Goal: Task Accomplishment & Management: Use online tool/utility

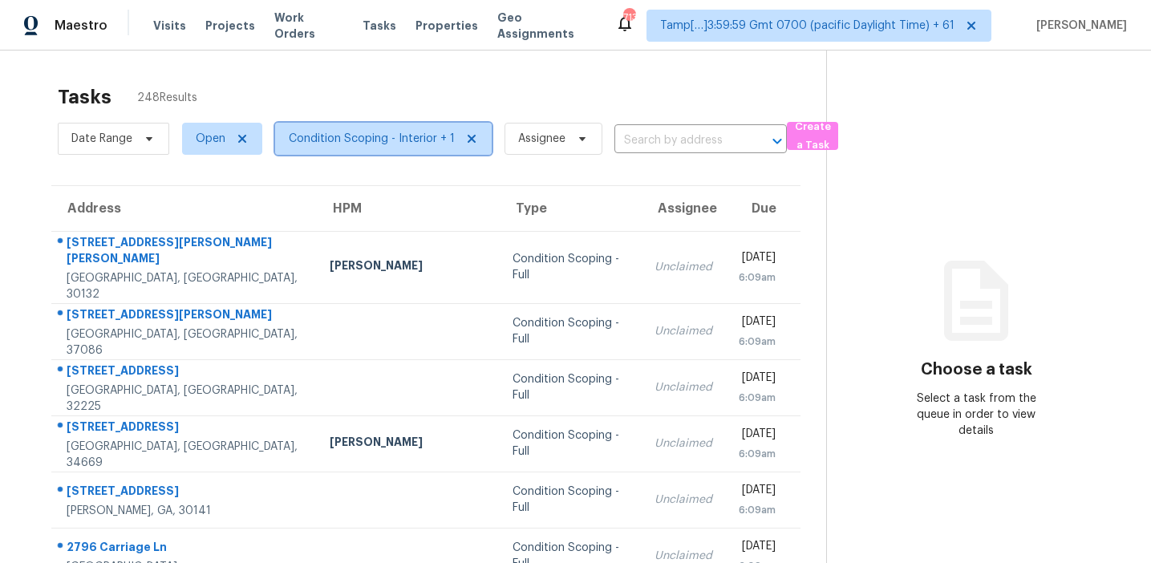
click at [390, 132] on span "Condition Scoping - Interior + 1" at bounding box center [372, 139] width 166 height 16
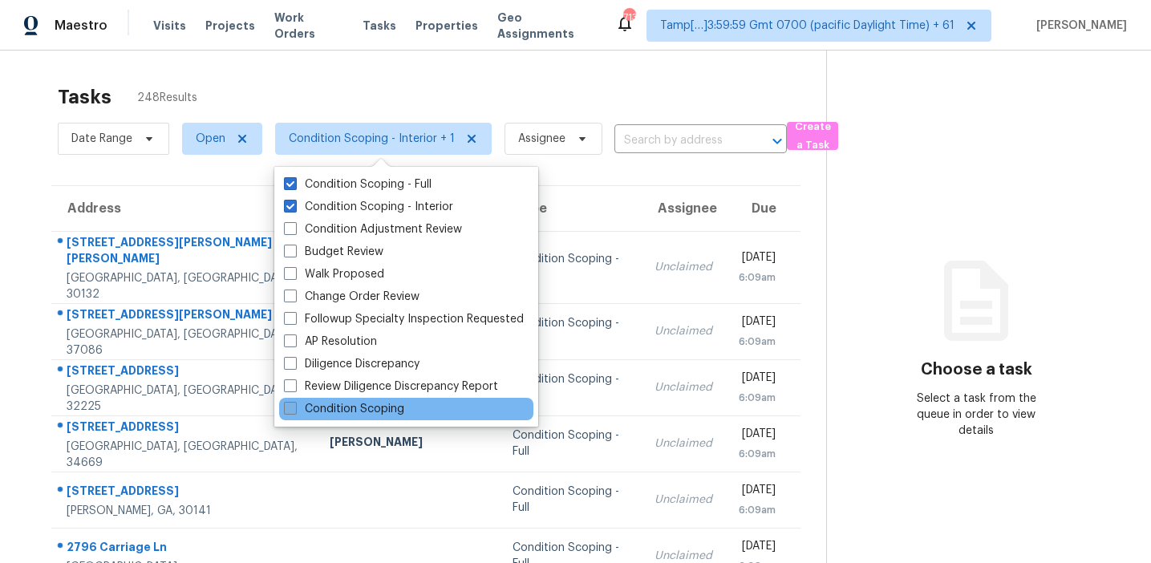
click at [363, 415] on label "Condition Scoping" at bounding box center [344, 409] width 120 height 16
click at [294, 411] on input "Condition Scoping" at bounding box center [289, 406] width 10 height 10
checkbox input "true"
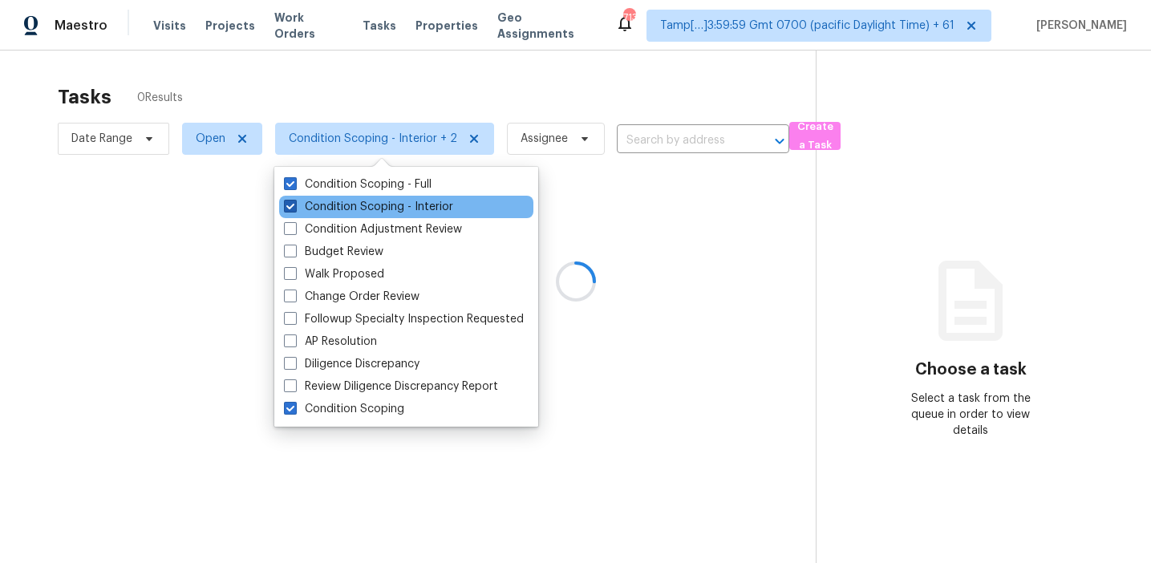
click at [363, 205] on label "Condition Scoping - Interior" at bounding box center [368, 207] width 169 height 16
click at [294, 205] on input "Condition Scoping - Interior" at bounding box center [289, 204] width 10 height 10
checkbox input "false"
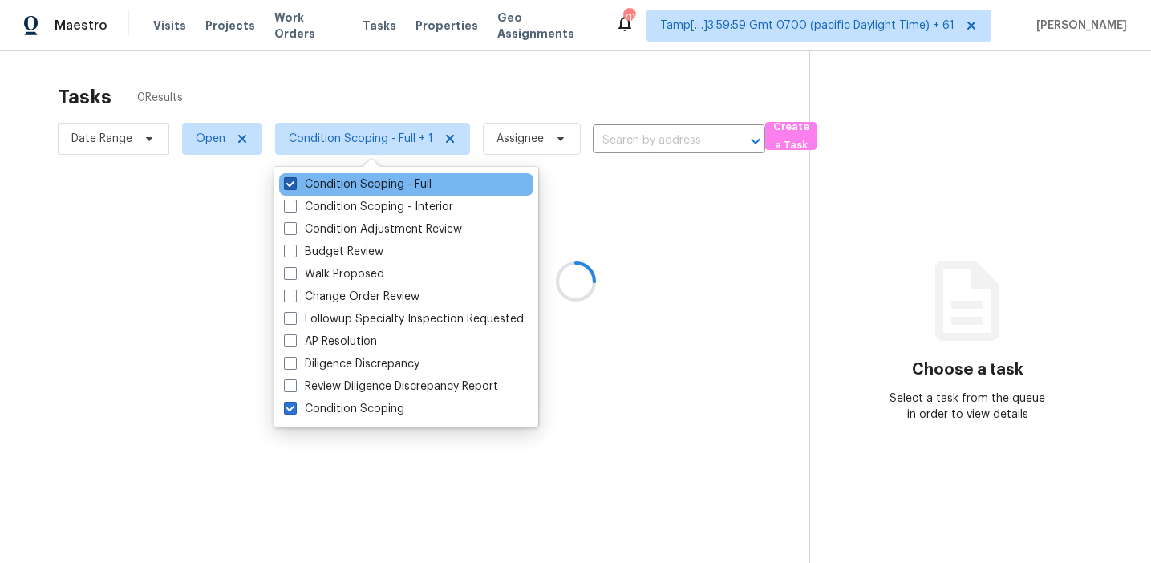
click at [363, 183] on label "Condition Scoping - Full" at bounding box center [358, 184] width 148 height 16
click at [294, 183] on input "Condition Scoping - Full" at bounding box center [289, 181] width 10 height 10
checkbox input "false"
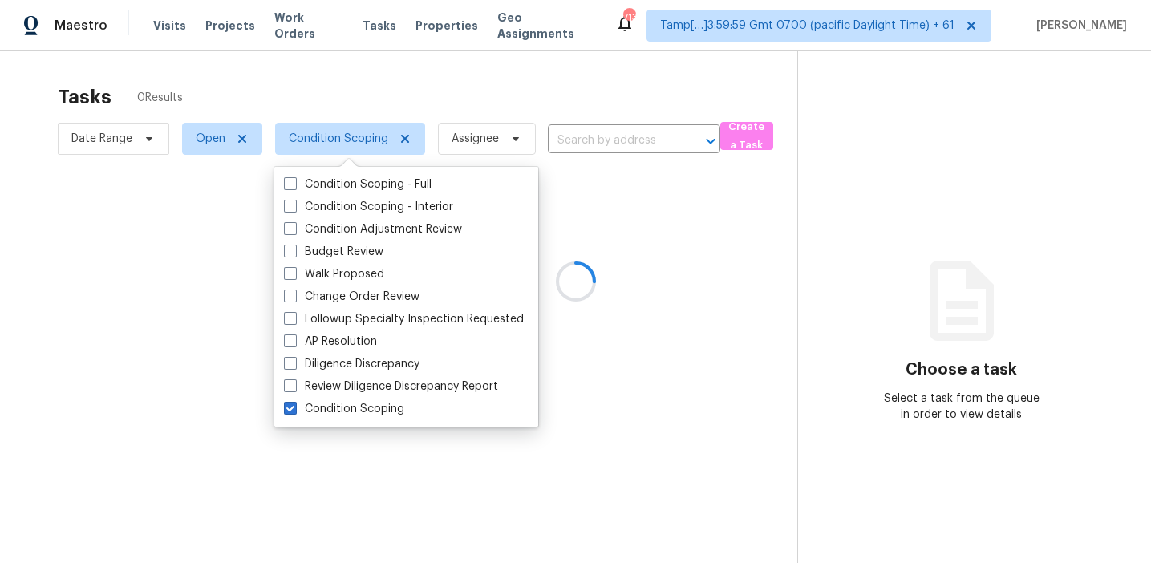
click at [377, 90] on div at bounding box center [575, 281] width 1151 height 563
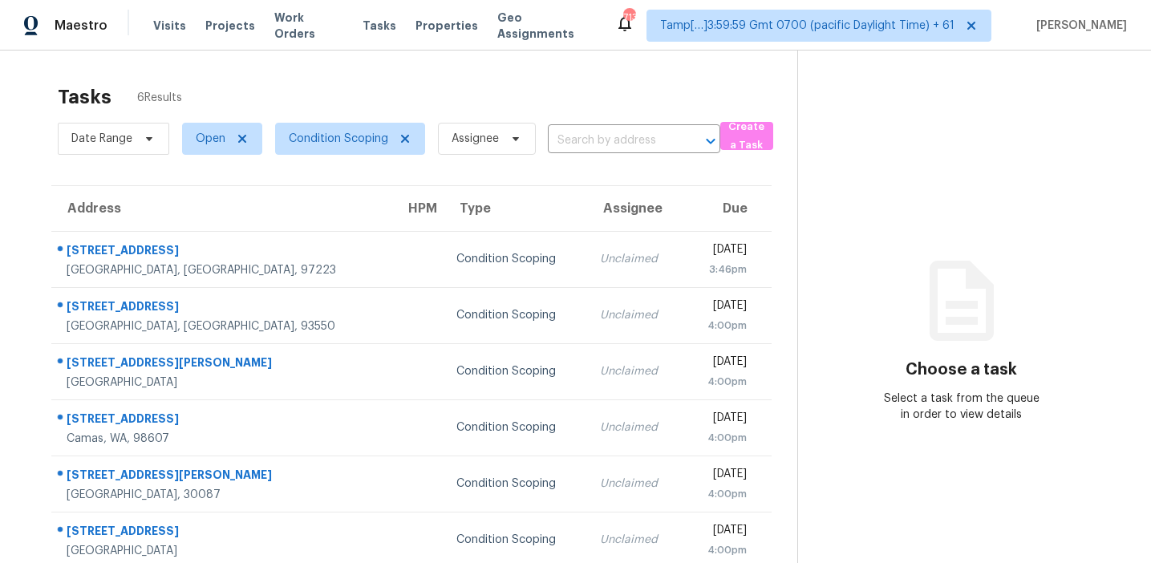
scroll to position [51, 0]
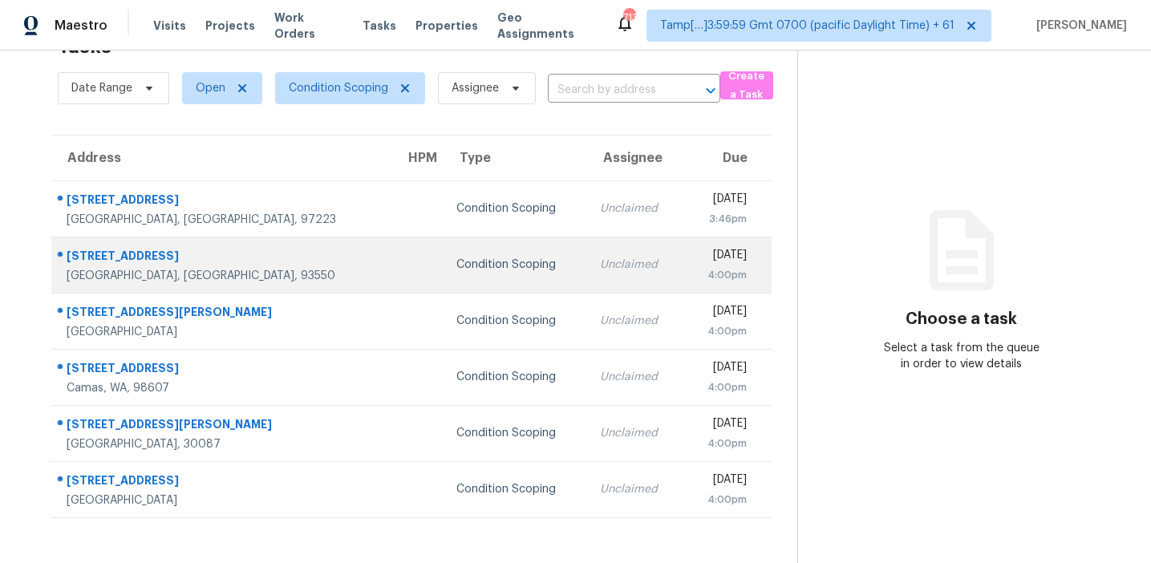
click at [443, 279] on td "Condition Scoping" at bounding box center [515, 265] width 144 height 56
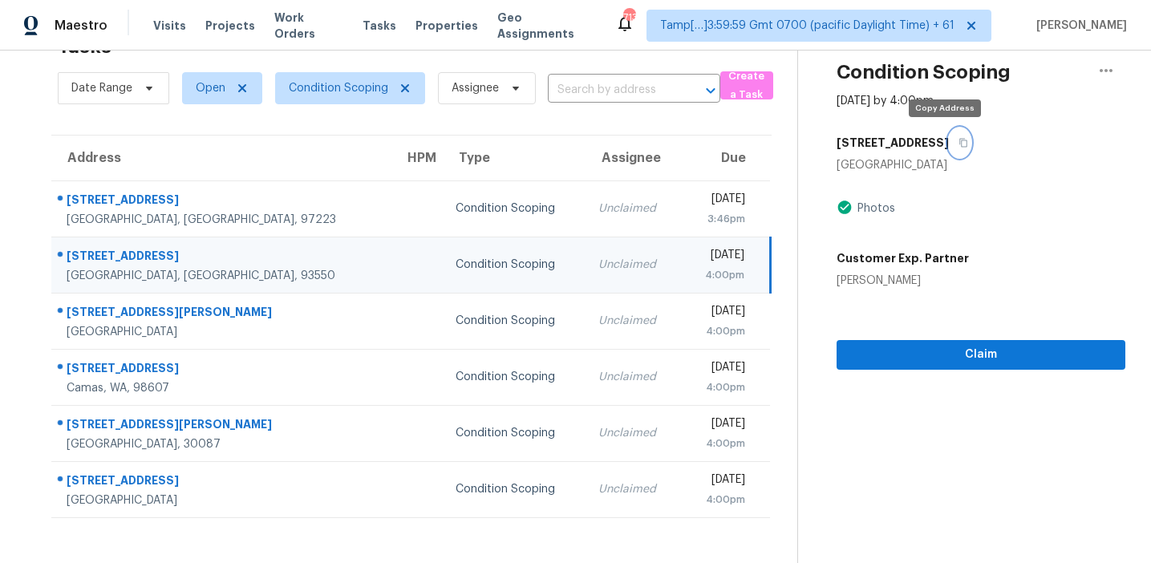
click at [949, 148] on button "button" at bounding box center [960, 142] width 22 height 29
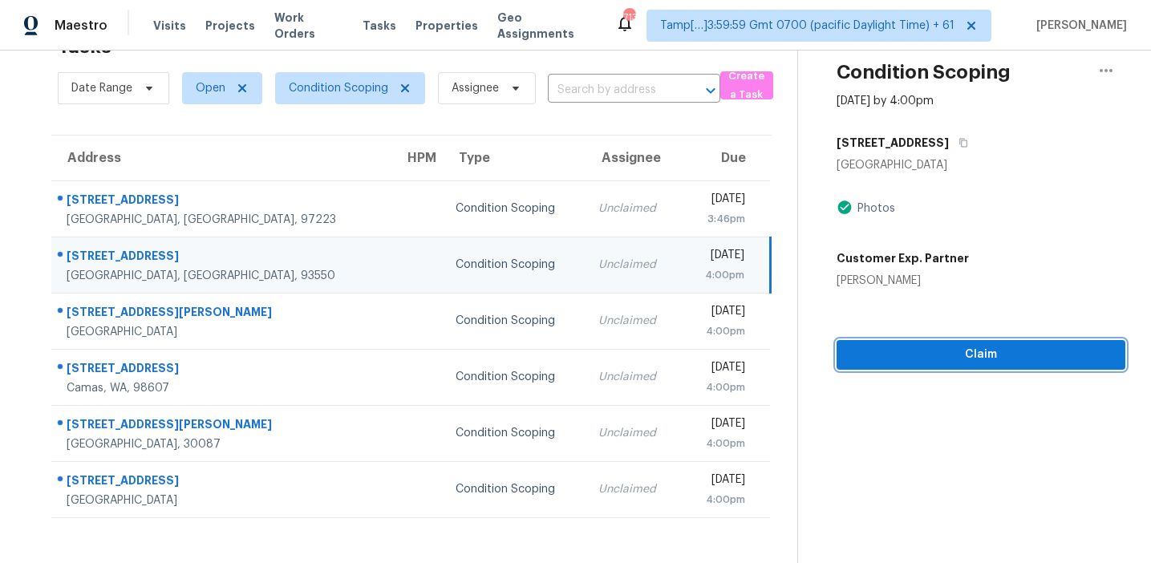
click at [875, 355] on span "Claim" at bounding box center [980, 355] width 263 height 20
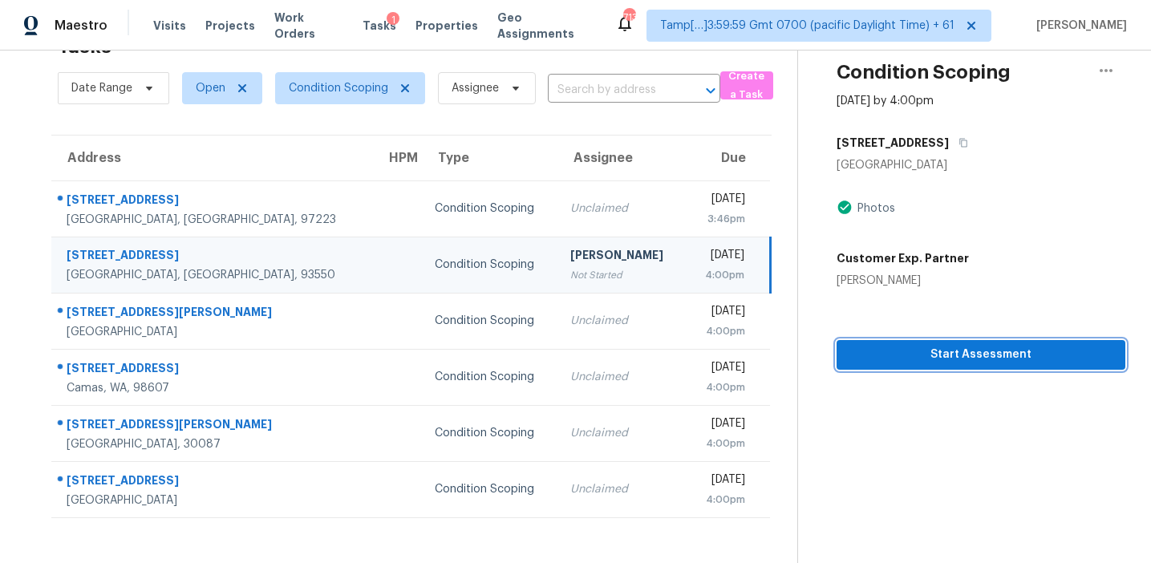
click at [872, 340] on button "Start Assessment" at bounding box center [980, 355] width 289 height 30
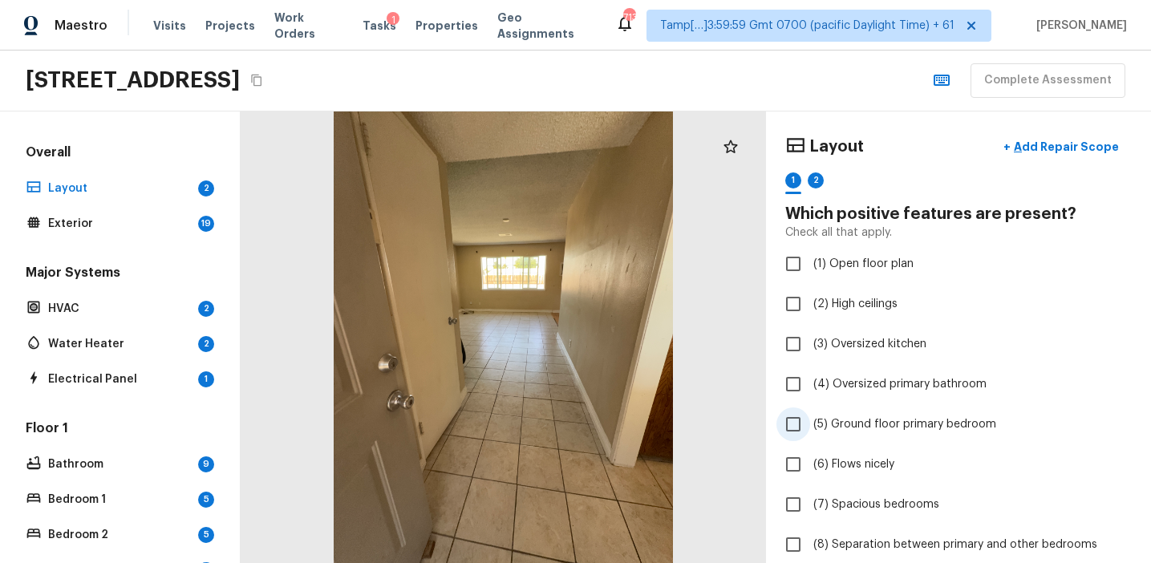
scroll to position [13, 0]
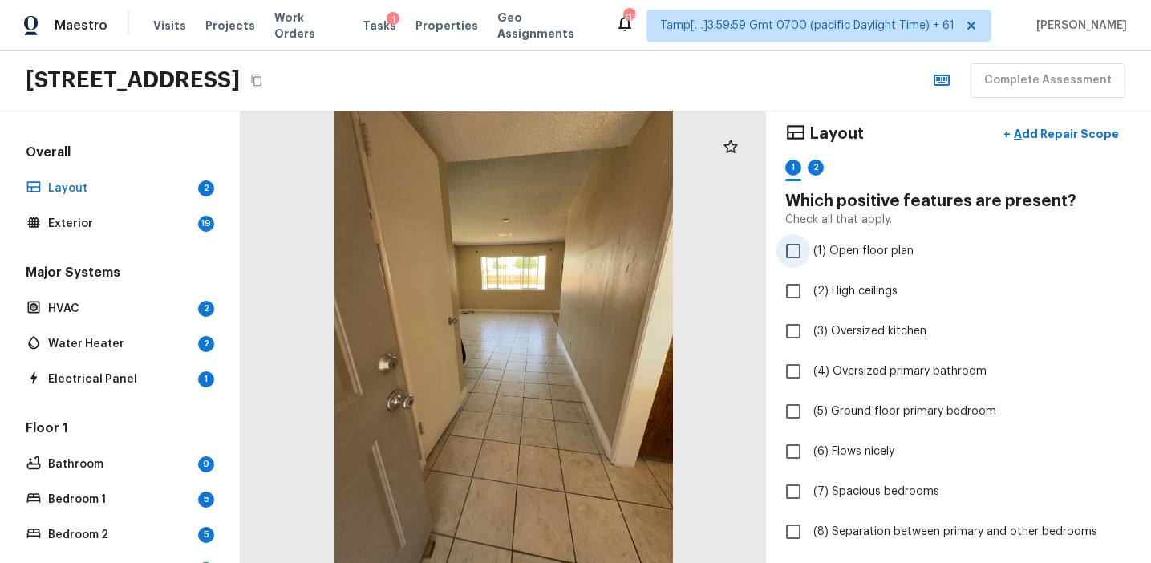
click at [849, 244] on span "(1) Open floor plan" at bounding box center [863, 251] width 100 height 16
click at [810, 244] on input "(1) Open floor plan" at bounding box center [793, 251] width 34 height 34
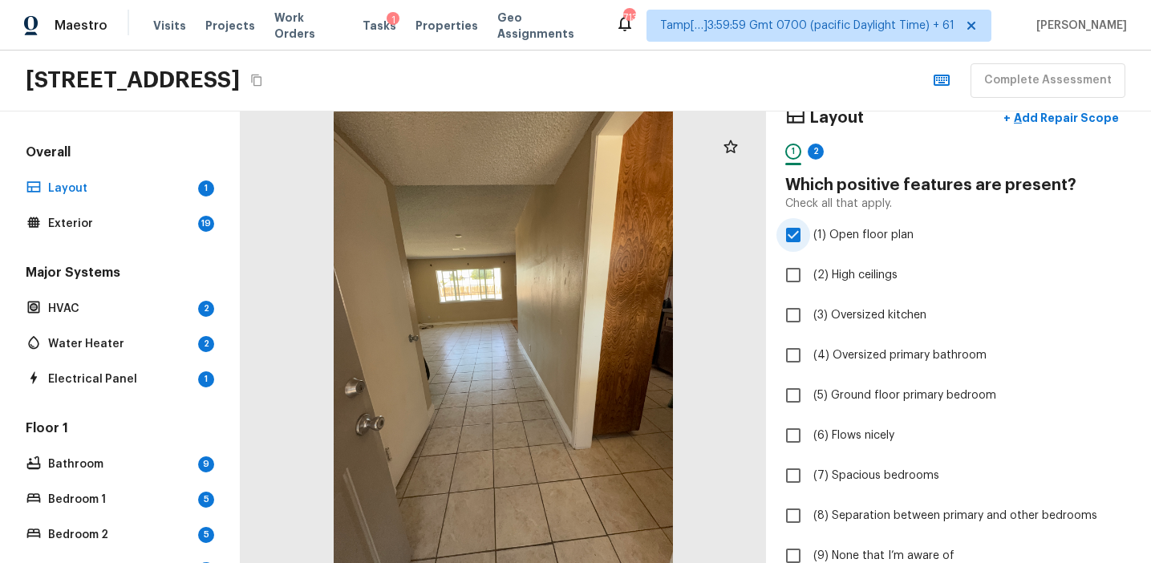
scroll to position [21, 0]
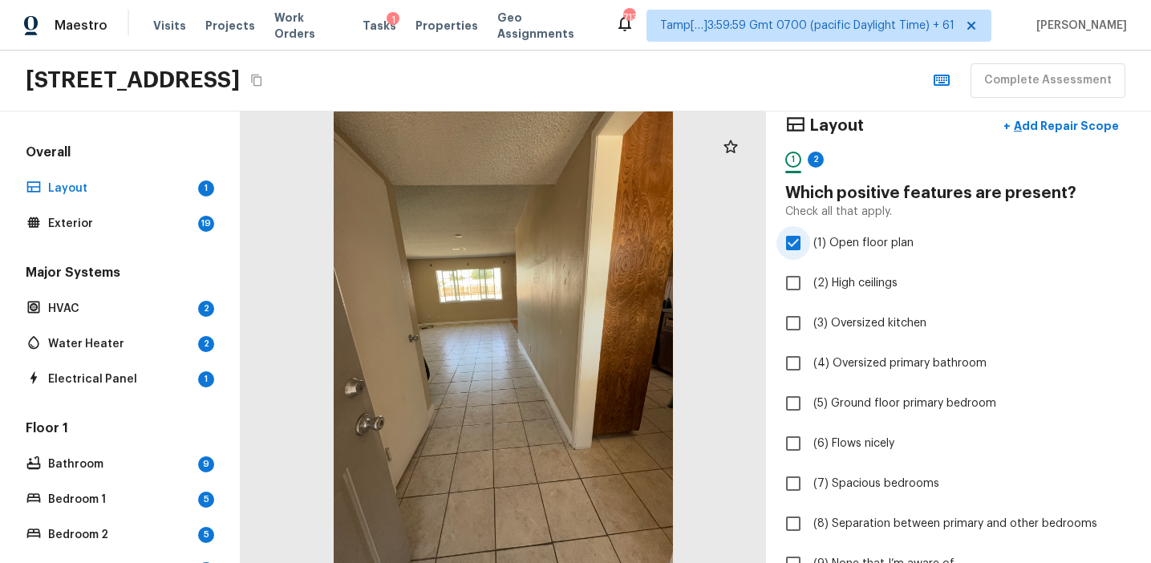
click at [854, 237] on span "(1) Open floor plan" at bounding box center [863, 243] width 100 height 16
click at [810, 237] on input "(1) Open floor plan" at bounding box center [793, 243] width 34 height 34
click at [851, 242] on span "(1) Open floor plan" at bounding box center [863, 243] width 100 height 16
click at [810, 242] on input "(1) Open floor plan" at bounding box center [793, 243] width 34 height 34
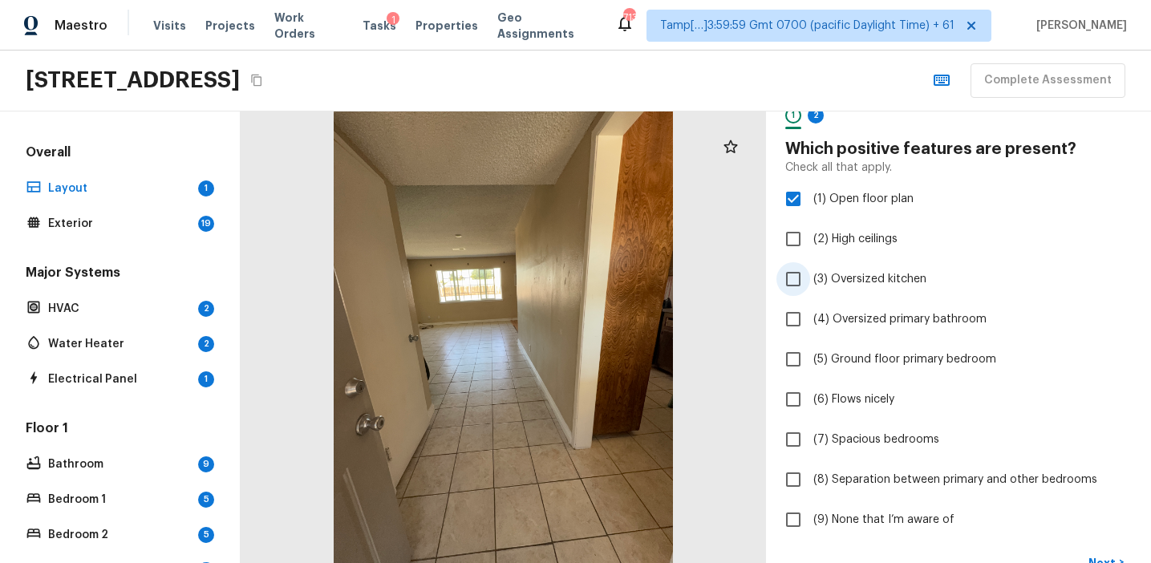
scroll to position [67, 0]
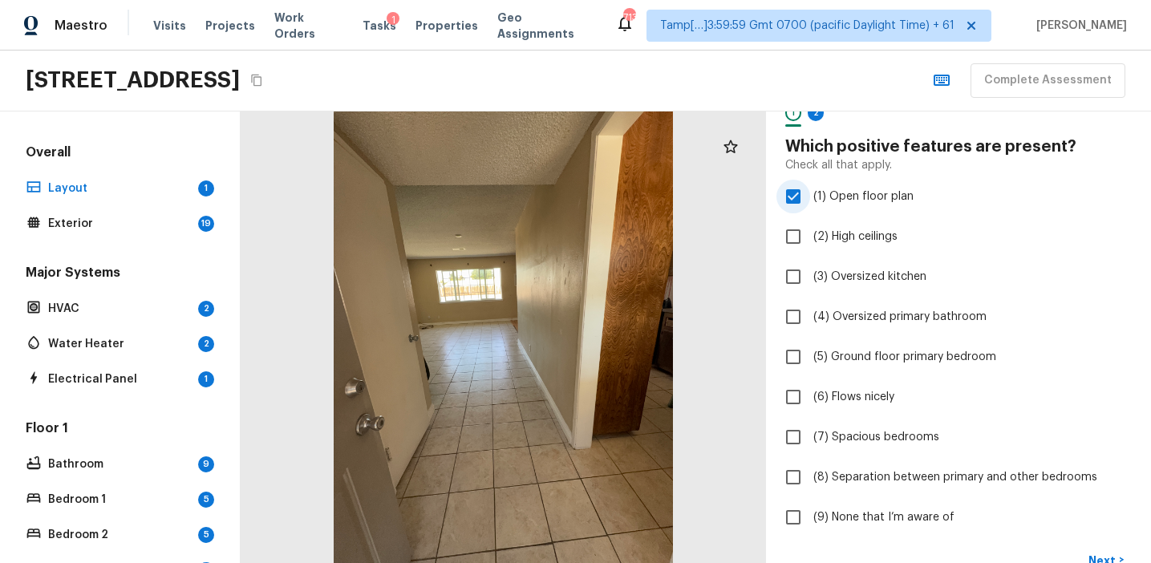
click at [848, 200] on span "(1) Open floor plan" at bounding box center [863, 196] width 100 height 16
click at [810, 200] on input "(1) Open floor plan" at bounding box center [793, 197] width 34 height 34
checkbox input "false"
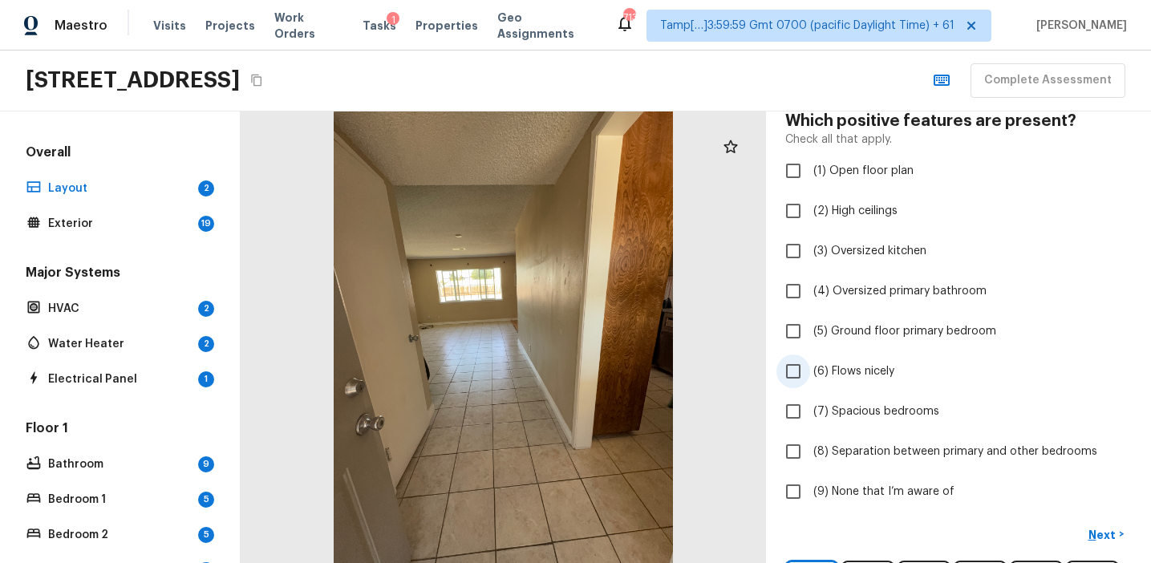
scroll to position [136, 0]
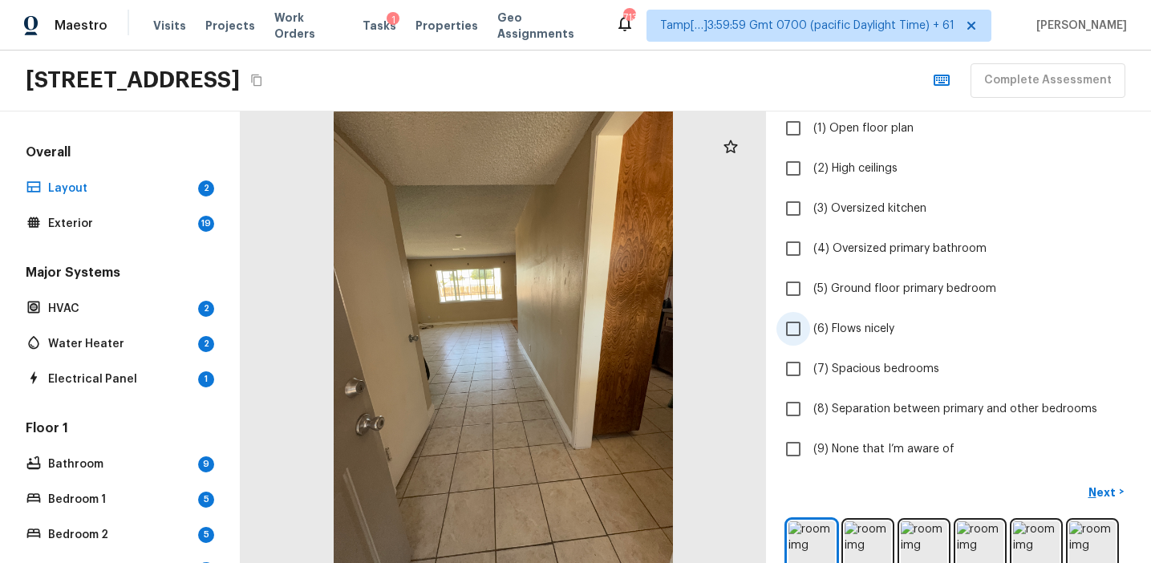
click at [859, 328] on span "(6) Flows nicely" at bounding box center [853, 329] width 81 height 16
click at [810, 328] on input "(6) Flows nicely" at bounding box center [793, 329] width 34 height 34
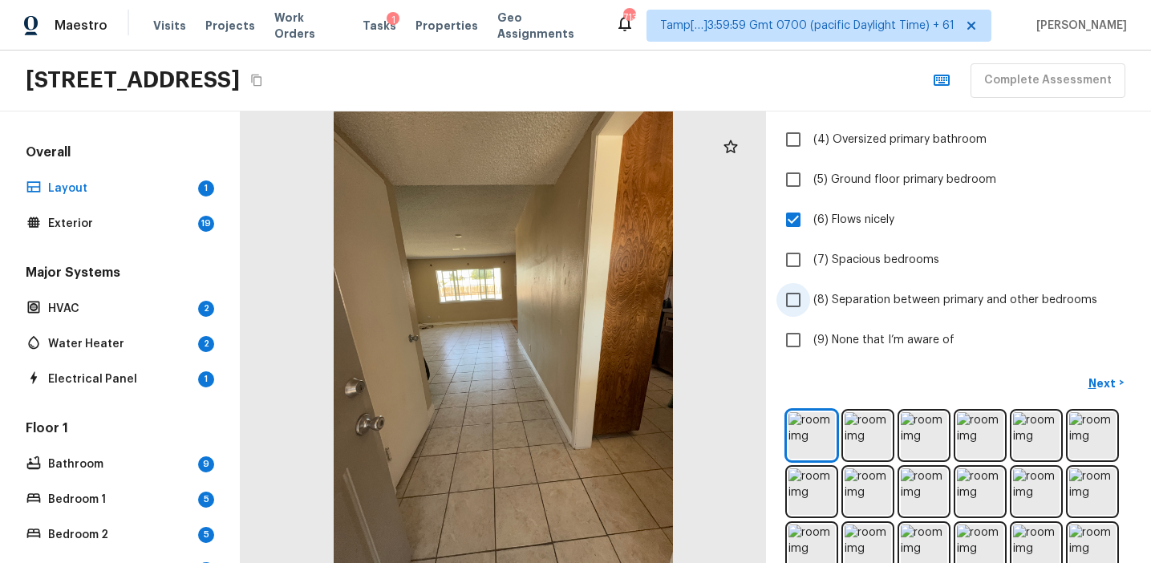
scroll to position [247, 0]
click at [854, 210] on span "(6) Flows nicely" at bounding box center [853, 217] width 81 height 16
click at [810, 210] on input "(6) Flows nicely" at bounding box center [793, 217] width 34 height 34
checkbox input "false"
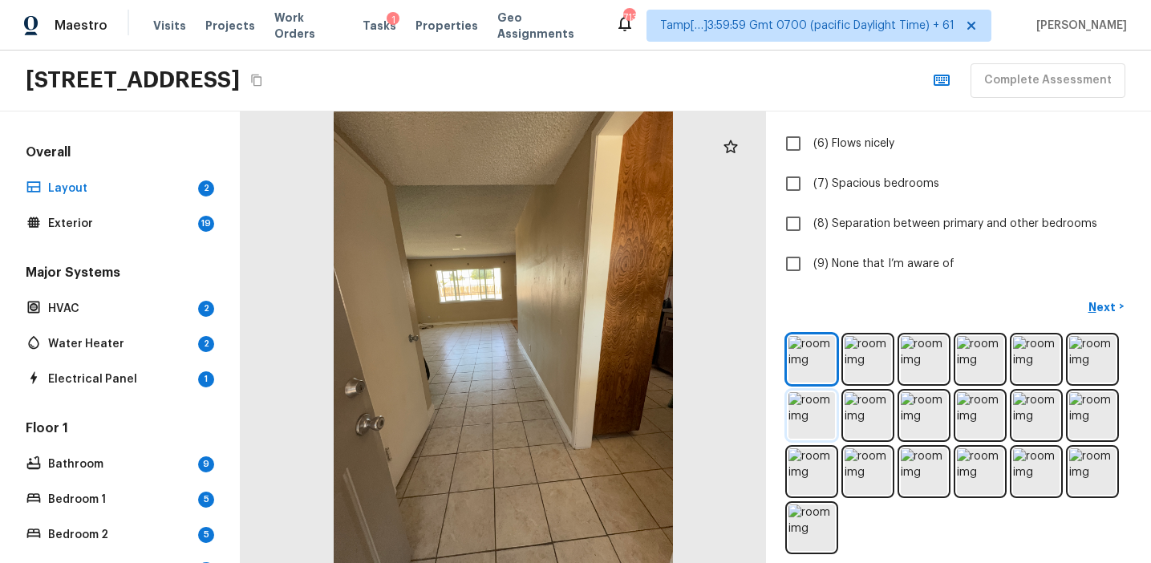
scroll to position [331, 0]
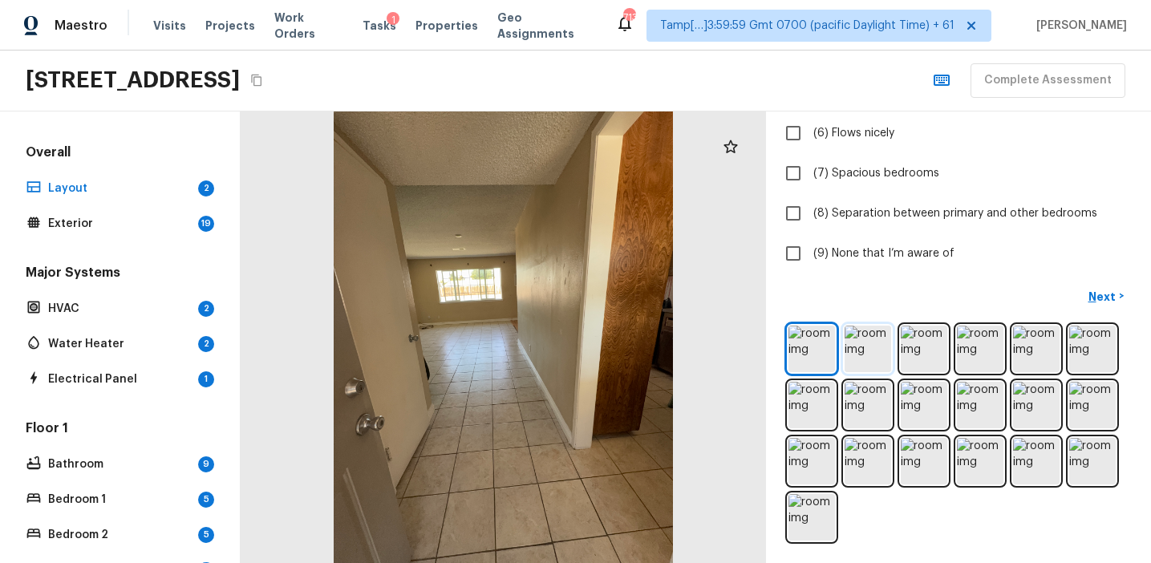
click at [873, 348] on img at bounding box center [867, 349] width 47 height 47
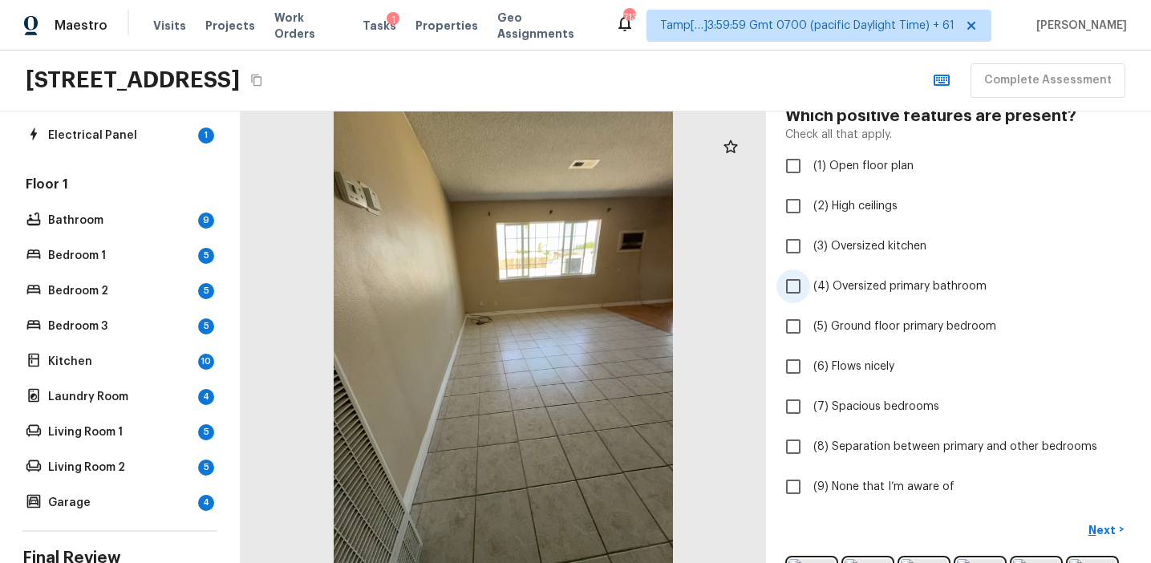
scroll to position [84, 0]
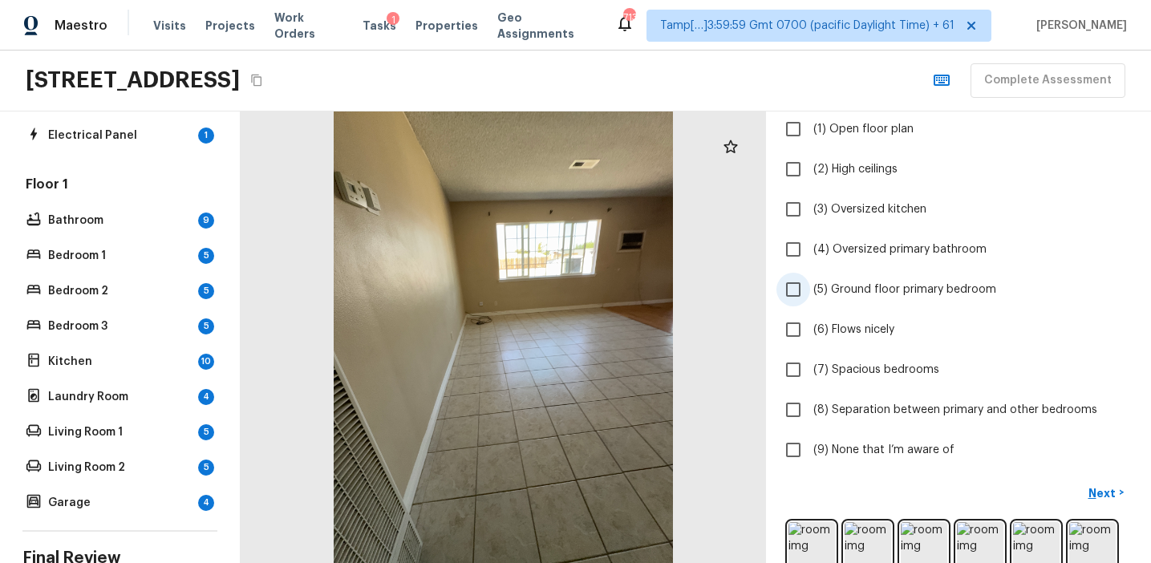
click at [854, 294] on span "(5) Ground floor primary bedroom" at bounding box center [904, 289] width 183 height 16
click at [810, 294] on input "(5) Ground floor primary bedroom" at bounding box center [793, 290] width 34 height 34
checkbox input "true"
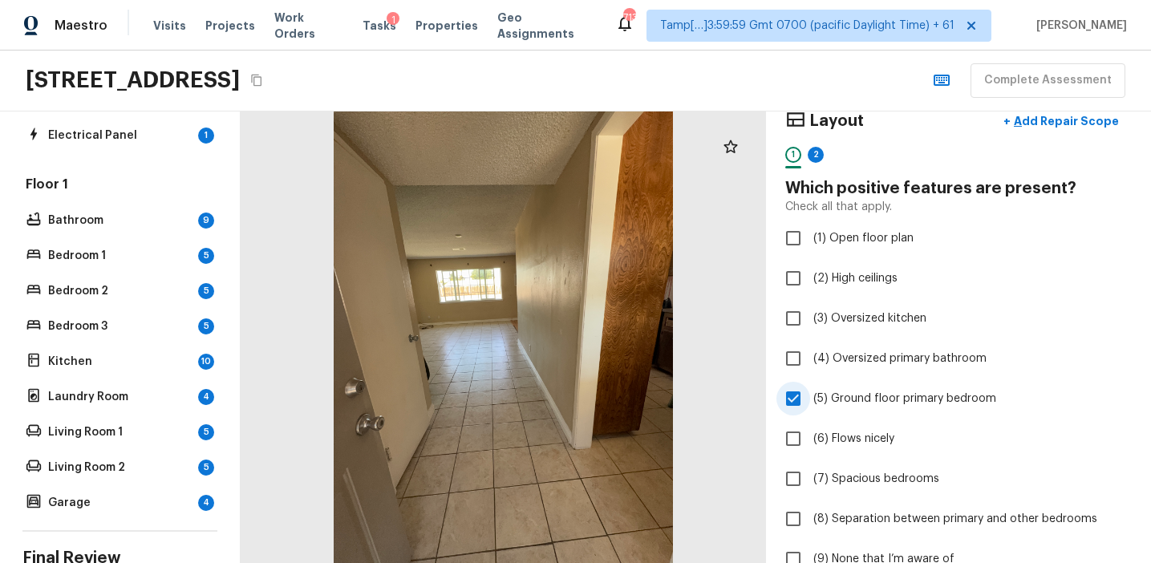
scroll to position [0, 0]
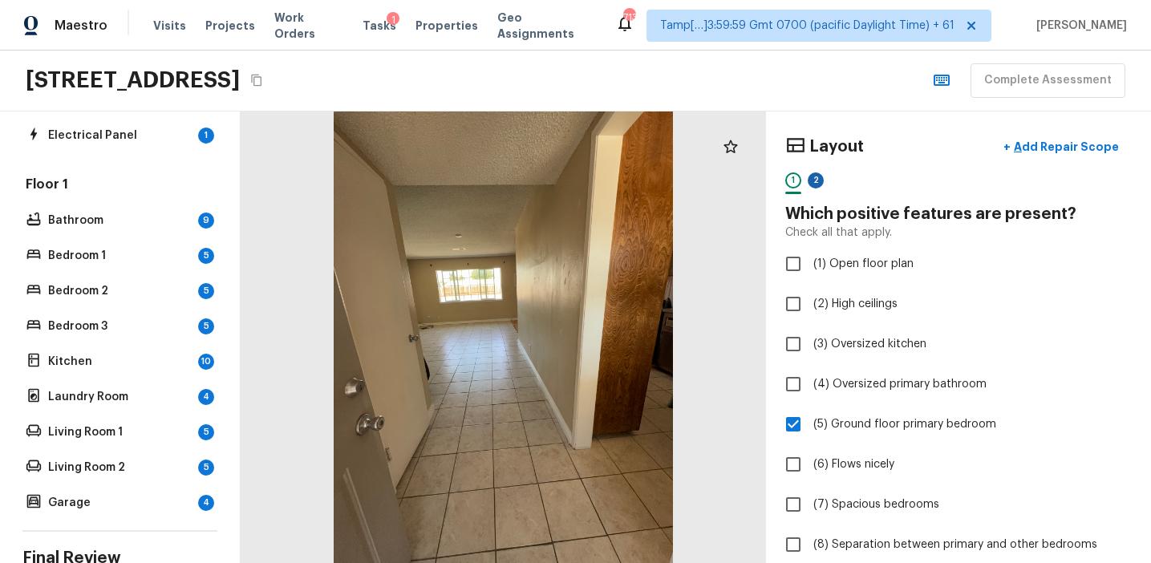
click at [818, 178] on div "2" at bounding box center [816, 180] width 16 height 16
click at [847, 263] on span "(1) Narrow hallways" at bounding box center [863, 264] width 101 height 16
click at [810, 263] on input "(1) Narrow hallways" at bounding box center [793, 264] width 34 height 34
checkbox input "true"
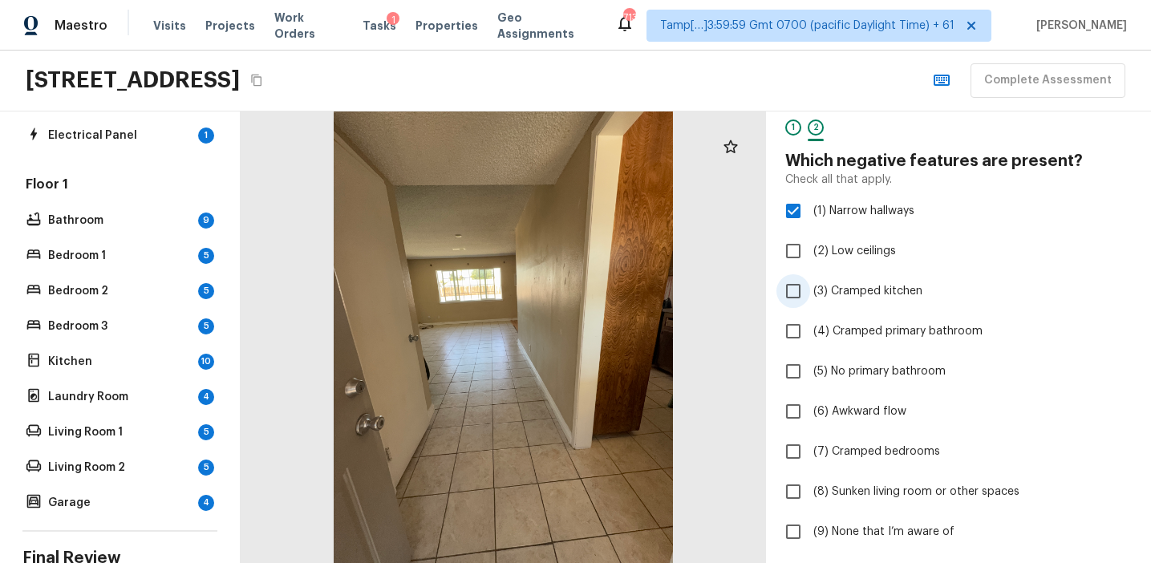
scroll to position [99, 0]
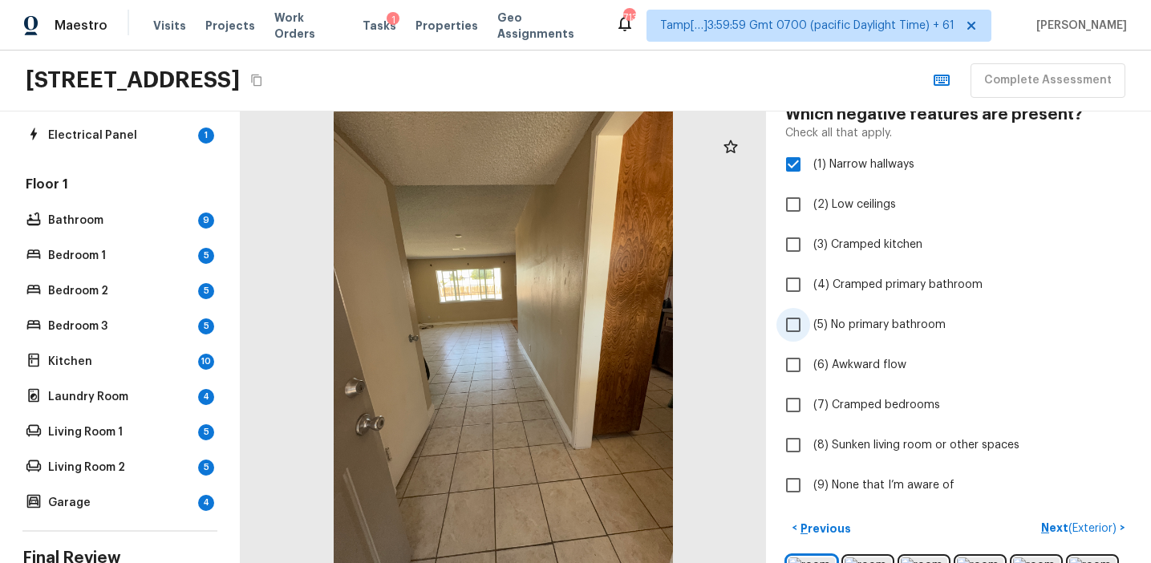
click at [869, 324] on span "(5) No primary bathroom" at bounding box center [879, 325] width 132 height 16
click at [810, 324] on input "(5) No primary bathroom" at bounding box center [793, 325] width 34 height 34
checkbox input "true"
click at [876, 289] on span "(4) Cramped primary bathroom" at bounding box center [897, 285] width 169 height 16
click at [810, 289] on input "(4) Cramped primary bathroom" at bounding box center [793, 285] width 34 height 34
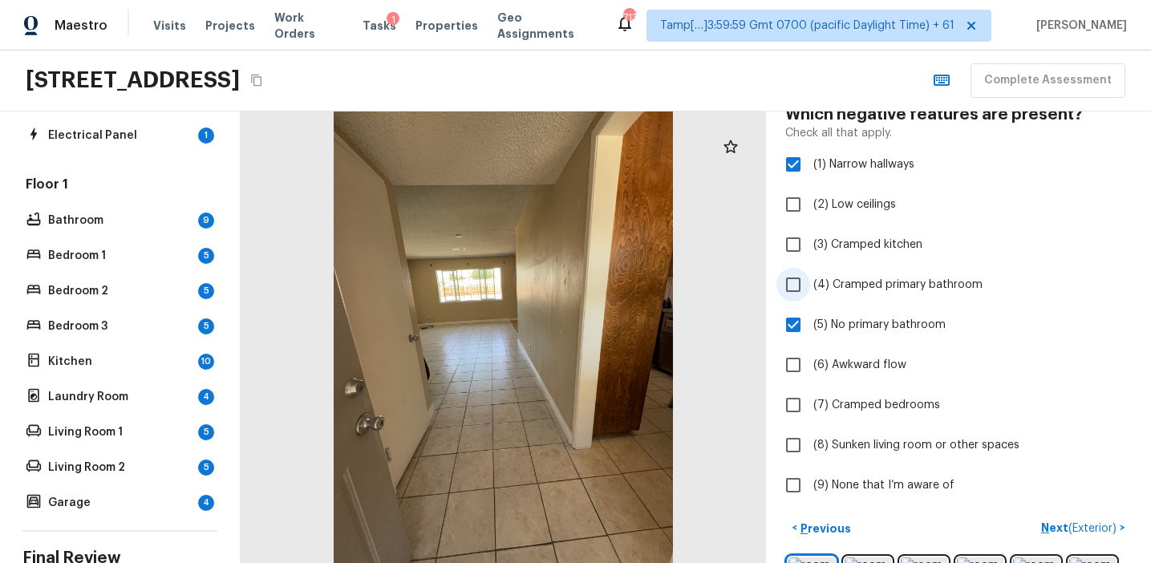
checkbox input "true"
click at [865, 368] on span "(6) Awkward flow" at bounding box center [859, 365] width 93 height 16
click at [810, 368] on input "(6) Awkward flow" at bounding box center [793, 365] width 34 height 34
checkbox input "true"
click at [867, 402] on span "(7) Cramped bedrooms" at bounding box center [876, 405] width 127 height 16
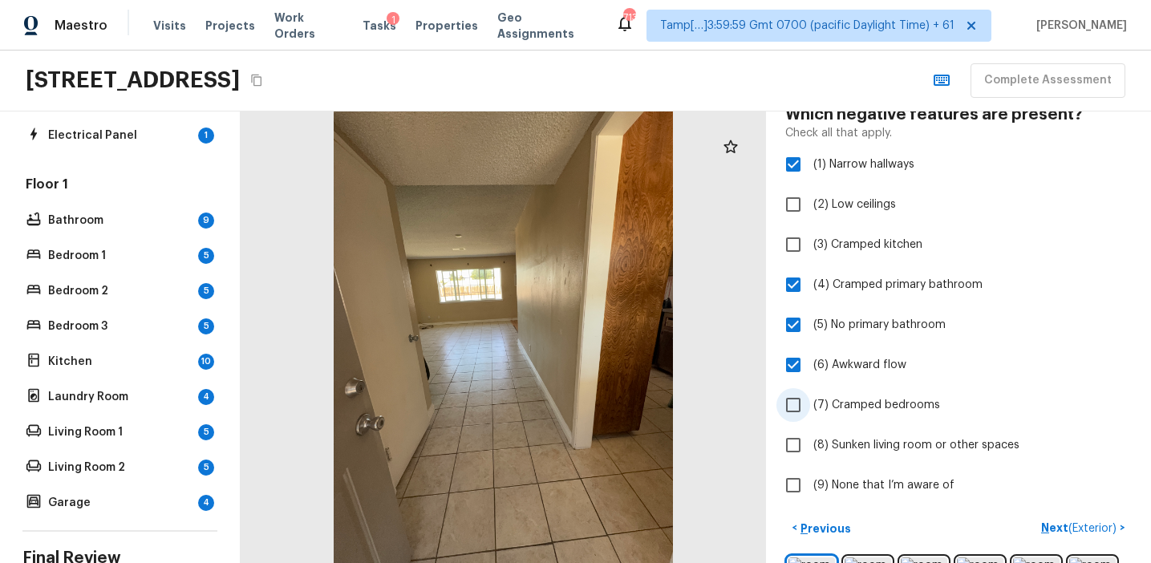
click at [810, 402] on input "(7) Cramped bedrooms" at bounding box center [793, 405] width 34 height 34
checkbox input "true"
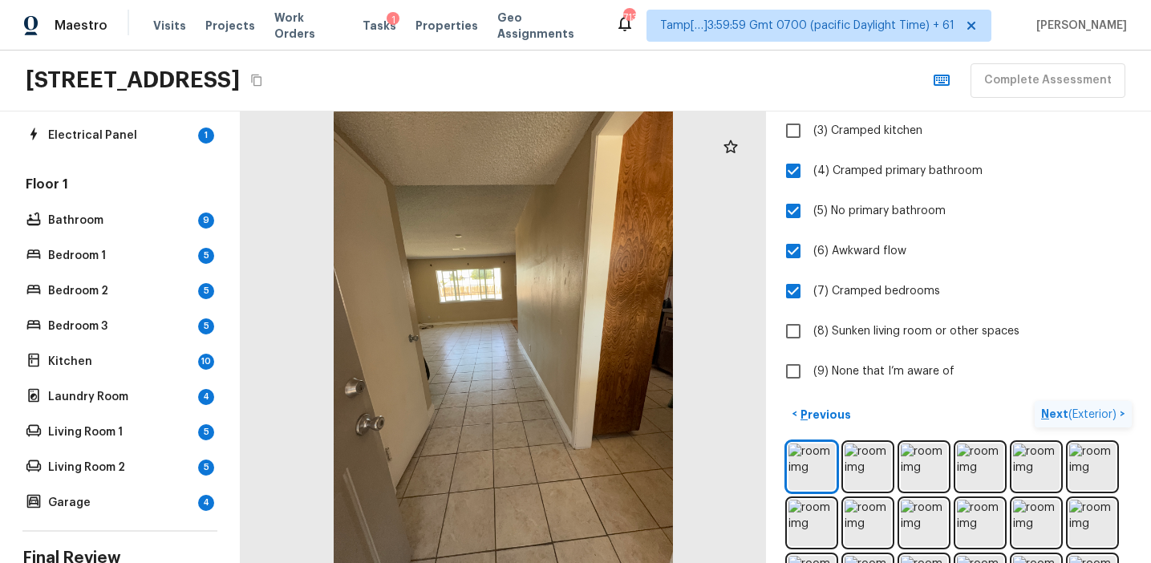
click at [1056, 419] on p "Next ( Exterior )" at bounding box center [1080, 414] width 79 height 17
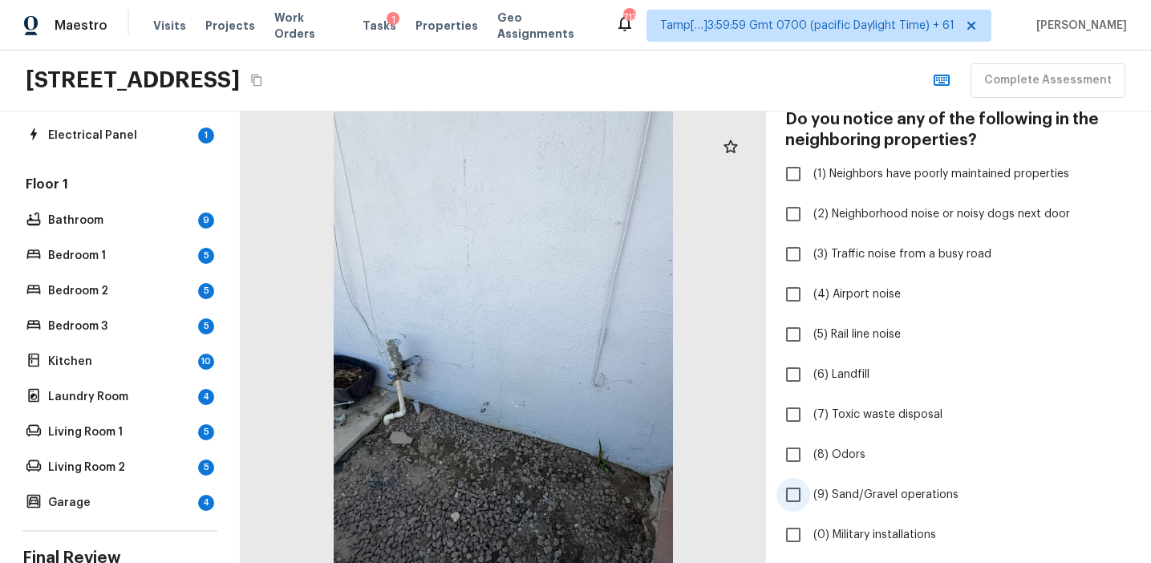
scroll to position [6, 0]
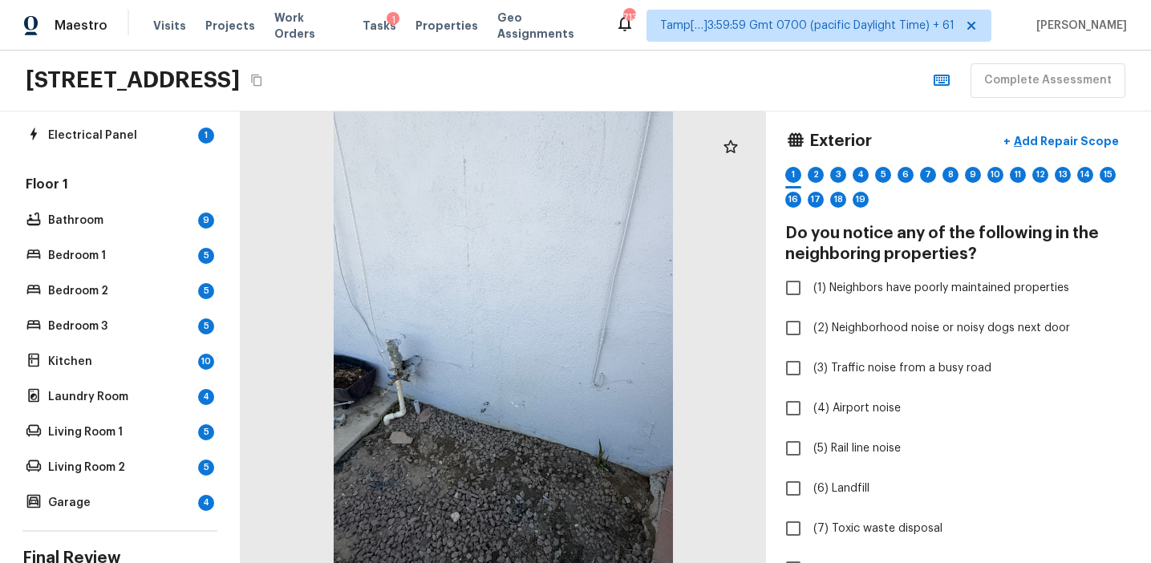
click at [484, 354] on div at bounding box center [503, 337] width 525 height 452
click at [1079, 140] on p "Add Repair Scope" at bounding box center [1065, 141] width 108 height 16
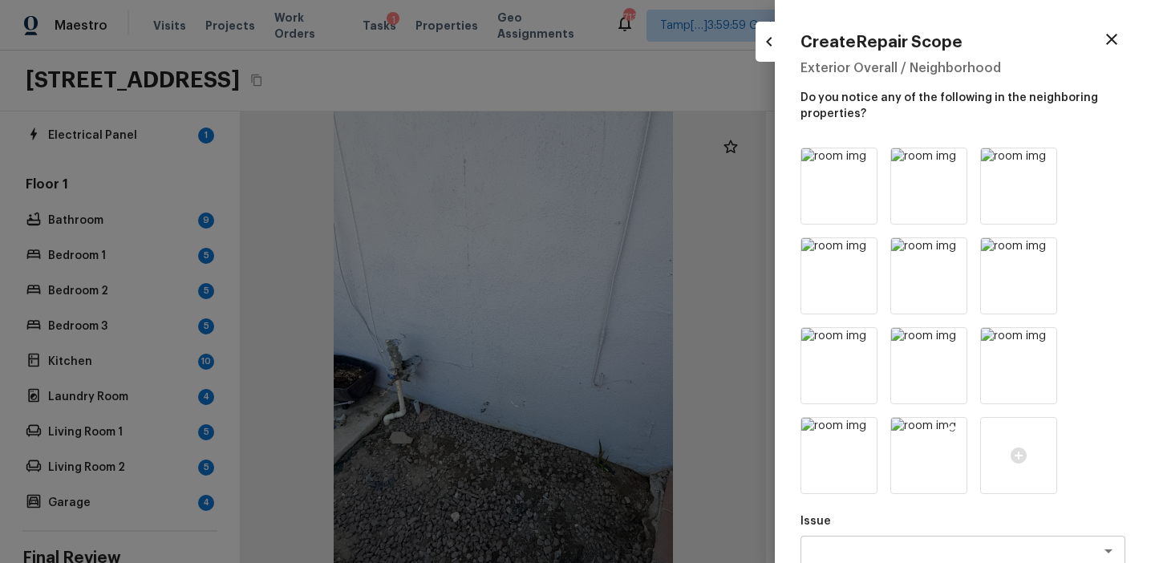
click at [952, 421] on img at bounding box center [928, 455] width 75 height 75
click at [950, 431] on icon at bounding box center [952, 432] width 16 height 16
click at [861, 424] on icon at bounding box center [862, 432] width 16 height 16
click at [866, 337] on icon at bounding box center [862, 342] width 16 height 16
click at [859, 338] on icon at bounding box center [863, 343] width 14 height 14
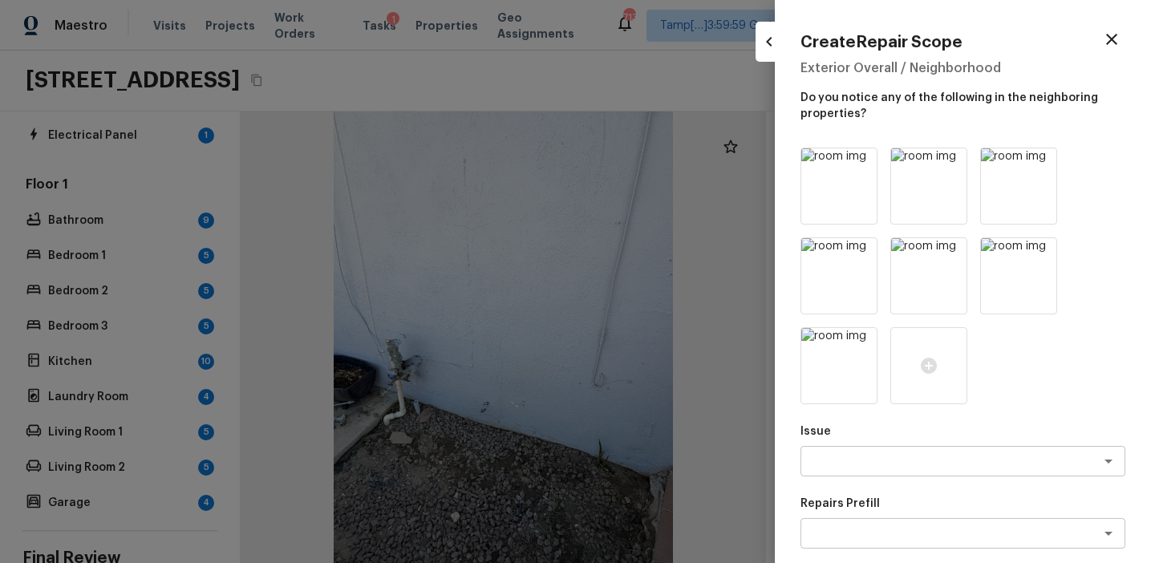
click at [859, 338] on icon at bounding box center [863, 343] width 14 height 14
click at [859, 338] on div at bounding box center [838, 365] width 77 height 77
click at [860, 249] on icon at bounding box center [863, 253] width 14 height 14
click at [867, 250] on icon at bounding box center [863, 253] width 14 height 14
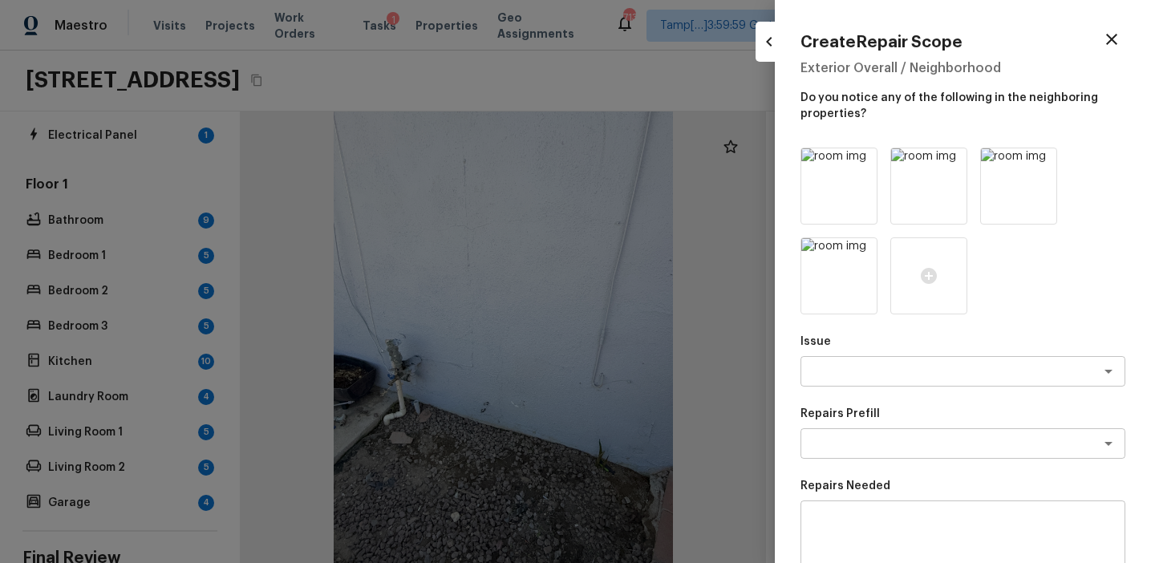
click at [867, 250] on icon at bounding box center [863, 253] width 14 height 14
click at [865, 170] on icon at bounding box center [862, 163] width 16 height 16
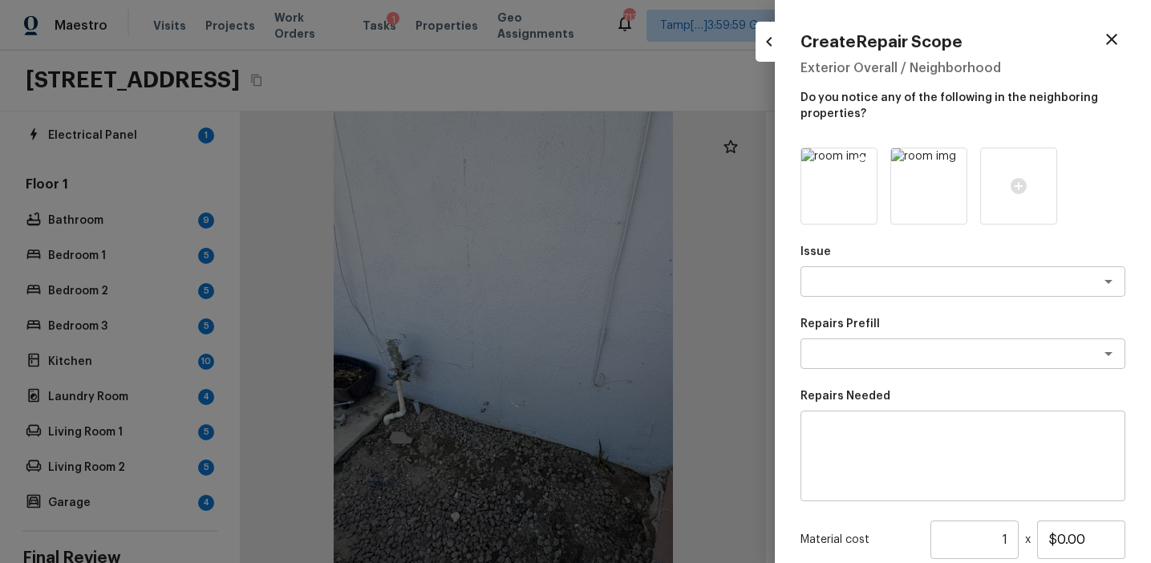
click at [865, 160] on icon at bounding box center [863, 163] width 14 height 14
click at [836, 183] on icon at bounding box center [839, 186] width 16 height 16
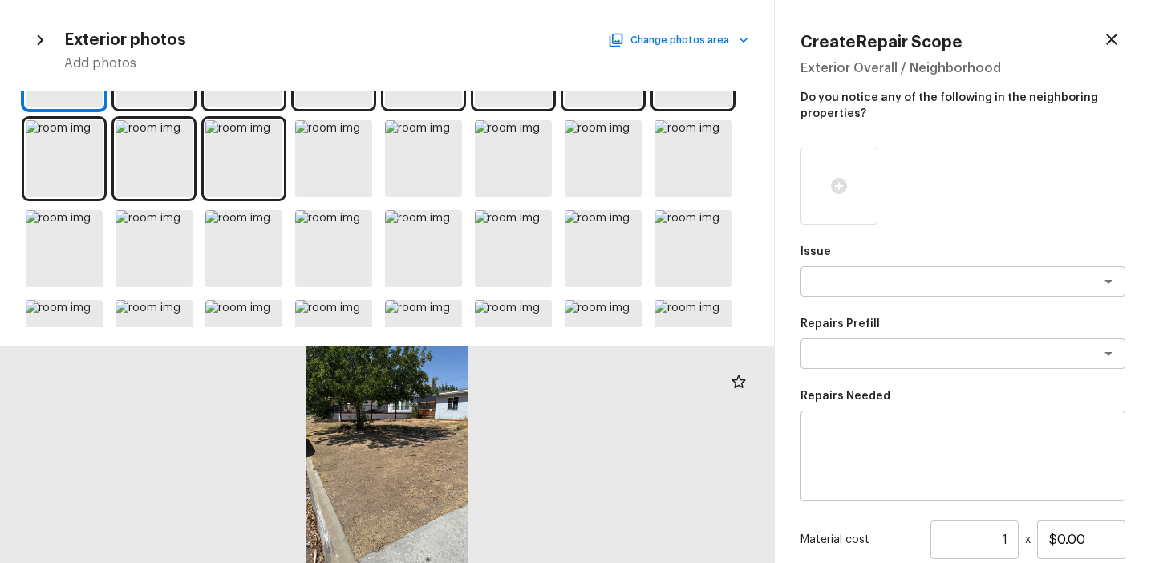
scroll to position [63, 0]
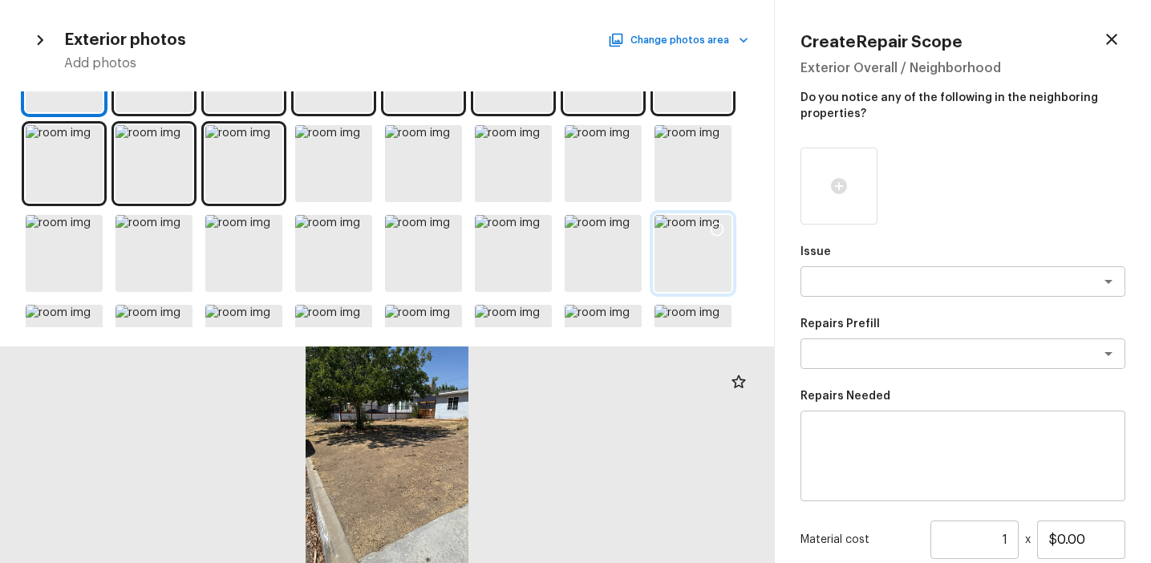
click at [678, 263] on div at bounding box center [692, 253] width 77 height 77
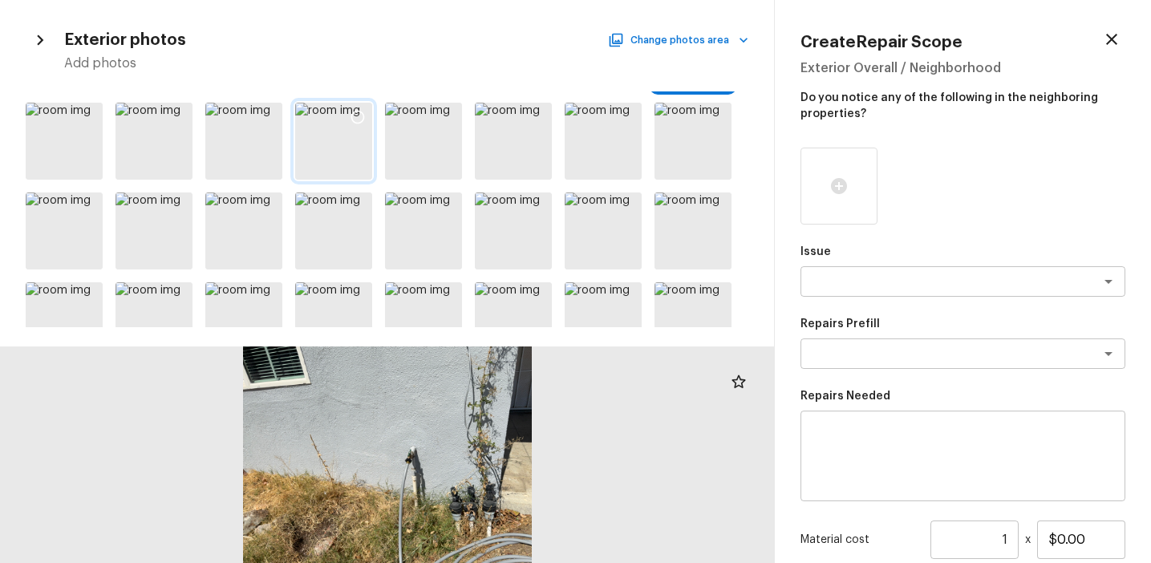
scroll to position [149, 0]
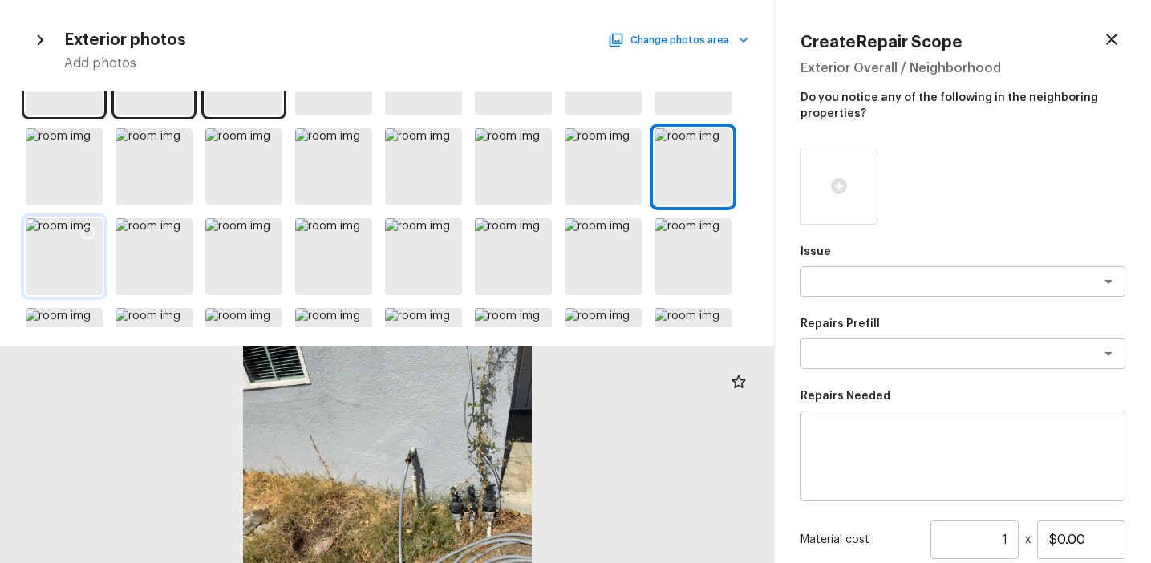
click at [67, 235] on div at bounding box center [64, 256] width 77 height 77
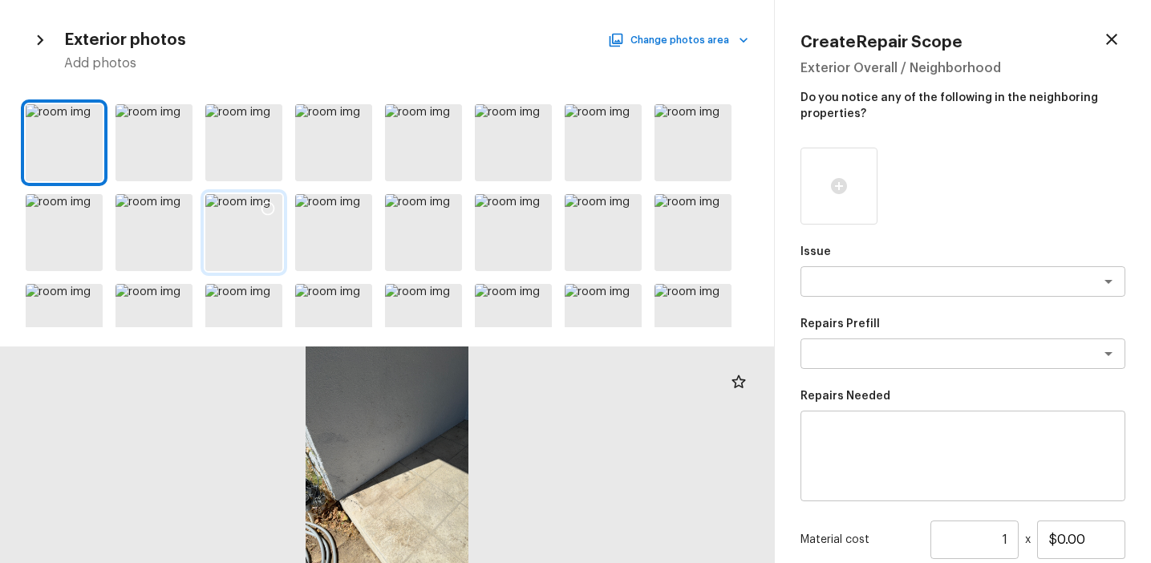
scroll to position [285, 0]
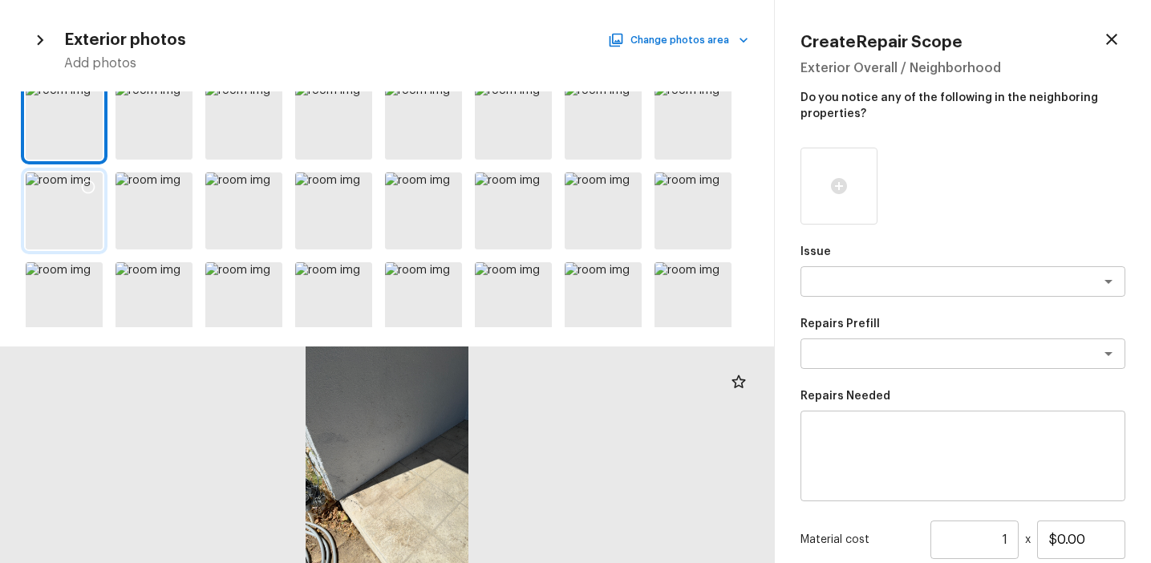
click at [85, 200] on div at bounding box center [88, 189] width 29 height 34
click at [139, 203] on div at bounding box center [153, 210] width 77 height 77
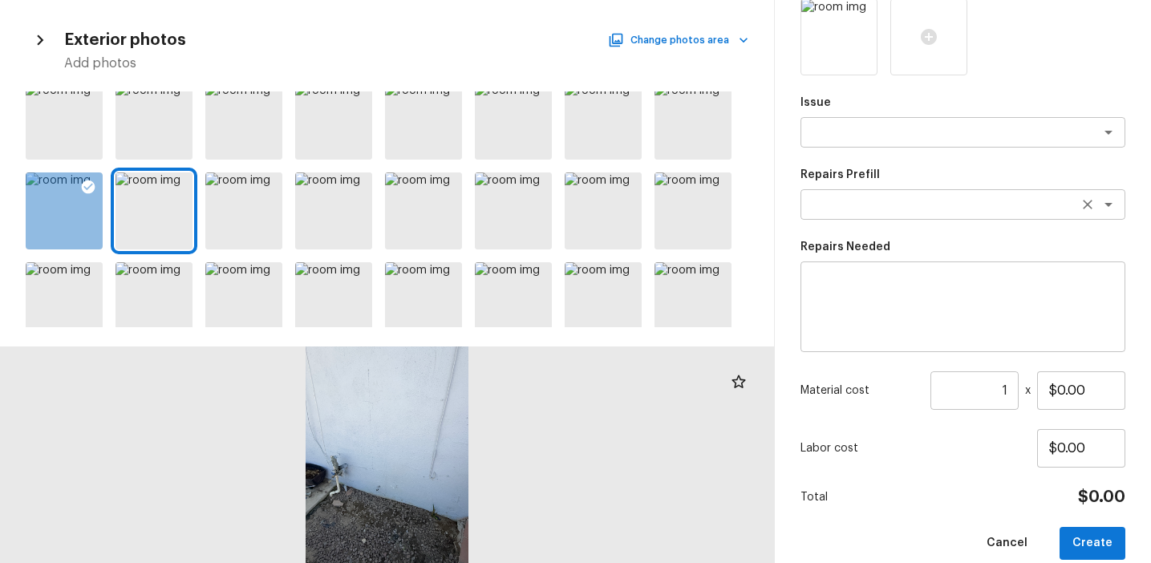
scroll to position [171, 0]
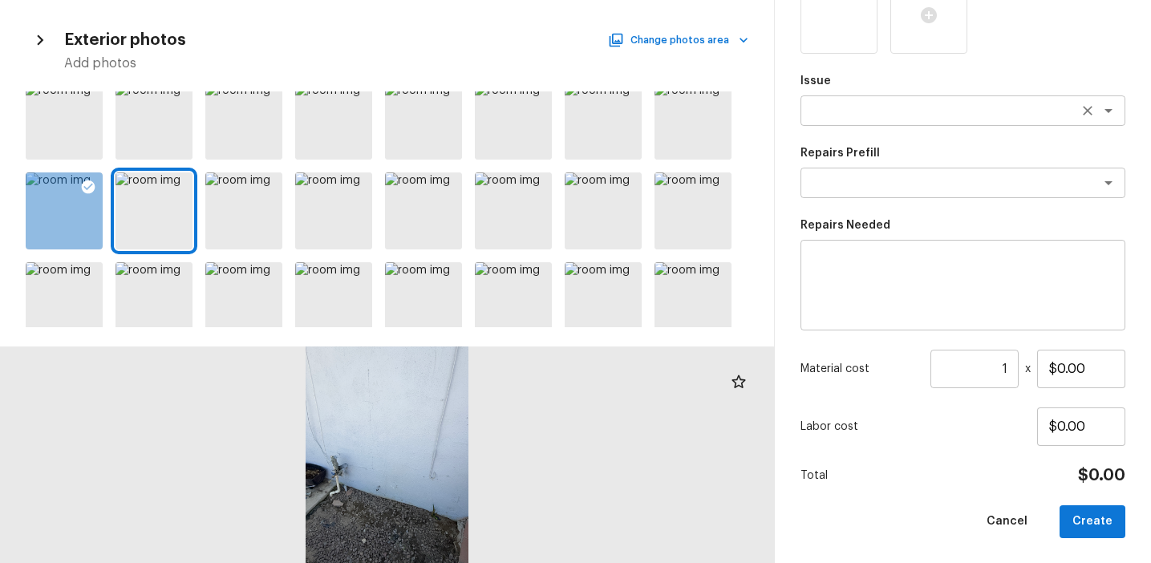
click at [875, 124] on div "x ​" at bounding box center [962, 110] width 325 height 30
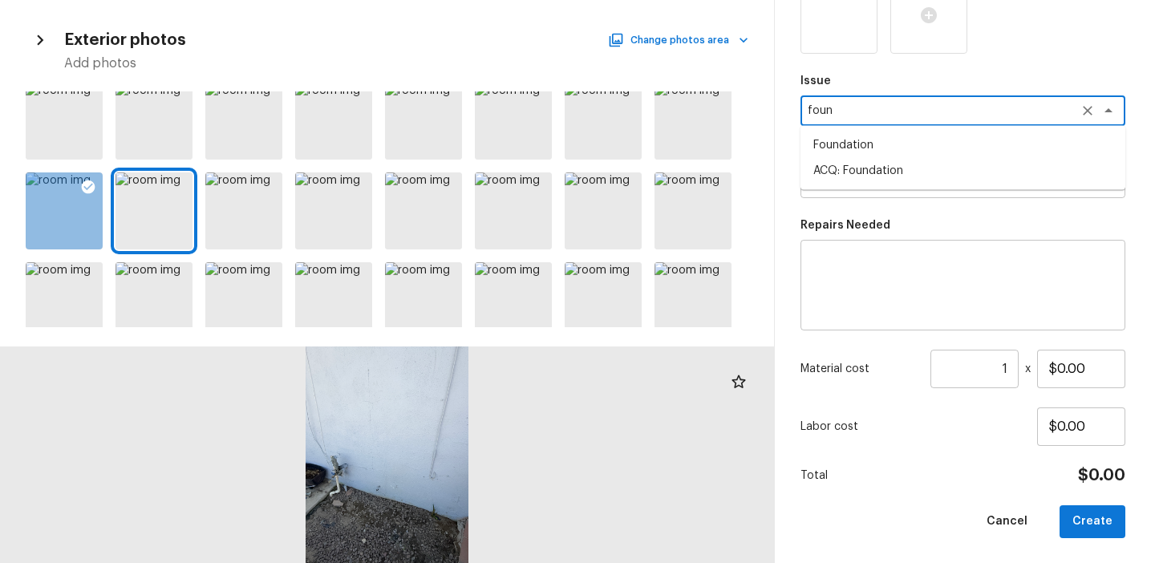
click at [870, 139] on li "Foundation" at bounding box center [962, 145] width 325 height 26
click at [870, 168] on div "x ​" at bounding box center [962, 183] width 325 height 30
type textarea "Foundation"
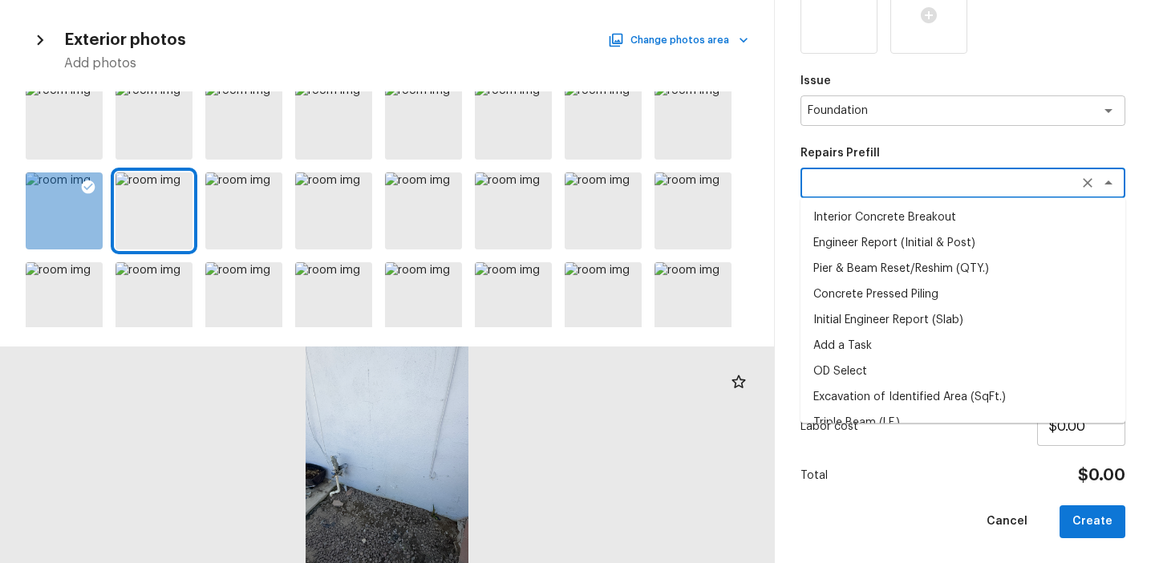
click at [870, 168] on div "x ​" at bounding box center [962, 183] width 325 height 30
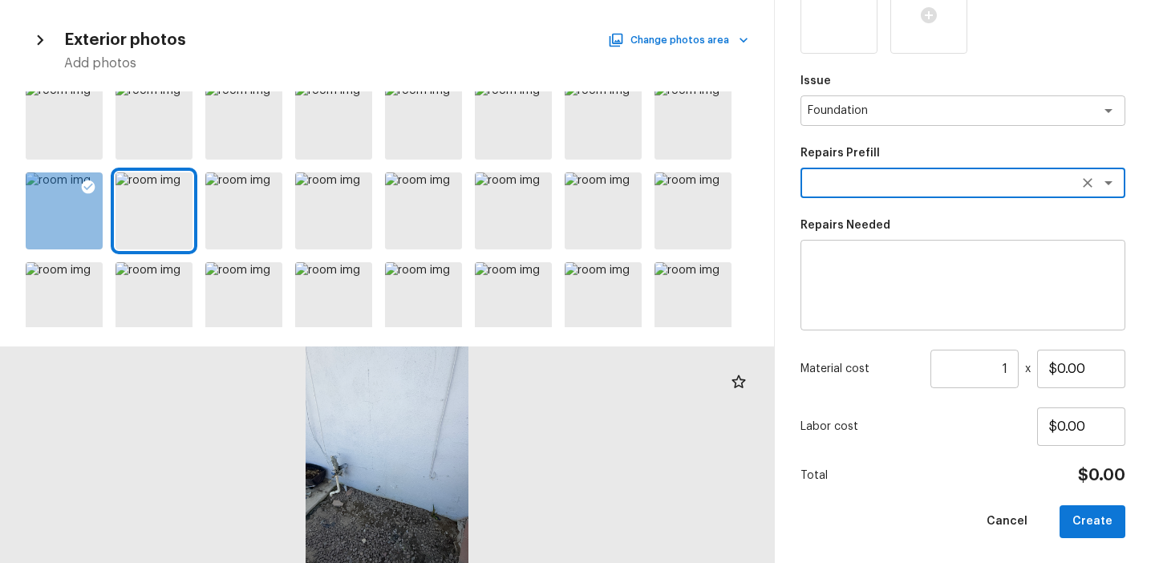
click at [864, 189] on textarea at bounding box center [940, 183] width 265 height 16
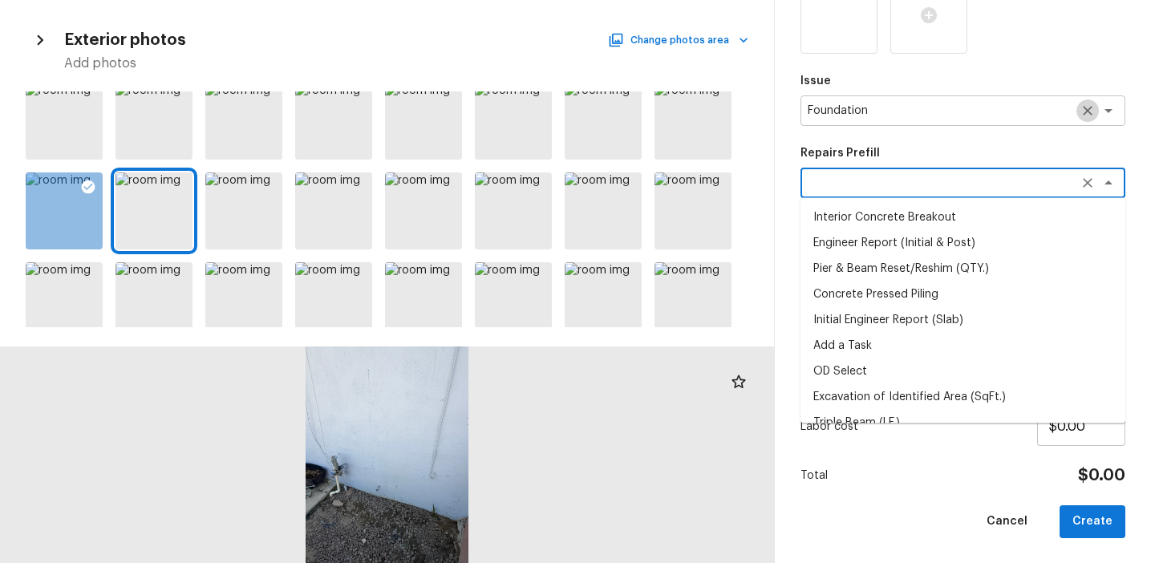
click at [1081, 113] on icon "Clear" at bounding box center [1087, 111] width 16 height 16
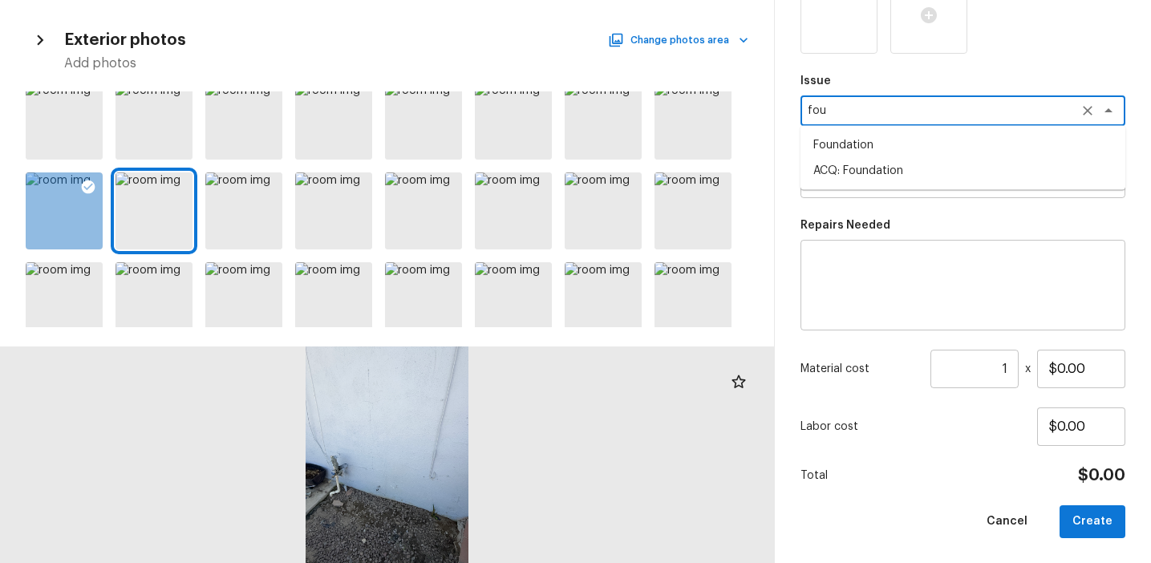
click at [998, 174] on li "ACQ: Foundation" at bounding box center [962, 171] width 325 height 26
click at [922, 173] on div "x ​" at bounding box center [962, 183] width 325 height 30
type textarea "ACQ: Foundation"
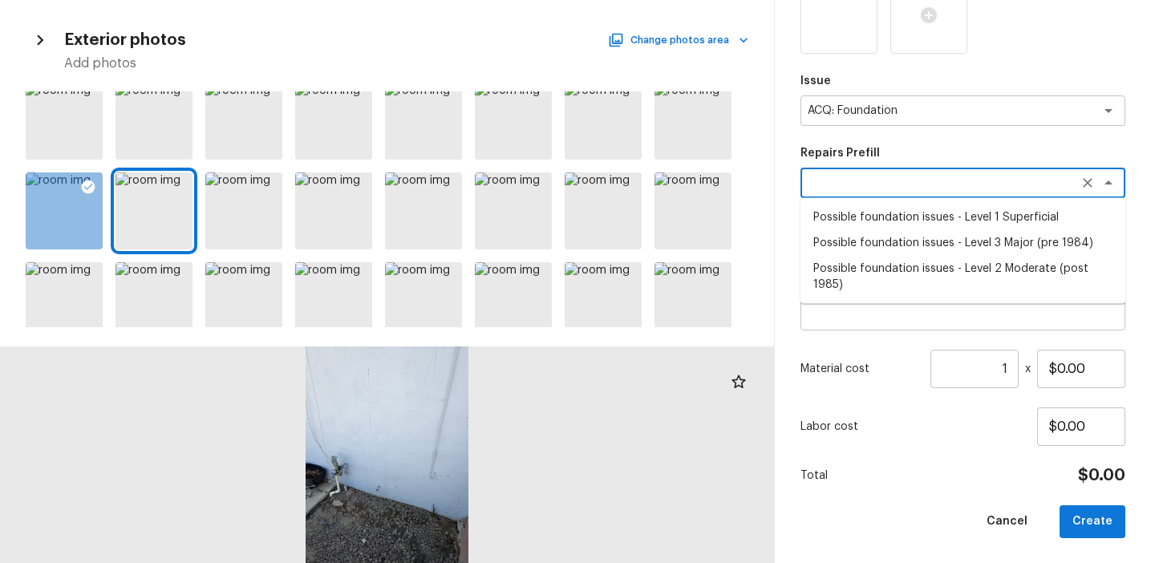
click at [905, 212] on li "Possible foundation issues - Level 1 Superficial" at bounding box center [962, 218] width 325 height 26
type textarea "Possible foundation issues - Level 1 Superficial"
type textarea "Possible foundation issues - Level 1 - Superficial. Disclaimer: This is NOT a t…"
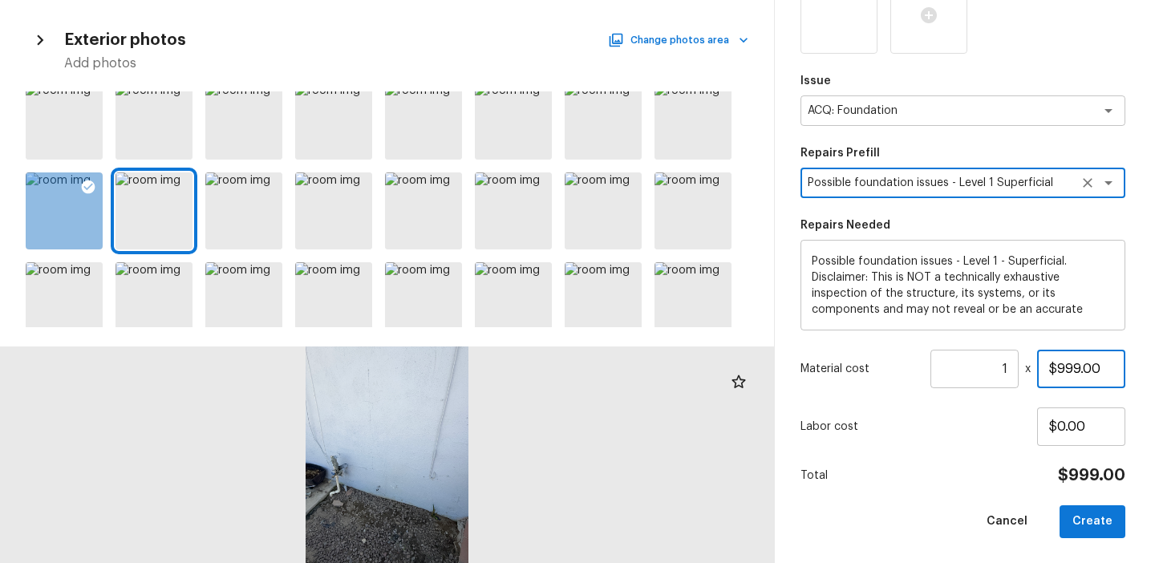
click at [1079, 371] on input "$999.00" at bounding box center [1081, 369] width 88 height 38
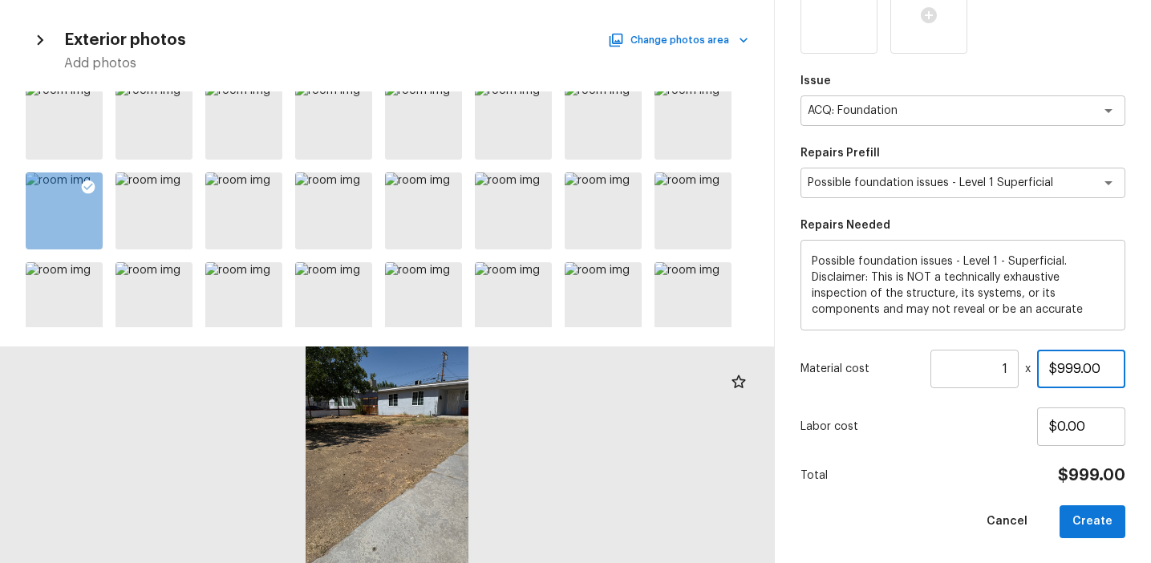
click at [1063, 368] on input "$999.00" at bounding box center [1081, 369] width 88 height 38
type input "$5,000.00"
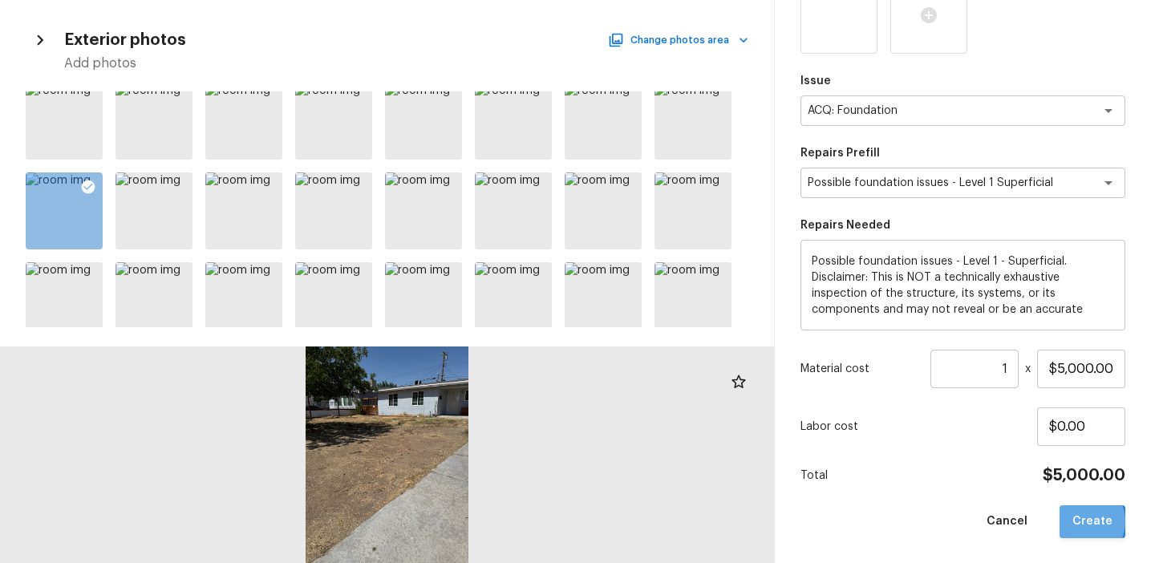
click at [1082, 520] on button "Create" at bounding box center [1092, 521] width 66 height 33
type input "$0.00"
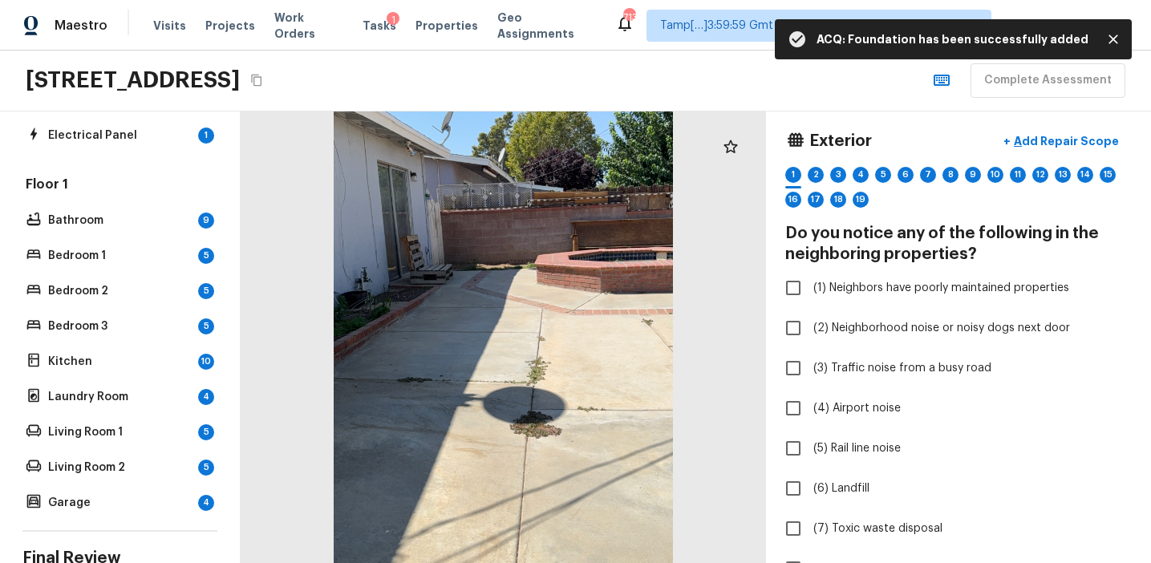
scroll to position [257, 0]
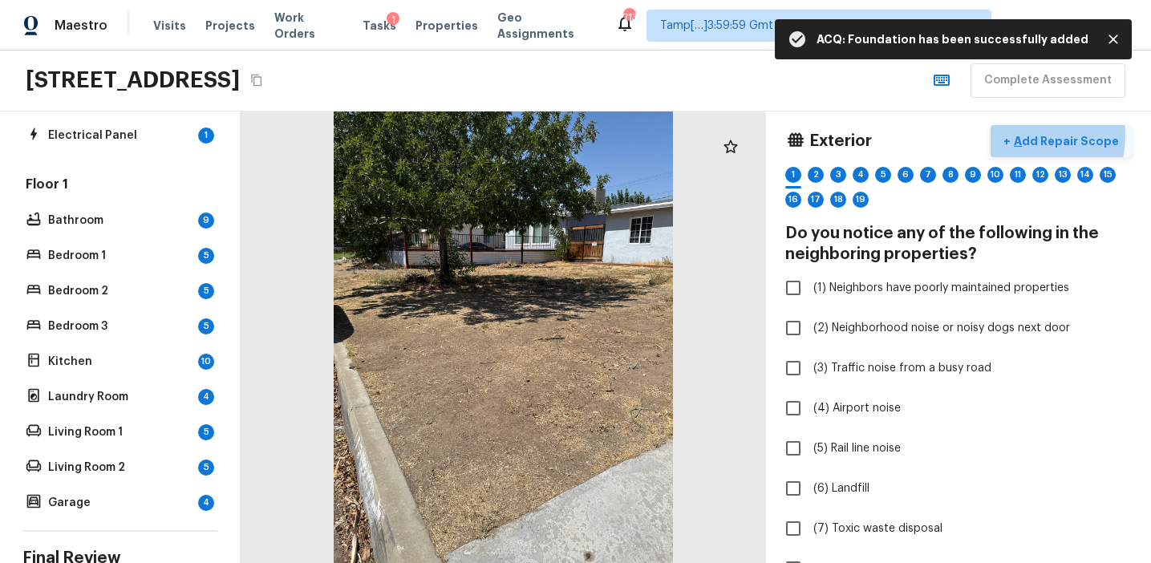
click at [1031, 136] on p "Add Repair Scope" at bounding box center [1065, 141] width 108 height 16
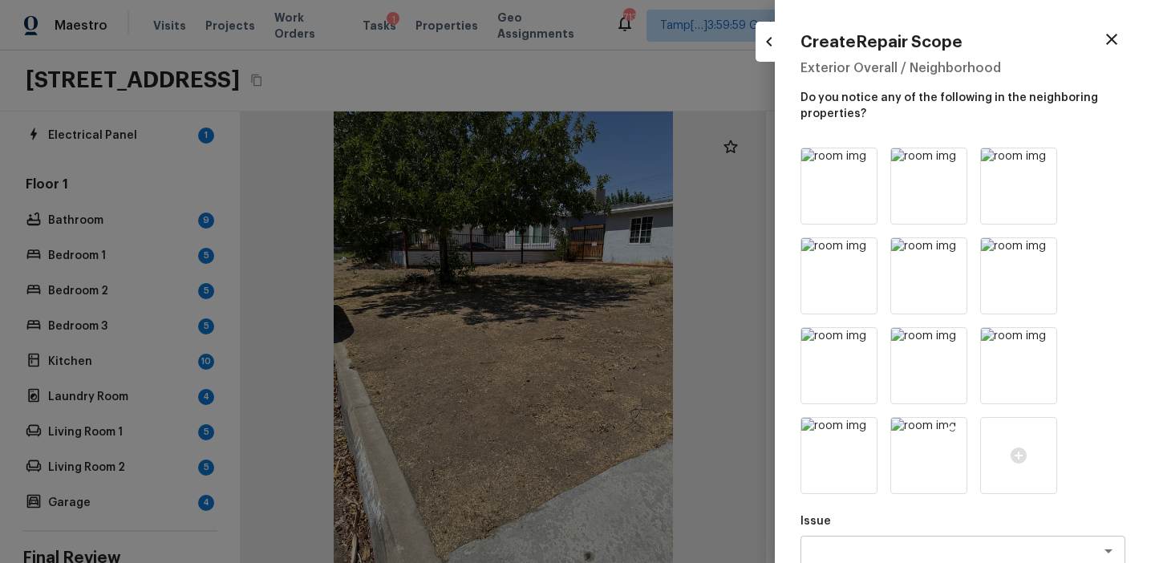
scroll to position [183, 0]
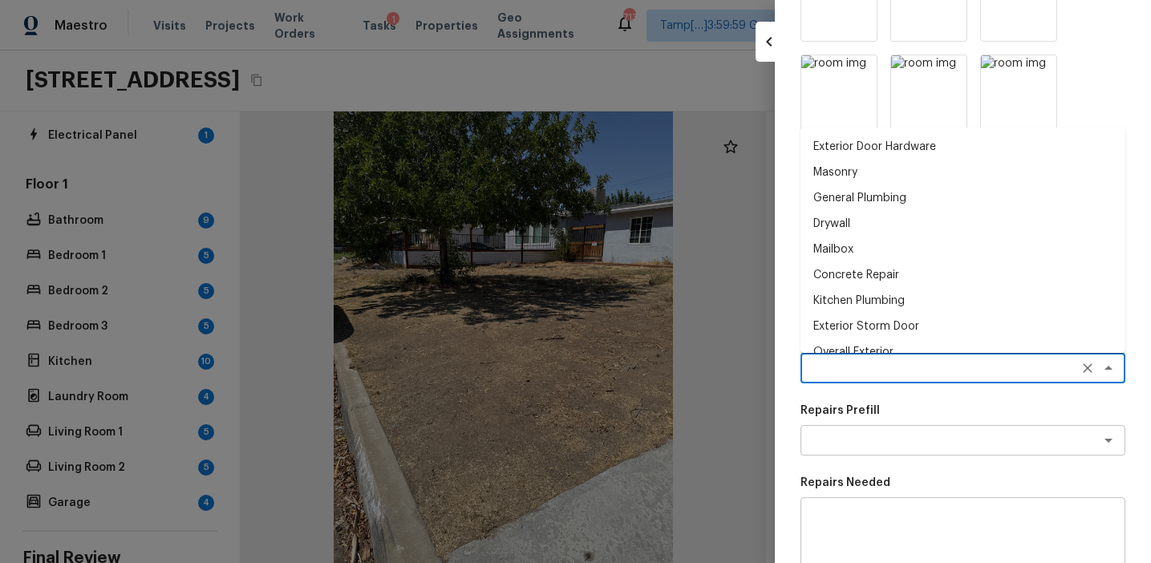
click at [841, 367] on textarea at bounding box center [940, 368] width 265 height 16
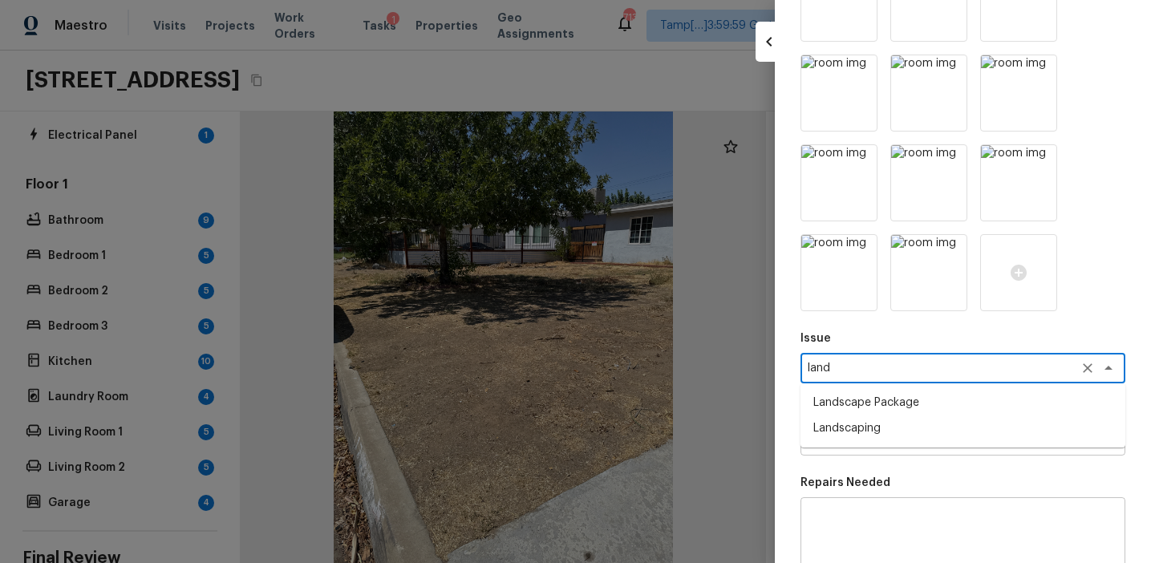
click at [865, 411] on li "Landscape Package" at bounding box center [962, 403] width 325 height 26
click at [850, 431] on div "x ​" at bounding box center [962, 440] width 325 height 30
type textarea "Landscape Package"
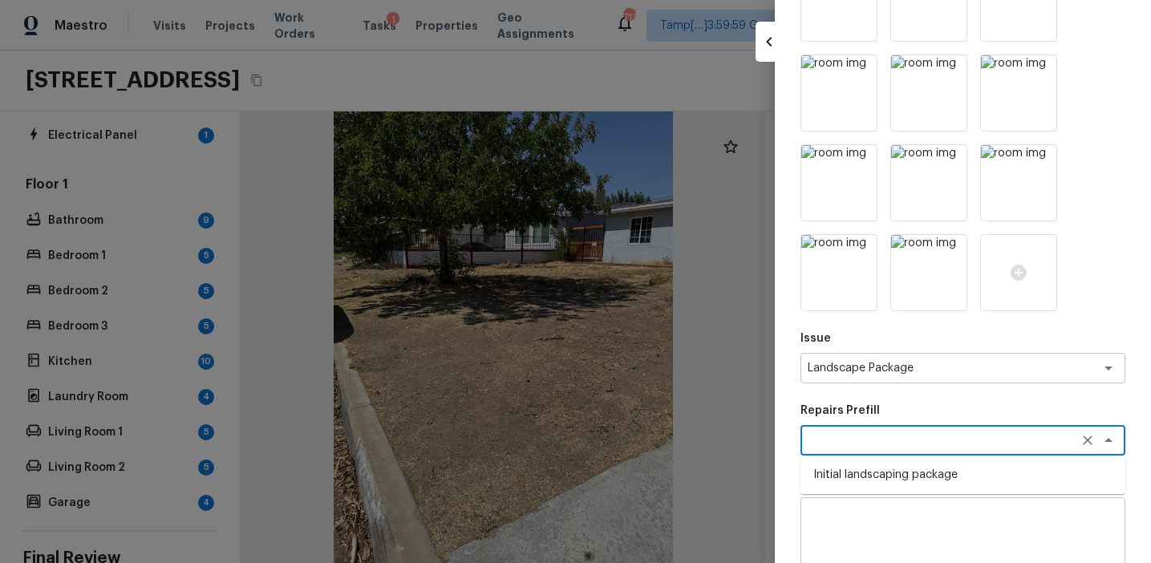
click at [853, 475] on li "Initial landscaping package" at bounding box center [962, 475] width 325 height 26
type textarea "Initial landscaping package"
type textarea "Mowing of grass up to 6" in height. Mow, edge along driveways & sidewalks, trim…"
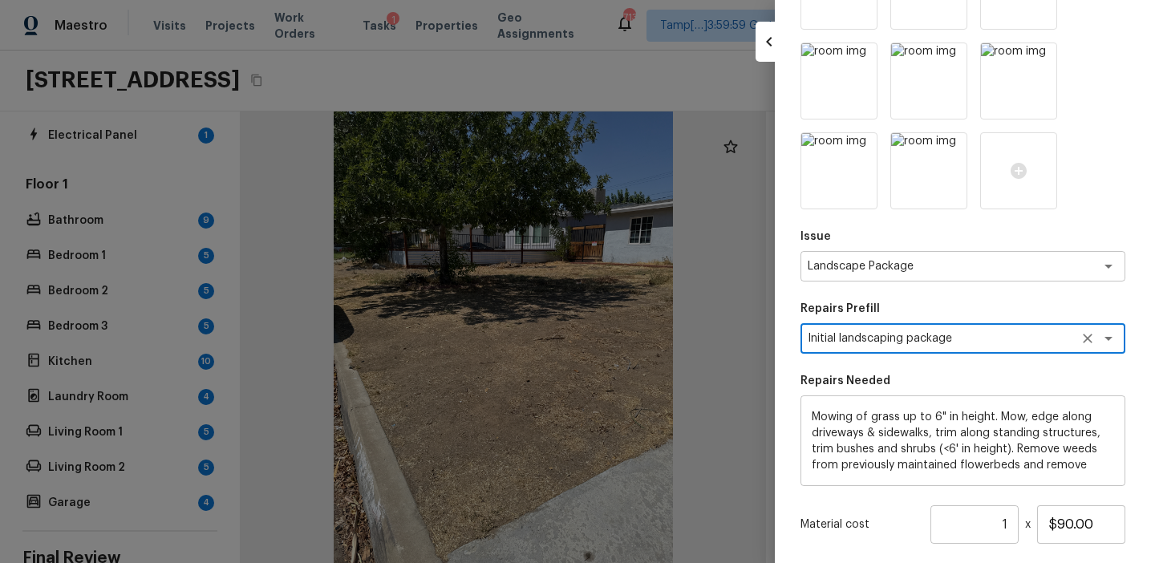
scroll to position [422, 0]
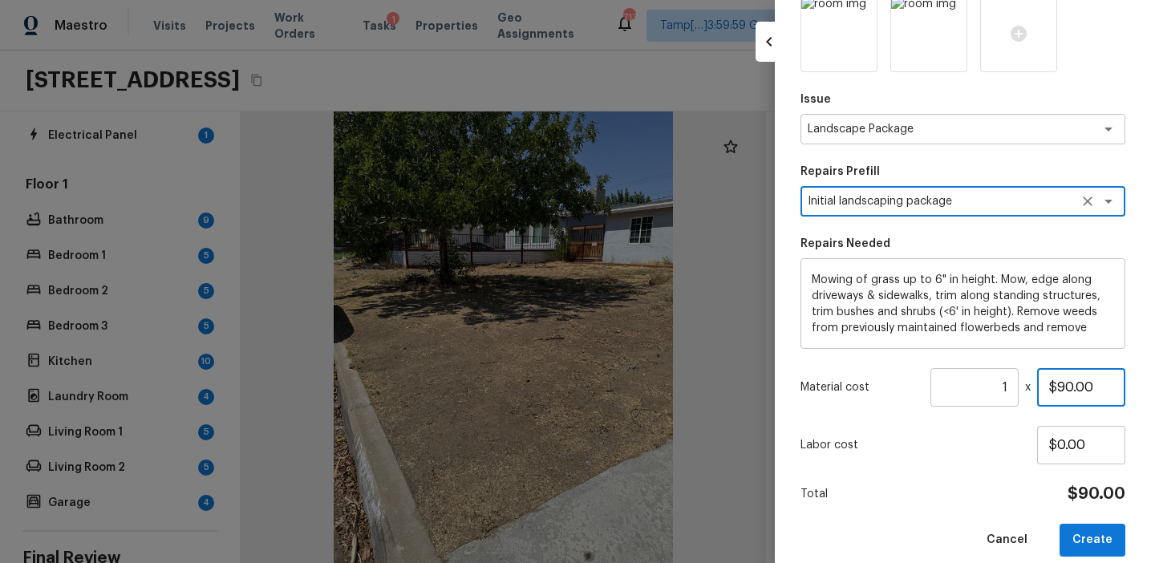
click at [1070, 391] on input "$90.00" at bounding box center [1081, 387] width 88 height 38
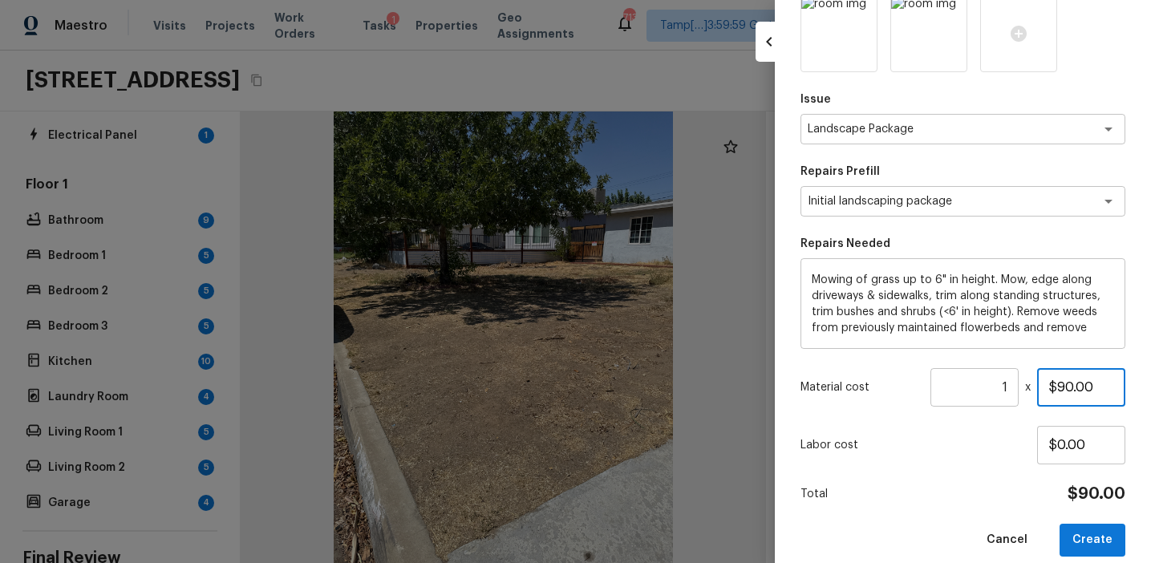
click at [1070, 391] on input "$90.00" at bounding box center [1081, 387] width 88 height 38
click at [1096, 391] on input "$15,000.00" at bounding box center [1081, 387] width 88 height 38
type input "$1,500.00"
click at [1076, 533] on button "Create" at bounding box center [1092, 540] width 66 height 33
type input "$0.00"
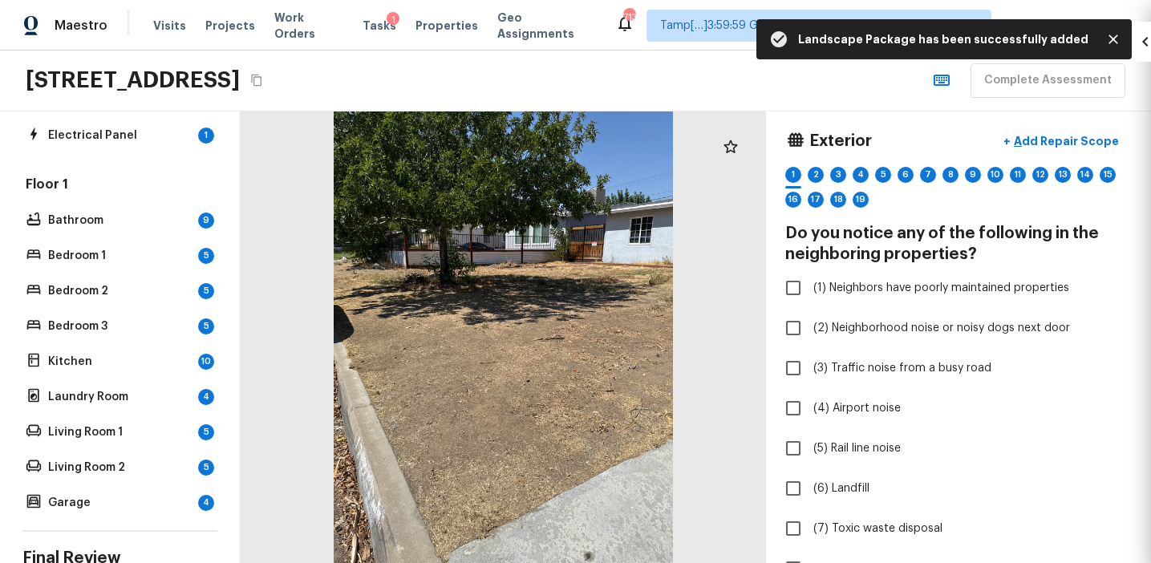
scroll to position [152, 0]
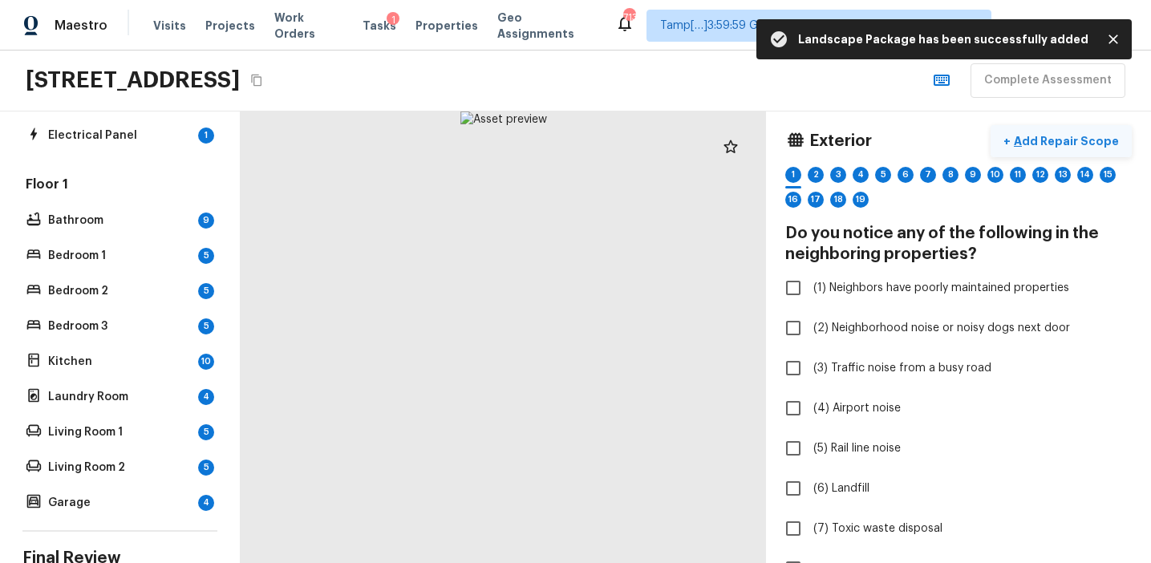
click at [1044, 141] on p "Add Repair Scope" at bounding box center [1065, 141] width 108 height 16
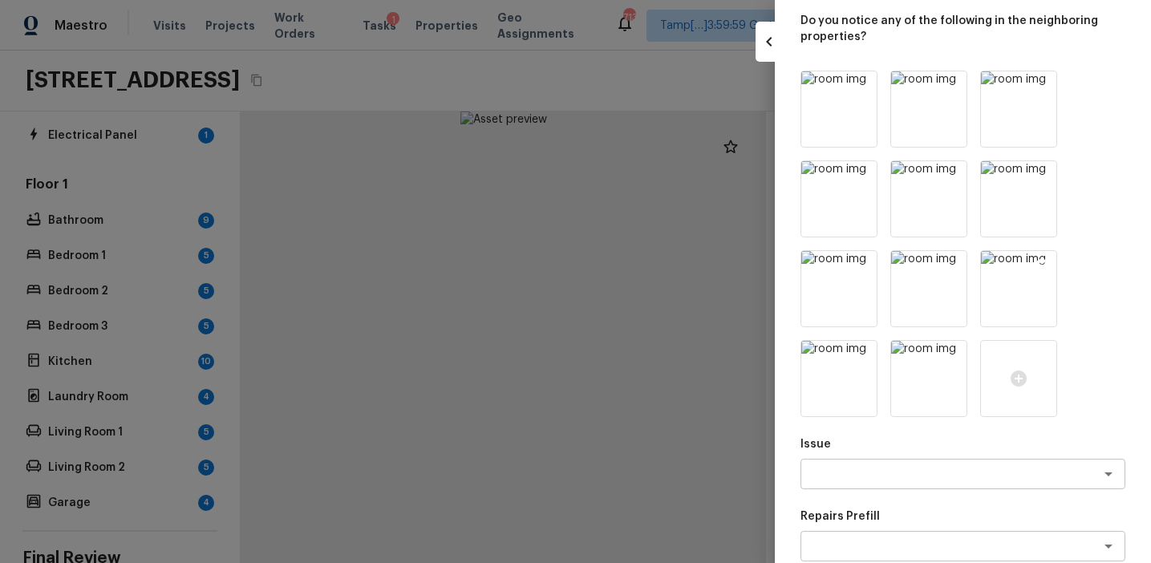
scroll to position [190, 0]
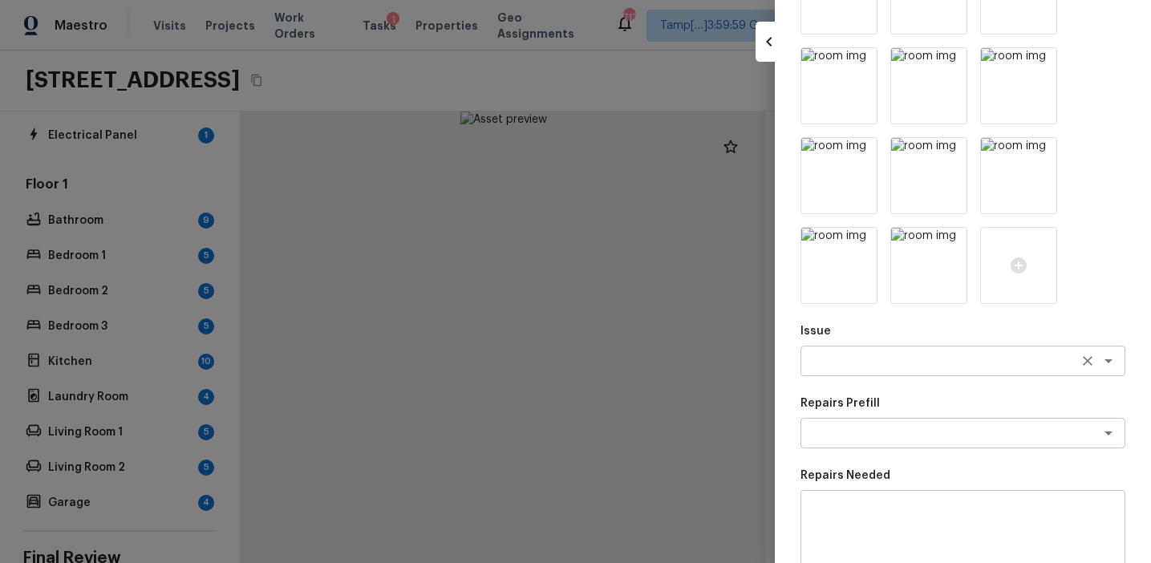
click at [958, 362] on textarea at bounding box center [940, 361] width 265 height 16
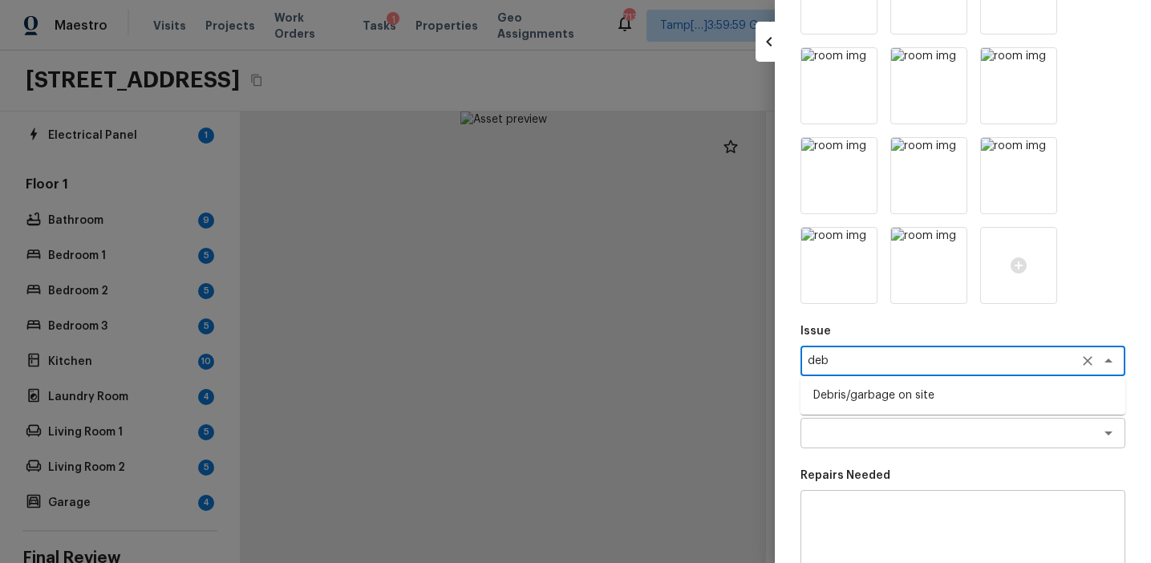
click at [880, 399] on li "Debris/garbage on site" at bounding box center [962, 396] width 325 height 26
click at [880, 421] on div "x ​" at bounding box center [962, 433] width 325 height 30
type textarea "Debris/garbage on site"
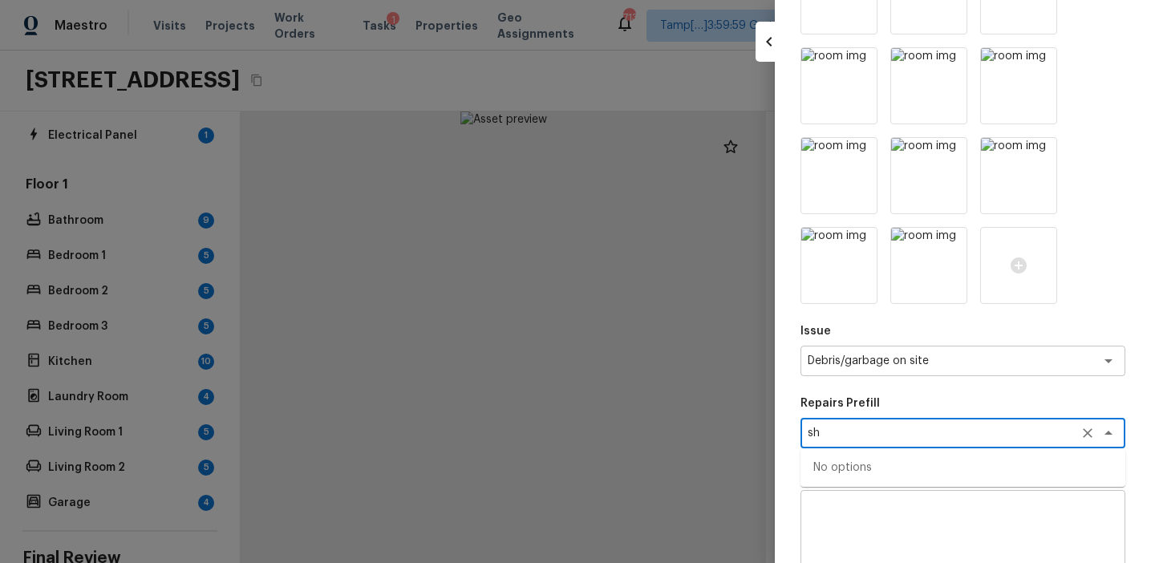
type textarea "s"
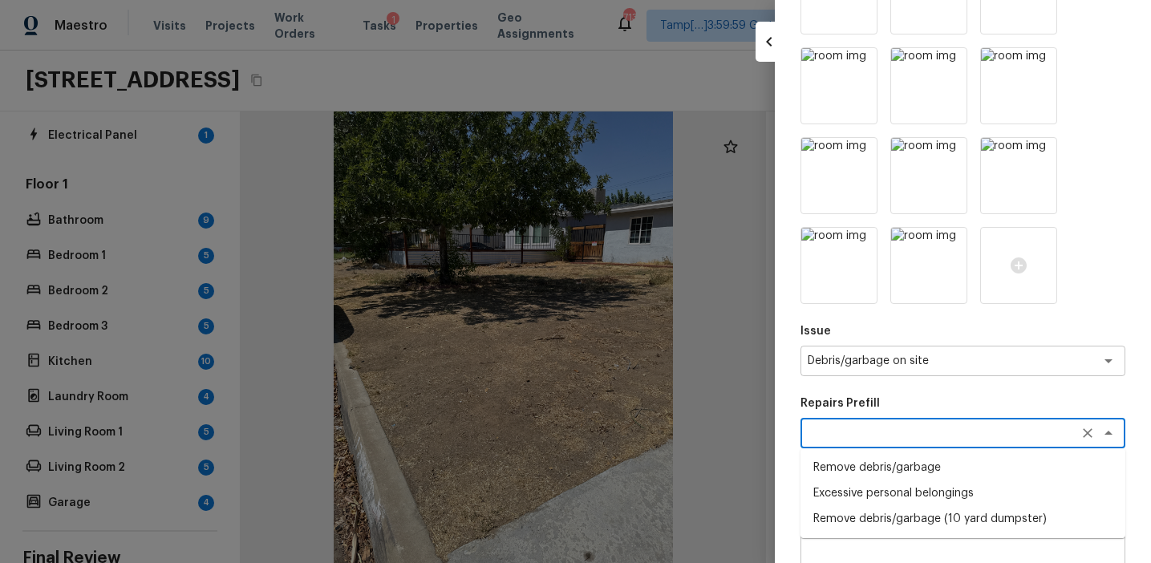
click at [887, 467] on li "Remove debris/garbage" at bounding box center [962, 468] width 325 height 26
type textarea "Remove debris/garbage"
type textarea "Remove, haul off, and properly dispose of any debris left by seller to offsite …"
type input "$45.00"
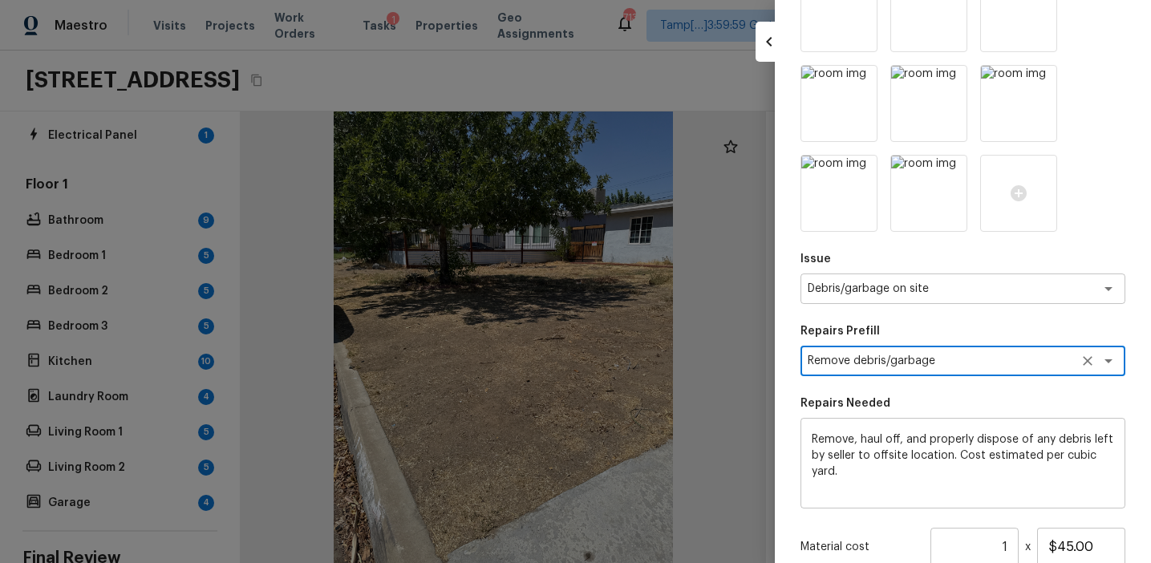
scroll to position [375, 0]
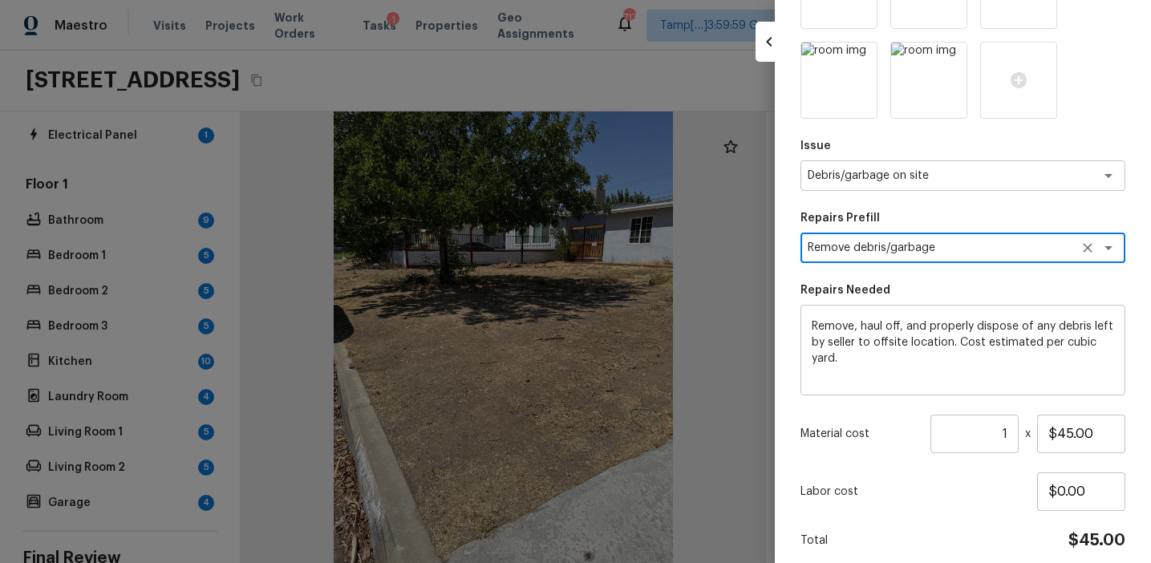
click at [852, 327] on textarea "Remove, haul off, and properly dispose of any debris left by seller to offsite …" at bounding box center [963, 350] width 302 height 64
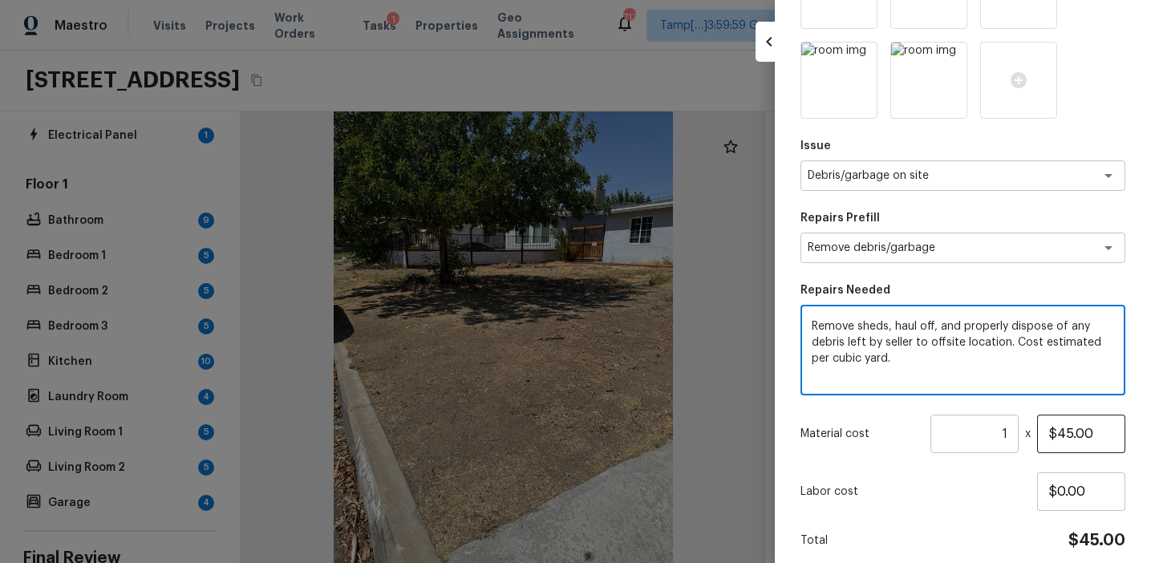
type textarea "Remove sheds, haul off, and properly dispose of any debris left by seller to of…"
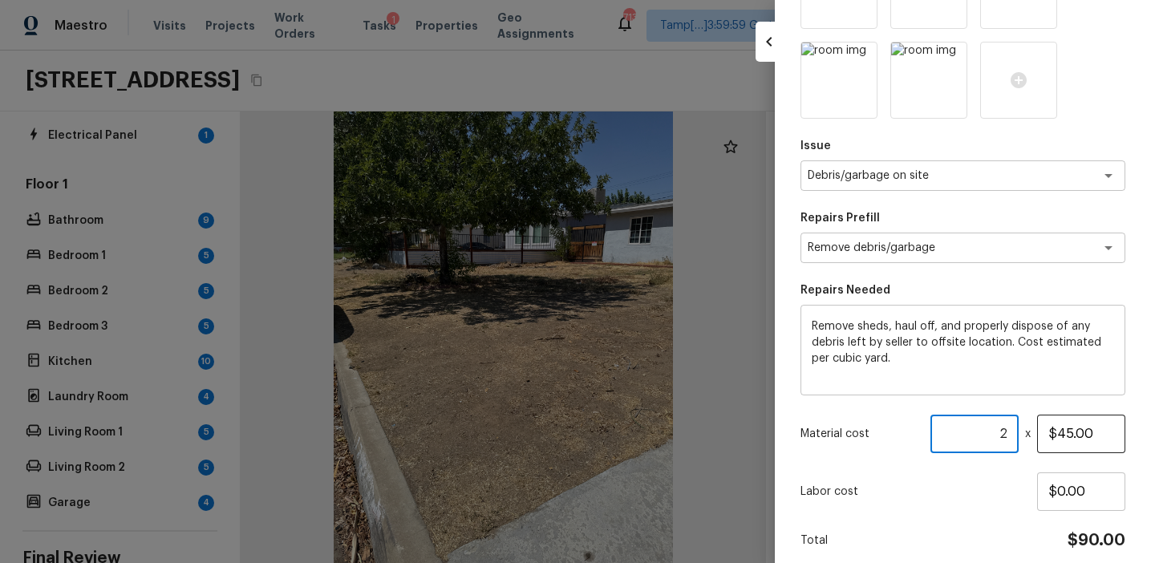
type input "2"
type input "$1,000.00"
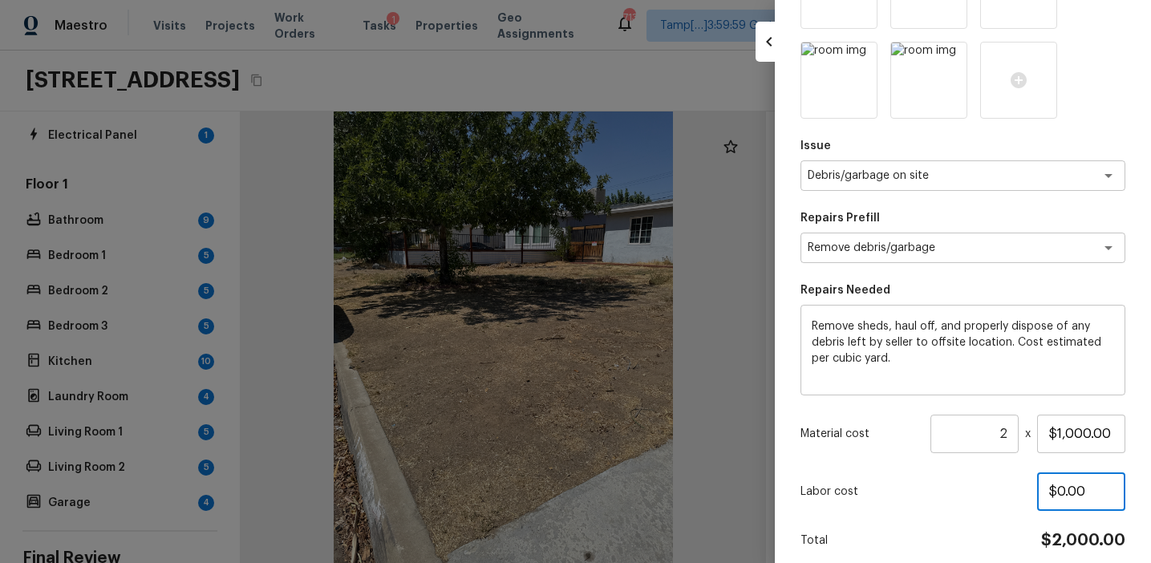
scroll to position [440, 0]
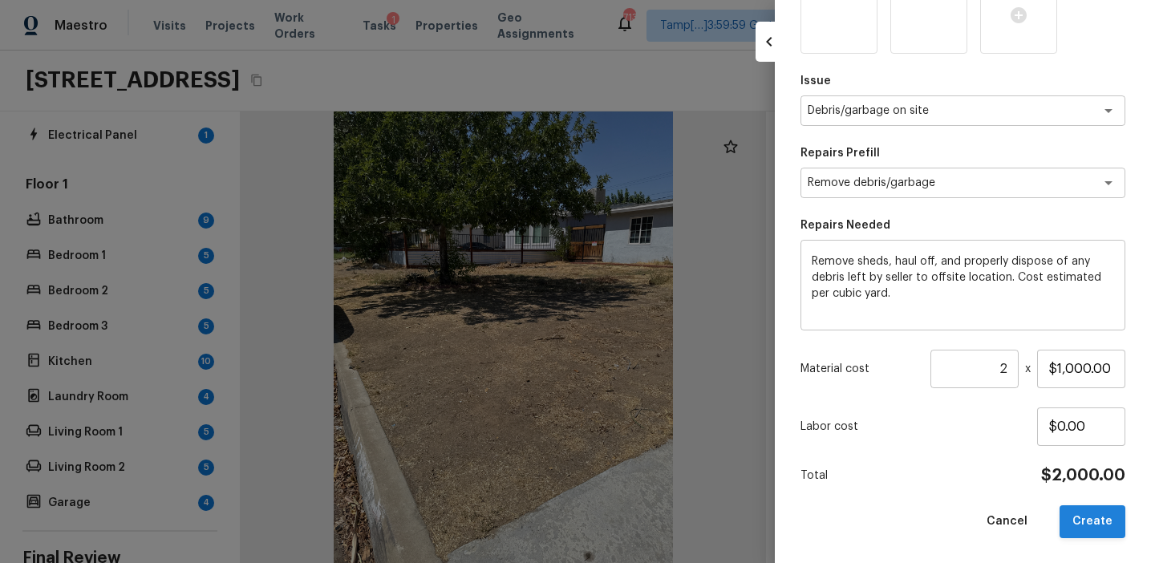
click at [1082, 516] on button "Create" at bounding box center [1092, 521] width 66 height 33
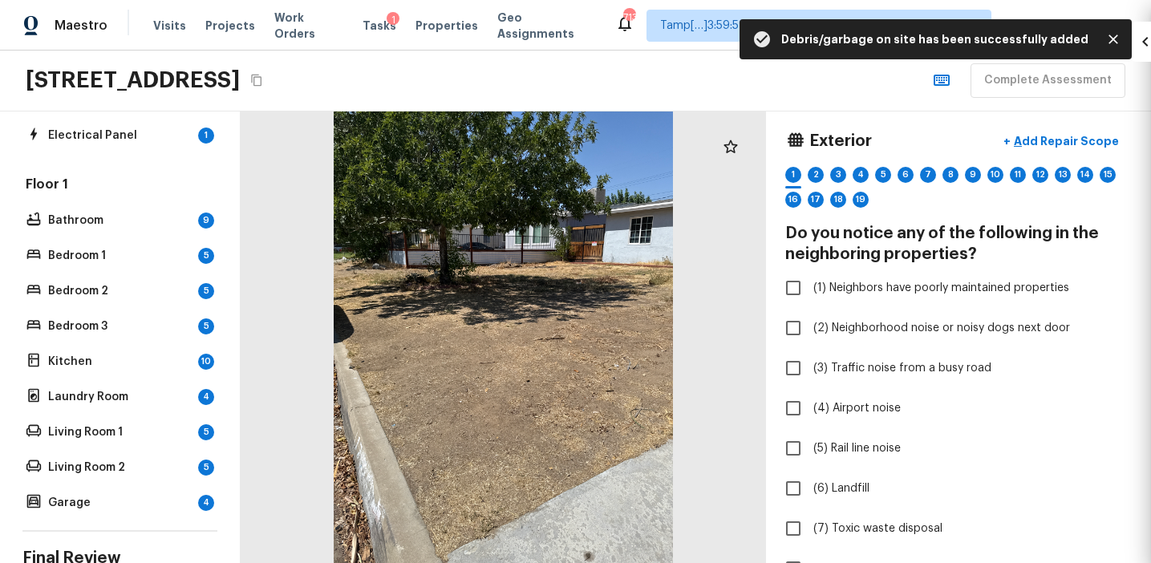
type input "1"
type input "$0.00"
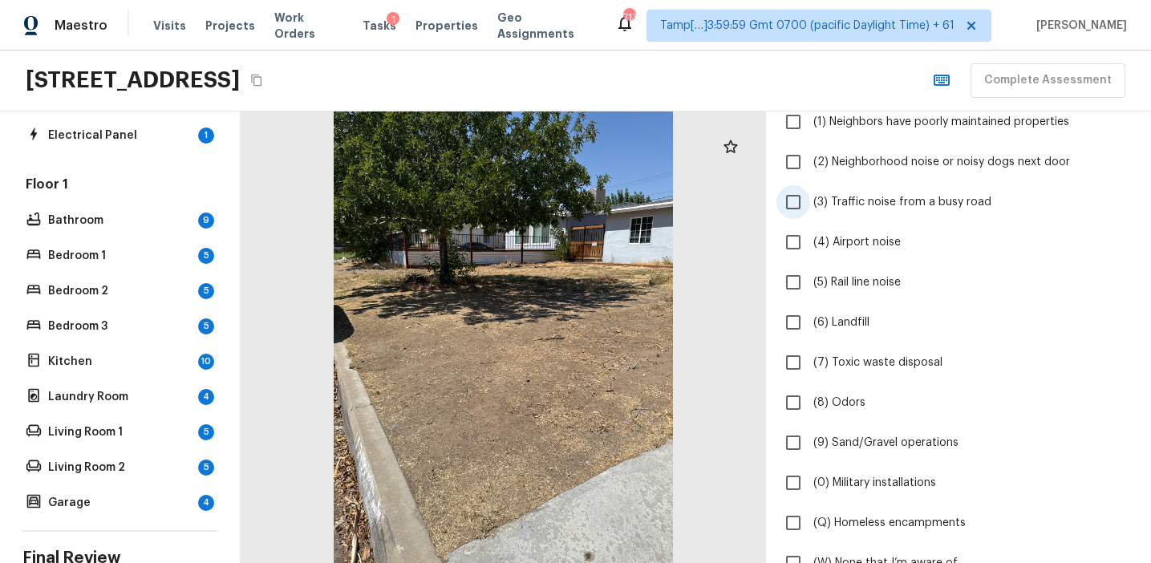
scroll to position [169, 0]
click at [856, 217] on label "(3) Traffic noise from a busy road" at bounding box center [947, 205] width 342 height 34
click at [810, 217] on input "(3) Traffic noise from a busy road" at bounding box center [793, 205] width 34 height 34
checkbox input "true"
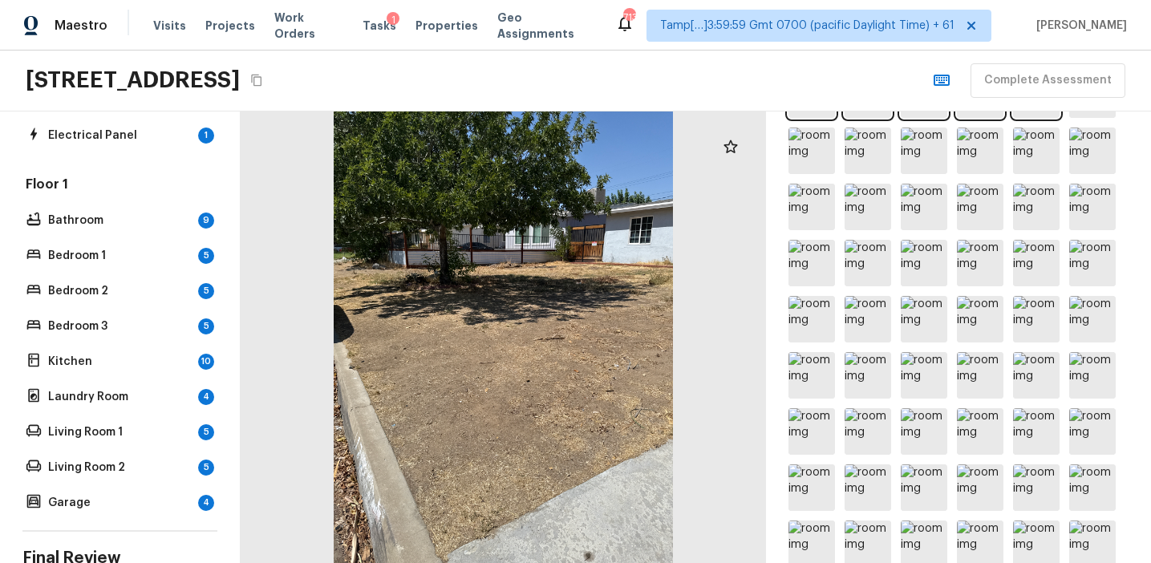
scroll to position [828, 0]
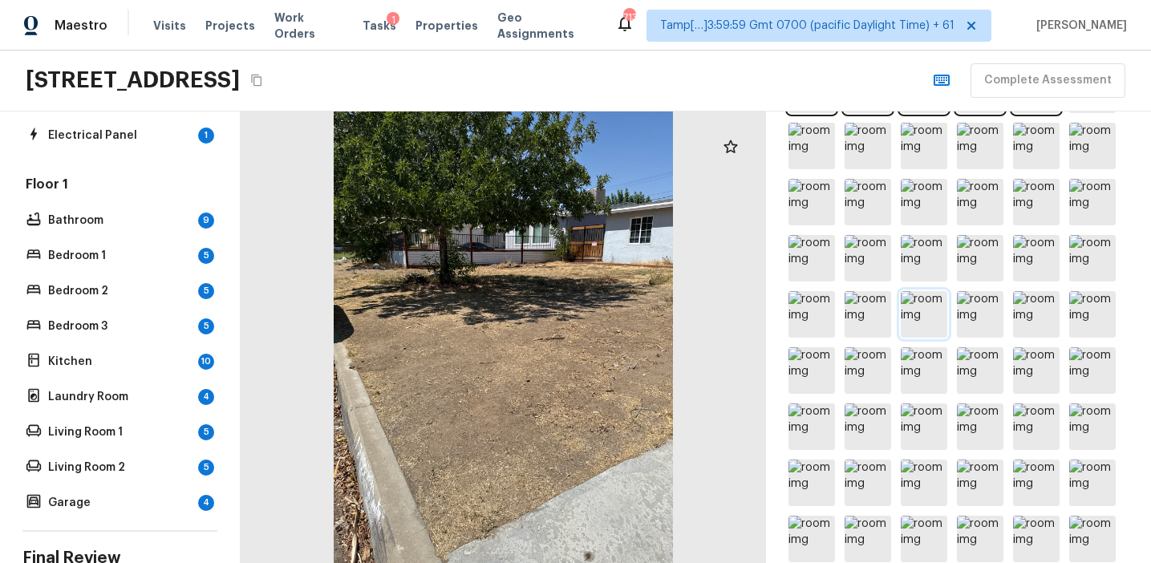
click at [917, 312] on img at bounding box center [924, 314] width 47 height 47
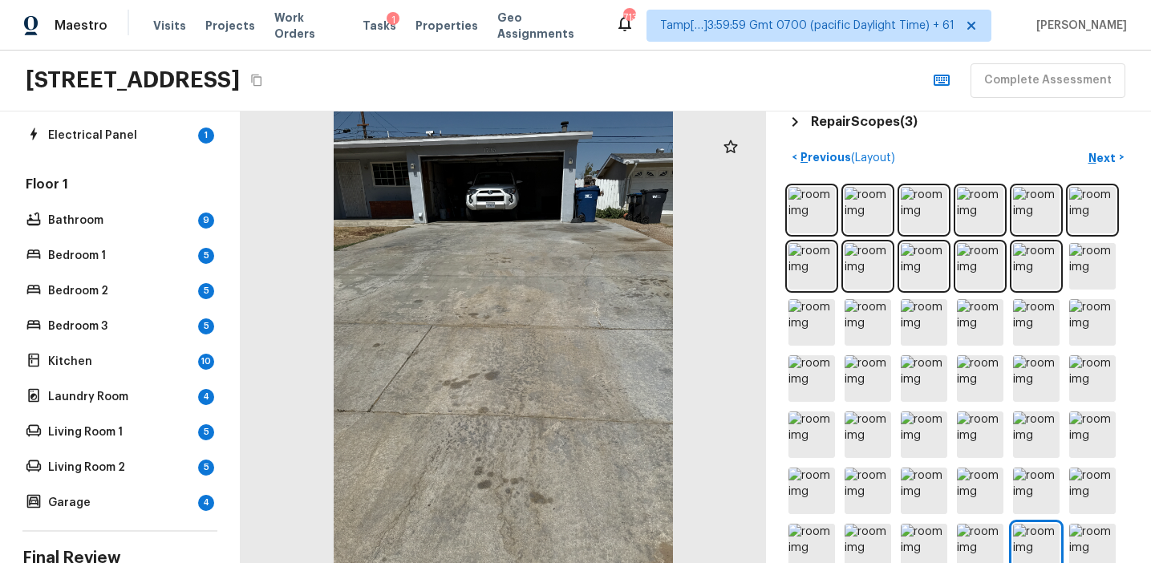
scroll to position [0, 0]
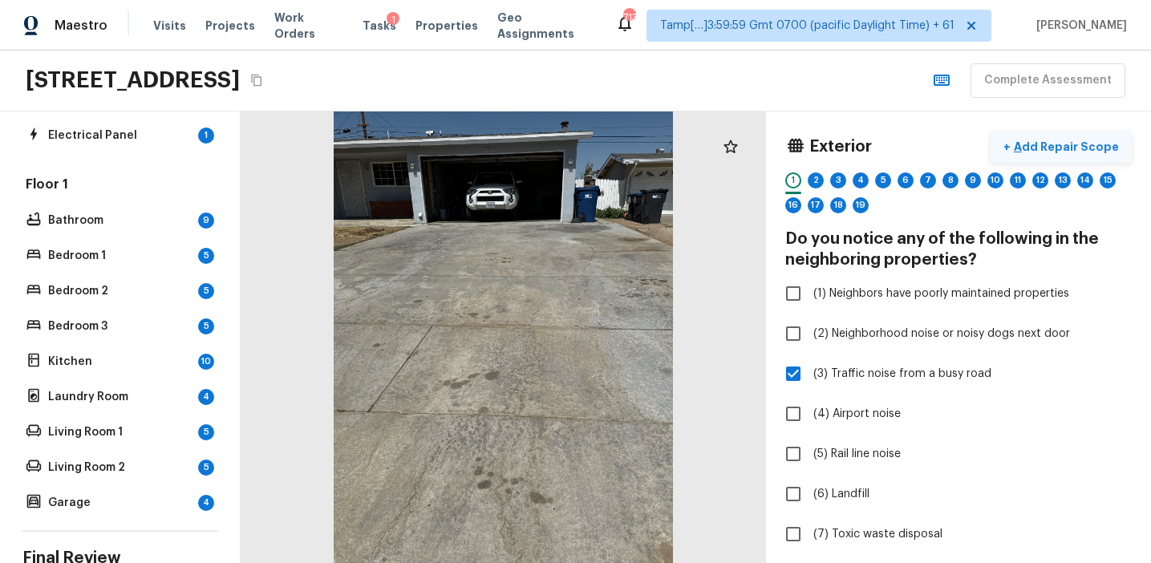
click at [1052, 144] on p "Add Repair Scope" at bounding box center [1065, 147] width 108 height 16
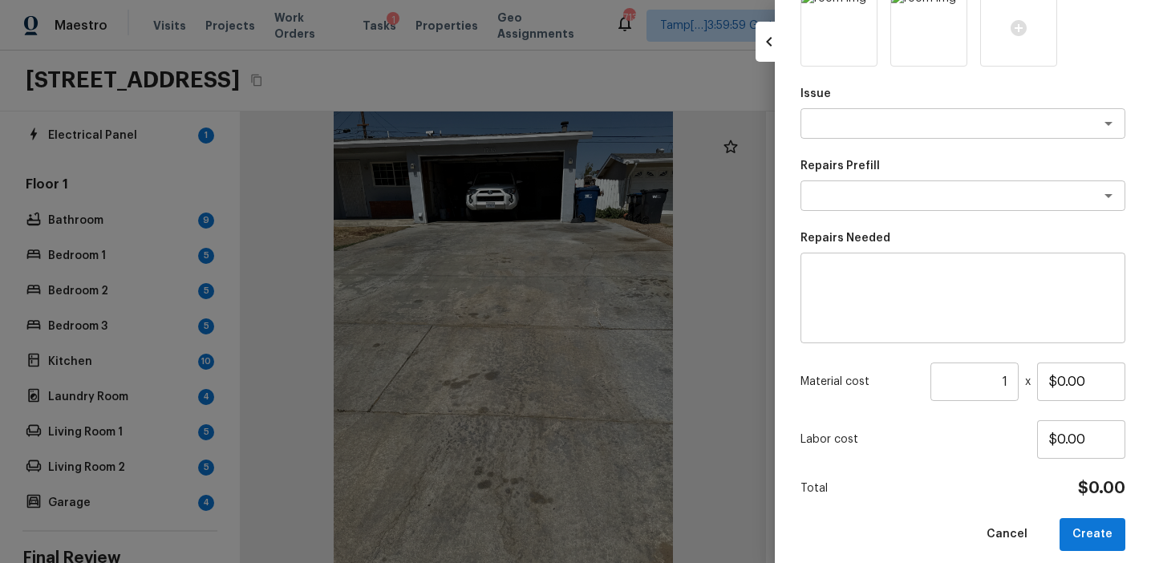
scroll to position [458, 0]
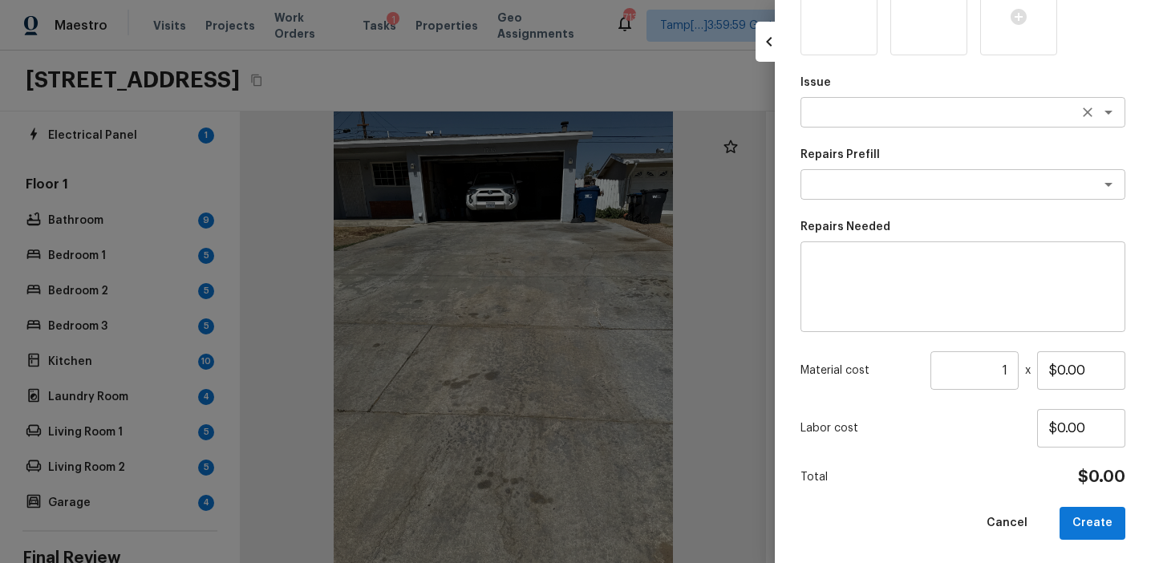
click at [870, 119] on textarea at bounding box center [940, 112] width 265 height 16
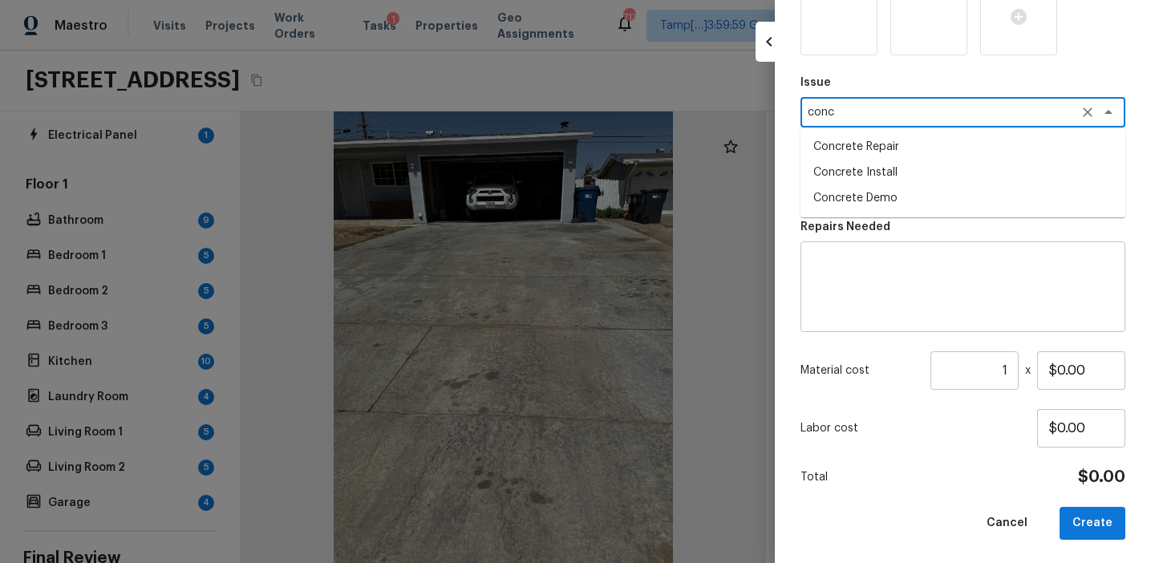
click at [877, 150] on li "Concrete Repair" at bounding box center [962, 147] width 325 height 26
type textarea "Concrete Repair"
click at [875, 183] on textarea at bounding box center [940, 184] width 265 height 16
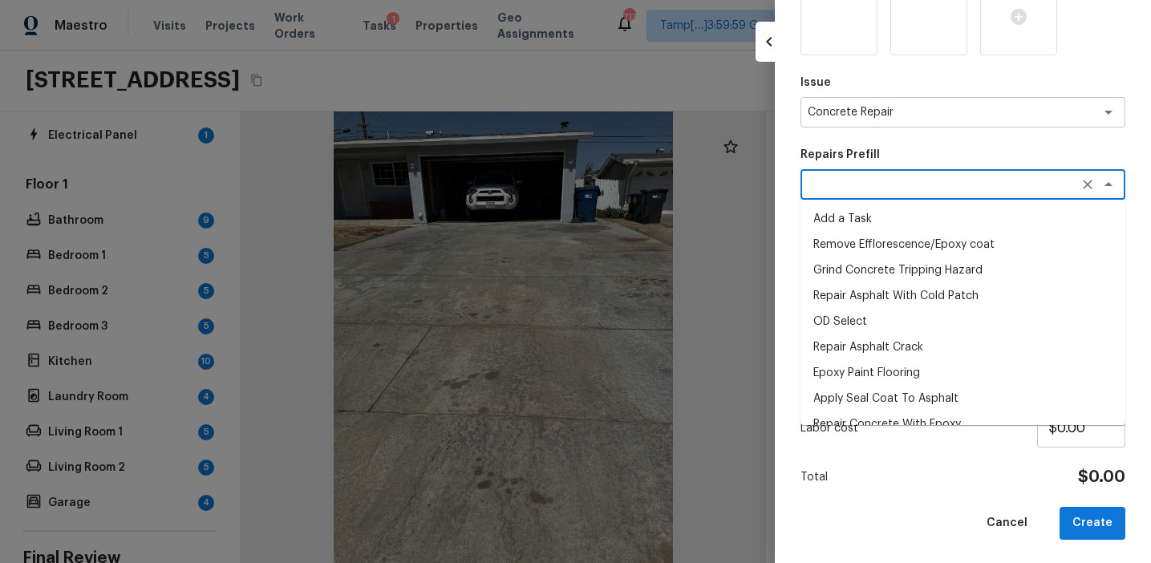
scroll to position [18, 0]
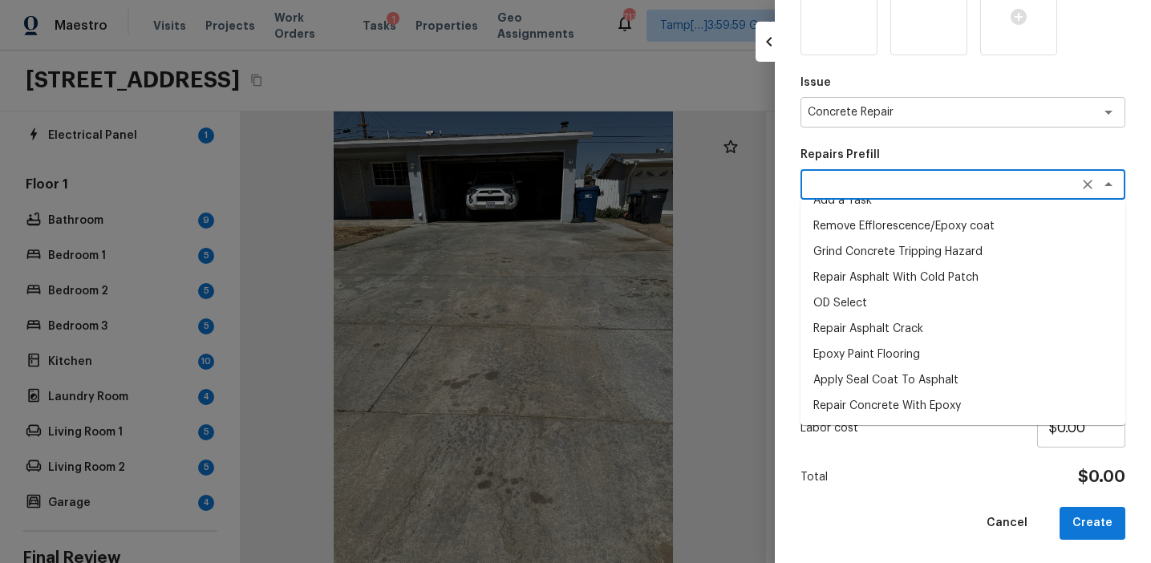
click at [870, 338] on li "Repair Asphalt Crack" at bounding box center [962, 329] width 325 height 26
type textarea "Repair Asphalt Crack"
type textarea "Prep and clean the crack in the asphalt thoroughly. Apply an asphalt adhesive/s…"
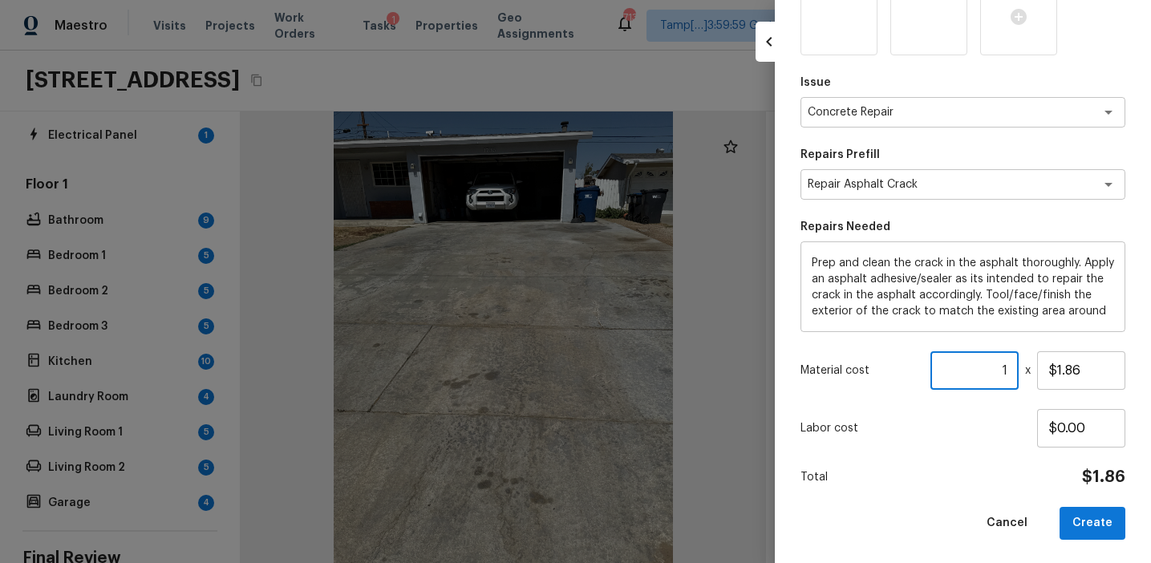
click at [1007, 363] on input "1" at bounding box center [974, 370] width 88 height 38
click at [1069, 377] on input "$1.86" at bounding box center [1081, 370] width 88 height 38
click at [1069, 376] on input "$1.86" at bounding box center [1081, 370] width 88 height 38
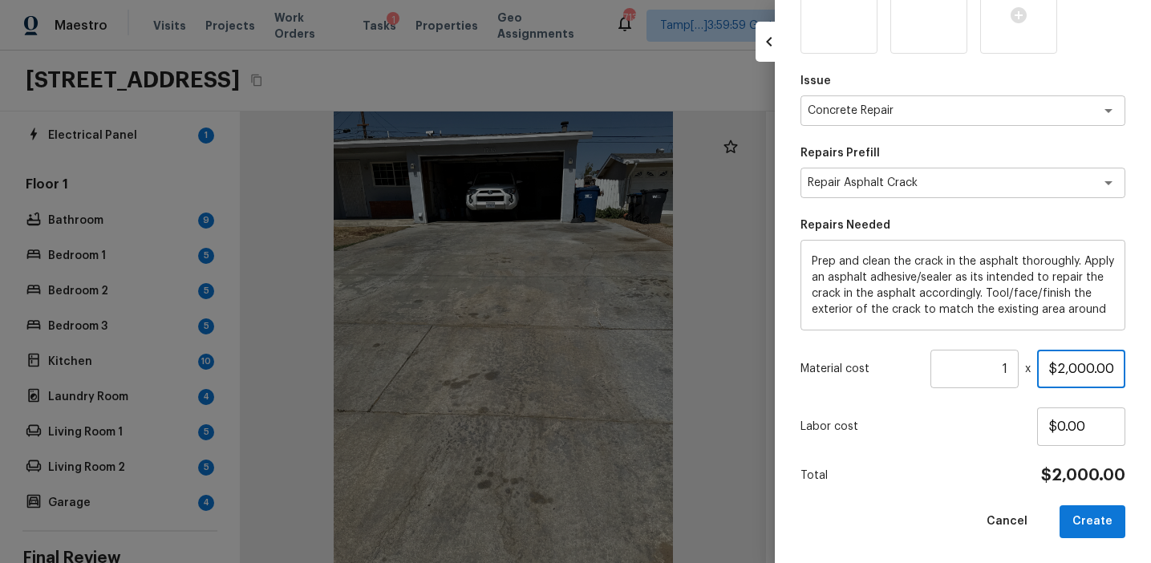
click at [1075, 367] on input "$2,000.00" at bounding box center [1081, 369] width 88 height 38
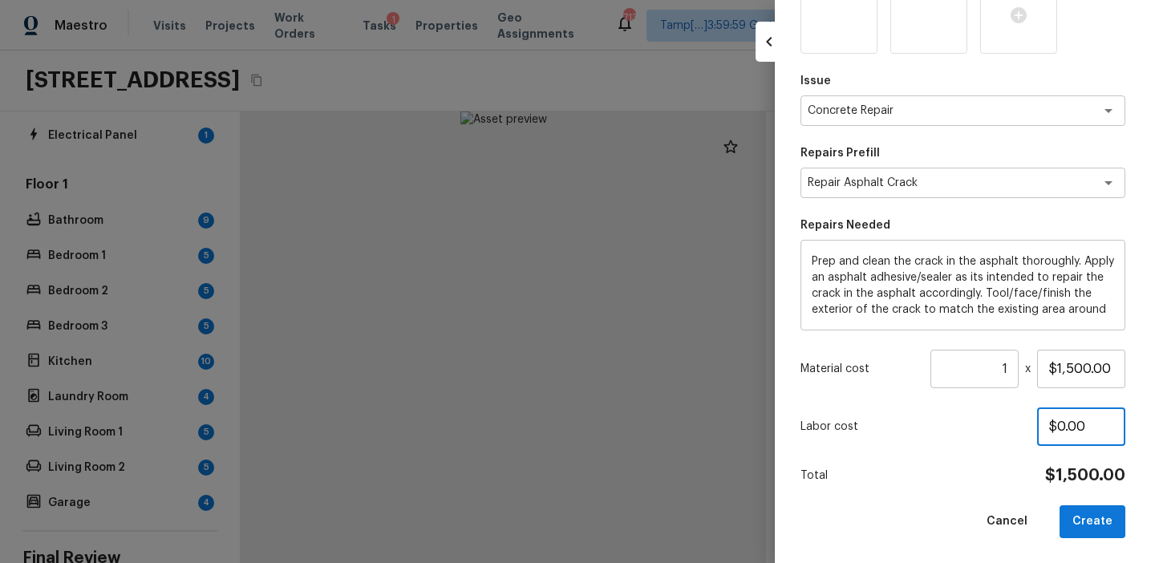
type input "$1,500.00"
click at [1083, 517] on button "Create" at bounding box center [1092, 521] width 66 height 33
type input "$0.00"
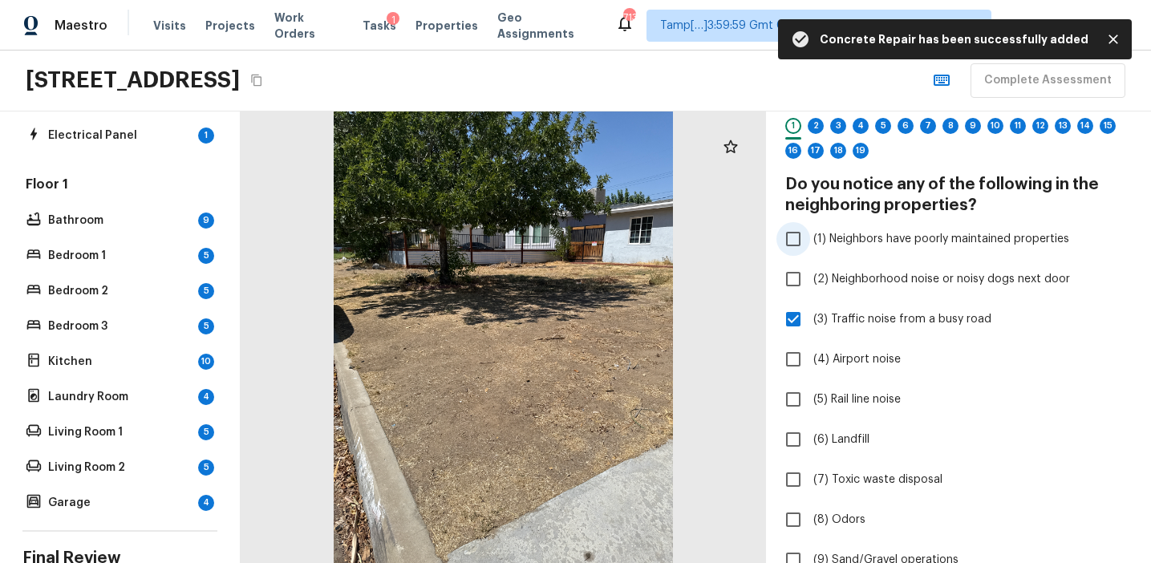
scroll to position [0, 0]
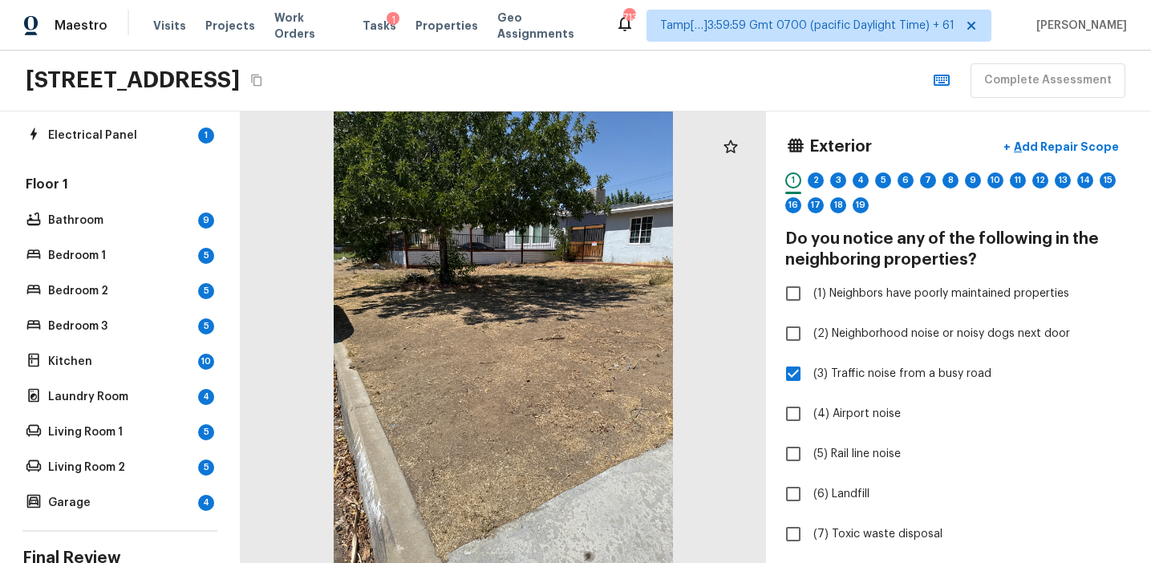
click at [820, 167] on div "Exterior + Add Repair Scope 1 2 3 4 5 6 7 8 9 10 11 12 13 14 15 16 17 18 19" at bounding box center [958, 177] width 346 height 92
click at [820, 173] on div "2" at bounding box center [816, 180] width 16 height 16
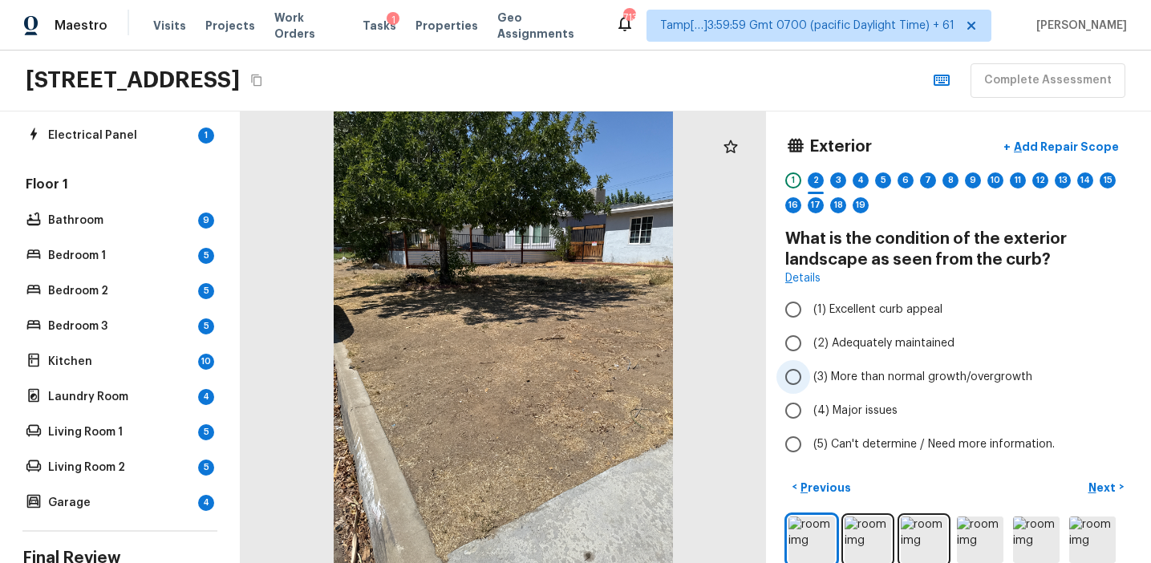
click at [880, 378] on span "(3) More than normal growth/overgrowth" at bounding box center [922, 377] width 219 height 16
click at [810, 378] on input "(3) More than normal growth/overgrowth" at bounding box center [793, 377] width 34 height 34
radio input "true"
click at [878, 407] on span "(4) Major issues" at bounding box center [855, 411] width 84 height 16
click at [810, 407] on input "(4) Major issues" at bounding box center [793, 411] width 34 height 34
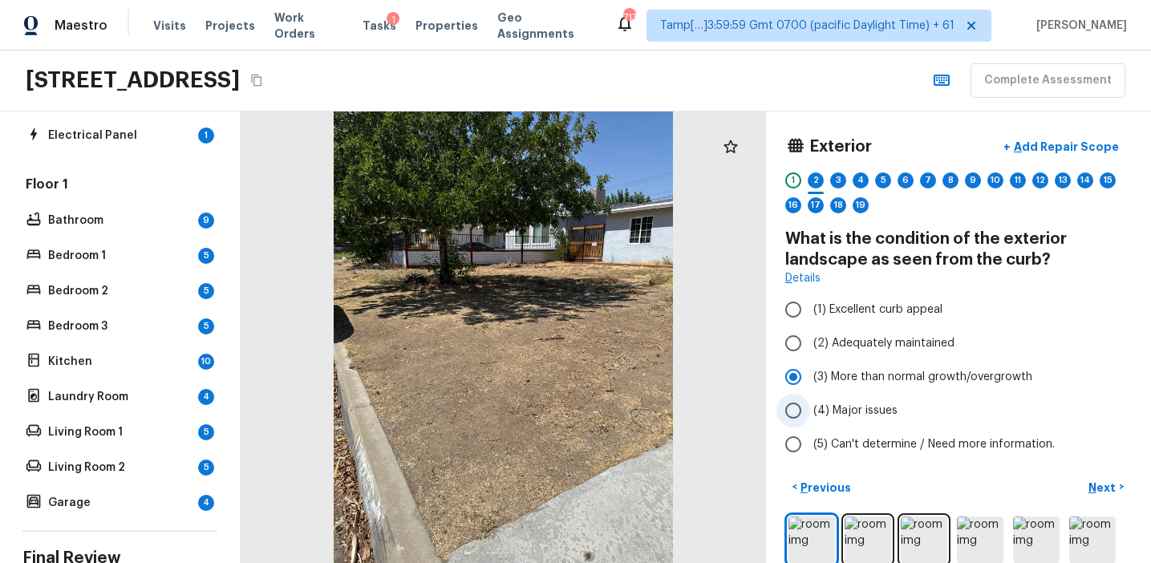
radio input "true"
click at [879, 371] on span "(3) More than normal growth/overgrowth" at bounding box center [922, 377] width 219 height 16
click at [810, 371] on input "(3) More than normal growth/overgrowth" at bounding box center [793, 377] width 34 height 34
radio input "true"
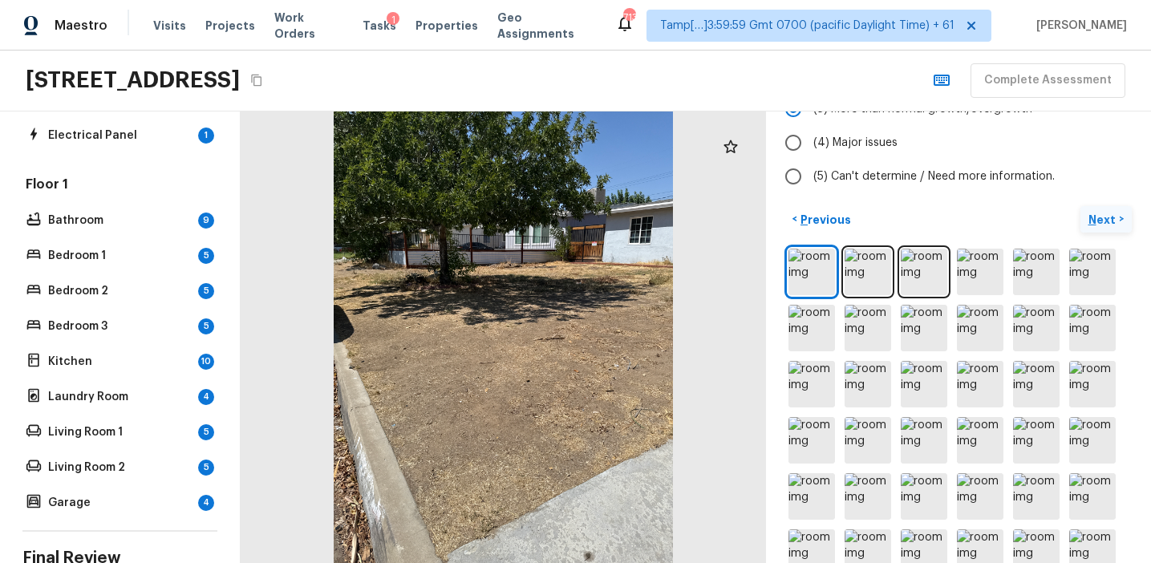
click at [1101, 220] on p "Next" at bounding box center [1103, 220] width 30 height 16
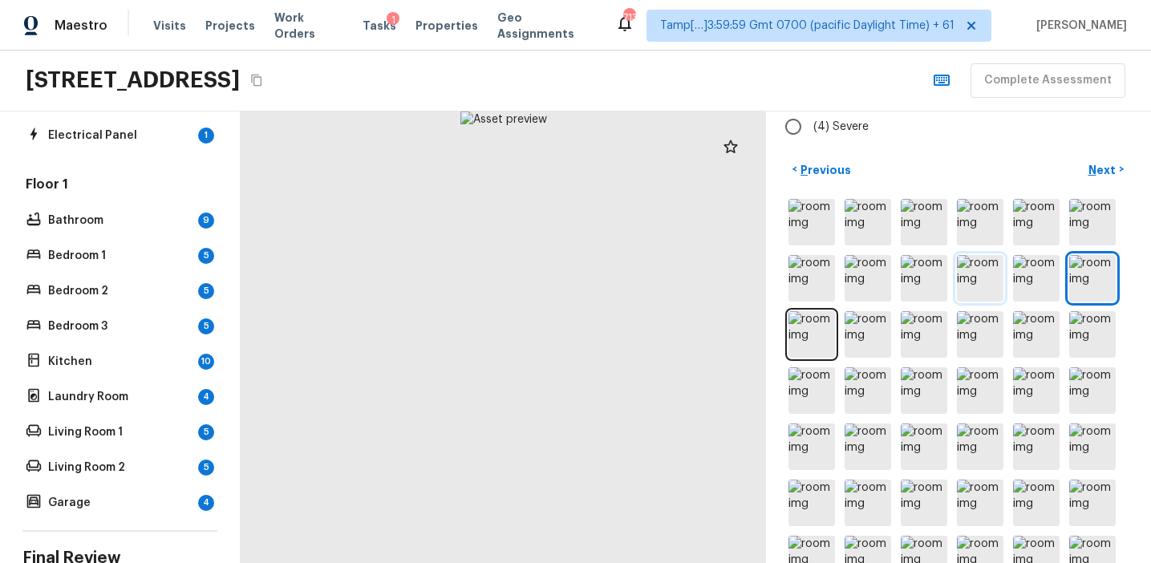
scroll to position [0, 0]
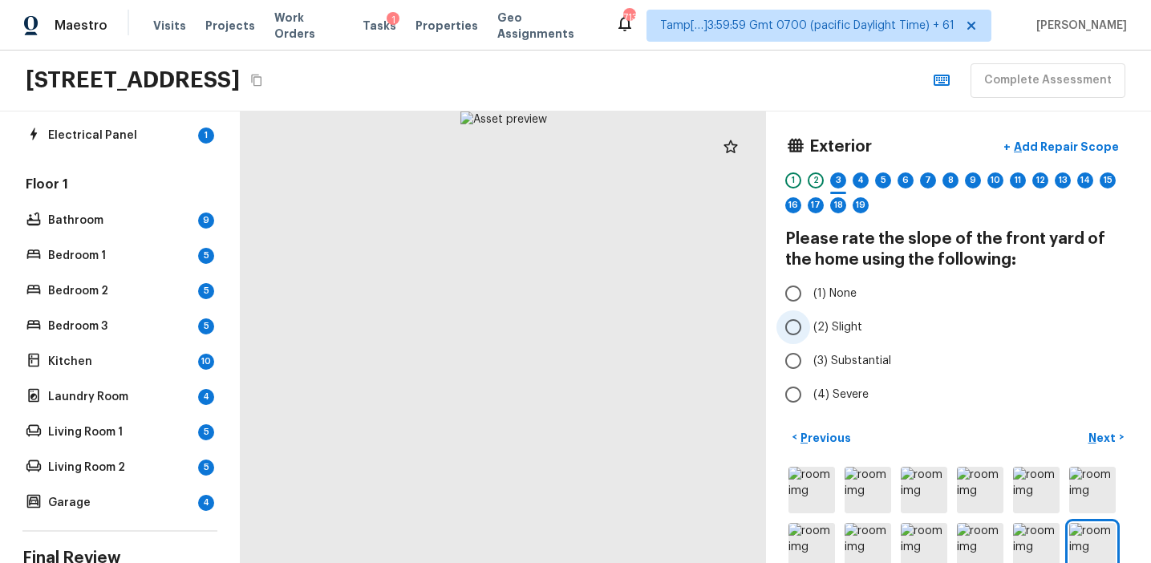
click at [845, 328] on span "(2) Slight" at bounding box center [837, 327] width 49 height 16
click at [810, 328] on input "(2) Slight" at bounding box center [793, 327] width 34 height 34
radio input "true"
click at [865, 353] on span "(3) Substantial" at bounding box center [852, 361] width 78 height 16
click at [810, 352] on input "(3) Substantial" at bounding box center [793, 361] width 34 height 34
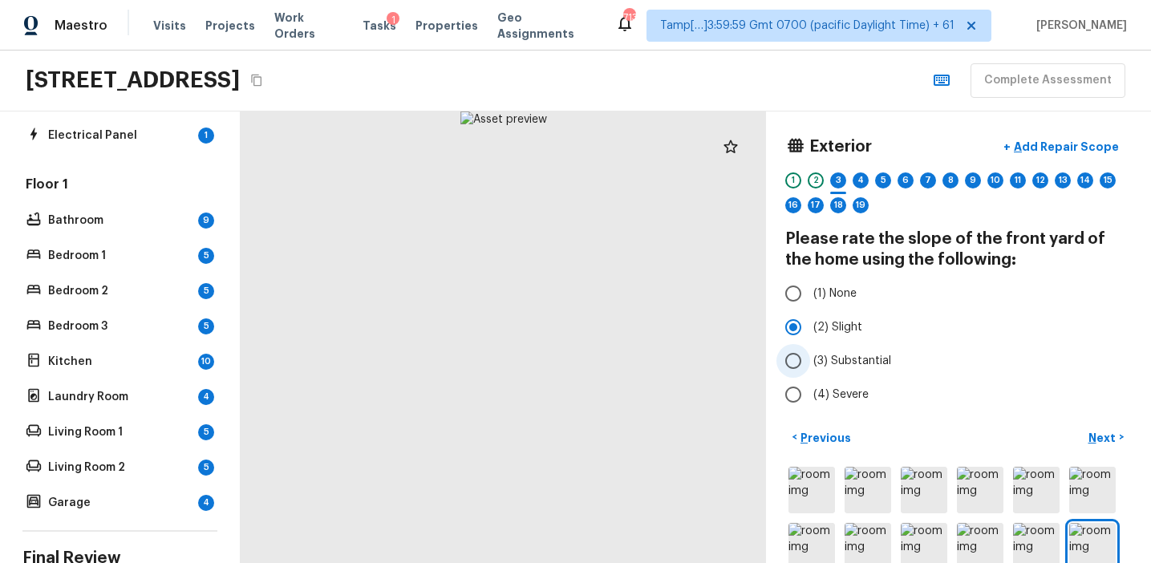
radio input "true"
click at [1098, 438] on p "Next" at bounding box center [1103, 438] width 30 height 16
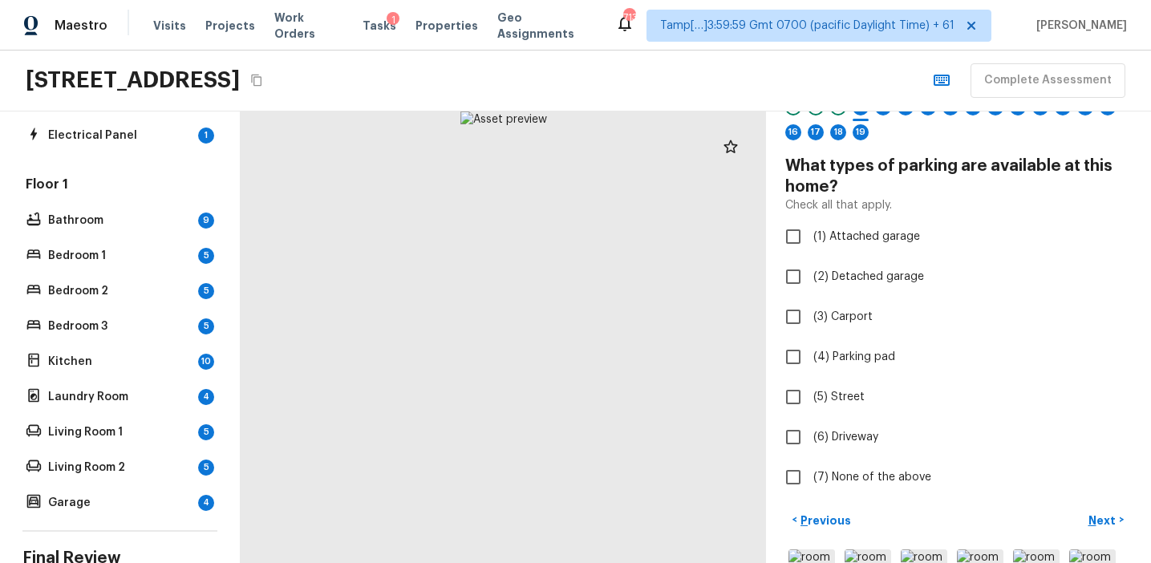
scroll to position [83, 0]
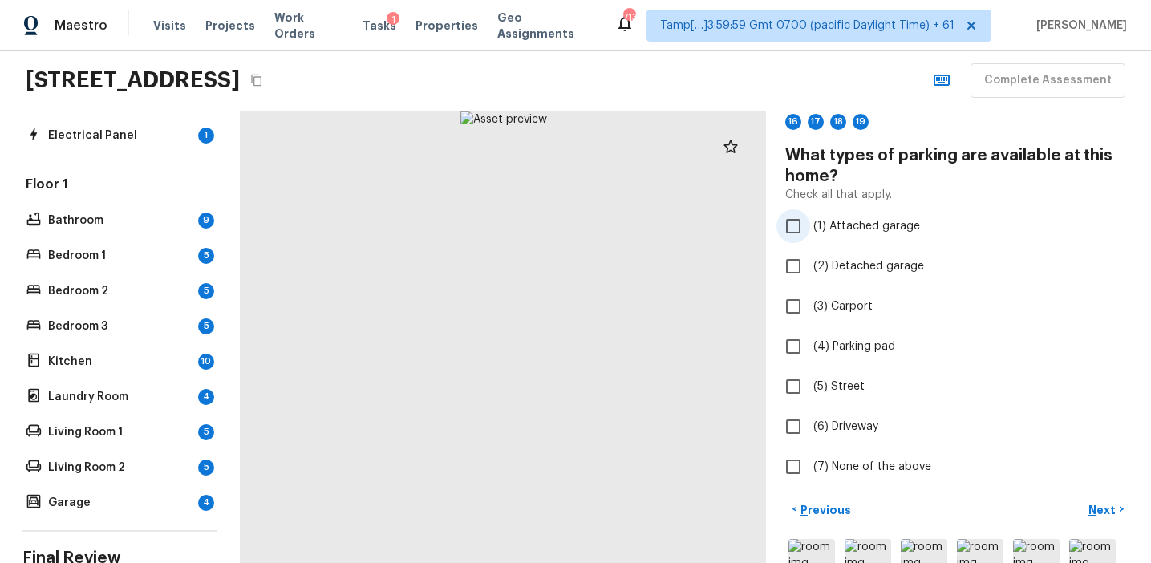
click at [834, 225] on span "(1) Attached garage" at bounding box center [866, 226] width 107 height 16
click at [810, 225] on input "(1) Attached garage" at bounding box center [793, 226] width 34 height 34
checkbox input "true"
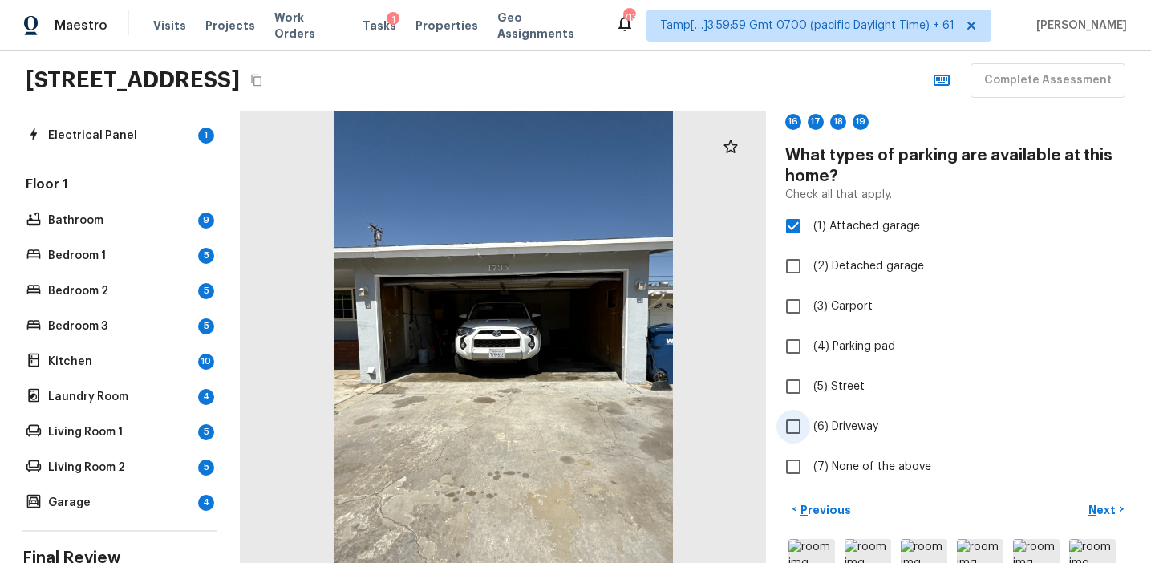
click at [844, 422] on span "(6) Driveway" at bounding box center [845, 427] width 65 height 16
click at [810, 422] on input "(6) Driveway" at bounding box center [793, 427] width 34 height 34
checkbox input "true"
click at [1093, 510] on p "Next" at bounding box center [1103, 510] width 30 height 16
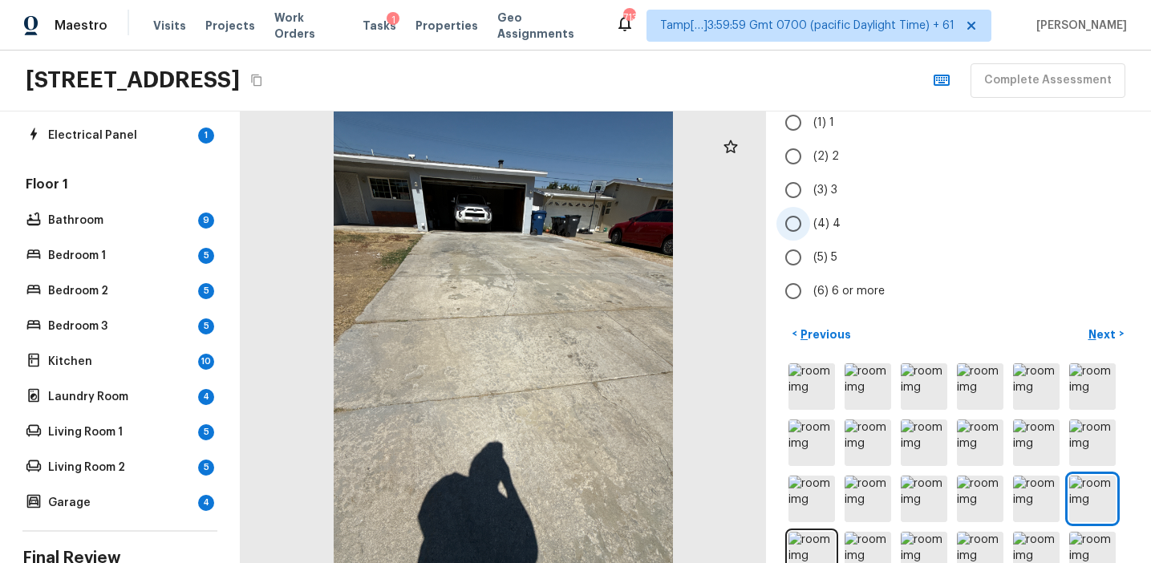
scroll to position [180, 0]
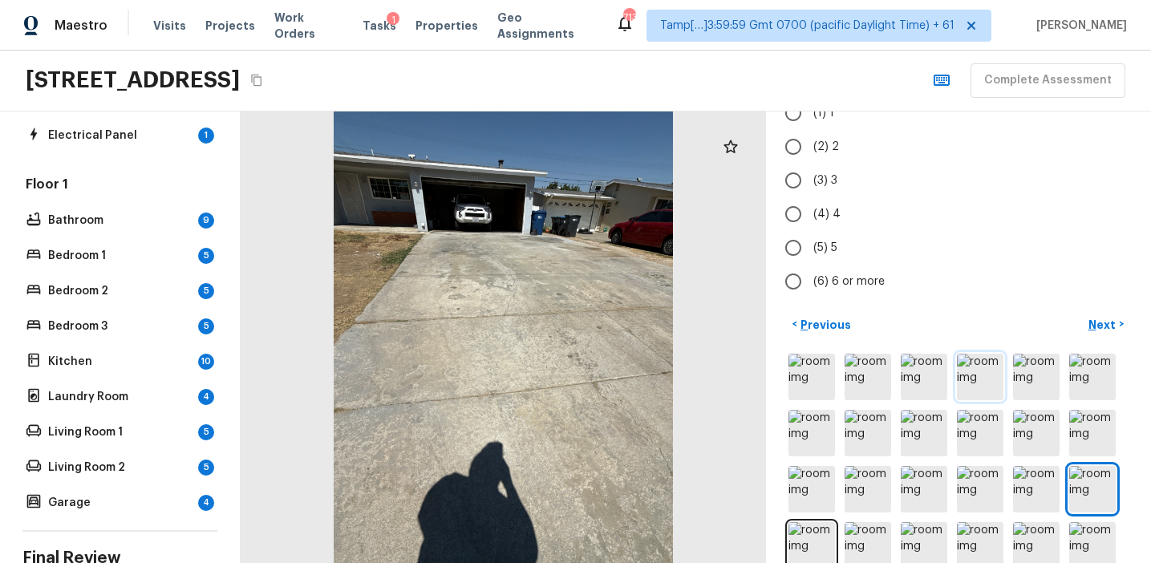
click at [976, 385] on img at bounding box center [980, 377] width 47 height 47
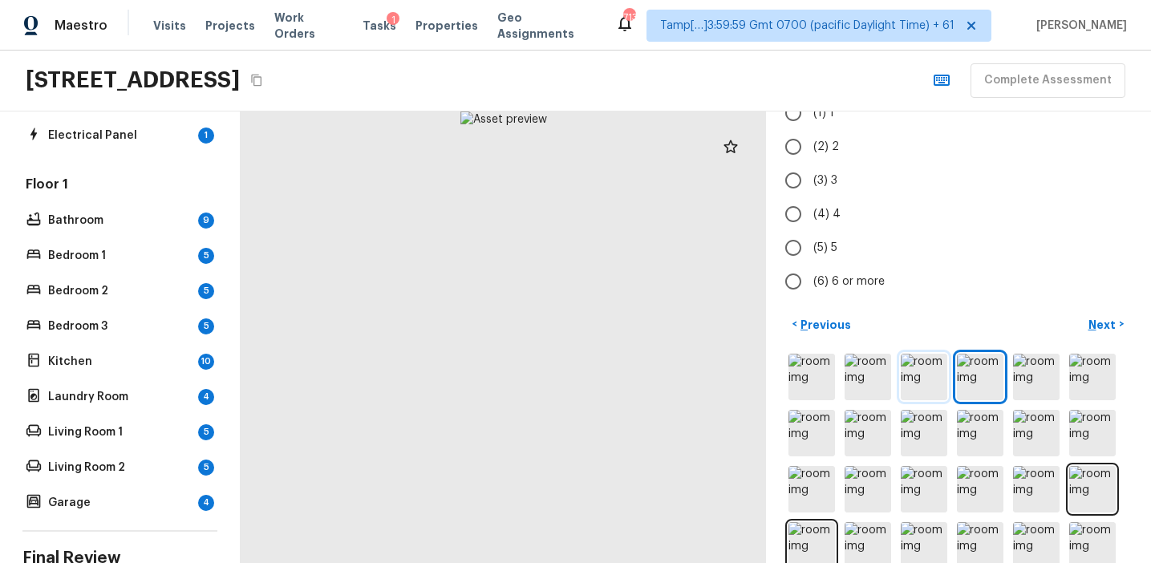
click at [930, 382] on img at bounding box center [924, 377] width 47 height 47
click at [872, 383] on img at bounding box center [867, 377] width 47 height 47
click at [834, 387] on img at bounding box center [811, 377] width 47 height 47
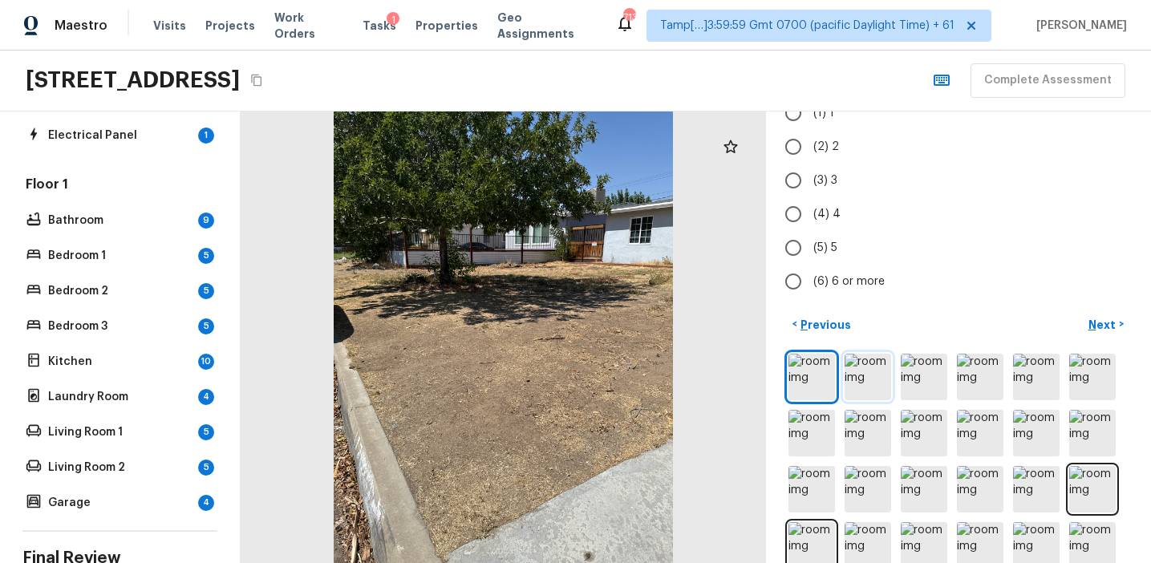
click at [865, 392] on img at bounding box center [867, 377] width 47 height 47
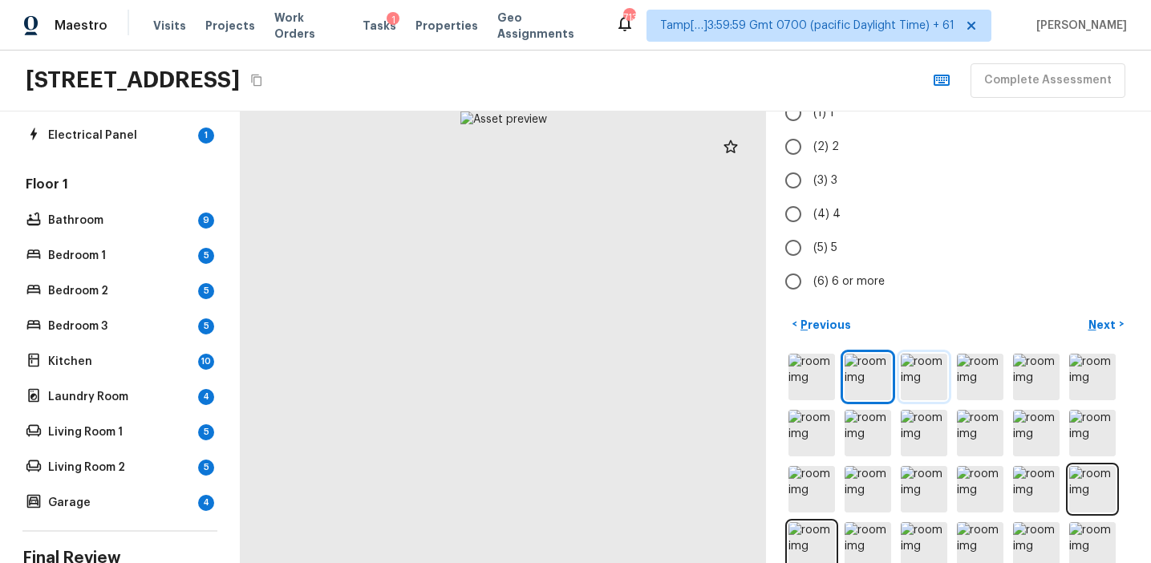
click at [905, 391] on img at bounding box center [924, 377] width 47 height 47
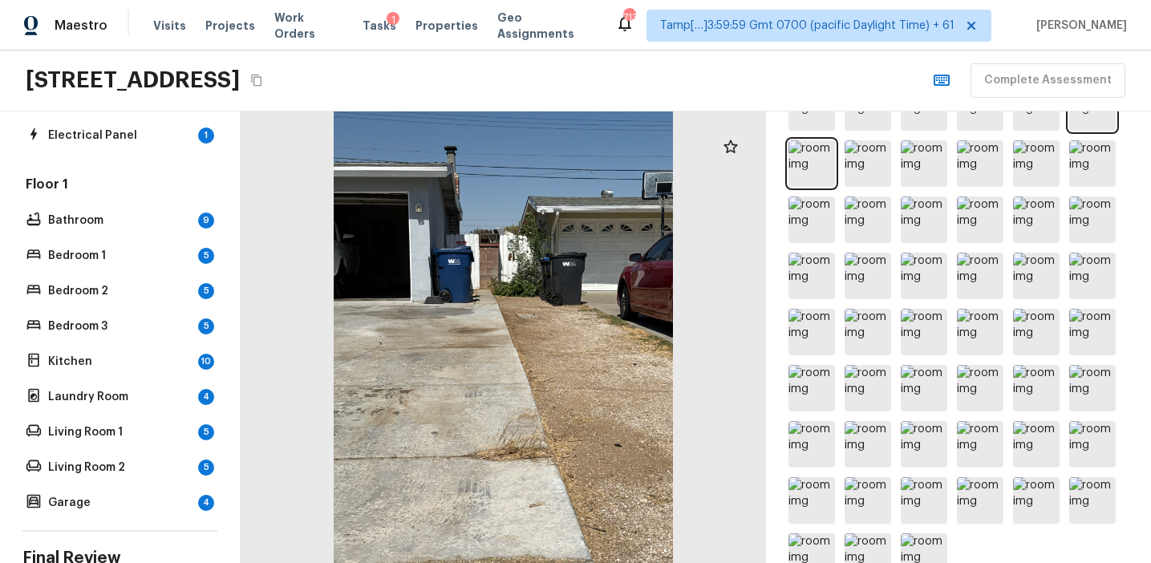
scroll to position [578, 0]
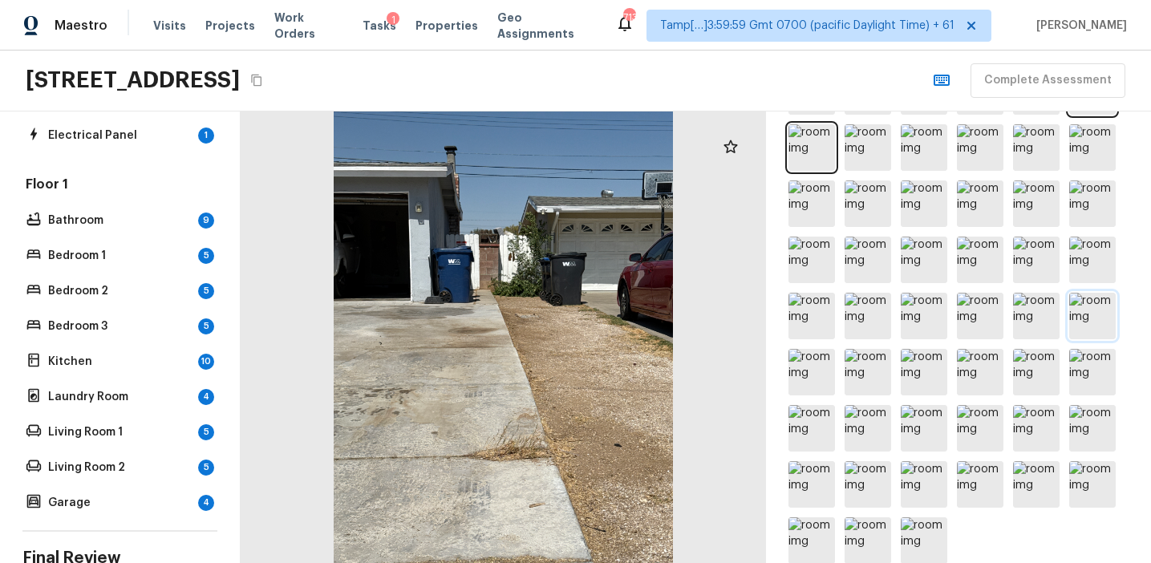
click at [1074, 334] on img at bounding box center [1092, 316] width 47 height 47
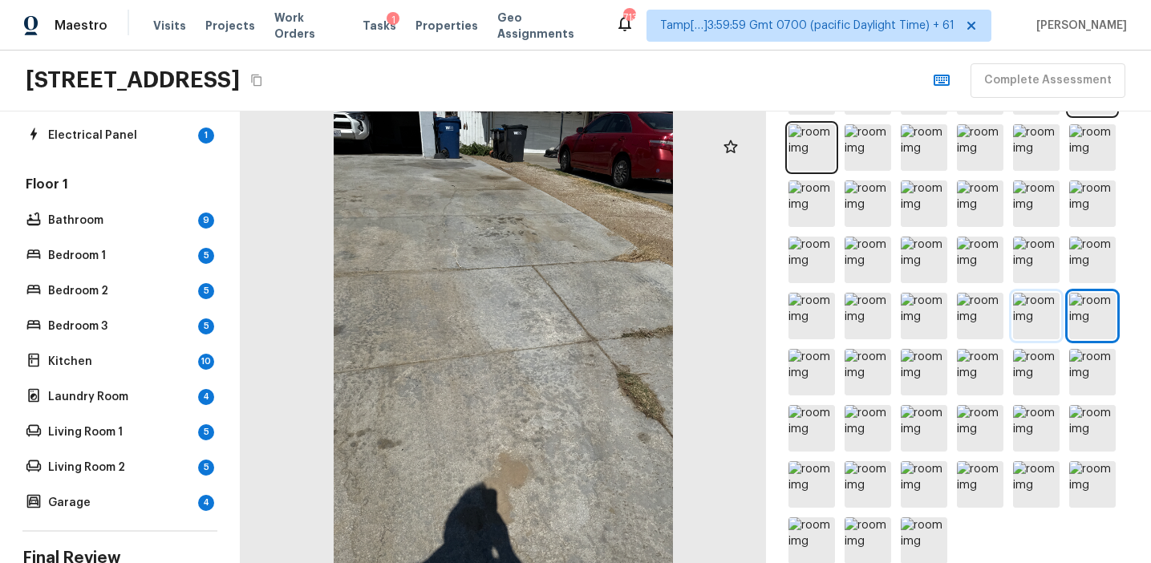
click at [1027, 318] on img at bounding box center [1036, 316] width 47 height 47
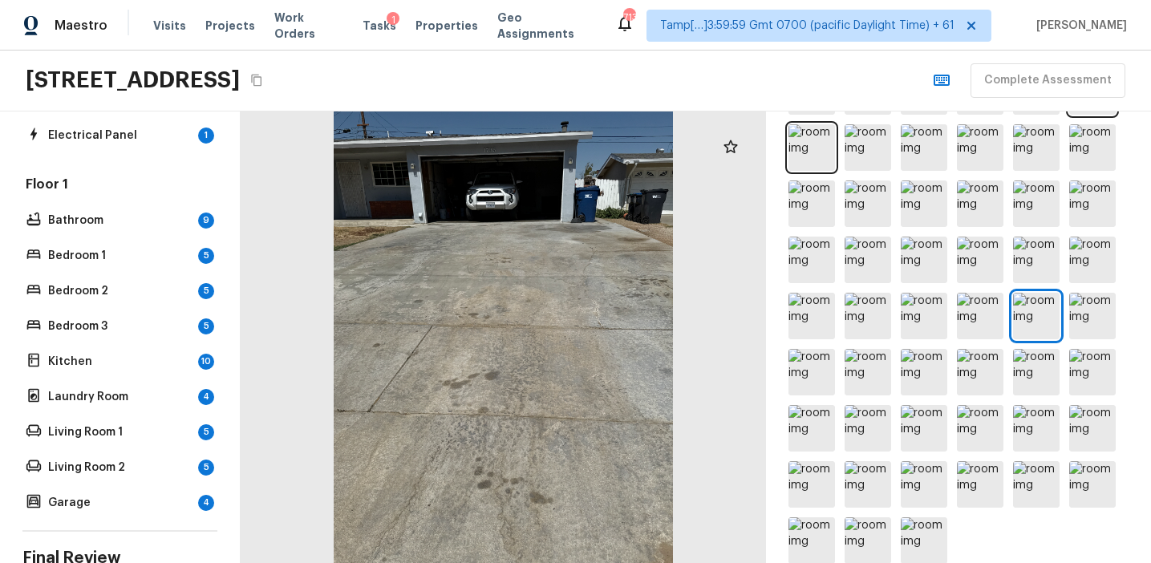
scroll to position [601, 0]
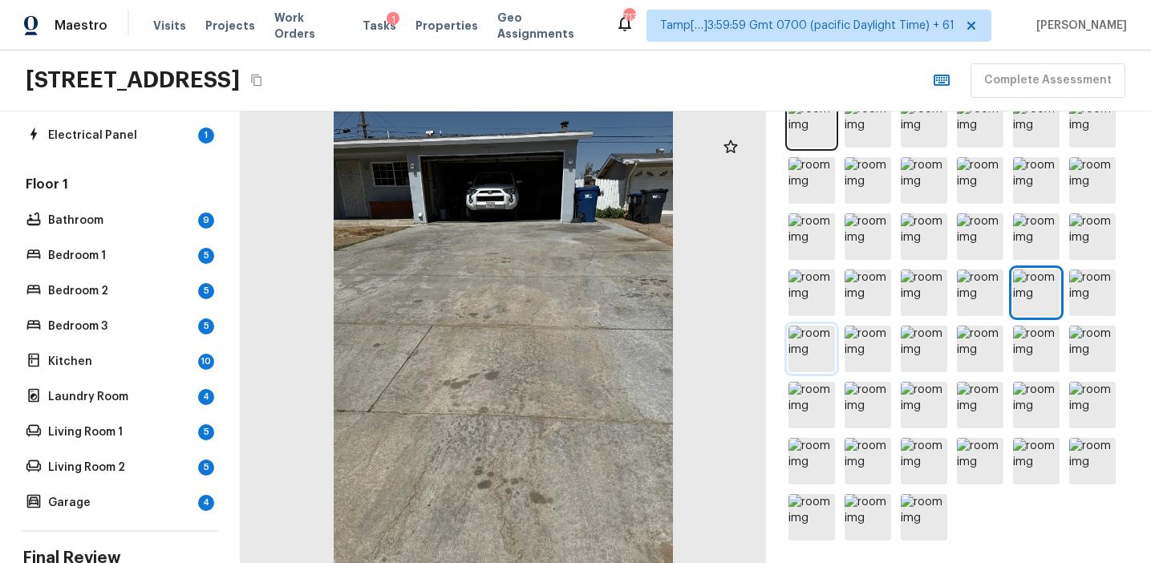
click at [805, 349] on img at bounding box center [811, 349] width 47 height 47
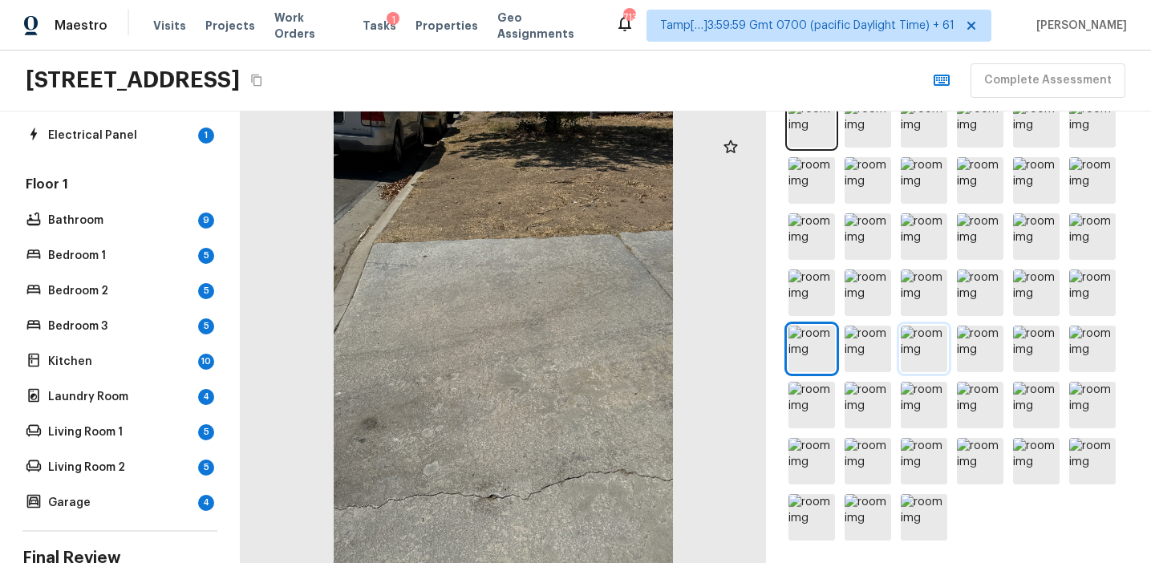
click at [913, 350] on img at bounding box center [924, 349] width 47 height 47
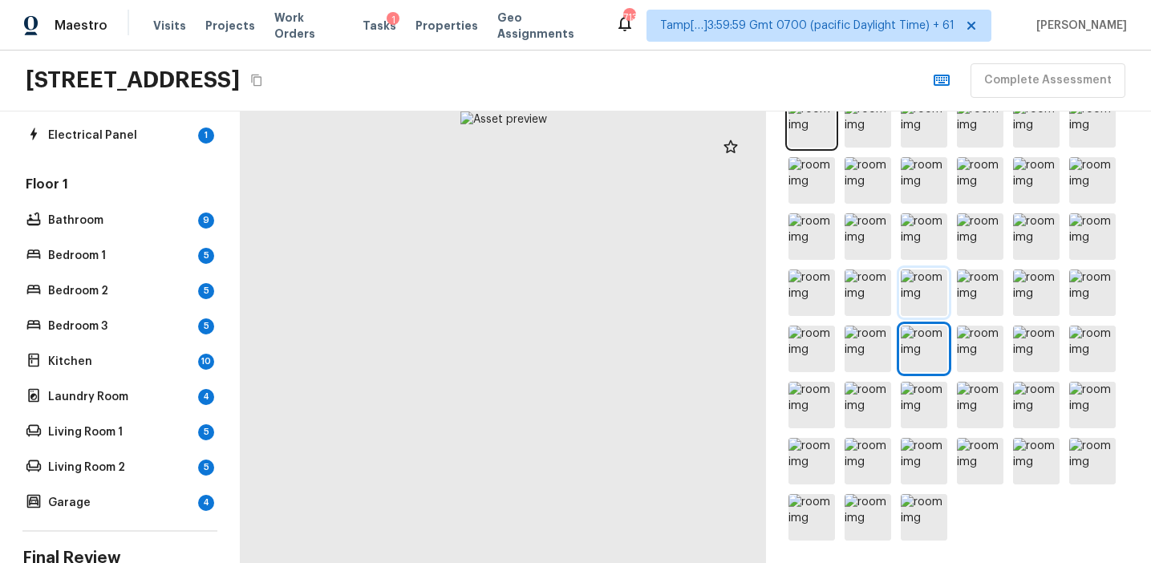
click at [940, 303] on img at bounding box center [924, 292] width 47 height 47
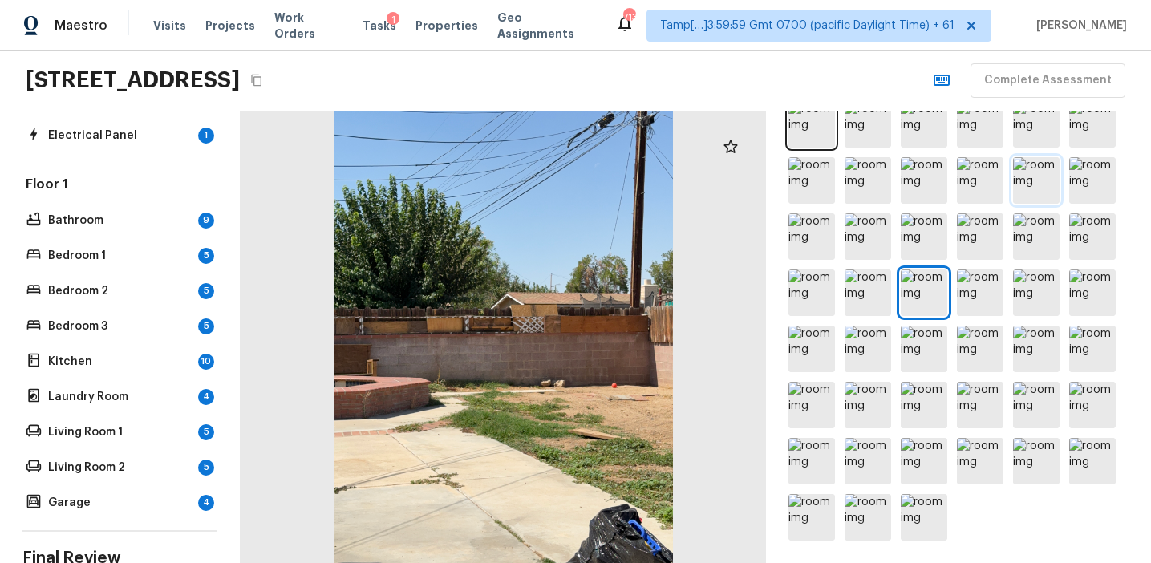
click at [1040, 180] on img at bounding box center [1036, 180] width 47 height 47
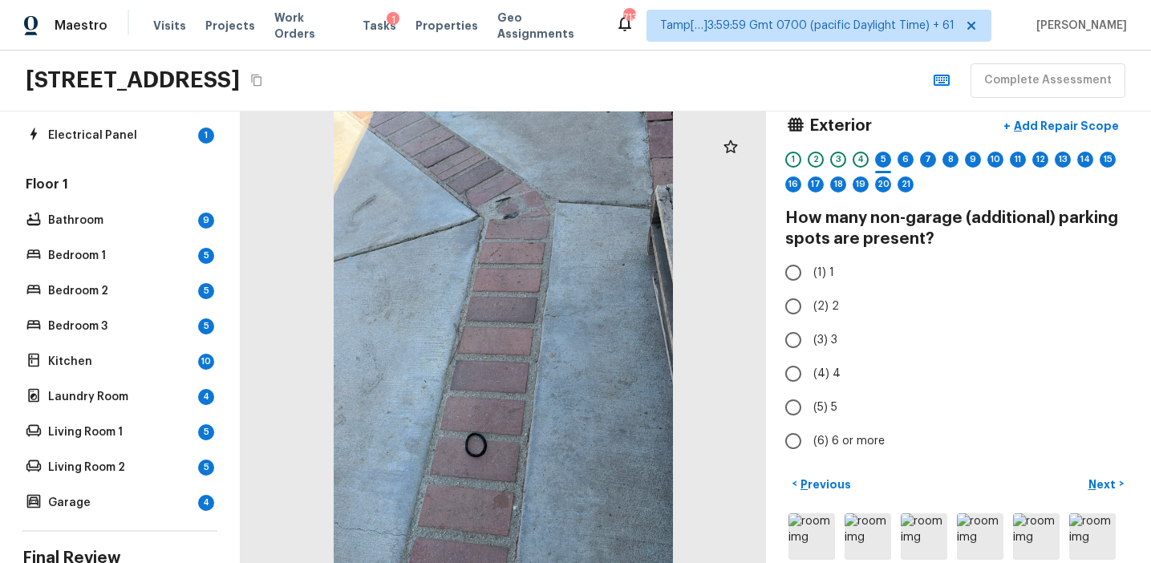
scroll to position [0, 0]
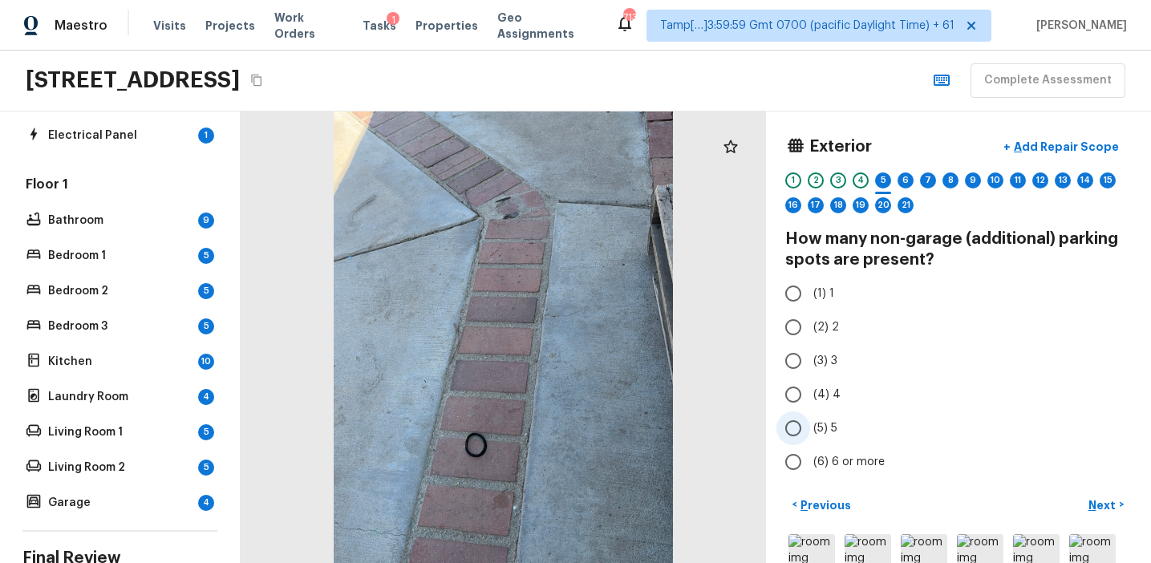
click at [817, 422] on span "(5) 5" at bounding box center [825, 428] width 24 height 16
click at [810, 422] on input "(5) 5" at bounding box center [793, 428] width 34 height 34
radio input "true"
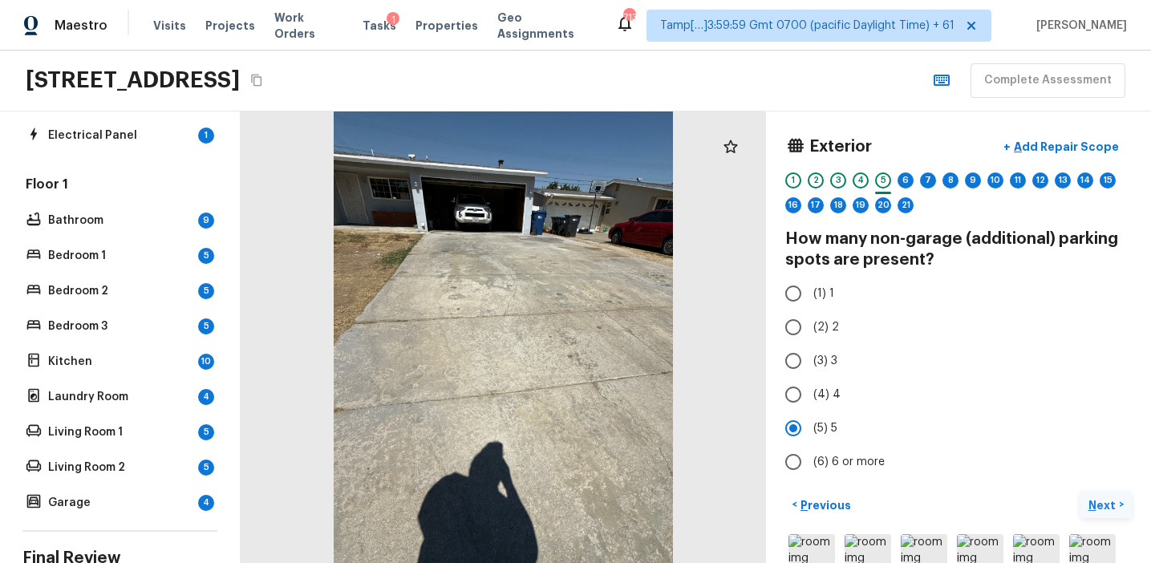
click at [1100, 499] on p "Next" at bounding box center [1103, 505] width 30 height 16
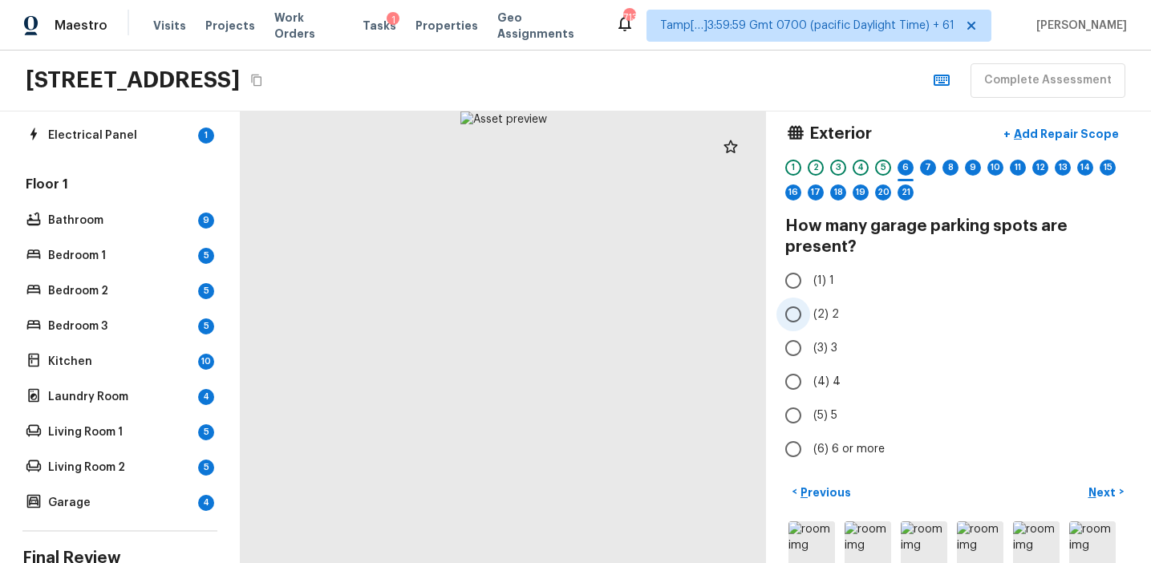
scroll to position [2, 0]
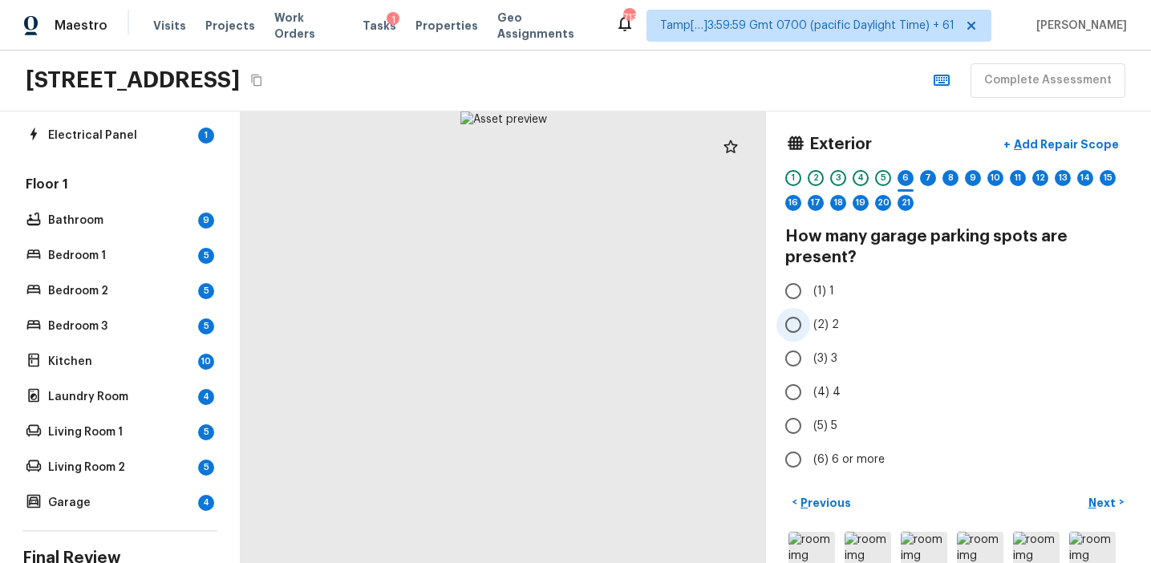
click at [828, 326] on span "(2) 2" at bounding box center [826, 325] width 26 height 16
click at [810, 326] on input "(2) 2" at bounding box center [793, 325] width 34 height 34
radio input "true"
click at [1098, 496] on p "Next" at bounding box center [1103, 503] width 30 height 16
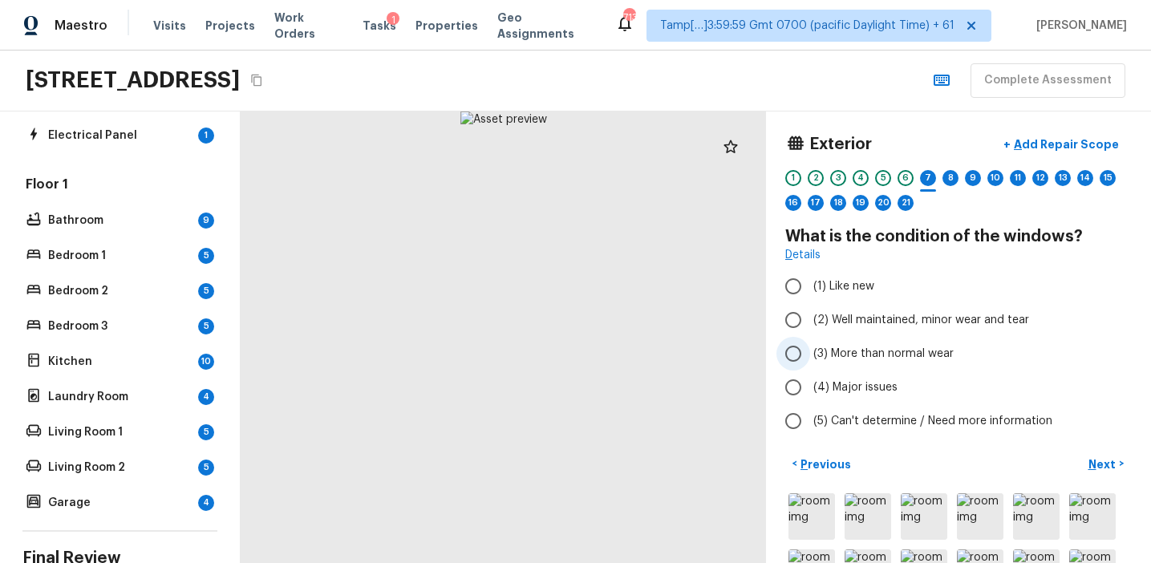
click at [840, 359] on span "(3) More than normal wear" at bounding box center [883, 354] width 140 height 16
click at [810, 359] on input "(3) More than normal wear" at bounding box center [793, 354] width 34 height 34
radio input "true"
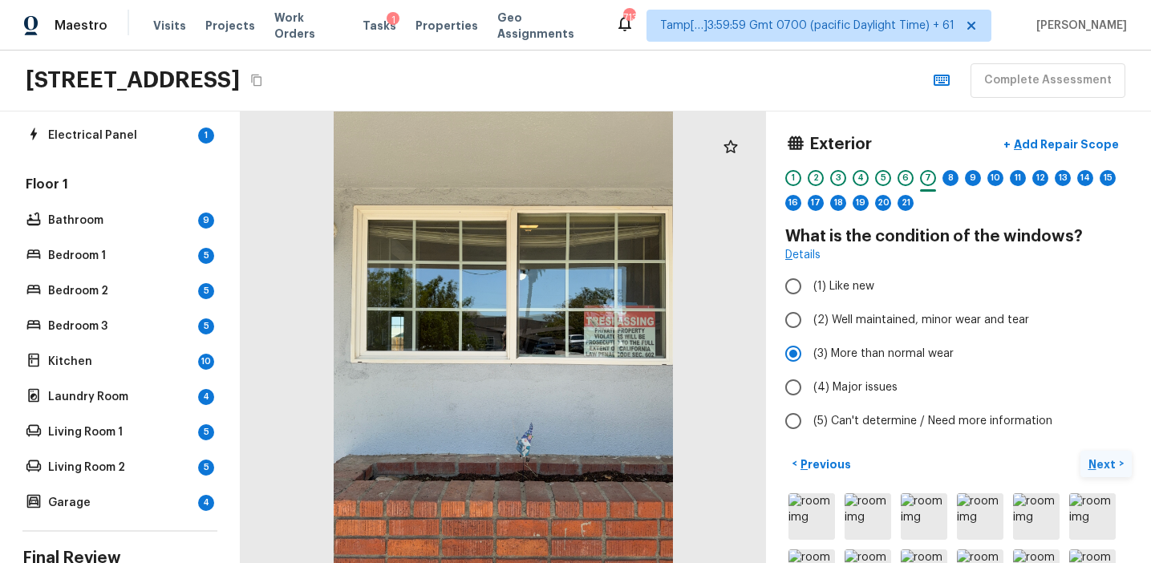
click at [1090, 472] on button "Next >" at bounding box center [1105, 464] width 51 height 26
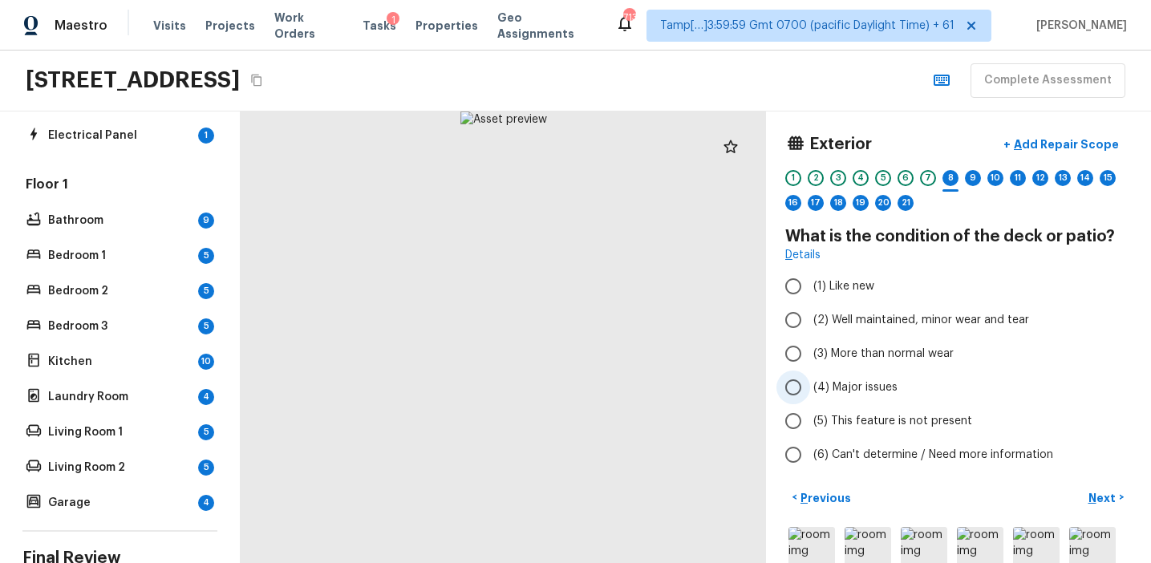
scroll to position [11, 0]
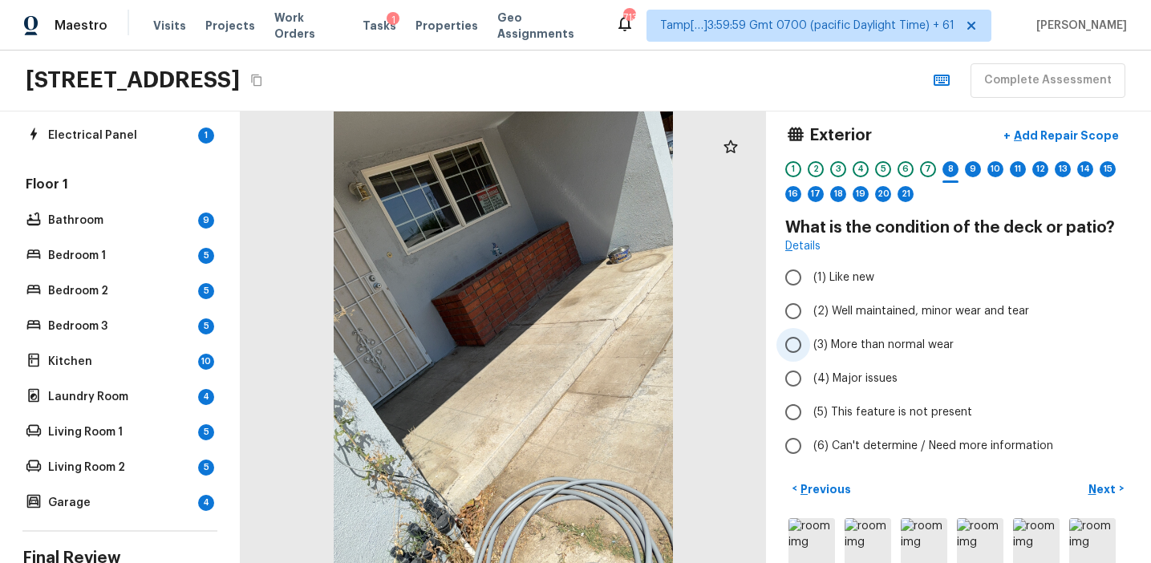
click at [877, 346] on span "(3) More than normal wear" at bounding box center [883, 345] width 140 height 16
click at [810, 346] on input "(3) More than normal wear" at bounding box center [793, 345] width 34 height 34
radio input "true"
click at [1093, 484] on p "Next" at bounding box center [1103, 489] width 30 height 16
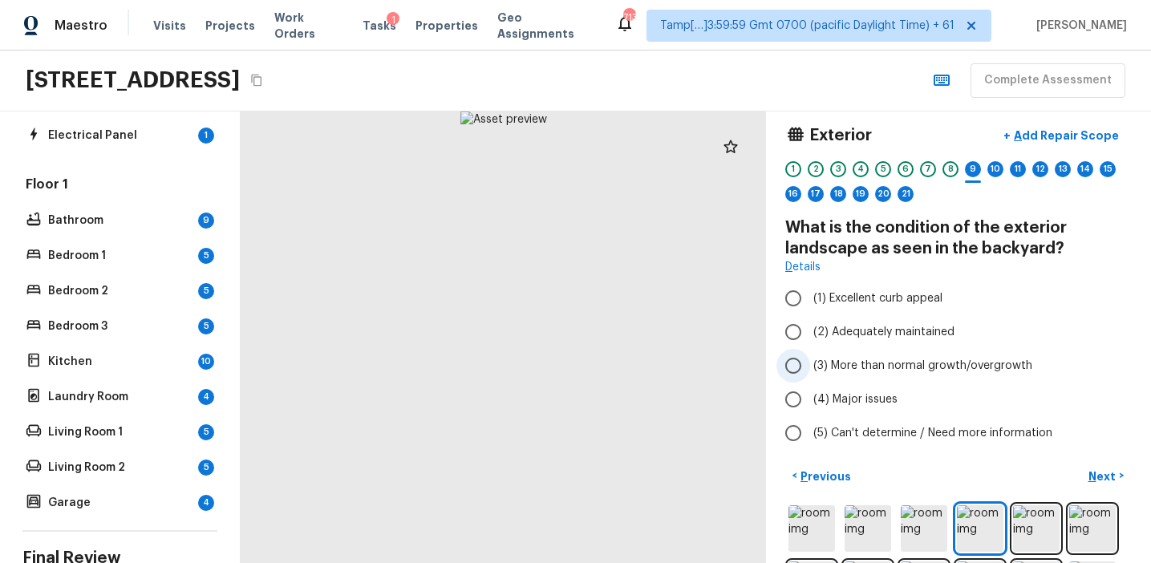
click at [875, 365] on span "(3) More than normal growth/overgrowth" at bounding box center [922, 366] width 219 height 16
click at [810, 365] on input "(3) More than normal growth/overgrowth" at bounding box center [793, 366] width 34 height 34
radio input "true"
click at [1103, 482] on p "Next" at bounding box center [1103, 476] width 30 height 16
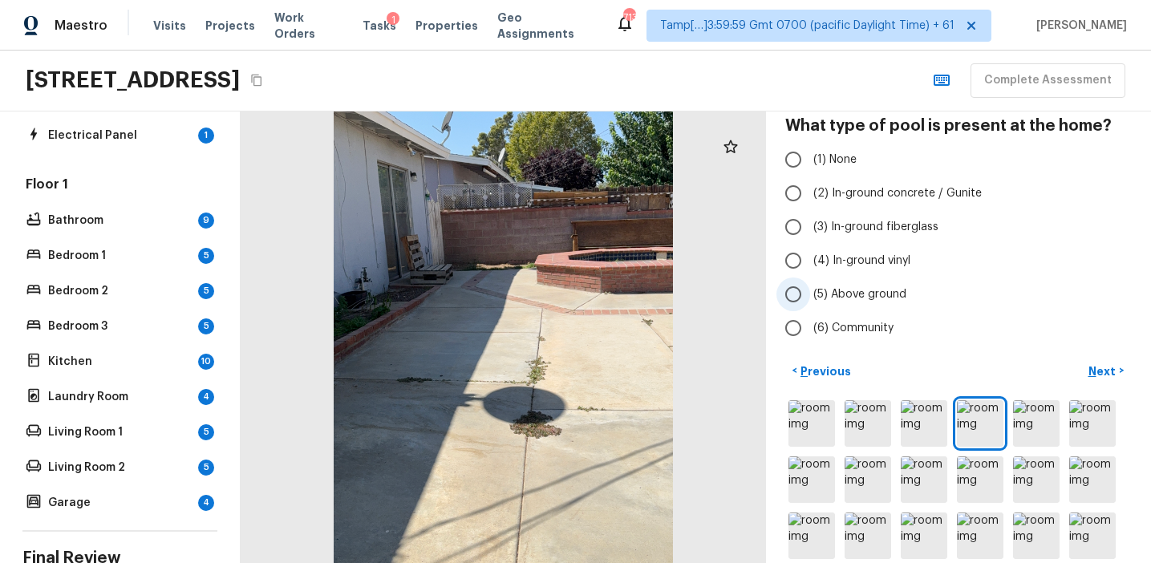
scroll to position [67, 0]
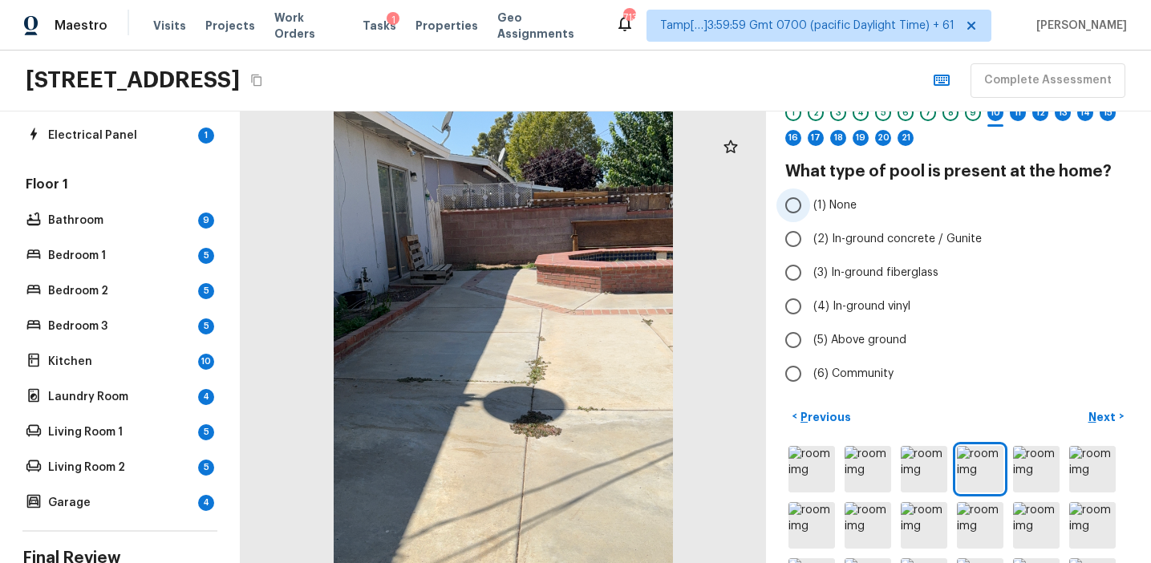
click at [853, 200] on span "(1) None" at bounding box center [834, 205] width 43 height 16
click at [810, 200] on input "(1) None" at bounding box center [793, 205] width 34 height 34
radio input "true"
click at [1088, 423] on p "Next" at bounding box center [1103, 417] width 30 height 16
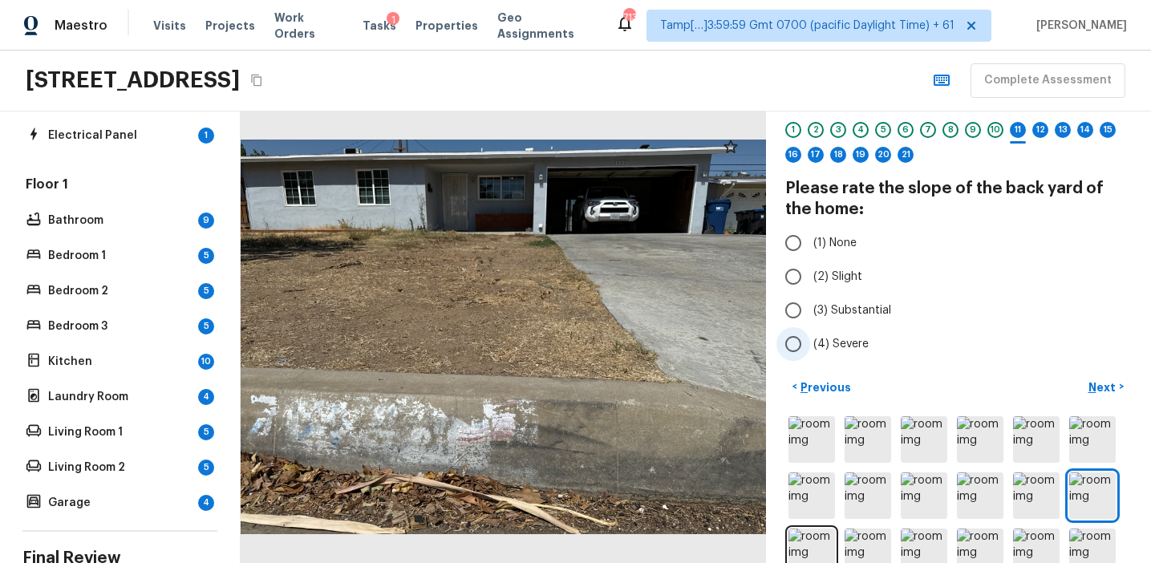
scroll to position [50, 0]
click at [846, 281] on span "(2) Slight" at bounding box center [837, 277] width 49 height 16
click at [810, 281] on input "(2) Slight" at bounding box center [793, 278] width 34 height 34
radio input "true"
click at [853, 239] on span "(1) None" at bounding box center [834, 244] width 43 height 16
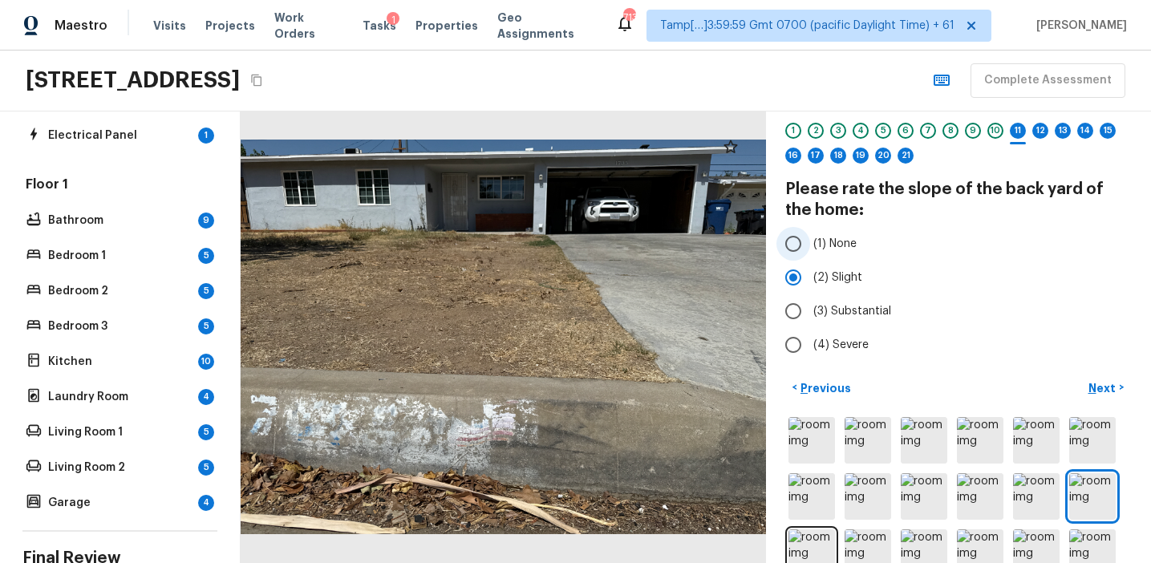
click at [810, 239] on input "(1) None" at bounding box center [793, 244] width 34 height 34
radio input "true"
click at [1111, 386] on p "Next" at bounding box center [1103, 388] width 30 height 16
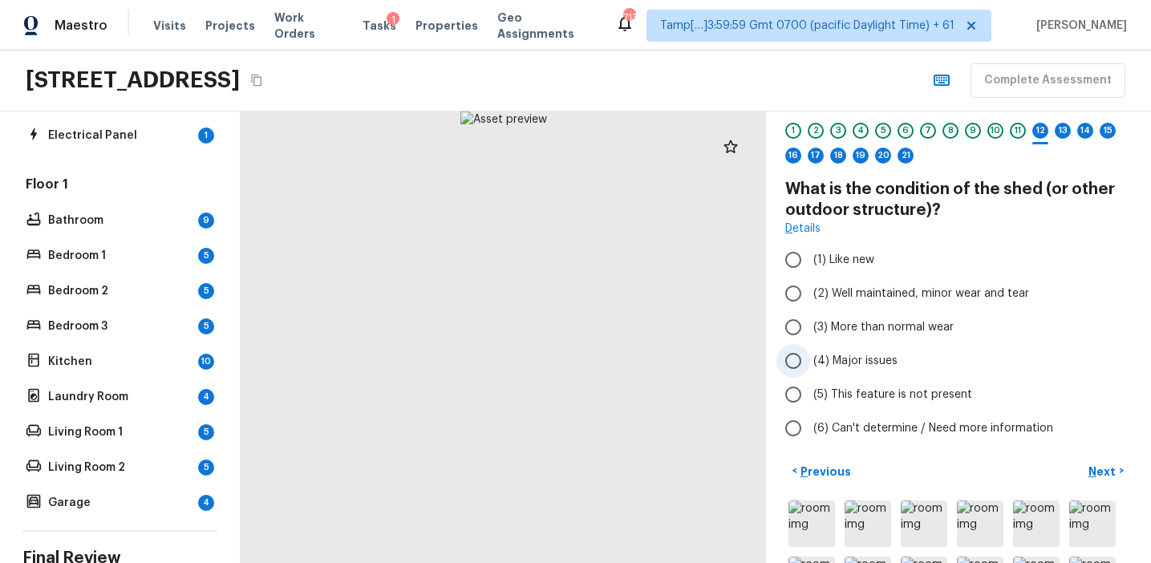
click at [872, 358] on span "(4) Major issues" at bounding box center [855, 361] width 84 height 16
click at [810, 358] on input "(4) Major issues" at bounding box center [793, 361] width 34 height 34
radio input "true"
click at [1097, 473] on p "Next" at bounding box center [1103, 472] width 30 height 16
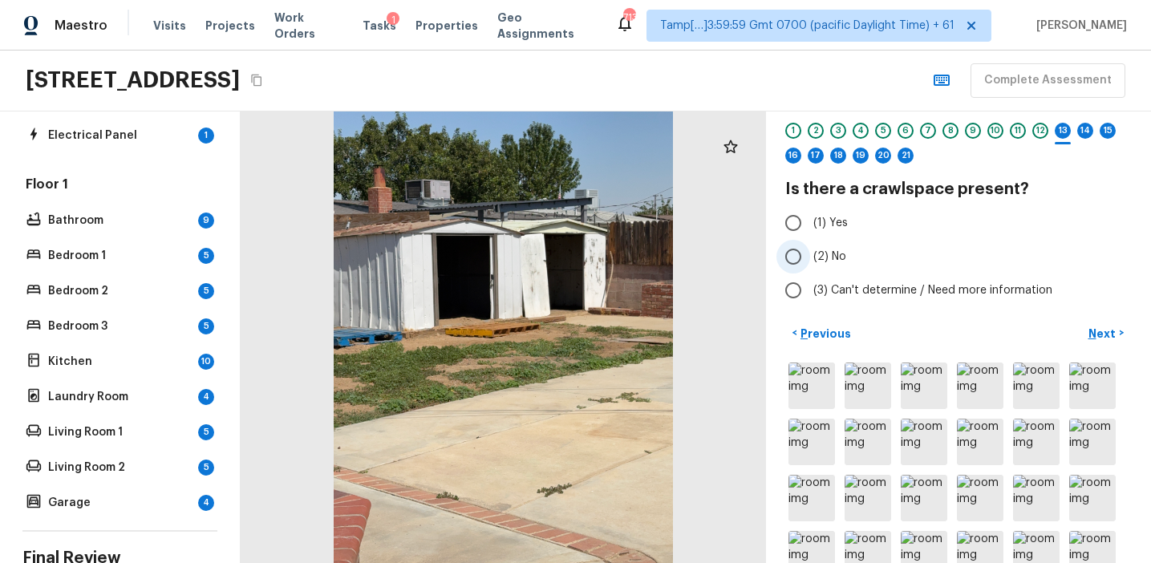
click at [826, 261] on span "(2) No" at bounding box center [829, 257] width 33 height 16
click at [810, 261] on input "(2) No" at bounding box center [793, 257] width 34 height 34
radio input "true"
click at [1095, 331] on p "Next" at bounding box center [1103, 334] width 30 height 16
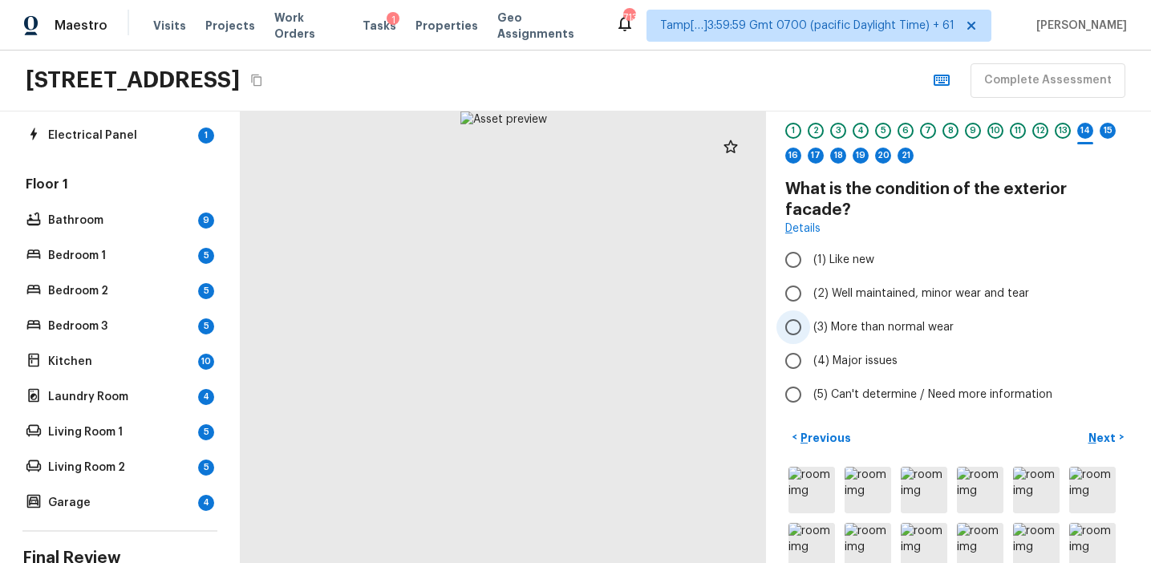
click at [912, 320] on label "(3) More than normal wear" at bounding box center [947, 327] width 342 height 34
click at [810, 320] on input "(3) More than normal wear" at bounding box center [793, 327] width 34 height 34
radio input "true"
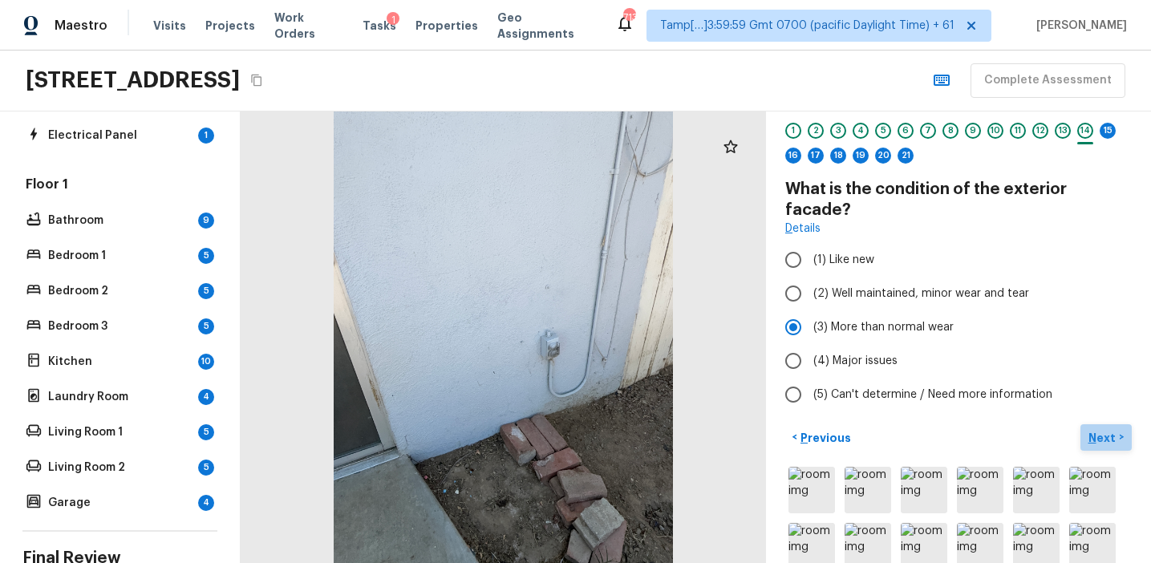
click at [1101, 430] on p "Next" at bounding box center [1103, 438] width 30 height 16
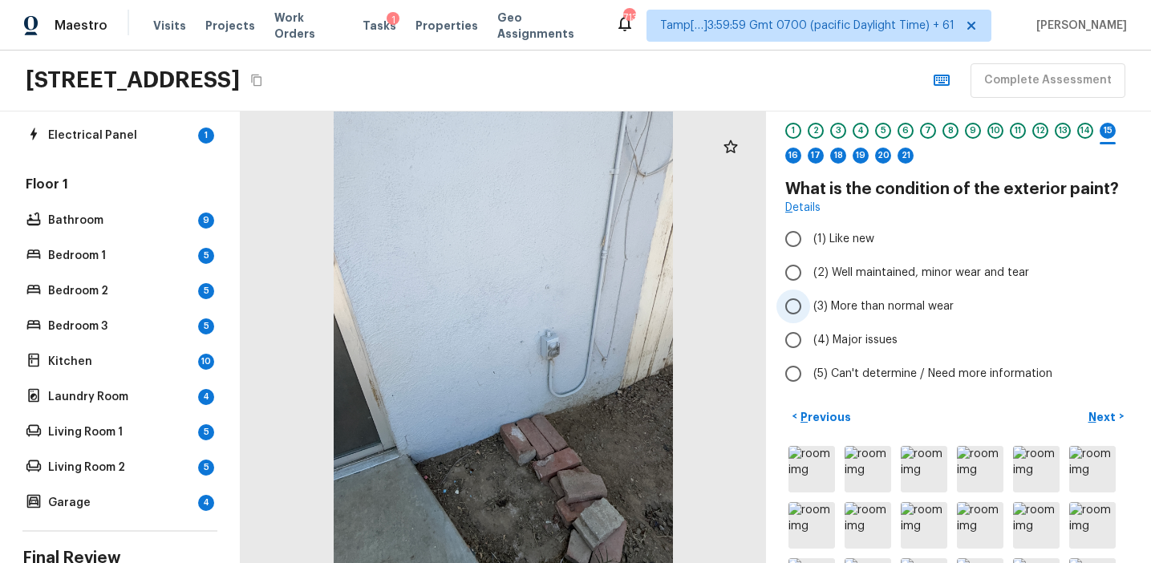
click at [925, 307] on span "(3) More than normal wear" at bounding box center [883, 306] width 140 height 16
click at [810, 307] on input "(3) More than normal wear" at bounding box center [793, 307] width 34 height 34
radio input "true"
click at [1086, 402] on div "Exterior + Add Repair Scope 1 2 3 4 5 6 7 8 9 10 11 12 13 14 15 16 17 18 19 20 …" at bounding box center [958, 337] width 385 height 452
click at [1116, 412] on p "Next" at bounding box center [1103, 417] width 30 height 16
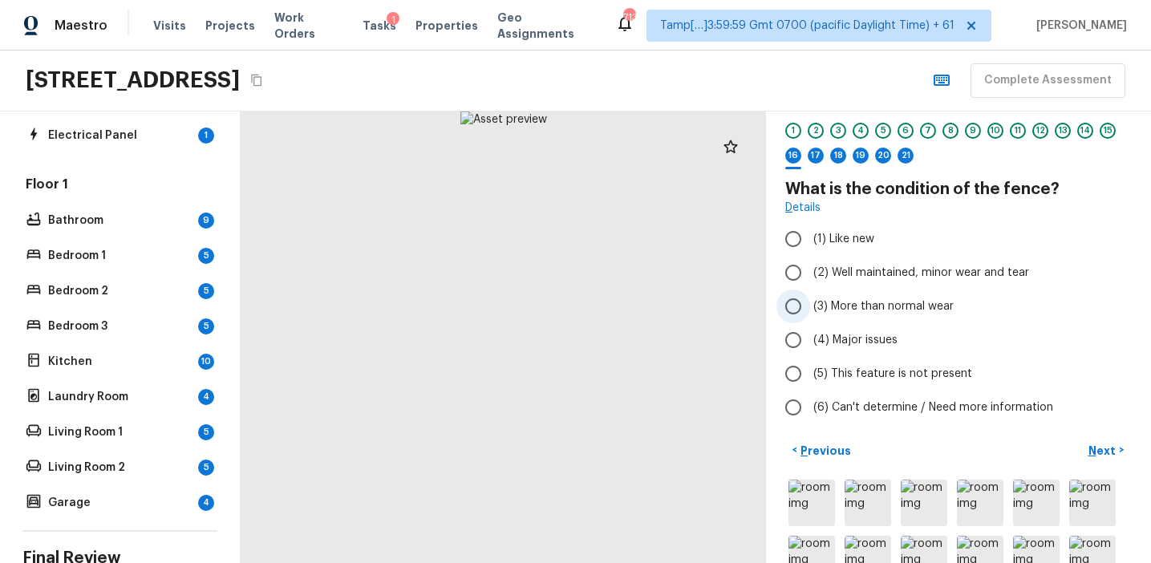
click at [879, 307] on span "(3) More than normal wear" at bounding box center [883, 306] width 140 height 16
click at [810, 307] on input "(3) More than normal wear" at bounding box center [793, 307] width 34 height 34
radio input "true"
click at [874, 330] on label "(4) Major issues" at bounding box center [947, 340] width 342 height 34
click at [810, 330] on input "(4) Major issues" at bounding box center [793, 340] width 34 height 34
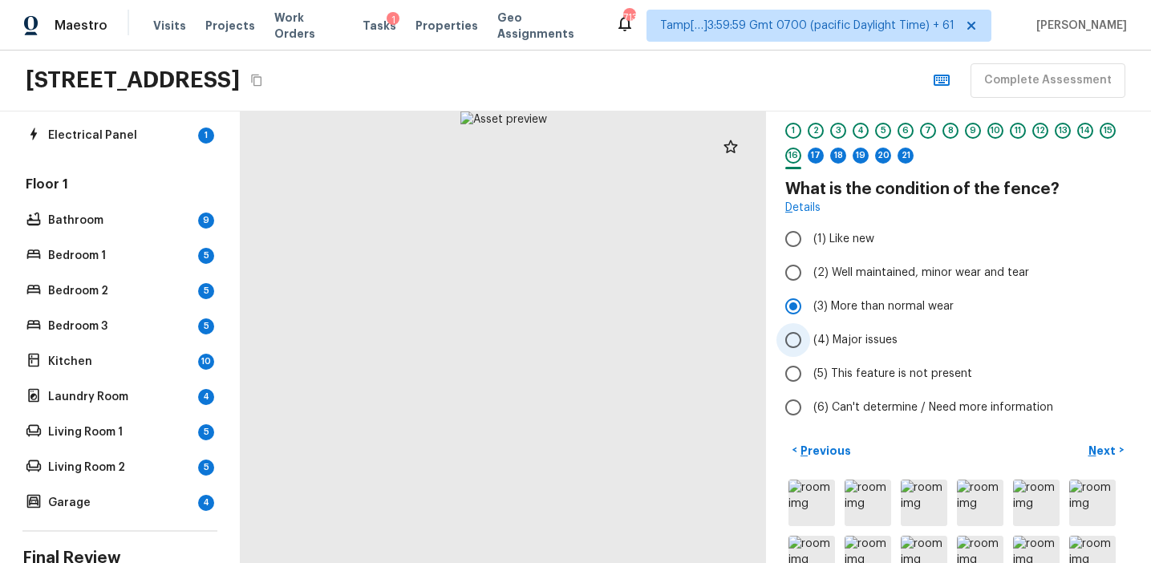
radio input "true"
click at [1092, 447] on p "Next" at bounding box center [1103, 451] width 30 height 16
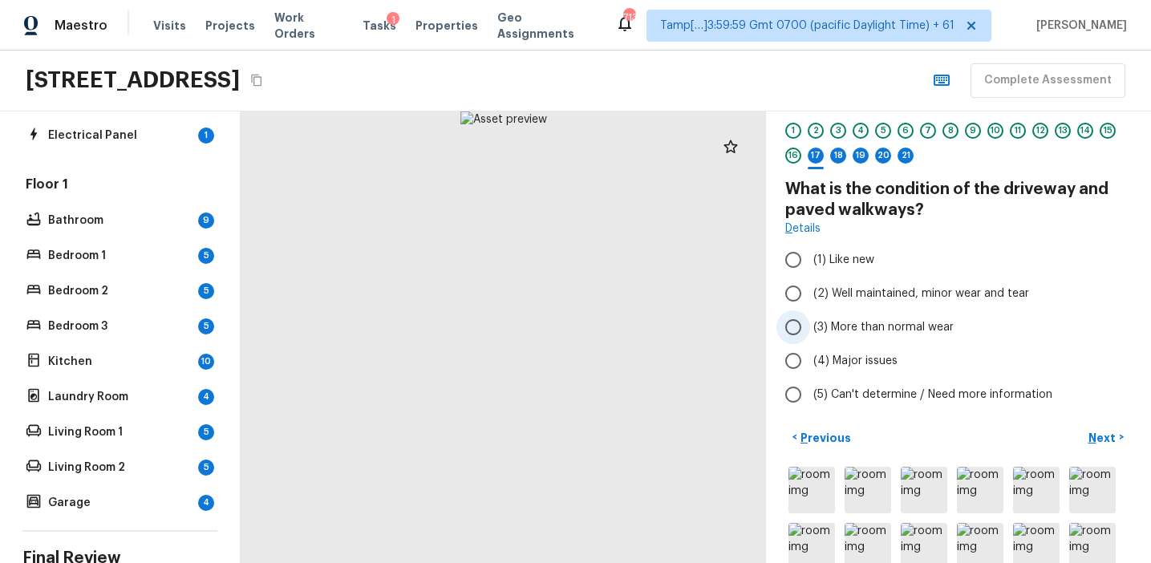
click at [877, 328] on span "(3) More than normal wear" at bounding box center [883, 327] width 140 height 16
click at [810, 328] on input "(3) More than normal wear" at bounding box center [793, 327] width 34 height 34
radio input "true"
click at [1105, 438] on p "Next" at bounding box center [1103, 438] width 30 height 16
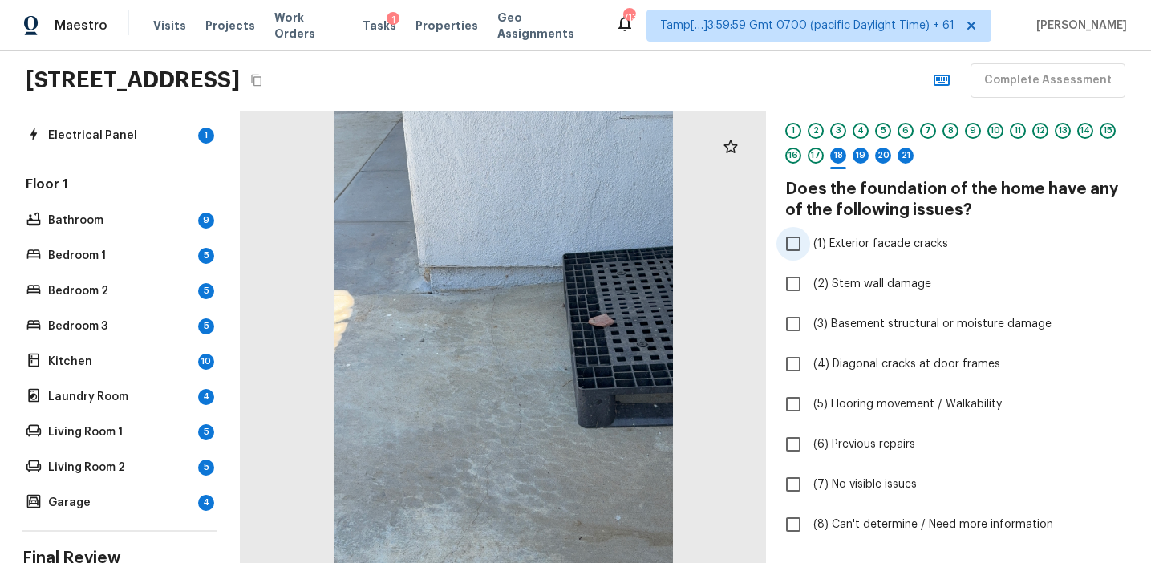
click at [876, 243] on span "(1) Exterior facade cracks" at bounding box center [880, 244] width 135 height 16
click at [810, 243] on input "(1) Exterior facade cracks" at bounding box center [793, 244] width 34 height 34
checkbox input "true"
click at [875, 282] on span "(2) Stem wall damage" at bounding box center [872, 284] width 118 height 16
click at [810, 282] on input "(2) Stem wall damage" at bounding box center [793, 284] width 34 height 34
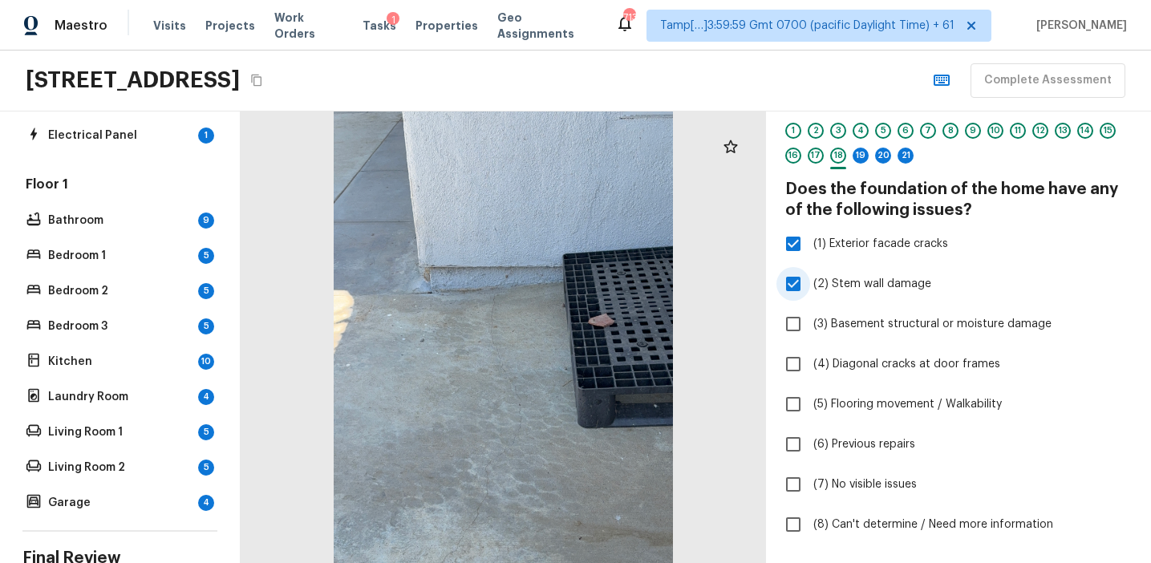
click at [877, 282] on span "(2) Stem wall damage" at bounding box center [872, 284] width 118 height 16
click at [810, 282] on input "(2) Stem wall damage" at bounding box center [793, 284] width 34 height 34
checkbox input "false"
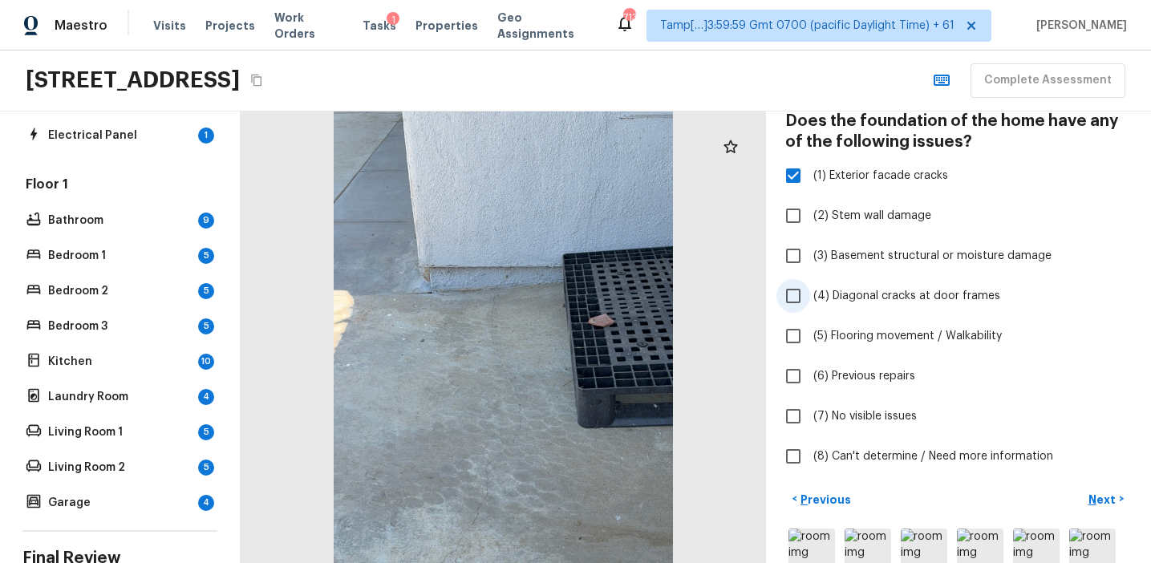
scroll to position [123, 0]
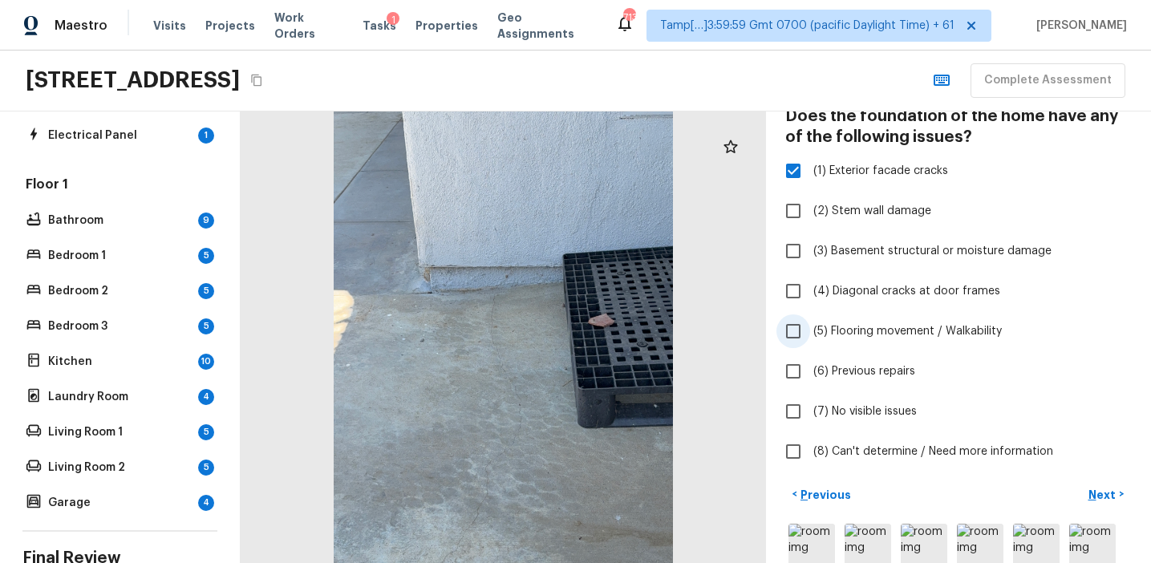
click at [877, 339] on label "(5) Flooring movement / Walkability" at bounding box center [947, 331] width 342 height 34
click at [810, 339] on input "(5) Flooring movement / Walkability" at bounding box center [793, 331] width 34 height 34
click at [877, 337] on span "(5) Flooring movement / Walkability" at bounding box center [907, 331] width 188 height 16
click at [810, 337] on input "(5) Flooring movement / Walkability" at bounding box center [793, 331] width 34 height 34
checkbox input "false"
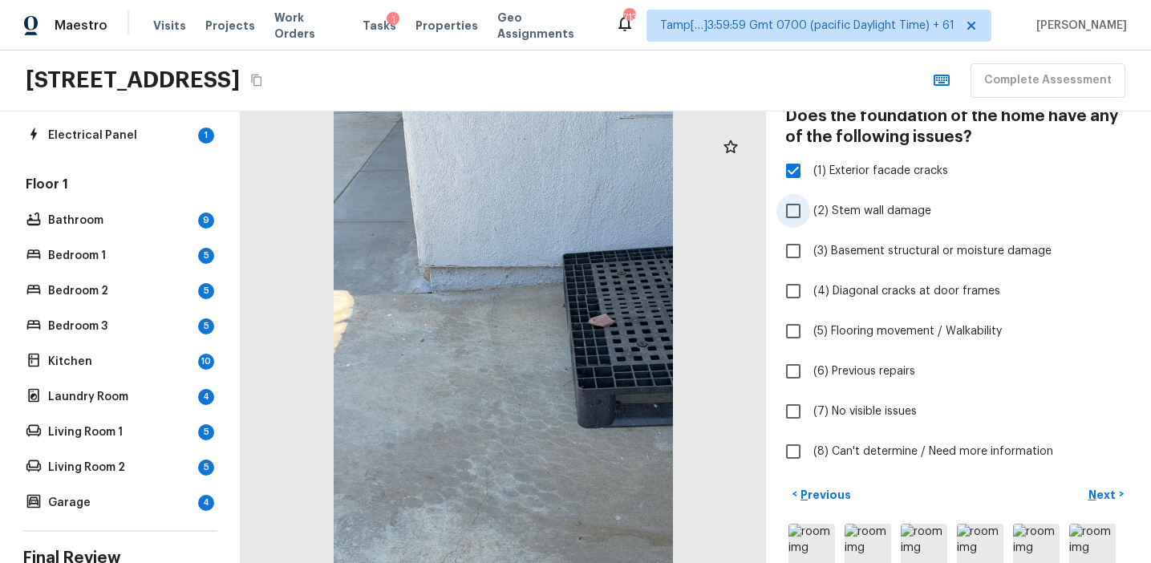
click at [867, 218] on span "(2) Stem wall damage" at bounding box center [872, 211] width 118 height 16
click at [810, 218] on input "(2) Stem wall damage" at bounding box center [793, 211] width 34 height 34
checkbox input "true"
click at [859, 254] on span "(3) Basement structural or moisture damage" at bounding box center [932, 251] width 238 height 16
click at [810, 254] on input "(3) Basement structural or moisture damage" at bounding box center [793, 251] width 34 height 34
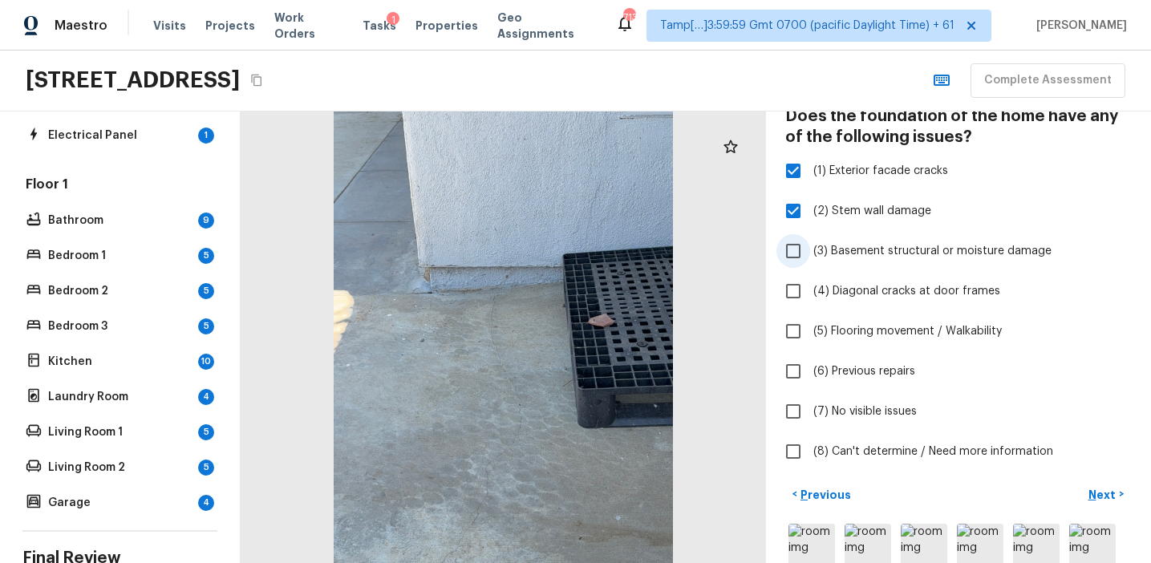
checkbox input "true"
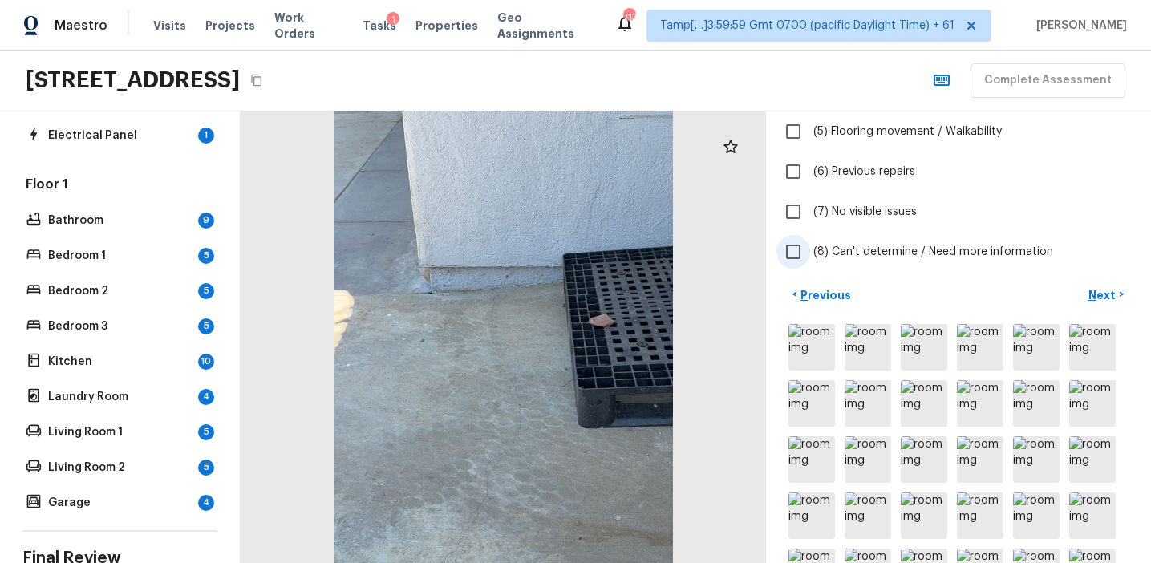
scroll to position [336, 0]
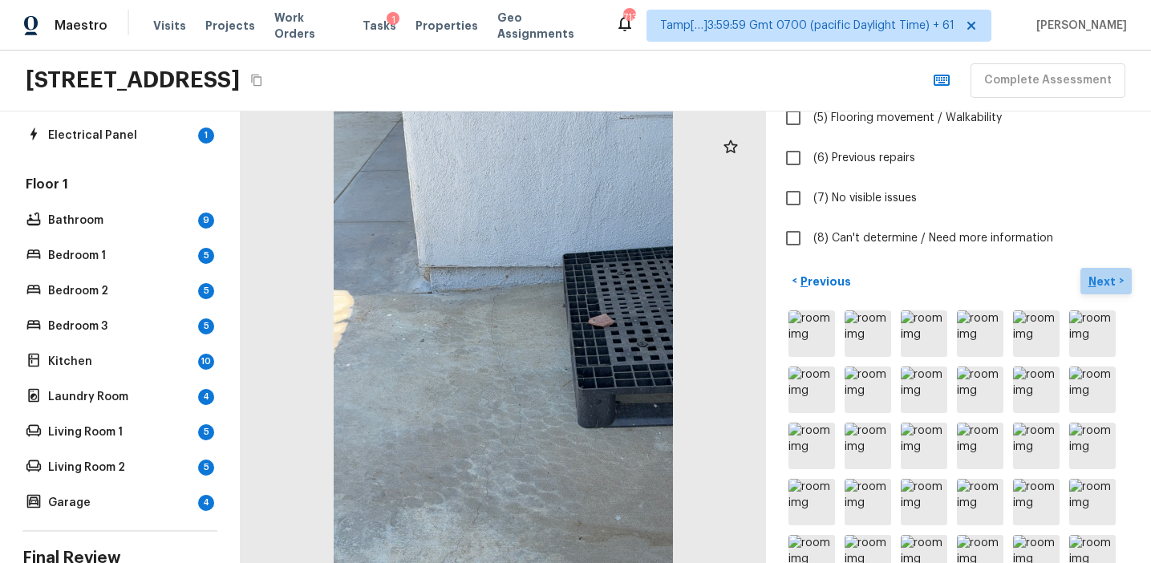
click at [1103, 279] on p "Next" at bounding box center [1103, 281] width 30 height 16
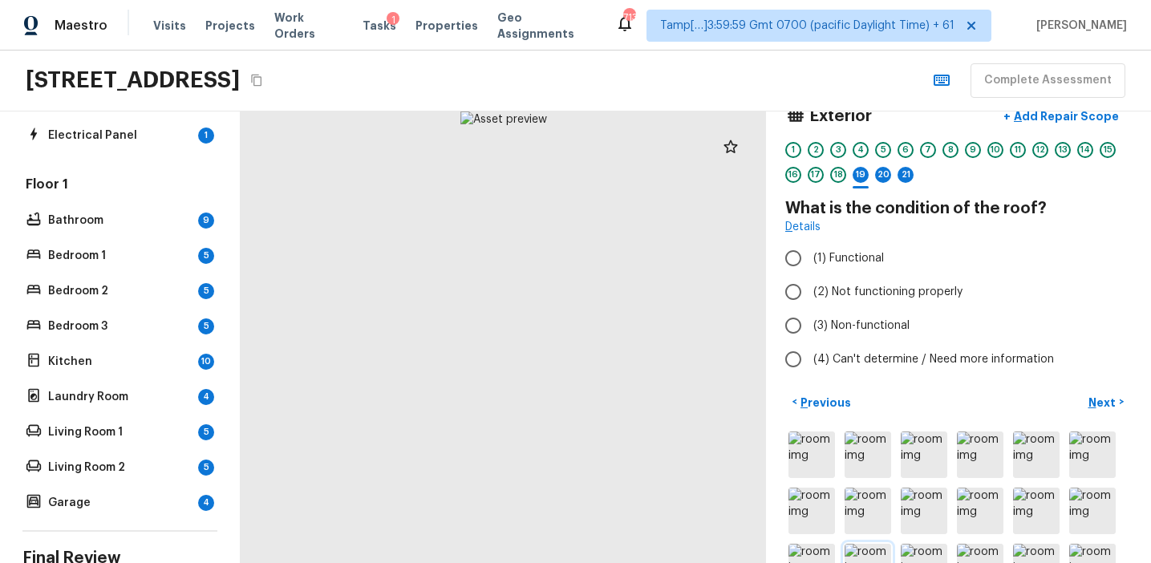
scroll to position [0, 0]
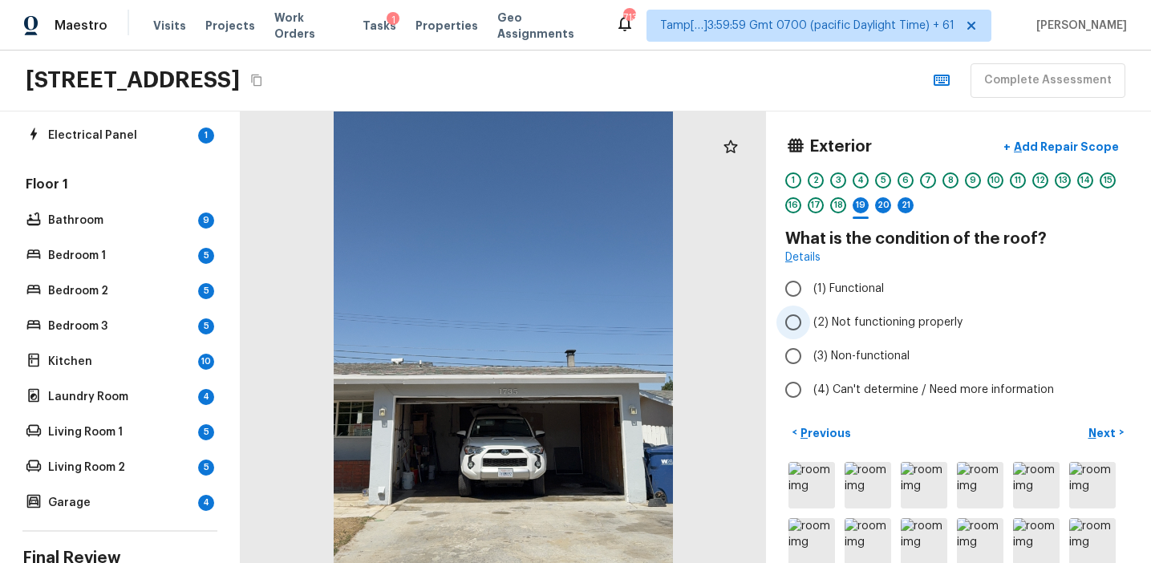
click at [890, 323] on span "(2) Not functioning properly" at bounding box center [887, 322] width 149 height 16
click at [810, 323] on input "(2) Not functioning properly" at bounding box center [793, 323] width 34 height 34
radio input "true"
click at [1095, 435] on p "Next" at bounding box center [1103, 433] width 30 height 16
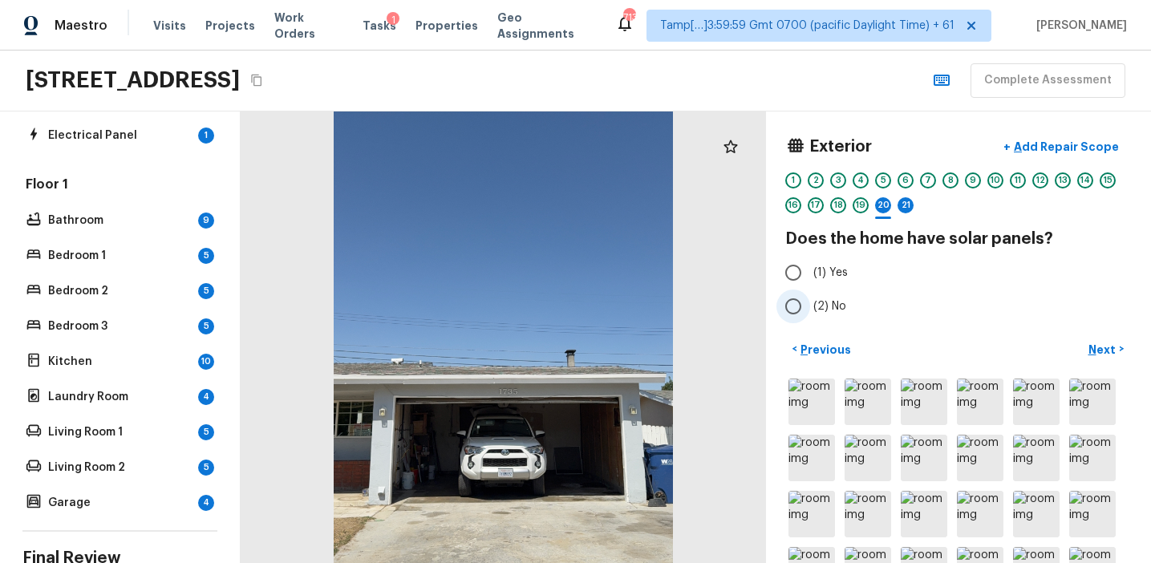
click at [827, 308] on span "(2) No" at bounding box center [829, 306] width 33 height 16
click at [810, 308] on input "(2) No" at bounding box center [793, 307] width 34 height 34
radio input "true"
click at [1104, 343] on p "Next" at bounding box center [1103, 350] width 30 height 16
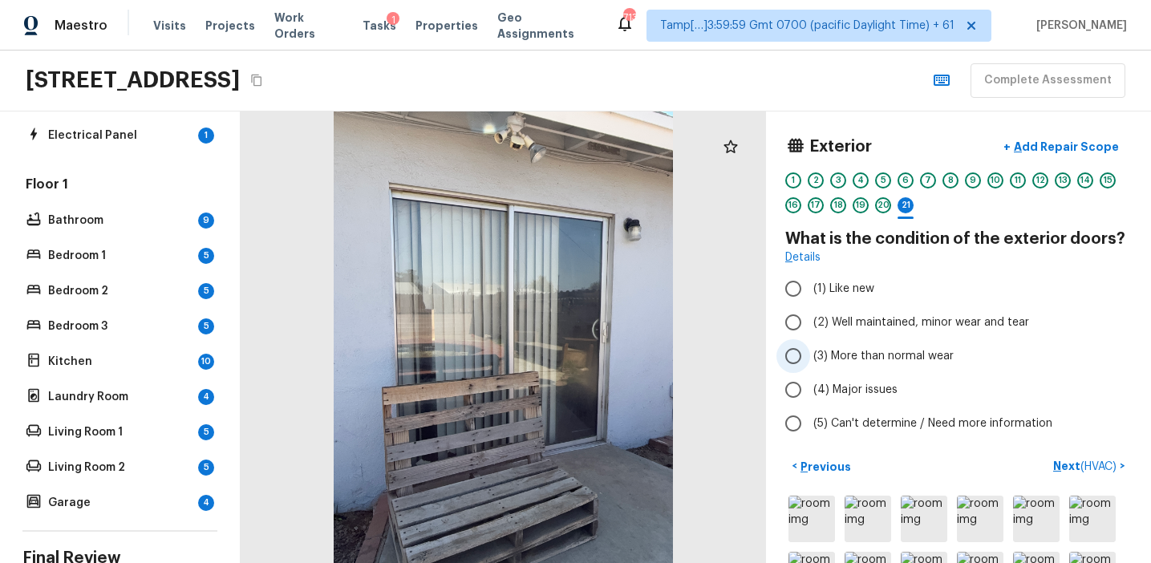
click at [868, 349] on span "(3) More than normal wear" at bounding box center [883, 356] width 140 height 16
click at [810, 349] on input "(3) More than normal wear" at bounding box center [793, 356] width 34 height 34
radio input "true"
click at [1068, 457] on button "Next ( HVAC ) >" at bounding box center [1089, 466] width 85 height 26
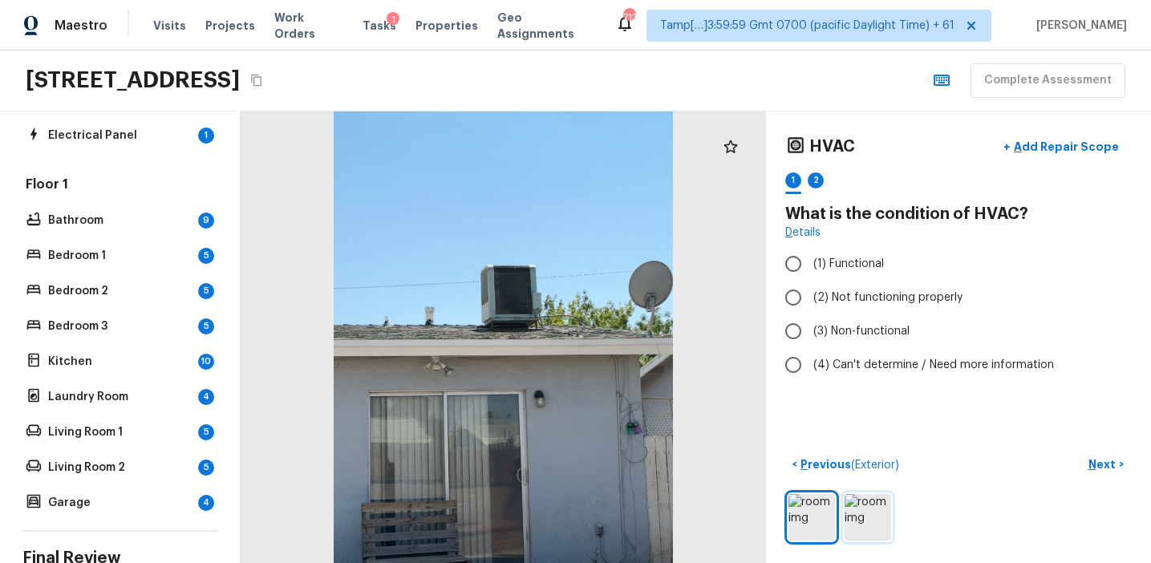
click at [873, 496] on img at bounding box center [867, 517] width 47 height 47
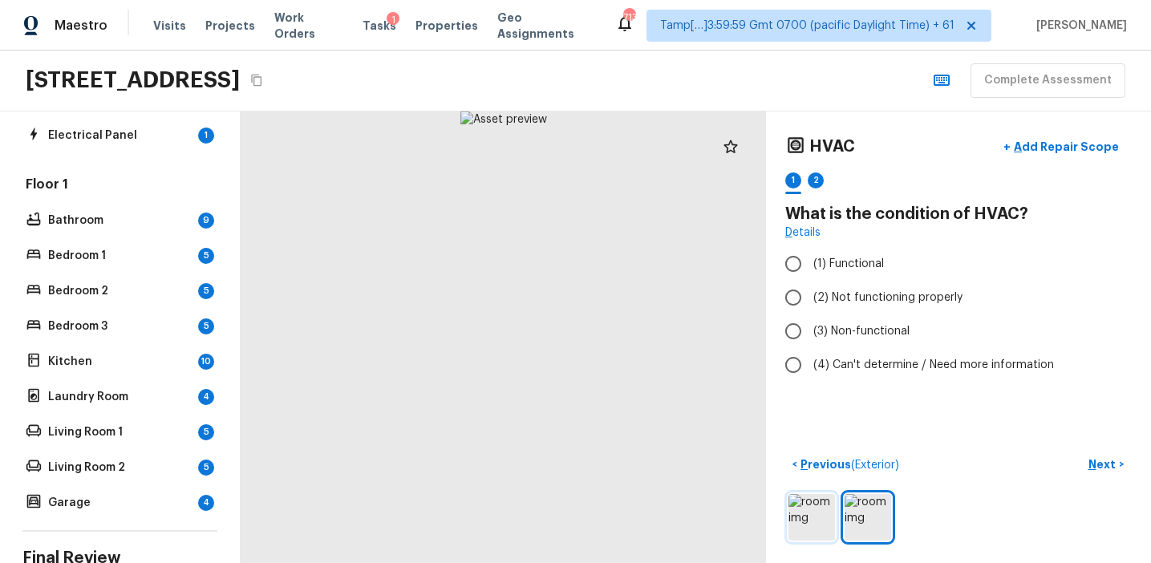
click at [811, 531] on img at bounding box center [811, 517] width 47 height 47
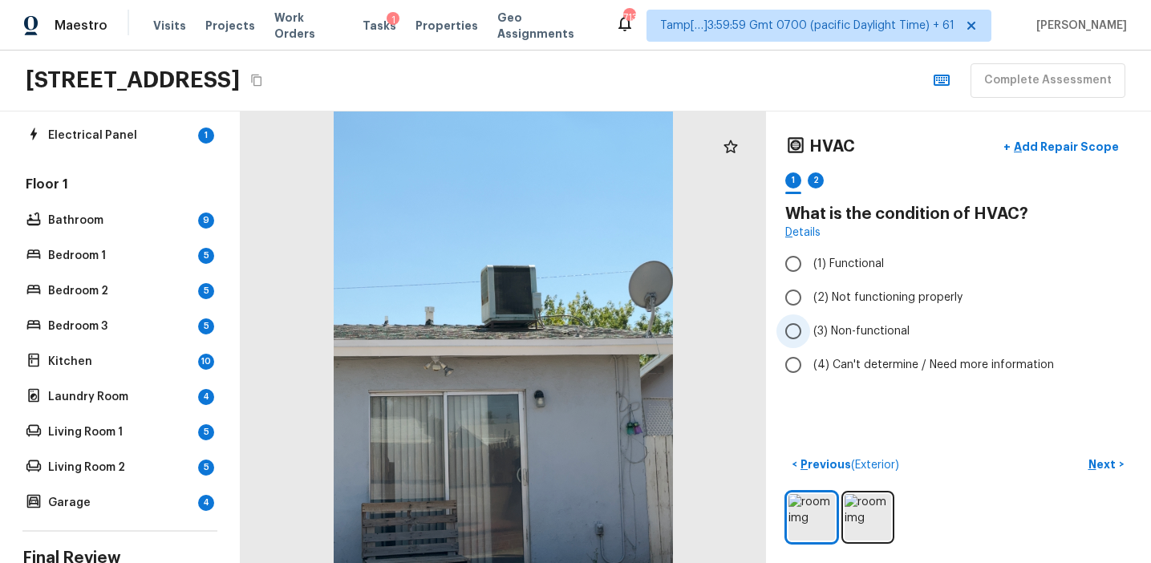
click at [869, 333] on span "(3) Non-functional" at bounding box center [861, 331] width 96 height 16
click at [810, 333] on input "(3) Non-functional" at bounding box center [793, 331] width 34 height 34
radio input "true"
click at [876, 302] on span "(2) Not functioning properly" at bounding box center [887, 298] width 149 height 16
click at [810, 302] on input "(2) Not functioning properly" at bounding box center [793, 298] width 34 height 34
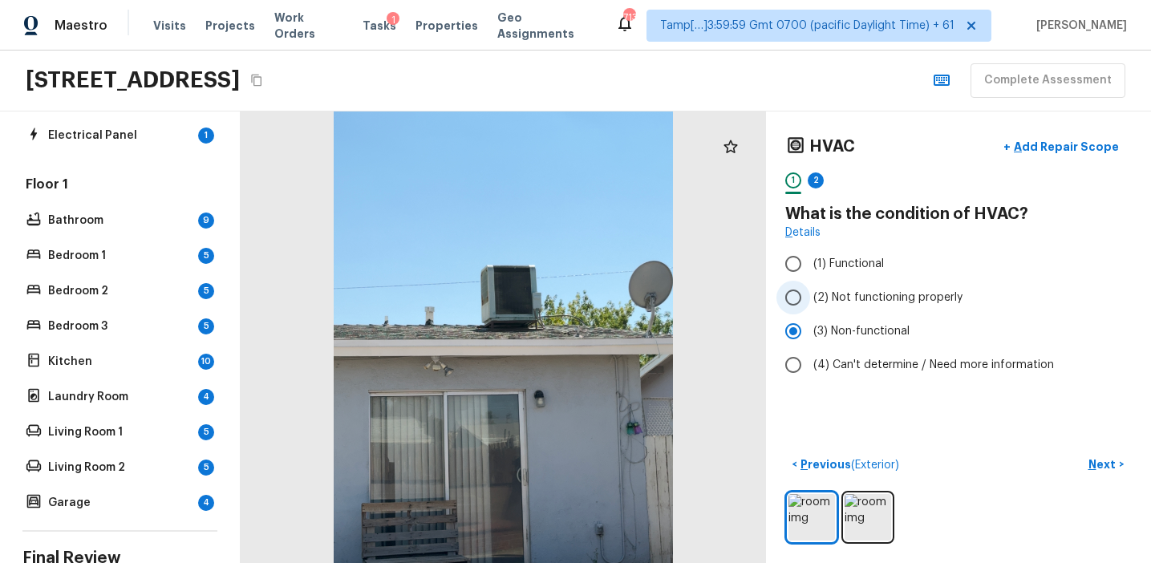
radio input "true"
click at [1100, 459] on p "Next" at bounding box center [1103, 464] width 30 height 16
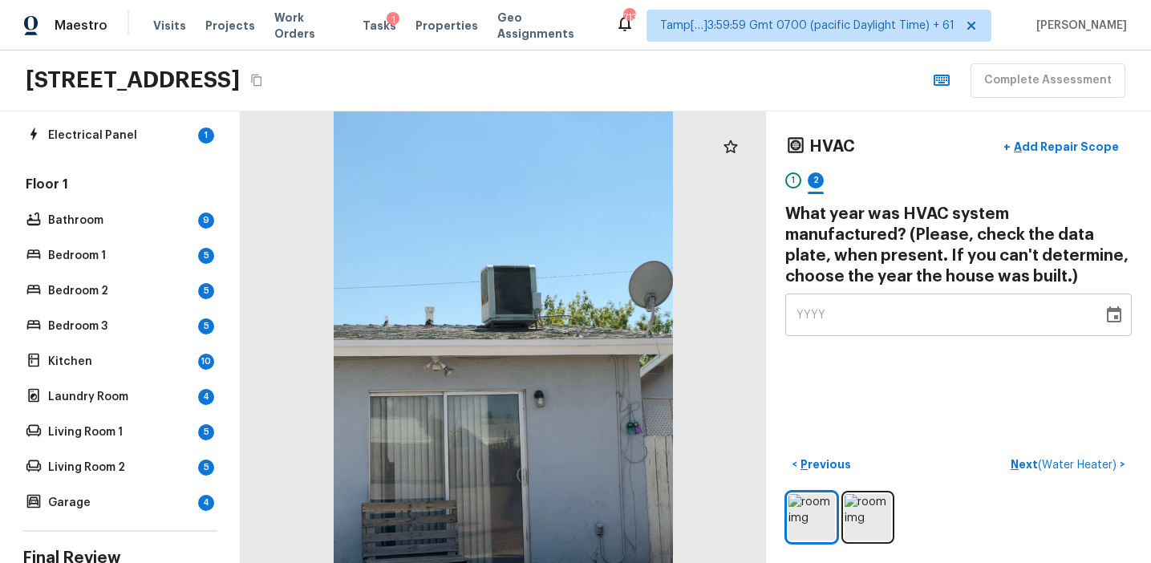
click at [876, 323] on div "YYYY" at bounding box center [943, 315] width 295 height 43
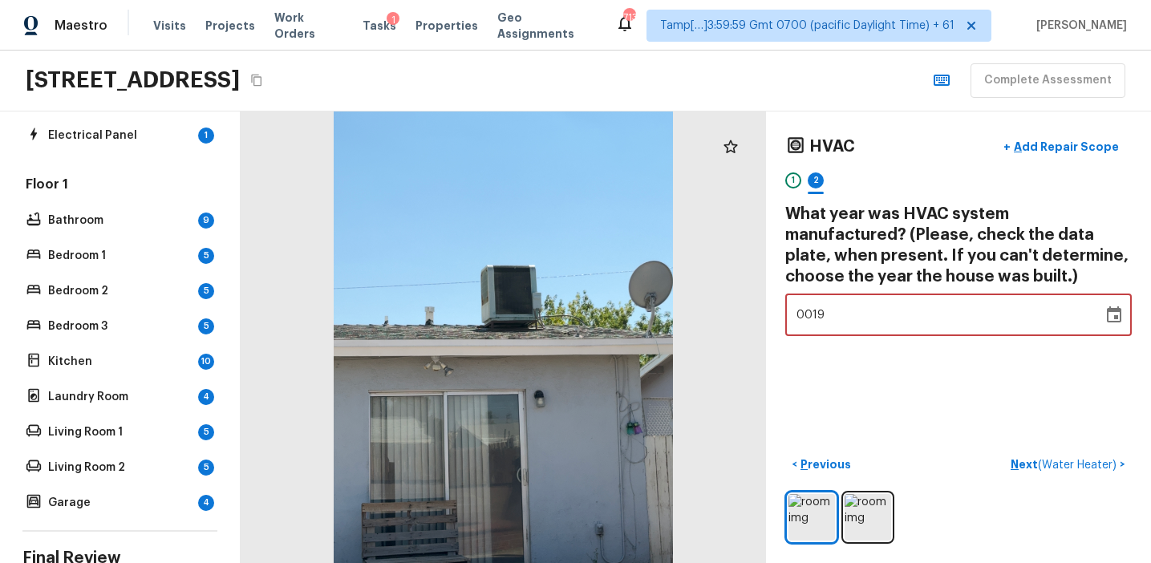
type input "1953"
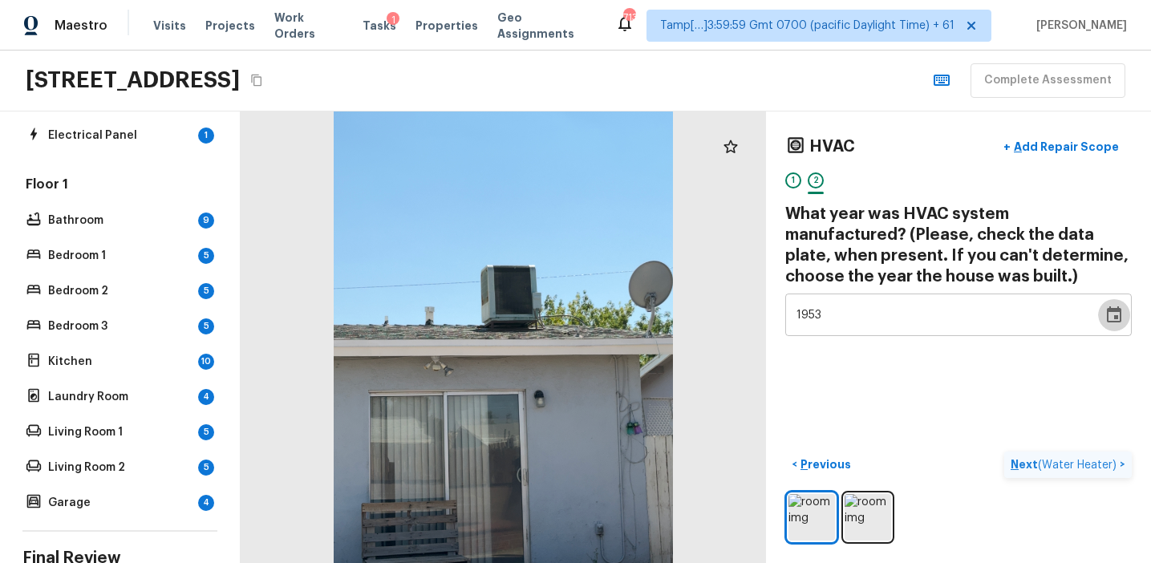
click at [1026, 466] on p "Next ( Water Heater )" at bounding box center [1065, 464] width 109 height 17
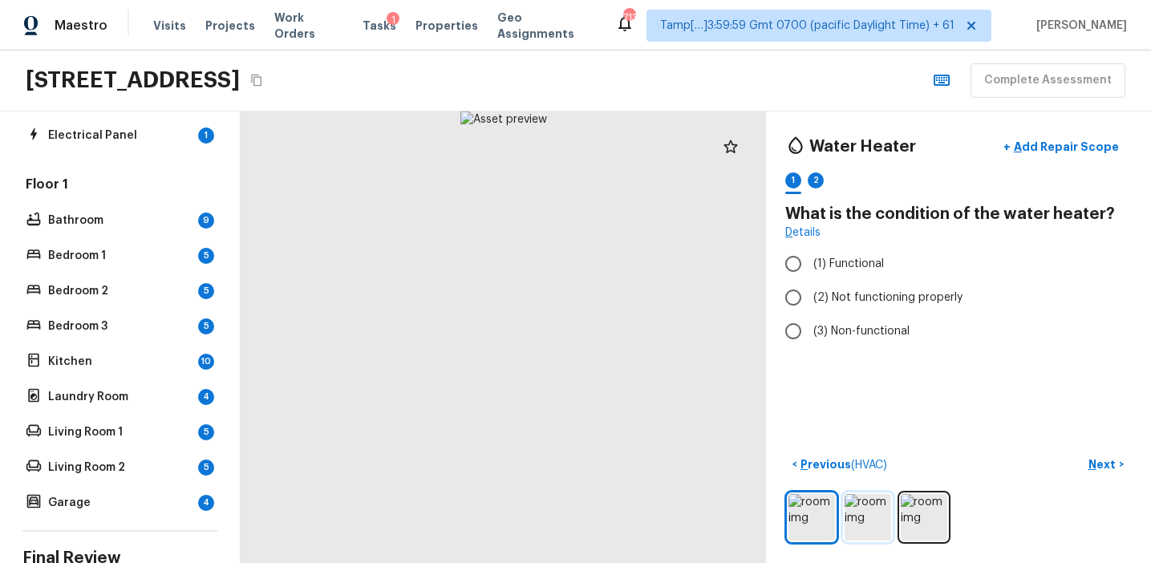
click at [877, 500] on img at bounding box center [867, 517] width 47 height 47
click at [918, 508] on img at bounding box center [924, 517] width 47 height 47
click at [809, 513] on img at bounding box center [811, 517] width 47 height 47
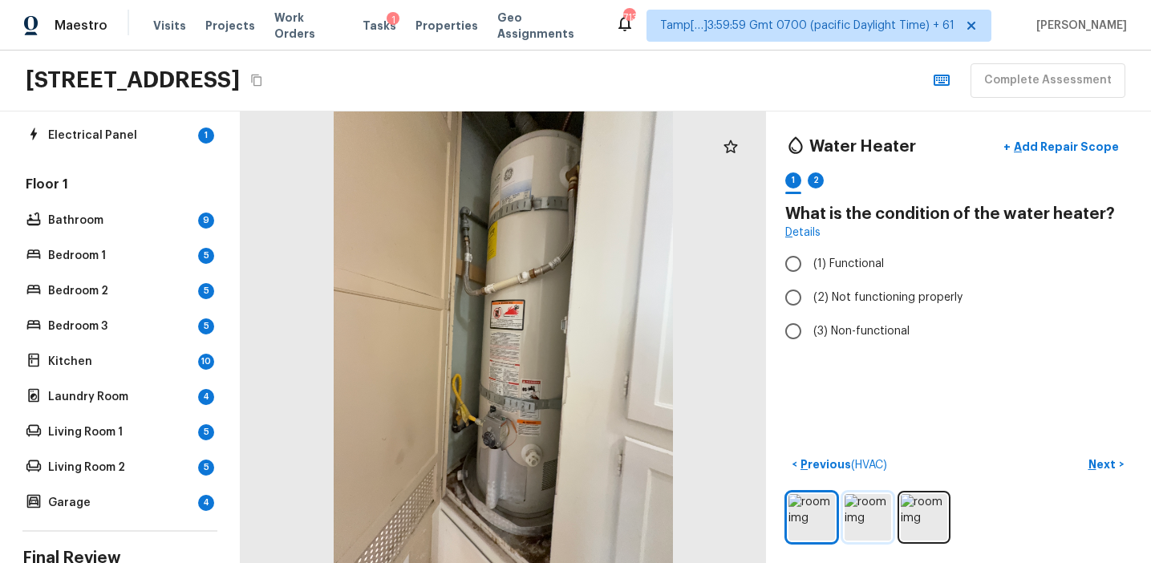
click at [850, 516] on img at bounding box center [867, 517] width 47 height 47
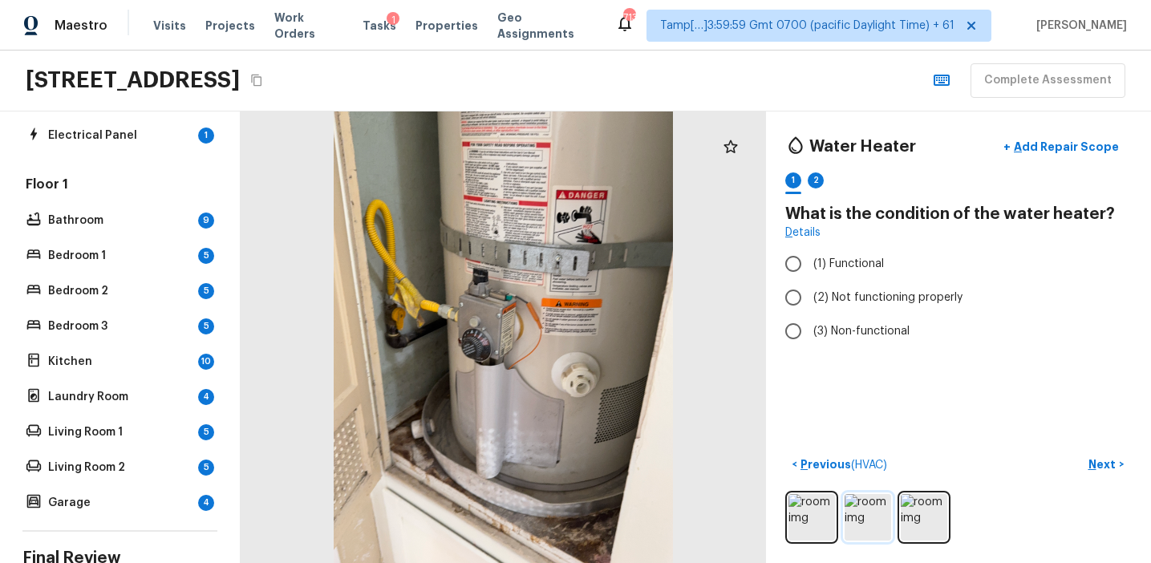
click at [879, 533] on img at bounding box center [867, 517] width 47 height 47
click at [871, 261] on span "(1) Functional" at bounding box center [848, 264] width 71 height 16
click at [810, 261] on input "(1) Functional" at bounding box center [793, 264] width 34 height 34
radio input "true"
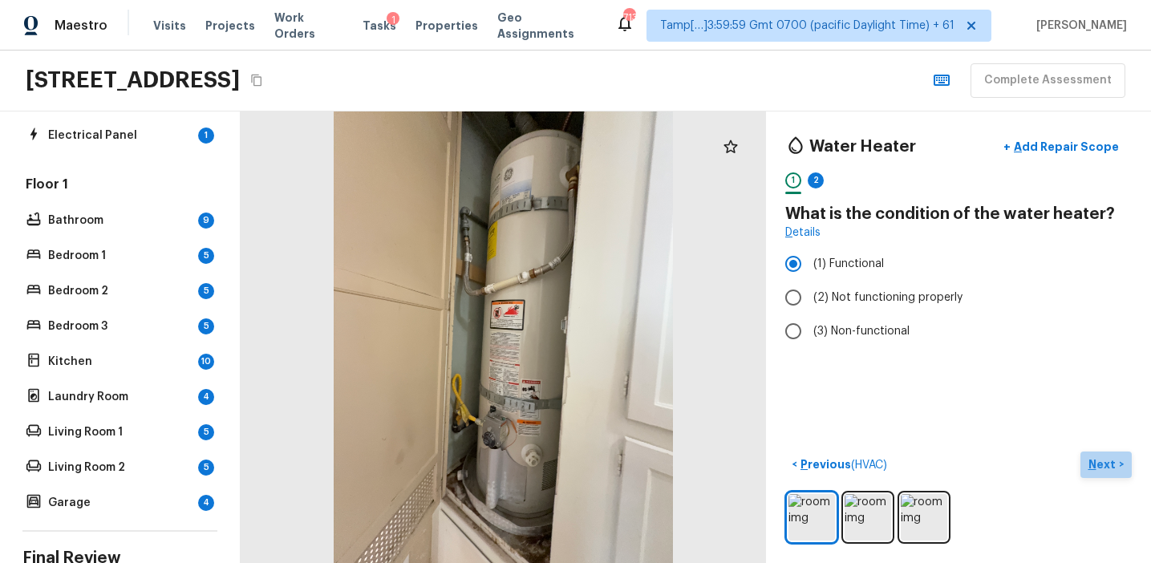
click at [1095, 456] on p "Next" at bounding box center [1103, 464] width 30 height 16
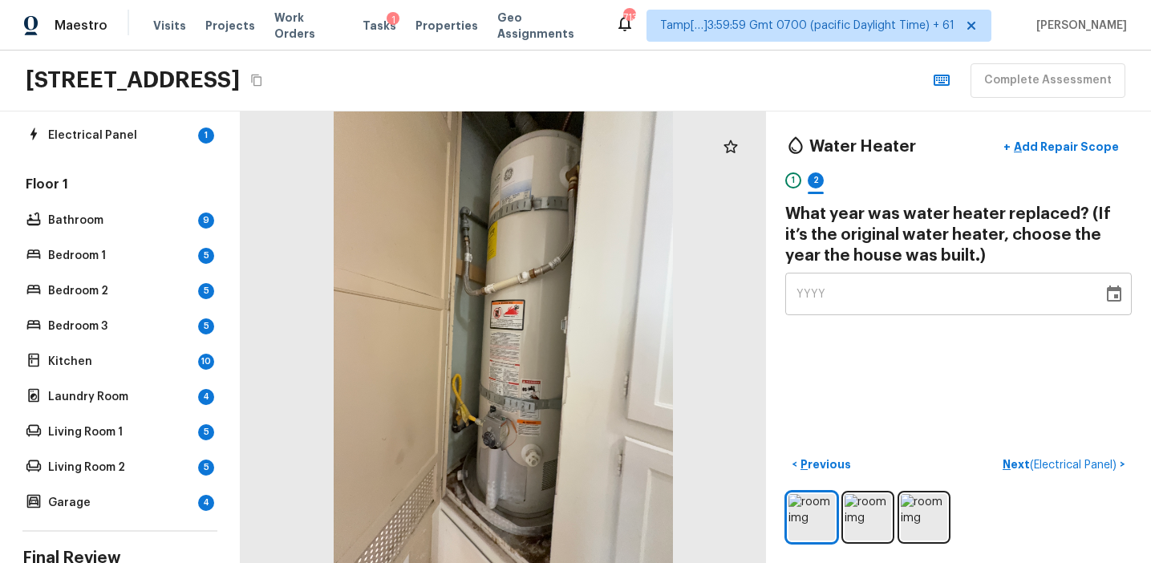
click at [916, 295] on div "YYYY" at bounding box center [943, 294] width 295 height 43
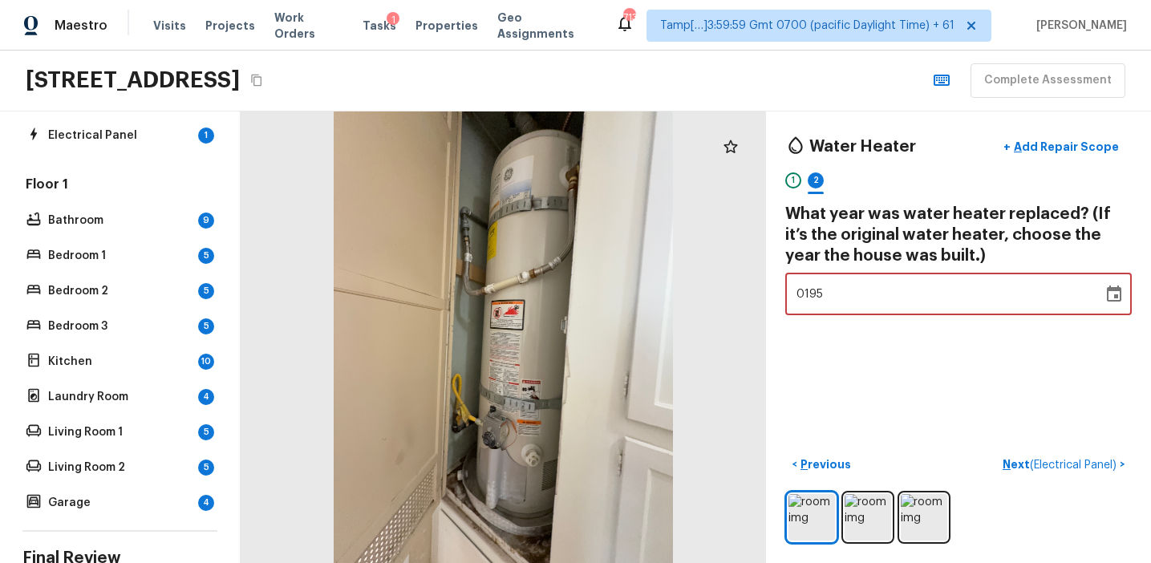
type input "1953"
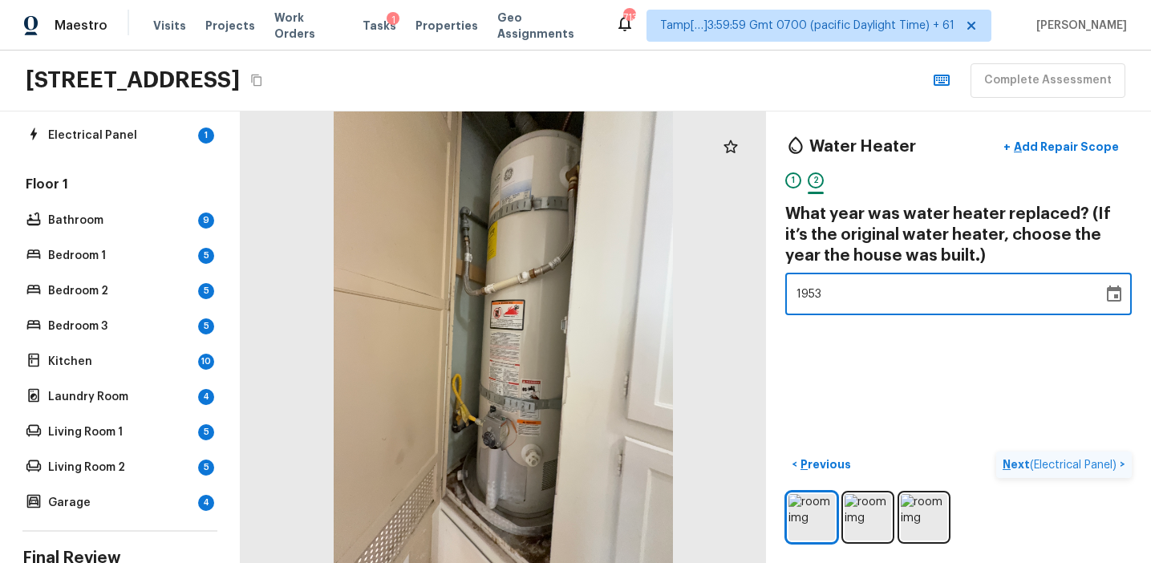
click at [1007, 464] on p "Next ( Electrical Panel )" at bounding box center [1060, 464] width 117 height 17
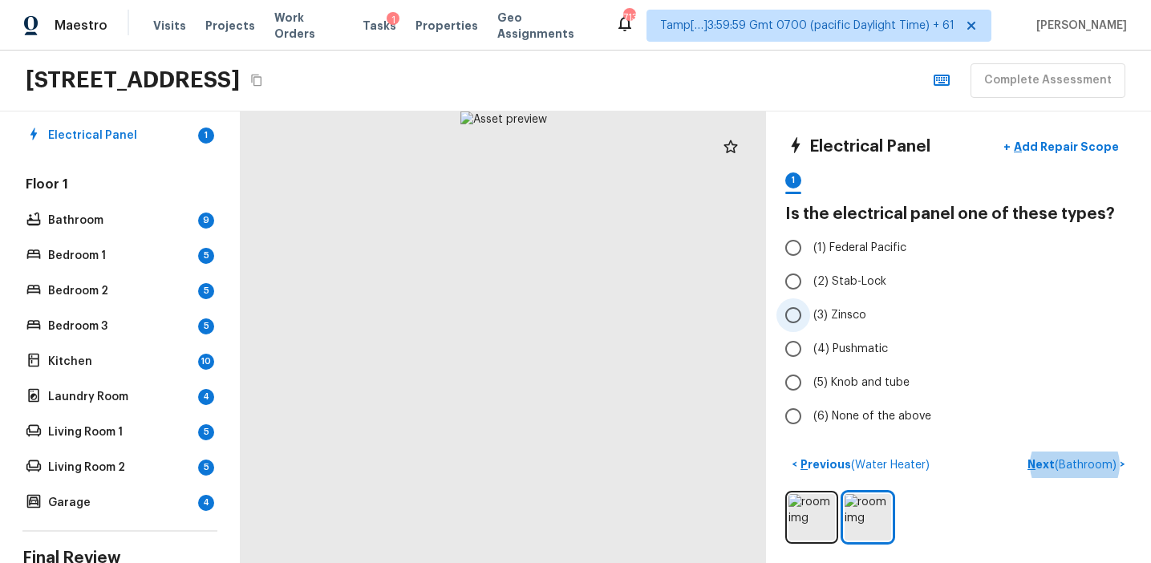
click at [855, 317] on span "(3) Zinsco" at bounding box center [839, 315] width 53 height 16
click at [810, 317] on input "(3) Zinsco" at bounding box center [793, 315] width 34 height 34
radio input "true"
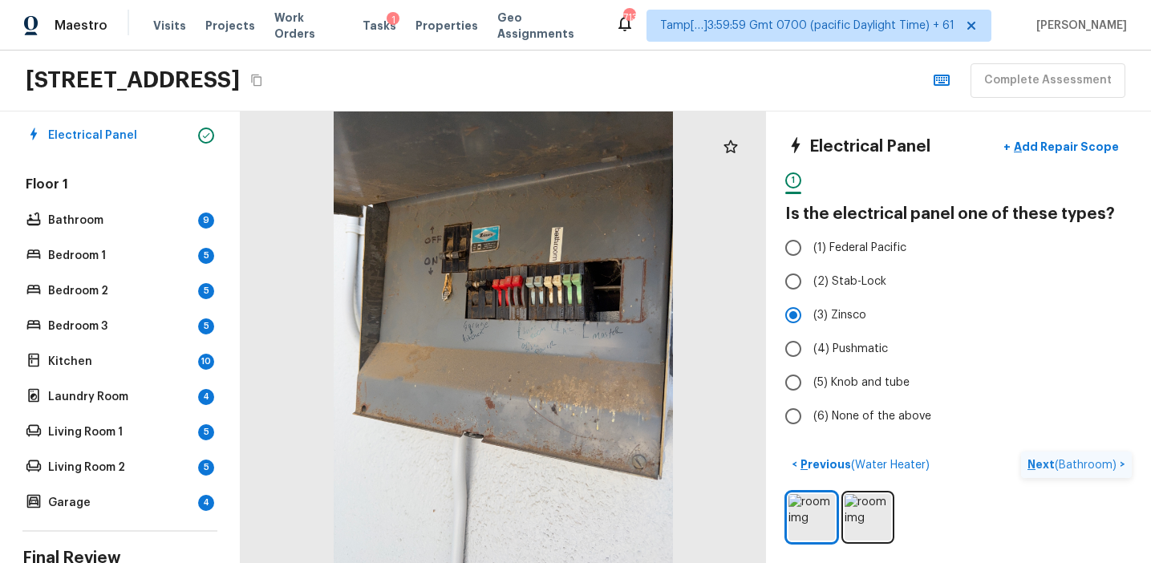
click at [1038, 464] on p "Next ( Bathroom )" at bounding box center [1073, 464] width 92 height 17
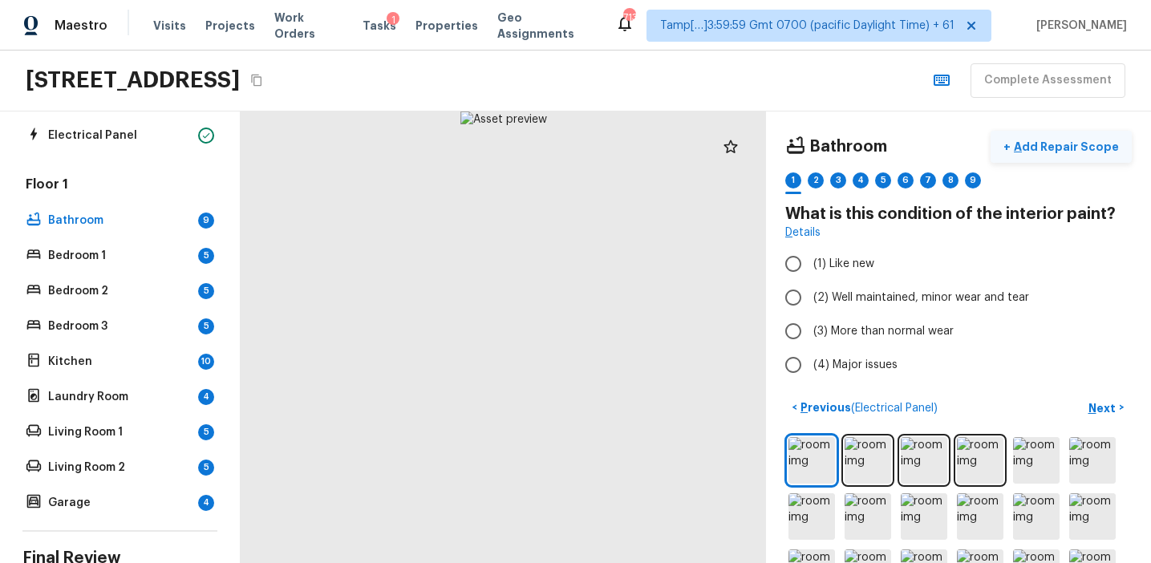
click at [1047, 146] on p "Add Repair Scope" at bounding box center [1065, 147] width 108 height 16
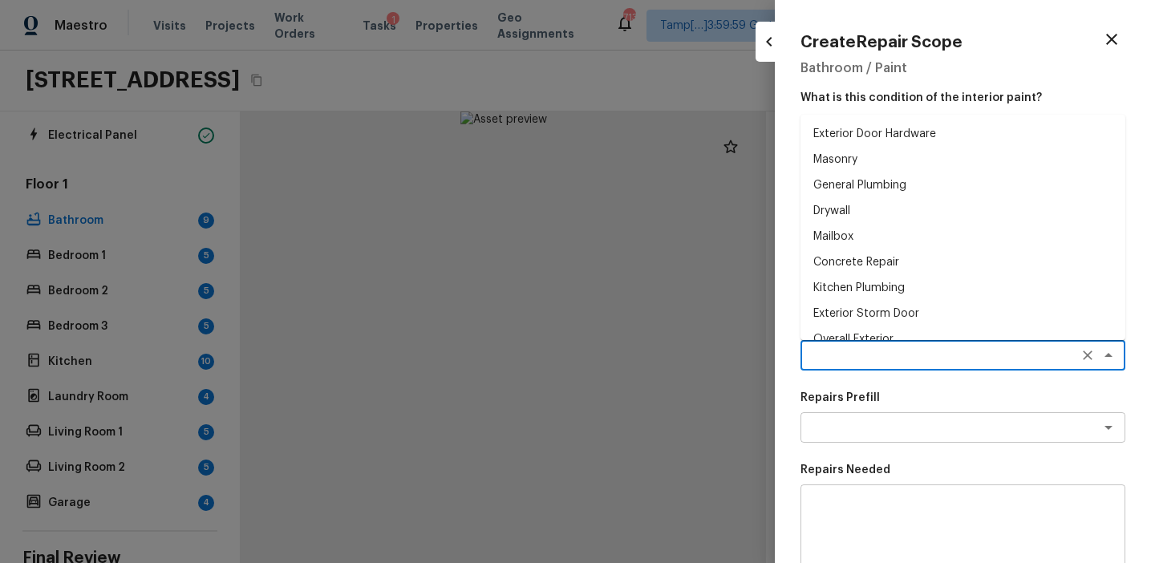
click at [832, 350] on textarea at bounding box center [940, 355] width 265 height 16
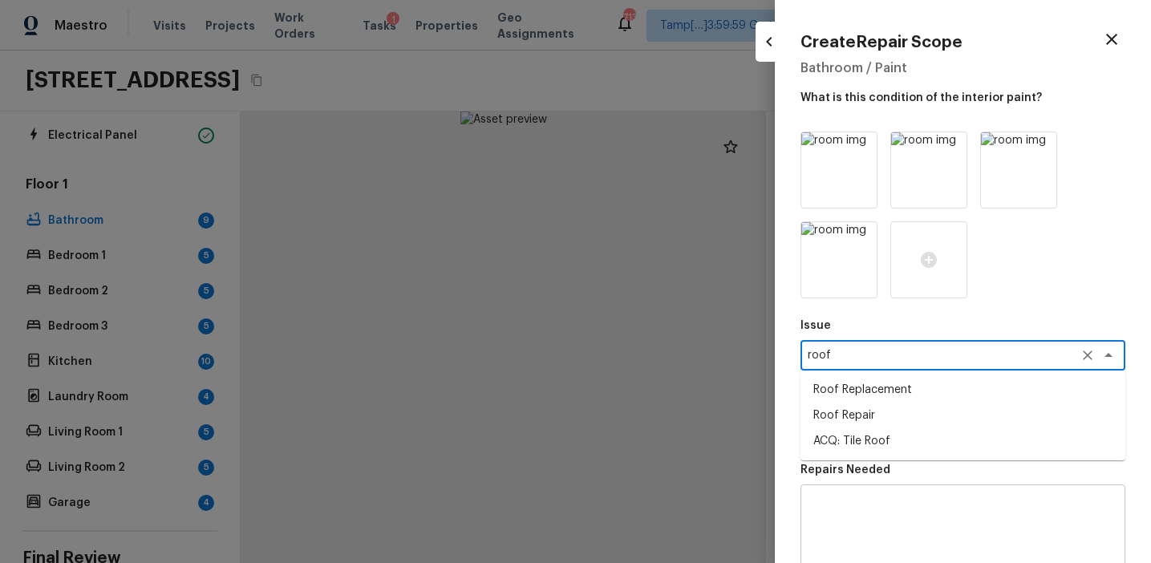
click at [866, 389] on li "Roof Replacement" at bounding box center [962, 390] width 325 height 26
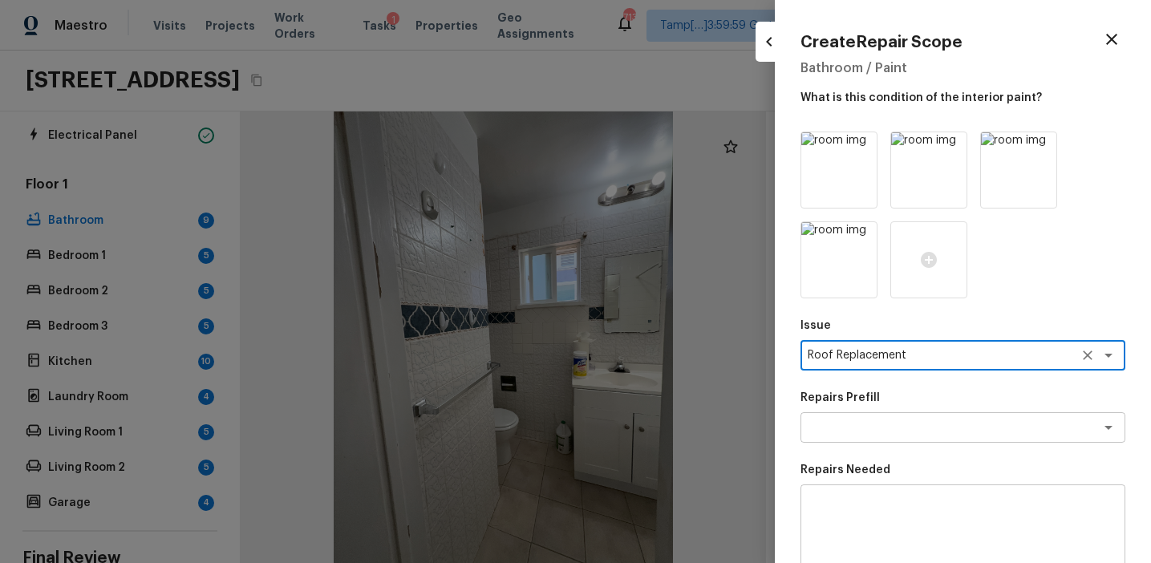
type textarea "Roof Replacement"
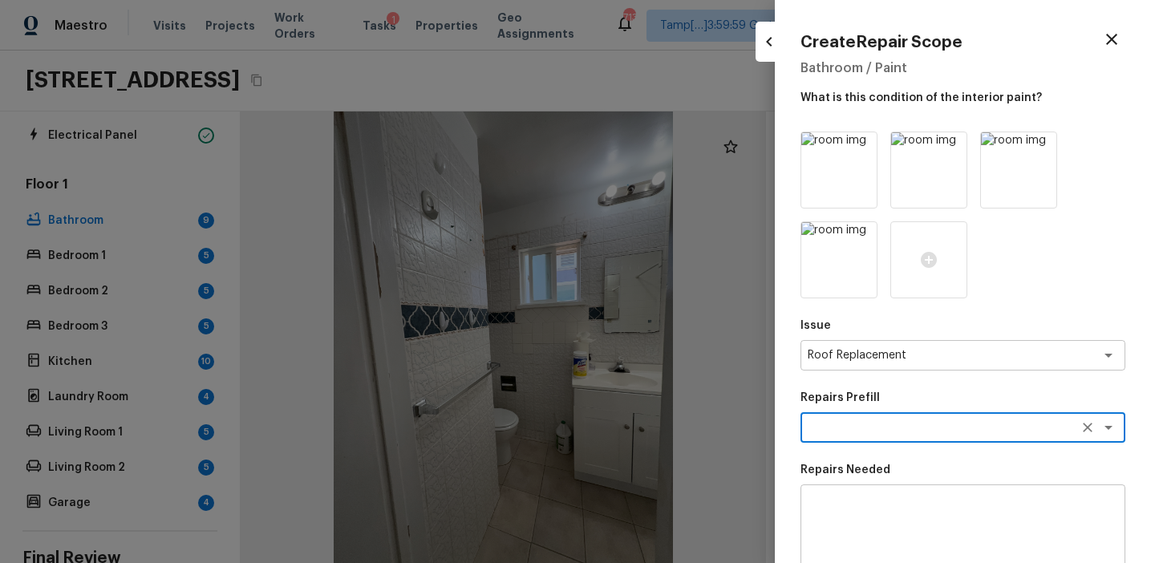
click at [905, 431] on textarea at bounding box center [940, 427] width 265 height 16
click at [865, 431] on textarea at bounding box center [940, 427] width 265 height 16
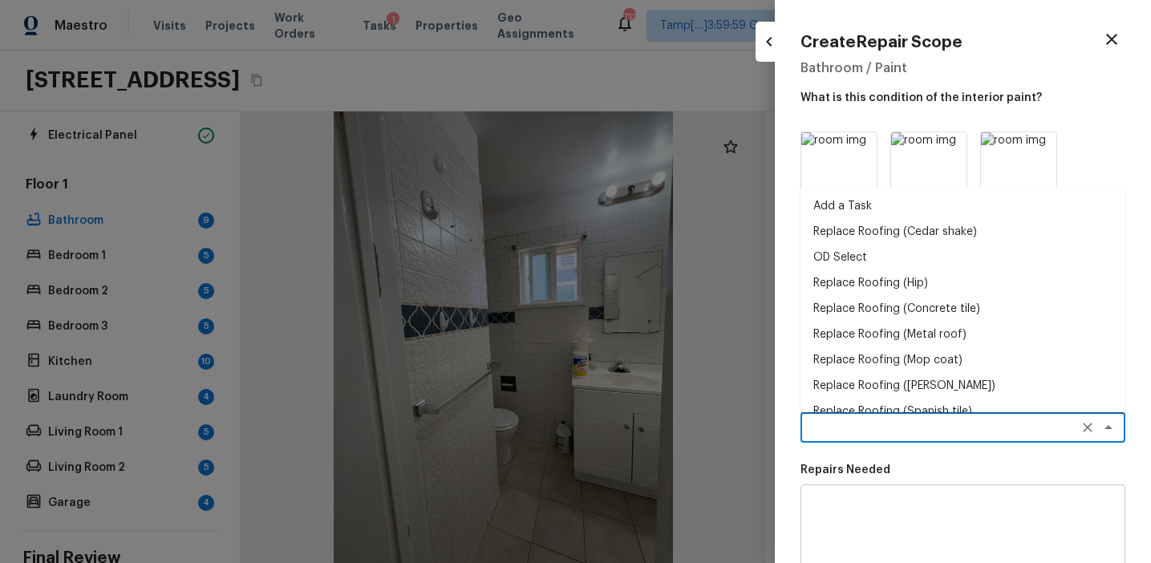
click at [886, 230] on li "Replace Roofing (Cedar shake)" at bounding box center [962, 232] width 325 height 26
type textarea "Replace Roofing (Cedar shake)"
type textarea "Cedar Shake Roof: Remove the existing roof covering, prep the substrate and ins…"
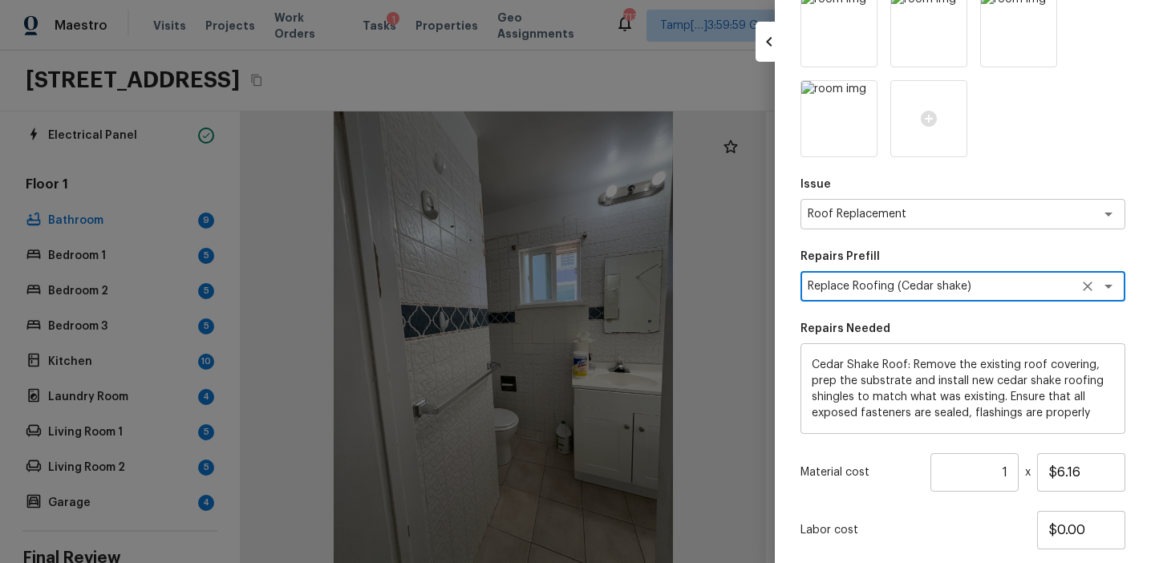
scroll to position [144, 0]
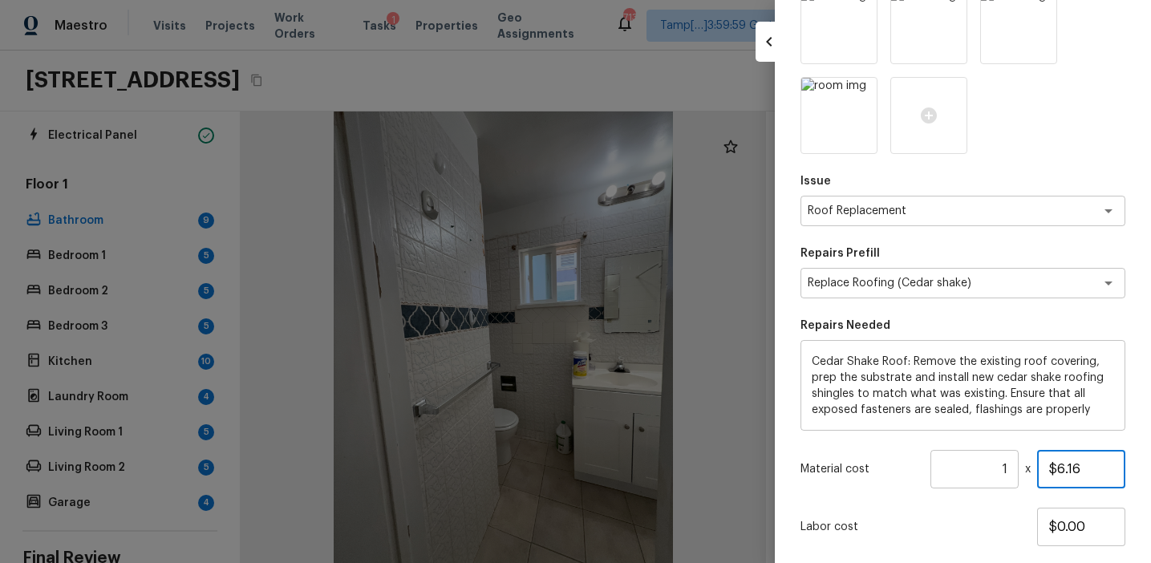
click at [1074, 467] on input "$6.16" at bounding box center [1081, 469] width 88 height 38
paste input "13,793.5"
type input "$13,793.56"
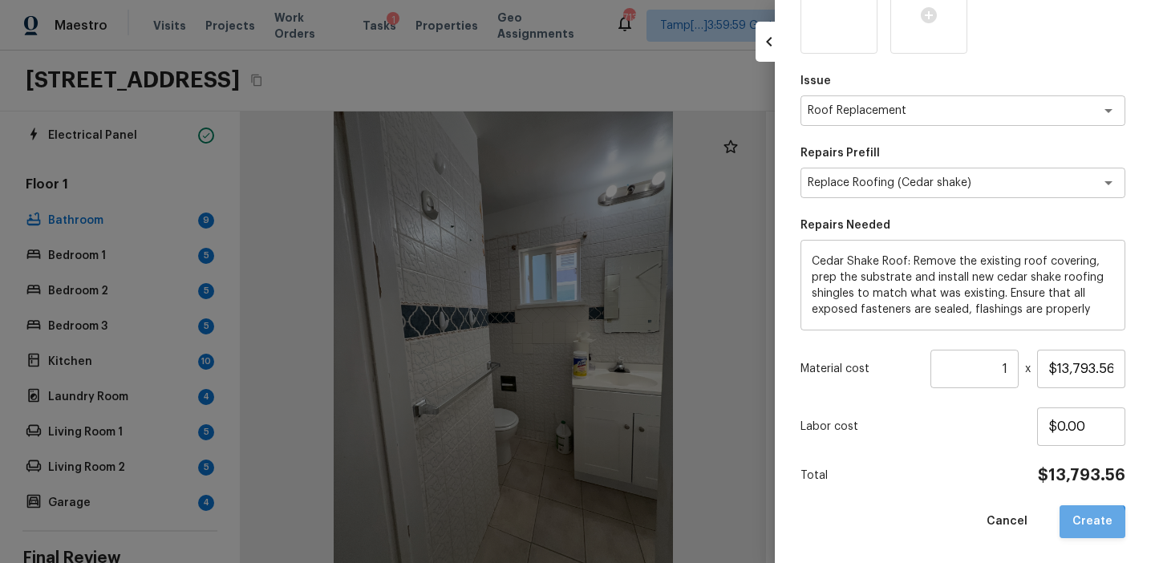
click at [1082, 528] on button "Create" at bounding box center [1092, 521] width 66 height 33
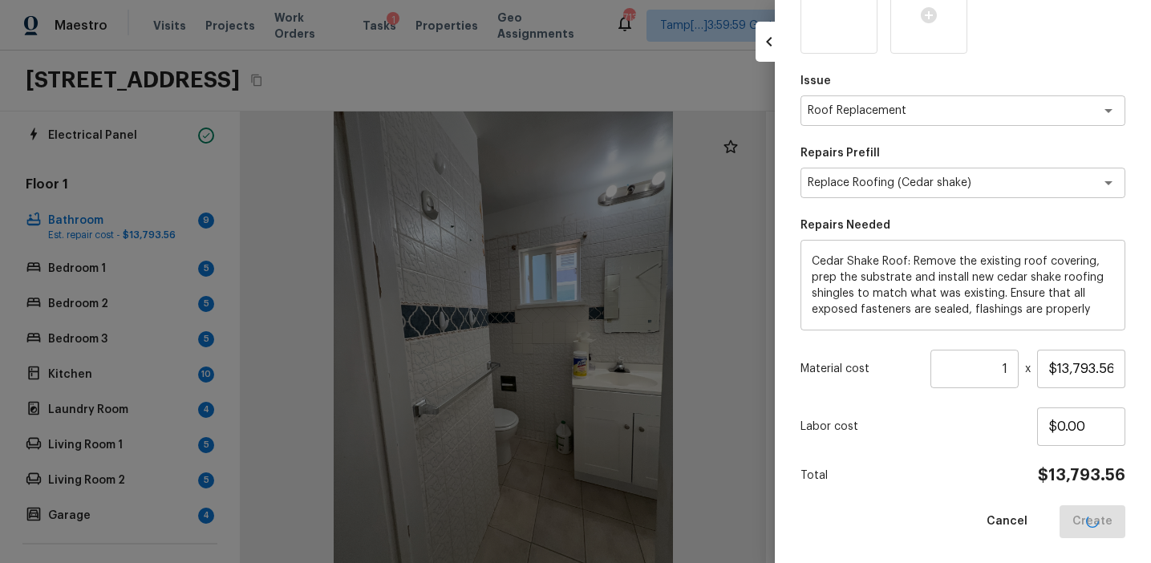
type input "$0.00"
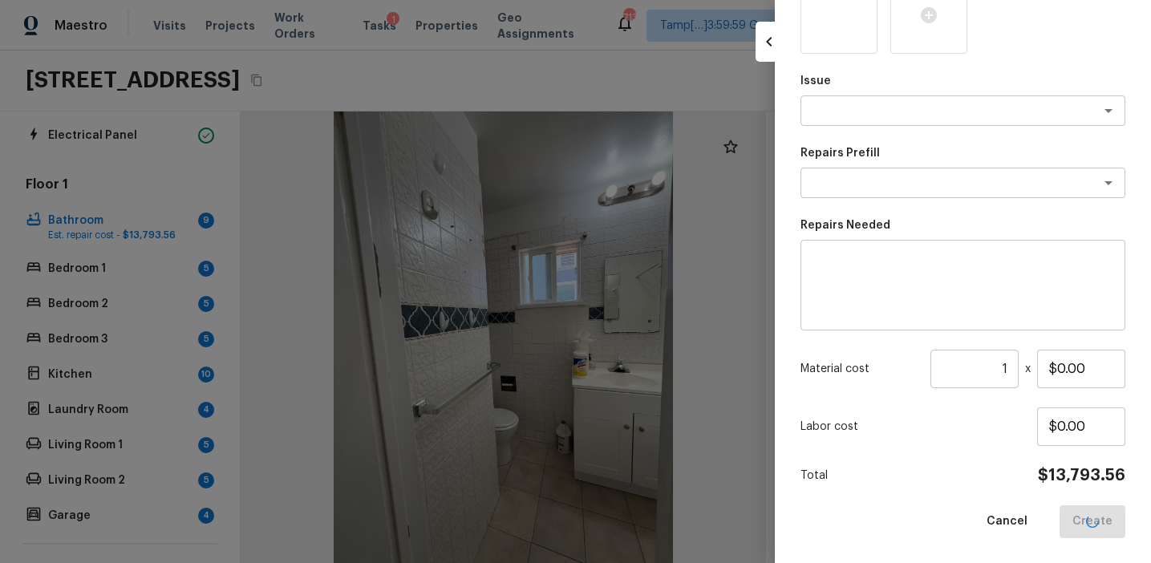
scroll to position [155, 0]
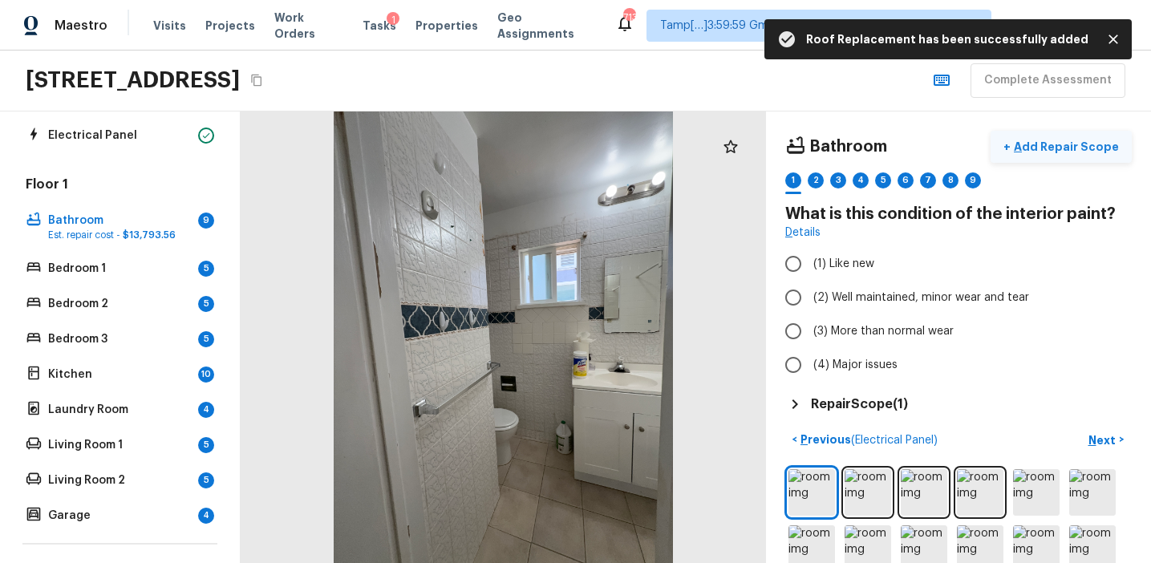
click at [1031, 148] on p "Add Repair Scope" at bounding box center [1065, 147] width 108 height 16
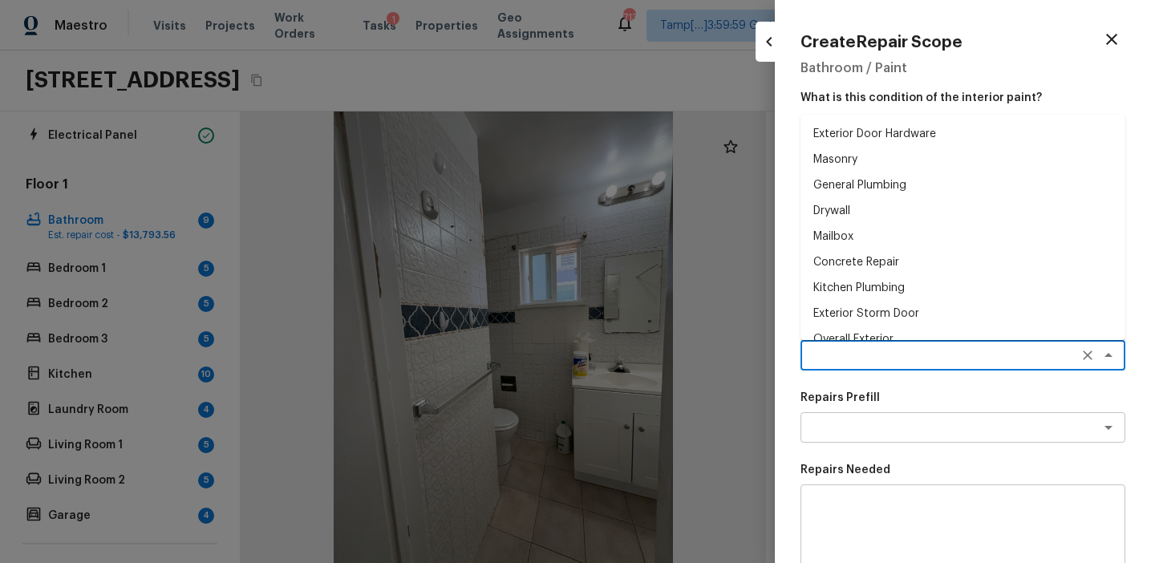
click at [847, 361] on textarea at bounding box center [940, 355] width 265 height 16
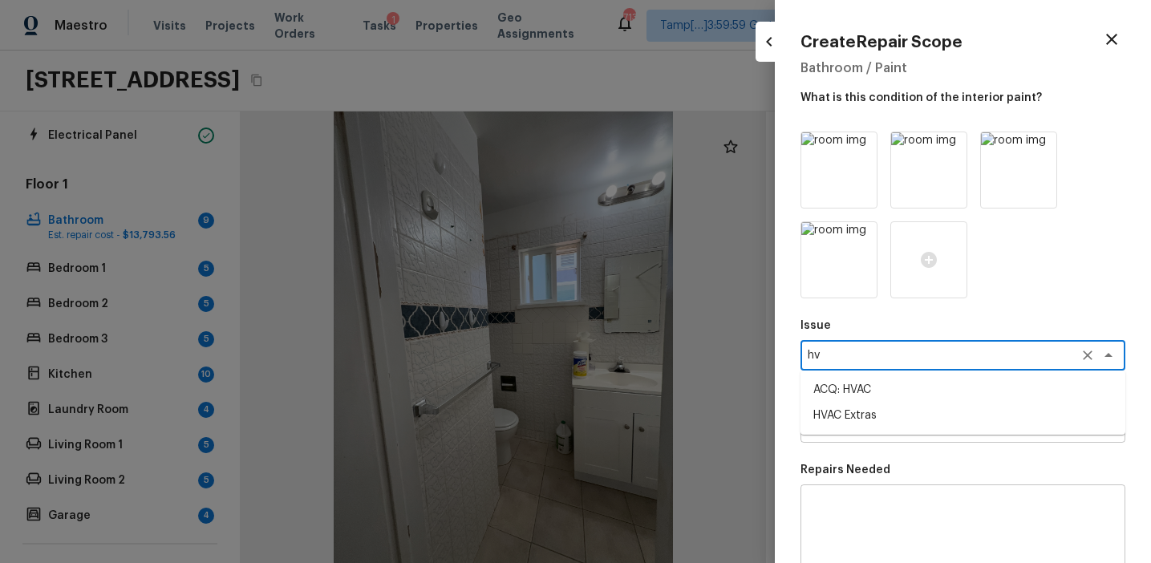
click at [873, 388] on li "ACQ: HVAC" at bounding box center [962, 390] width 325 height 26
click at [849, 417] on div "x ​" at bounding box center [962, 427] width 325 height 30
type textarea "ACQ: HVAC"
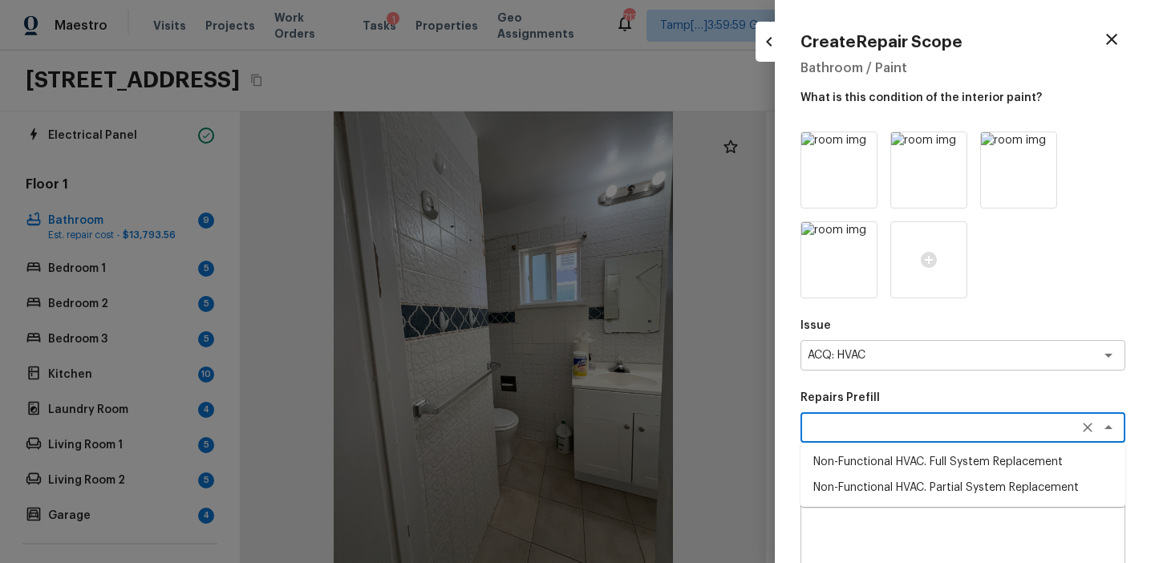
click at [862, 459] on li "Non-Functional HVAC. Full System Replacement" at bounding box center [962, 462] width 325 height 26
type textarea "Non-Functional HVAC. Full System Replacement"
type textarea "Acquisition Scope: Full System Replacement"
type input "$7,500.00"
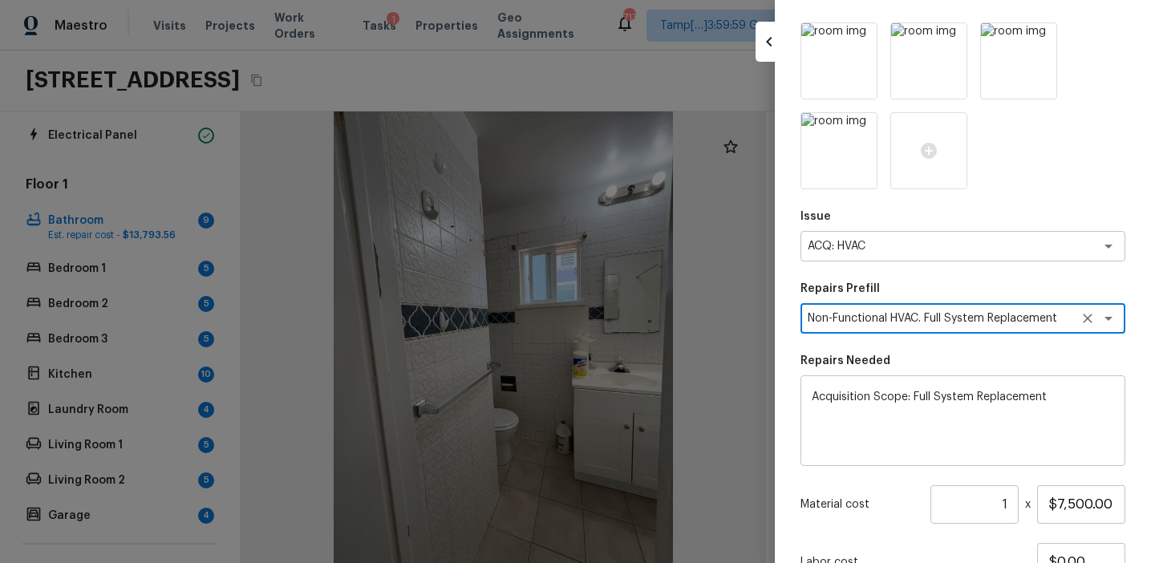
scroll to position [213, 0]
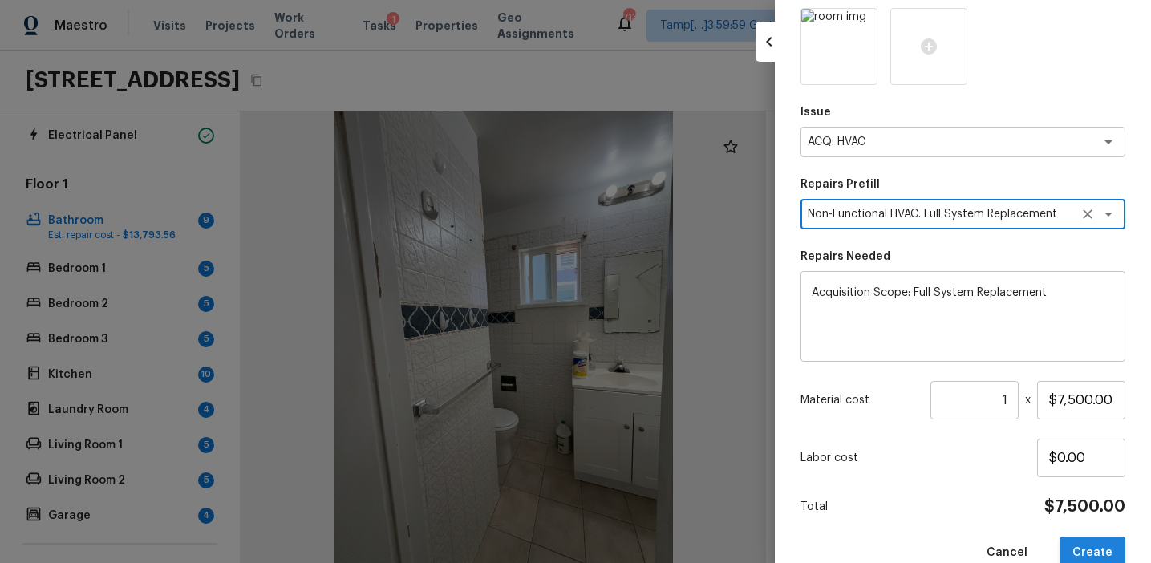
click at [1090, 546] on button "Create" at bounding box center [1092, 553] width 66 height 33
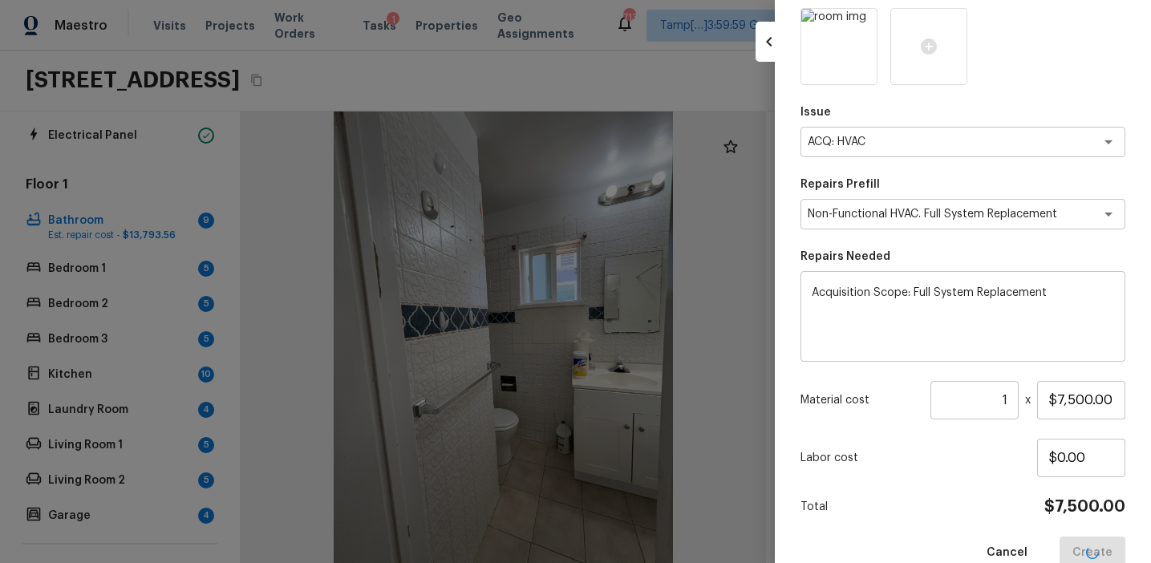
type input "$0.00"
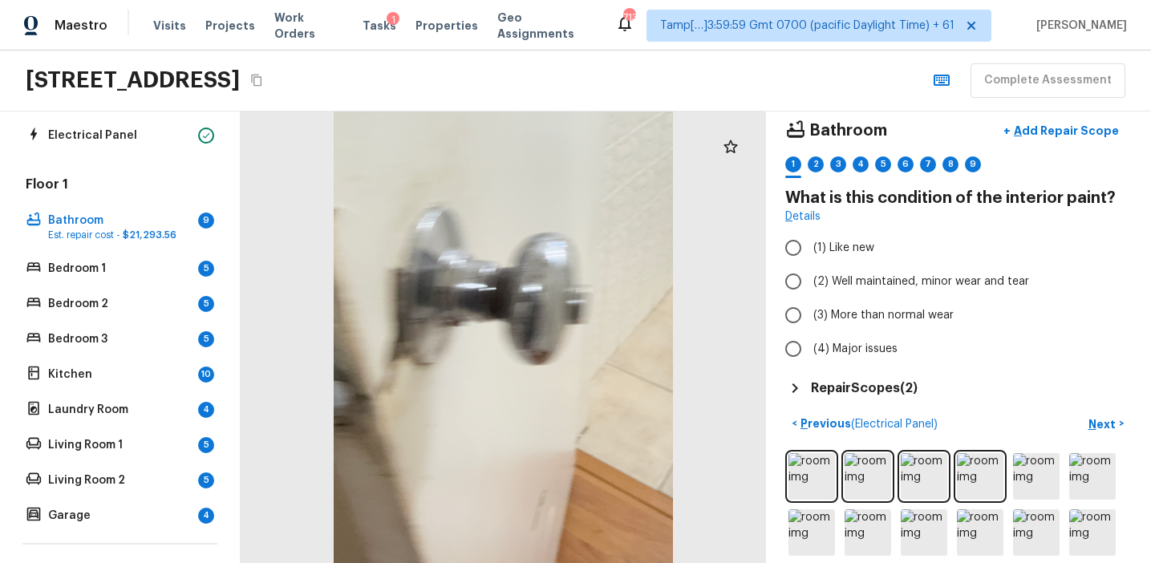
scroll to position [2, 0]
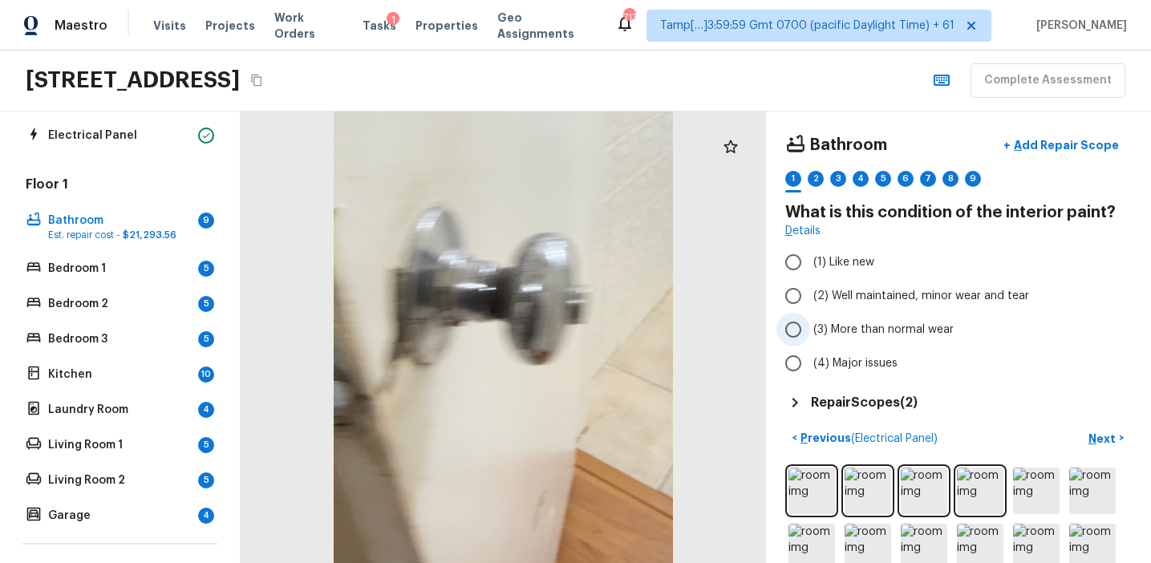
click at [932, 329] on span "(3) More than normal wear" at bounding box center [883, 330] width 140 height 16
click at [810, 329] on input "(3) More than normal wear" at bounding box center [793, 330] width 34 height 34
radio input "true"
click at [1108, 431] on p "Next" at bounding box center [1103, 439] width 30 height 16
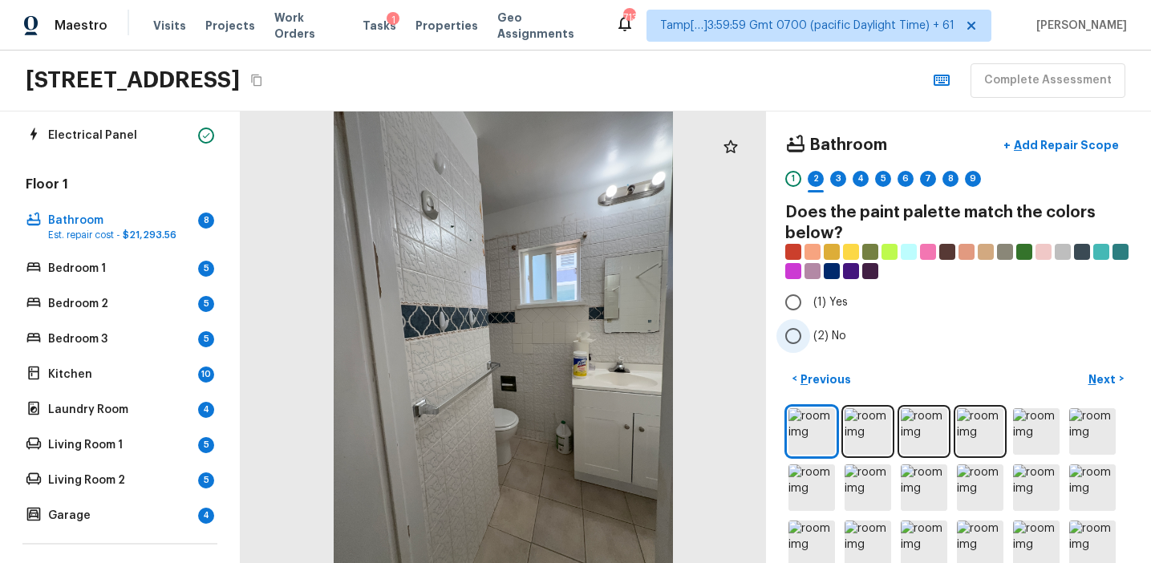
click at [826, 332] on span "(2) No" at bounding box center [829, 336] width 33 height 16
click at [810, 332] on input "(2) No" at bounding box center [793, 336] width 34 height 34
radio input "true"
click at [1087, 372] on button "Next >" at bounding box center [1105, 379] width 51 height 26
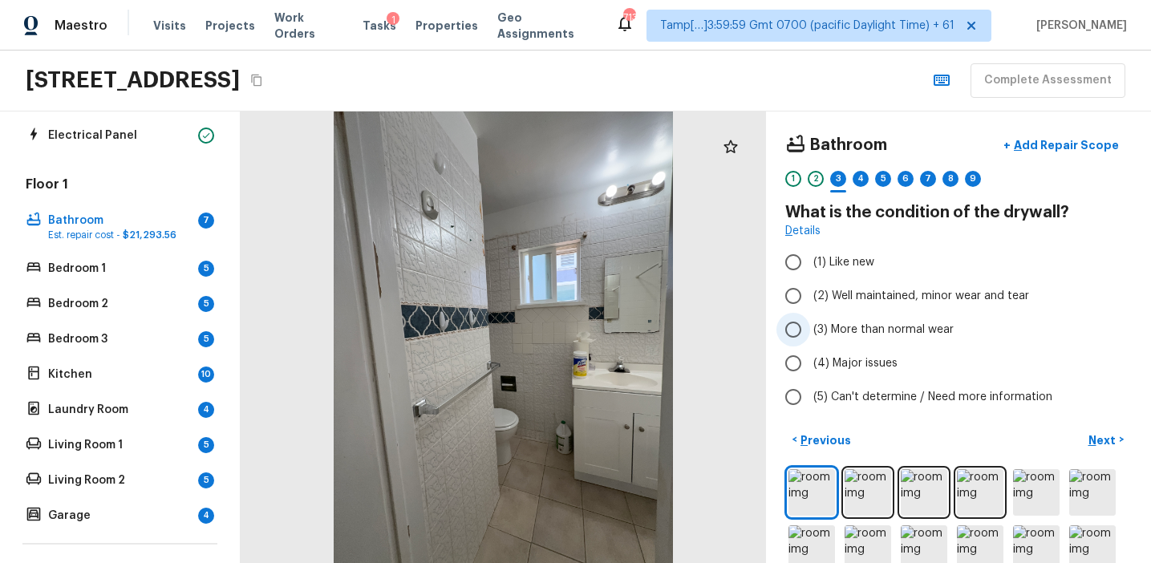
click at [857, 330] on span "(3) More than normal wear" at bounding box center [883, 330] width 140 height 16
click at [810, 330] on input "(3) More than normal wear" at bounding box center [793, 330] width 34 height 34
radio input "true"
click at [1104, 437] on p "Next" at bounding box center [1103, 440] width 30 height 16
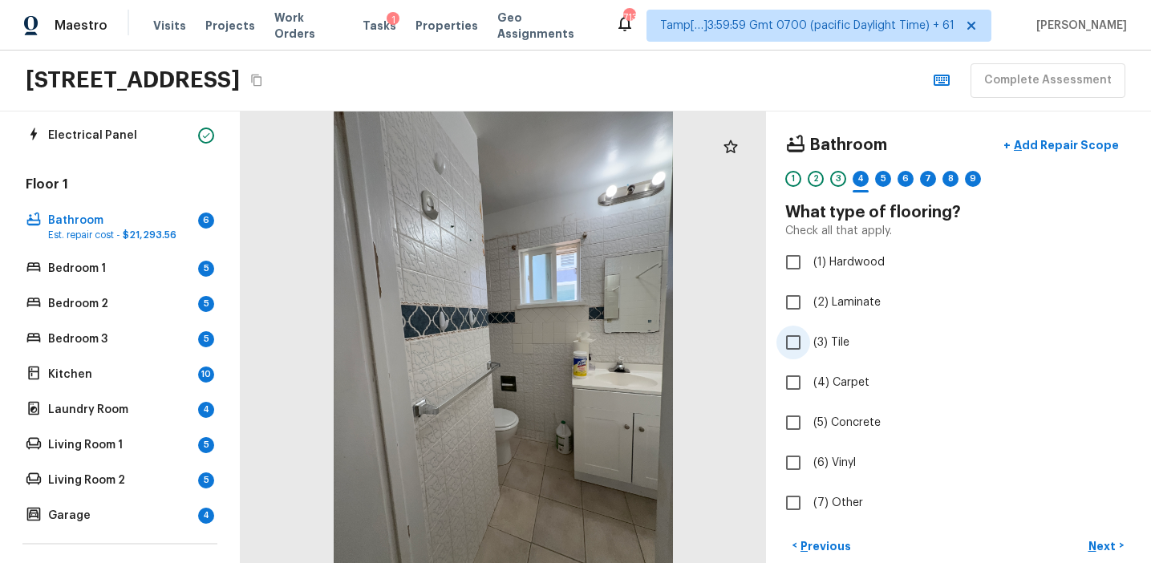
click at [833, 351] on label "(3) Tile" at bounding box center [947, 343] width 342 height 34
click at [810, 351] on input "(3) Tile" at bounding box center [793, 343] width 34 height 34
checkbox input "true"
click at [1100, 548] on p "Next" at bounding box center [1103, 546] width 30 height 16
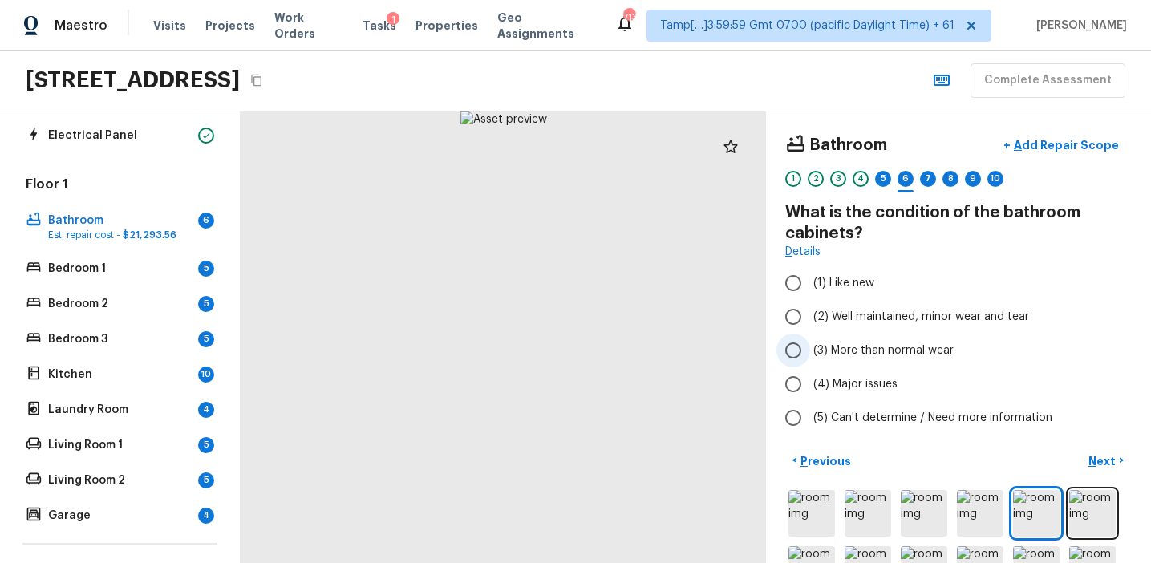
click at [855, 347] on span "(3) More than normal wear" at bounding box center [883, 350] width 140 height 16
click at [810, 347] on input "(3) More than normal wear" at bounding box center [793, 351] width 34 height 34
radio input "true"
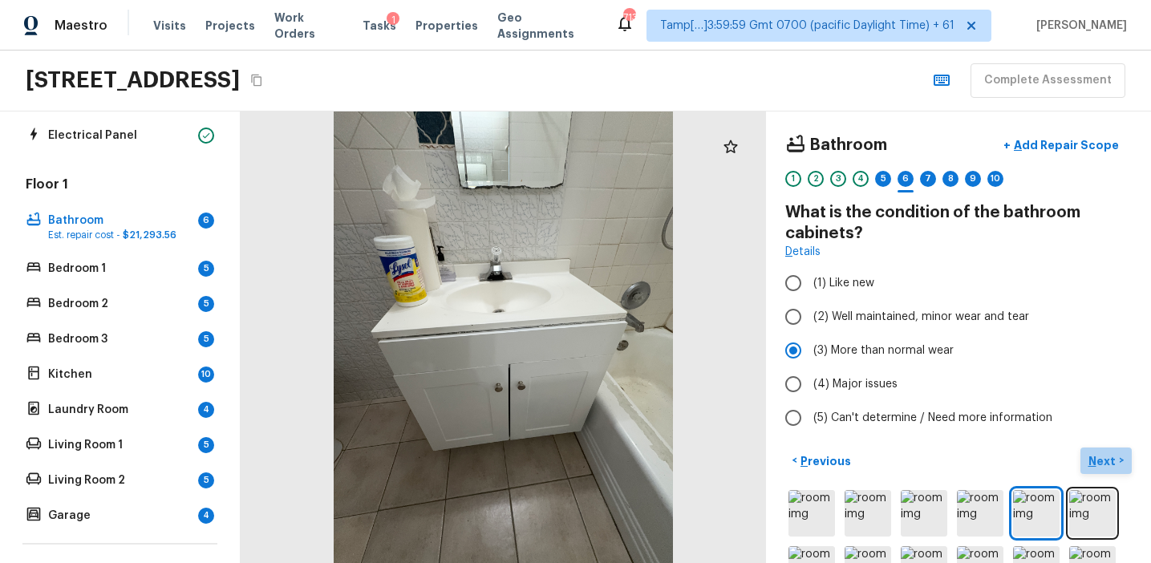
click at [1102, 460] on p "Next" at bounding box center [1103, 461] width 30 height 16
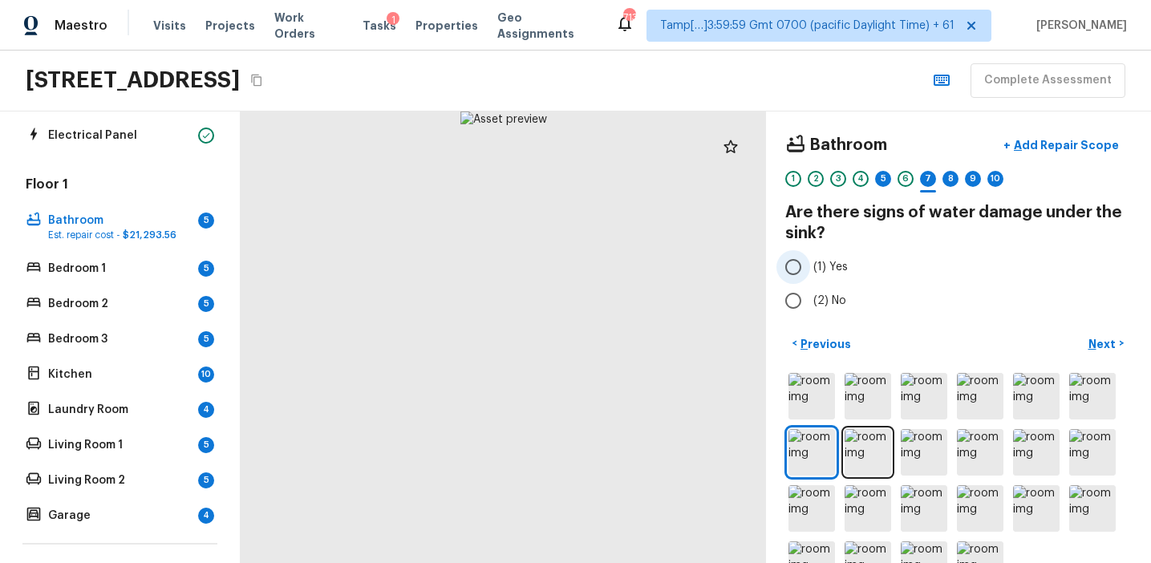
click at [836, 271] on span "(1) Yes" at bounding box center [830, 267] width 34 height 16
click at [810, 271] on input "(1) Yes" at bounding box center [793, 267] width 34 height 34
radio input "true"
click at [1102, 346] on p "Next" at bounding box center [1103, 344] width 30 height 16
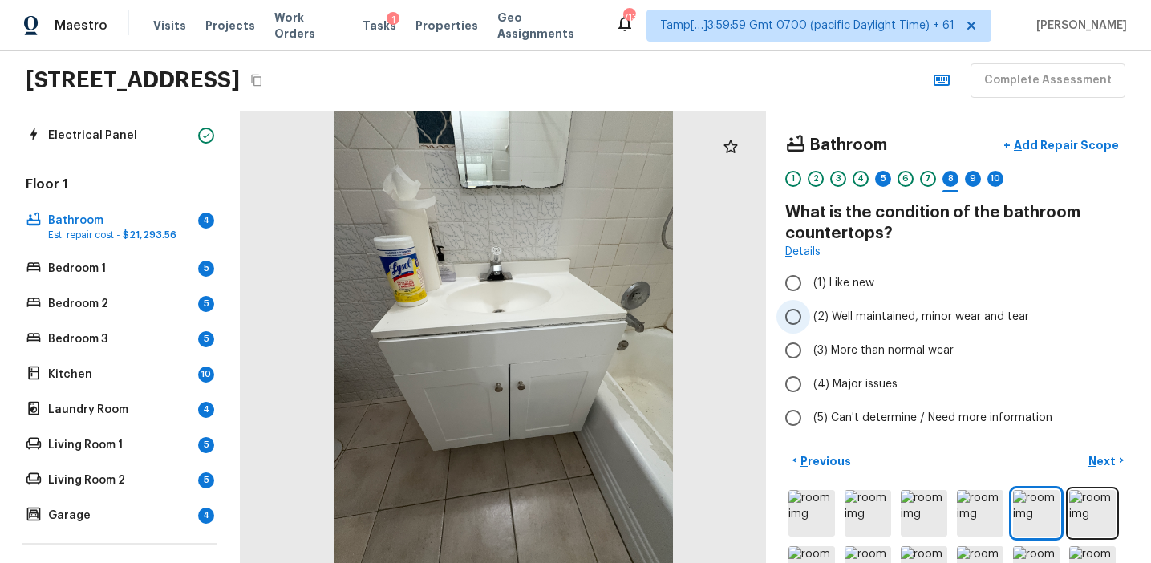
click at [850, 310] on span "(2) Well maintained, minor wear and tear" at bounding box center [921, 317] width 216 height 16
click at [810, 310] on input "(2) Well maintained, minor wear and tear" at bounding box center [793, 317] width 34 height 34
radio input "true"
click at [1096, 463] on p "Next" at bounding box center [1103, 461] width 30 height 16
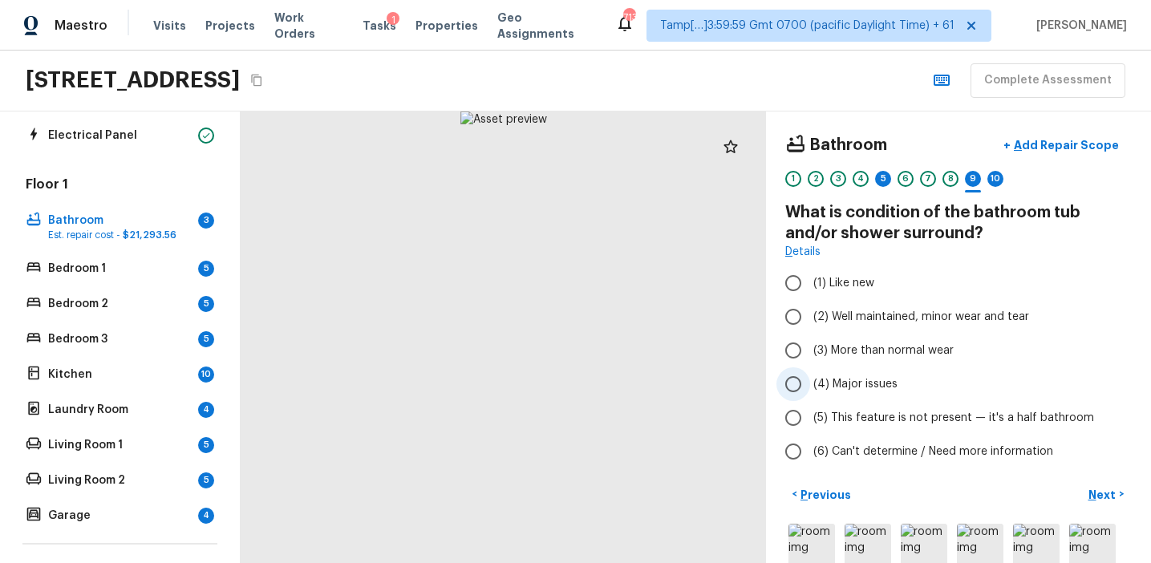
click at [870, 380] on span "(4) Major issues" at bounding box center [855, 384] width 84 height 16
click at [810, 380] on input "(4) Major issues" at bounding box center [793, 384] width 34 height 34
radio input "true"
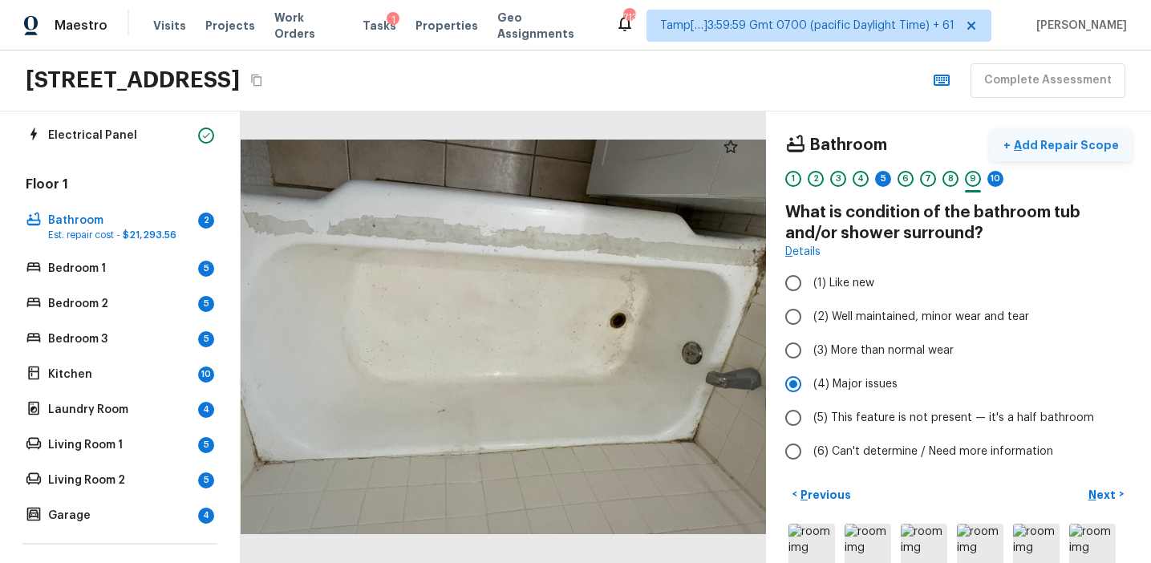
click at [1075, 145] on p "Add Repair Scope" at bounding box center [1065, 145] width 108 height 16
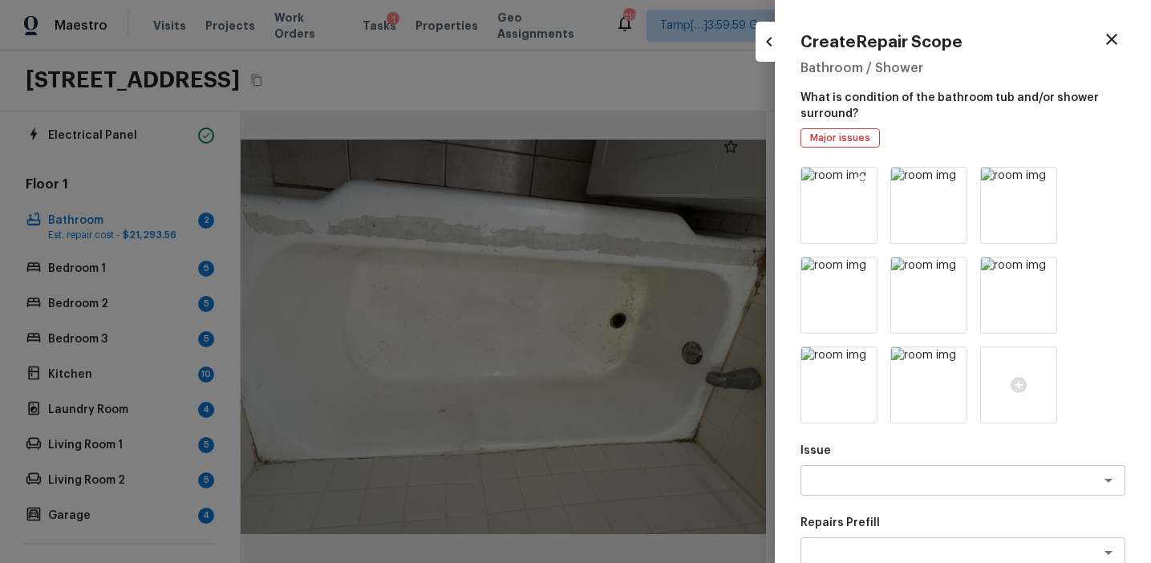
click at [828, 209] on img at bounding box center [838, 205] width 75 height 75
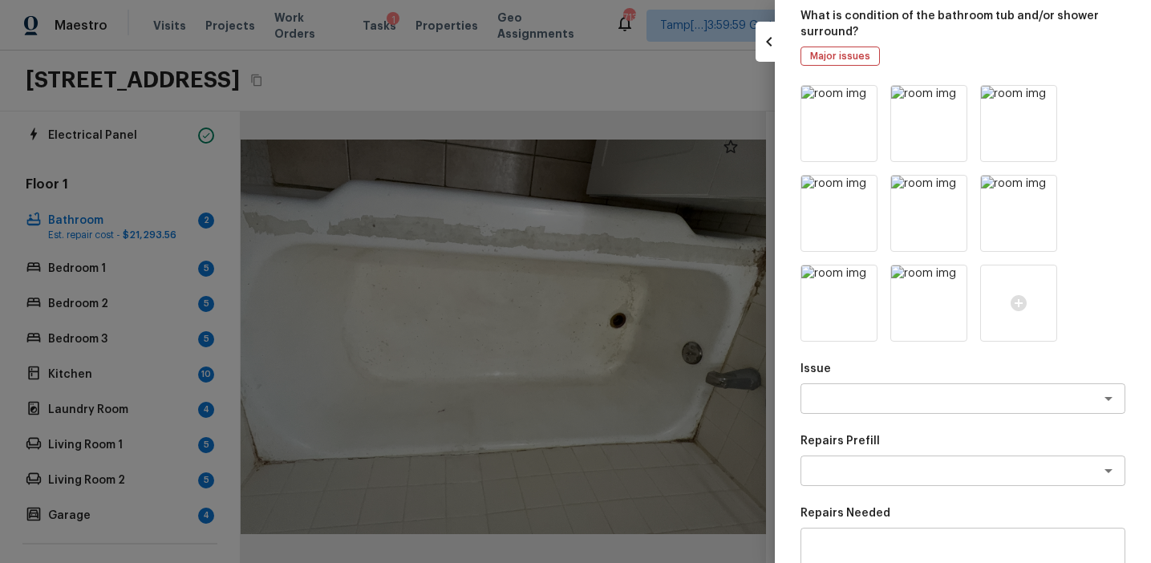
scroll to position [89, 0]
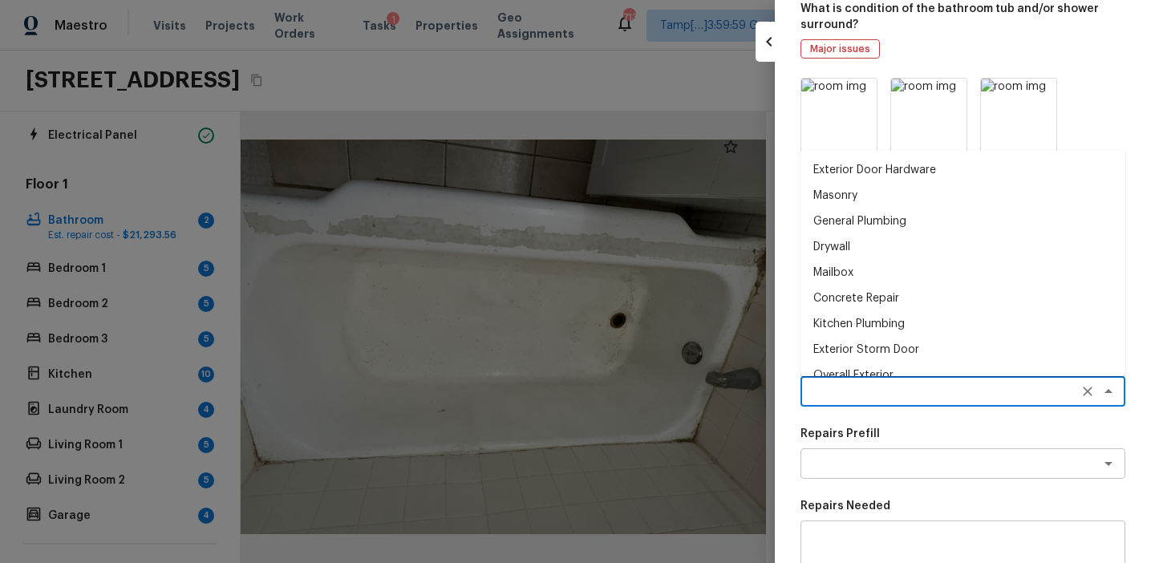
click at [859, 391] on textarea at bounding box center [940, 391] width 265 height 16
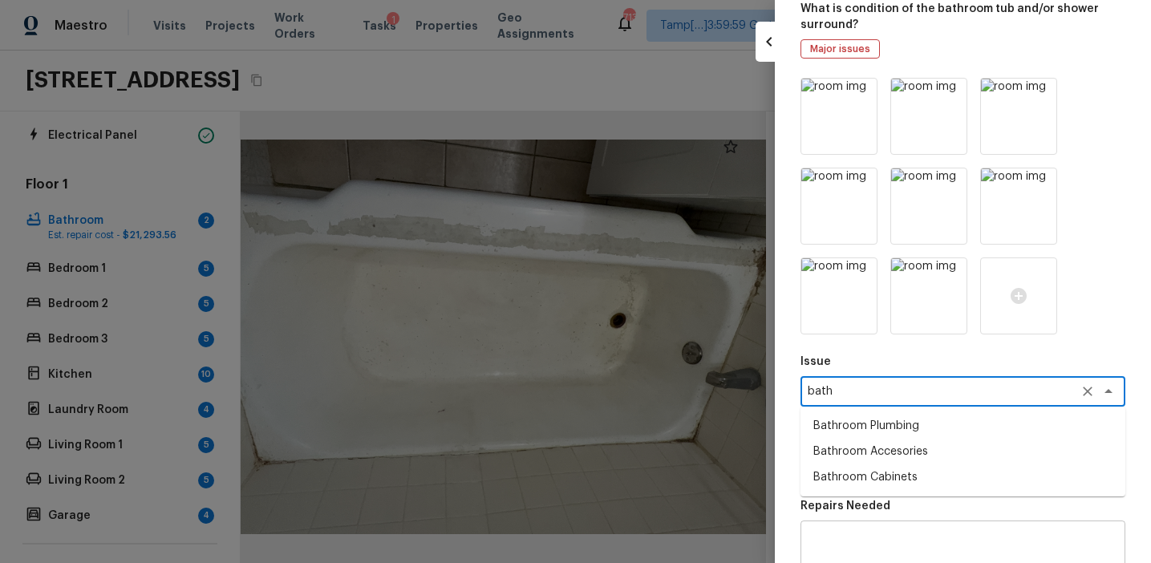
click at [890, 426] on li "Bathroom Plumbing" at bounding box center [962, 426] width 325 height 26
click at [861, 448] on div "x ​" at bounding box center [962, 463] width 325 height 30
type textarea "Bathroom Plumbing"
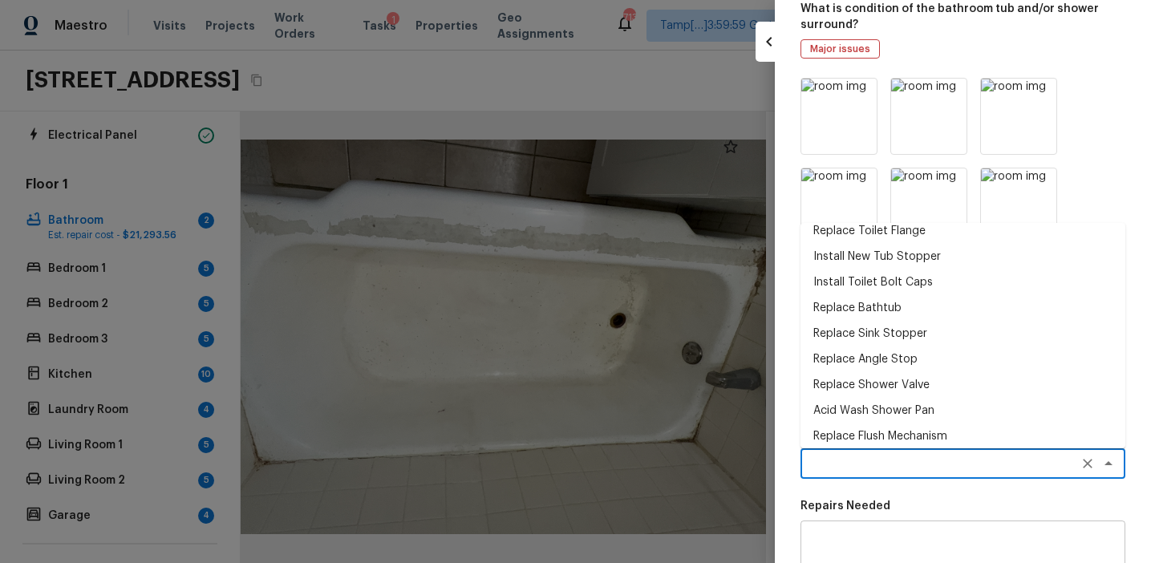
scroll to position [293, 0]
click at [871, 300] on li "Replace Bathtub" at bounding box center [962, 309] width 325 height 26
type textarea "Replace Bathtub"
type textarea "Remove the existing bath tub, confirm that the drain is still usable and instal…"
type input "$732.65"
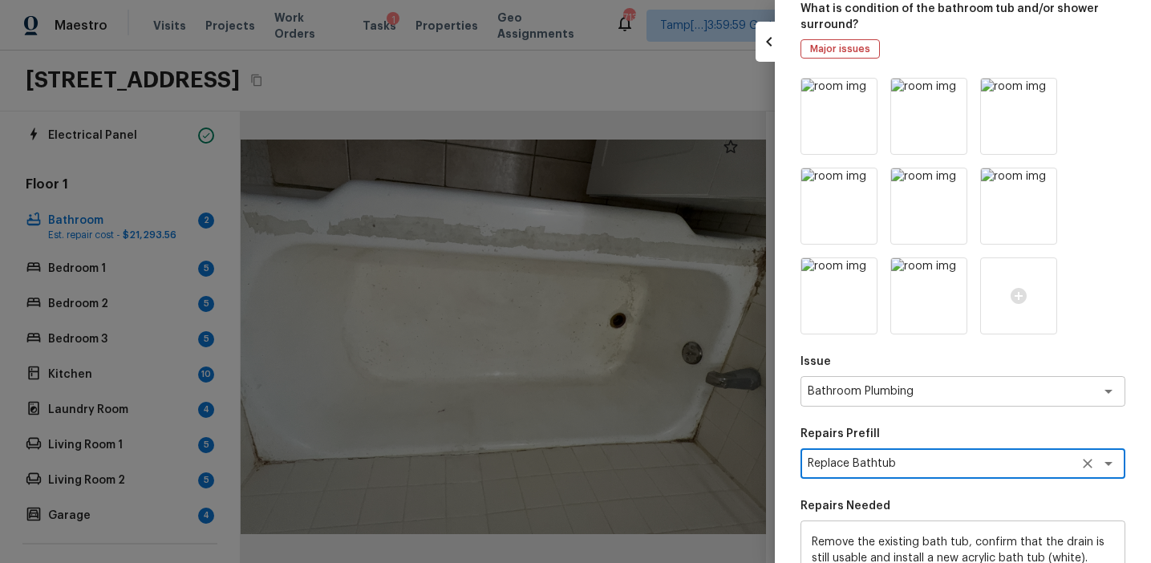
scroll to position [370, 0]
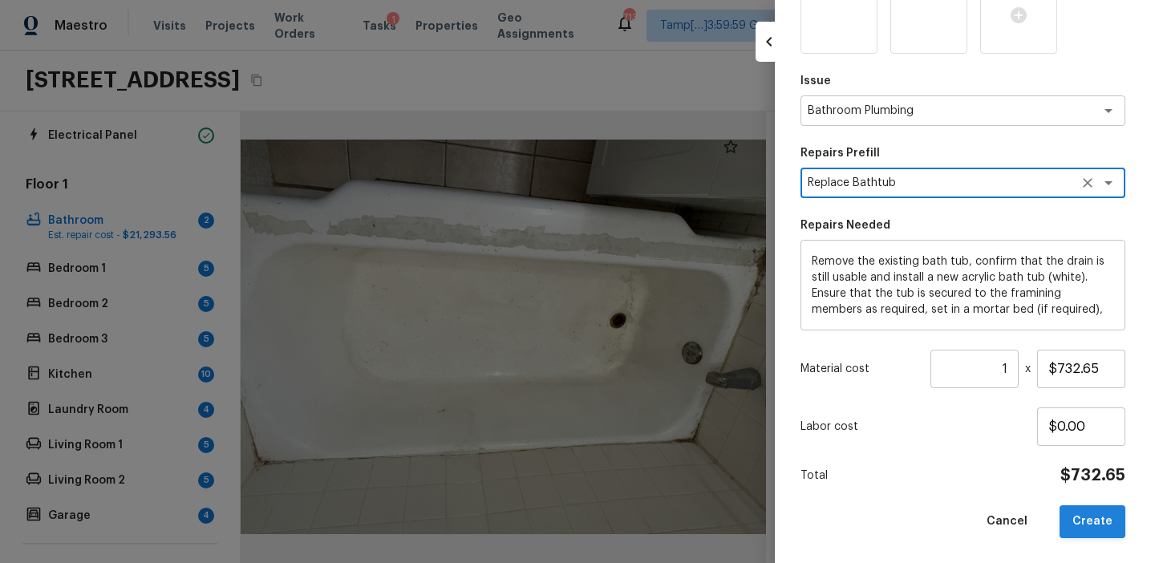
click at [1073, 524] on button "Create" at bounding box center [1092, 521] width 66 height 33
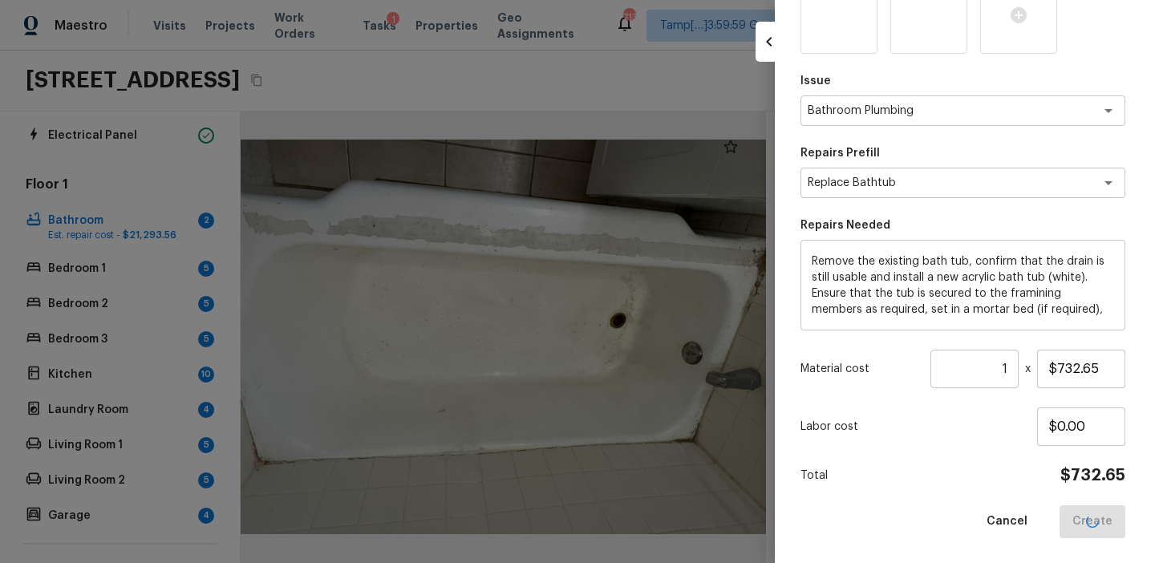
type input "$0.00"
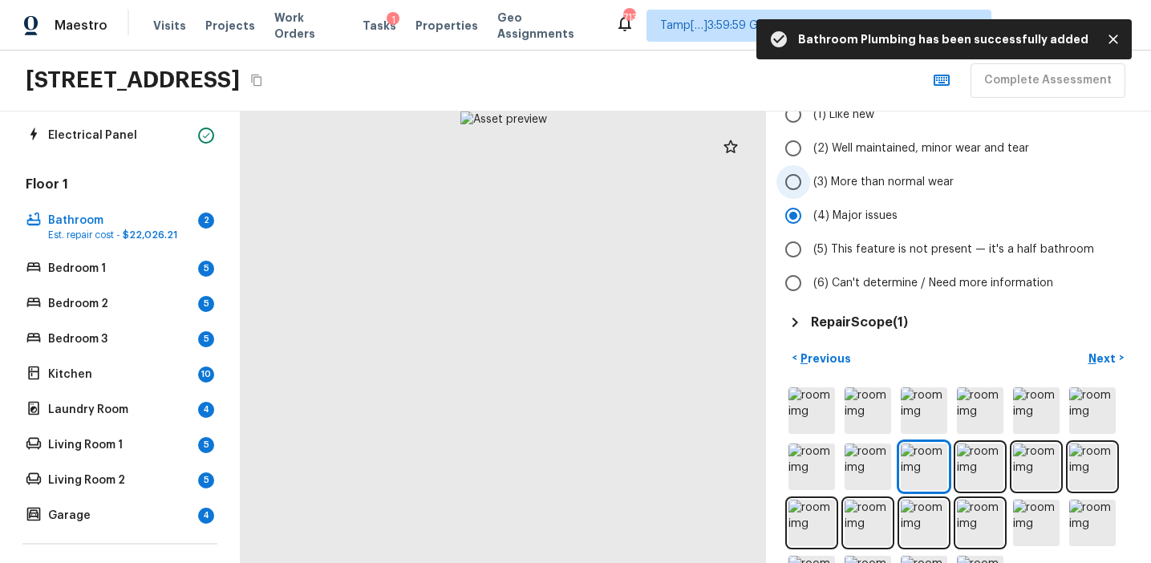
scroll to position [187, 0]
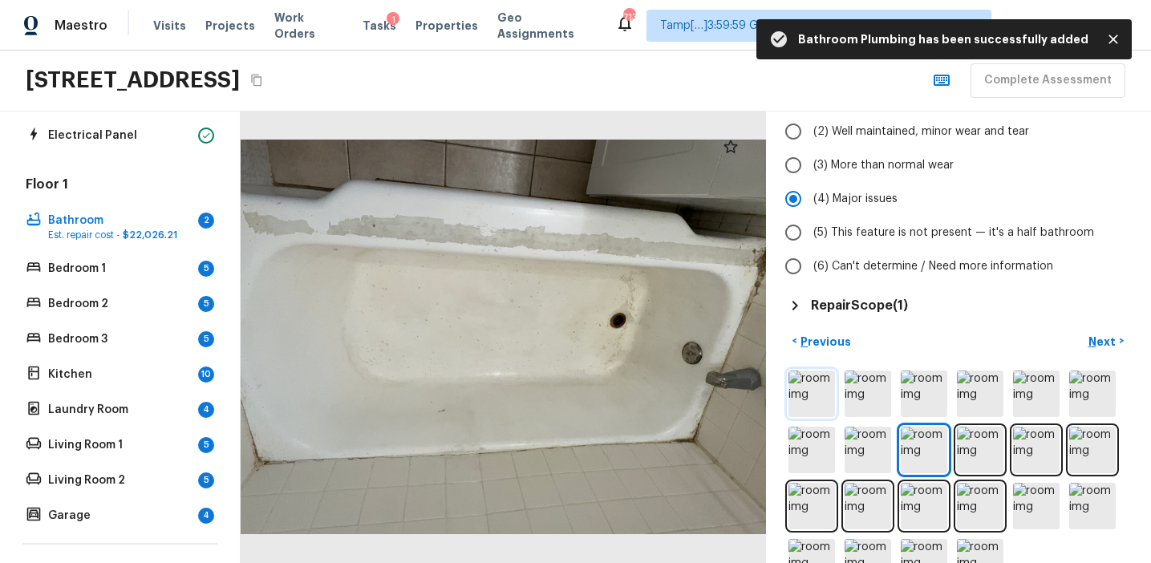
click at [815, 394] on img at bounding box center [811, 394] width 47 height 47
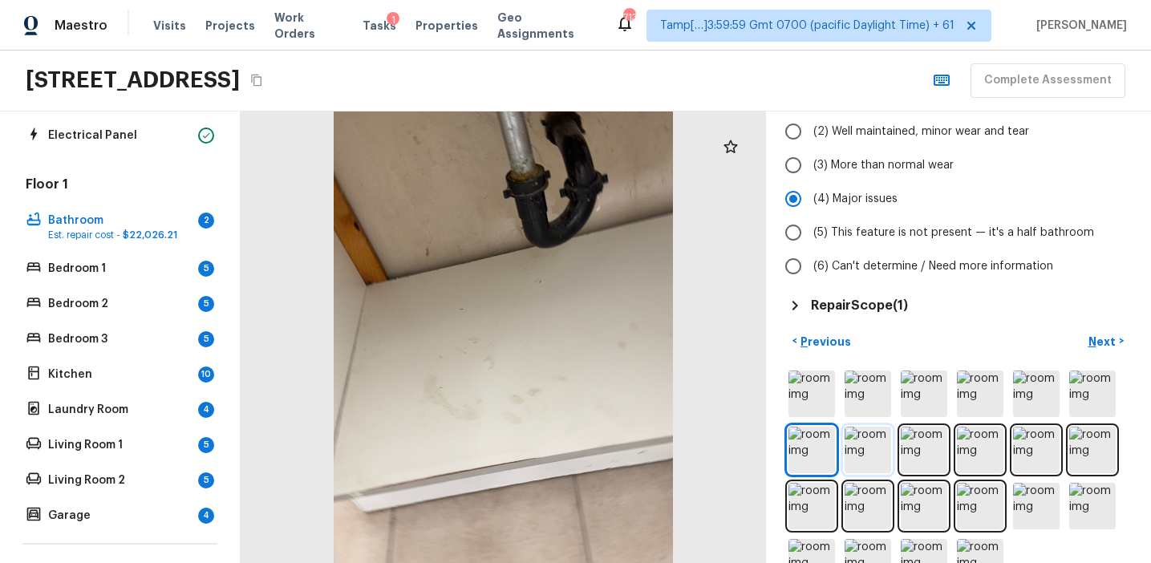
scroll to position [232, 0]
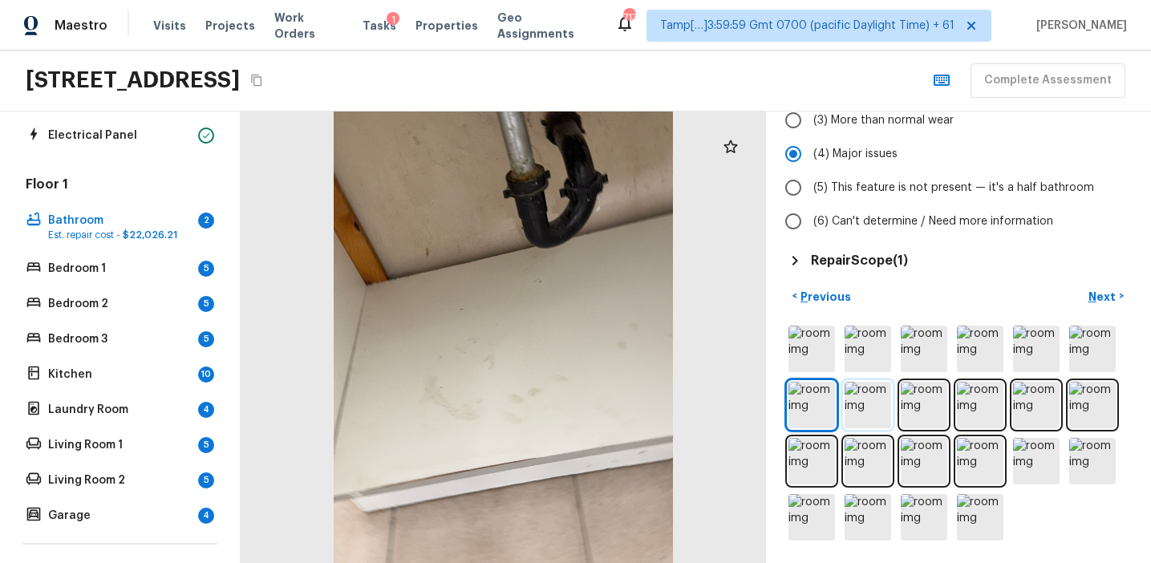
click at [877, 404] on img at bounding box center [867, 405] width 47 height 47
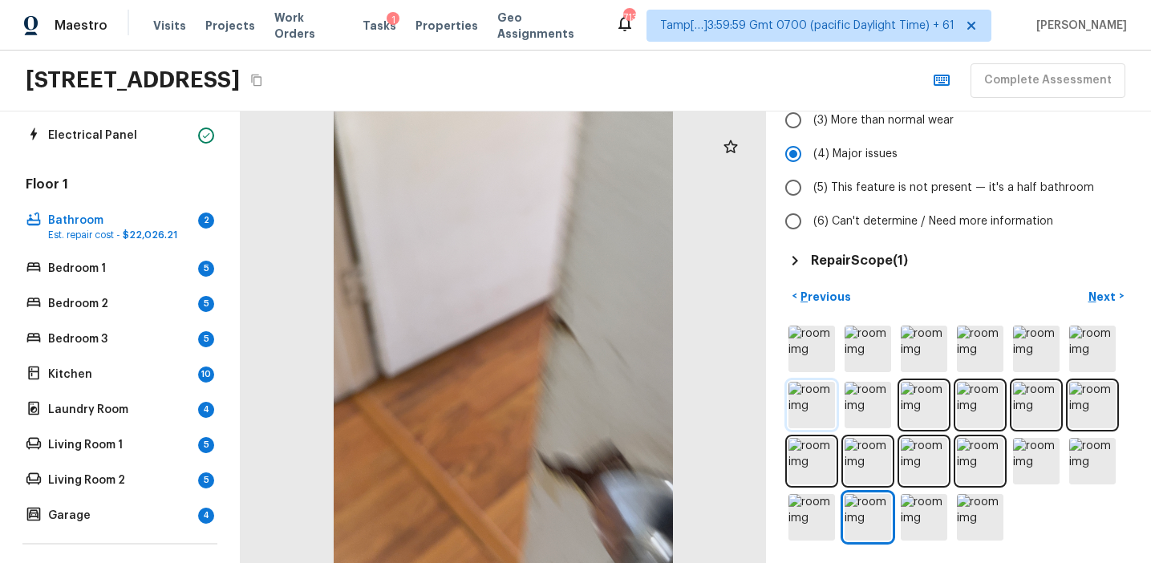
click at [810, 412] on img at bounding box center [811, 405] width 47 height 47
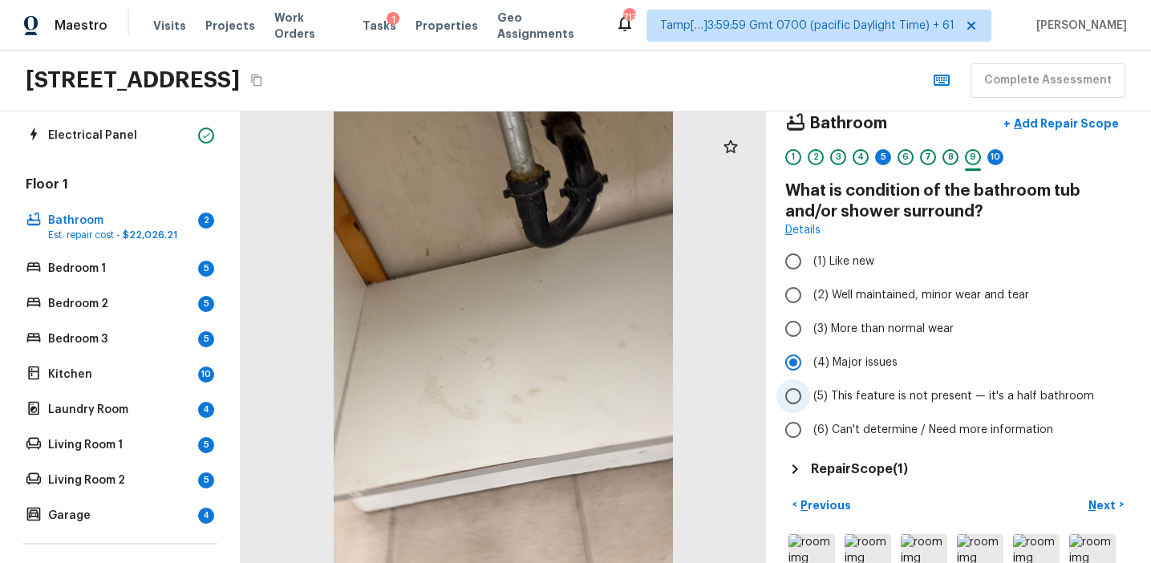
scroll to position [0, 0]
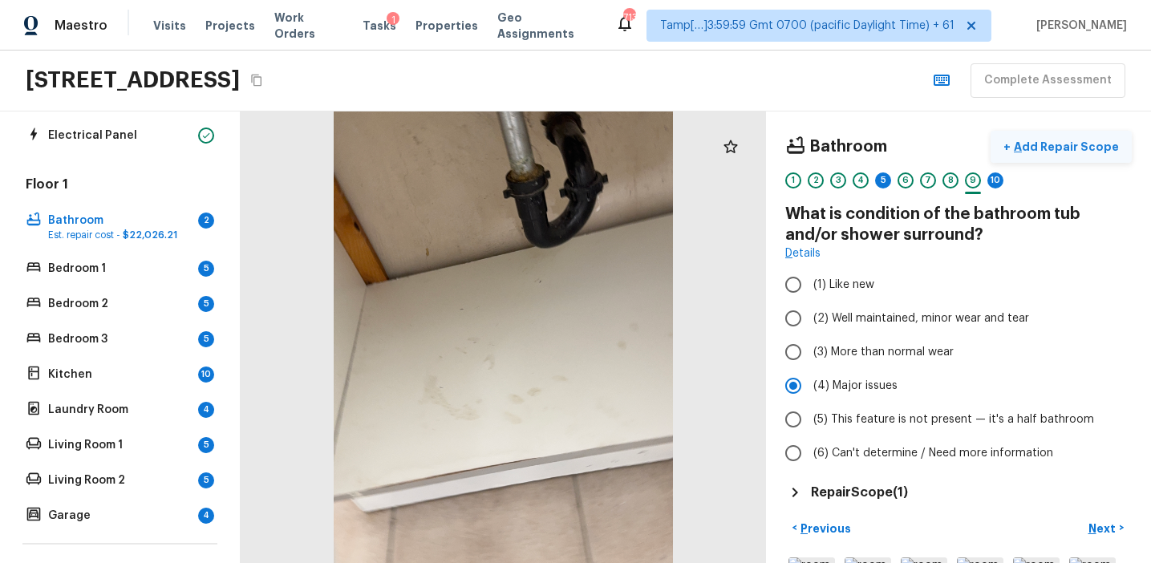
click at [1047, 142] on p "Add Repair Scope" at bounding box center [1065, 147] width 108 height 16
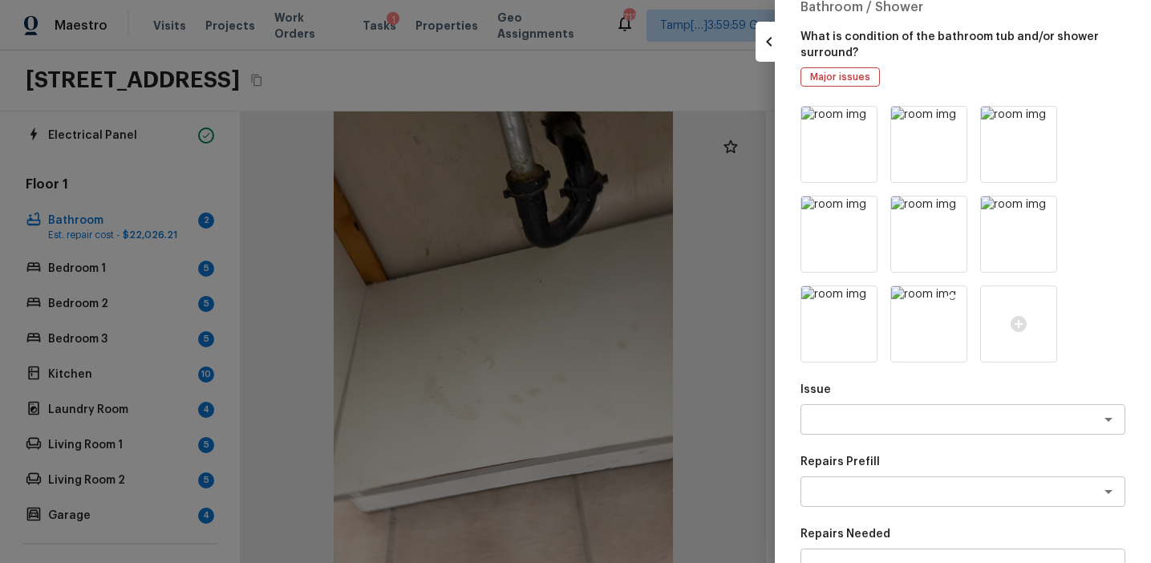
scroll to position [94, 0]
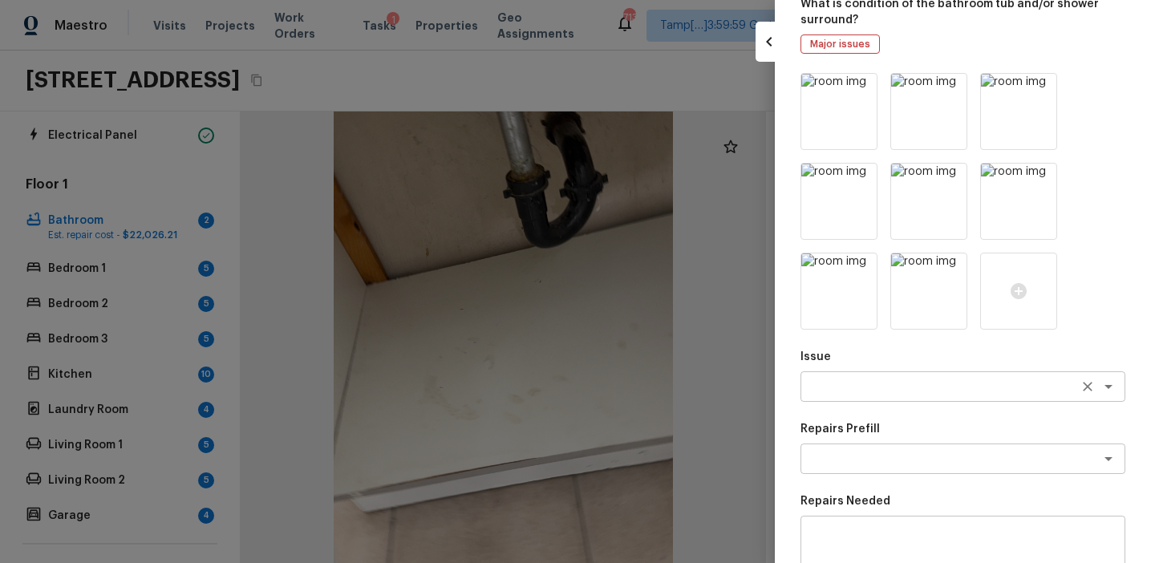
click at [872, 377] on div "x ​" at bounding box center [962, 386] width 325 height 30
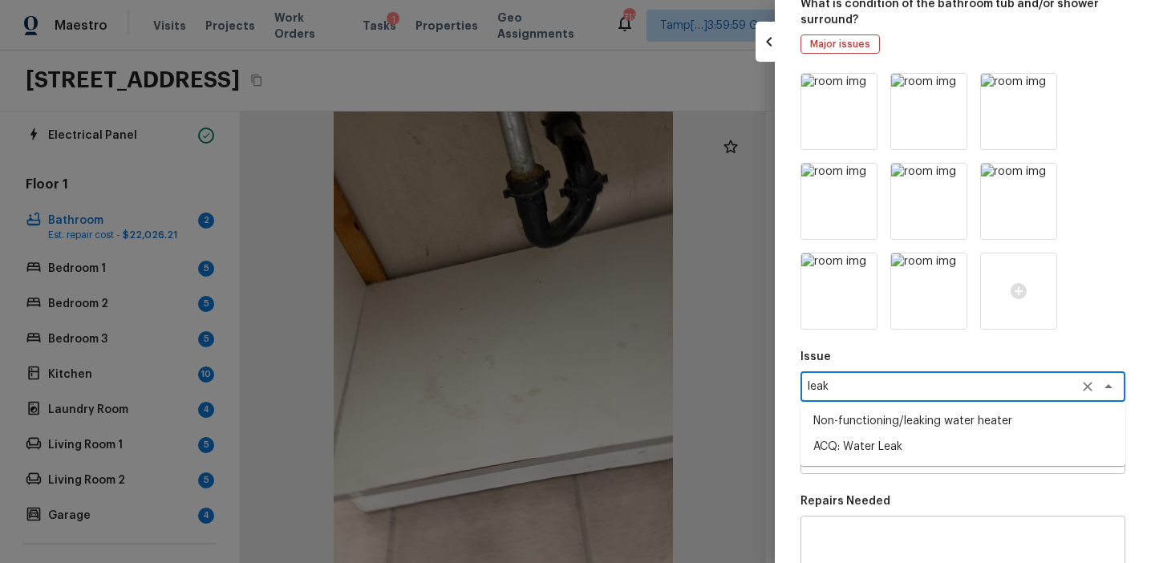
click at [896, 447] on li "ACQ: Water Leak" at bounding box center [962, 447] width 325 height 26
click at [896, 447] on div "x ​" at bounding box center [962, 458] width 325 height 30
type textarea "ACQ: Water Leak"
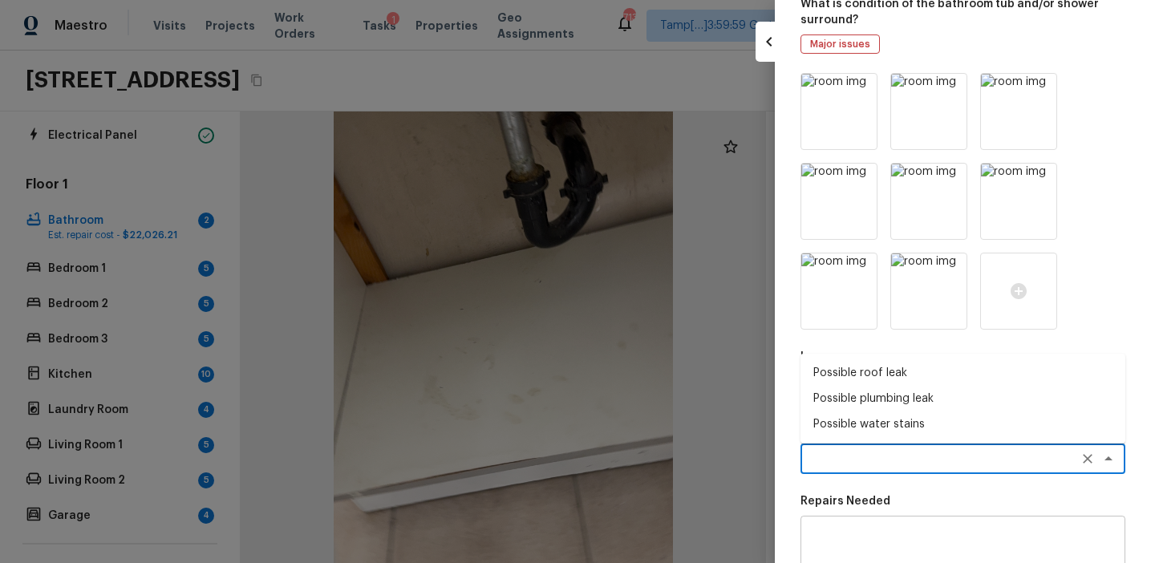
click at [891, 395] on li "Possible plumbing leak" at bounding box center [962, 399] width 325 height 26
type textarea "Possible plumbing leak"
type textarea "Acquisition Scope: Possible plumbing leak"
type input "$2,500.00"
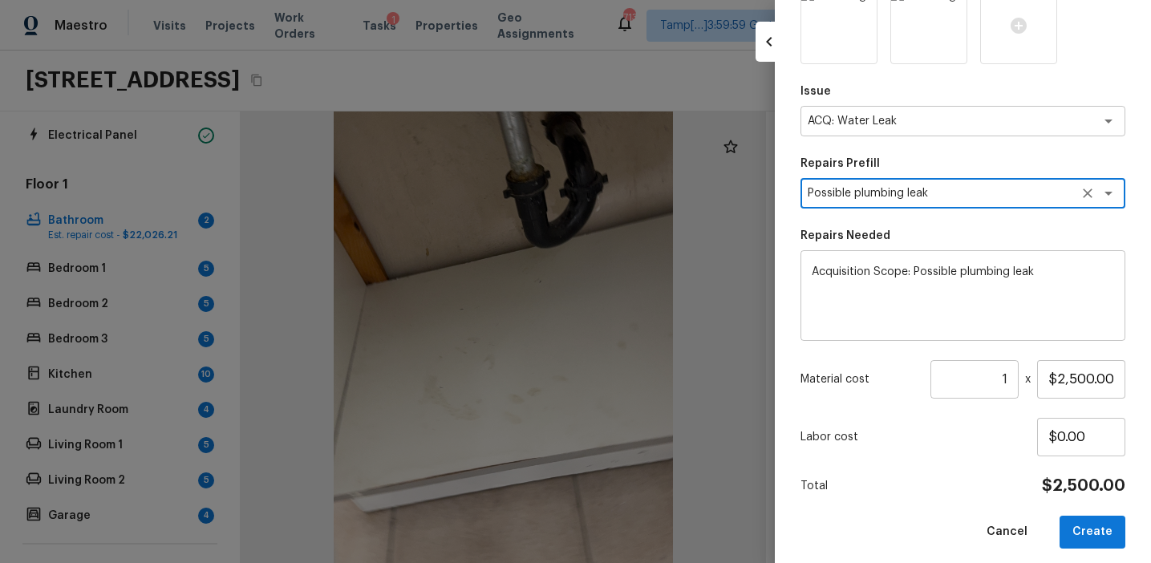
scroll to position [219, 0]
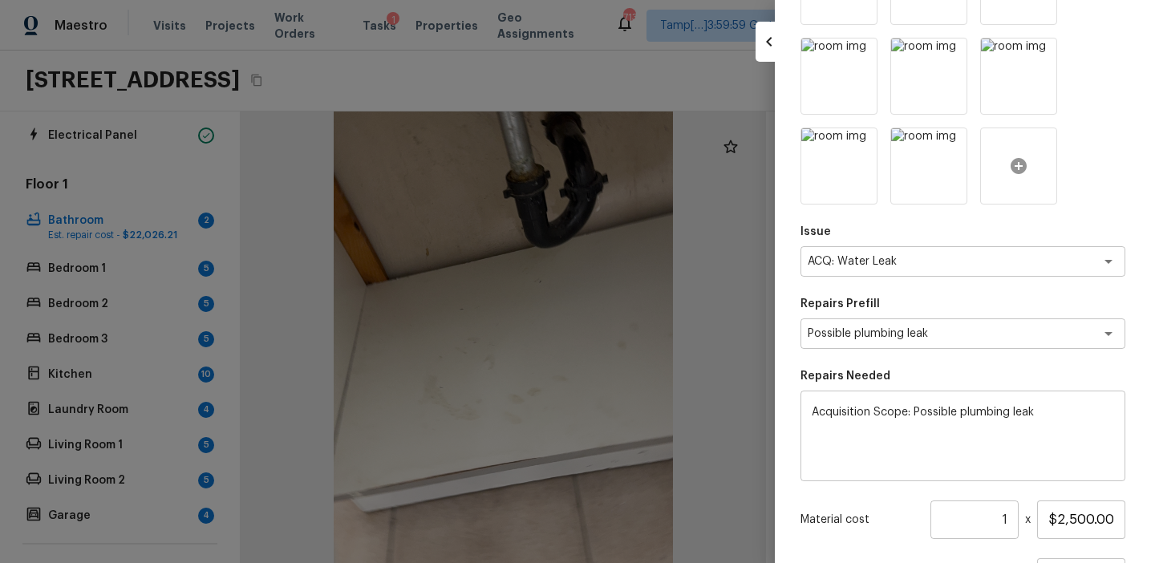
click at [1006, 175] on div at bounding box center [1018, 166] width 77 height 77
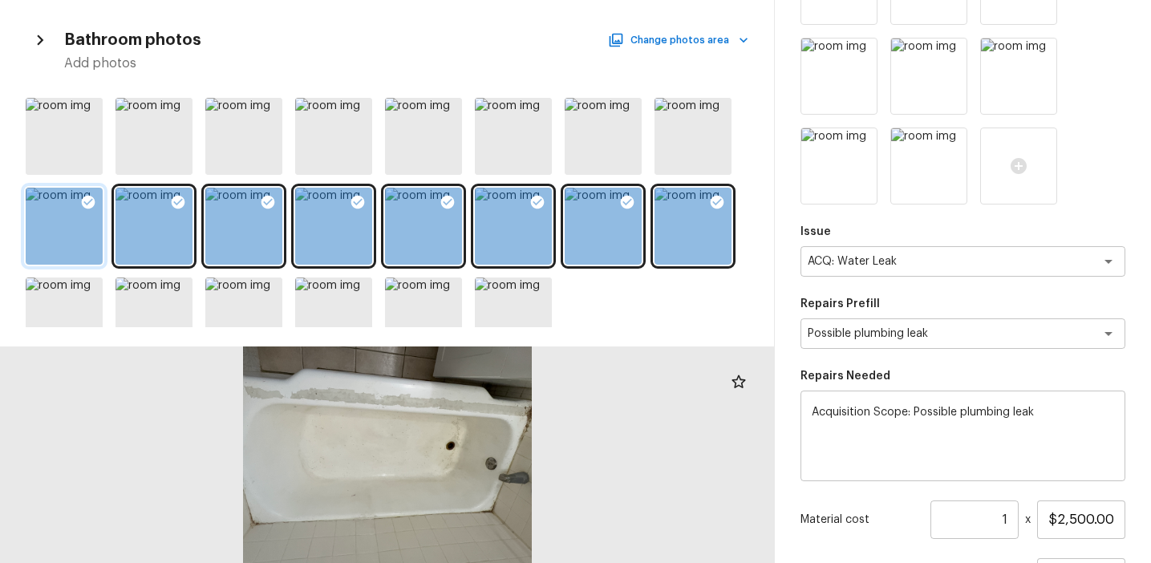
click at [84, 196] on icon at bounding box center [89, 203] width 14 height 14
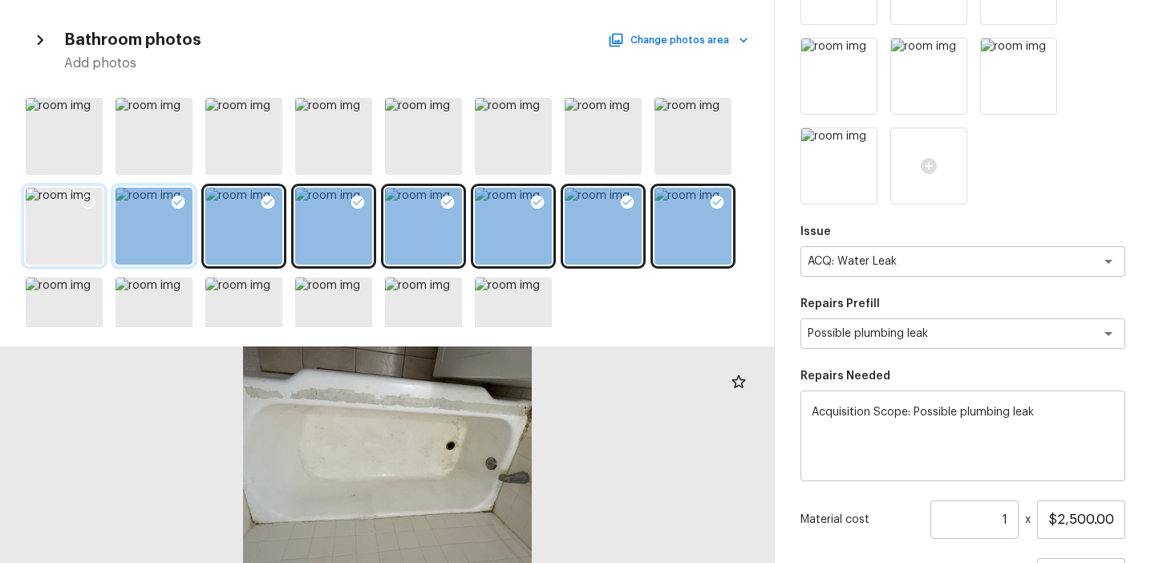
click at [160, 199] on div at bounding box center [153, 226] width 77 height 77
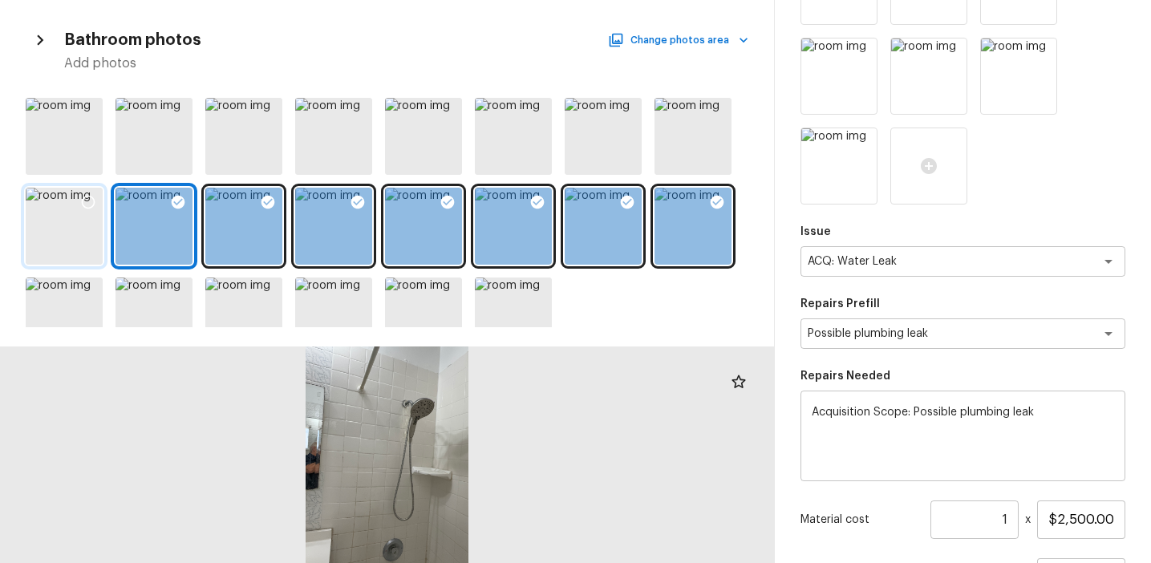
click at [197, 199] on div at bounding box center [387, 209] width 774 height 236
click at [170, 197] on icon at bounding box center [178, 202] width 16 height 16
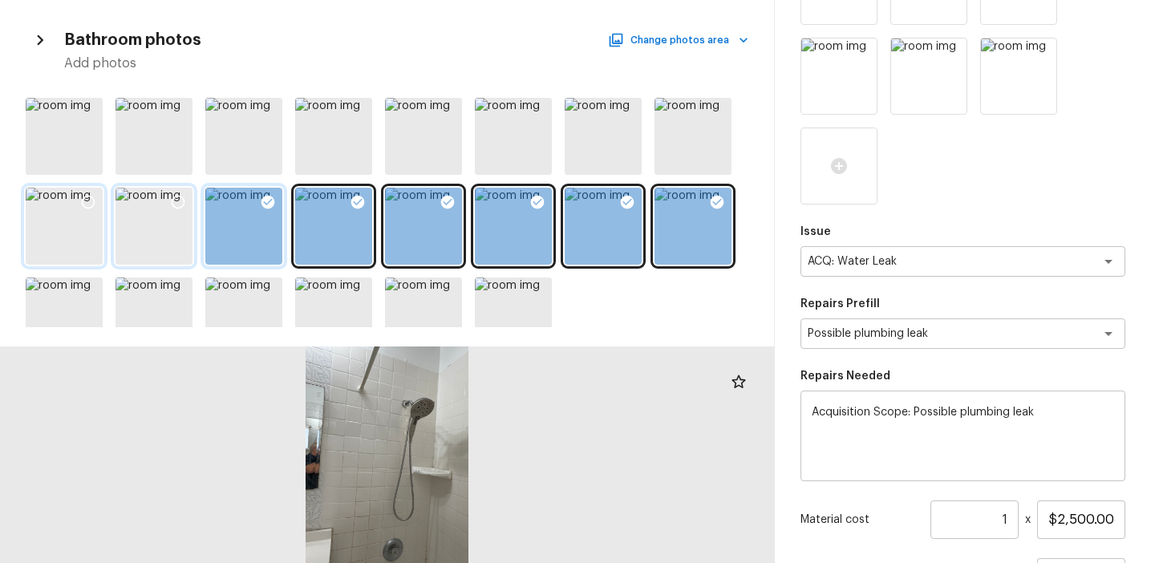
click at [232, 202] on div at bounding box center [243, 226] width 77 height 77
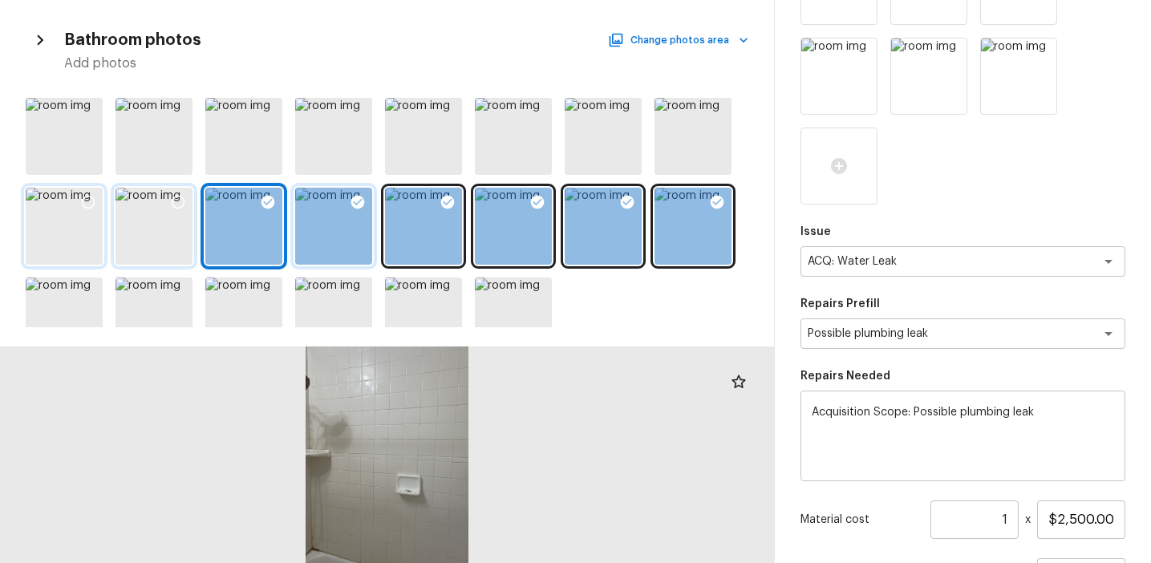
click at [329, 198] on div at bounding box center [333, 226] width 77 height 77
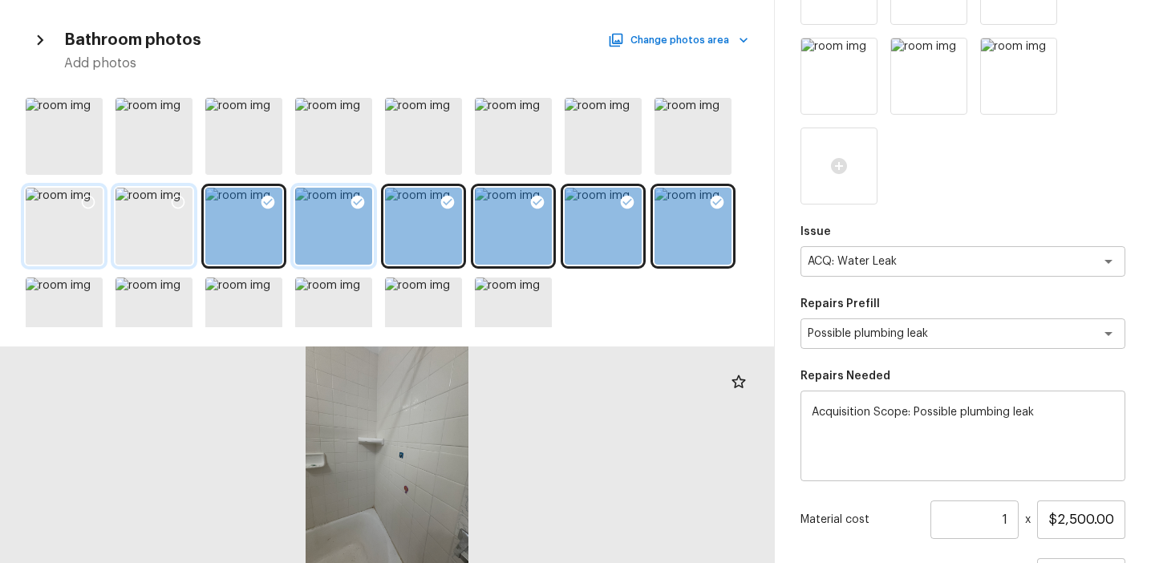
click at [365, 192] on div at bounding box center [357, 205] width 29 height 34
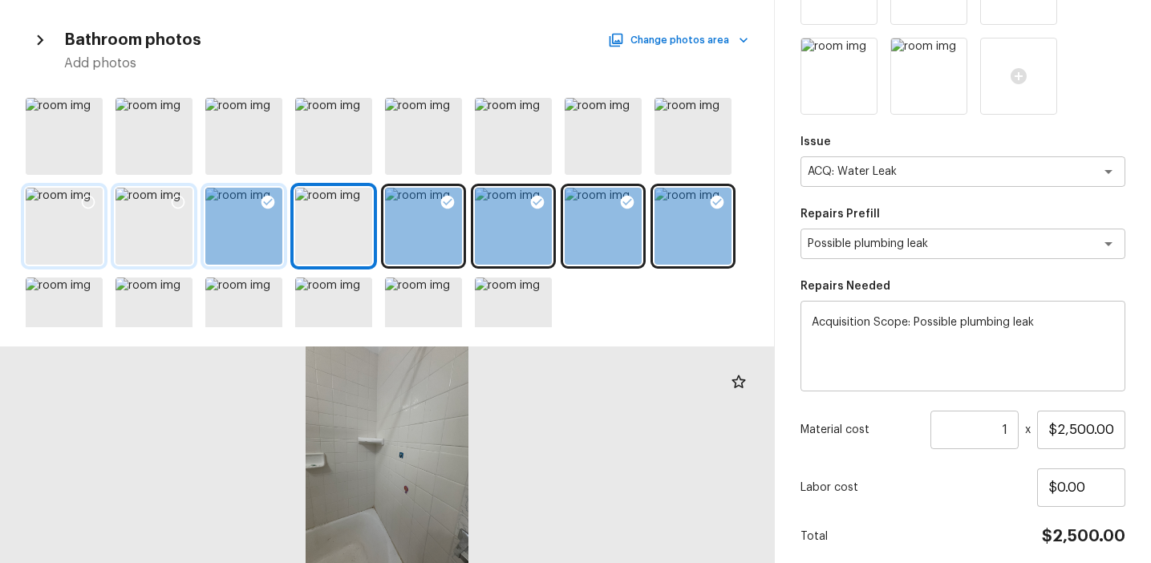
click at [271, 205] on icon at bounding box center [268, 203] width 14 height 14
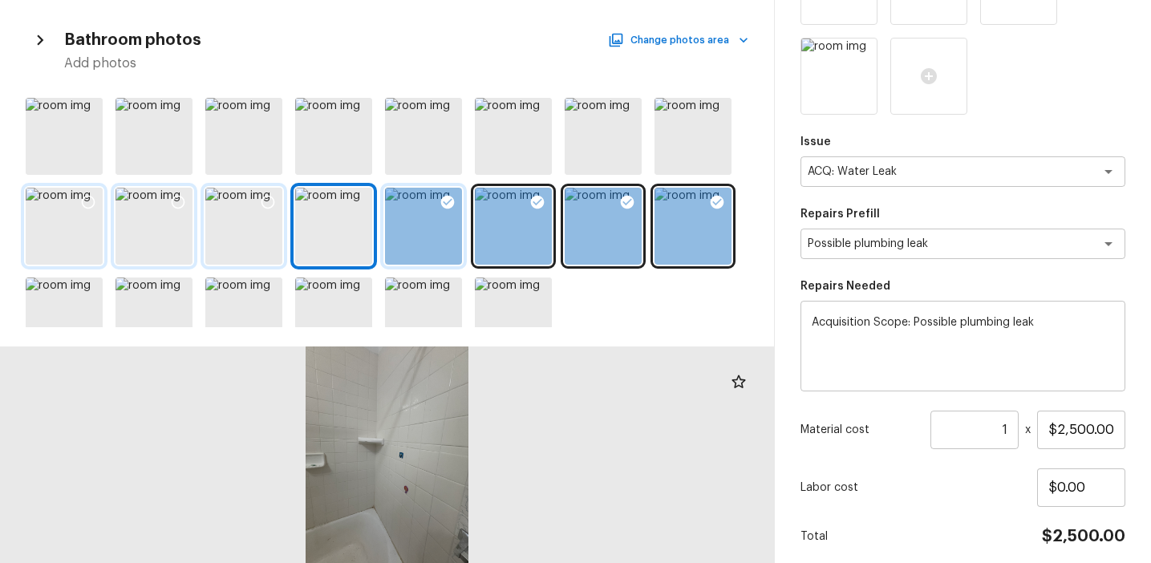
click at [442, 196] on icon at bounding box center [447, 202] width 16 height 16
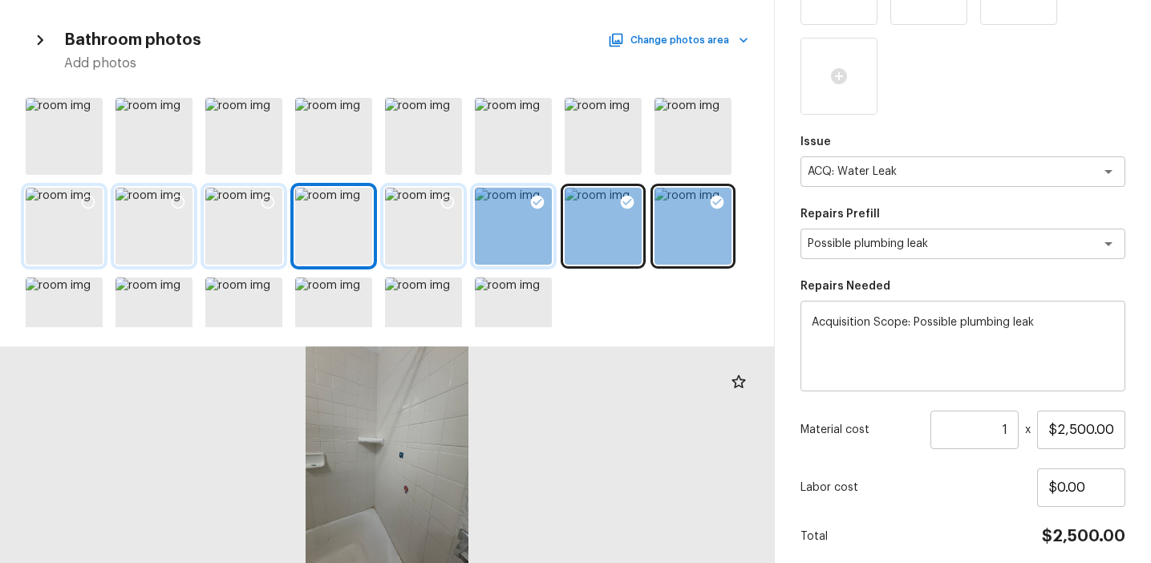
click at [545, 196] on div at bounding box center [537, 205] width 29 height 34
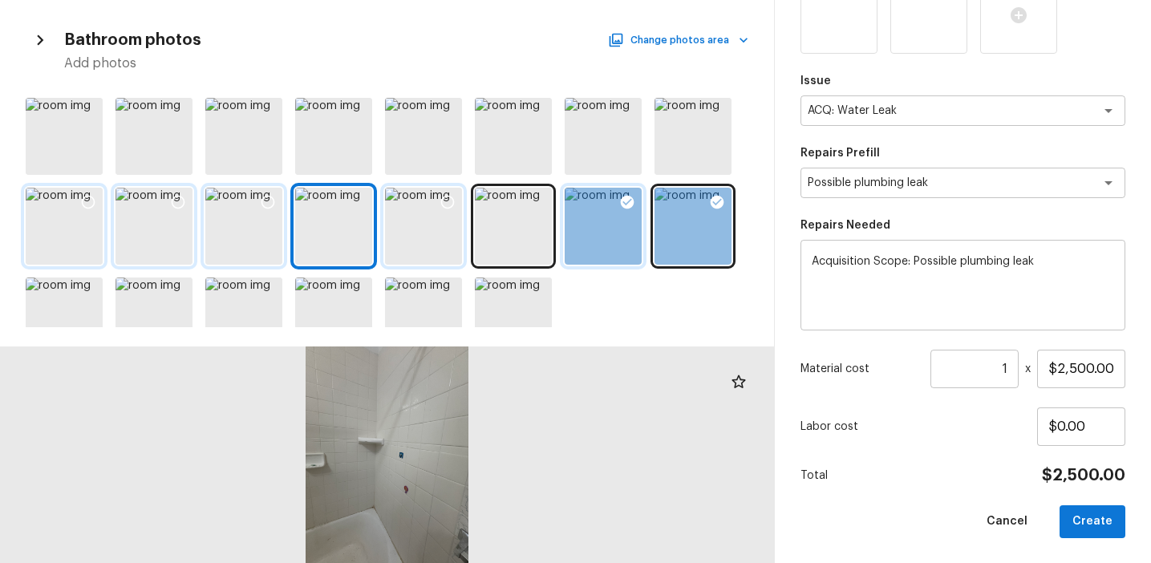
click at [616, 205] on div at bounding box center [627, 205] width 29 height 34
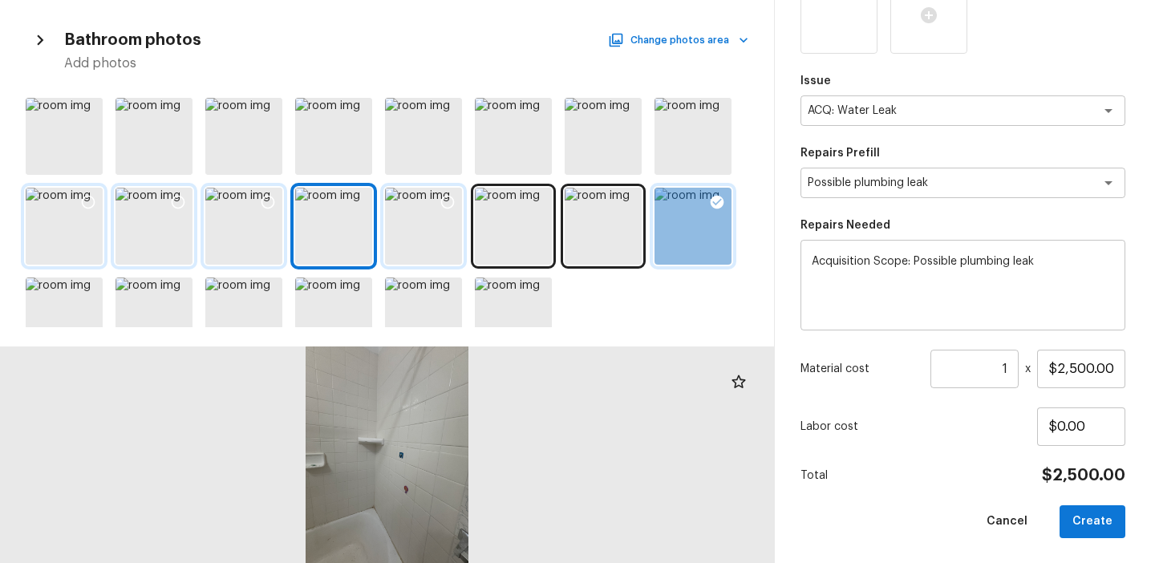
click at [713, 197] on icon at bounding box center [718, 203] width 14 height 14
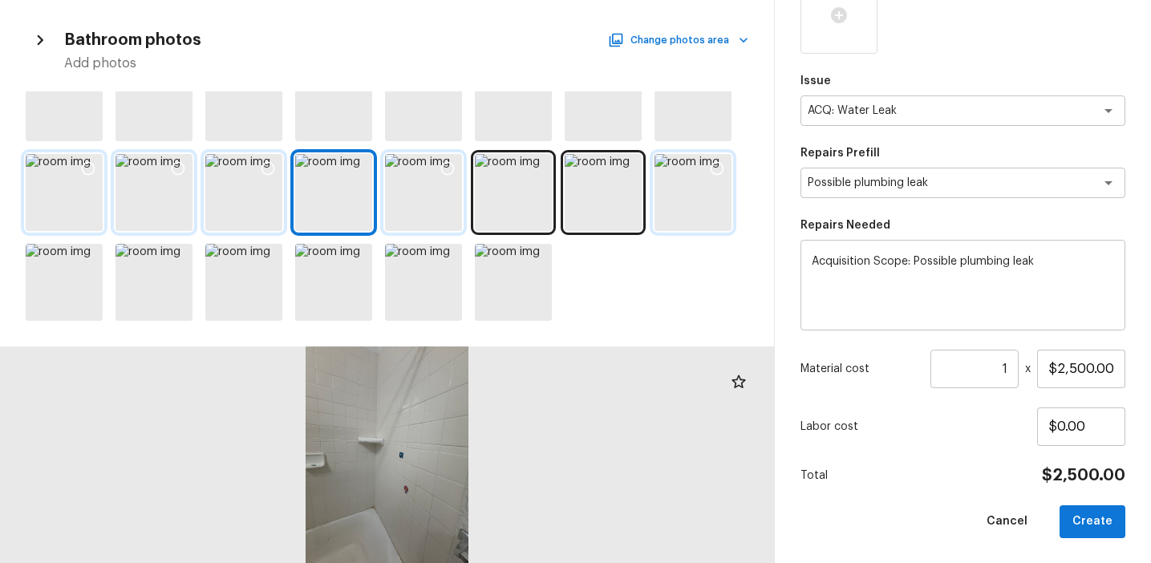
scroll to position [0, 0]
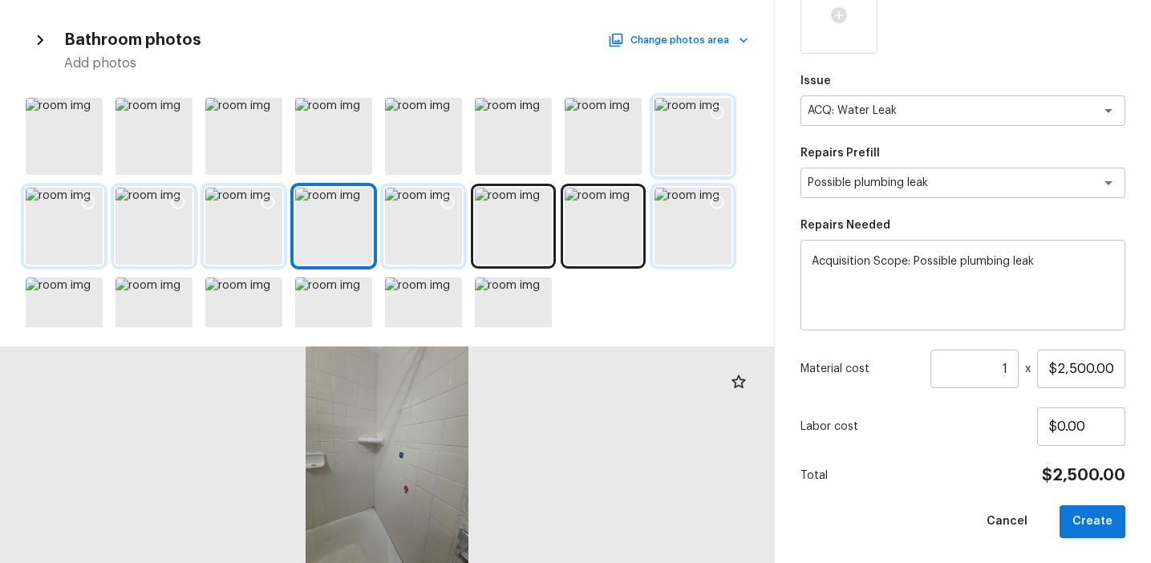
click at [666, 146] on div at bounding box center [692, 136] width 77 height 77
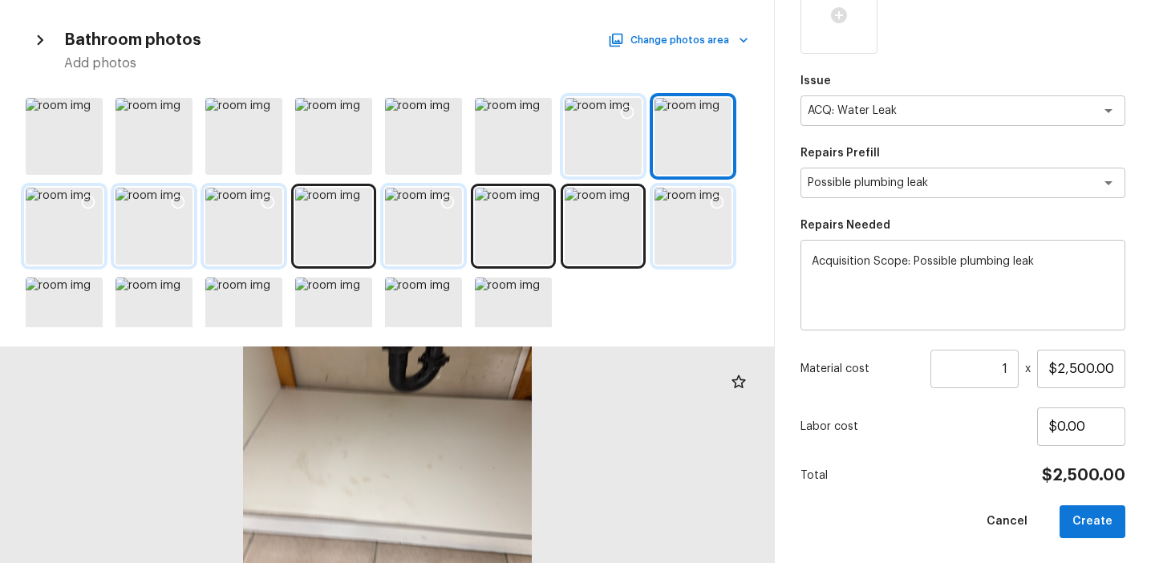
click at [628, 140] on div at bounding box center [603, 136] width 77 height 77
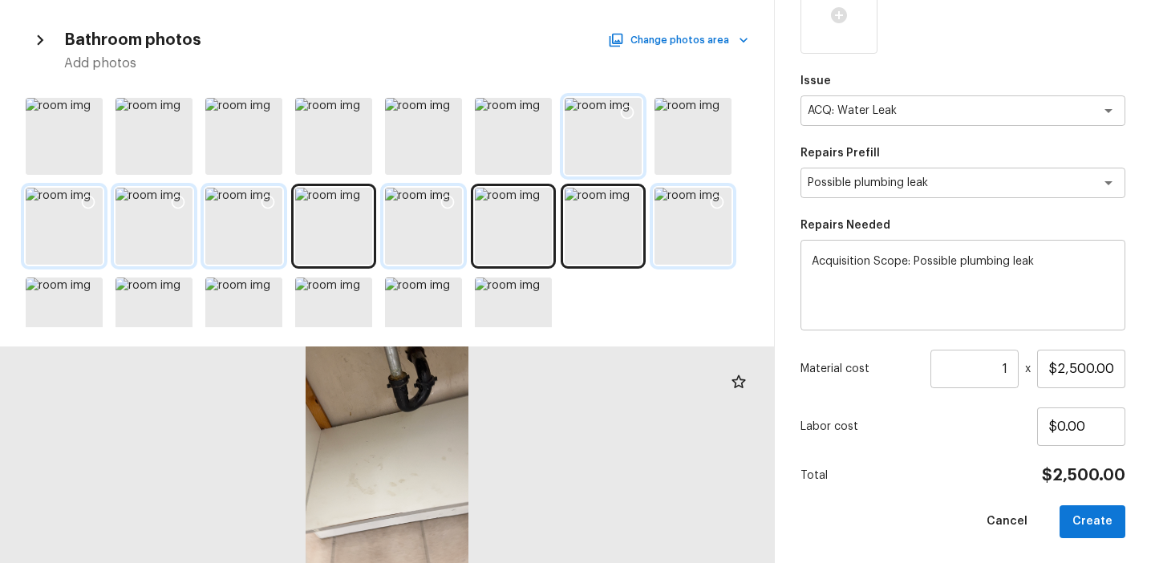
click at [629, 114] on icon at bounding box center [627, 112] width 16 height 16
click at [703, 113] on div at bounding box center [717, 115] width 29 height 34
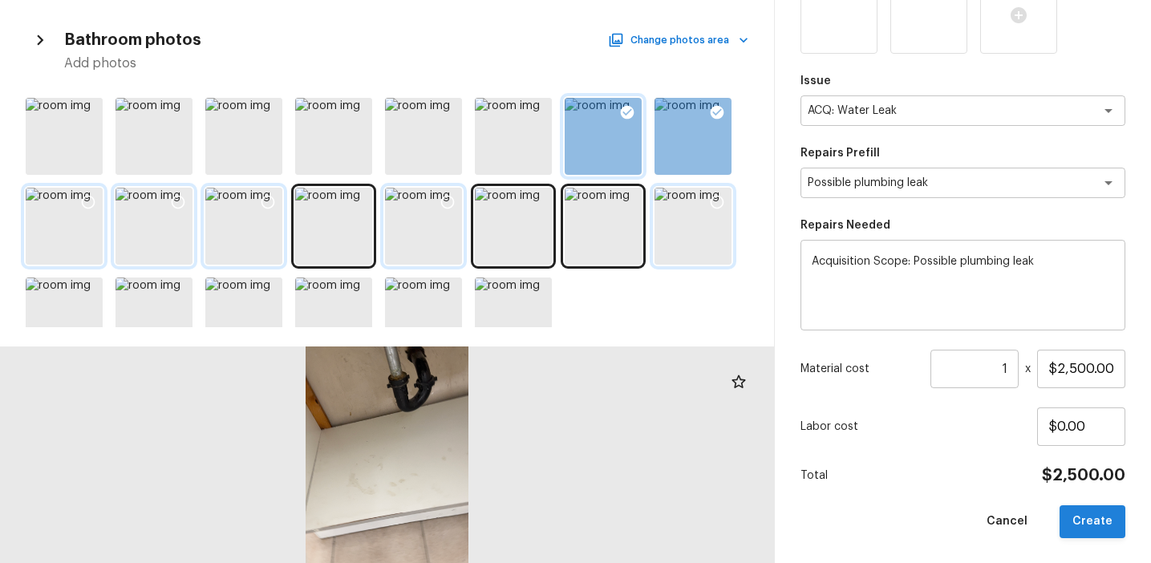
click at [1100, 524] on button "Create" at bounding box center [1092, 521] width 66 height 33
type input "$0.00"
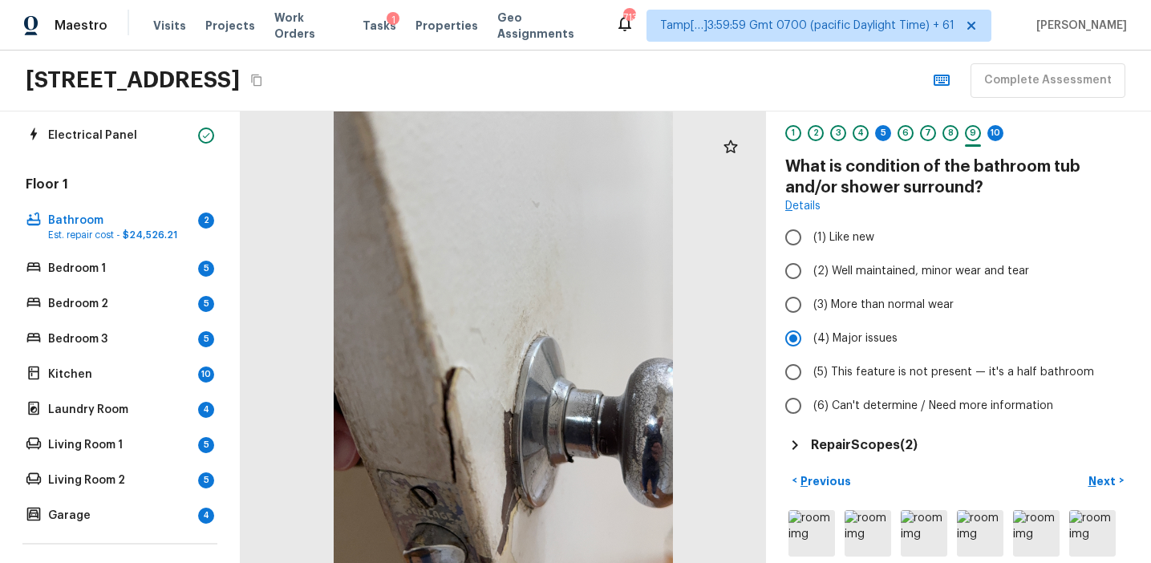
scroll to position [14, 0]
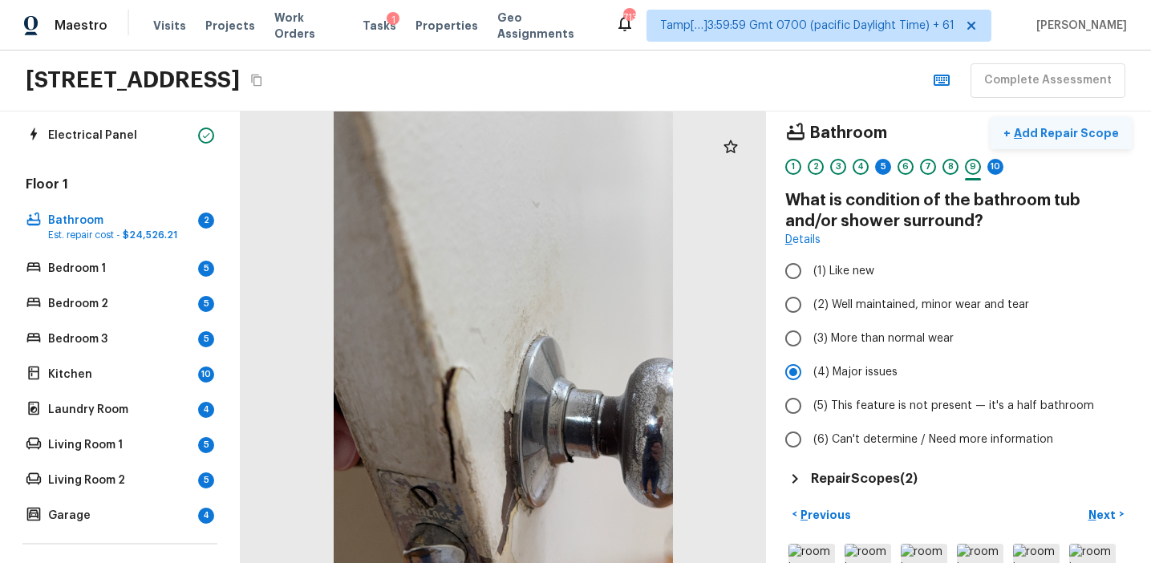
click at [1067, 128] on p "Add Repair Scope" at bounding box center [1065, 133] width 108 height 16
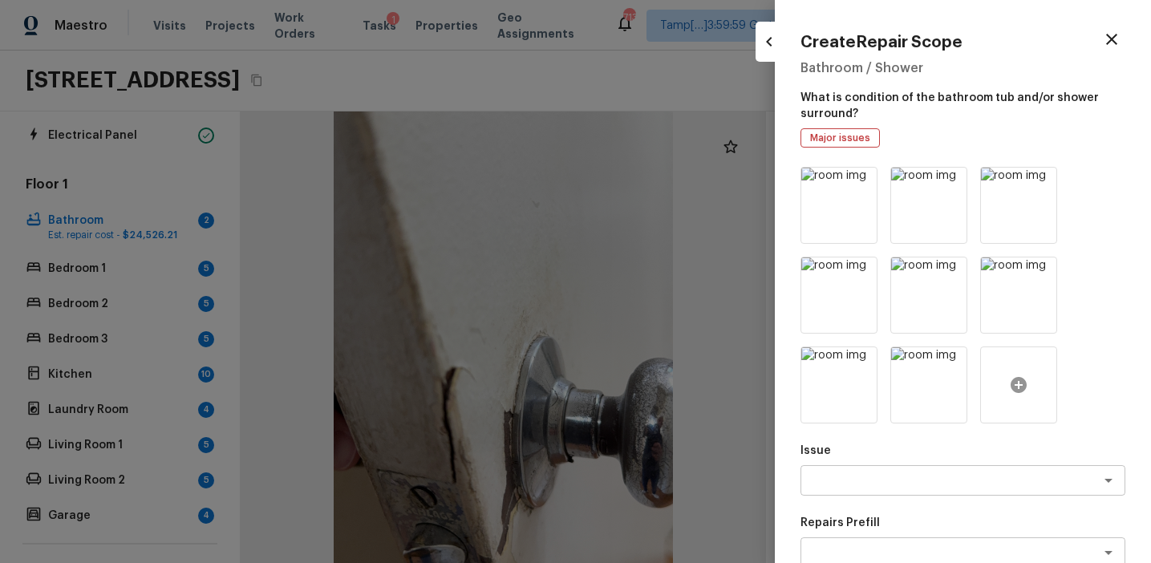
click at [1018, 381] on icon at bounding box center [1018, 384] width 19 height 19
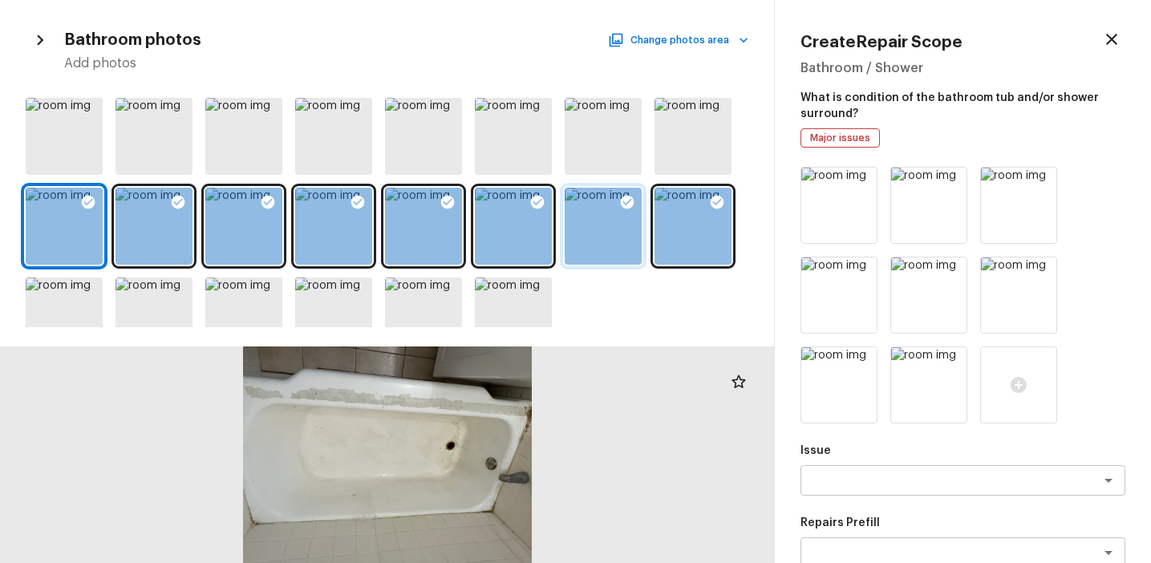
scroll to position [34, 0]
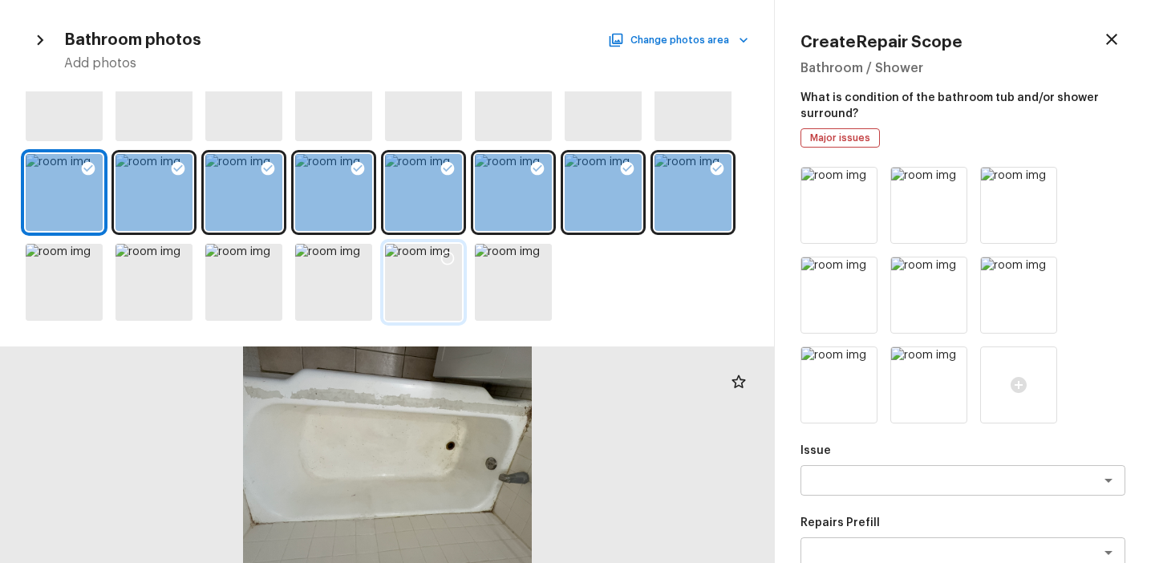
click at [460, 283] on div at bounding box center [423, 282] width 77 height 77
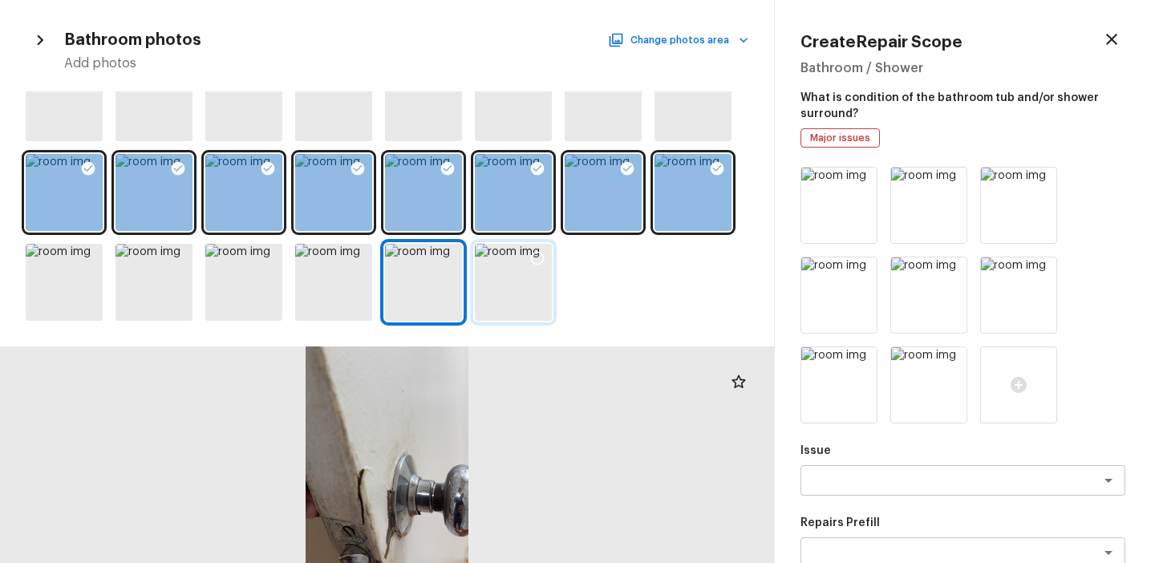
click at [501, 284] on div at bounding box center [513, 282] width 77 height 77
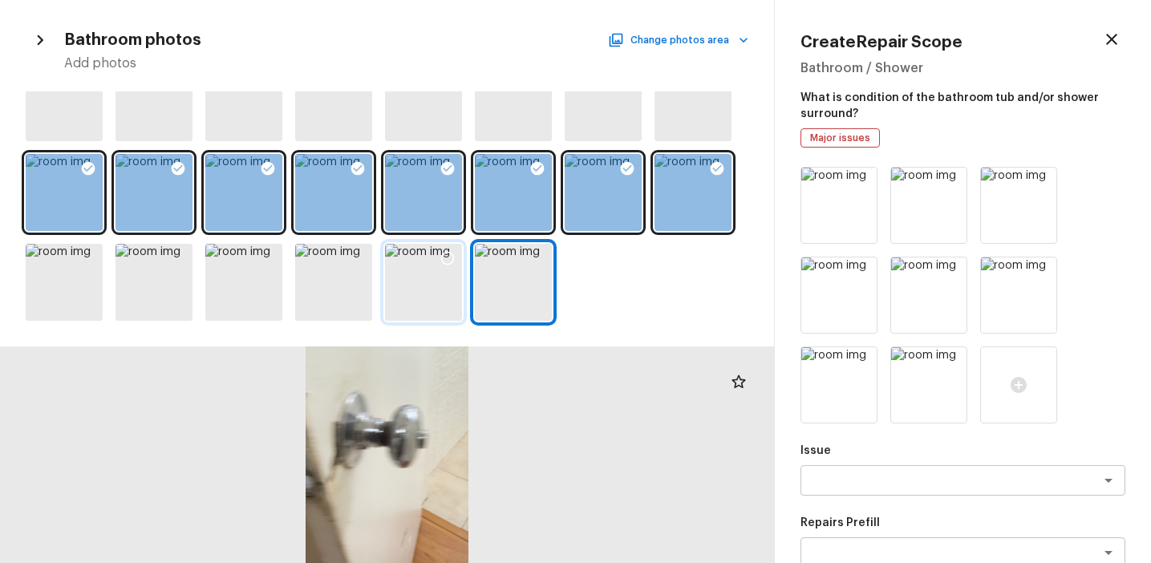
click at [442, 257] on icon at bounding box center [448, 259] width 14 height 14
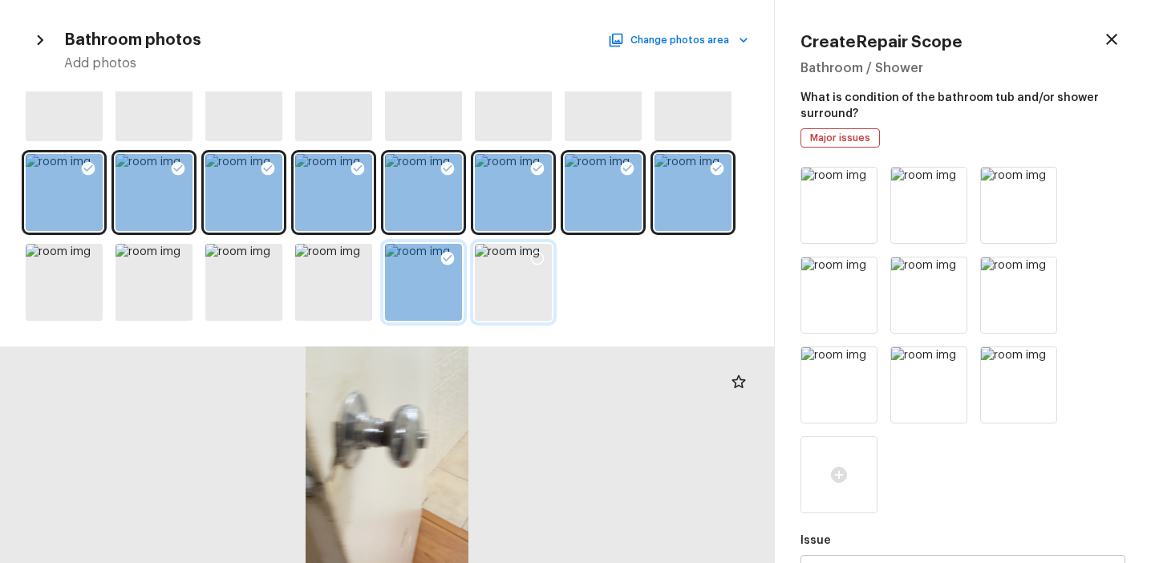
click at [533, 254] on icon at bounding box center [538, 259] width 14 height 14
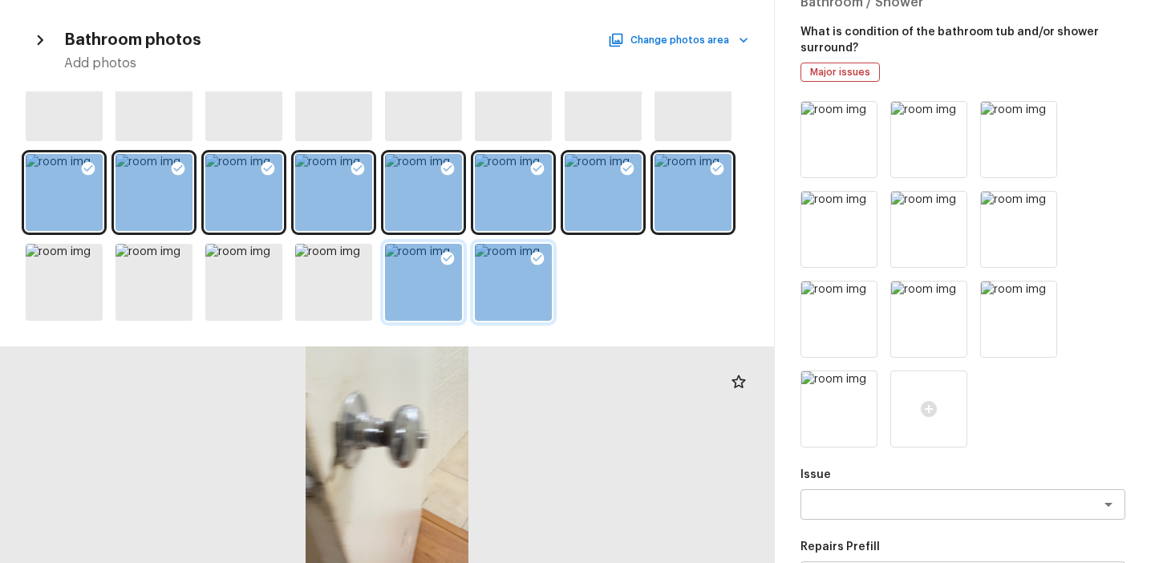
scroll to position [196, 0]
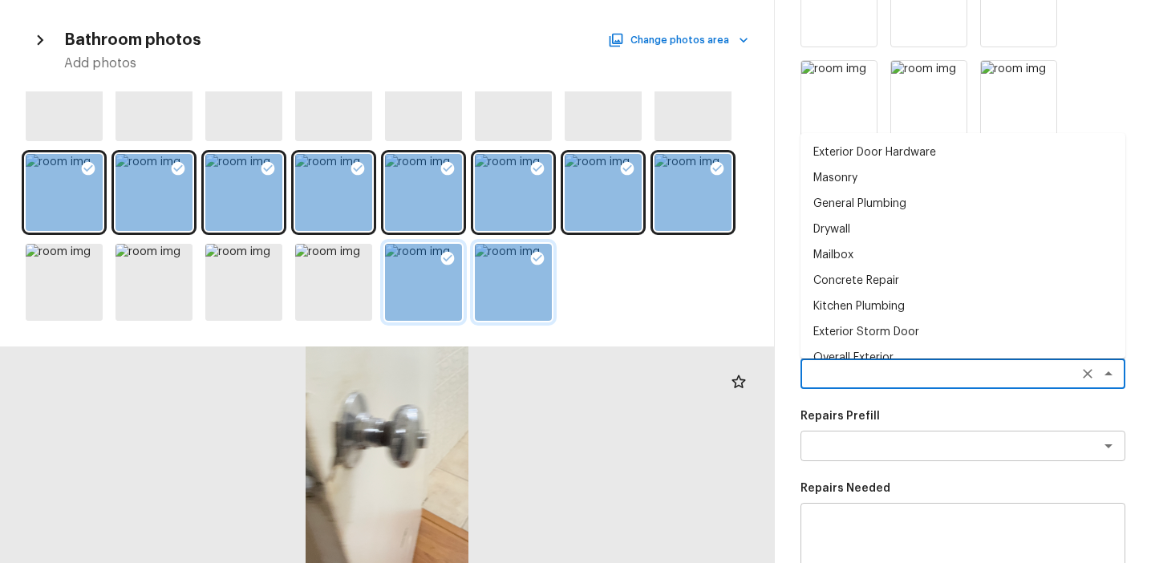
click at [861, 366] on textarea at bounding box center [940, 374] width 265 height 16
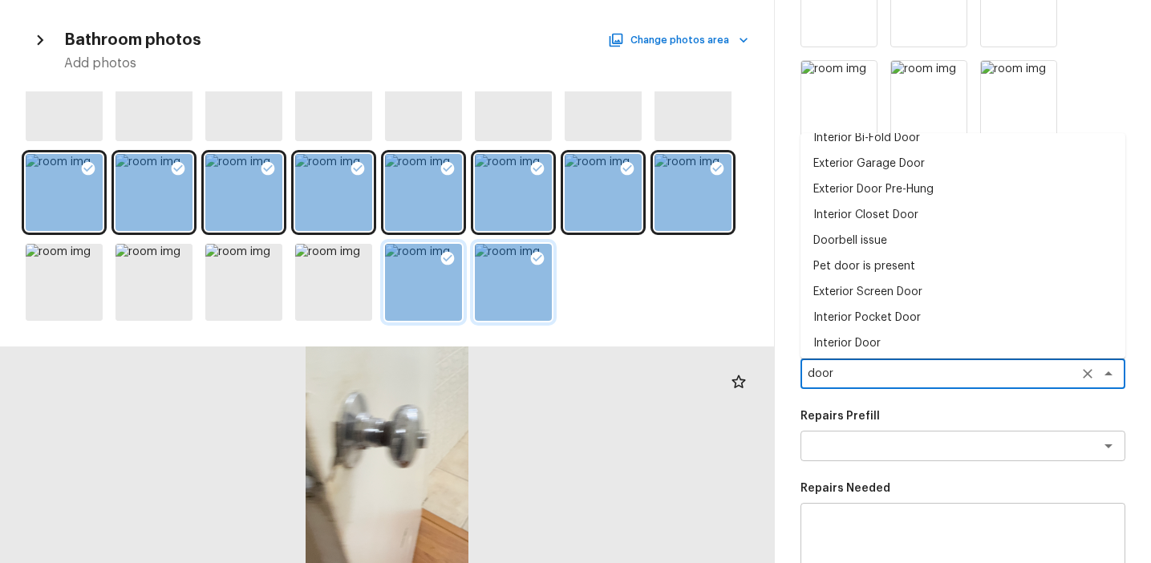
scroll to position [95, 0]
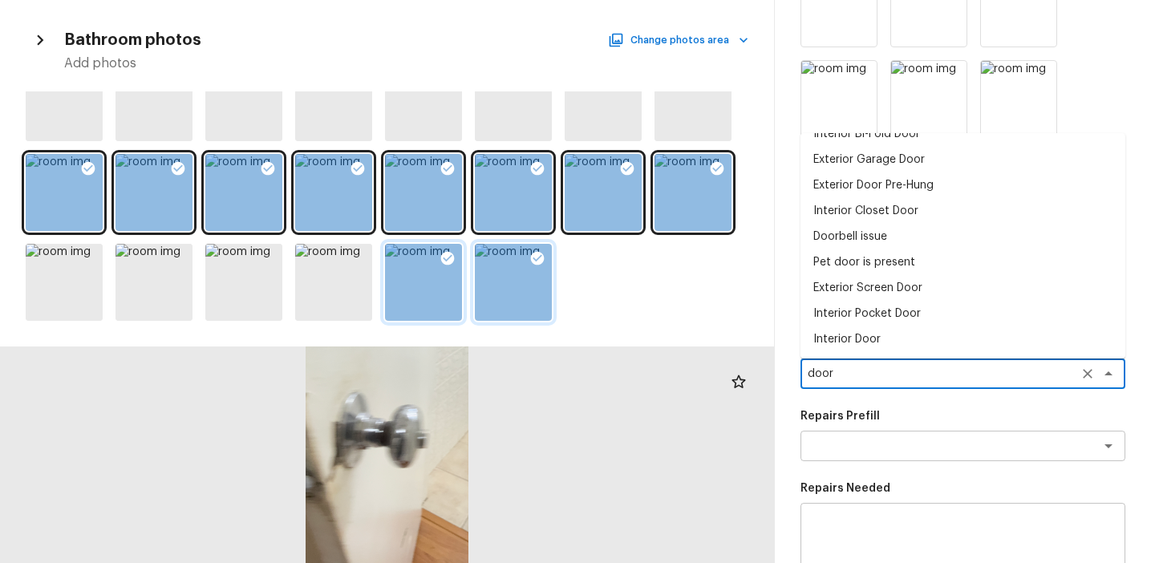
click at [866, 335] on li "Interior Door" at bounding box center [962, 339] width 325 height 26
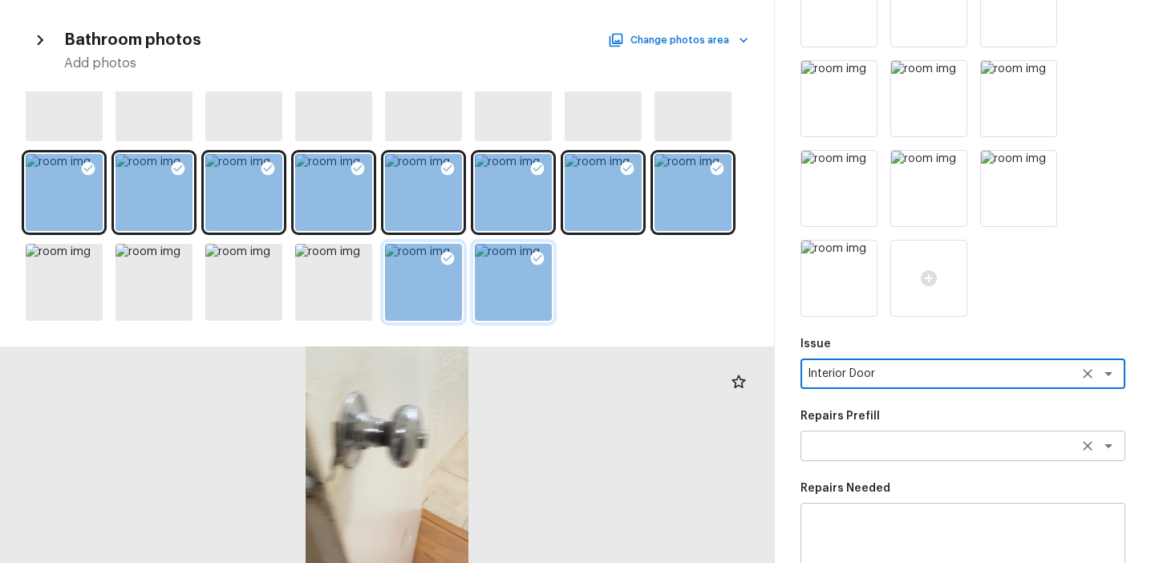
type textarea "Interior Door"
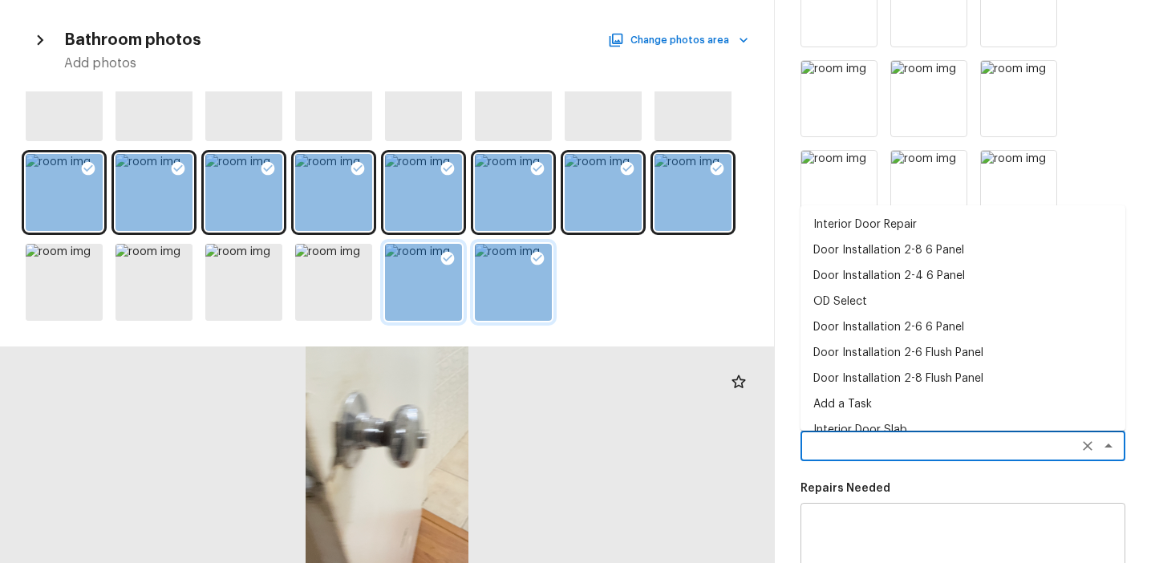
click at [871, 453] on textarea at bounding box center [940, 446] width 265 height 16
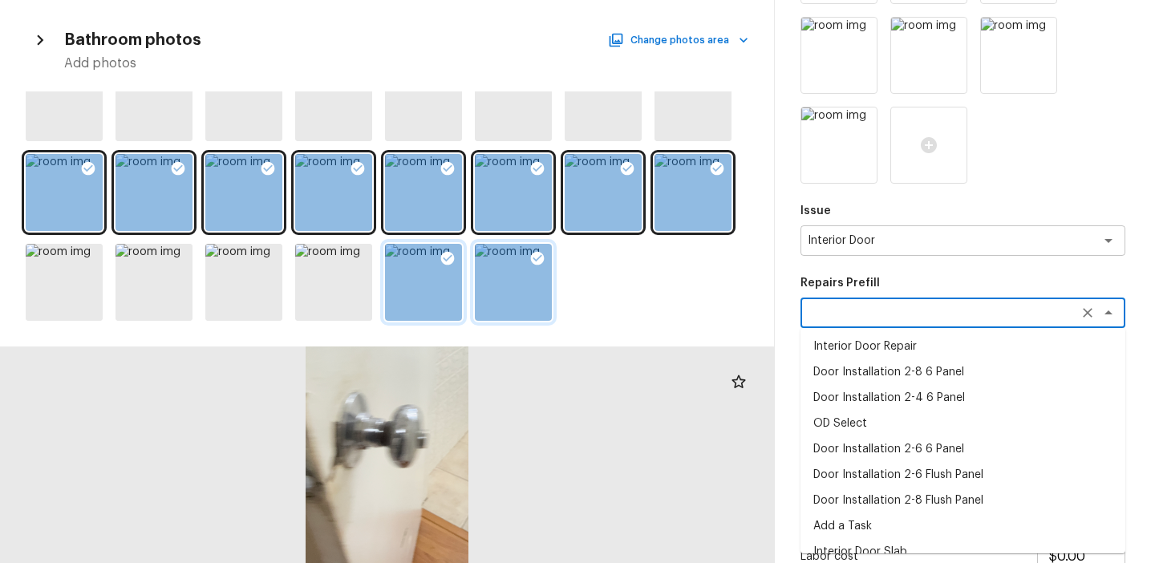
scroll to position [0, 0]
click at [894, 372] on li "Door Installation 2-8 6 Panel" at bounding box center [962, 373] width 325 height 26
type textarea "Door Installation 2-8 6 Panel"
type textarea "Remove the existing door (if present). Install a new pre-hung 2-8 6 panel inter…"
type input "$218.63"
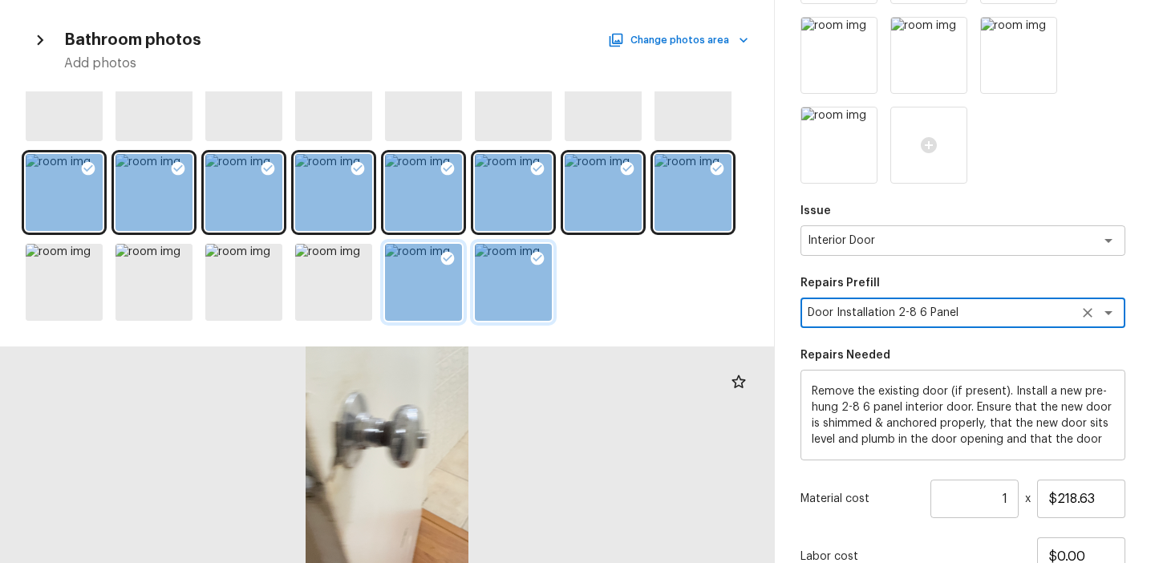
scroll to position [431, 0]
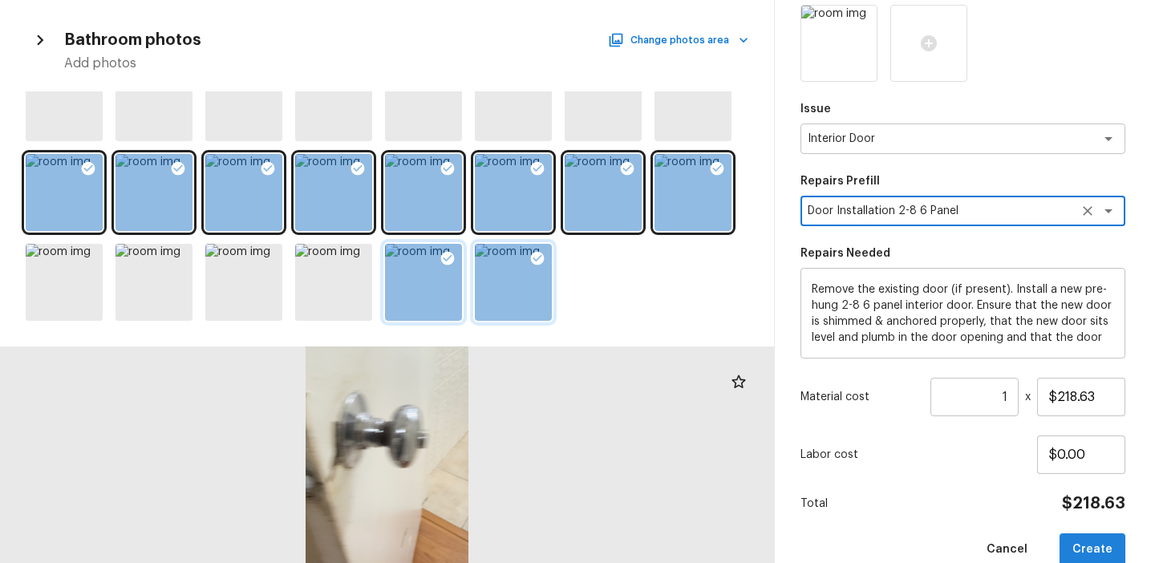
click at [1092, 538] on button "Create" at bounding box center [1092, 549] width 66 height 33
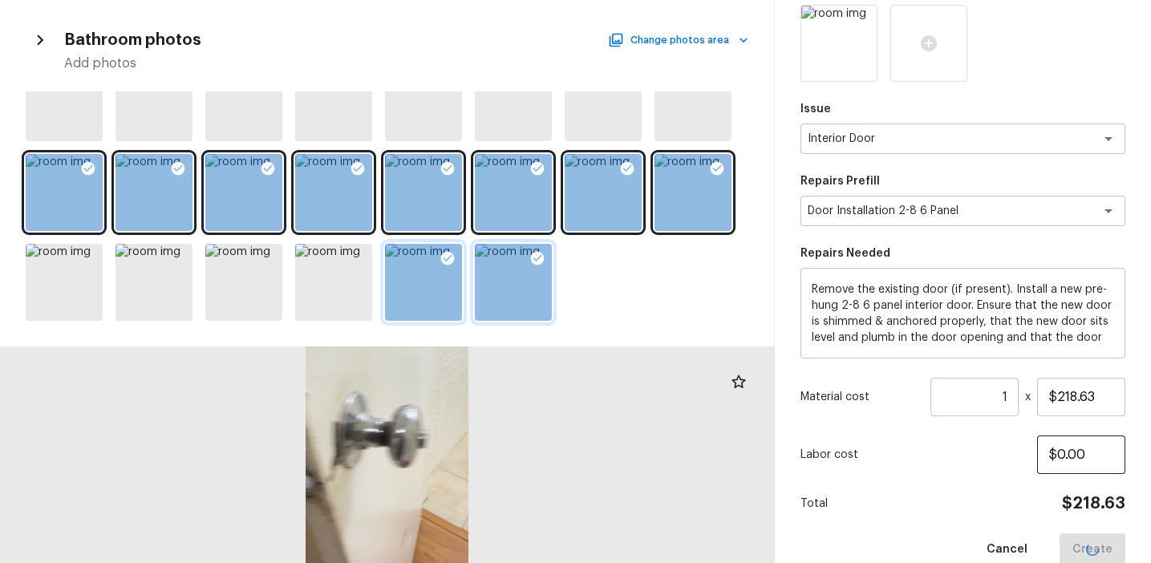
type input "$0.00"
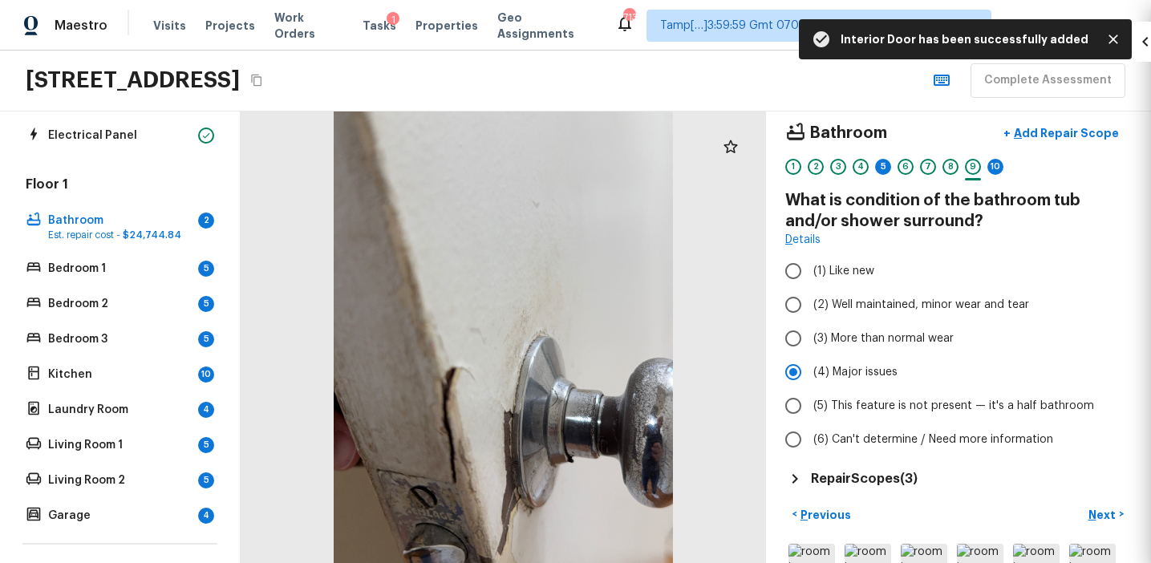
scroll to position [162, 0]
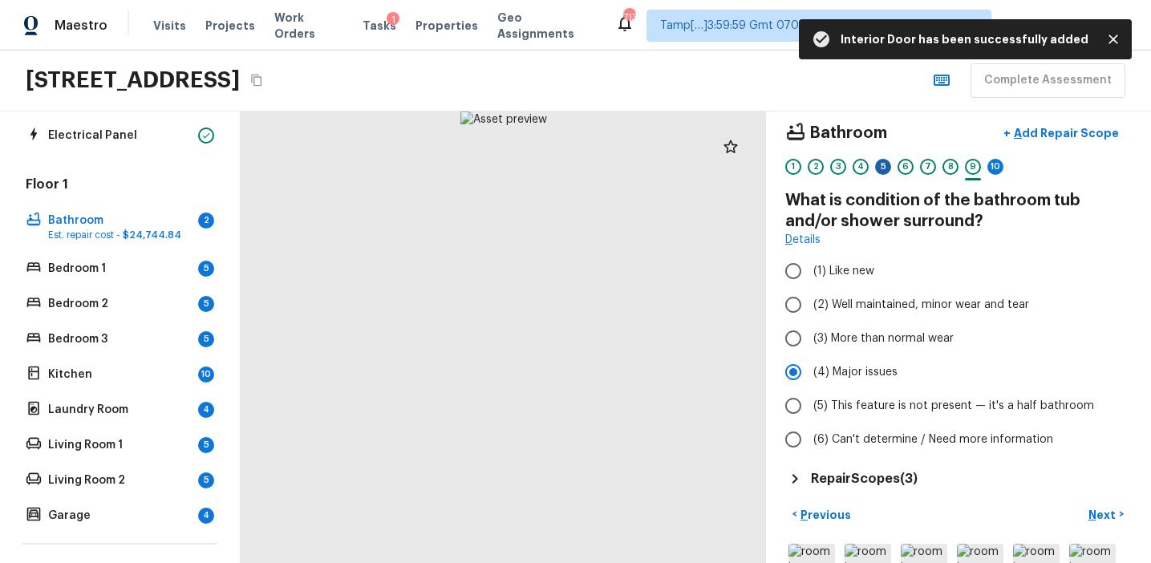
click at [881, 169] on div "5" at bounding box center [883, 167] width 16 height 16
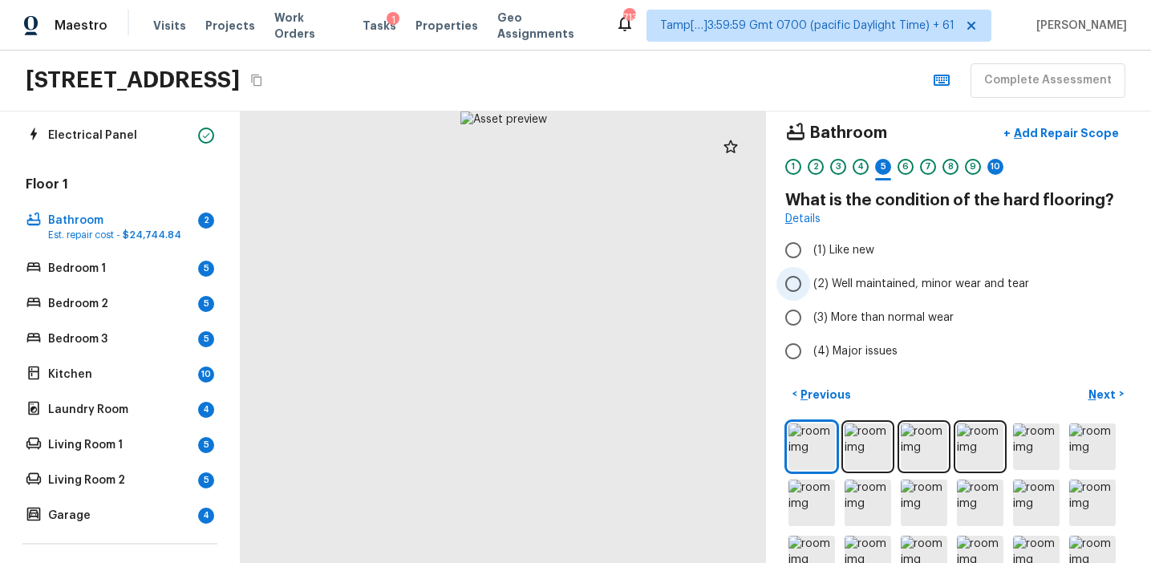
click at [888, 277] on span "(2) Well maintained, minor wear and tear" at bounding box center [921, 284] width 216 height 16
click at [810, 277] on input "(2) Well maintained, minor wear and tear" at bounding box center [793, 284] width 34 height 34
radio input "true"
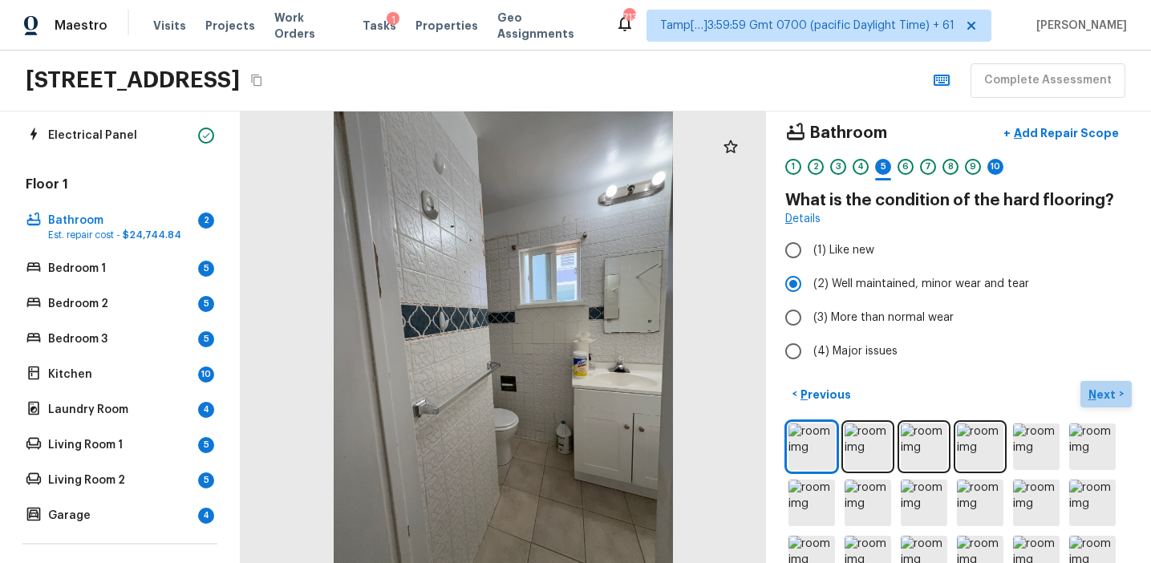
click at [1103, 400] on p "Next" at bounding box center [1103, 395] width 30 height 16
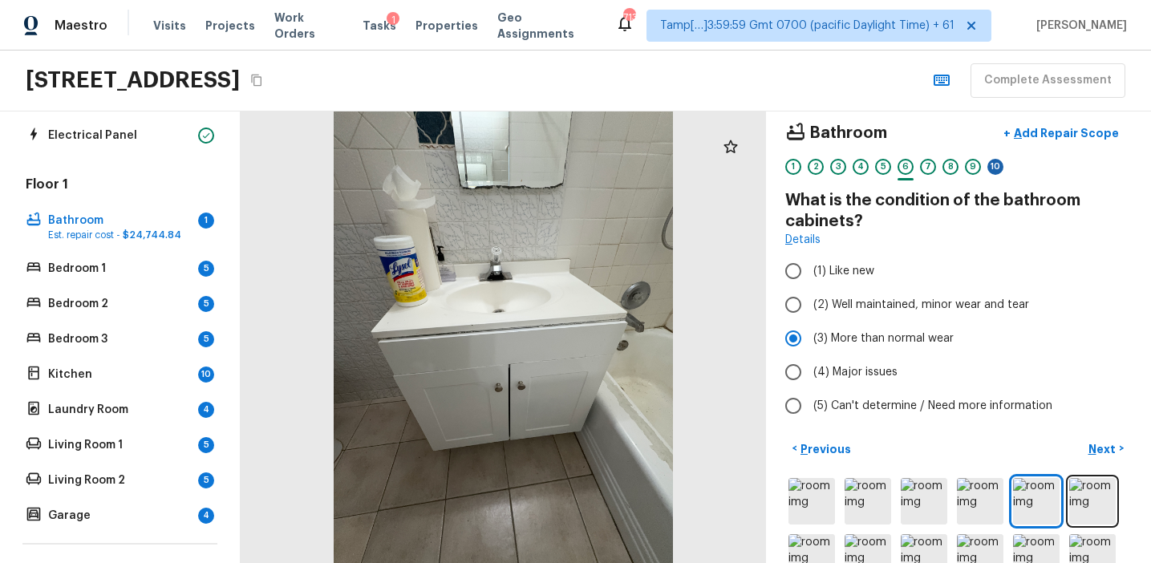
click at [991, 165] on div "10" at bounding box center [995, 167] width 16 height 16
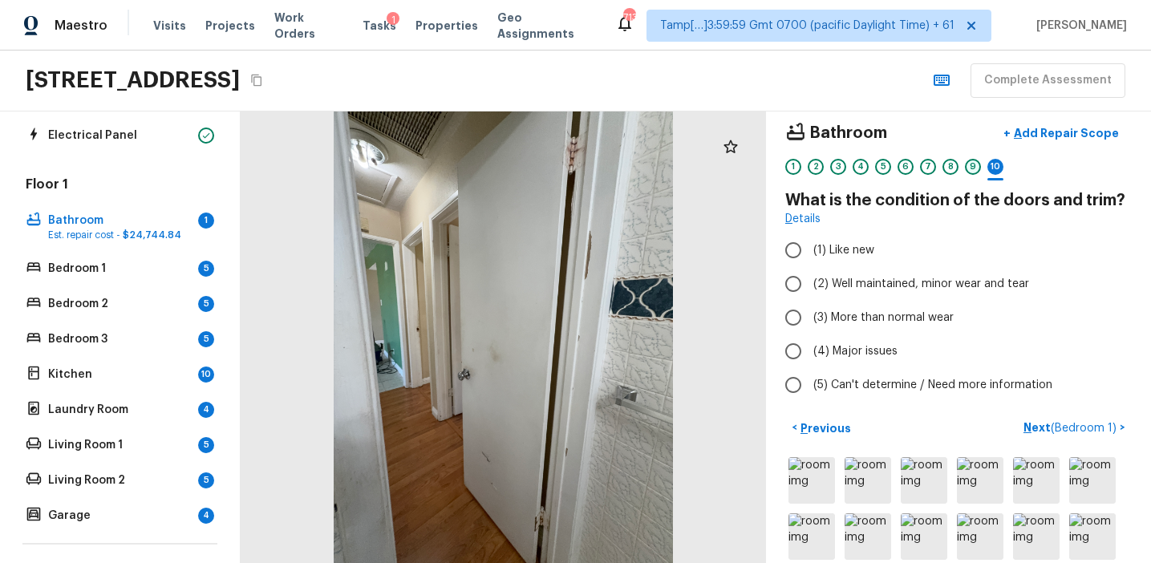
click at [970, 161] on div "9" at bounding box center [973, 167] width 16 height 16
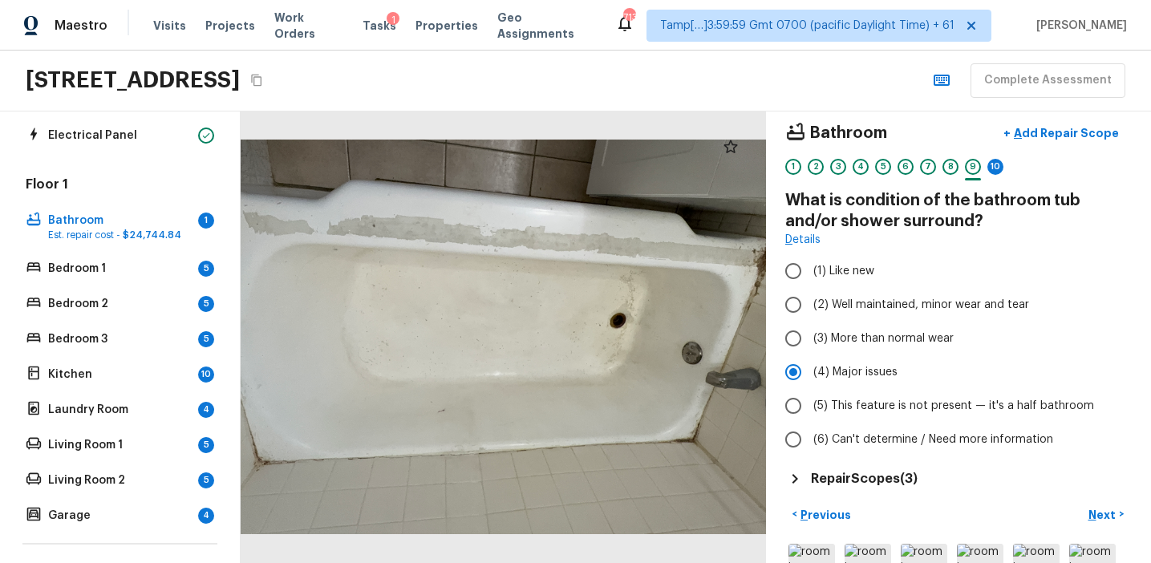
click at [983, 161] on div "1 2 3 4 5 6 7 8 9 10" at bounding box center [958, 171] width 346 height 25
click at [998, 160] on div "10" at bounding box center [995, 167] width 16 height 16
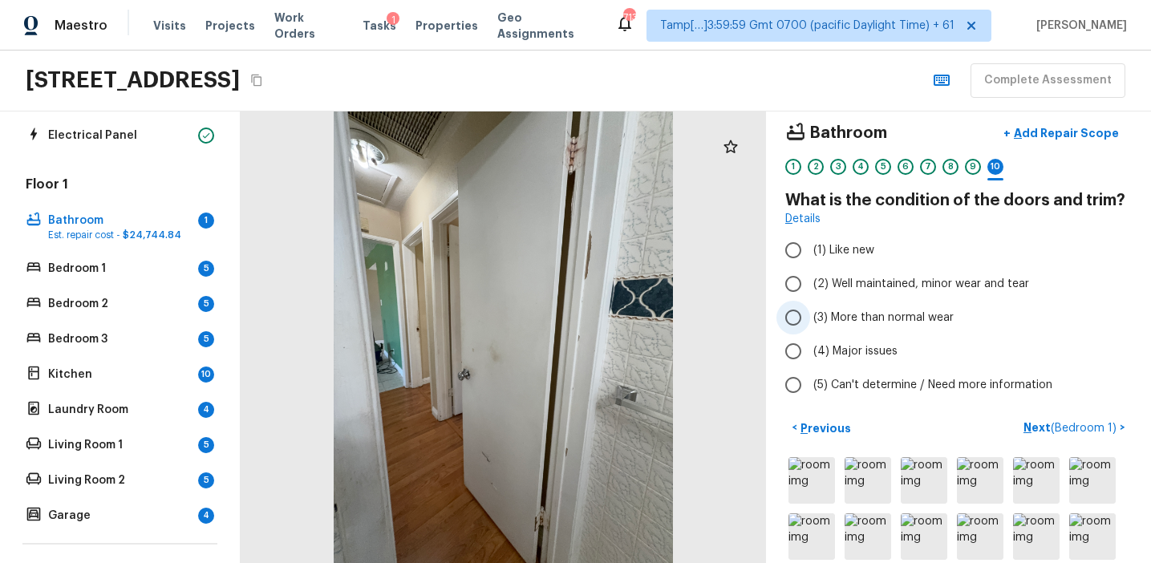
click at [858, 318] on span "(3) More than normal wear" at bounding box center [883, 318] width 140 height 16
click at [810, 318] on input "(3) More than normal wear" at bounding box center [793, 318] width 34 height 34
radio input "true"
click at [865, 352] on span "(4) Major issues" at bounding box center [855, 351] width 84 height 16
click at [810, 352] on input "(4) Major issues" at bounding box center [793, 351] width 34 height 34
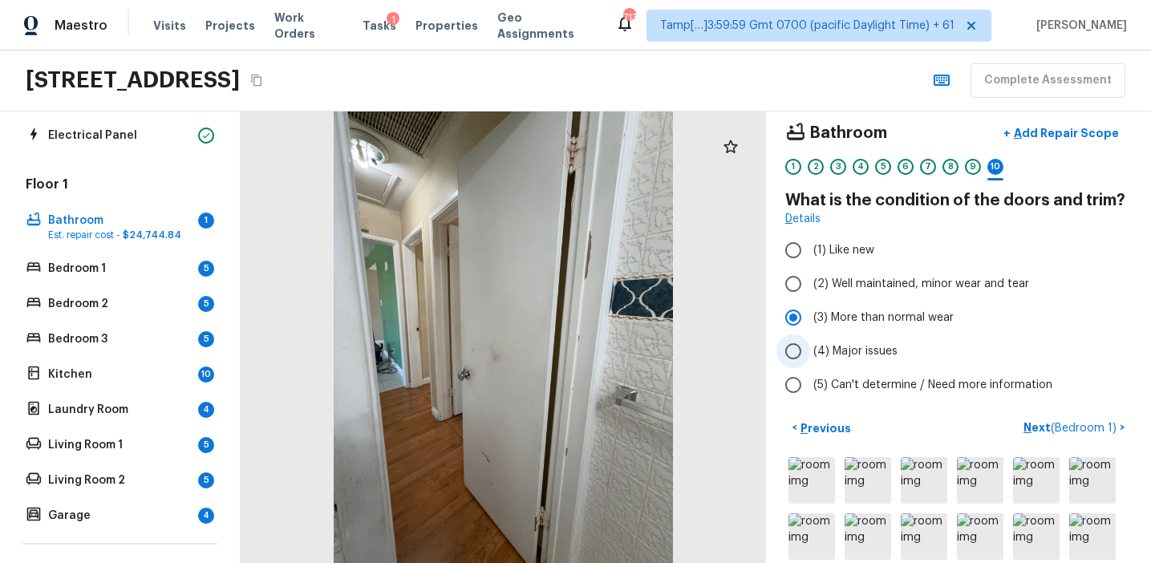
radio input "true"
click at [899, 311] on span "(3) More than normal wear" at bounding box center [883, 318] width 140 height 16
click at [810, 311] on input "(3) More than normal wear" at bounding box center [793, 318] width 34 height 34
radio input "true"
click at [1039, 423] on p "Next ( Bedroom 1 )" at bounding box center [1071, 427] width 96 height 17
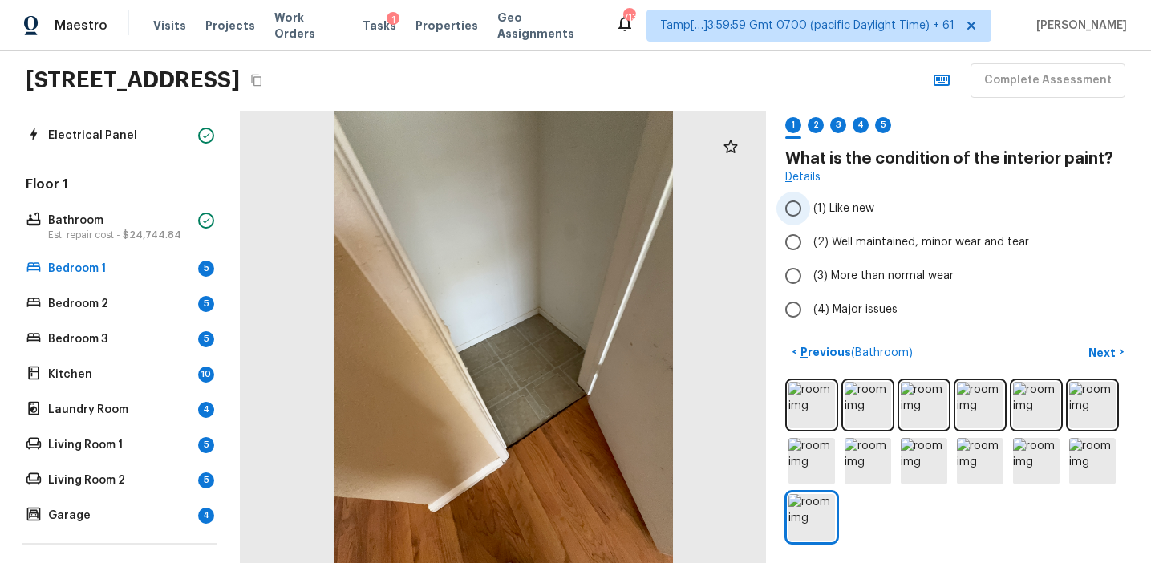
scroll to position [0, 0]
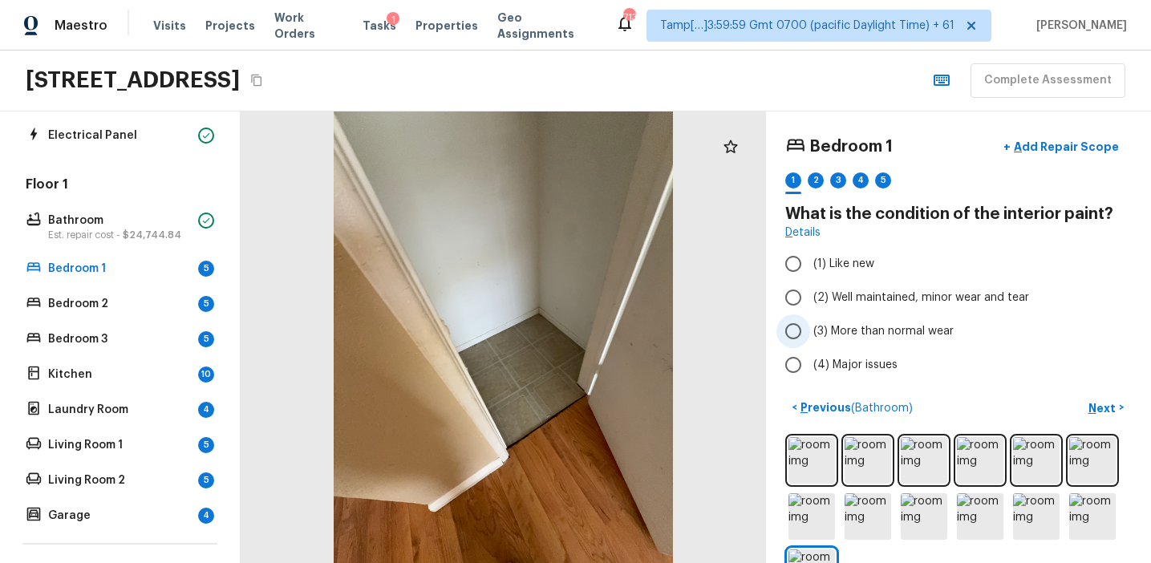
click at [878, 333] on span "(3) More than normal wear" at bounding box center [883, 331] width 140 height 16
click at [810, 333] on input "(3) More than normal wear" at bounding box center [793, 331] width 34 height 34
radio input "true"
click at [1084, 396] on button "Next >" at bounding box center [1105, 408] width 51 height 26
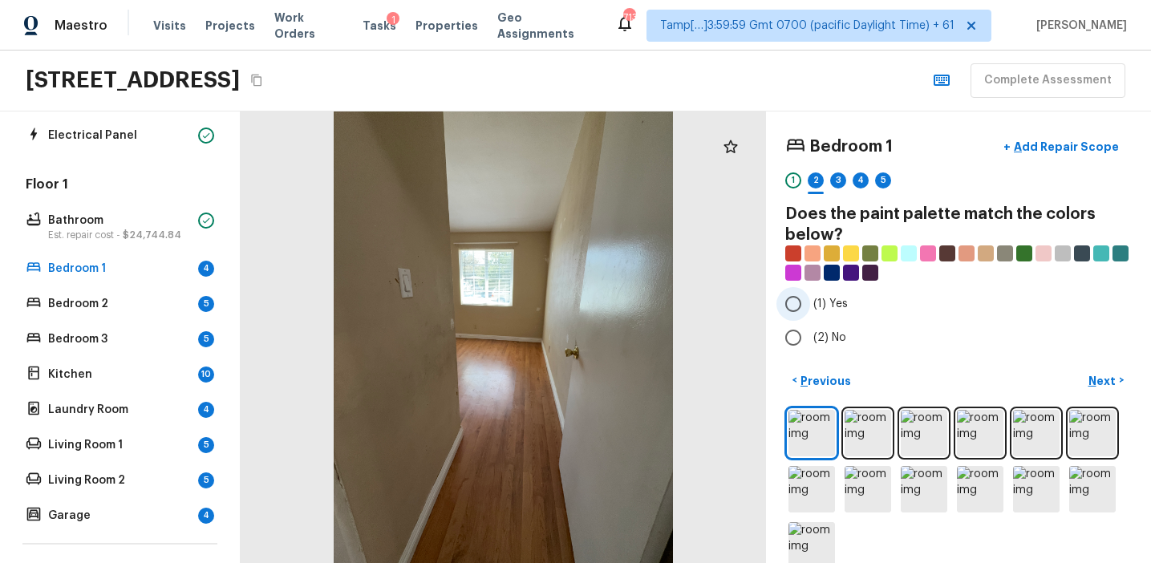
click at [835, 300] on span "(1) Yes" at bounding box center [830, 304] width 34 height 16
click at [810, 300] on input "(1) Yes" at bounding box center [793, 304] width 34 height 34
radio input "true"
click at [1096, 384] on p "Next" at bounding box center [1103, 381] width 30 height 16
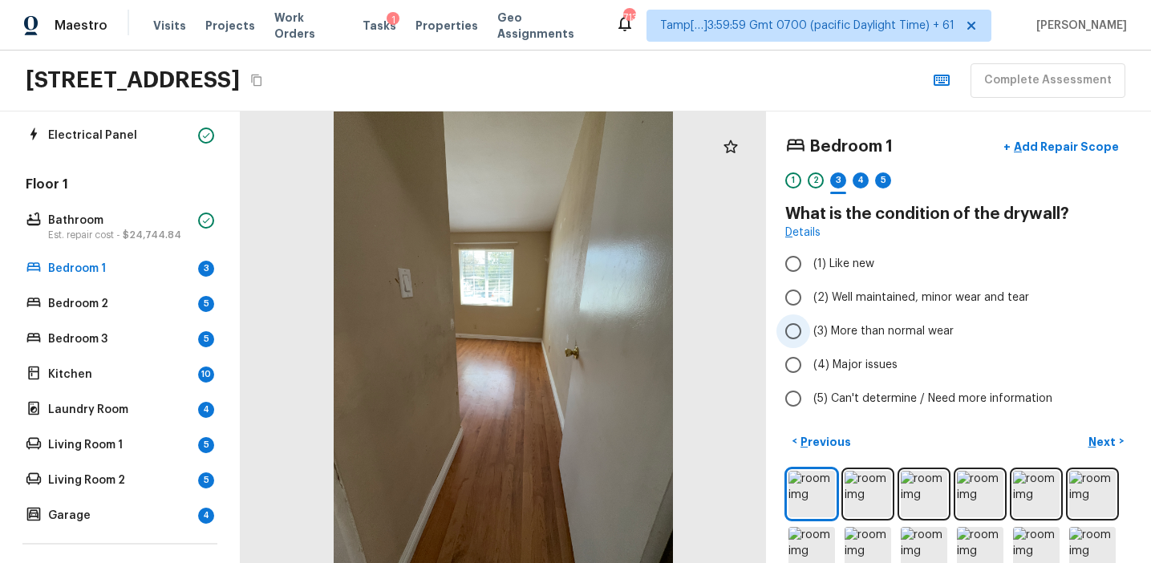
click at [876, 337] on span "(3) More than normal wear" at bounding box center [883, 331] width 140 height 16
click at [810, 337] on input "(3) More than normal wear" at bounding box center [793, 331] width 34 height 34
radio input "true"
click at [1119, 435] on button "Next >" at bounding box center [1105, 441] width 51 height 26
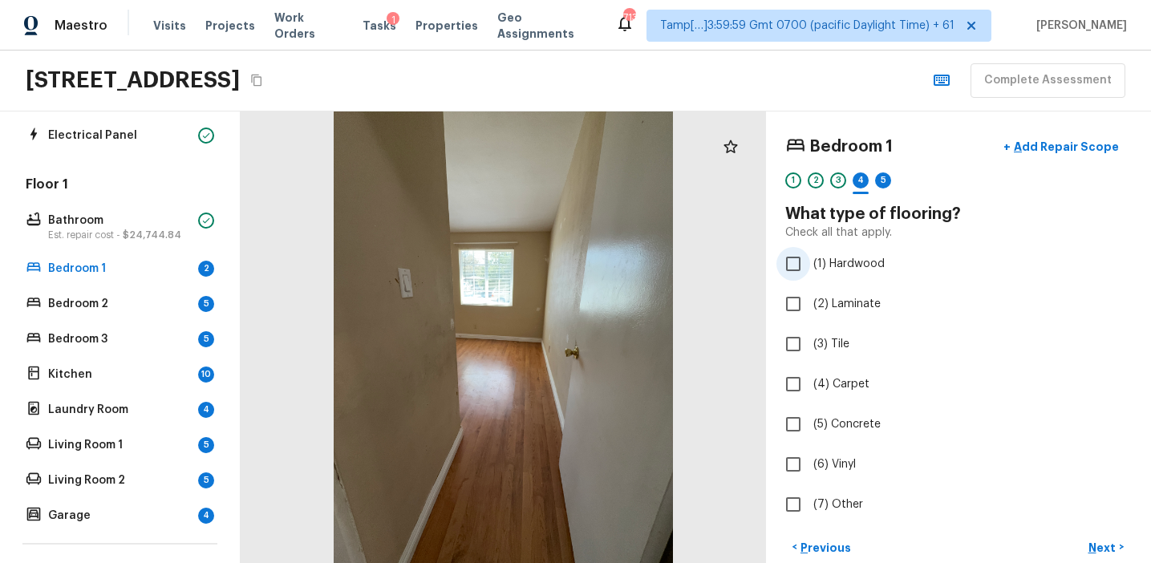
click at [839, 275] on label "(1) Hardwood" at bounding box center [947, 264] width 342 height 34
click at [810, 275] on input "(1) Hardwood" at bounding box center [793, 264] width 34 height 34
checkbox input "true"
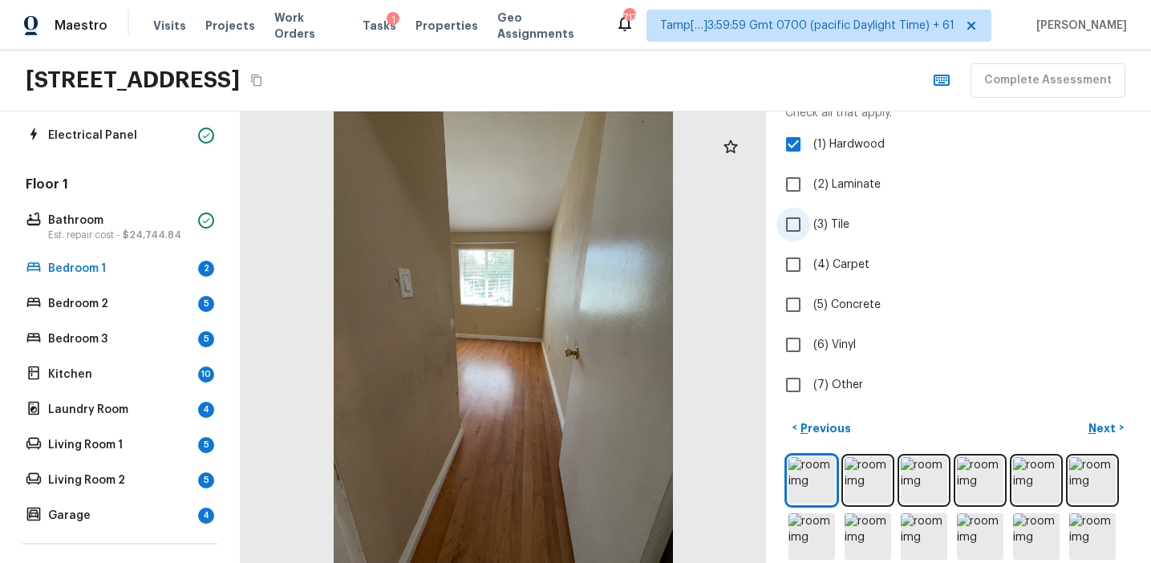
scroll to position [195, 0]
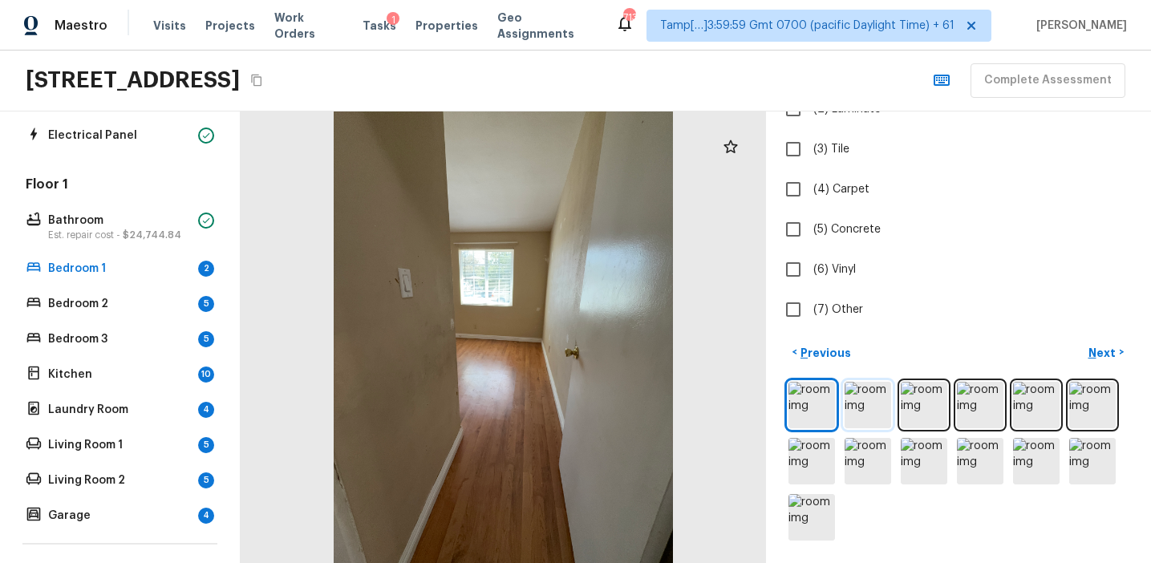
click at [872, 411] on img at bounding box center [867, 405] width 47 height 47
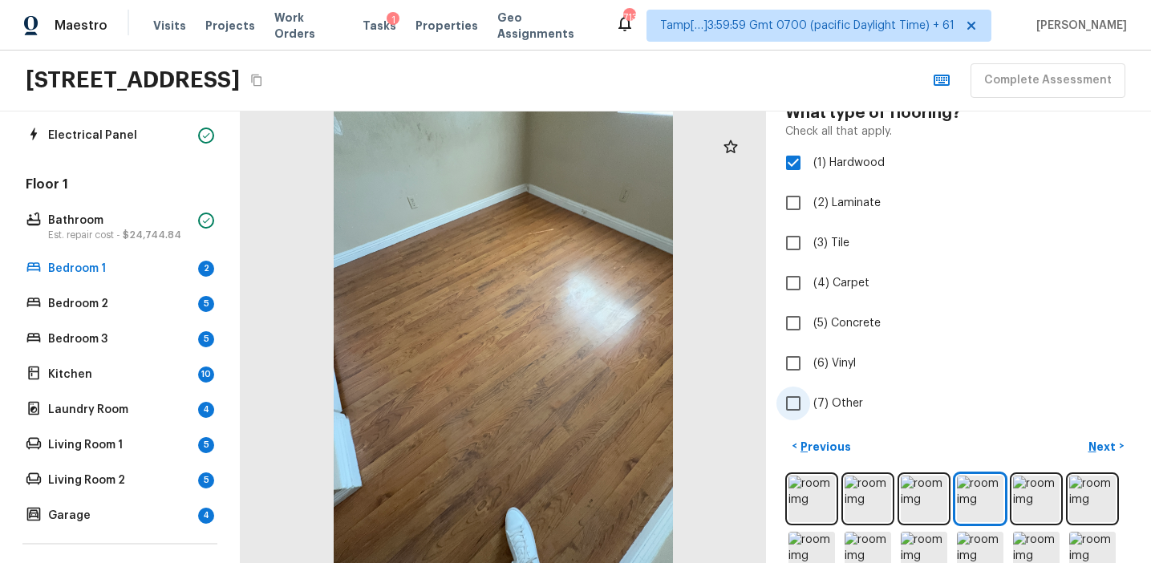
scroll to position [56, 0]
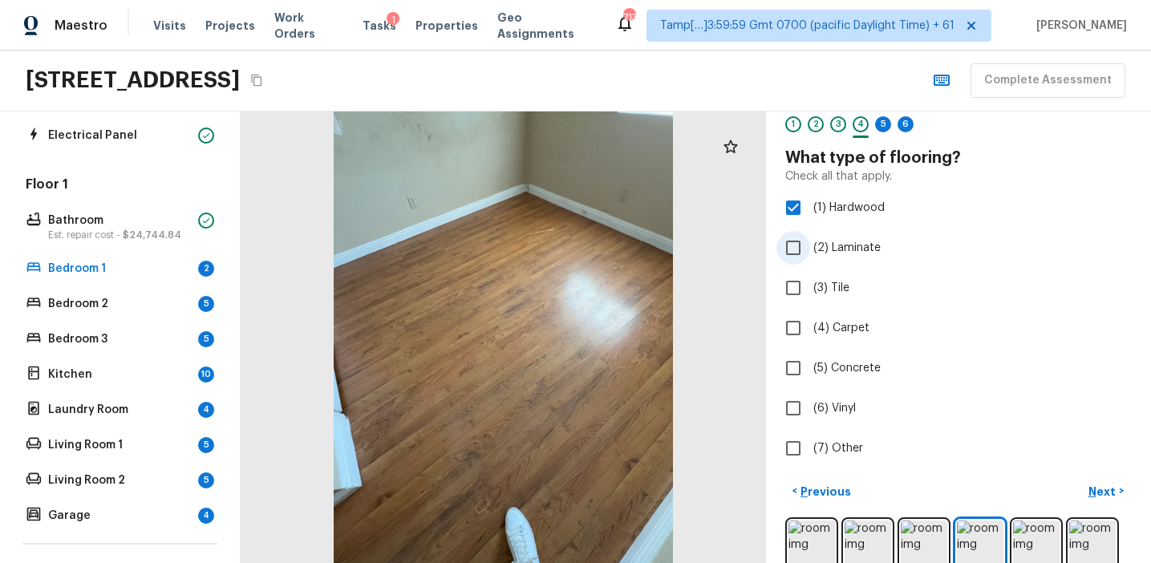
click at [884, 253] on label "(2) Laminate" at bounding box center [947, 248] width 342 height 34
click at [810, 253] on input "(2) Laminate" at bounding box center [793, 248] width 34 height 34
checkbox input "true"
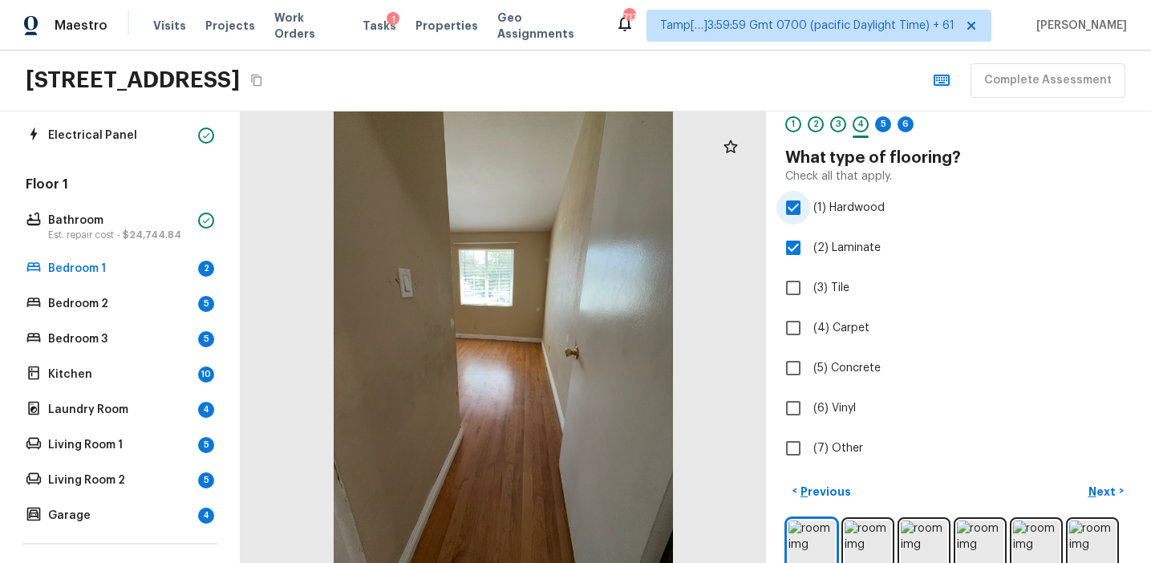
click at [871, 198] on label "(1) Hardwood" at bounding box center [947, 208] width 342 height 34
click at [810, 198] on input "(1) Hardwood" at bounding box center [793, 208] width 34 height 34
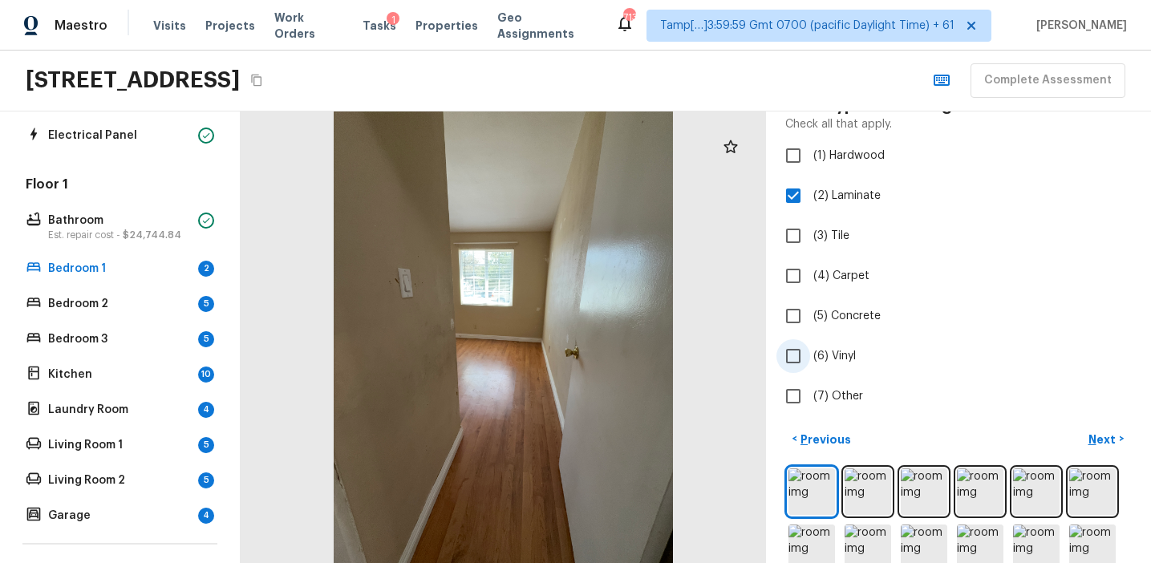
scroll to position [146, 0]
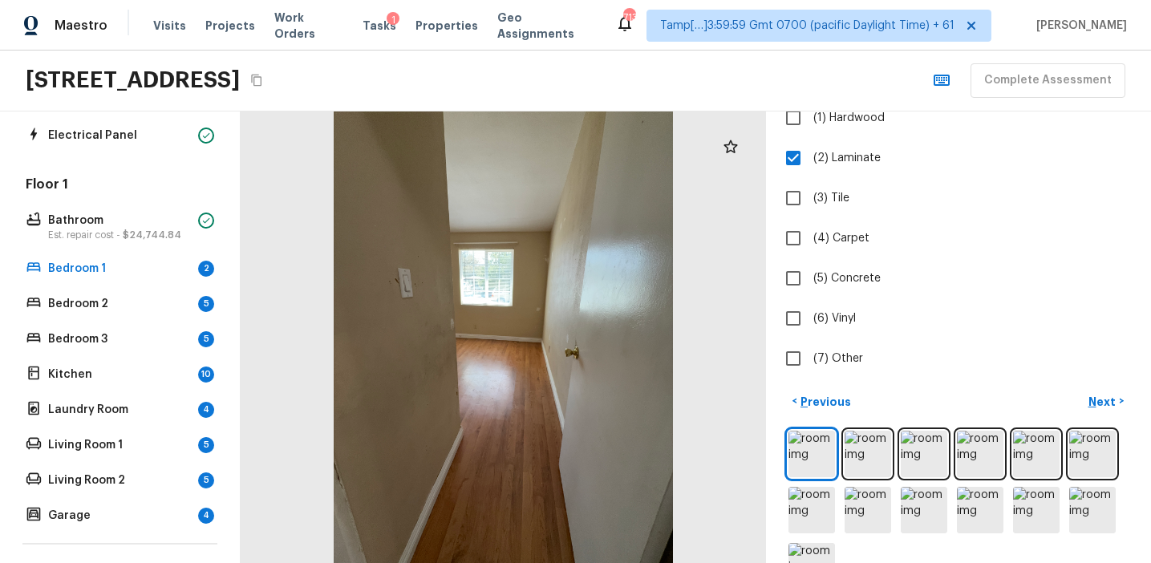
click at [1005, 405] on div "< Previous Next >" at bounding box center [958, 401] width 346 height 26
click at [540, 393] on div at bounding box center [503, 337] width 525 height 452
click at [873, 458] on img at bounding box center [867, 454] width 47 height 47
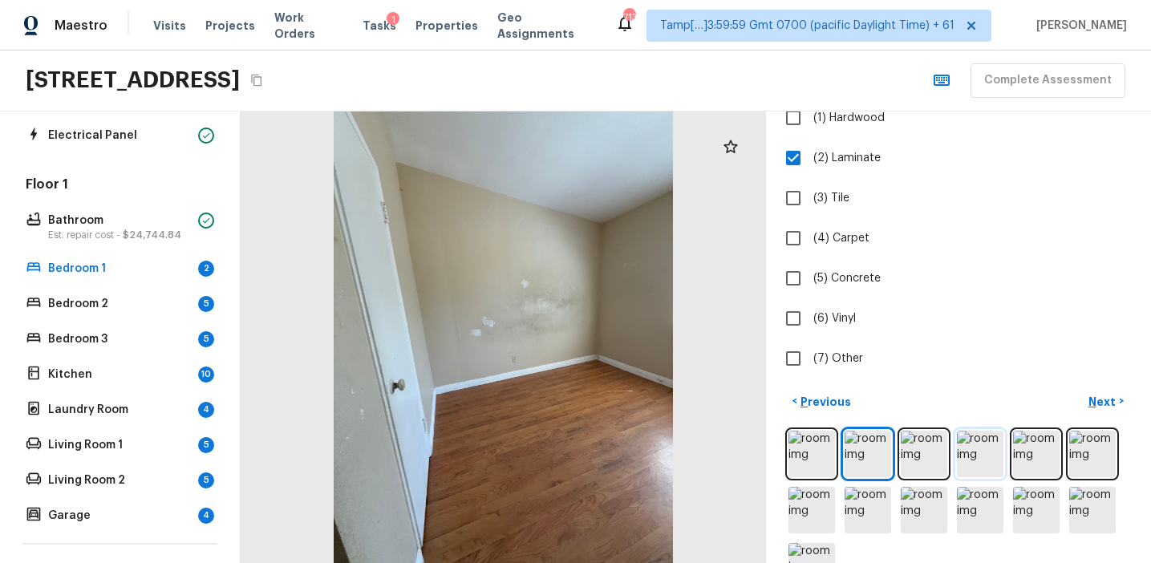
click at [966, 450] on img at bounding box center [980, 454] width 47 height 47
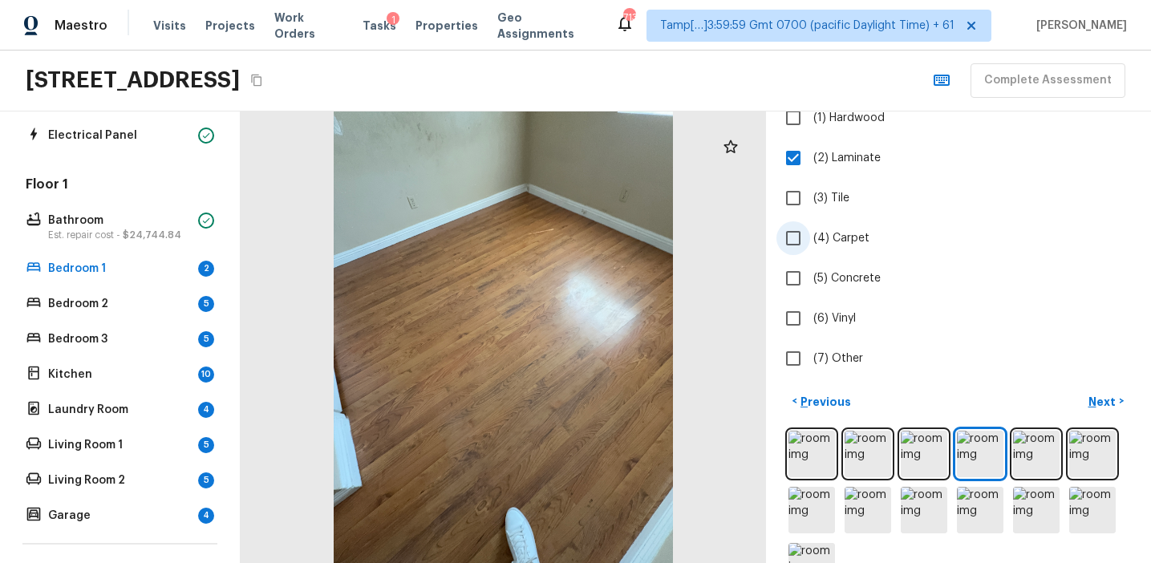
scroll to position [0, 0]
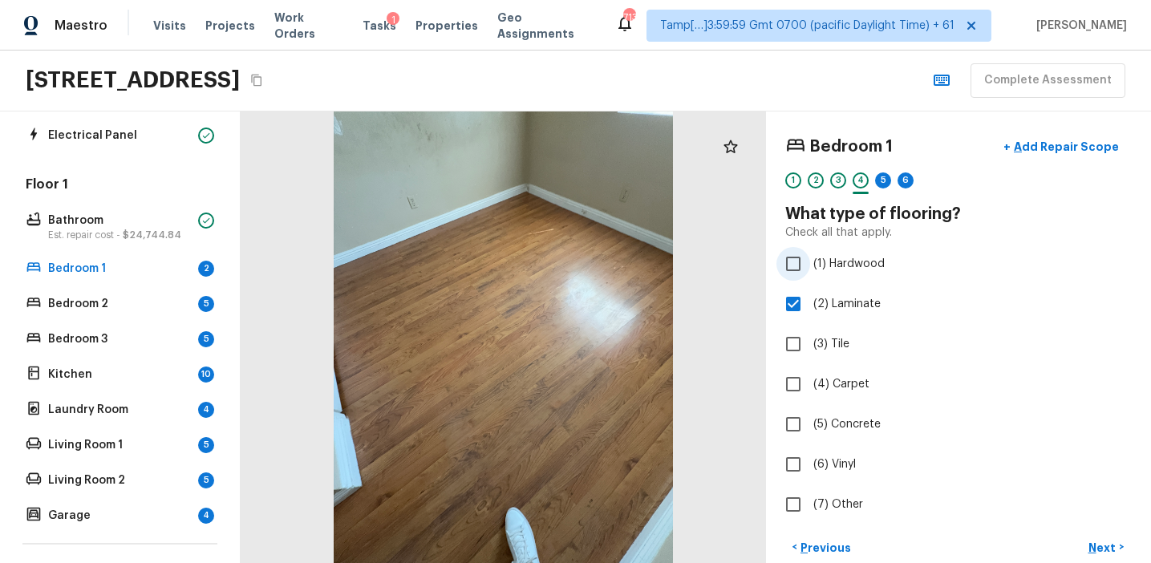
click at [846, 275] on label "(1) Hardwood" at bounding box center [947, 264] width 342 height 34
click at [810, 275] on input "(1) Hardwood" at bounding box center [793, 264] width 34 height 34
checkbox input "true"
click at [847, 303] on span "(2) Laminate" at bounding box center [846, 304] width 67 height 16
click at [810, 303] on input "(2) Laminate" at bounding box center [793, 304] width 34 height 34
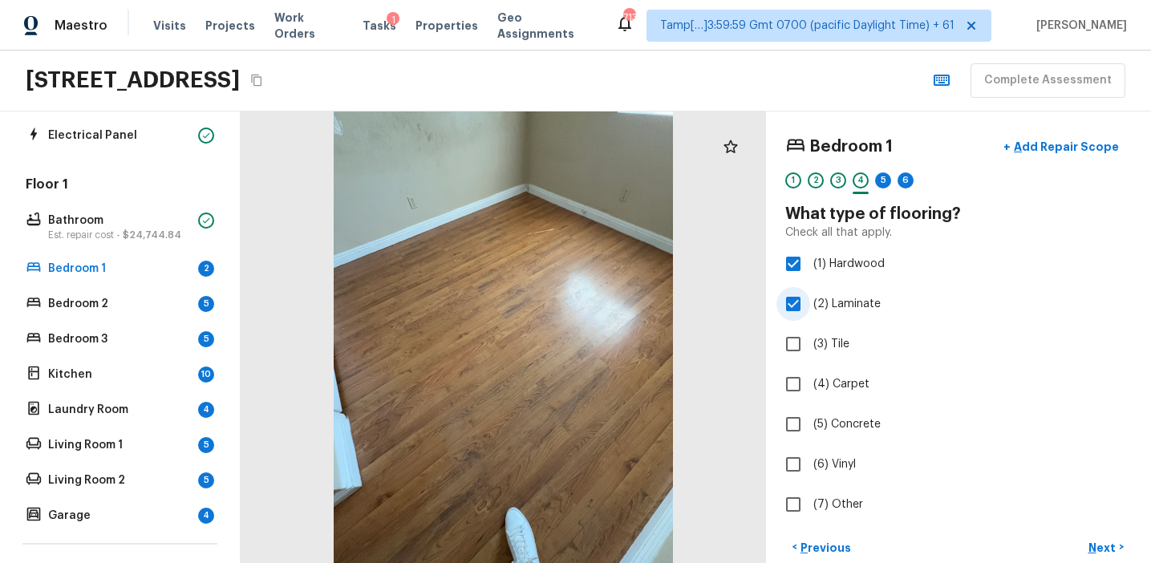
checkbox input "false"
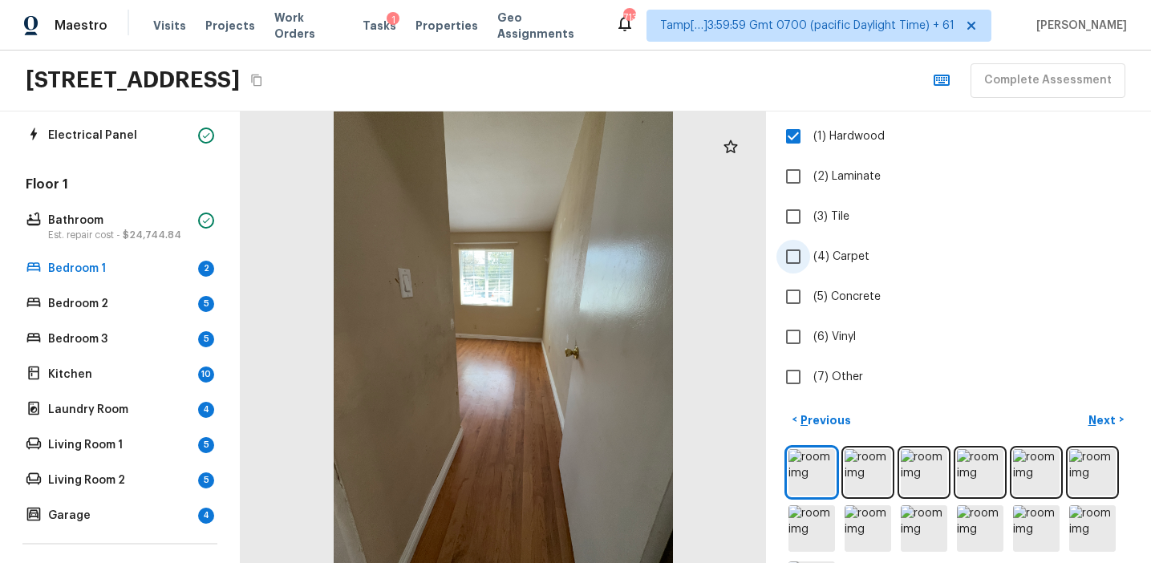
scroll to position [195, 0]
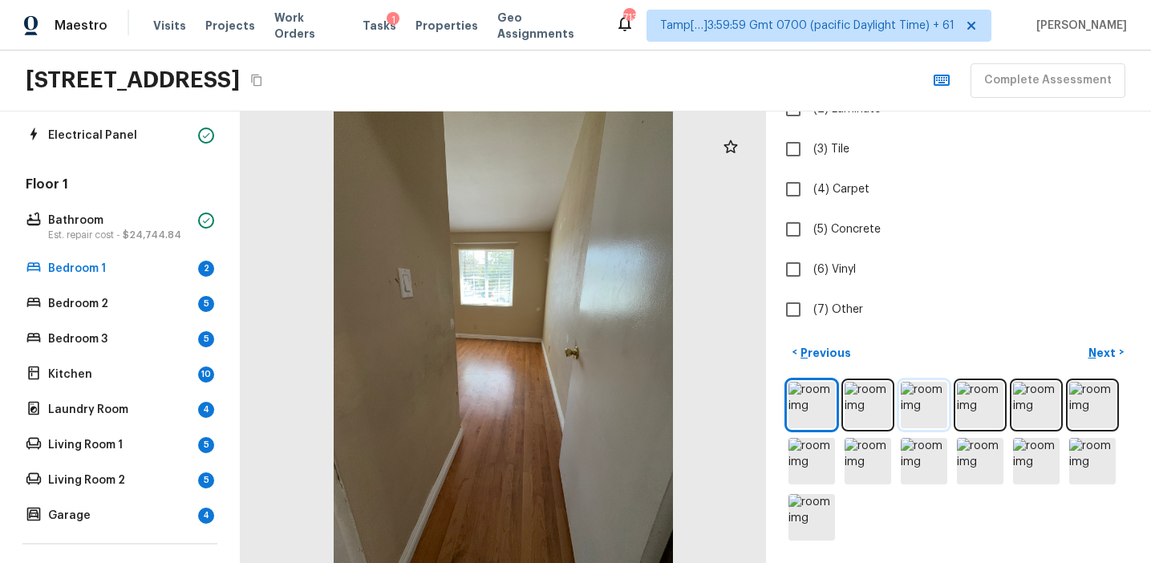
click at [925, 416] on img at bounding box center [924, 405] width 47 height 47
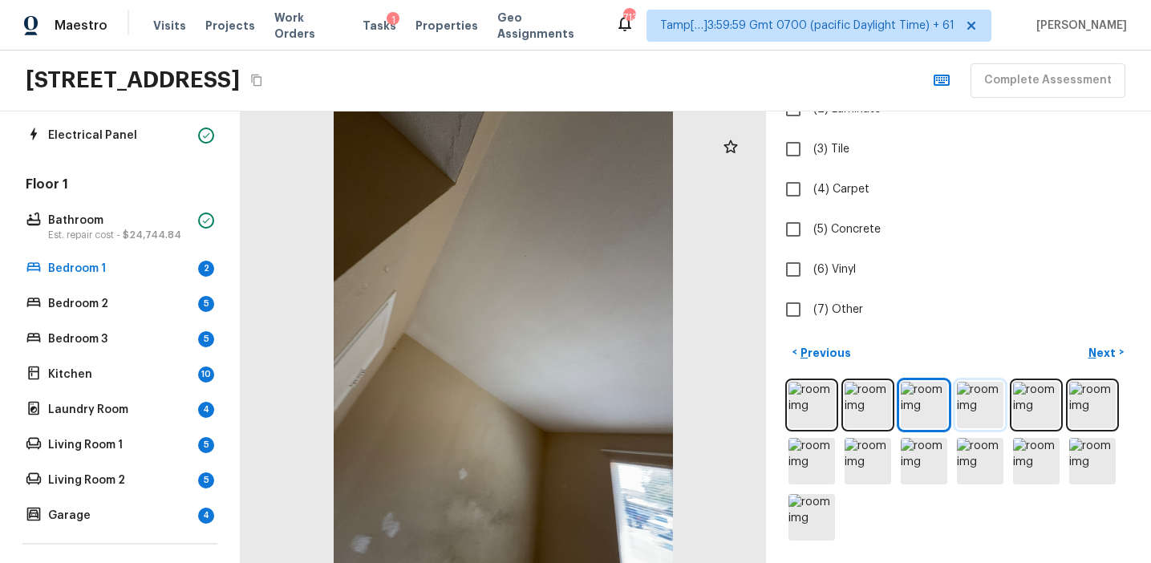
click at [961, 413] on img at bounding box center [980, 405] width 47 height 47
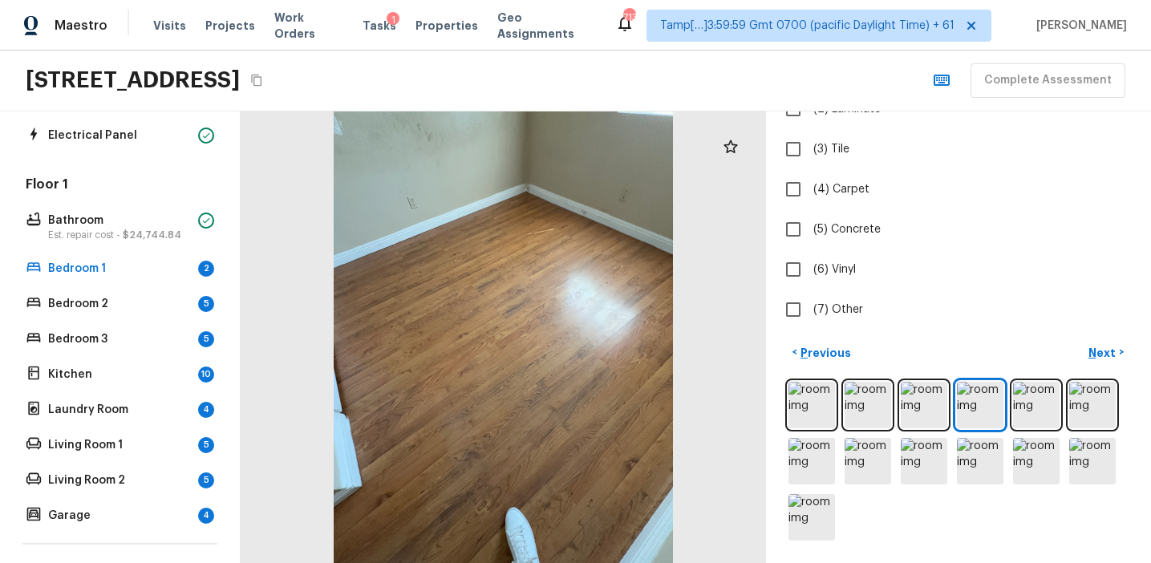
click at [897, 399] on div at bounding box center [958, 461] width 346 height 165
click at [860, 403] on img at bounding box center [867, 405] width 47 height 47
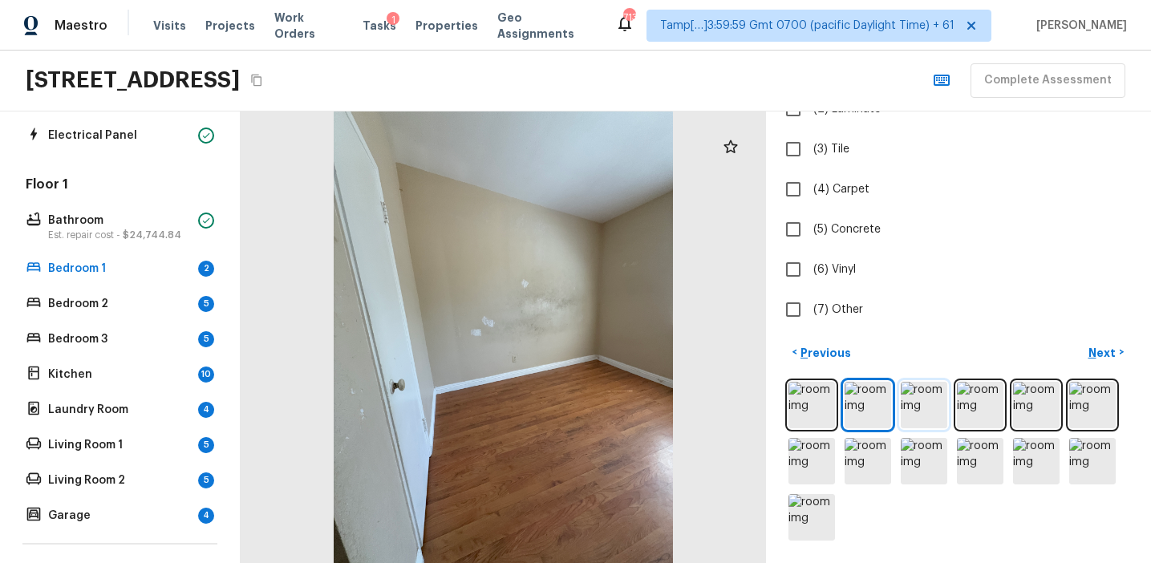
click at [909, 403] on img at bounding box center [924, 405] width 47 height 47
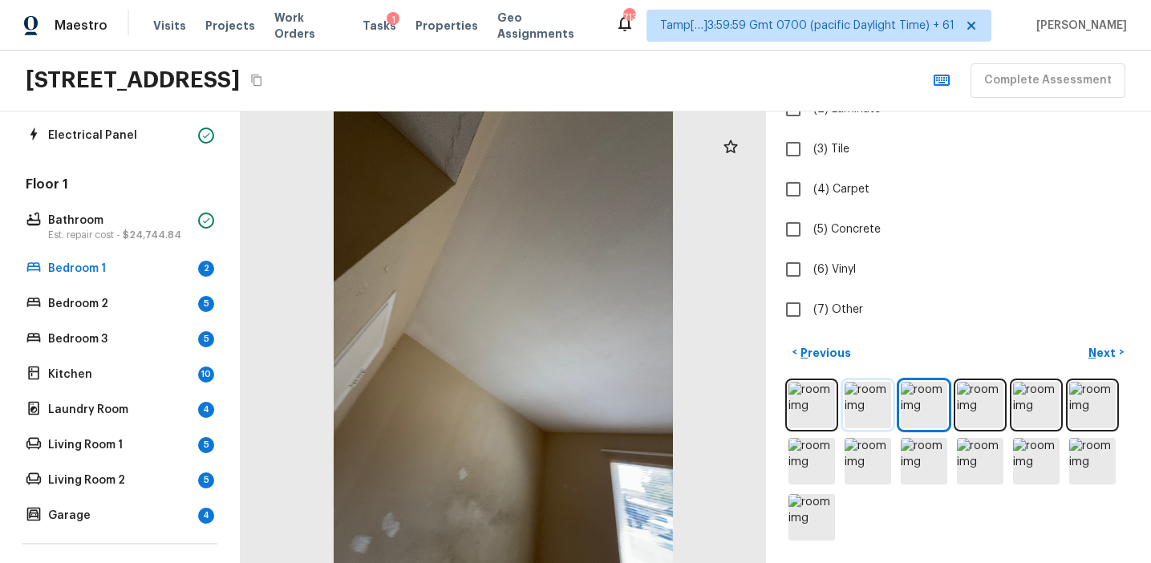
click at [890, 389] on img at bounding box center [867, 405] width 47 height 47
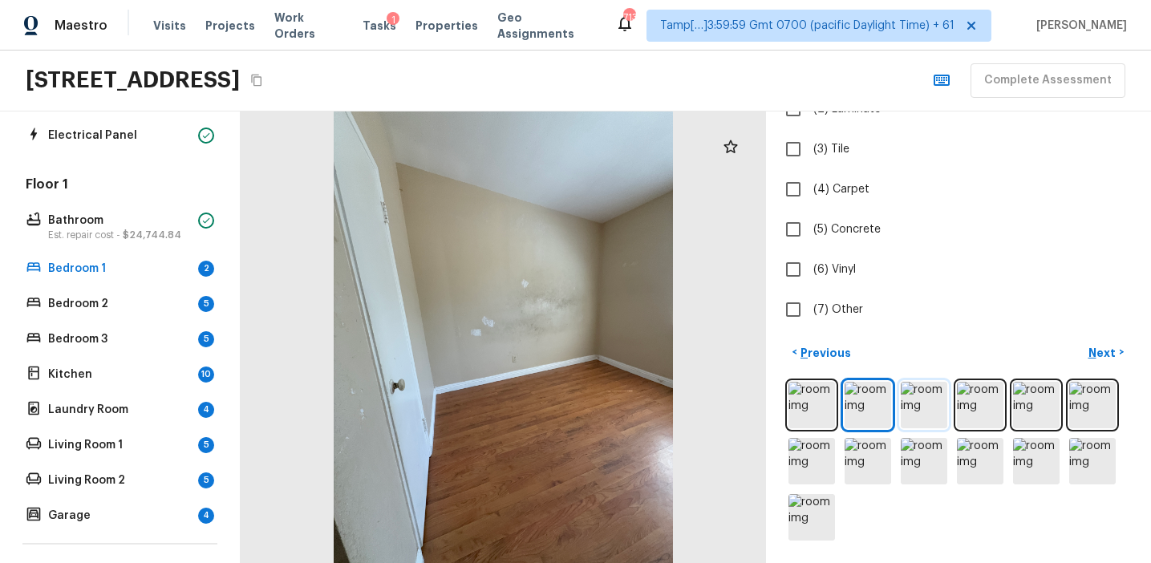
click at [919, 402] on img at bounding box center [924, 405] width 47 height 47
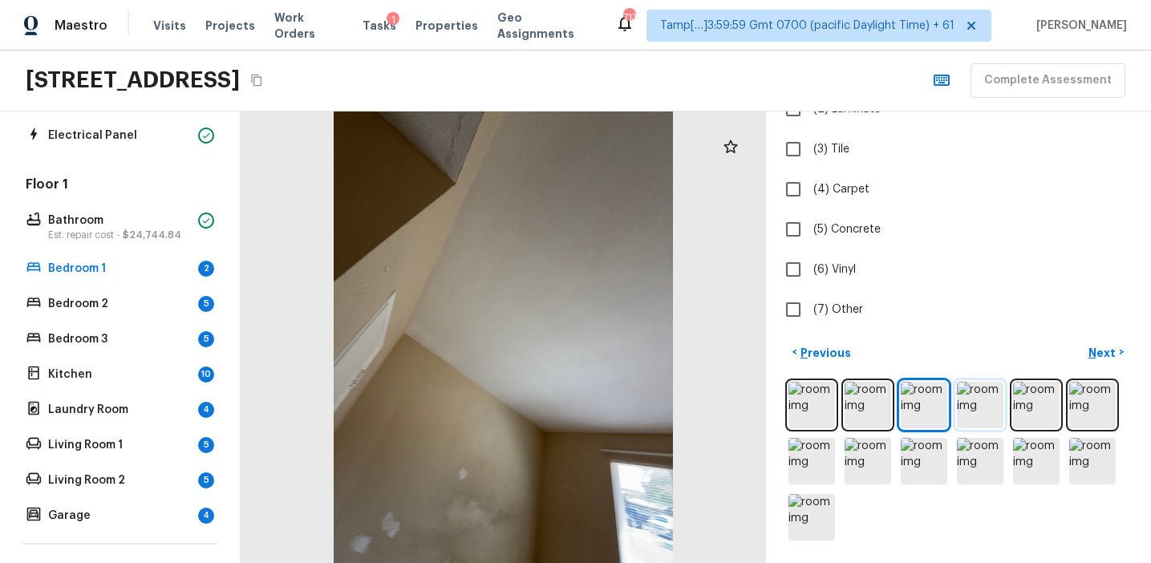
click at [958, 399] on img at bounding box center [980, 405] width 47 height 47
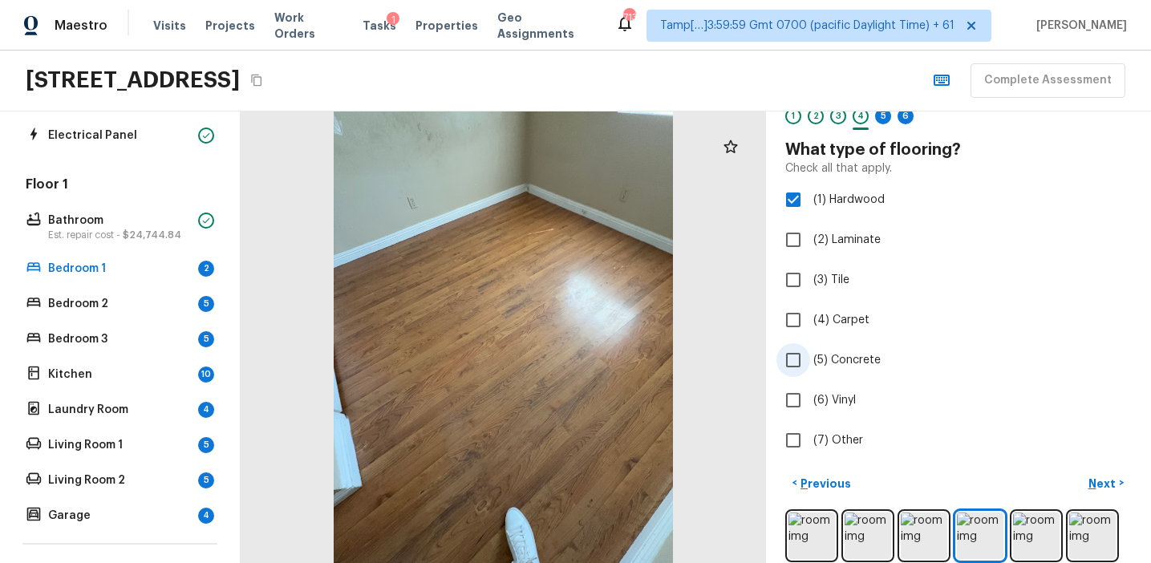
scroll to position [20, 0]
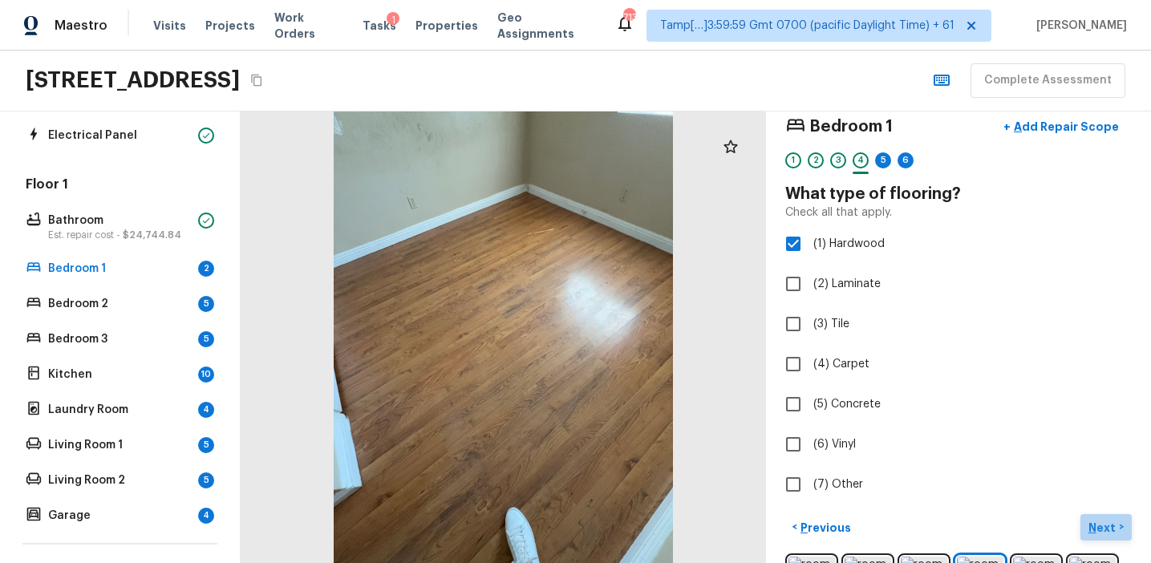
click at [1098, 528] on p "Next" at bounding box center [1103, 528] width 30 height 16
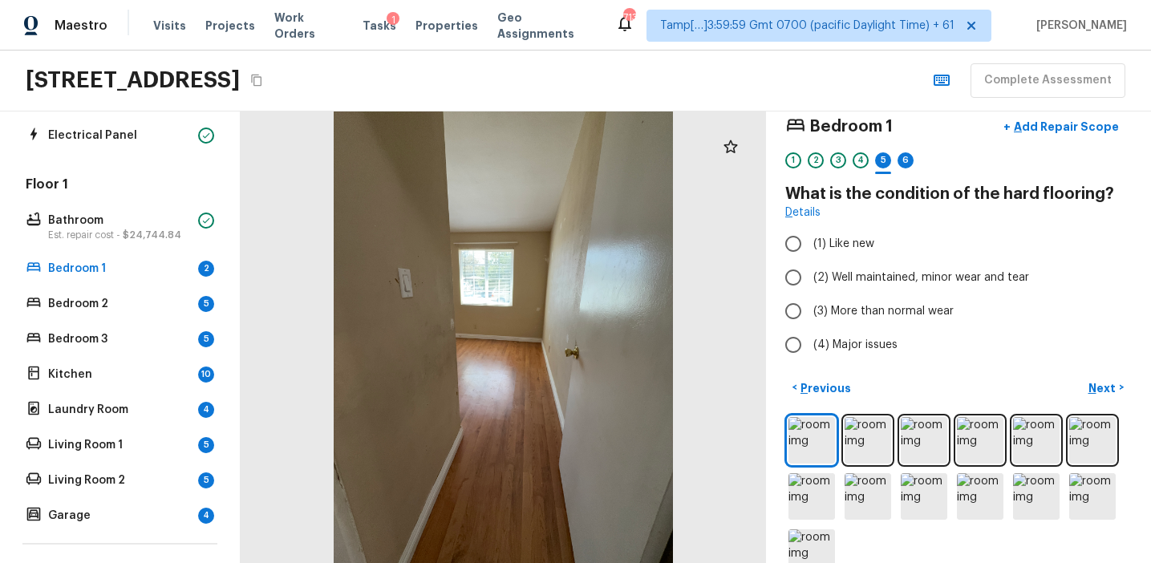
click at [832, 224] on div "Bedroom 1 + Add Repair Scope 1 2 3 4 5 6 What is the condition of the hard floo…" at bounding box center [958, 237] width 346 height 252
click at [845, 314] on span "(3) More than normal wear" at bounding box center [883, 311] width 140 height 16
click at [810, 314] on input "(3) More than normal wear" at bounding box center [793, 311] width 34 height 34
radio input "true"
click at [1094, 392] on p "Next" at bounding box center [1103, 388] width 30 height 16
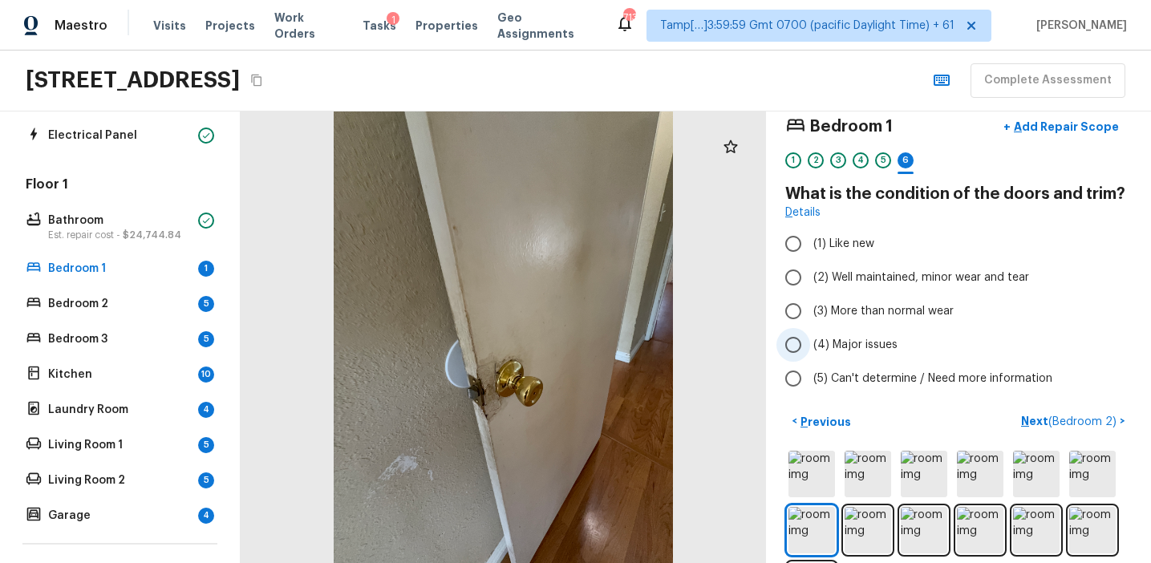
click at [862, 350] on span "(4) Major issues" at bounding box center [855, 345] width 84 height 16
click at [810, 350] on input "(4) Major issues" at bounding box center [793, 345] width 34 height 34
radio input "true"
click at [1034, 400] on div "Bedroom 1 + Add Repair Scope 1 2 3 4 5 6 What is the condition of the doors and…" at bounding box center [958, 337] width 385 height 452
click at [1039, 414] on p "Next ( Bedroom 2 )" at bounding box center [1070, 421] width 99 height 17
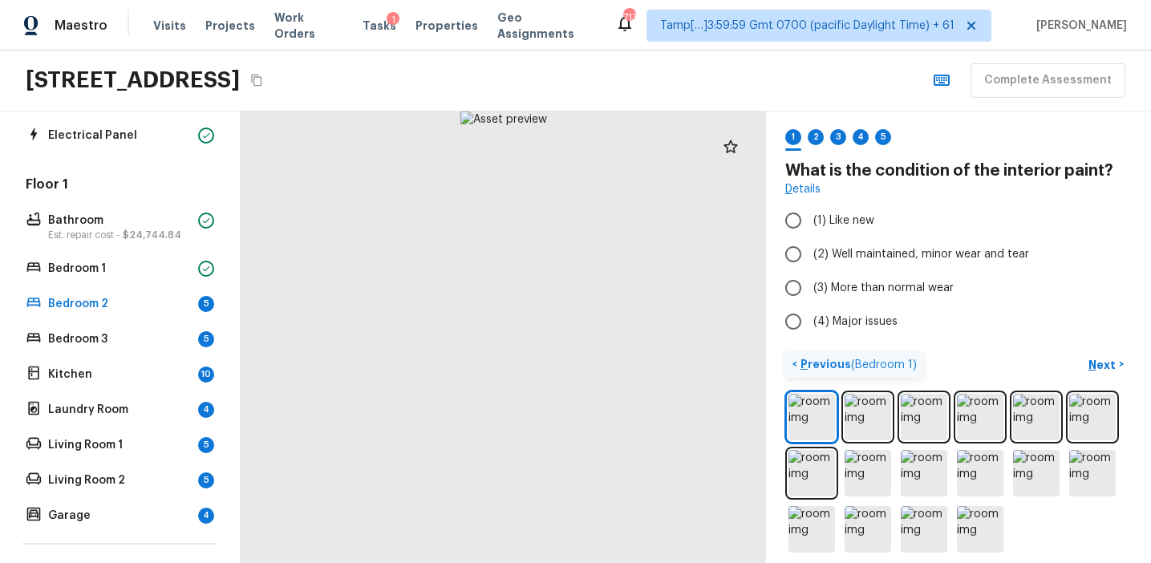
scroll to position [55, 0]
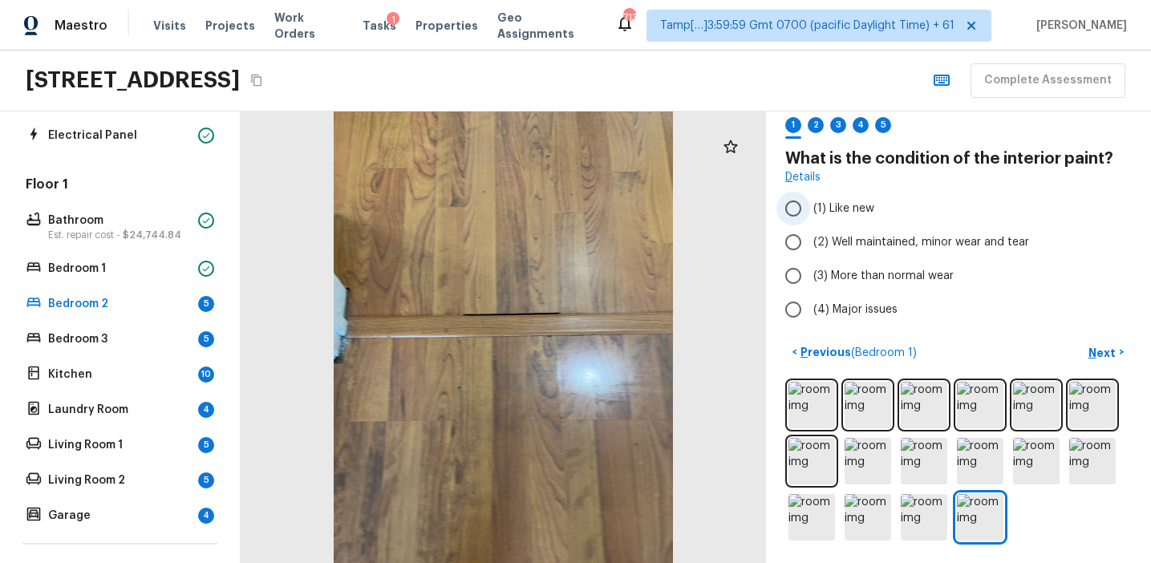
click at [849, 209] on span "(1) Like new" at bounding box center [843, 208] width 61 height 16
click at [810, 209] on input "(1) Like new" at bounding box center [793, 209] width 34 height 34
radio input "true"
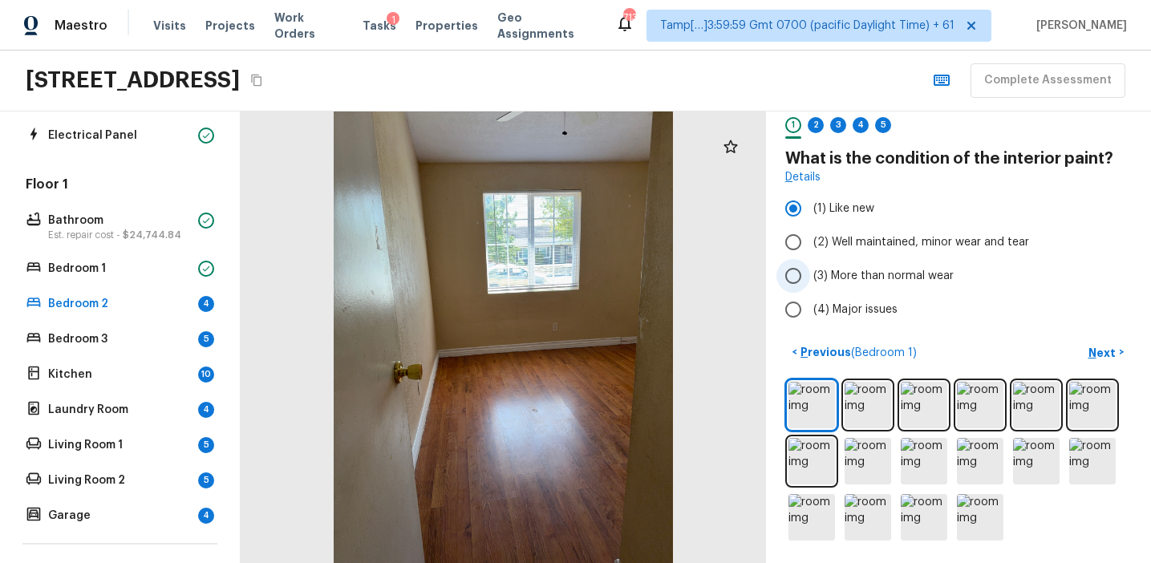
click at [889, 279] on span "(3) More than normal wear" at bounding box center [883, 276] width 140 height 16
click at [810, 279] on input "(3) More than normal wear" at bounding box center [793, 276] width 34 height 34
radio input "true"
click at [1082, 347] on button "Next >" at bounding box center [1105, 352] width 51 height 26
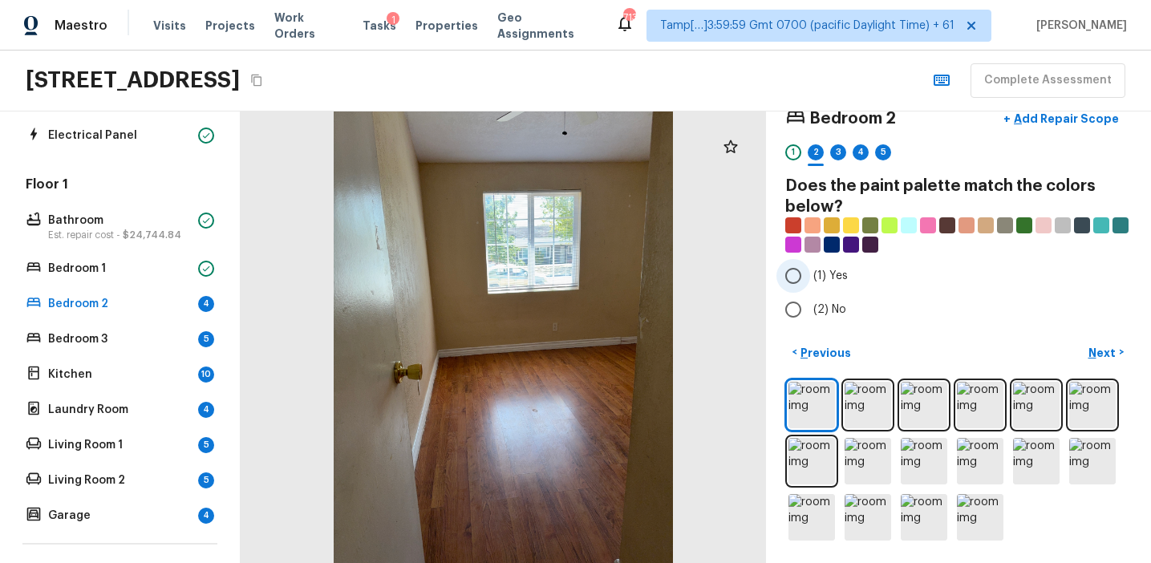
click at [836, 270] on span "(1) Yes" at bounding box center [830, 276] width 34 height 16
click at [810, 270] on input "(1) Yes" at bounding box center [793, 276] width 34 height 34
radio input "true"
click at [1097, 346] on p "Next" at bounding box center [1103, 353] width 30 height 16
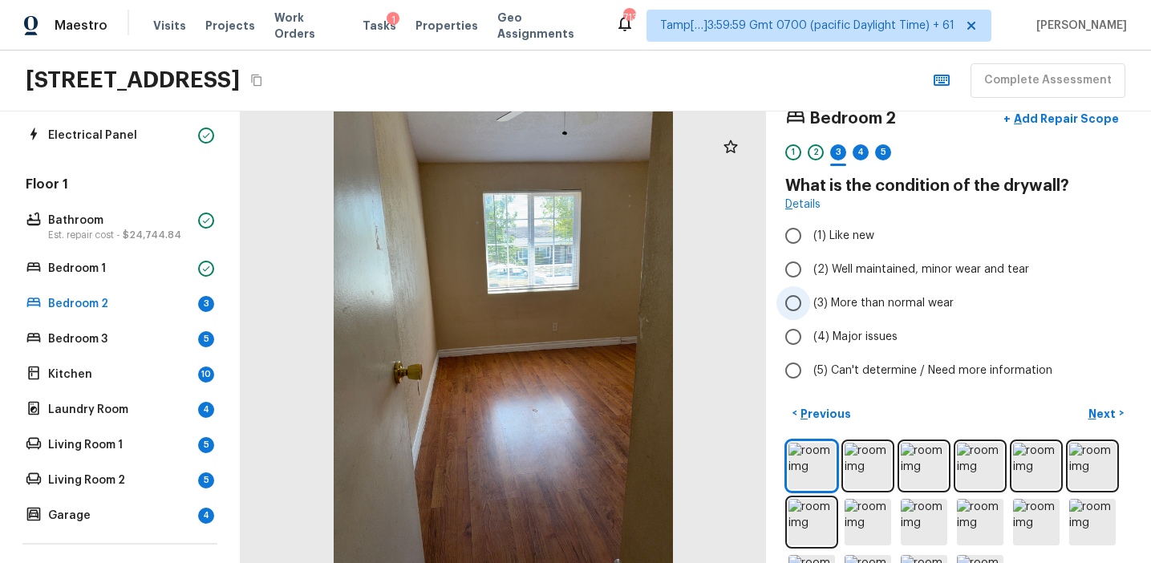
click at [901, 303] on span "(3) More than normal wear" at bounding box center [883, 303] width 140 height 16
click at [810, 303] on input "(3) More than normal wear" at bounding box center [793, 303] width 34 height 34
radio input "true"
click at [1108, 416] on p "Next" at bounding box center [1103, 414] width 30 height 16
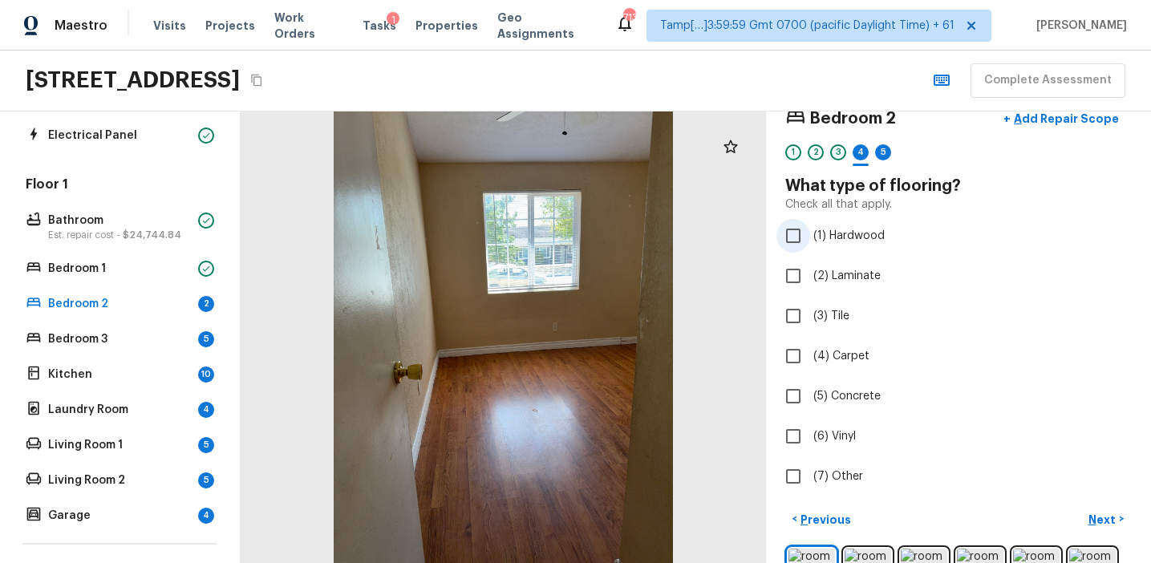
click at [827, 249] on label "(1) Hardwood" at bounding box center [947, 236] width 342 height 34
click at [810, 249] on input "(1) Hardwood" at bounding box center [793, 236] width 34 height 34
checkbox input "true"
click at [1102, 520] on p "Next" at bounding box center [1103, 520] width 30 height 16
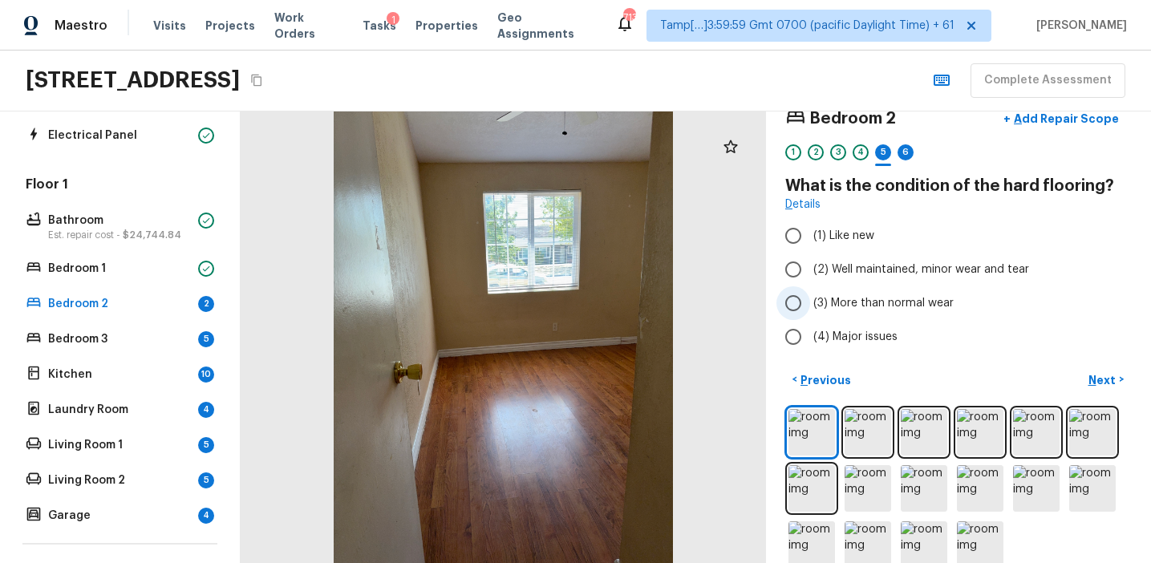
click at [884, 300] on span "(3) More than normal wear" at bounding box center [883, 303] width 140 height 16
click at [810, 300] on input "(3) More than normal wear" at bounding box center [793, 303] width 34 height 34
radio input "true"
click at [1096, 377] on p "Next" at bounding box center [1103, 380] width 30 height 16
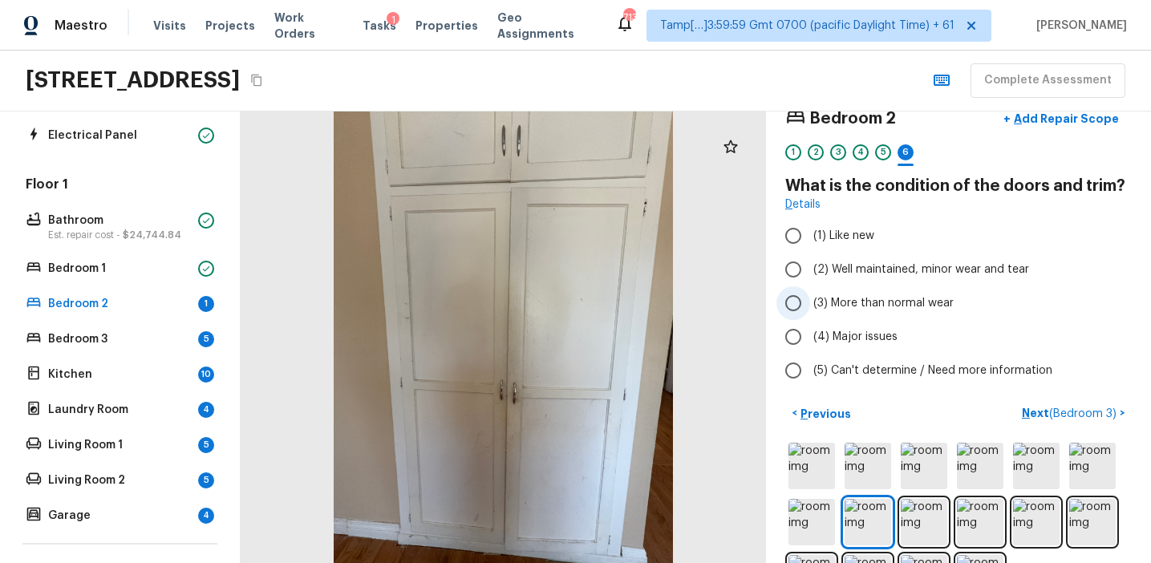
click at [878, 308] on span "(3) More than normal wear" at bounding box center [883, 303] width 140 height 16
click at [810, 308] on input "(3) More than normal wear" at bounding box center [793, 303] width 34 height 34
radio input "true"
click at [890, 338] on span "(4) Major issues" at bounding box center [855, 337] width 84 height 16
click at [810, 338] on input "(4) Major issues" at bounding box center [793, 337] width 34 height 34
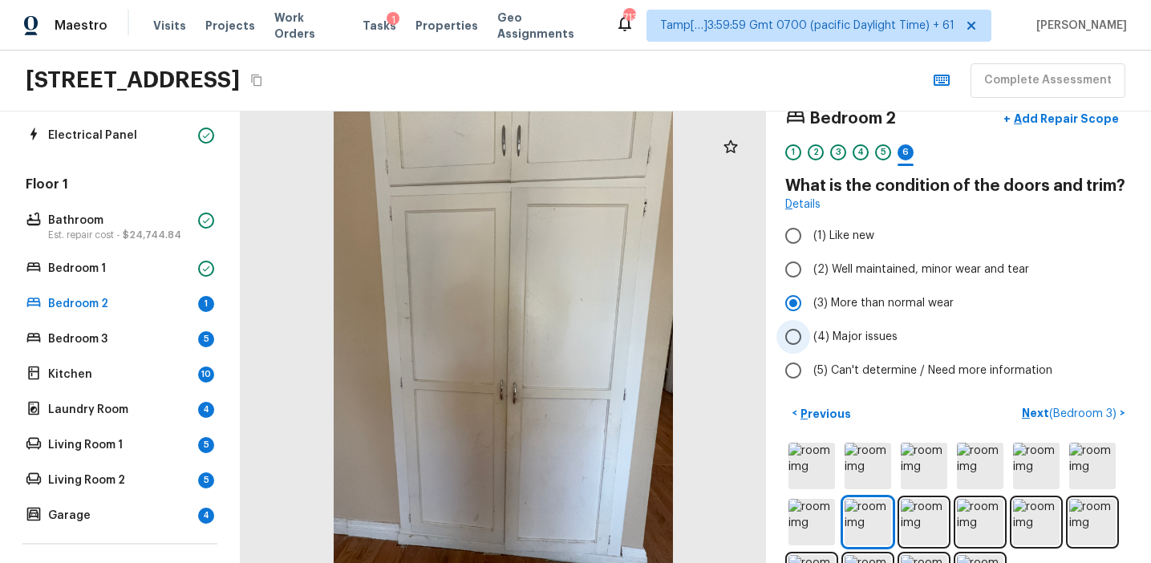
radio input "true"
click at [920, 298] on span "(3) More than normal wear" at bounding box center [883, 303] width 140 height 16
click at [810, 298] on input "(3) More than normal wear" at bounding box center [793, 303] width 34 height 34
radio input "true"
click at [1043, 407] on p "Next ( Bedroom 3 )" at bounding box center [1071, 413] width 98 height 17
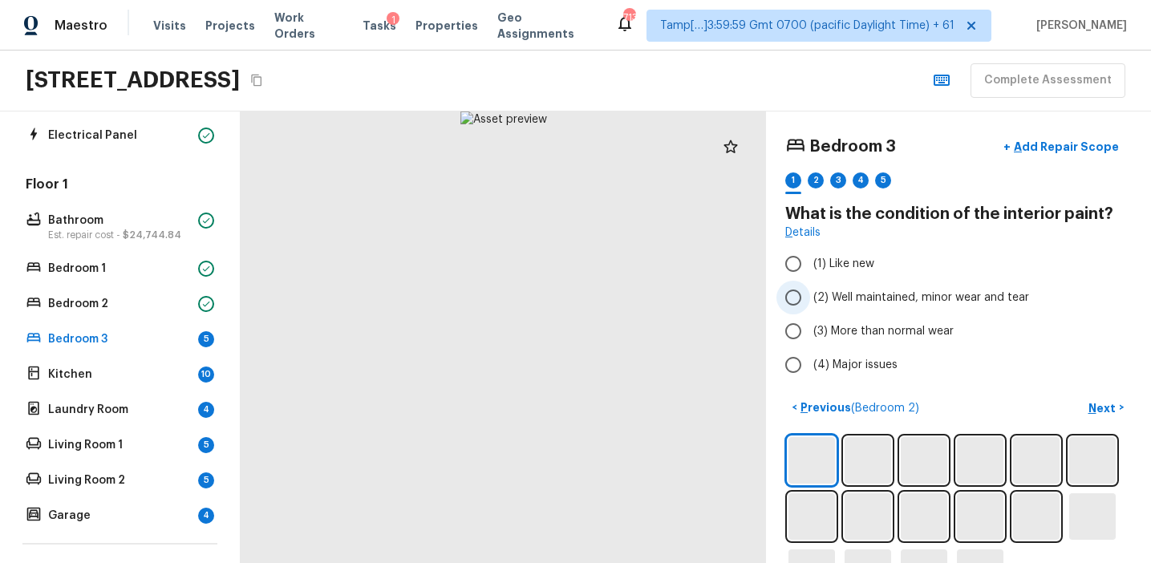
scroll to position [55, 0]
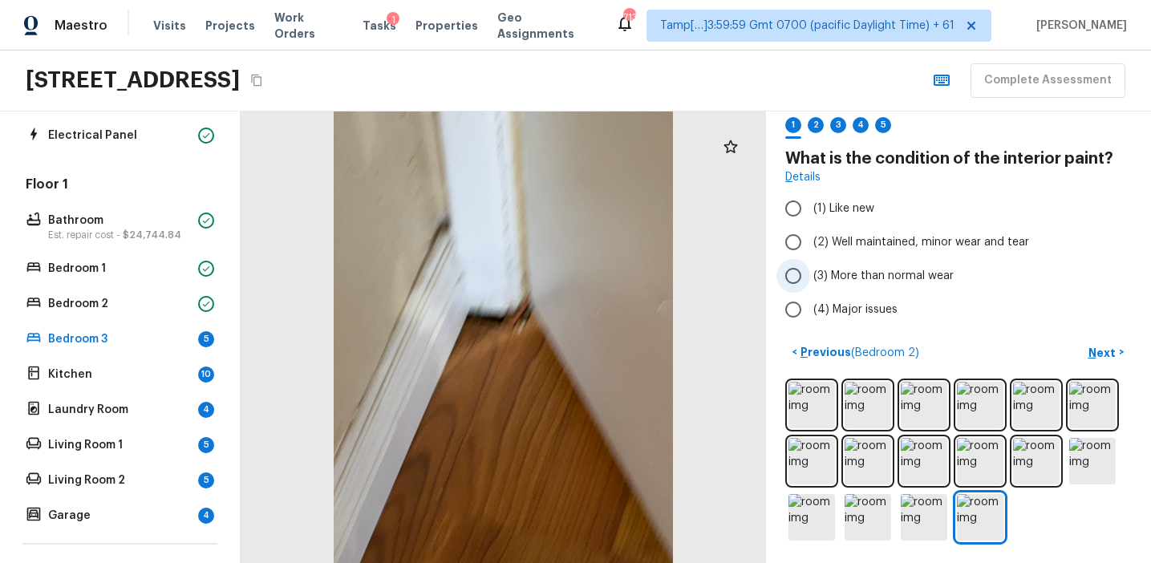
click at [914, 286] on label "(3) More than normal wear" at bounding box center [947, 276] width 342 height 34
click at [810, 286] on input "(3) More than normal wear" at bounding box center [793, 276] width 34 height 34
radio input "true"
click at [1103, 346] on p "Next" at bounding box center [1103, 353] width 30 height 16
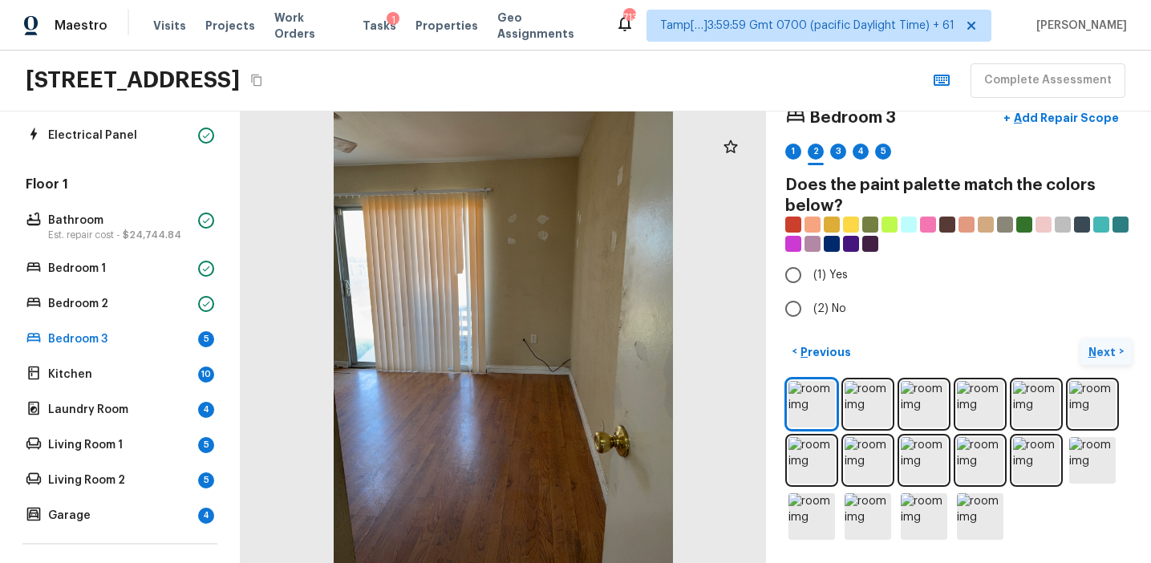
scroll to position [28, 0]
click at [853, 268] on label "(1) Yes" at bounding box center [947, 276] width 342 height 34
click at [810, 268] on input "(1) Yes" at bounding box center [793, 276] width 34 height 34
radio input "true"
click at [1100, 353] on p "Next" at bounding box center [1103, 353] width 30 height 16
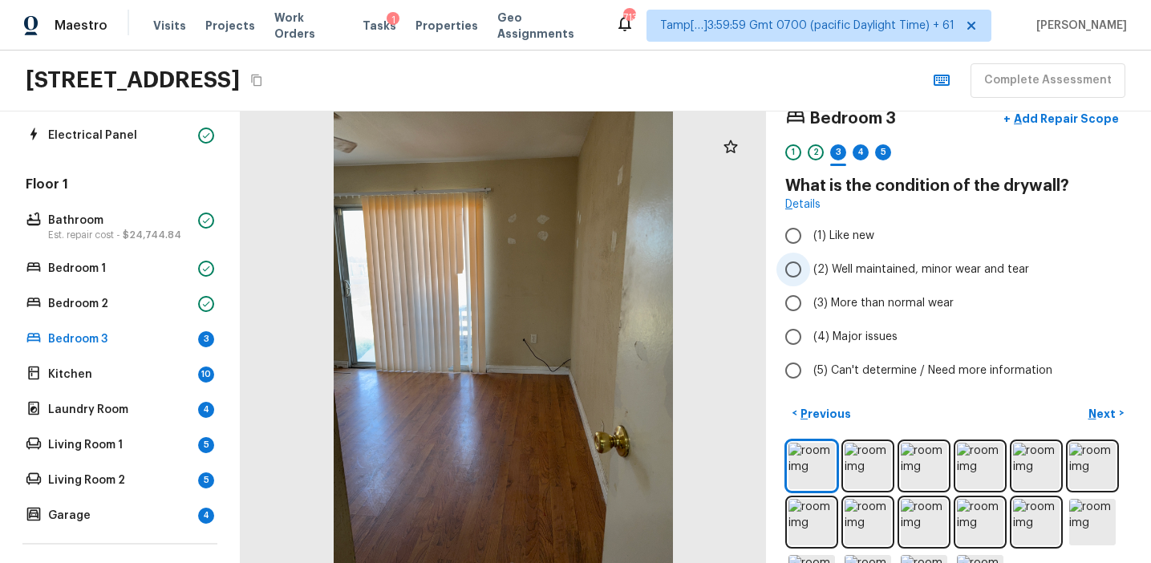
click at [907, 272] on span "(2) Well maintained, minor wear and tear" at bounding box center [921, 269] width 216 height 16
click at [810, 272] on input "(2) Well maintained, minor wear and tear" at bounding box center [793, 270] width 34 height 34
radio input "true"
click at [913, 303] on span "(3) More than normal wear" at bounding box center [883, 303] width 140 height 16
click at [810, 303] on input "(3) More than normal wear" at bounding box center [793, 303] width 34 height 34
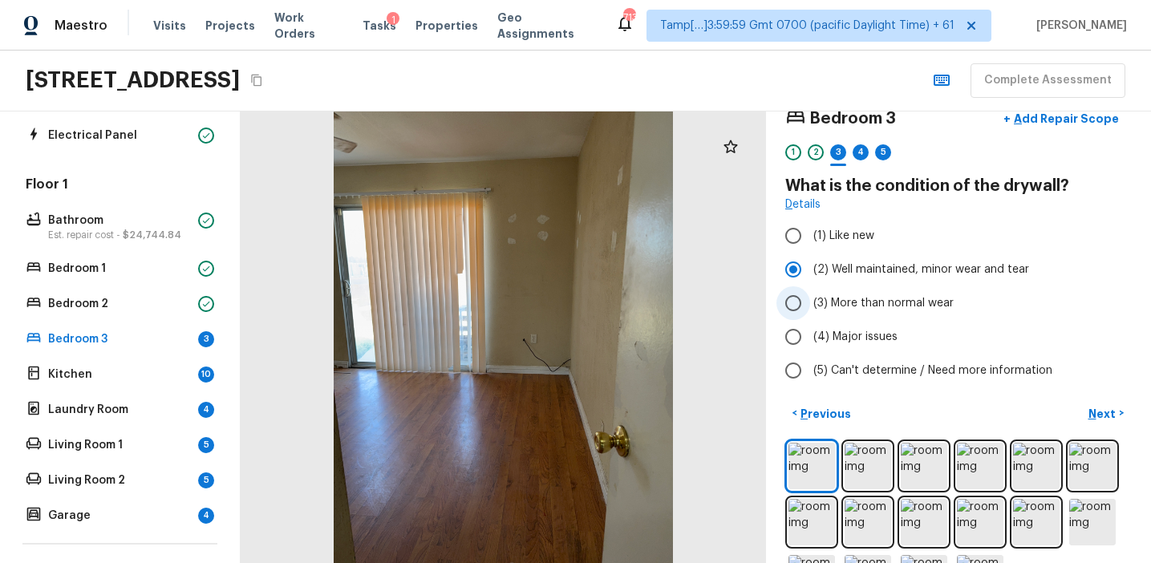
radio input "true"
click at [1098, 407] on p "Next" at bounding box center [1103, 414] width 30 height 16
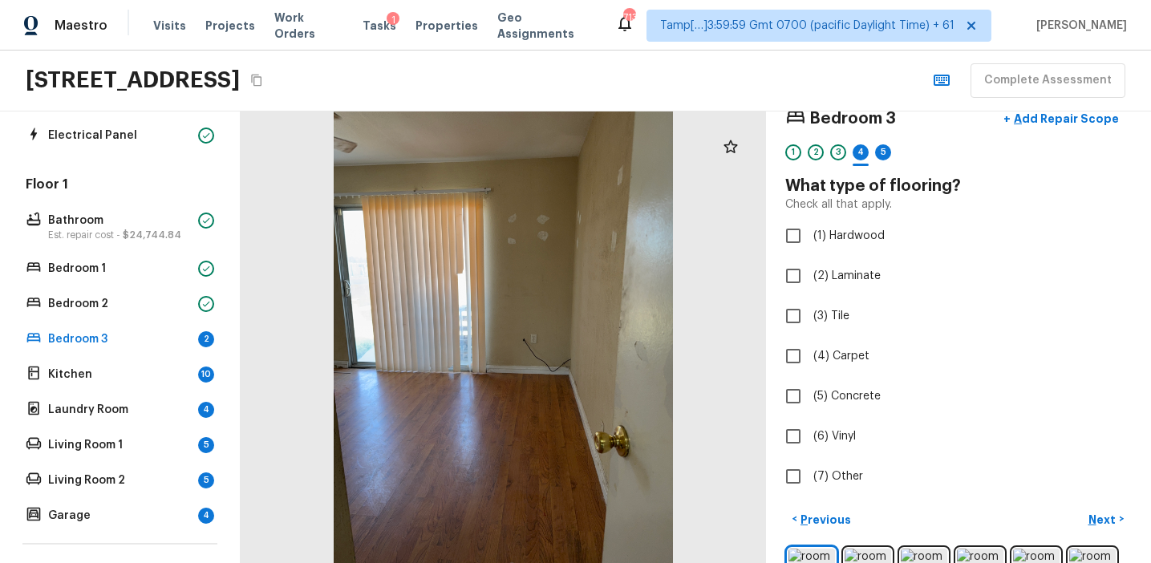
scroll to position [33, 0]
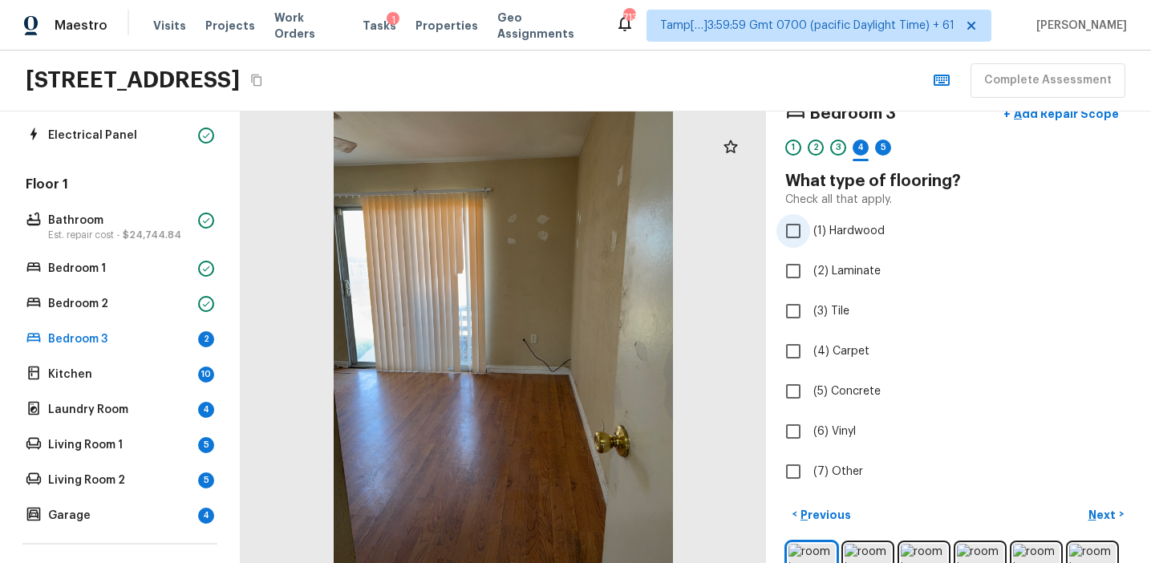
click at [851, 229] on span "(1) Hardwood" at bounding box center [848, 231] width 71 height 16
click at [810, 229] on input "(1) Hardwood" at bounding box center [793, 231] width 34 height 34
checkbox input "true"
click at [1106, 512] on p "Next" at bounding box center [1103, 515] width 30 height 16
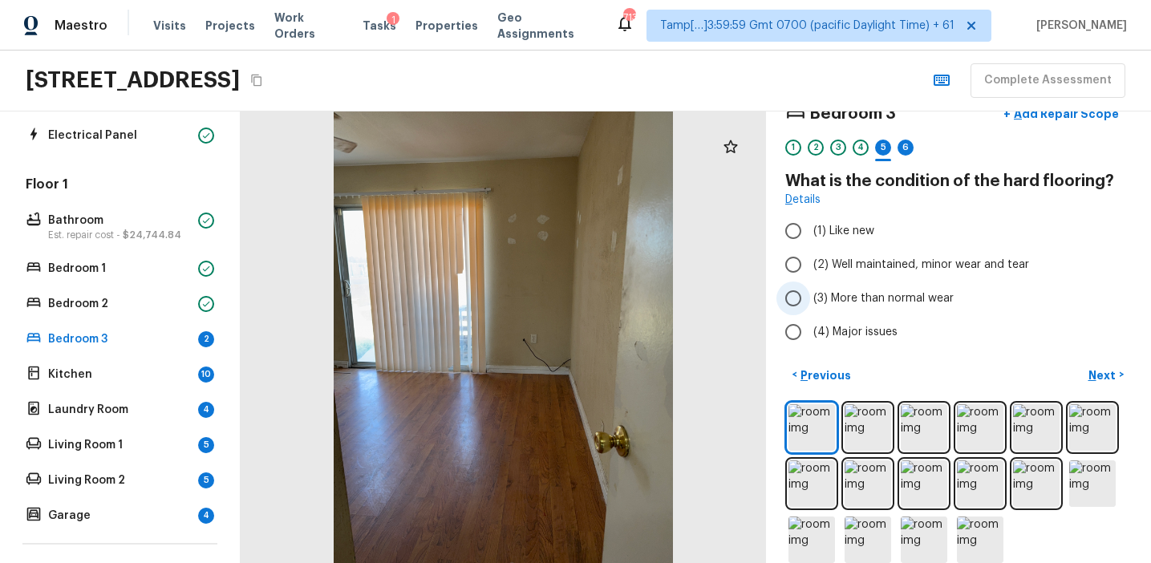
click at [857, 304] on span "(3) More than normal wear" at bounding box center [883, 298] width 140 height 16
click at [810, 304] on input "(3) More than normal wear" at bounding box center [793, 298] width 34 height 34
radio input "true"
click at [1095, 365] on button "Next >" at bounding box center [1105, 375] width 51 height 26
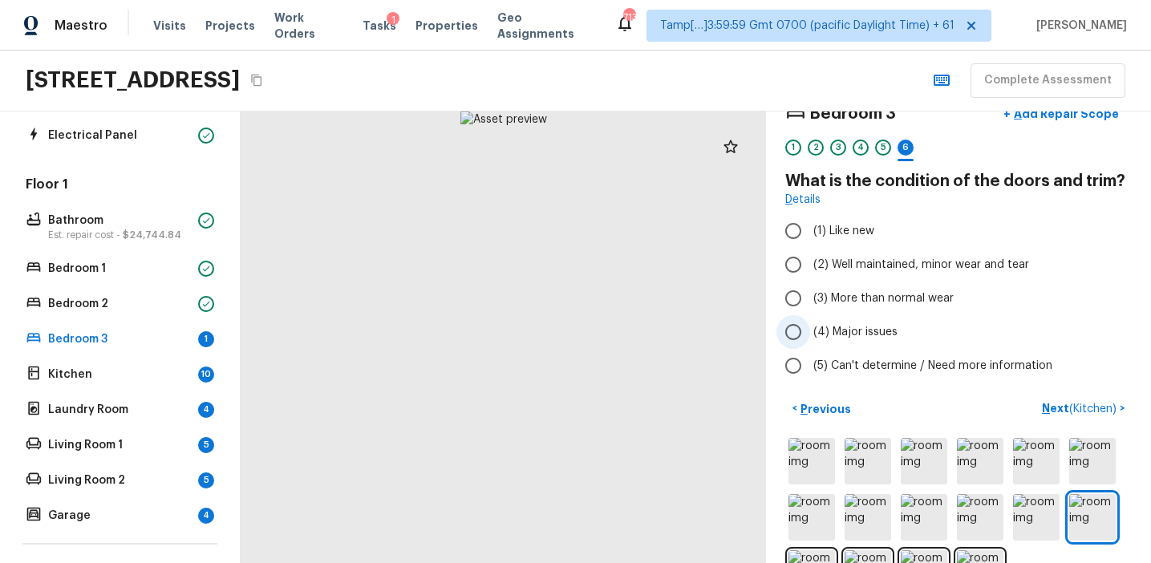
click at [886, 324] on span "(4) Major issues" at bounding box center [855, 332] width 84 height 16
click at [810, 324] on input "(4) Major issues" at bounding box center [793, 332] width 34 height 34
radio input "true"
click at [1063, 113] on p "Add Repair Scope" at bounding box center [1065, 114] width 108 height 16
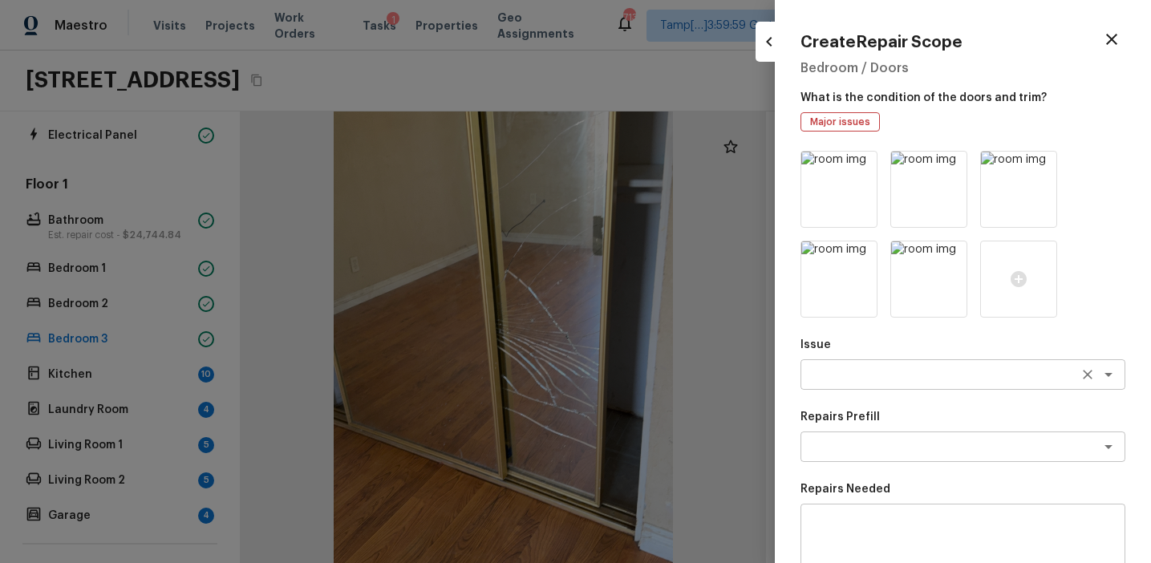
click at [871, 374] on textarea at bounding box center [940, 375] width 265 height 16
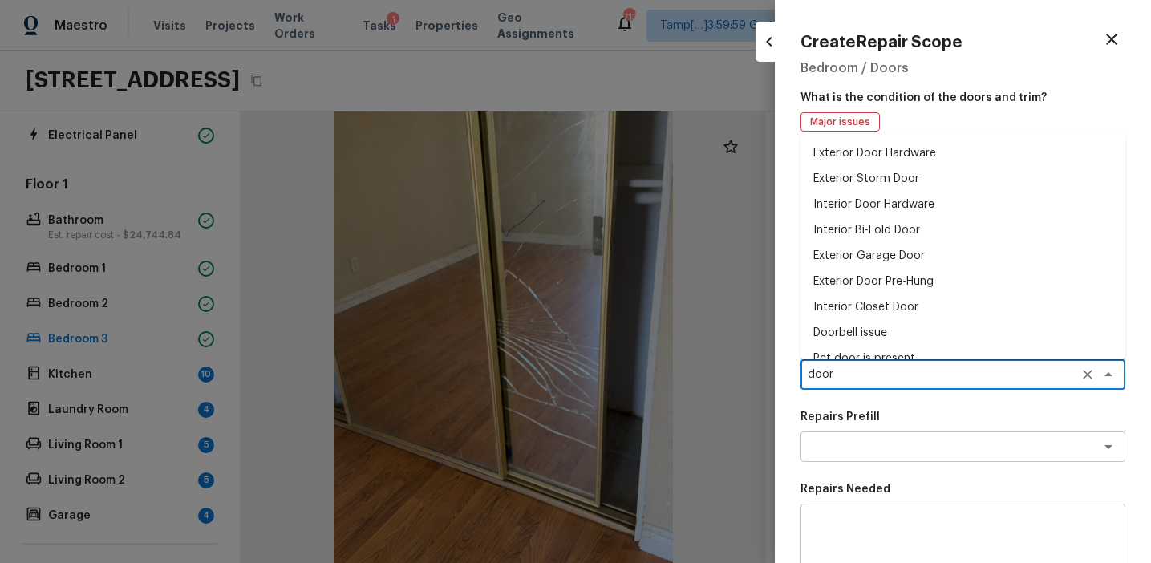
click at [877, 225] on li "Interior Bi-Fold Door" at bounding box center [962, 230] width 325 height 26
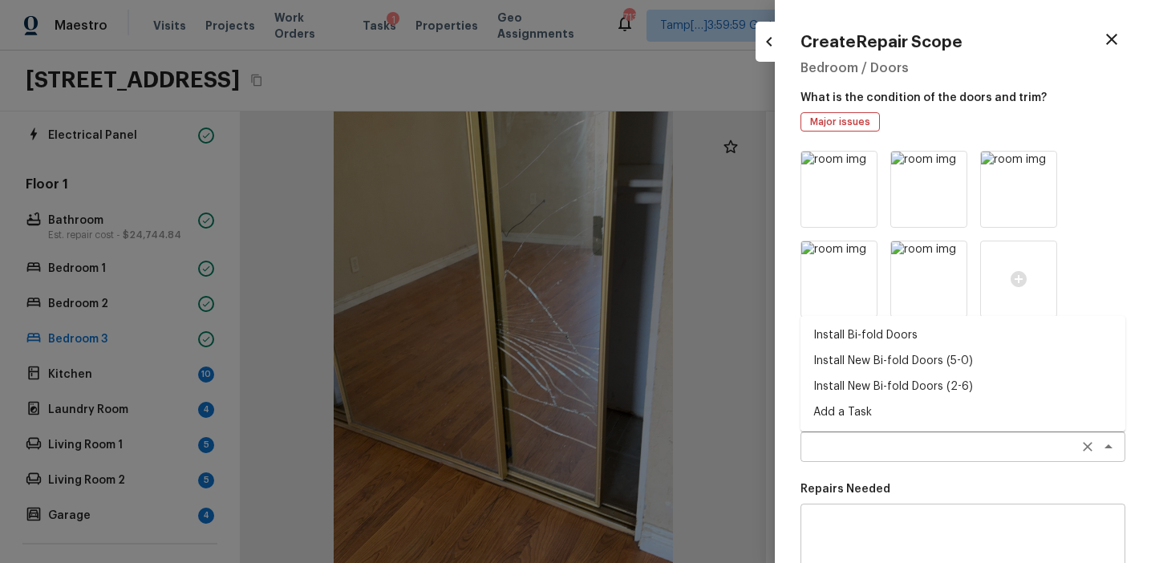
click at [845, 457] on div "x ​" at bounding box center [962, 446] width 325 height 30
type textarea "Interior Bi-Fold Door"
click at [873, 489] on p "Repairs Needed" at bounding box center [962, 489] width 325 height 16
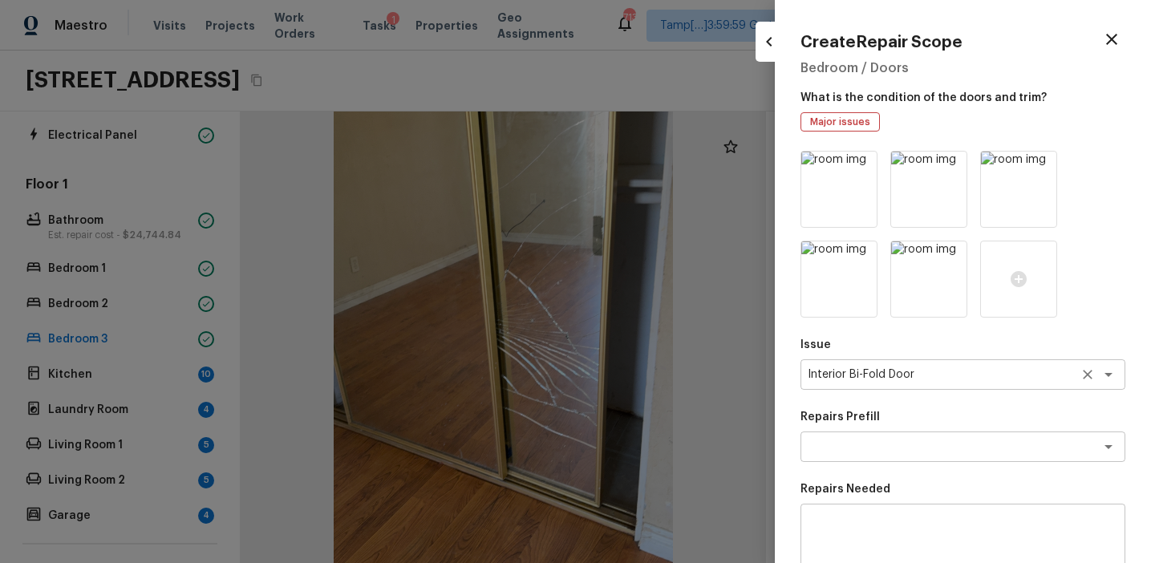
click at [1083, 371] on icon "Clear" at bounding box center [1088, 375] width 10 height 10
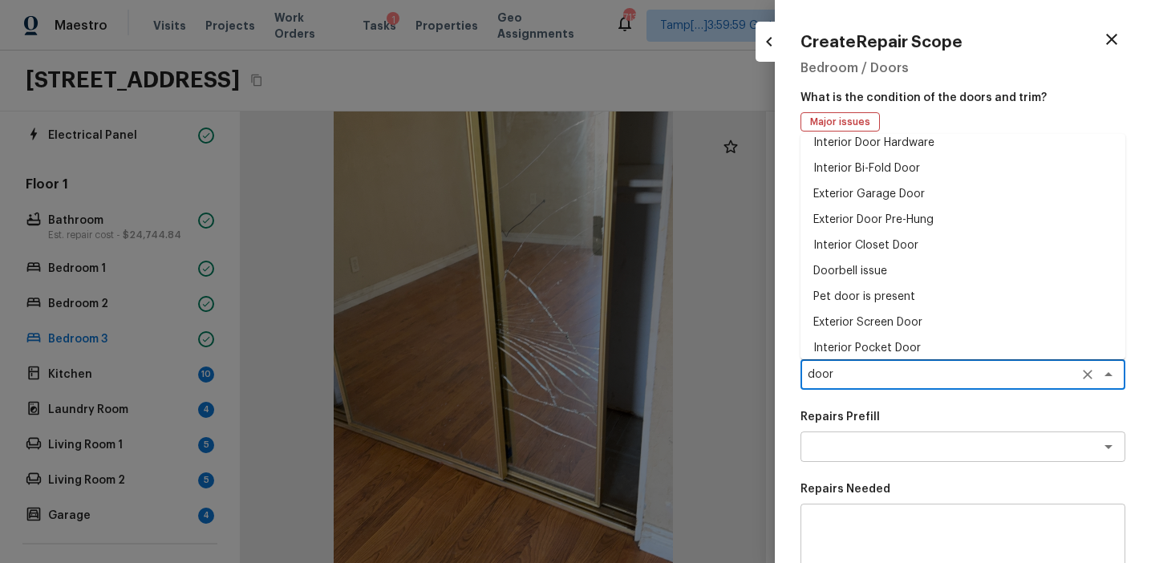
scroll to position [36, 0]
click at [911, 266] on li "Interior Closet Door" at bounding box center [962, 271] width 325 height 26
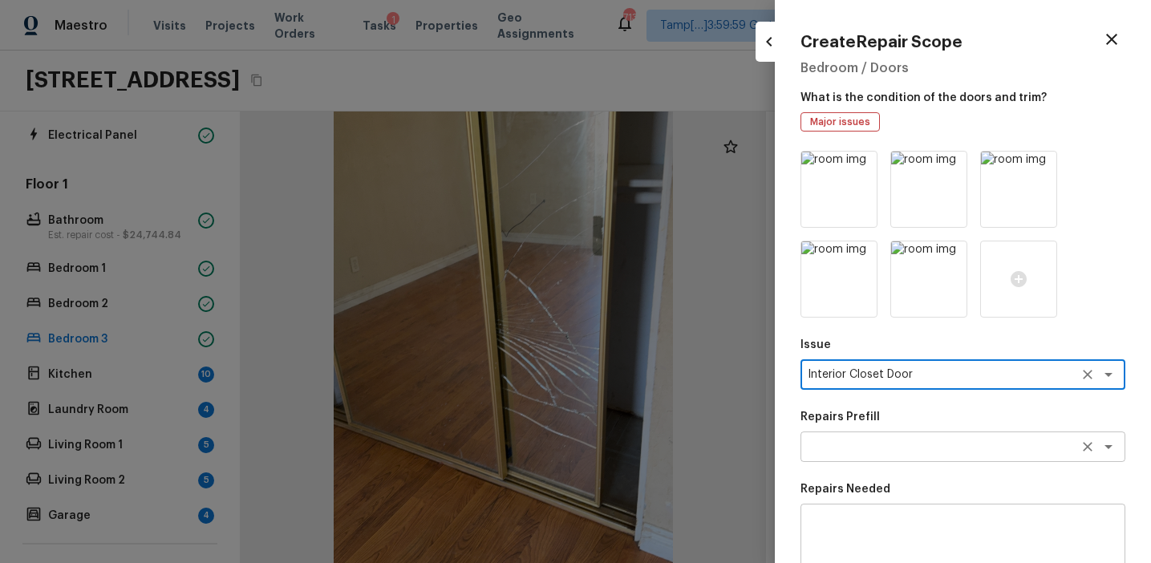
click at [885, 456] on div "x ​" at bounding box center [962, 446] width 325 height 30
type textarea "Interior Closet Door"
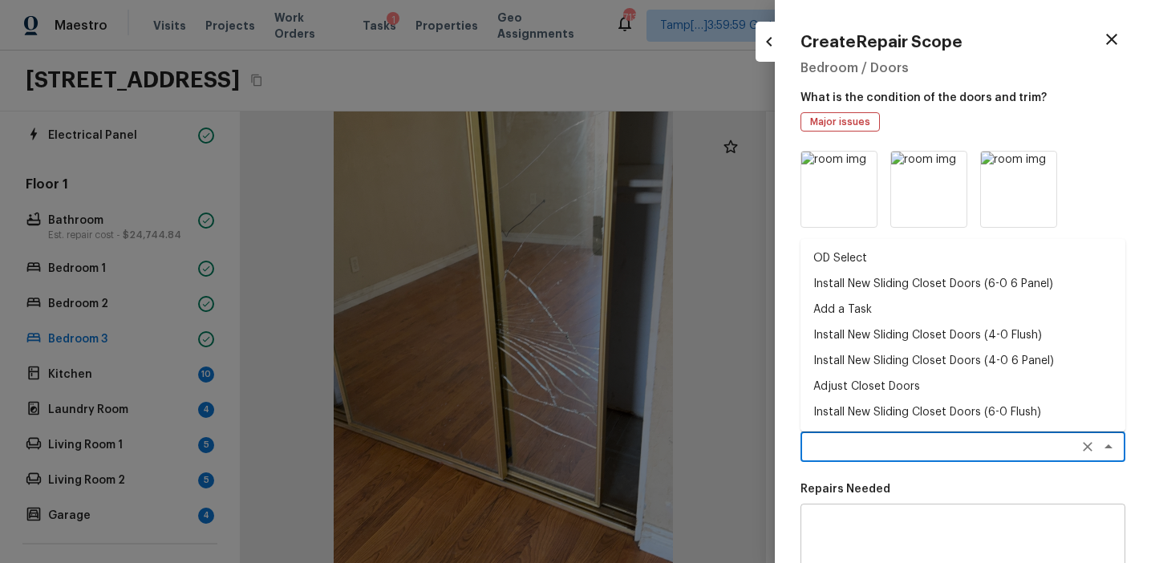
click at [916, 274] on li "Install New Sliding Closet Doors (6-0 6 Panel)" at bounding box center [962, 284] width 325 height 26
type textarea "Install New Sliding Closet Doors (6-0 6 Panel)"
type textarea "Remove the existing door (if present). Install a new 6-0 bi-fold 6 panel interi…"
type input "$302.90"
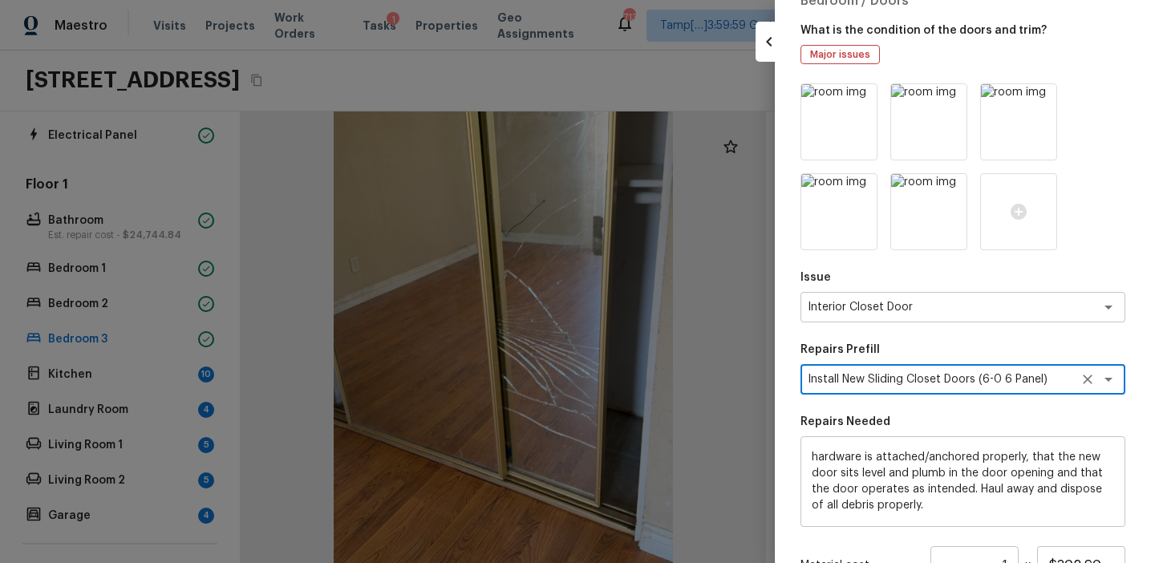
scroll to position [46, 0]
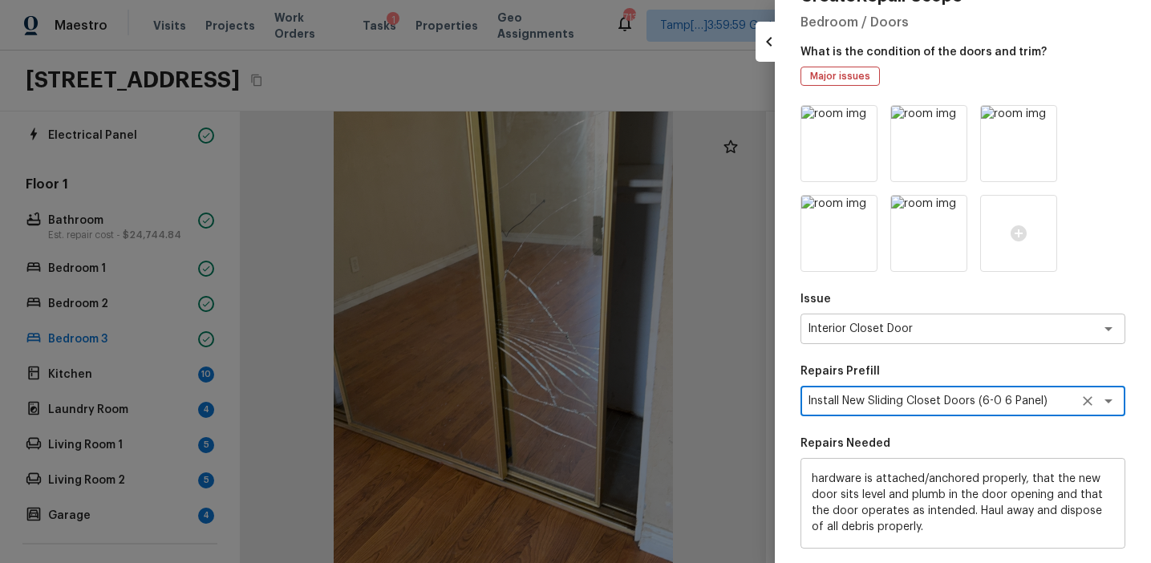
click at [960, 401] on textarea "Install New Sliding Closet Doors (6-0 6 Panel)" at bounding box center [940, 401] width 265 height 16
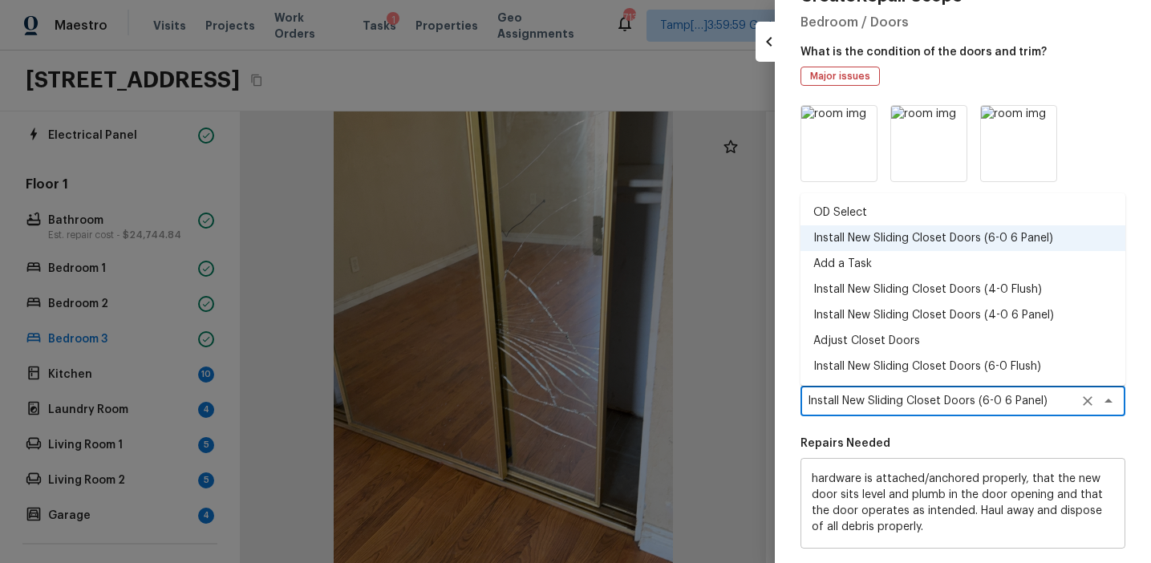
click at [944, 308] on li "Install New Sliding Closet Doors (4-0 6 Panel)" at bounding box center [962, 315] width 325 height 26
type textarea "Install New Sliding Closet Doors (4-0 6 Panel)"
type textarea "Remove the existing door (if present). Install a new 4-0 bi-fold 6 panel interi…"
type input "$252.08"
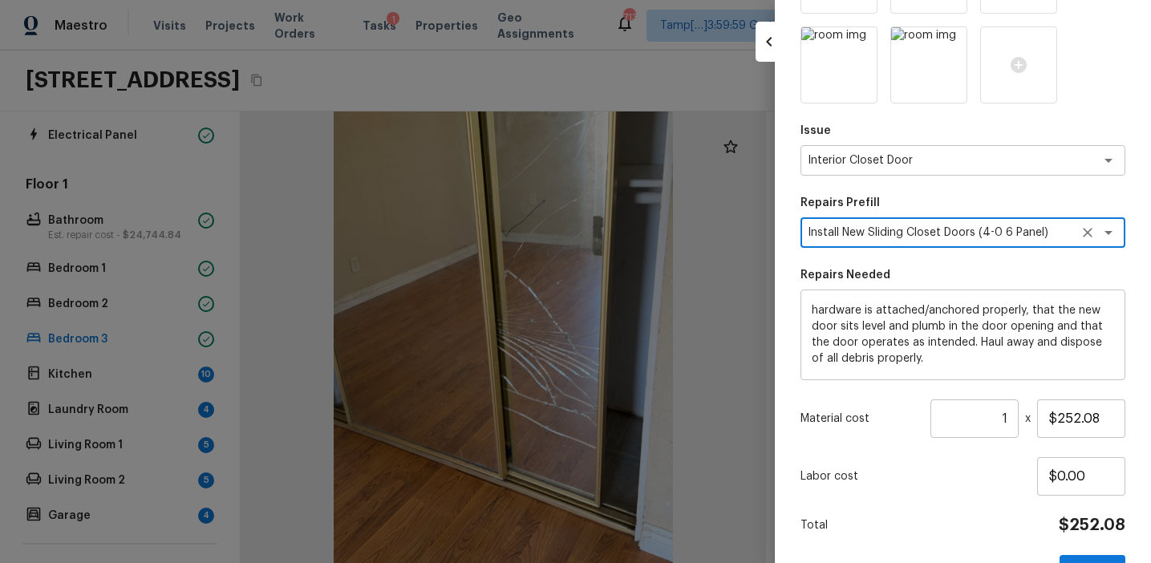
scroll to position [204, 0]
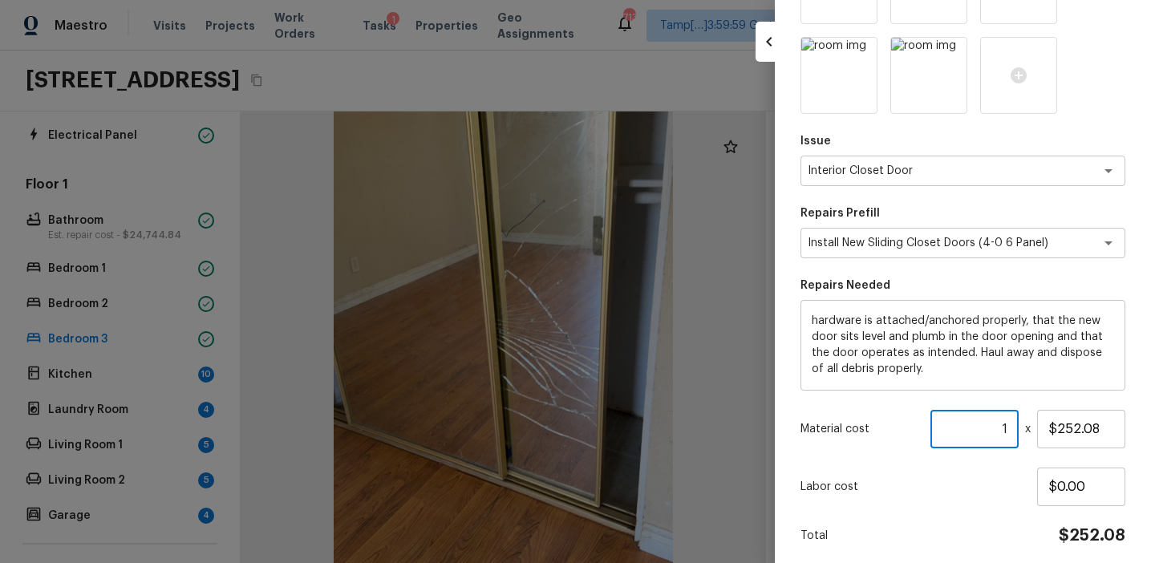
click at [1012, 427] on input "1" at bounding box center [974, 429] width 88 height 38
type input "3"
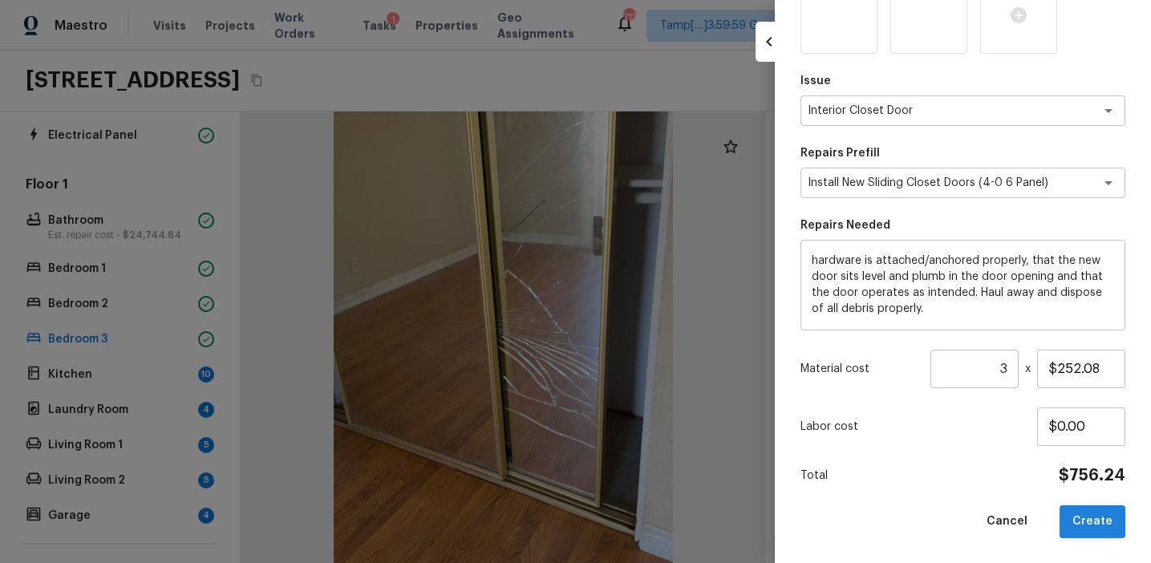
click at [1091, 516] on button "Create" at bounding box center [1092, 521] width 66 height 33
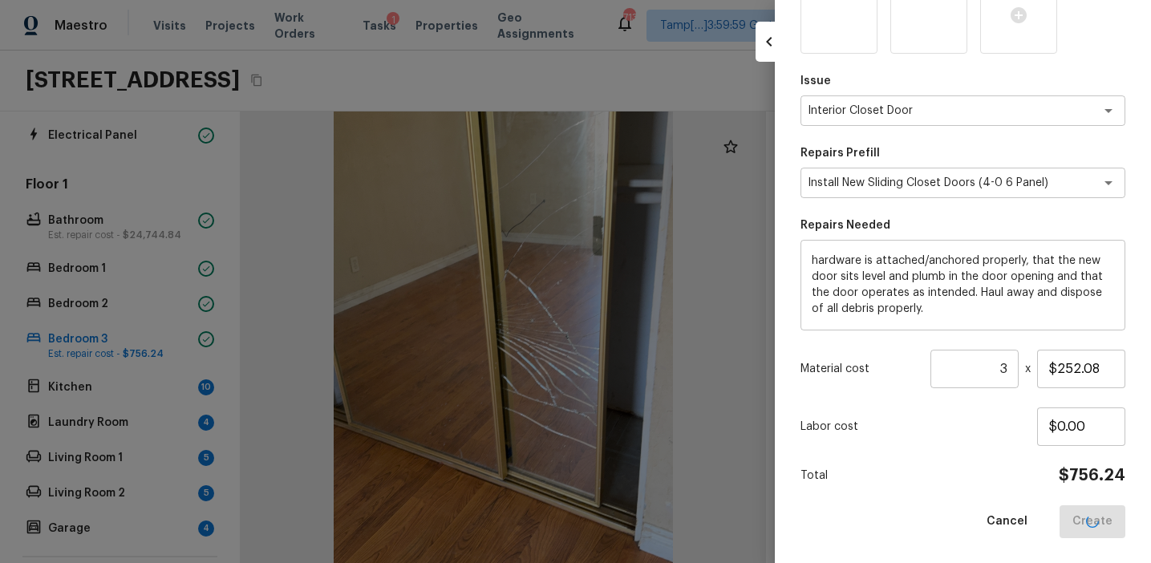
type input "1"
type input "$0.00"
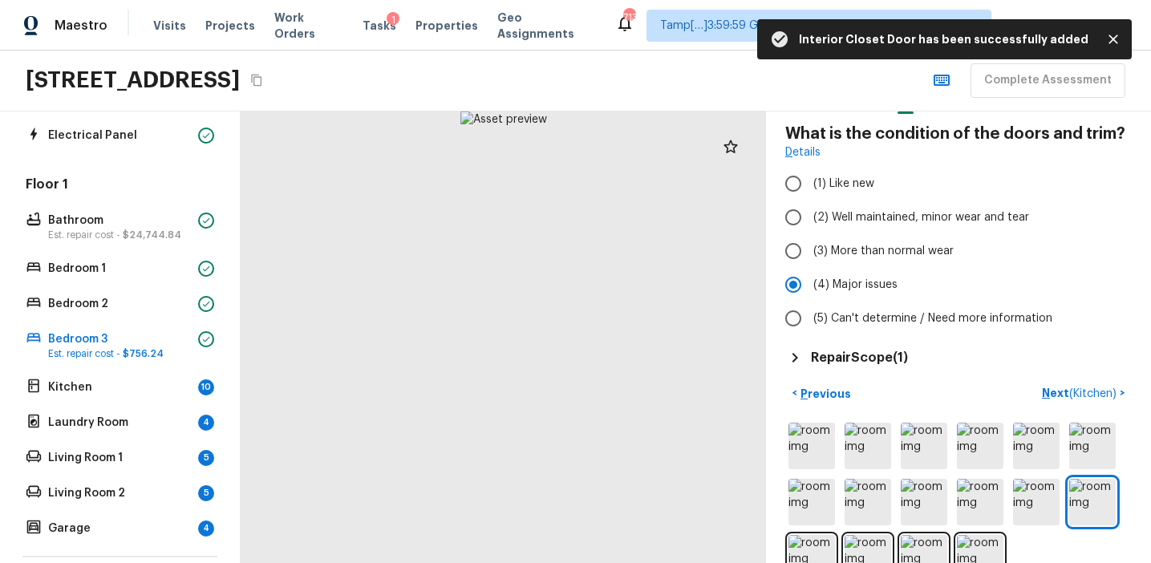
scroll to position [121, 0]
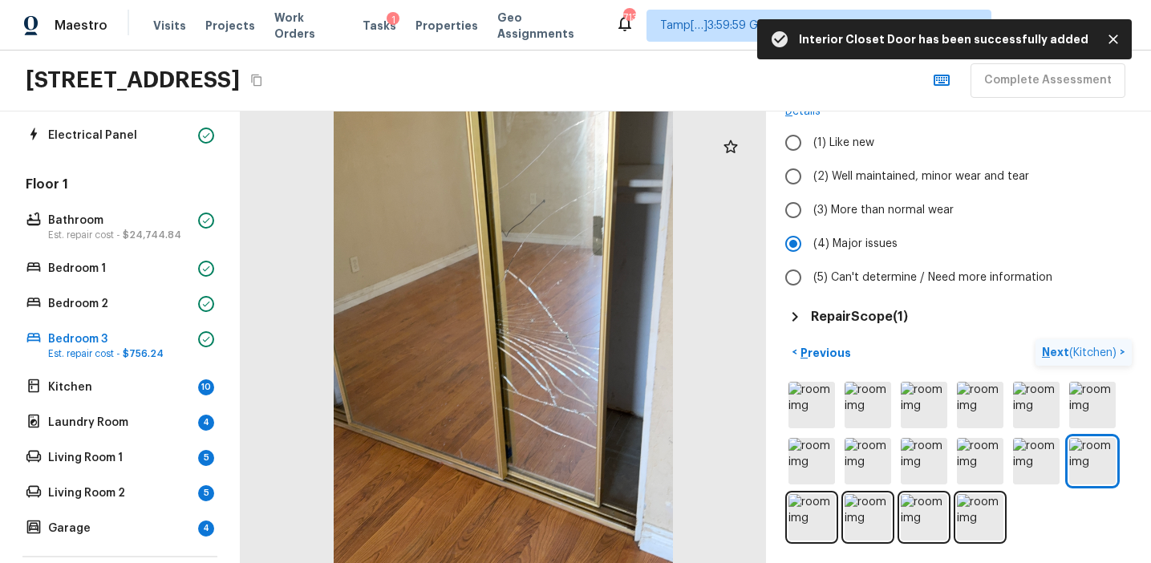
click at [1055, 356] on p "Next ( Kitchen )" at bounding box center [1081, 352] width 78 height 17
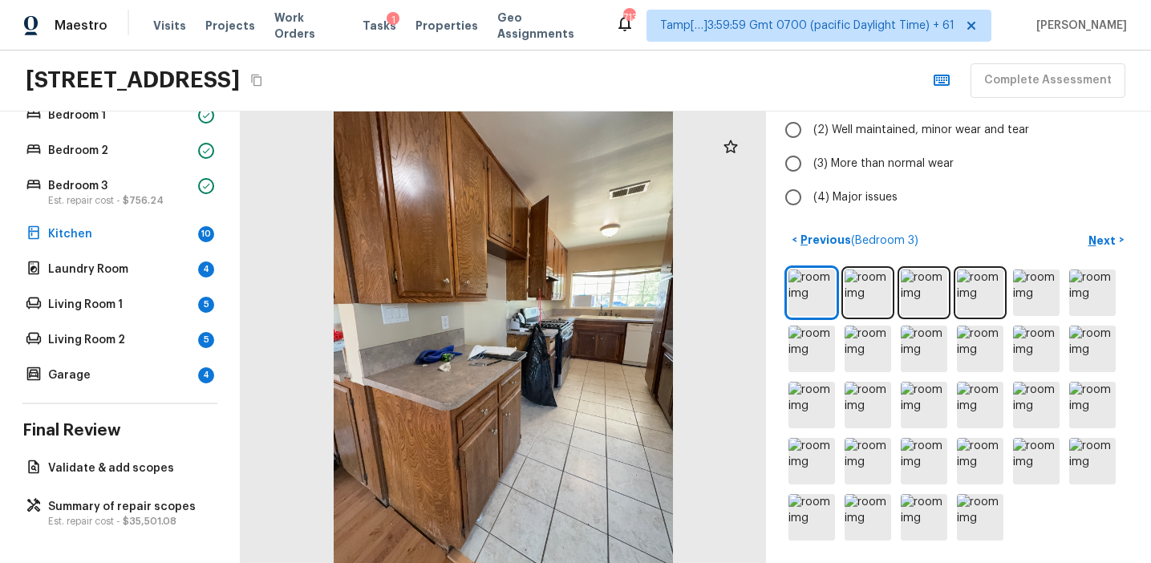
scroll to position [0, 0]
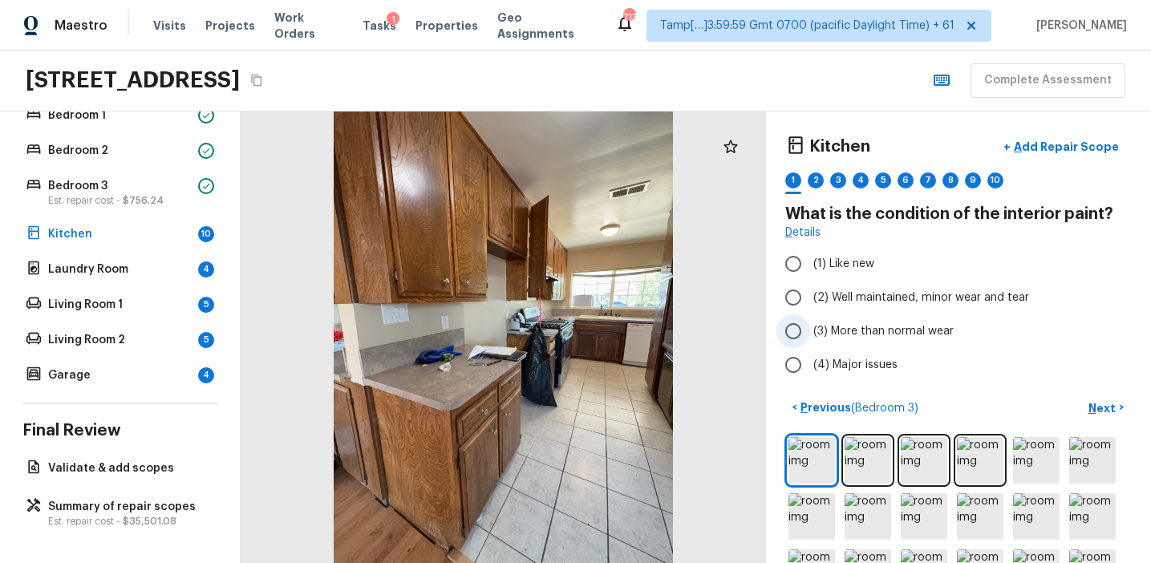
click at [881, 332] on span "(3) More than normal wear" at bounding box center [883, 331] width 140 height 16
click at [810, 332] on input "(3) More than normal wear" at bounding box center [793, 331] width 34 height 34
radio input "true"
click at [1104, 403] on p "Next" at bounding box center [1103, 408] width 30 height 16
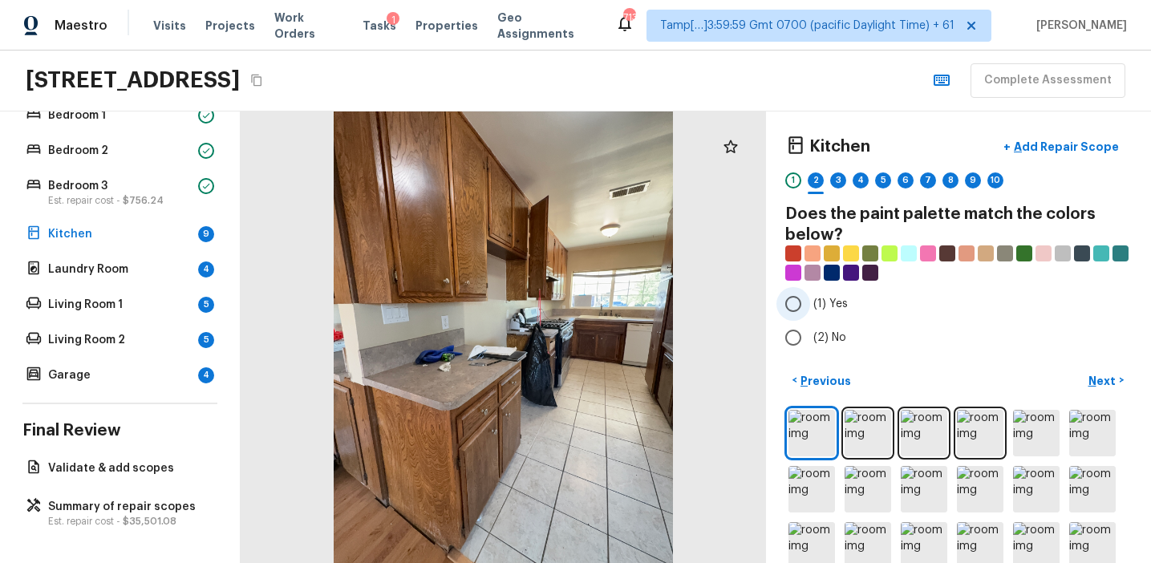
click at [838, 305] on span "(1) Yes" at bounding box center [830, 304] width 34 height 16
click at [810, 305] on input "(1) Yes" at bounding box center [793, 304] width 34 height 34
radio input "true"
click at [1092, 375] on p "Next" at bounding box center [1103, 381] width 30 height 16
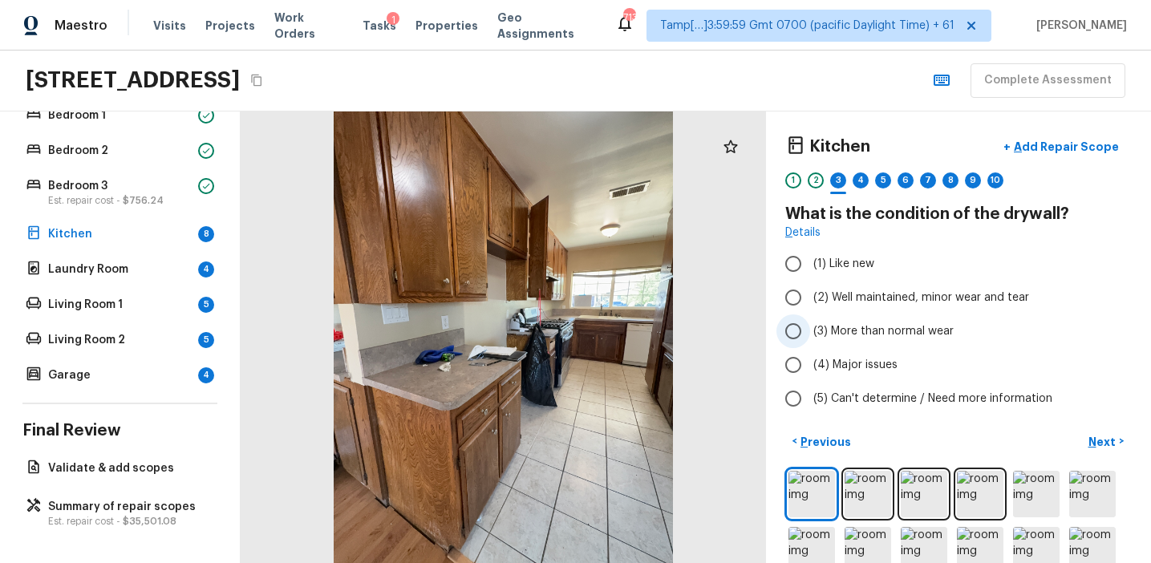
click at [876, 330] on span "(3) More than normal wear" at bounding box center [883, 331] width 140 height 16
click at [810, 330] on input "(3) More than normal wear" at bounding box center [793, 331] width 34 height 34
radio input "true"
click at [1098, 439] on p "Next" at bounding box center [1103, 442] width 30 height 16
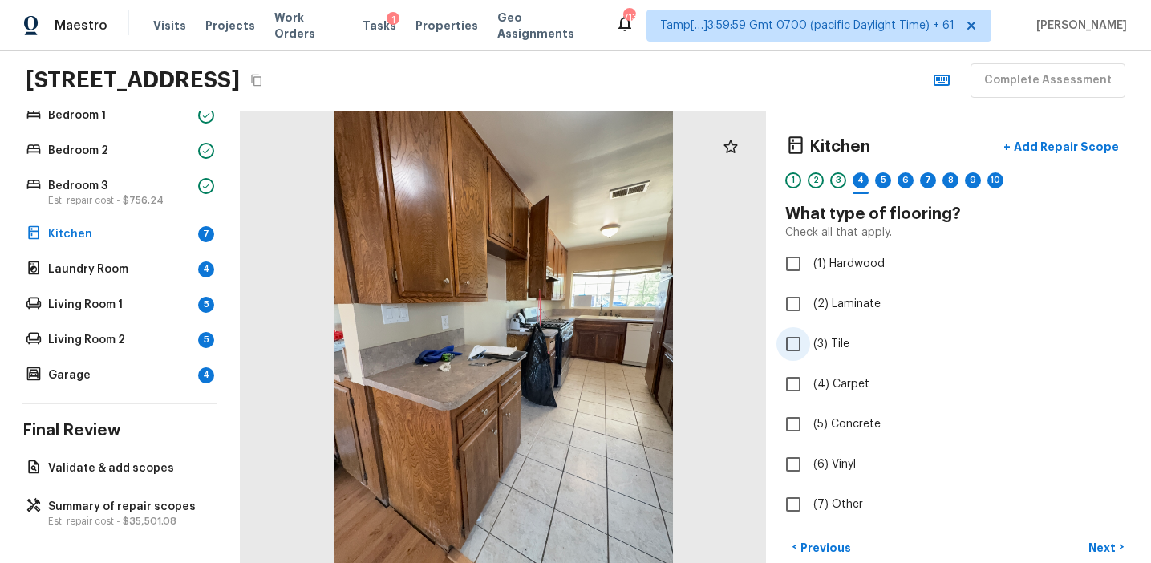
click at [816, 346] on span "(3) Tile" at bounding box center [831, 344] width 36 height 16
click at [810, 346] on input "(3) Tile" at bounding box center [793, 344] width 34 height 34
checkbox input "true"
click at [1106, 543] on p "Next" at bounding box center [1103, 548] width 30 height 16
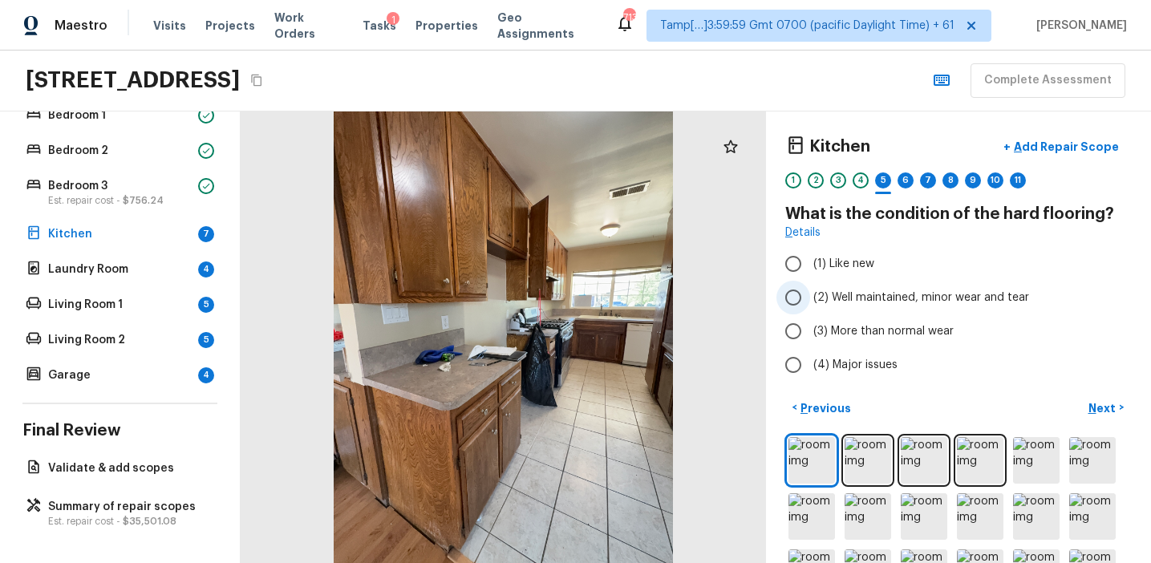
click at [883, 307] on label "(2) Well maintained, minor wear and tear" at bounding box center [947, 298] width 342 height 34
click at [810, 307] on input "(2) Well maintained, minor wear and tear" at bounding box center [793, 298] width 34 height 34
radio input "true"
click at [1095, 403] on p "Next" at bounding box center [1103, 408] width 30 height 16
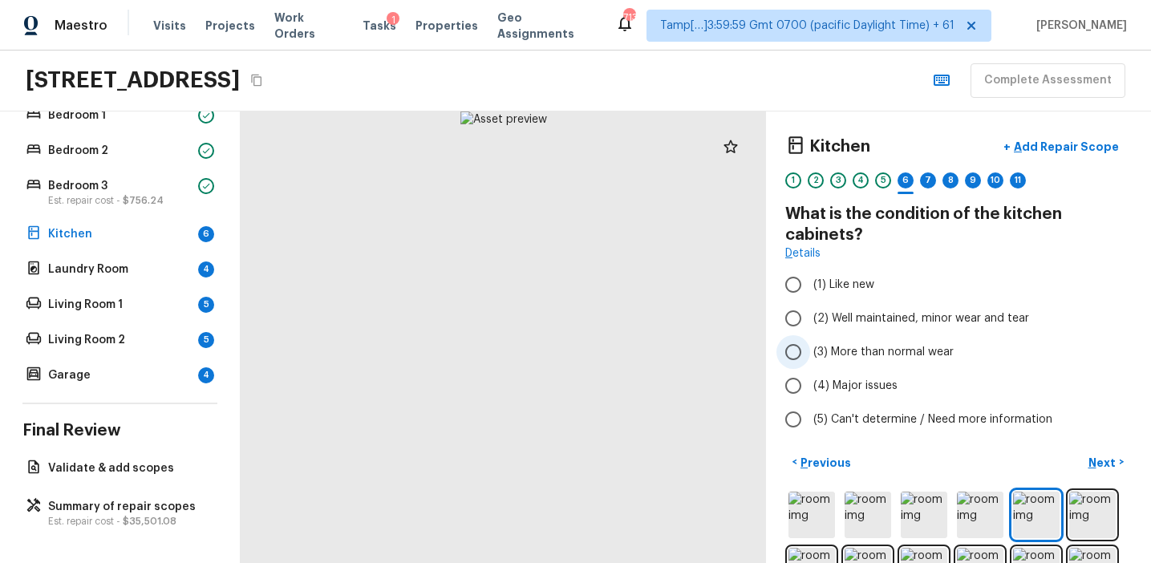
click at [895, 351] on span "(3) More than normal wear" at bounding box center [883, 352] width 140 height 16
click at [810, 351] on input "(3) More than normal wear" at bounding box center [793, 352] width 34 height 34
radio input "true"
click at [1104, 457] on p "Next" at bounding box center [1103, 463] width 30 height 16
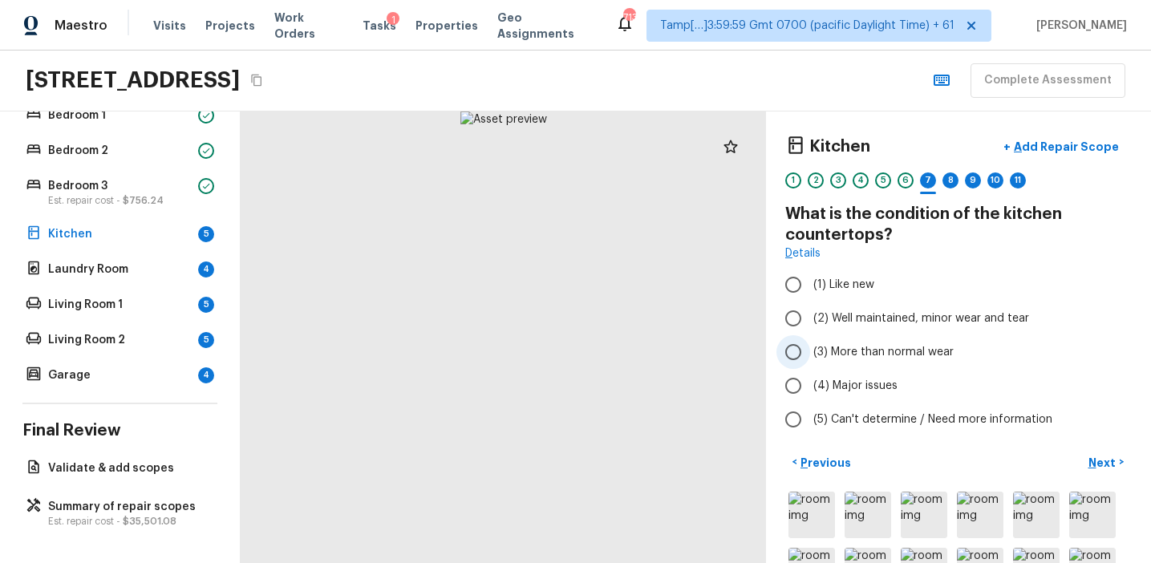
click at [881, 350] on span "(3) More than normal wear" at bounding box center [883, 352] width 140 height 16
click at [810, 350] on input "(3) More than normal wear" at bounding box center [793, 352] width 34 height 34
radio input "true"
click at [1092, 455] on p "Next" at bounding box center [1103, 463] width 30 height 16
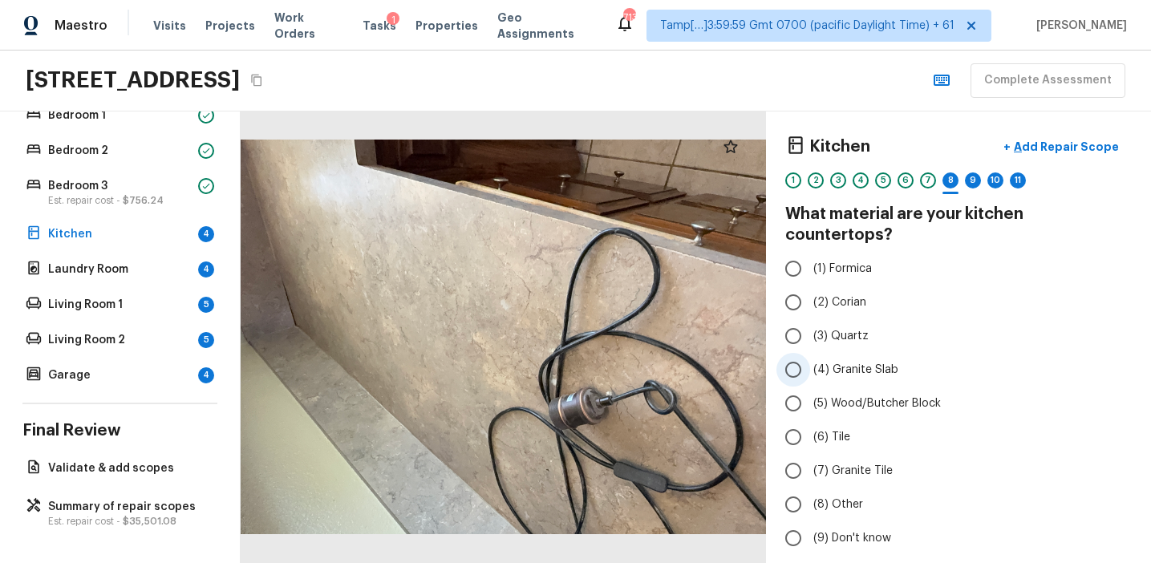
scroll to position [9, 0]
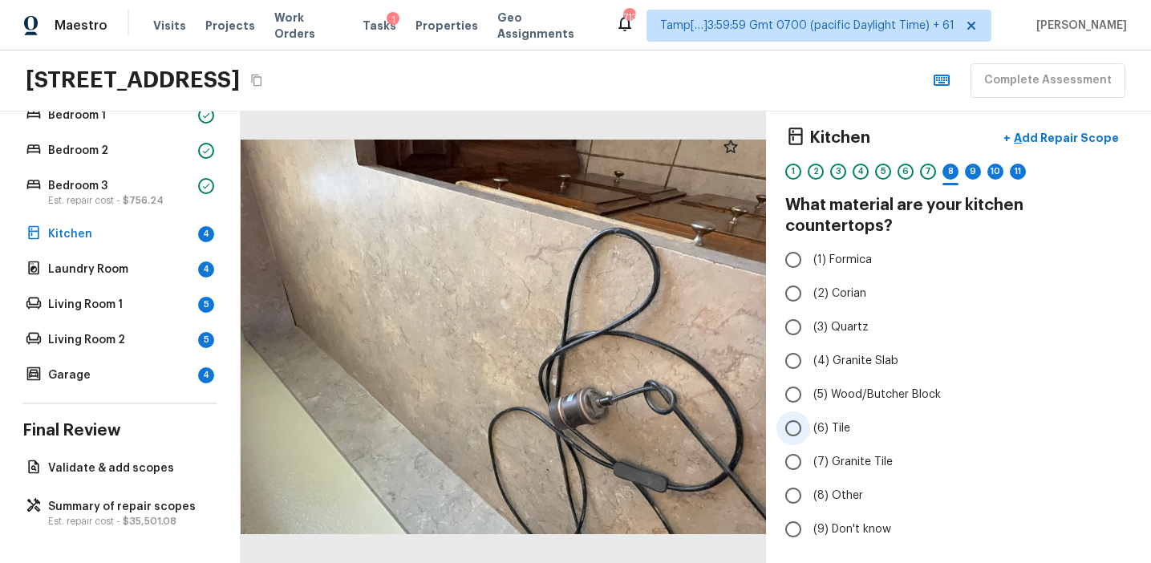
click at [832, 420] on span "(6) Tile" at bounding box center [831, 428] width 37 height 16
click at [810, 411] on input "(6) Tile" at bounding box center [793, 428] width 34 height 34
radio input "true"
click at [851, 310] on label "(3) Quartz" at bounding box center [947, 327] width 342 height 34
click at [810, 310] on input "(3) Quartz" at bounding box center [793, 327] width 34 height 34
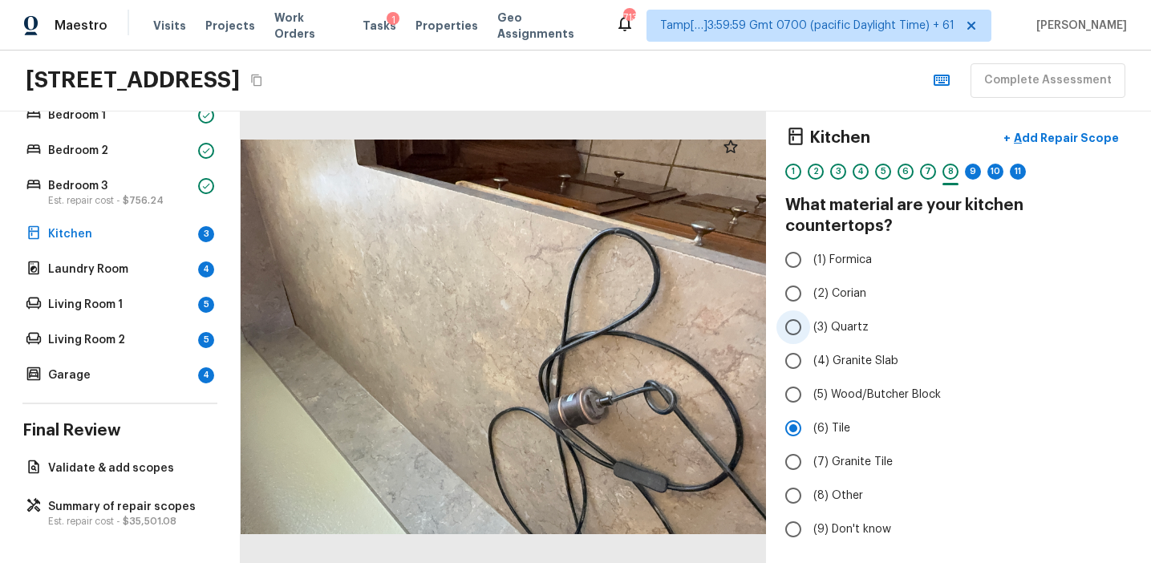
radio input "true"
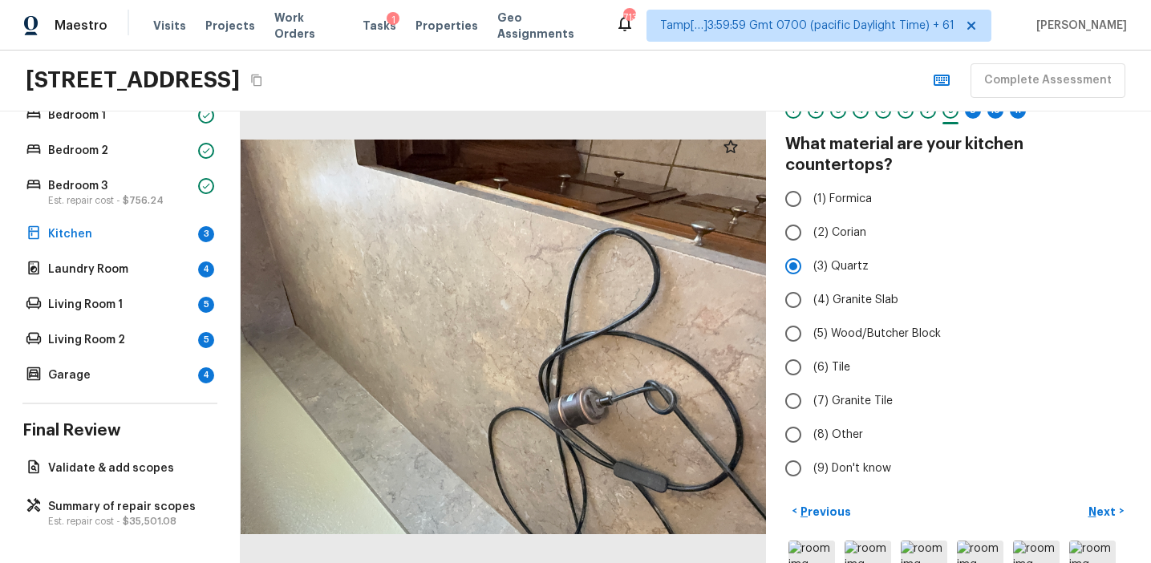
scroll to position [119, 0]
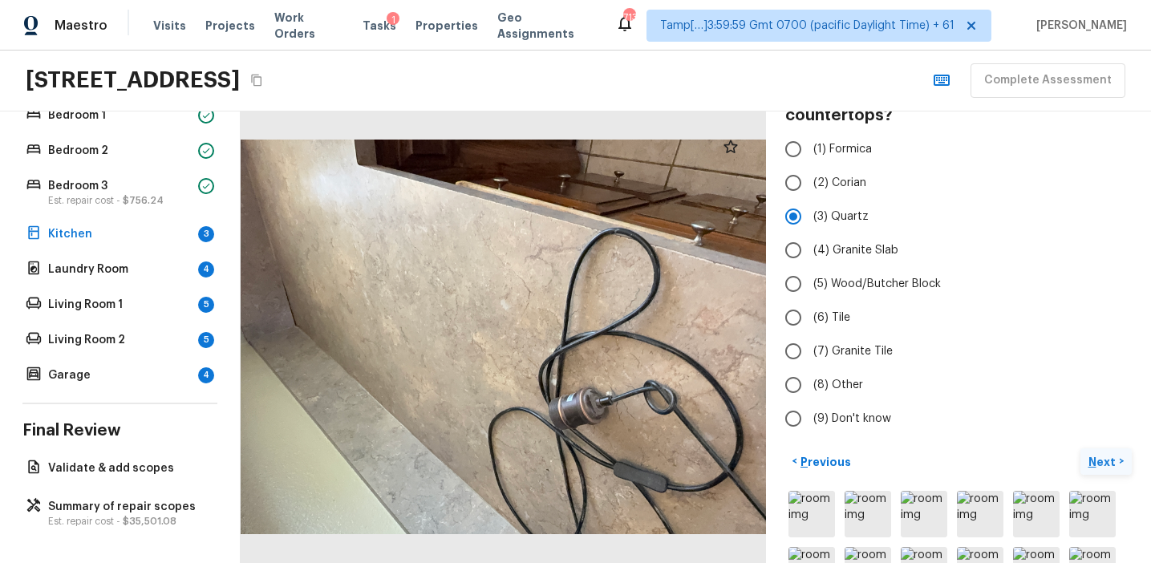
click at [1094, 454] on p "Next" at bounding box center [1103, 462] width 30 height 16
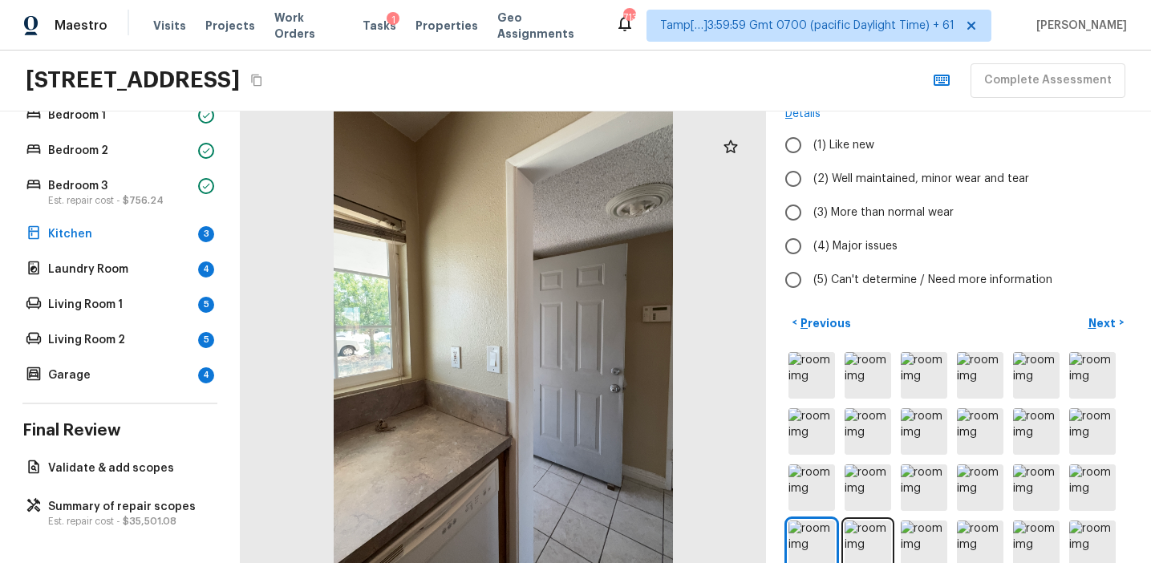
scroll to position [112, 0]
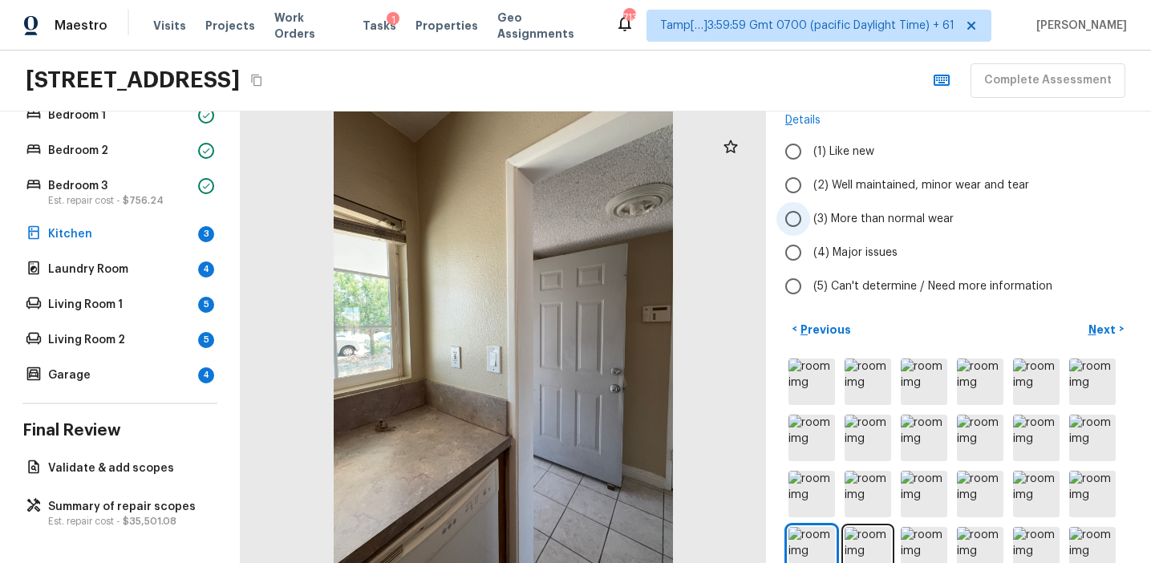
click at [861, 209] on label "(3) More than normal wear" at bounding box center [947, 219] width 342 height 34
click at [810, 209] on input "(3) More than normal wear" at bounding box center [793, 219] width 34 height 34
radio input "true"
click at [1095, 326] on p "Next" at bounding box center [1103, 330] width 30 height 16
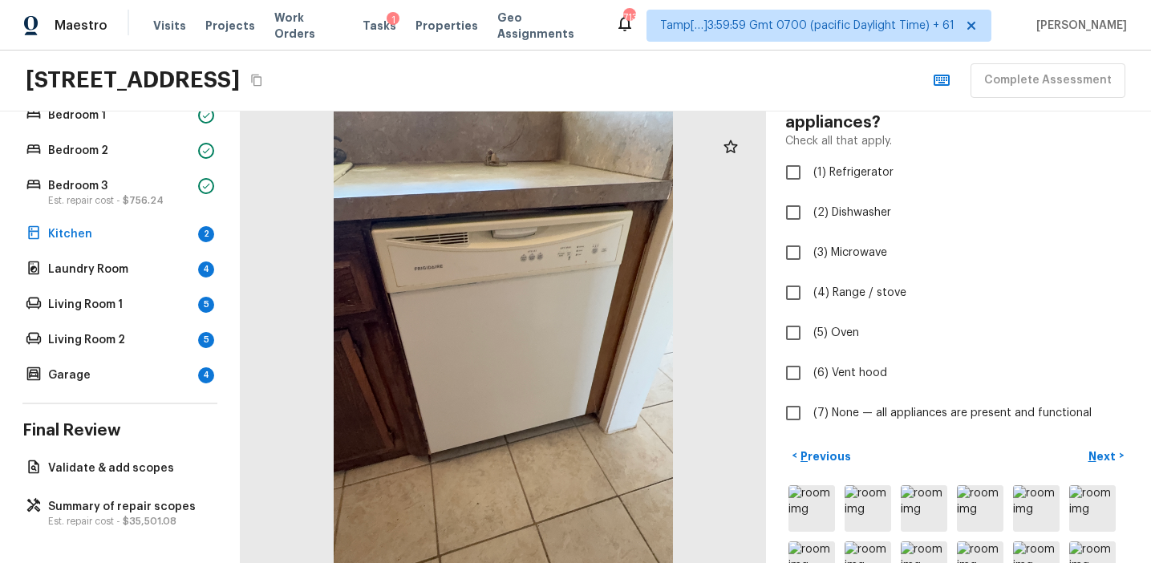
click at [868, 152] on div "Kitchen + Add Repair Scope 1 2 3 4 5 6 7 8 9 10 11 Are there any missing or non…" at bounding box center [958, 224] width 346 height 412
click at [868, 180] on span "(1) Refrigerator" at bounding box center [853, 172] width 80 height 16
click at [810, 180] on input "(1) Refrigerator" at bounding box center [793, 173] width 34 height 34
checkbox input "true"
click at [855, 214] on span "(2) Dishwasher" at bounding box center [852, 213] width 78 height 16
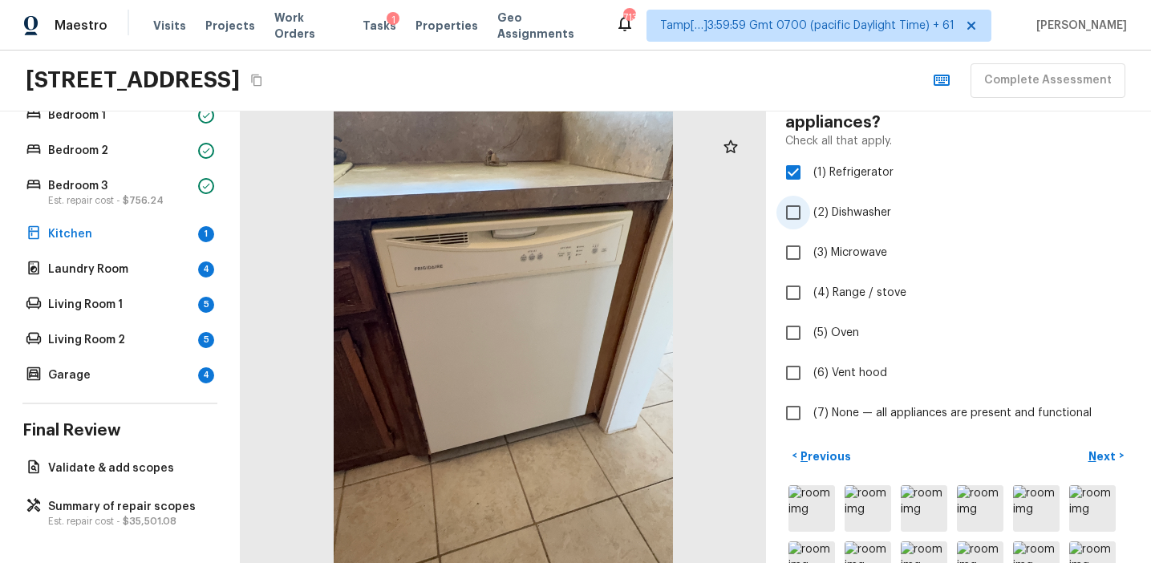
click at [810, 214] on input "(2) Dishwasher" at bounding box center [793, 213] width 34 height 34
checkbox input "true"
click at [858, 290] on span "(4) Range / stove" at bounding box center [859, 293] width 93 height 16
click at [810, 290] on input "(4) Range / stove" at bounding box center [793, 293] width 34 height 34
checkbox input "true"
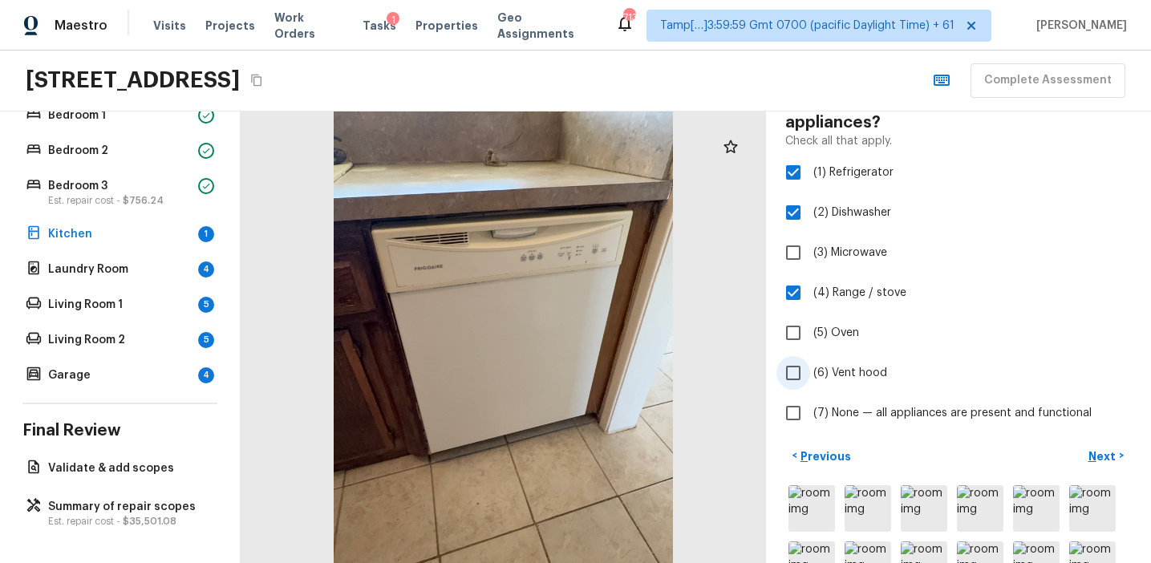
click at [858, 373] on span "(6) Vent hood" at bounding box center [850, 373] width 74 height 16
click at [810, 373] on input "(6) Vent hood" at bounding box center [793, 373] width 34 height 34
checkbox input "true"
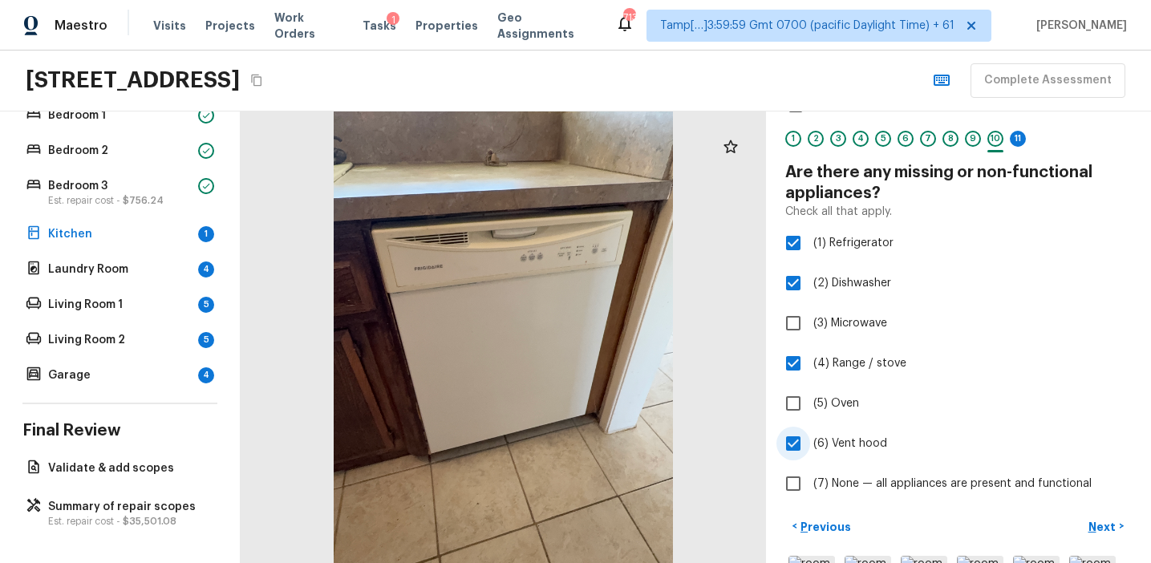
scroll to position [128, 0]
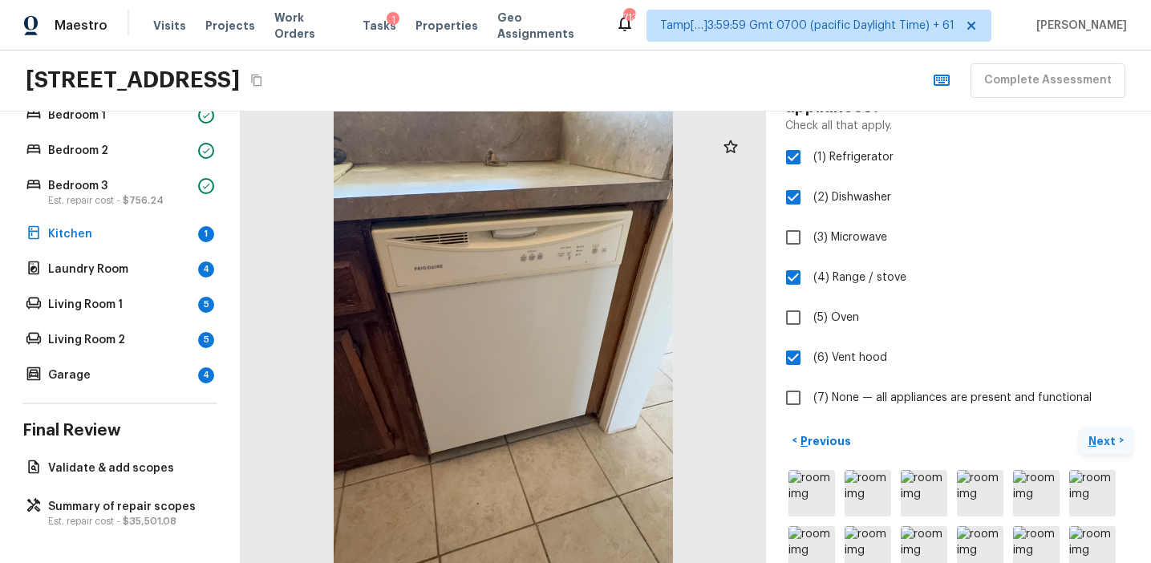
click at [1092, 443] on p "Next" at bounding box center [1103, 441] width 30 height 16
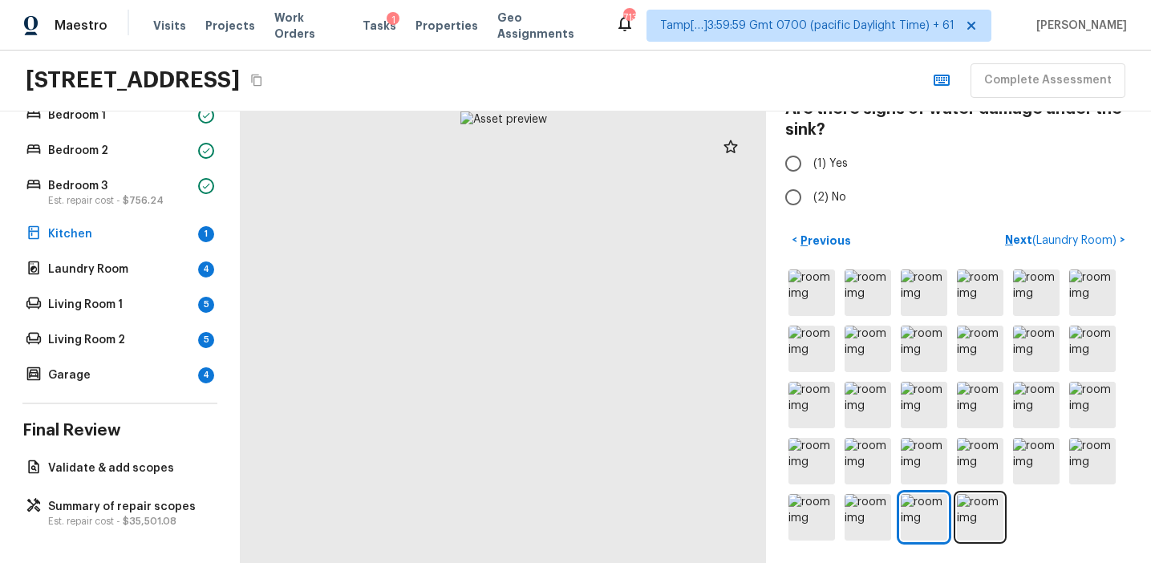
scroll to position [0, 0]
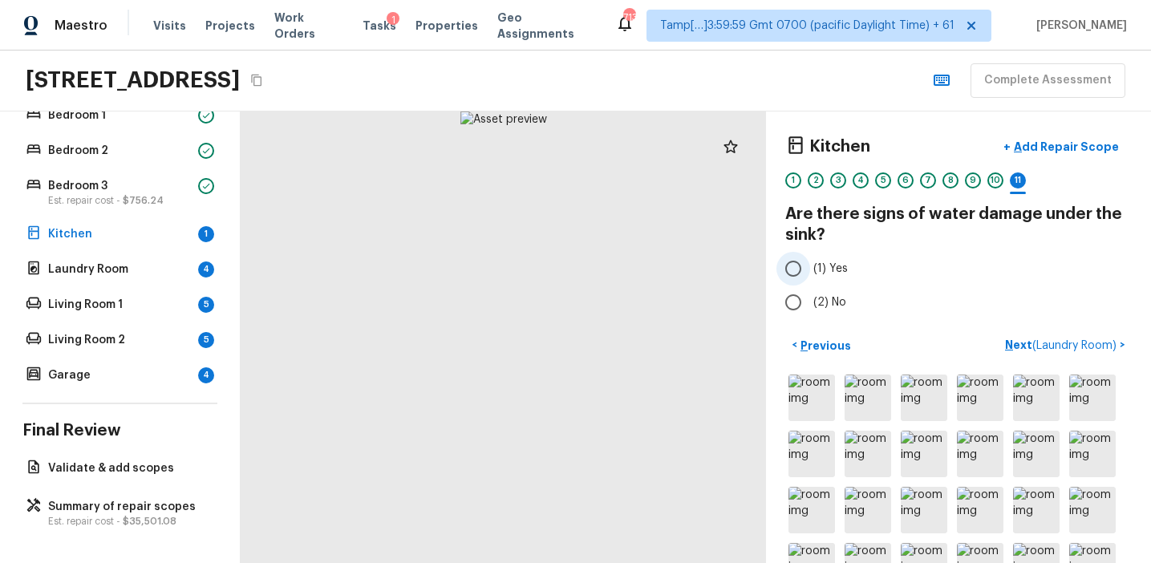
click at [829, 262] on span "(1) Yes" at bounding box center [830, 269] width 34 height 16
click at [810, 262] on input "(1) Yes" at bounding box center [793, 269] width 34 height 34
radio input "true"
click at [1017, 342] on p "Next ( Laundry Room )" at bounding box center [1062, 345] width 115 height 17
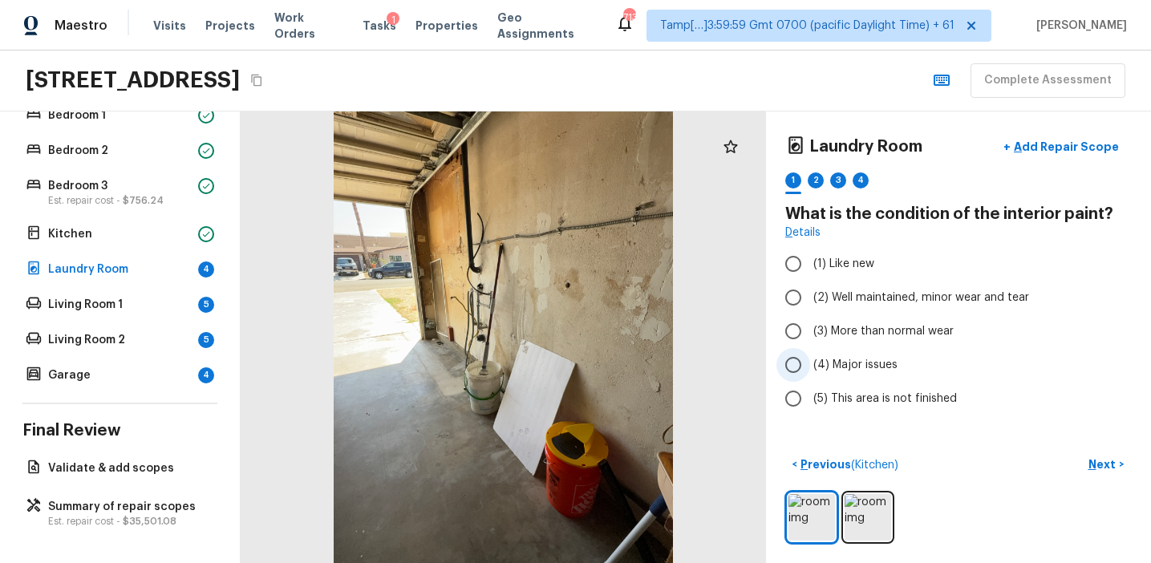
click at [861, 366] on span "(4) Major issues" at bounding box center [855, 365] width 84 height 16
click at [810, 366] on input "(4) Major issues" at bounding box center [793, 365] width 34 height 34
radio input "true"
click at [1099, 455] on button "Next >" at bounding box center [1105, 465] width 51 height 26
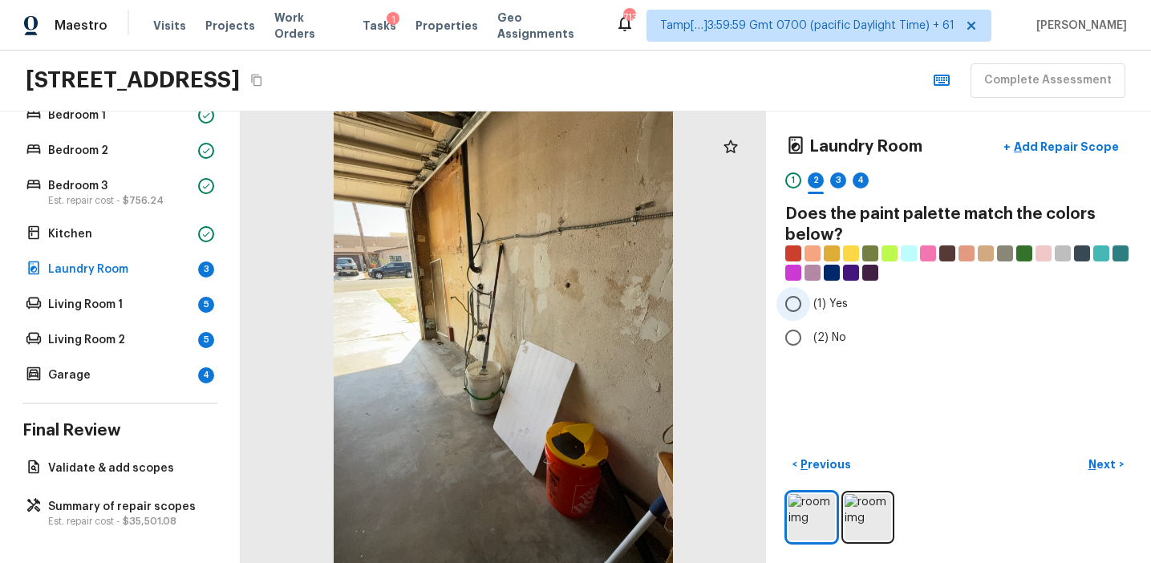
click at [839, 292] on label "(1) Yes" at bounding box center [947, 304] width 342 height 34
click at [810, 292] on input "(1) Yes" at bounding box center [793, 304] width 34 height 34
radio input "true"
click at [832, 464] on p "Previous" at bounding box center [824, 464] width 54 height 16
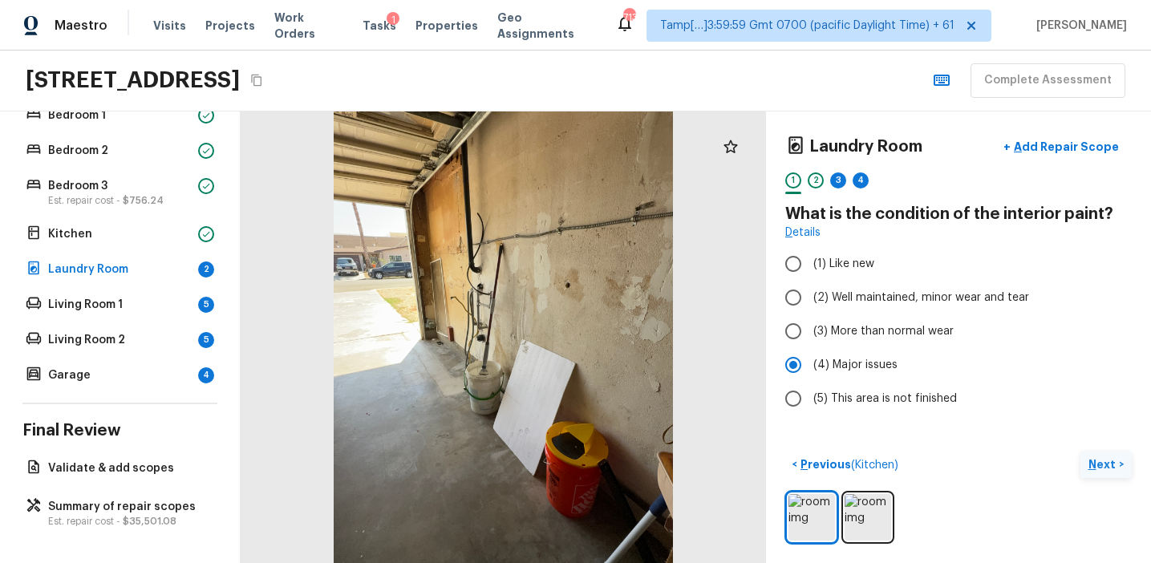
click at [1099, 468] on p "Next" at bounding box center [1103, 464] width 30 height 16
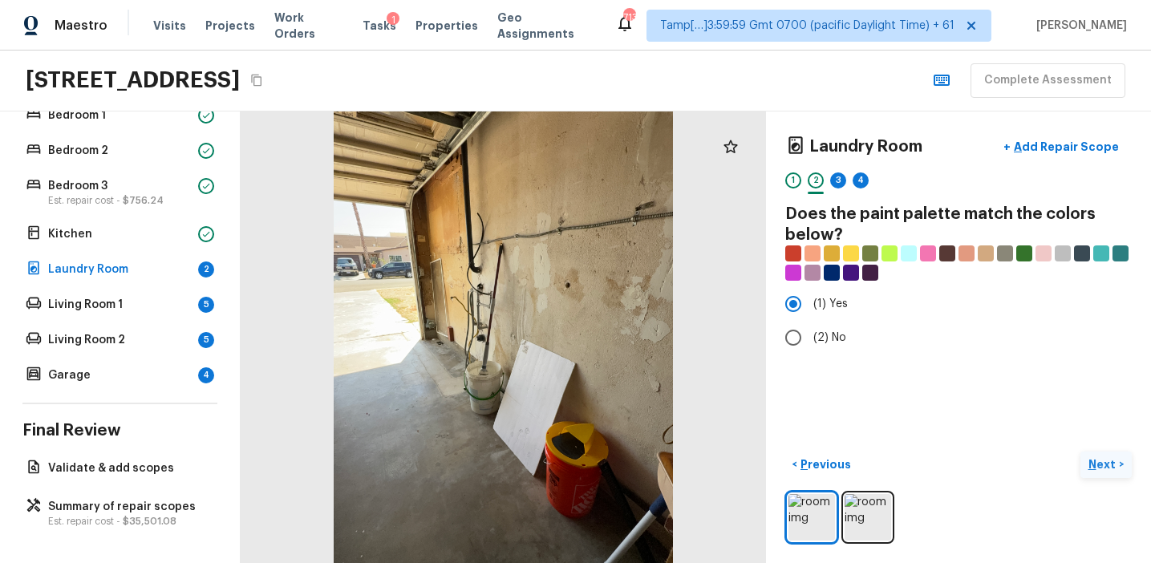
click at [1098, 464] on p "Next" at bounding box center [1103, 464] width 30 height 16
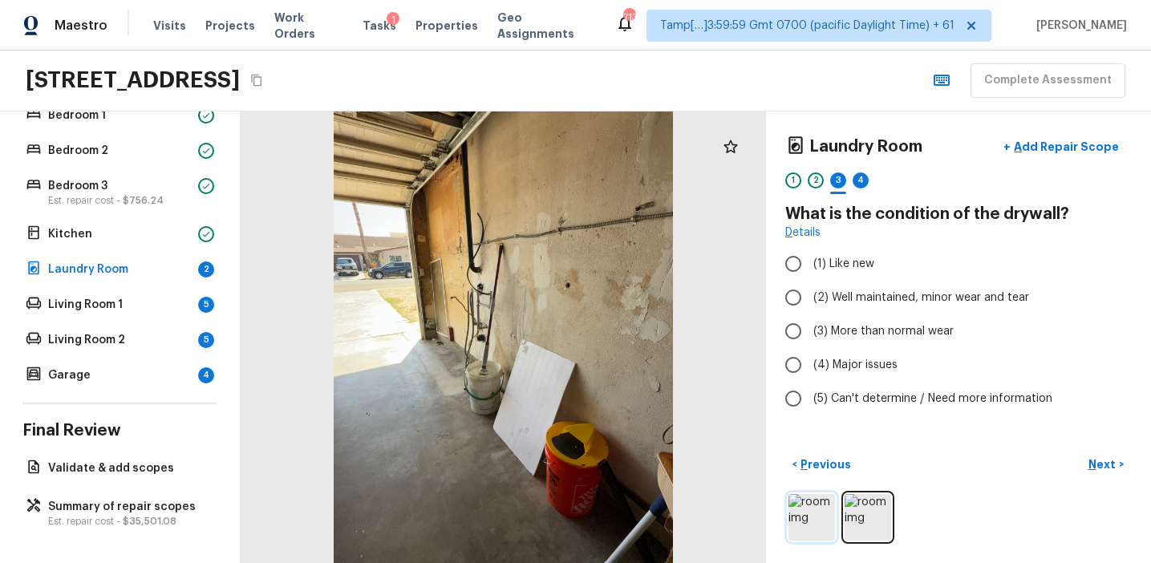
click at [811, 524] on img at bounding box center [811, 517] width 47 height 47
click at [853, 514] on img at bounding box center [867, 517] width 47 height 47
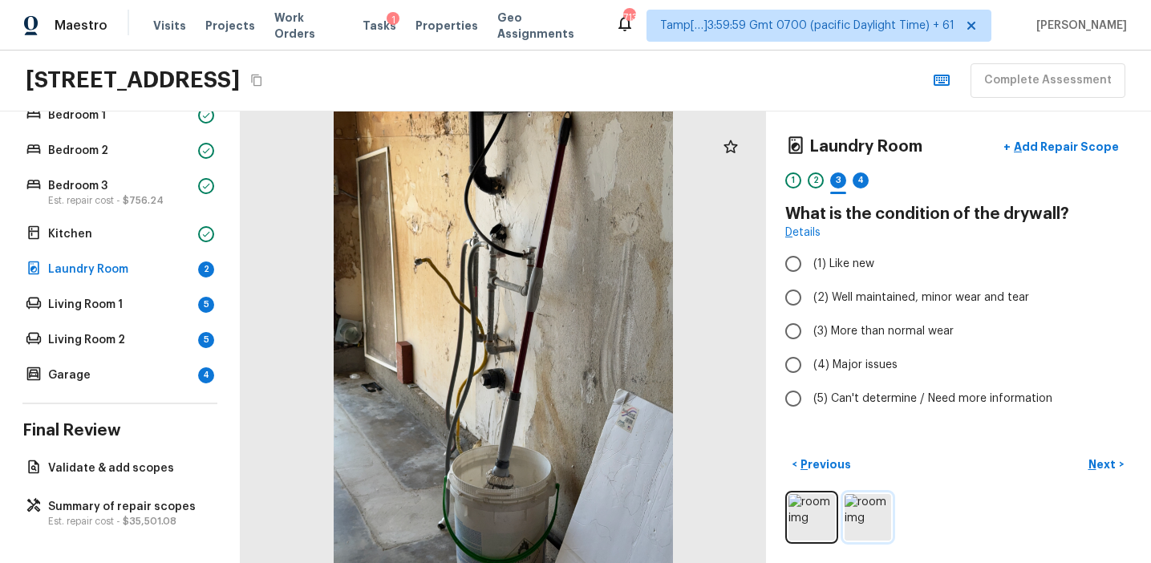
click at [868, 510] on img at bounding box center [867, 517] width 47 height 47
click at [816, 511] on img at bounding box center [811, 517] width 47 height 47
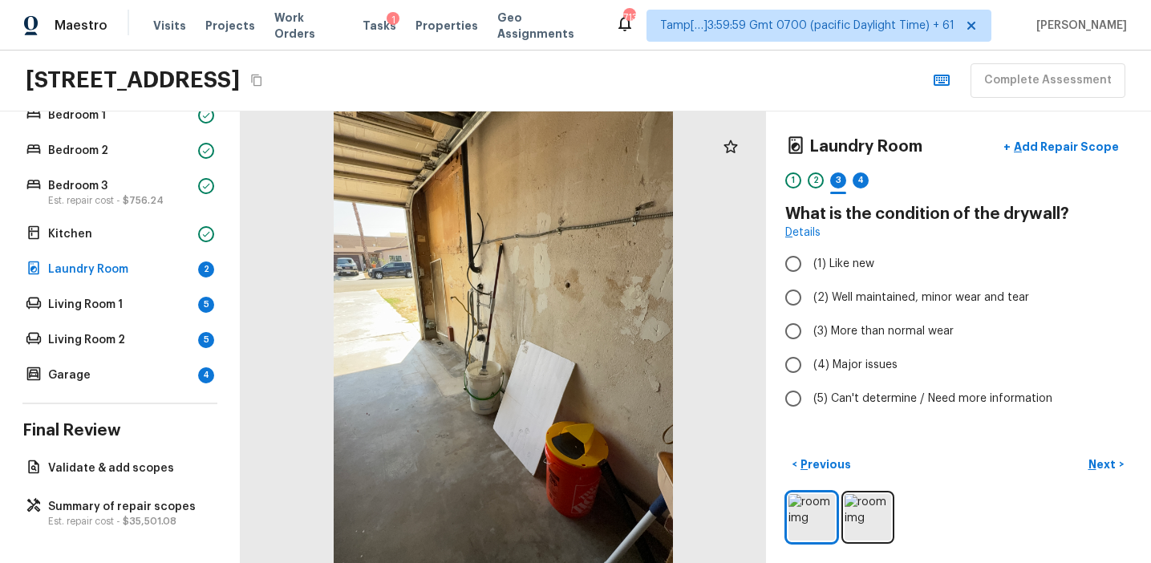
click at [801, 179] on div "1 2 3 4" at bounding box center [958, 184] width 346 height 25
click at [798, 180] on div "1" at bounding box center [793, 180] width 16 height 16
click at [815, 182] on div "2" at bounding box center [816, 180] width 16 height 16
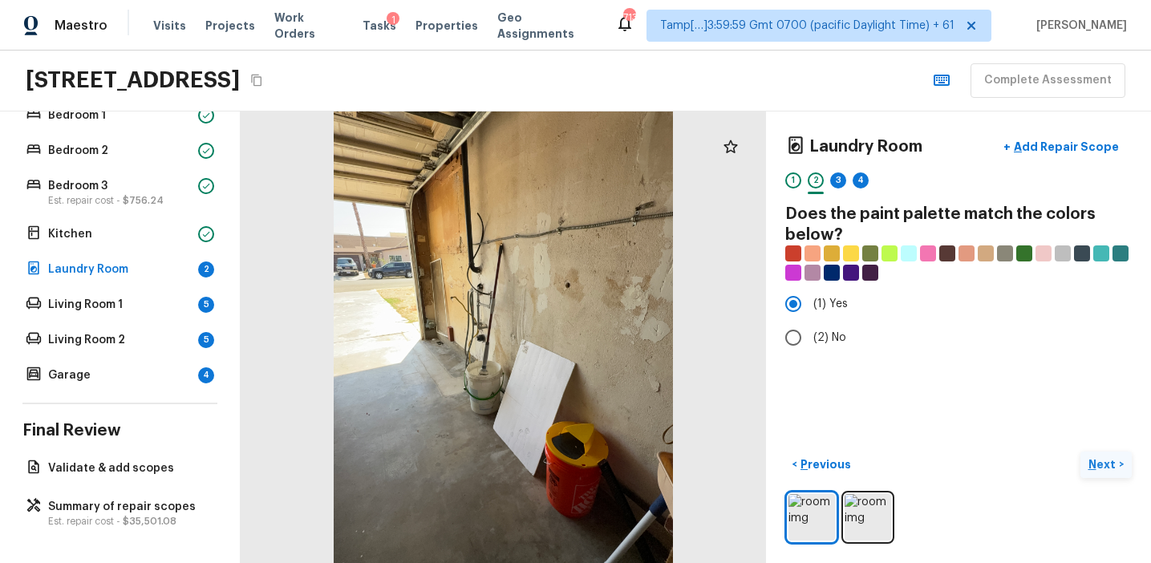
click at [1105, 471] on p "Next" at bounding box center [1103, 464] width 30 height 16
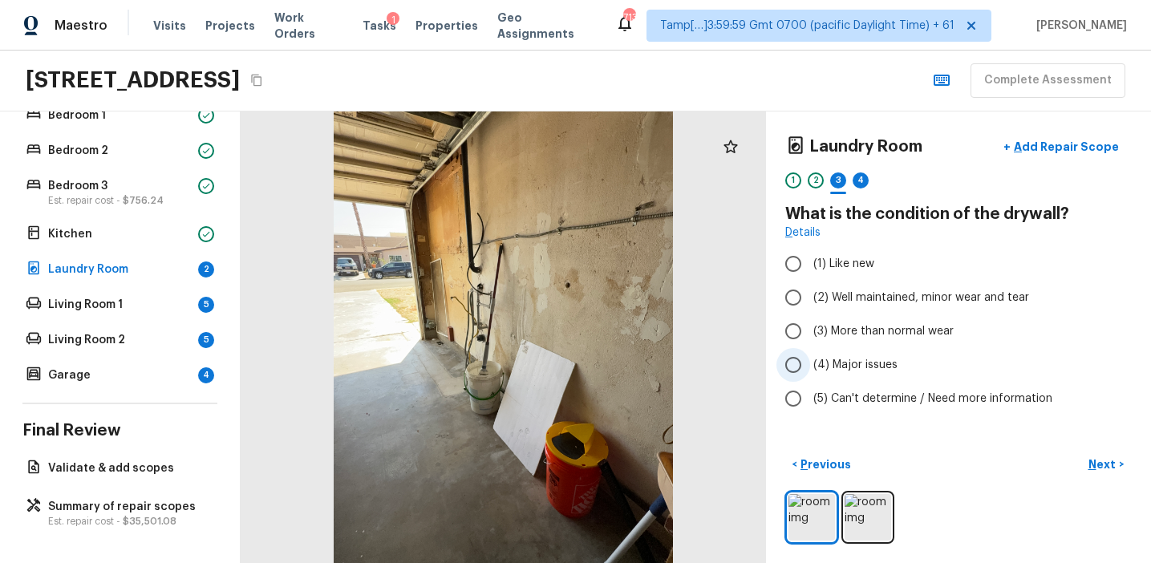
click at [854, 357] on span "(4) Major issues" at bounding box center [855, 365] width 84 height 16
click at [810, 357] on input "(4) Major issues" at bounding box center [793, 365] width 34 height 34
radio input "true"
click at [1093, 463] on p "Next" at bounding box center [1103, 464] width 30 height 16
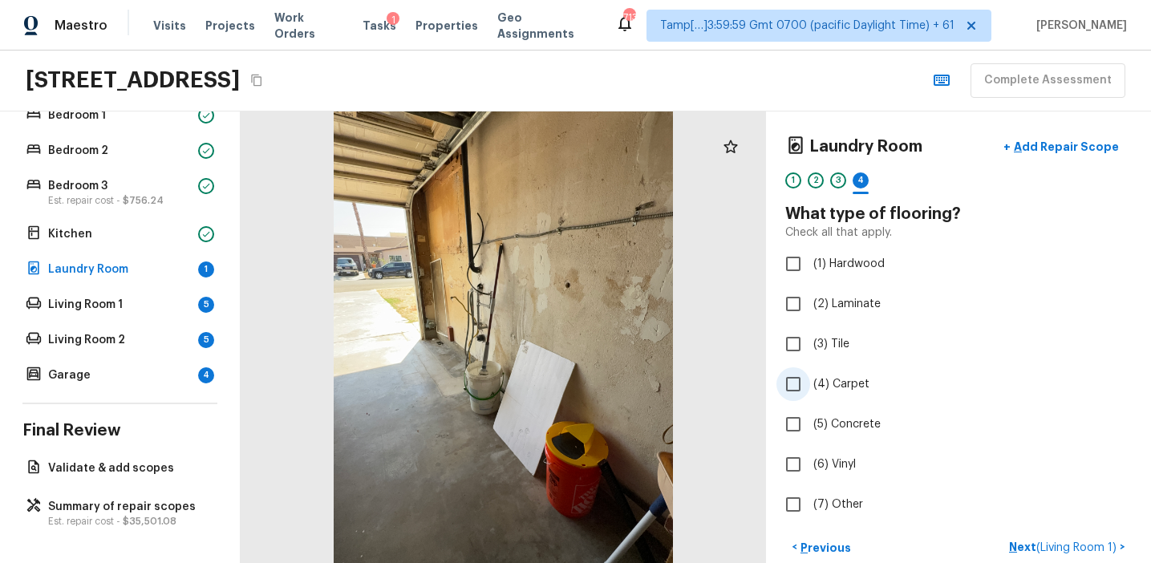
click at [835, 397] on label "(4) Carpet" at bounding box center [947, 384] width 342 height 34
click at [810, 397] on input "(4) Carpet" at bounding box center [793, 384] width 34 height 34
click at [836, 417] on span "(5) Concrete" at bounding box center [846, 424] width 67 height 16
click at [810, 417] on input "(5) Concrete" at bounding box center [793, 424] width 34 height 34
click at [836, 377] on span "(4) Carpet" at bounding box center [841, 384] width 56 height 16
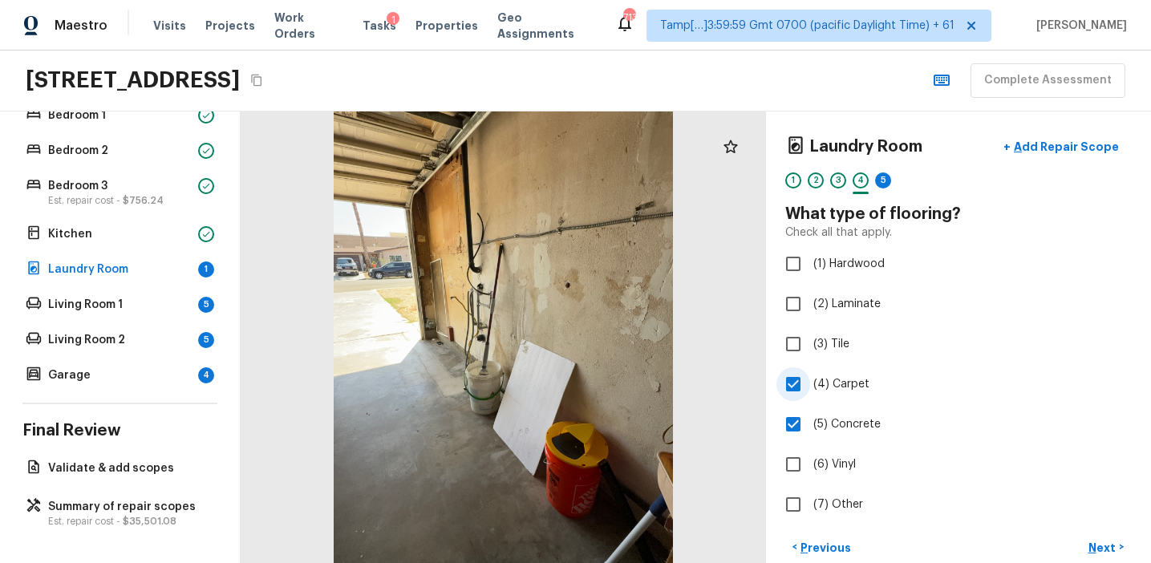
click at [810, 377] on input "(4) Carpet" at bounding box center [793, 384] width 34 height 34
click at [1094, 547] on p "Next" at bounding box center [1103, 548] width 30 height 16
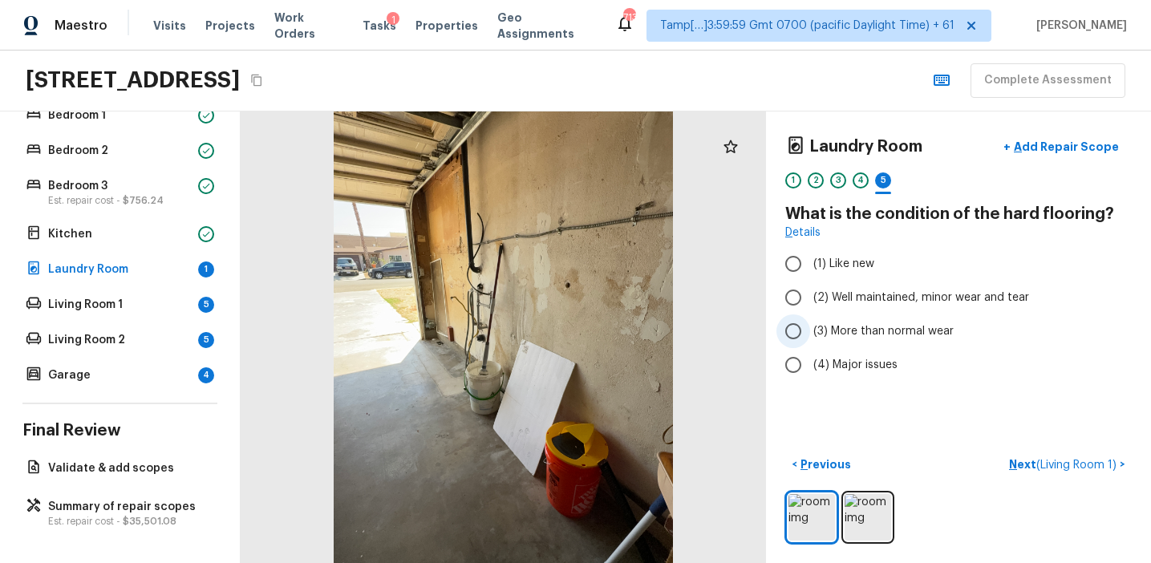
click at [855, 334] on span "(3) More than normal wear" at bounding box center [883, 331] width 140 height 16
click at [810, 334] on input "(3) More than normal wear" at bounding box center [793, 331] width 34 height 34
click at [1013, 464] on p "Next ( Living Room 1 )" at bounding box center [1064, 464] width 111 height 17
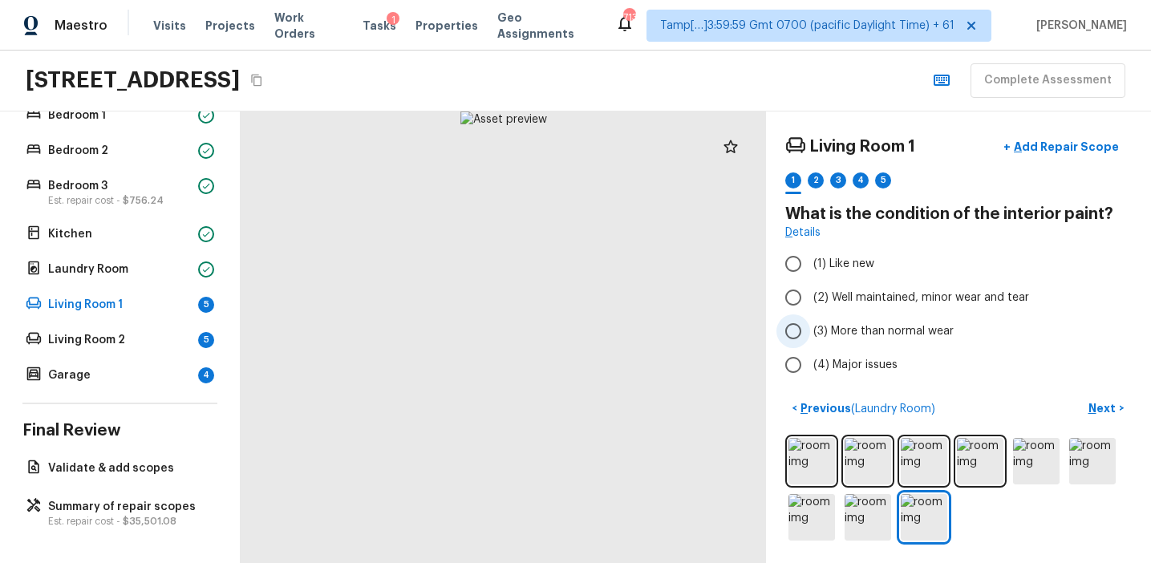
click at [900, 334] on span "(3) More than normal wear" at bounding box center [883, 331] width 140 height 16
click at [810, 334] on input "(3) More than normal wear" at bounding box center [793, 331] width 34 height 34
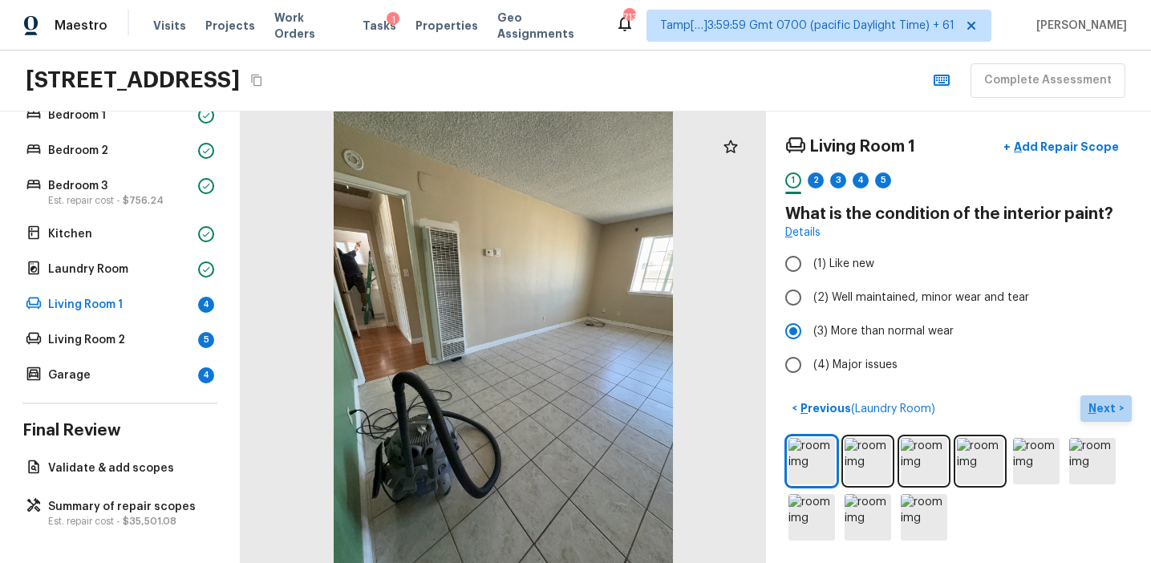
click at [1087, 405] on button "Next >" at bounding box center [1105, 408] width 51 height 26
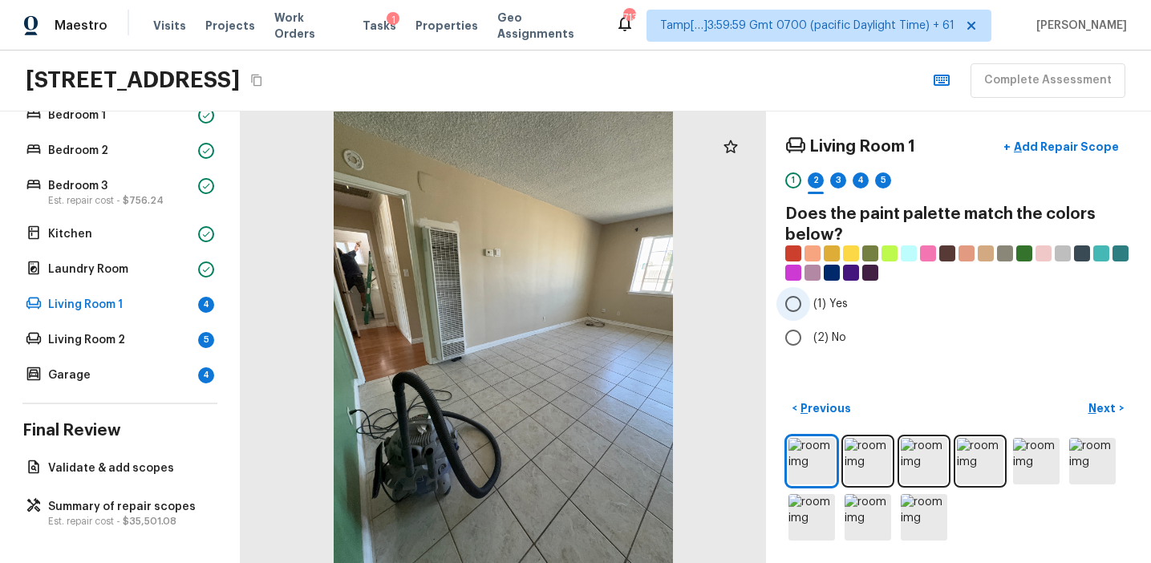
click at [828, 302] on span "(1) Yes" at bounding box center [830, 304] width 34 height 16
click at [810, 302] on input "(1) Yes" at bounding box center [793, 304] width 34 height 34
click at [1089, 405] on p "Next" at bounding box center [1103, 408] width 30 height 16
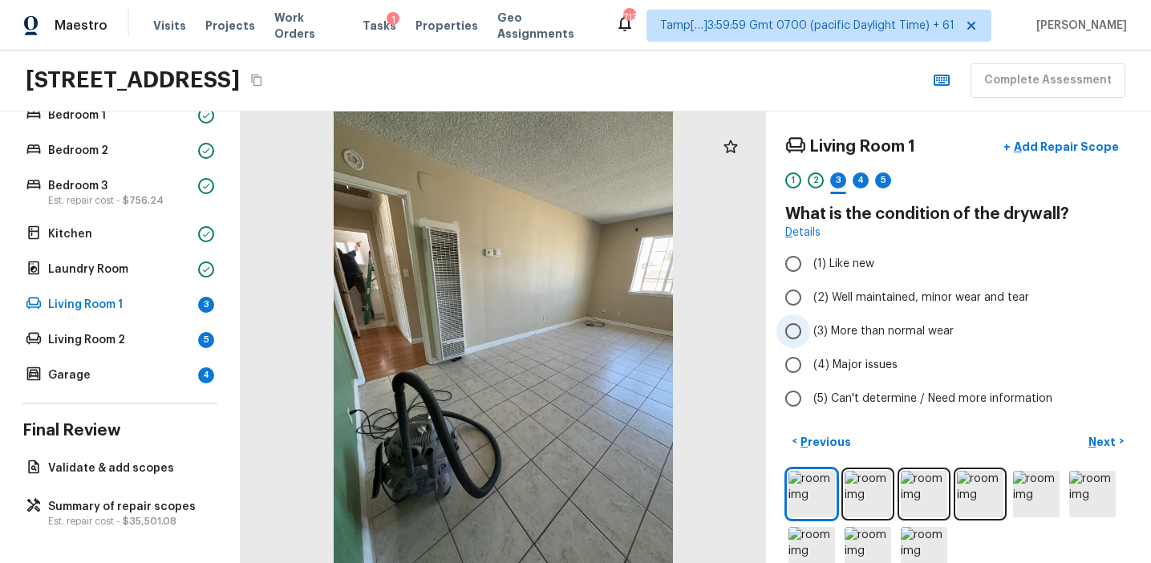
click at [873, 330] on span "(3) More than normal wear" at bounding box center [883, 331] width 140 height 16
click at [810, 330] on input "(3) More than normal wear" at bounding box center [793, 331] width 34 height 34
click at [1089, 447] on p "Next" at bounding box center [1103, 442] width 30 height 16
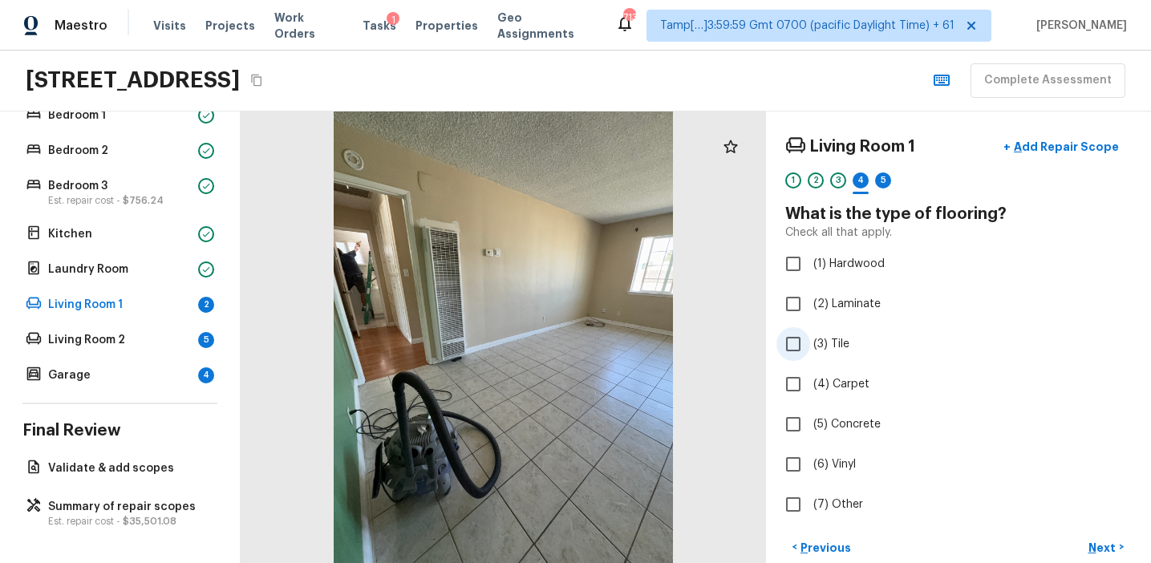
click at [825, 341] on span "(3) Tile" at bounding box center [831, 344] width 36 height 16
click at [810, 341] on input "(3) Tile" at bounding box center [793, 344] width 34 height 34
click at [1102, 545] on p "Next" at bounding box center [1103, 548] width 30 height 16
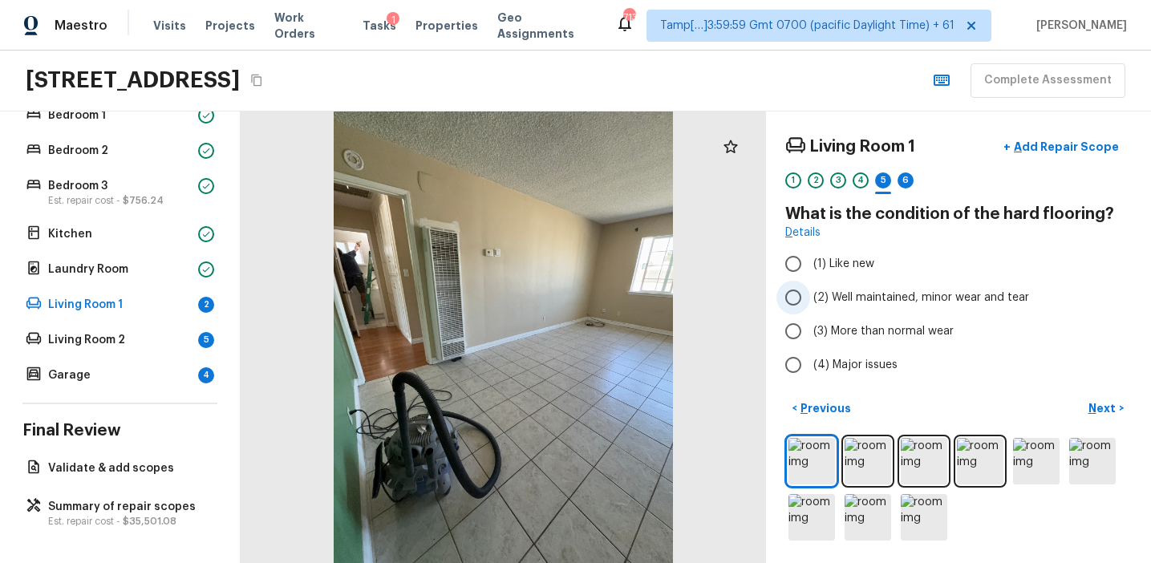
click at [890, 304] on span "(2) Well maintained, minor wear and tear" at bounding box center [921, 298] width 216 height 16
click at [810, 304] on input "(2) Well maintained, minor wear and tear" at bounding box center [793, 298] width 34 height 34
click at [1094, 409] on p "Next" at bounding box center [1103, 408] width 30 height 16
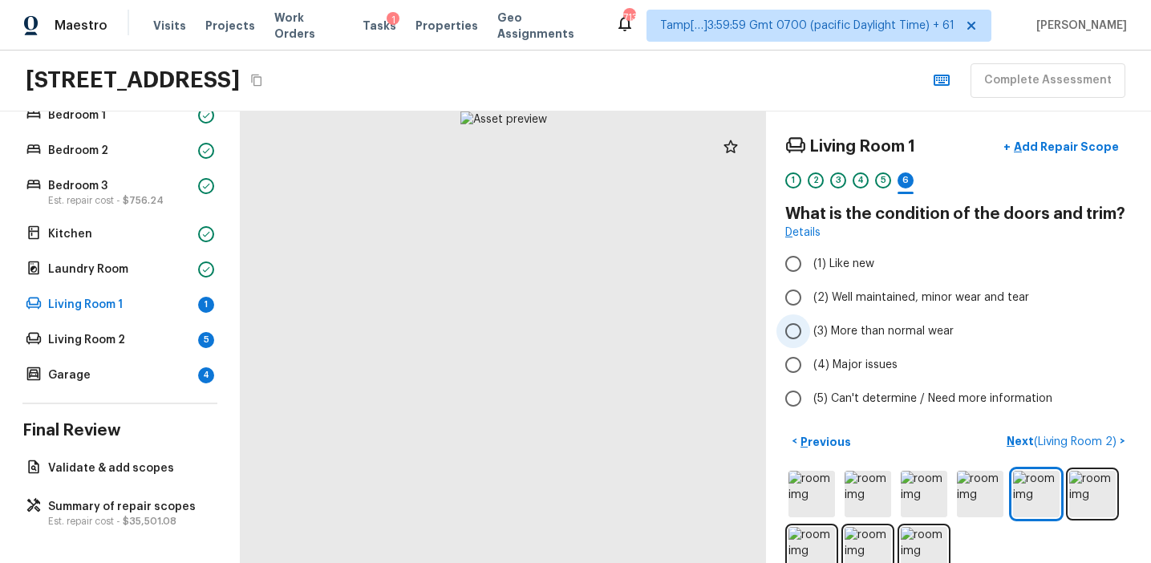
click at [868, 334] on span "(3) More than normal wear" at bounding box center [883, 331] width 140 height 16
click at [810, 334] on input "(3) More than normal wear" at bounding box center [793, 331] width 34 height 34
click at [965, 367] on label "(4) Major issues" at bounding box center [947, 365] width 342 height 34
click at [810, 367] on input "(4) Major issues" at bounding box center [793, 365] width 34 height 34
click at [1015, 436] on p "Next ( Living Room 2 )" at bounding box center [1062, 441] width 113 height 17
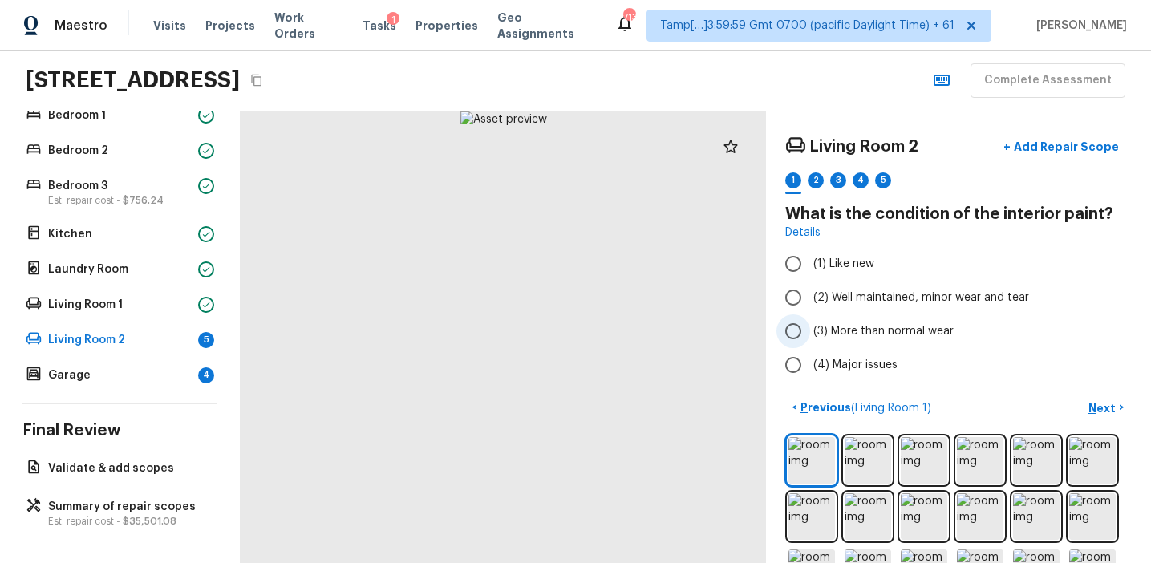
scroll to position [111, 0]
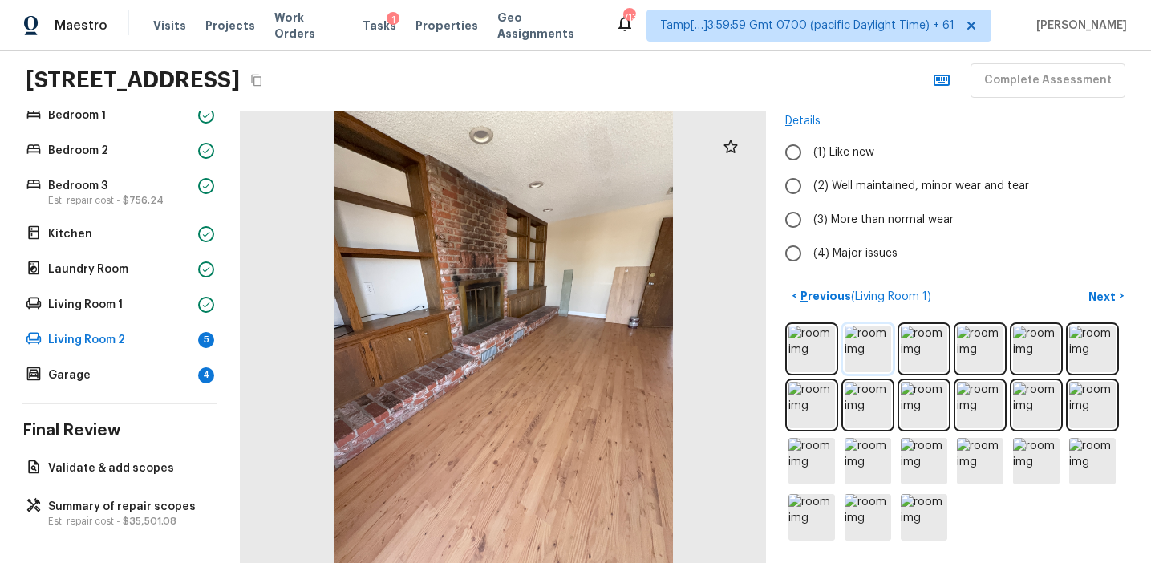
click at [869, 358] on img at bounding box center [867, 349] width 47 height 47
click at [792, 345] on img at bounding box center [811, 349] width 47 height 47
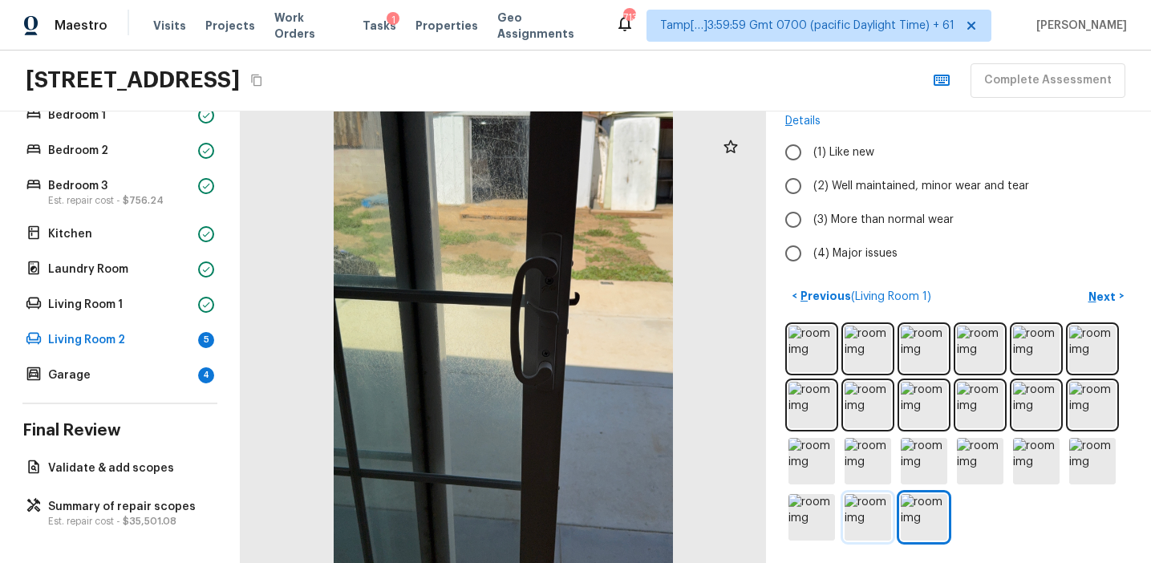
click at [869, 504] on img at bounding box center [867, 517] width 47 height 47
click at [825, 348] on img at bounding box center [811, 349] width 47 height 47
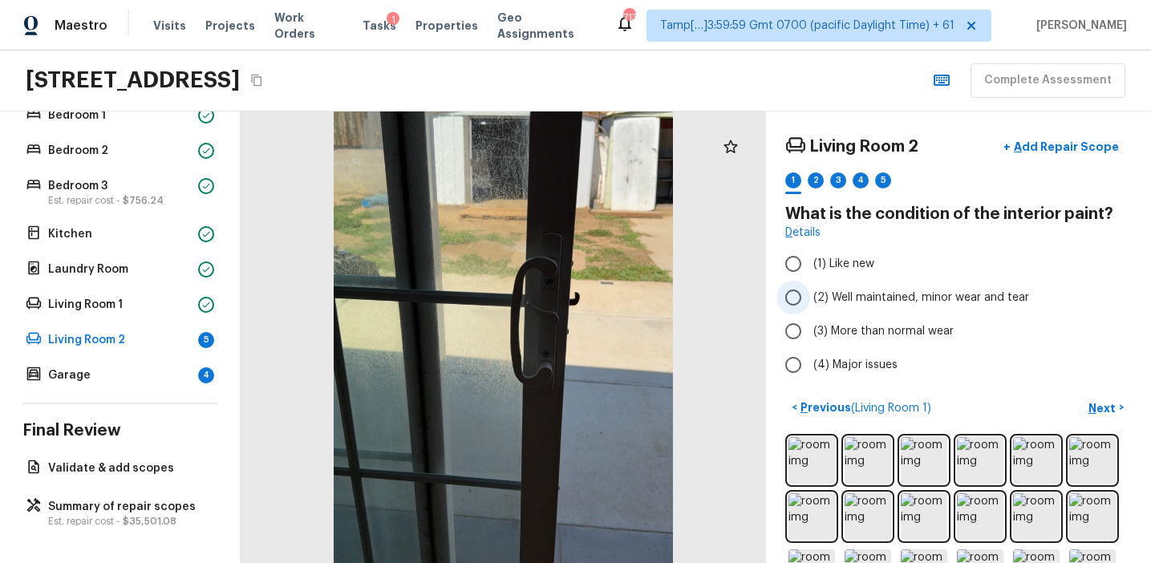
click at [895, 293] on span "(2) Well maintained, minor wear and tear" at bounding box center [921, 298] width 216 height 16
click at [810, 293] on input "(2) Well maintained, minor wear and tear" at bounding box center [793, 298] width 34 height 34
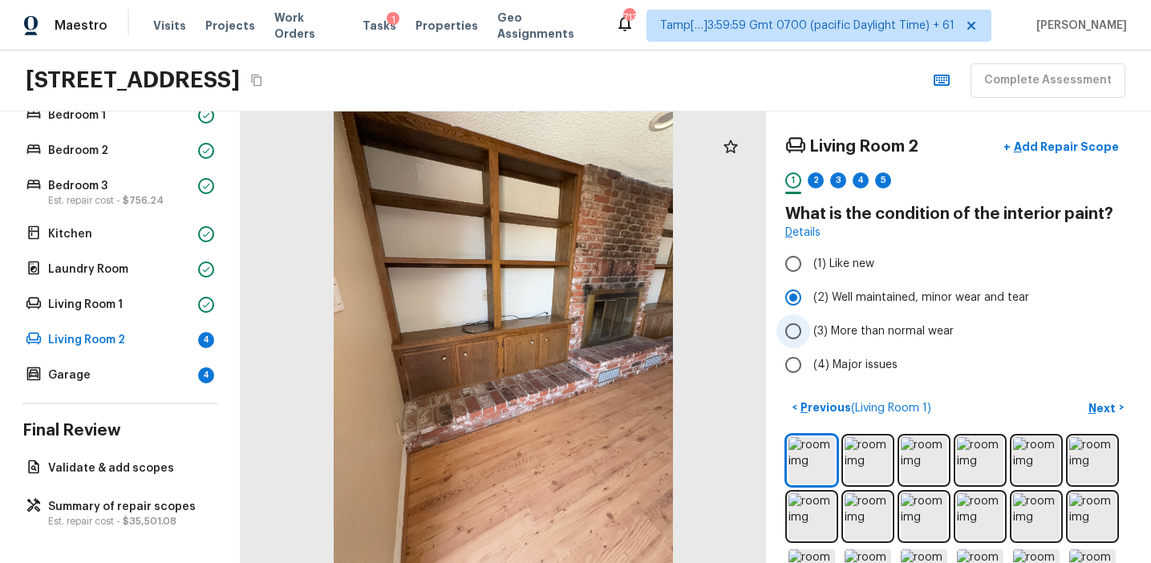
click at [895, 324] on span "(3) More than normal wear" at bounding box center [883, 331] width 140 height 16
click at [810, 324] on input "(3) More than normal wear" at bounding box center [793, 331] width 34 height 34
click at [1096, 411] on p "Next" at bounding box center [1103, 408] width 30 height 16
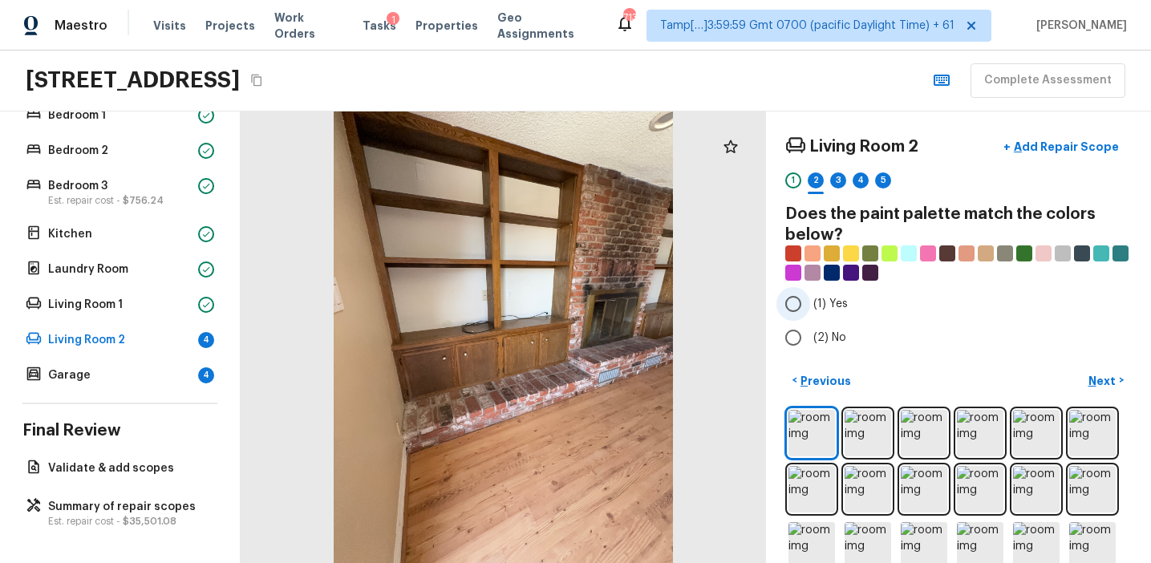
click at [840, 303] on span "(1) Yes" at bounding box center [830, 304] width 34 height 16
click at [810, 303] on input "(1) Yes" at bounding box center [793, 304] width 34 height 34
click at [1098, 379] on p "Next" at bounding box center [1103, 381] width 30 height 16
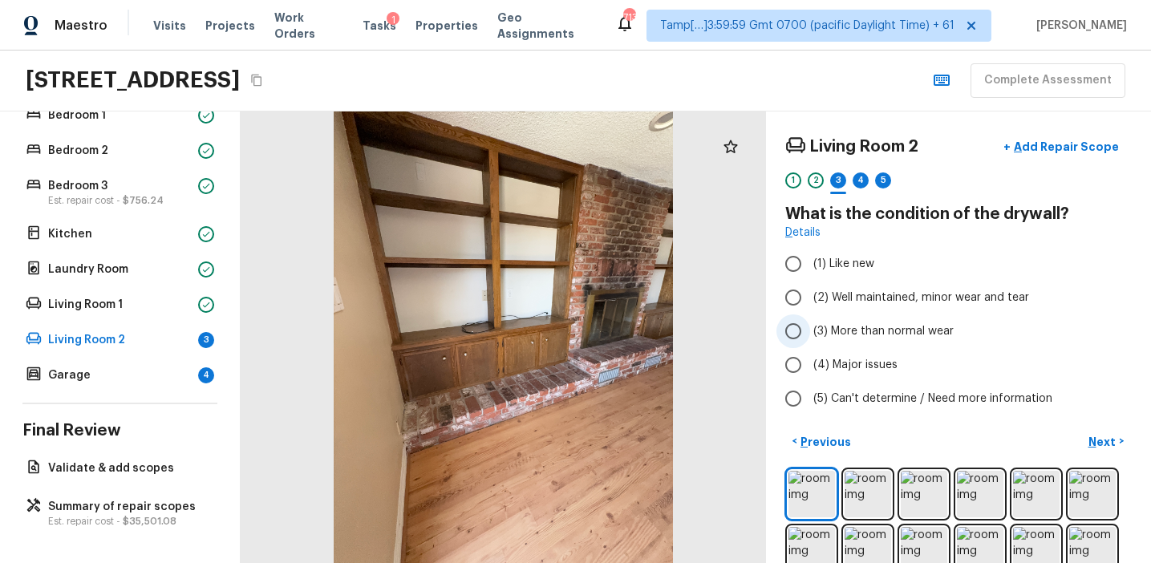
click at [878, 330] on span "(3) More than normal wear" at bounding box center [883, 331] width 140 height 16
click at [810, 330] on input "(3) More than normal wear" at bounding box center [793, 331] width 34 height 34
click at [1103, 445] on p "Next" at bounding box center [1103, 442] width 30 height 16
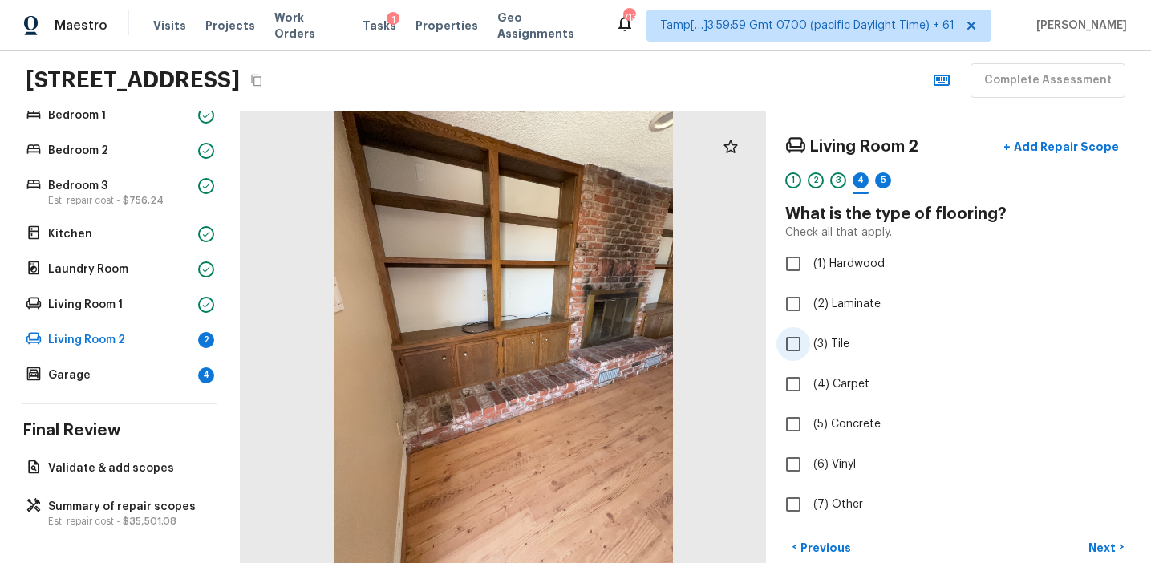
scroll to position [69, 0]
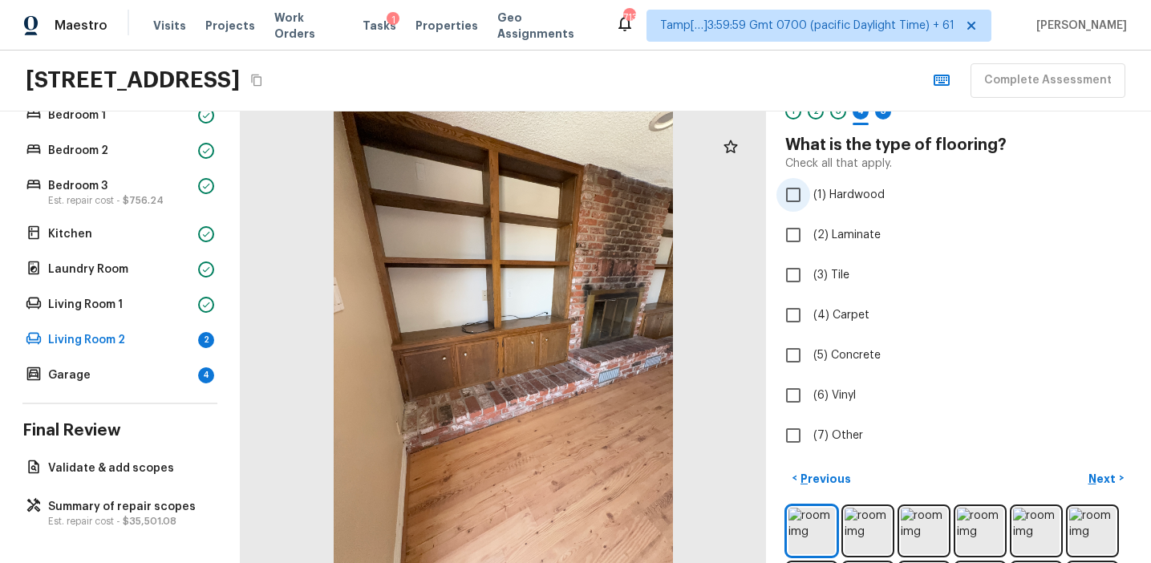
click at [854, 197] on span "(1) Hardwood" at bounding box center [848, 195] width 71 height 16
click at [810, 197] on input "(1) Hardwood" at bounding box center [793, 195] width 34 height 34
click at [1087, 472] on button "Next >" at bounding box center [1105, 478] width 51 height 26
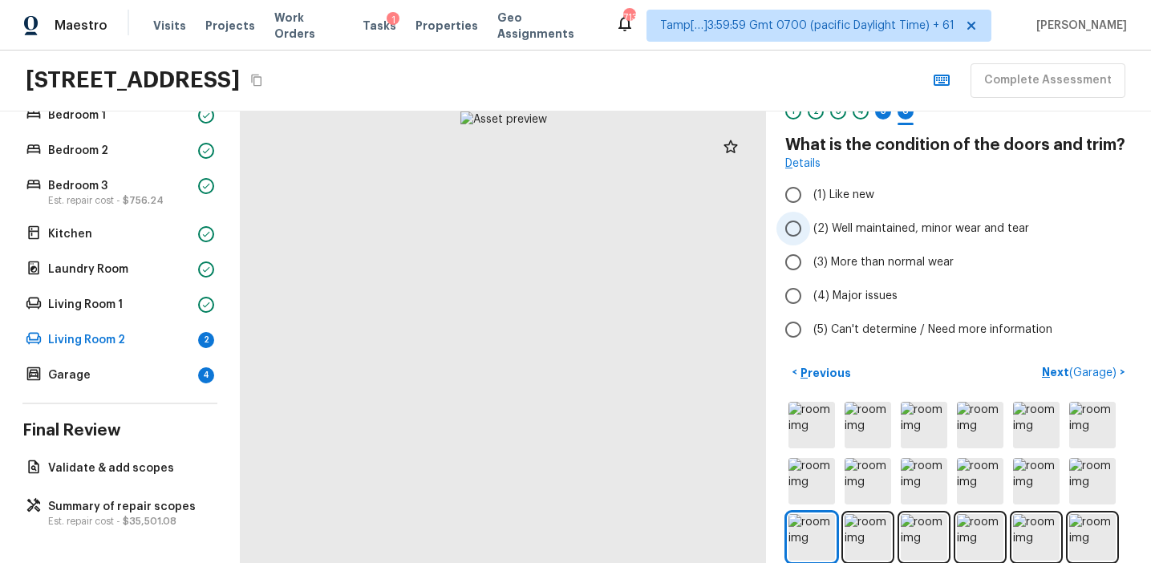
click at [878, 228] on span "(2) Well maintained, minor wear and tear" at bounding box center [921, 229] width 216 height 16
click at [810, 228] on input "(2) Well maintained, minor wear and tear" at bounding box center [793, 229] width 34 height 34
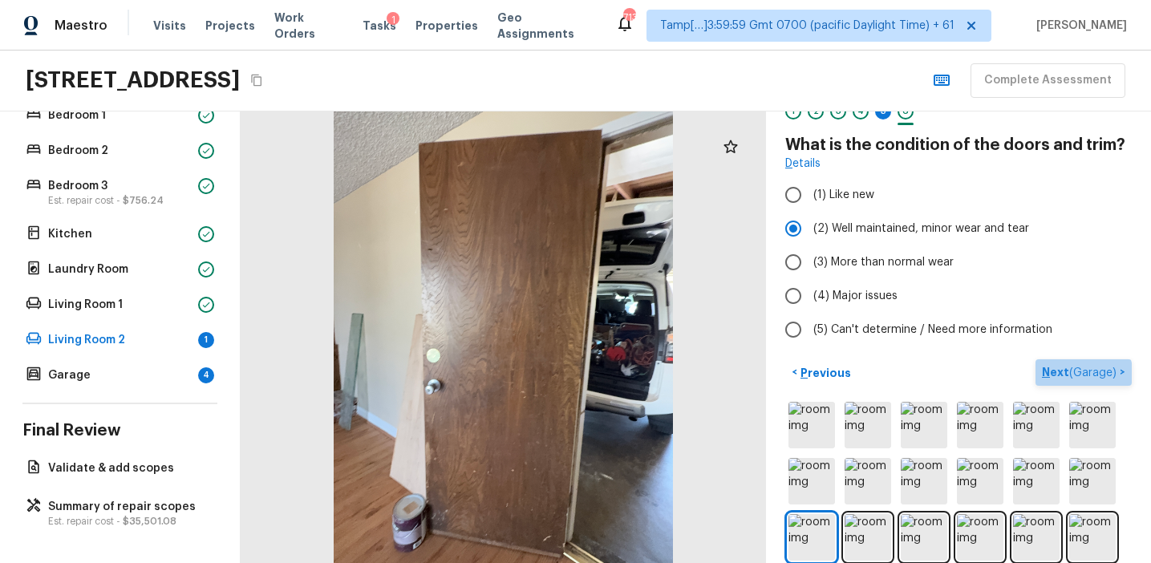
click at [1053, 375] on p "Next ( Garage )" at bounding box center [1081, 372] width 78 height 17
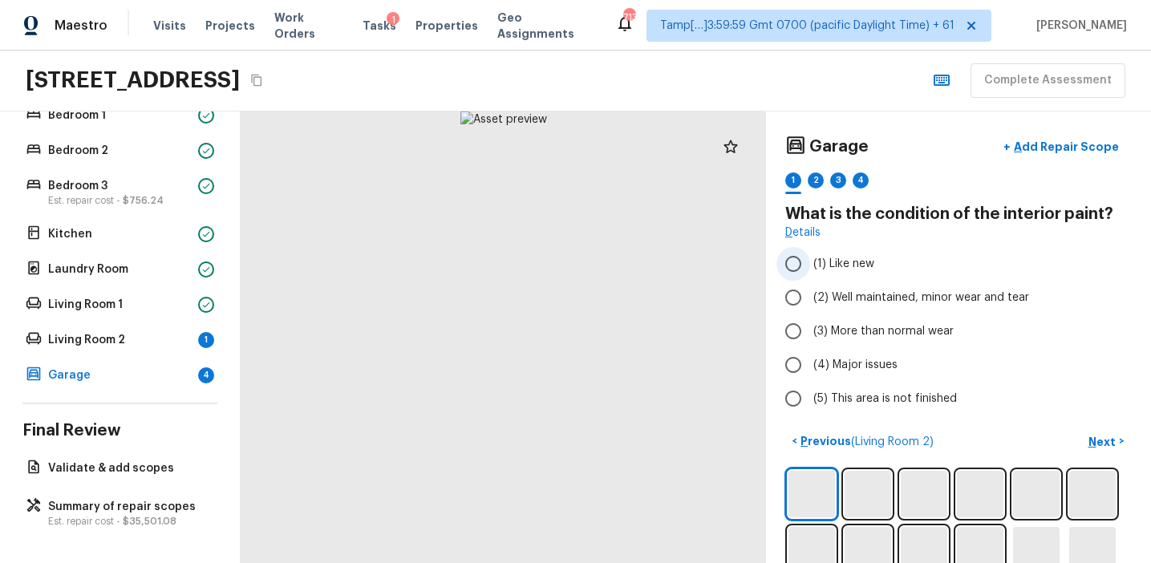
click at [887, 274] on label "(1) Like new" at bounding box center [947, 264] width 342 height 34
click at [810, 274] on input "(1) Like new" at bounding box center [793, 264] width 34 height 34
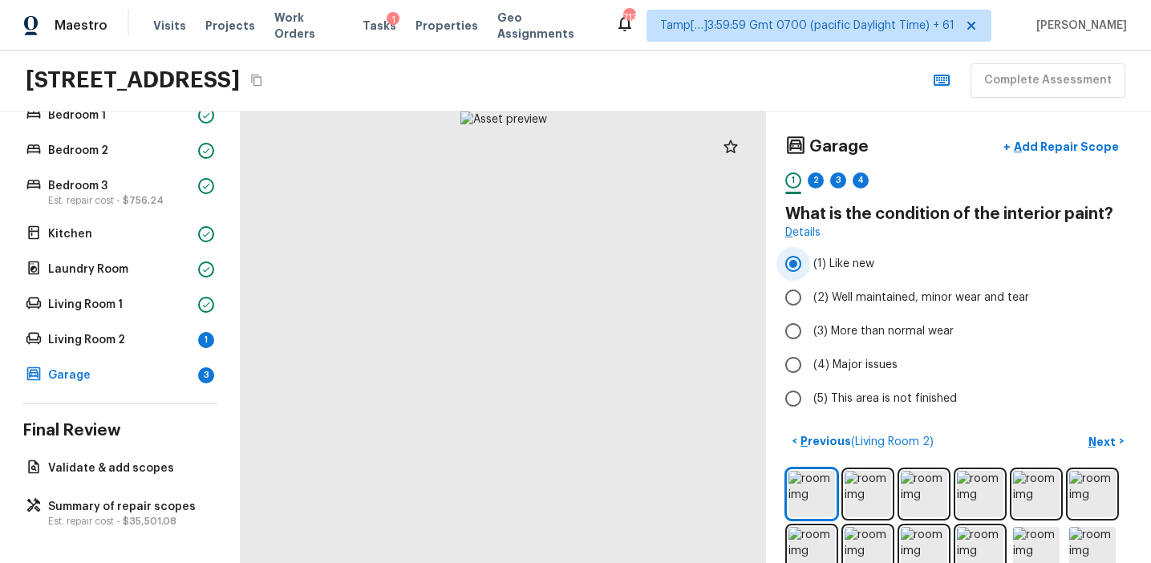
scroll to position [33, 0]
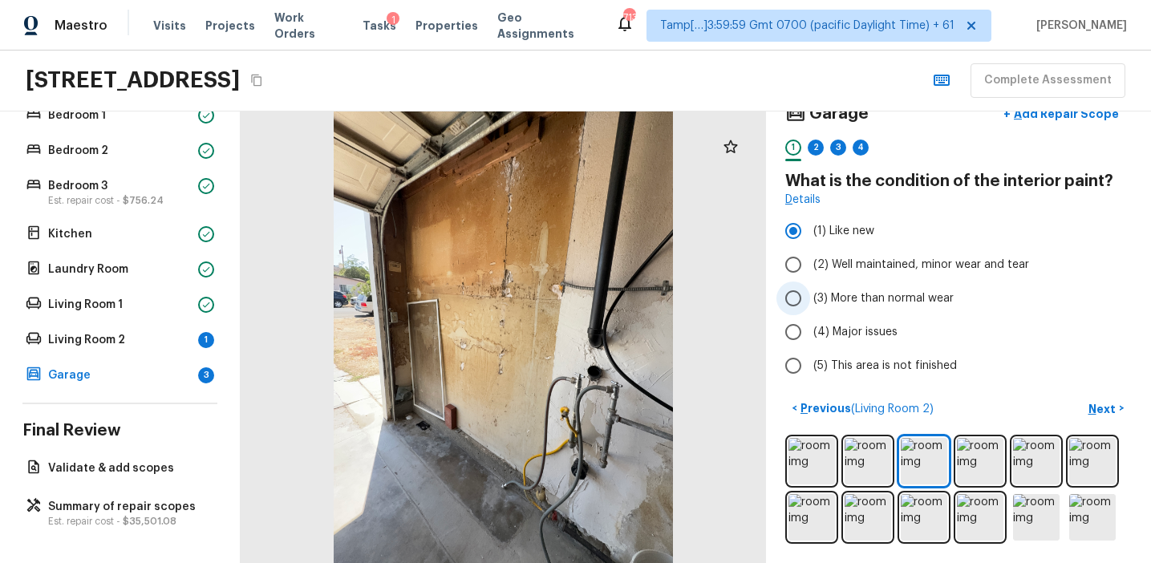
click at [923, 292] on span "(3) More than normal wear" at bounding box center [883, 298] width 140 height 16
click at [810, 292] on input "(3) More than normal wear" at bounding box center [793, 298] width 34 height 34
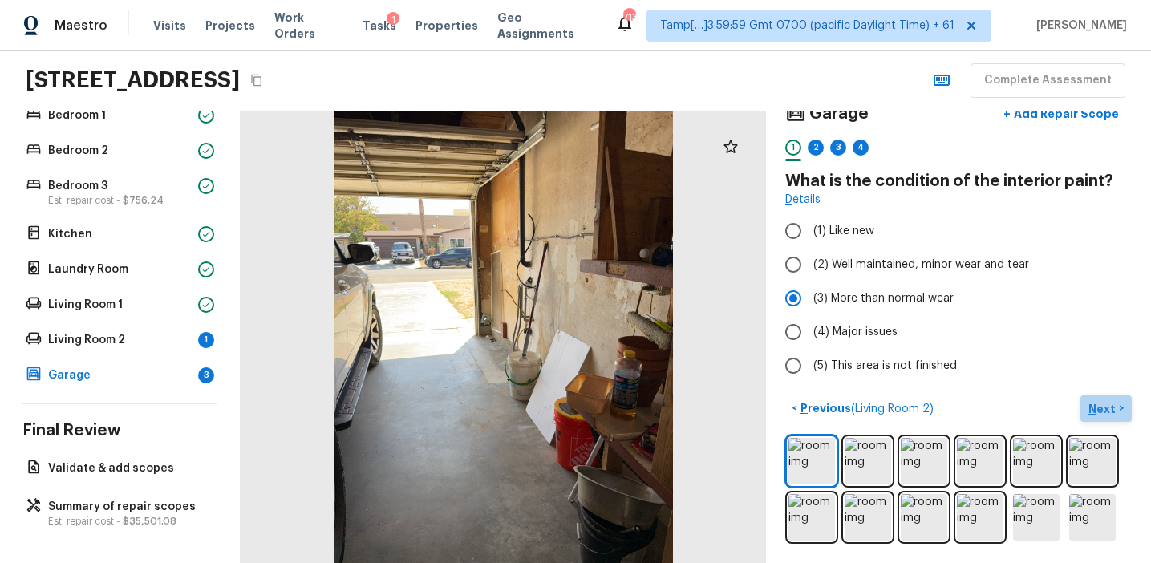
click at [1092, 407] on p "Next" at bounding box center [1103, 409] width 30 height 16
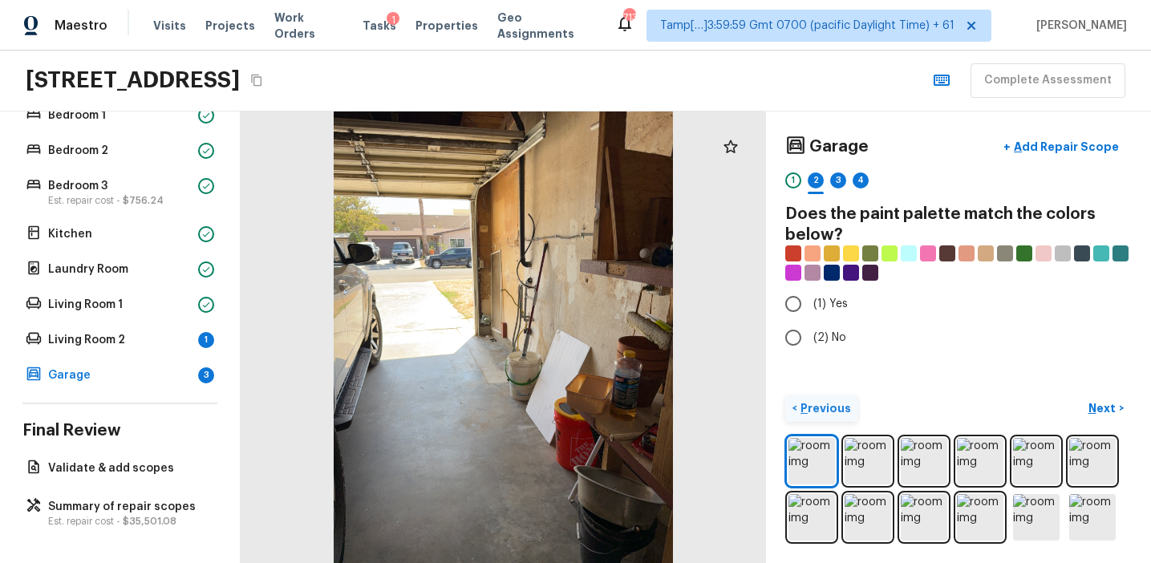
click at [817, 403] on p "Previous" at bounding box center [824, 408] width 54 height 16
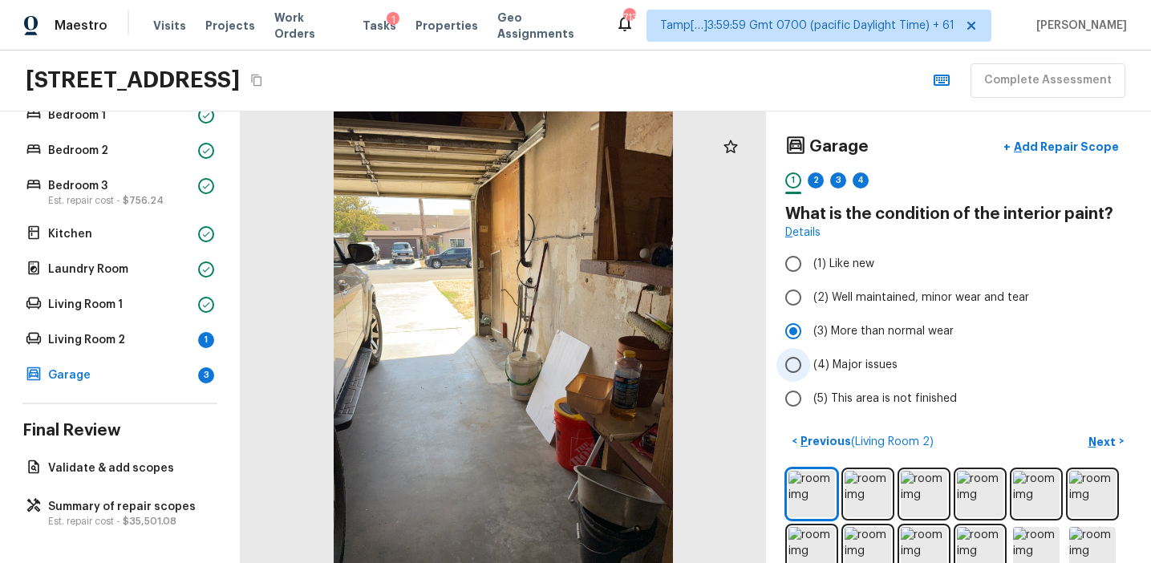
click at [832, 353] on label "(4) Major issues" at bounding box center [947, 365] width 342 height 34
click at [810, 353] on input "(4) Major issues" at bounding box center [793, 365] width 34 height 34
click at [1097, 438] on p "Next" at bounding box center [1103, 442] width 30 height 16
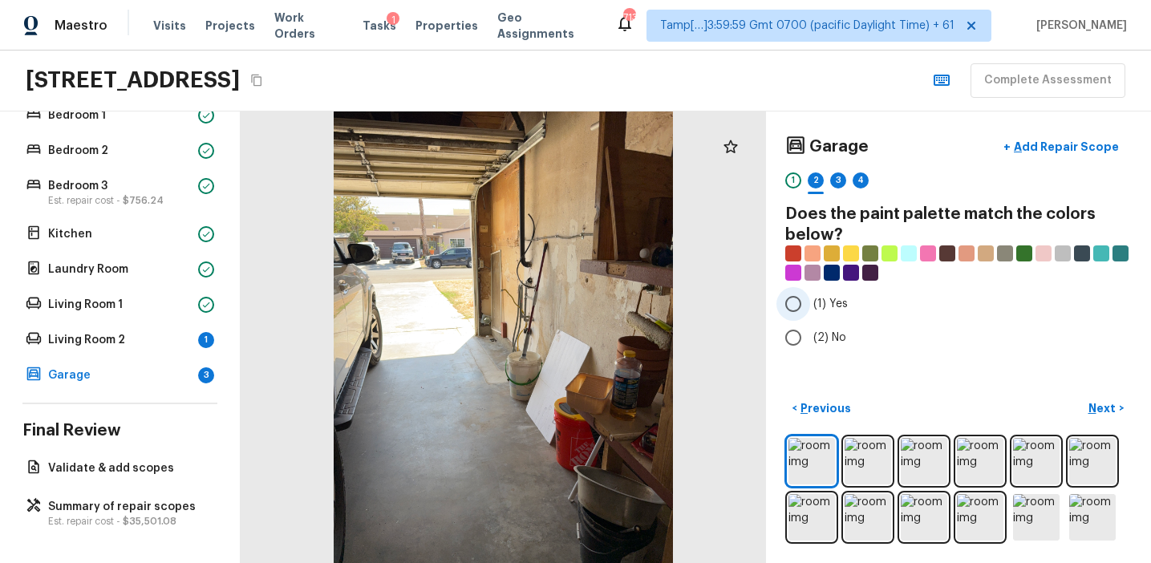
click at [813, 301] on span "(1) Yes" at bounding box center [830, 304] width 34 height 16
click at [810, 301] on input "(1) Yes" at bounding box center [793, 304] width 34 height 34
click at [1112, 408] on p "Next" at bounding box center [1103, 408] width 30 height 16
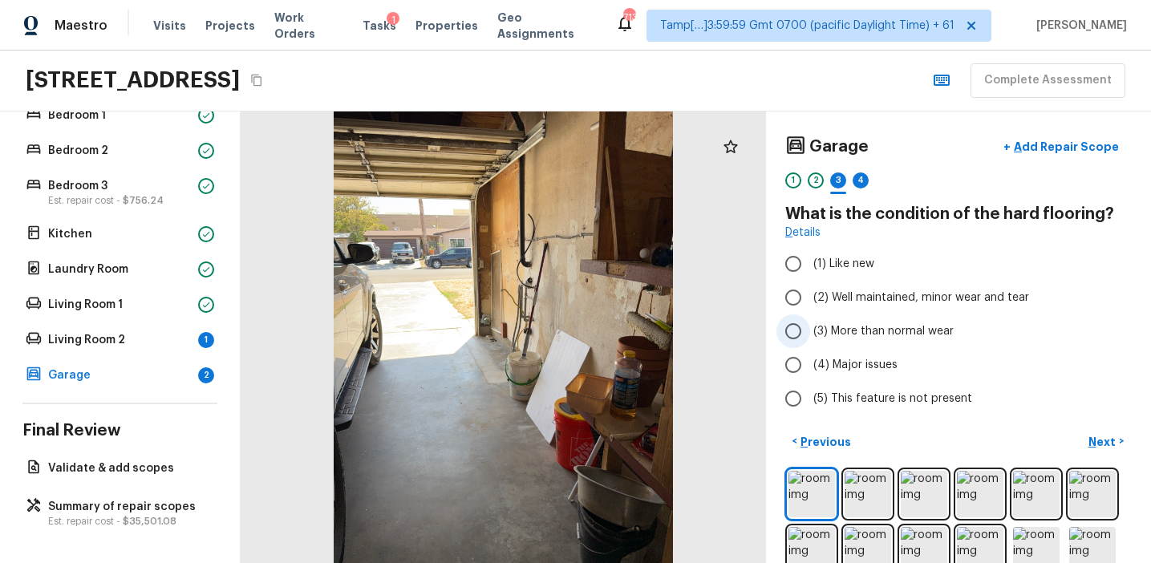
click at [859, 338] on span "(3) More than normal wear" at bounding box center [883, 331] width 140 height 16
click at [810, 338] on input "(3) More than normal wear" at bounding box center [793, 331] width 34 height 34
click at [1087, 431] on button "Next >" at bounding box center [1105, 441] width 51 height 26
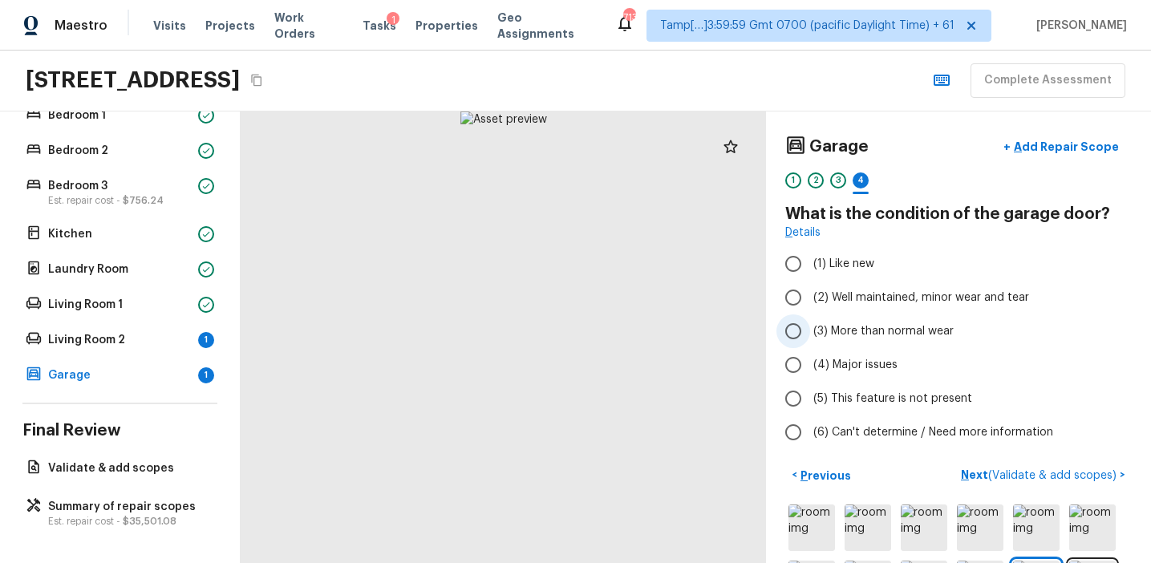
click at [861, 332] on span "(3) More than normal wear" at bounding box center [883, 331] width 140 height 16
click at [810, 332] on input "(3) More than normal wear" at bounding box center [793, 331] width 34 height 34
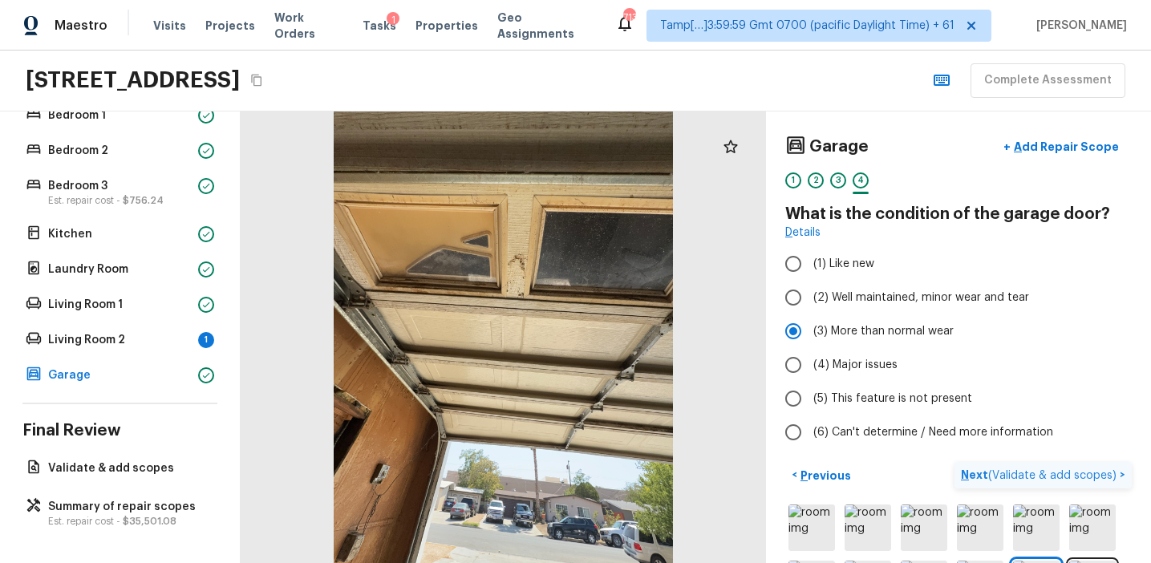
scroll to position [67, 0]
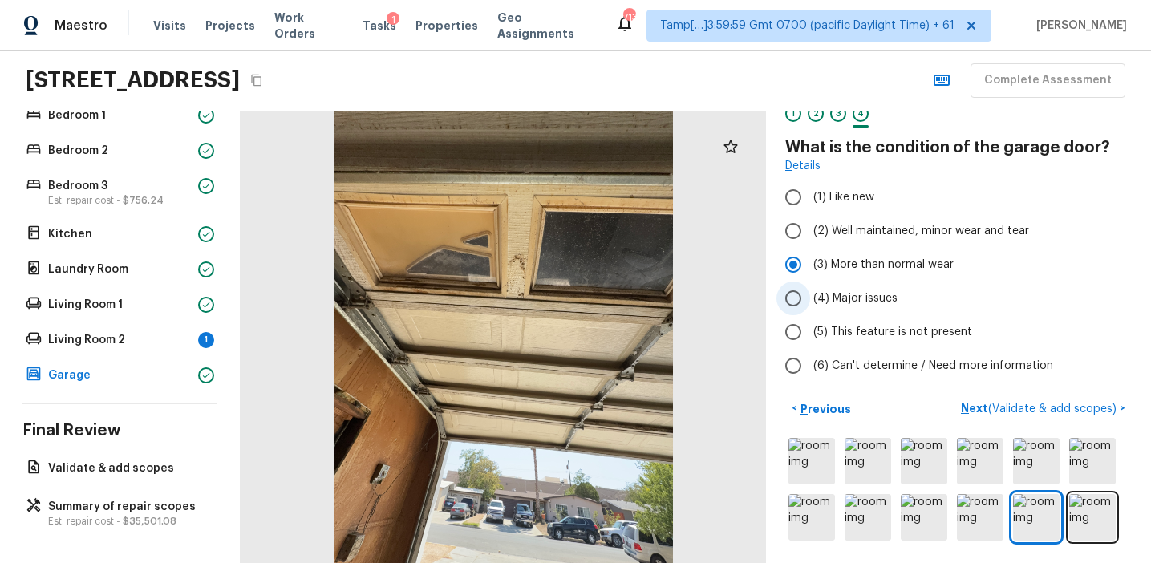
click at [880, 298] on span "(4) Major issues" at bounding box center [855, 298] width 84 height 16
click at [810, 298] on input "(4) Major issues" at bounding box center [793, 298] width 34 height 34
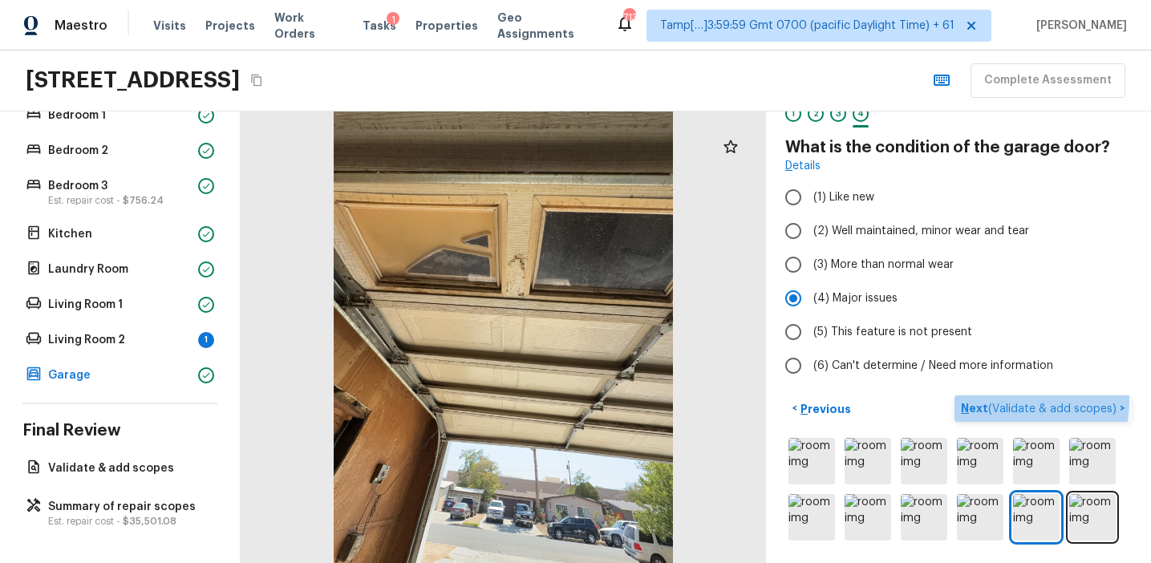
click at [971, 398] on button "Next ( Validate & add scopes ) >" at bounding box center [1042, 408] width 177 height 26
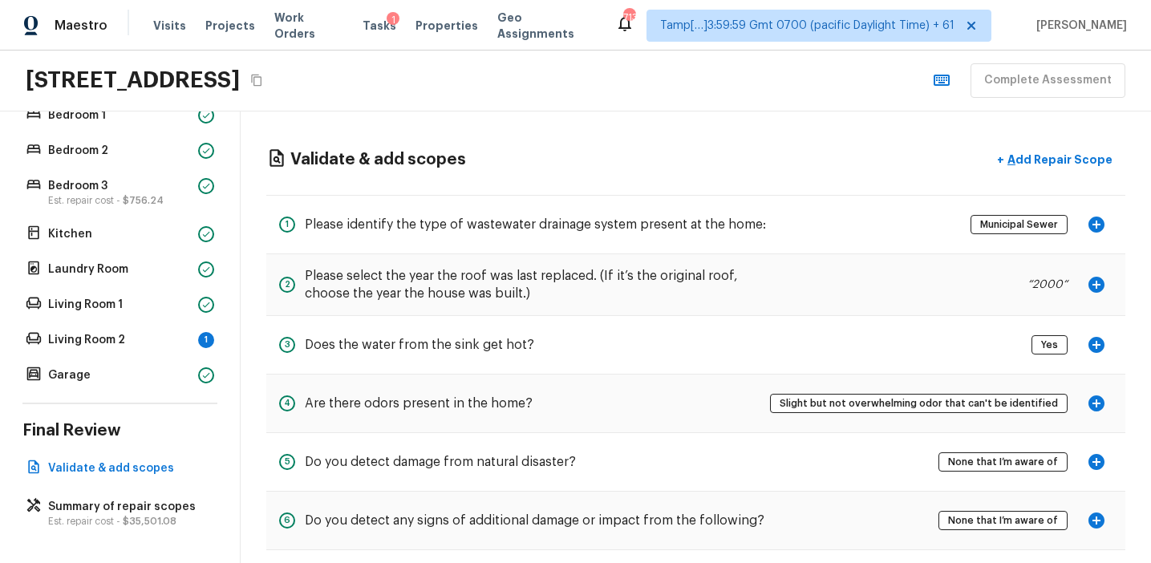
scroll to position [78, 0]
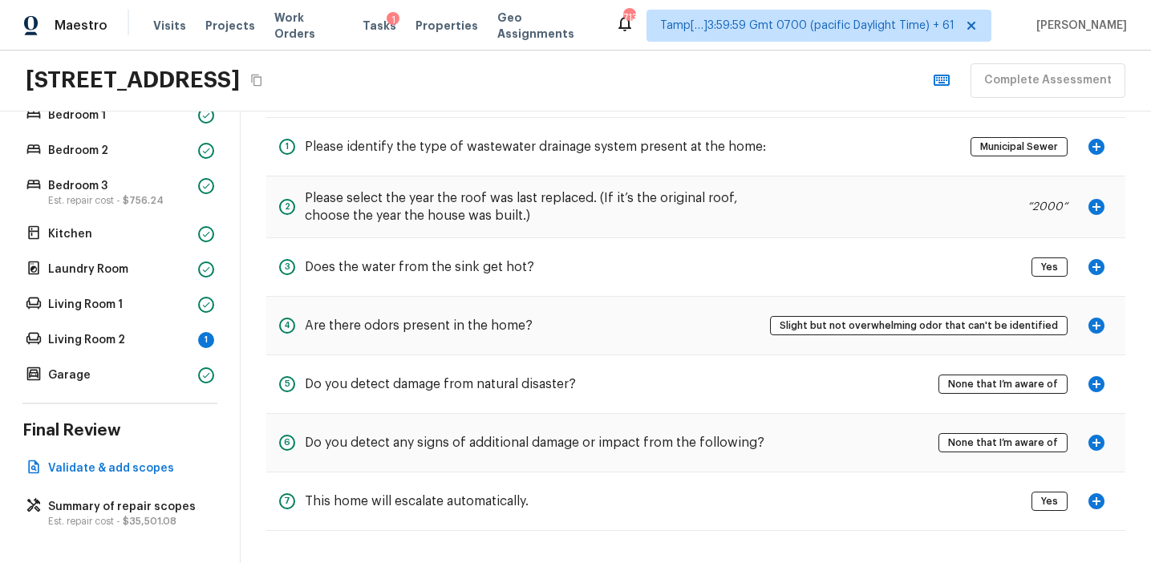
click at [1096, 498] on icon "button" at bounding box center [1096, 501] width 19 height 19
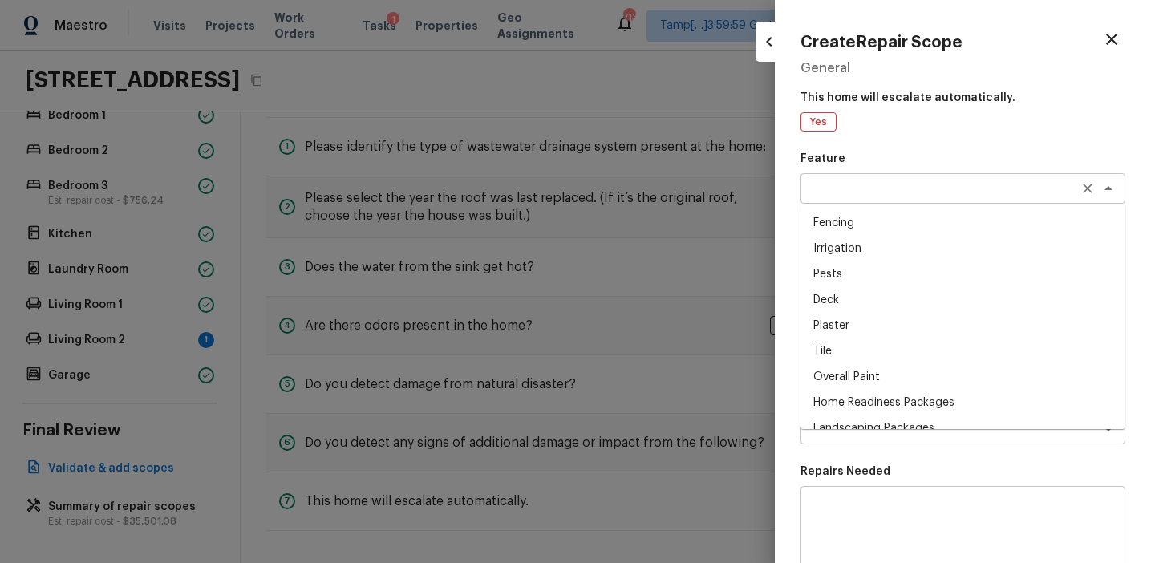
click at [878, 180] on div "x ​" at bounding box center [962, 188] width 325 height 30
click at [915, 140] on div "Create Repair Scope General This home will escalate automatically. Yes Feature …" at bounding box center [963, 281] width 376 height 563
click at [831, 257] on icon at bounding box center [838, 261] width 19 height 19
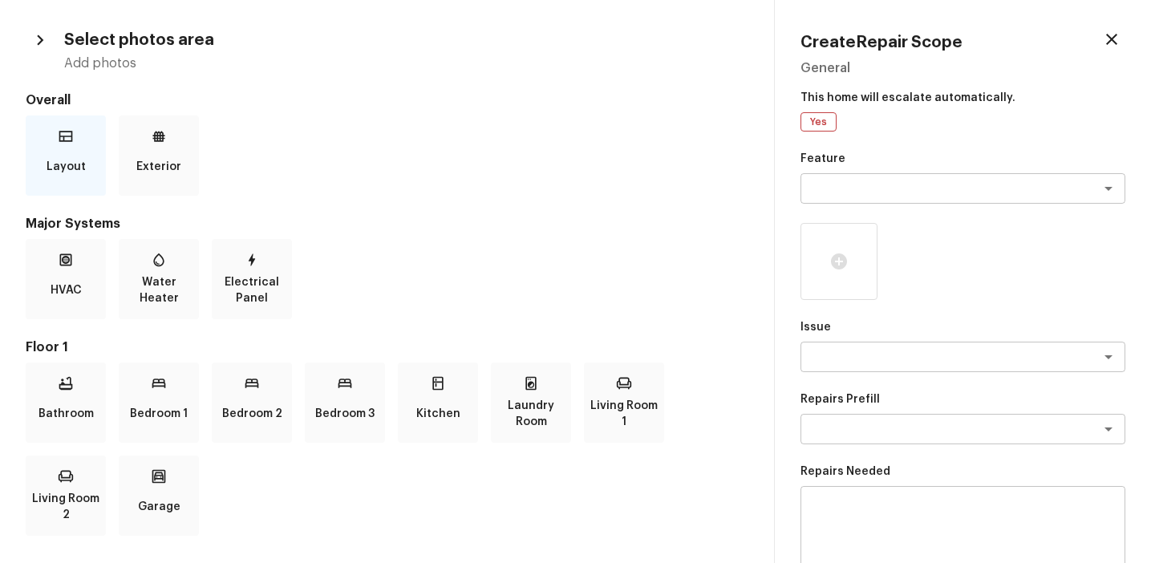
click at [72, 152] on p "Layout" at bounding box center [66, 167] width 39 height 32
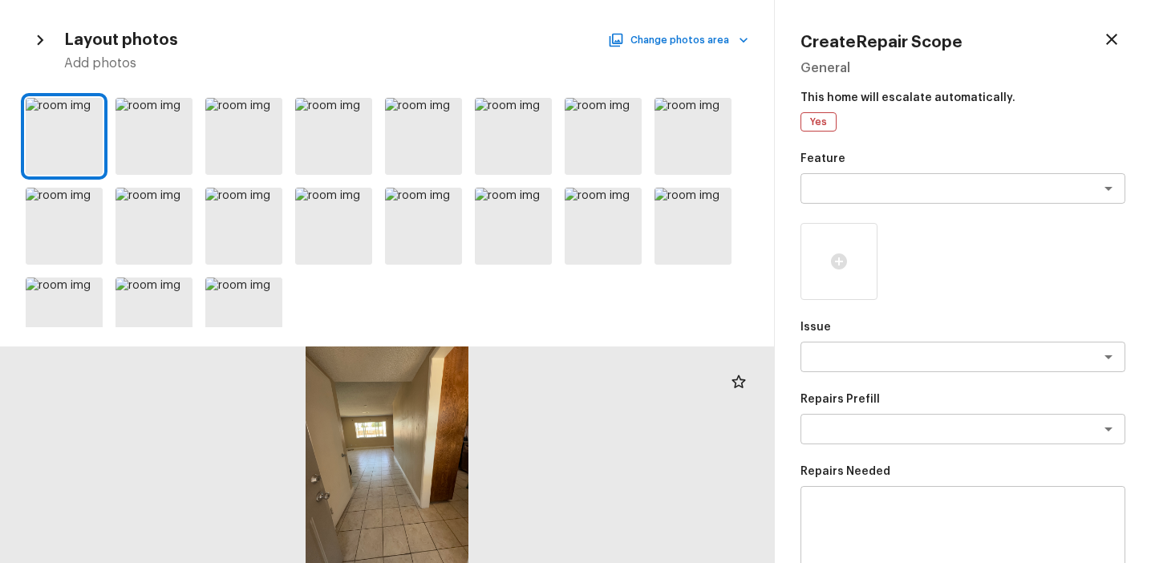
click at [43, 41] on icon "button" at bounding box center [40, 40] width 21 height 21
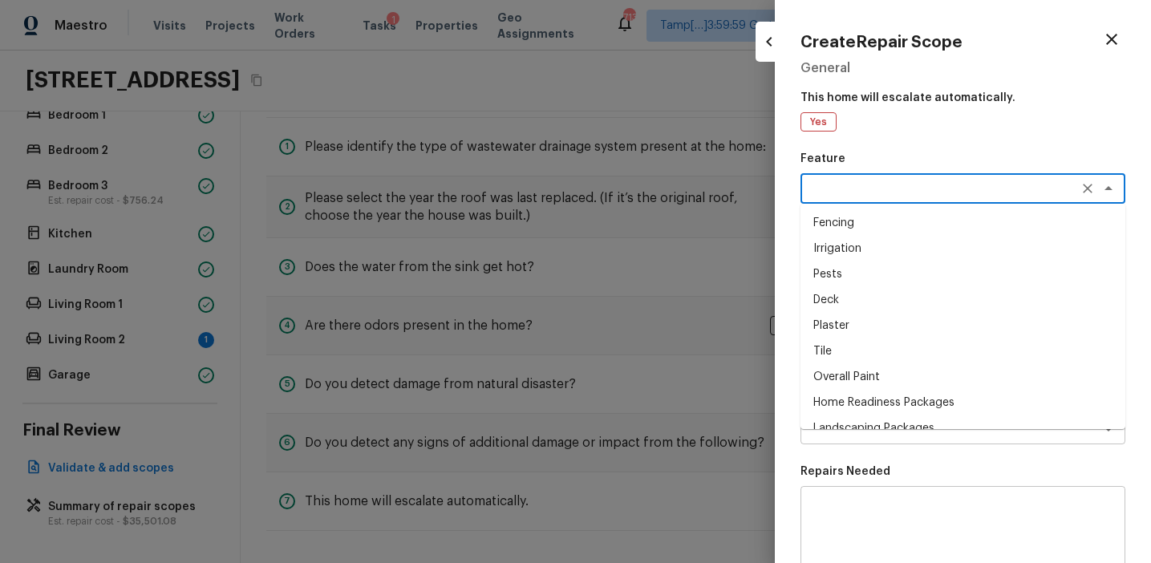
click at [831, 195] on textarea at bounding box center [940, 188] width 265 height 16
click at [837, 149] on div "Create Repair Scope General This home will escalate automatically. Yes Feature …" at bounding box center [963, 281] width 376 height 563
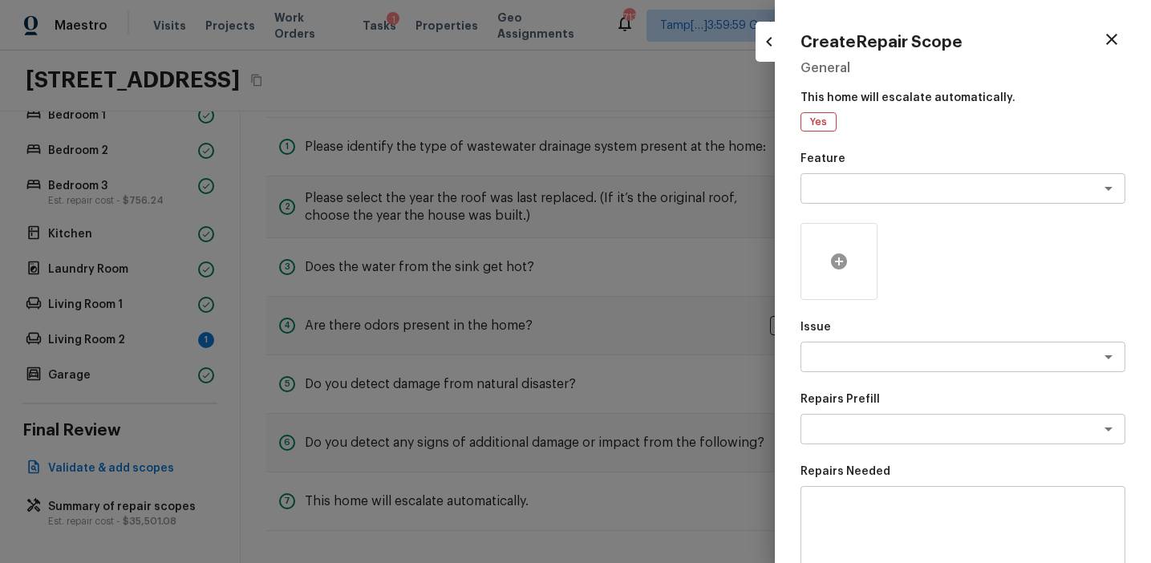
click at [830, 274] on div at bounding box center [838, 261] width 77 height 77
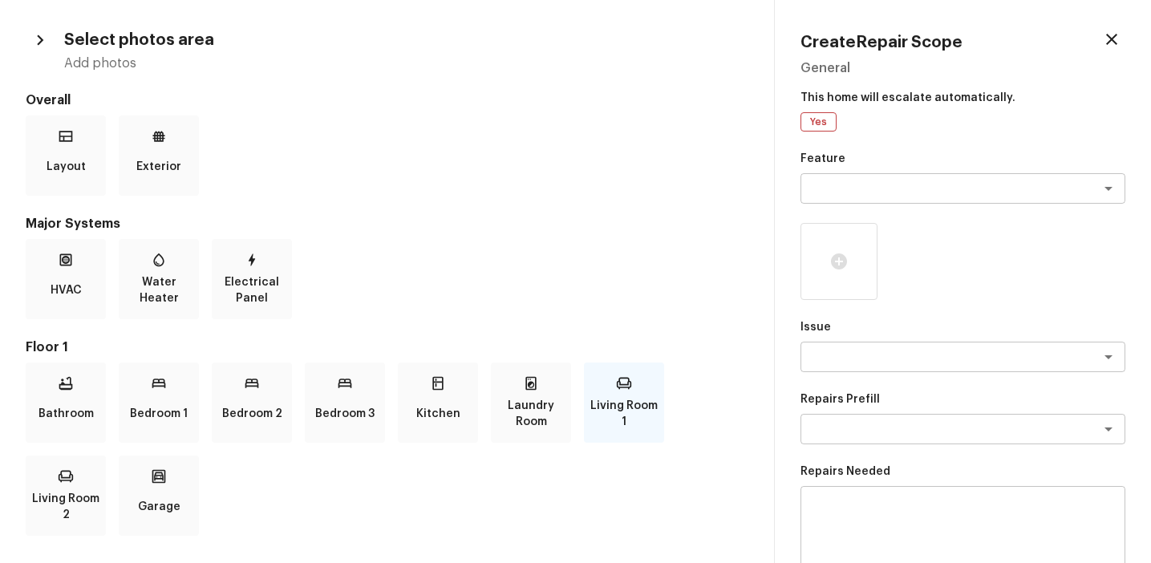
click at [608, 394] on div "Living Room 1" at bounding box center [624, 402] width 80 height 80
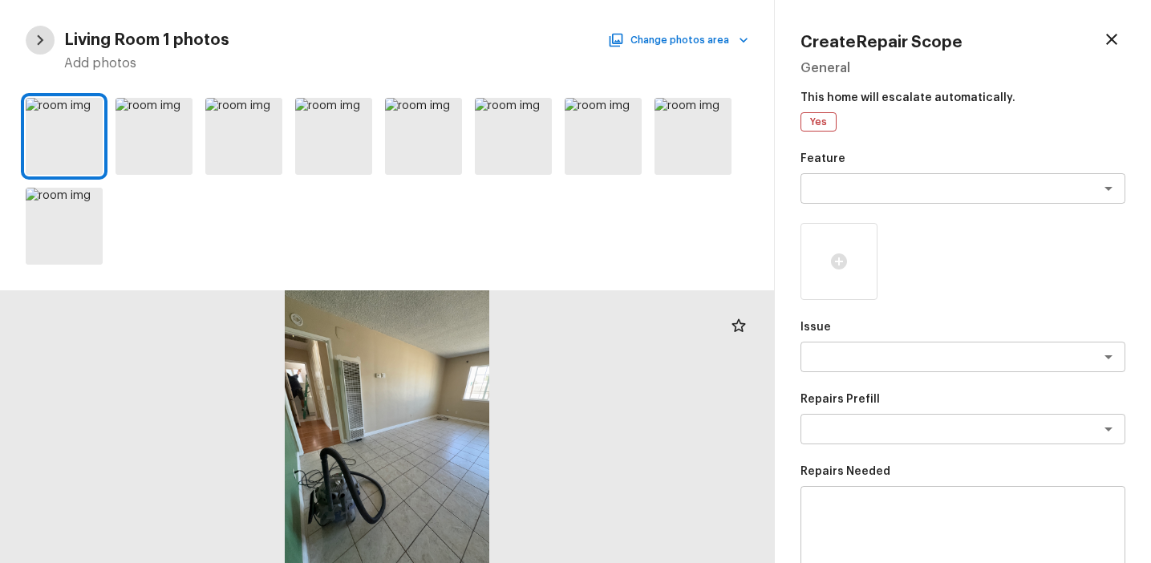
click at [37, 40] on icon "button" at bounding box center [40, 40] width 21 height 21
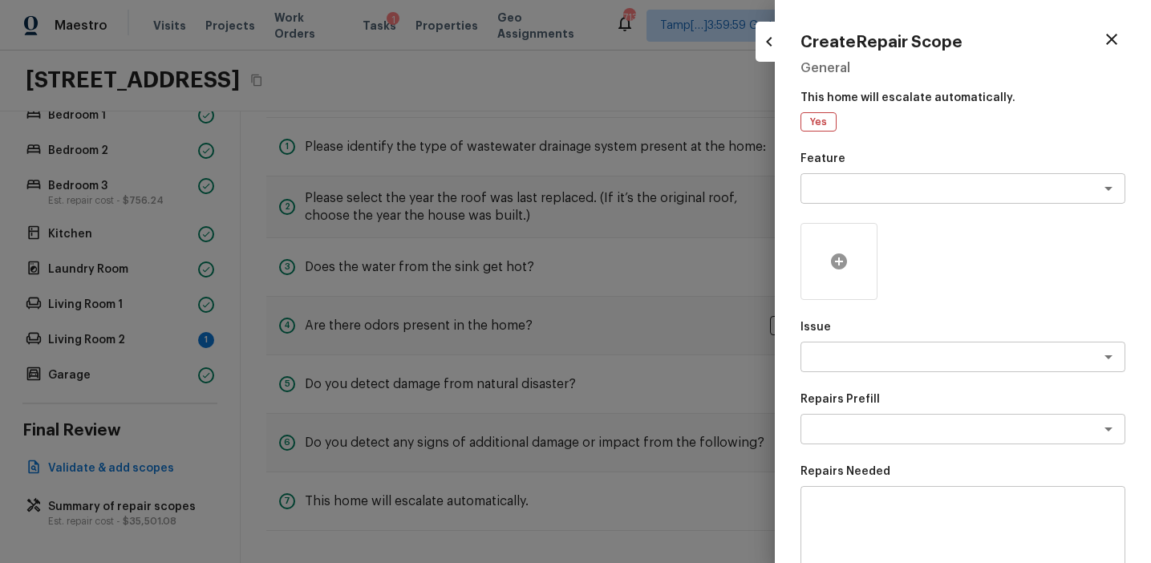
click at [836, 286] on div at bounding box center [838, 261] width 77 height 77
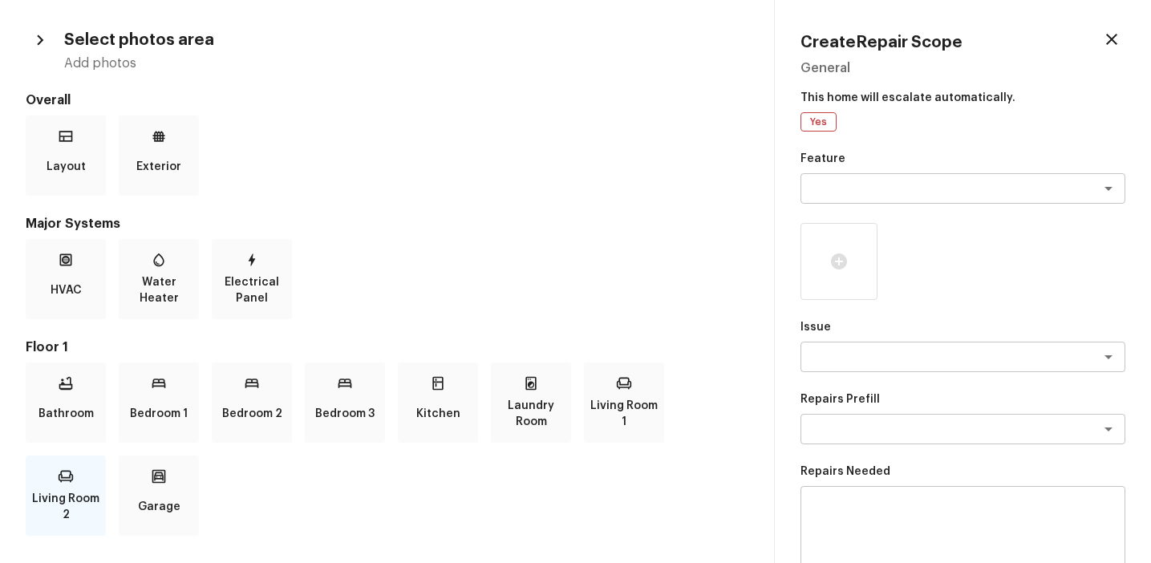
click at [50, 502] on p "Living Room 2" at bounding box center [66, 507] width 74 height 32
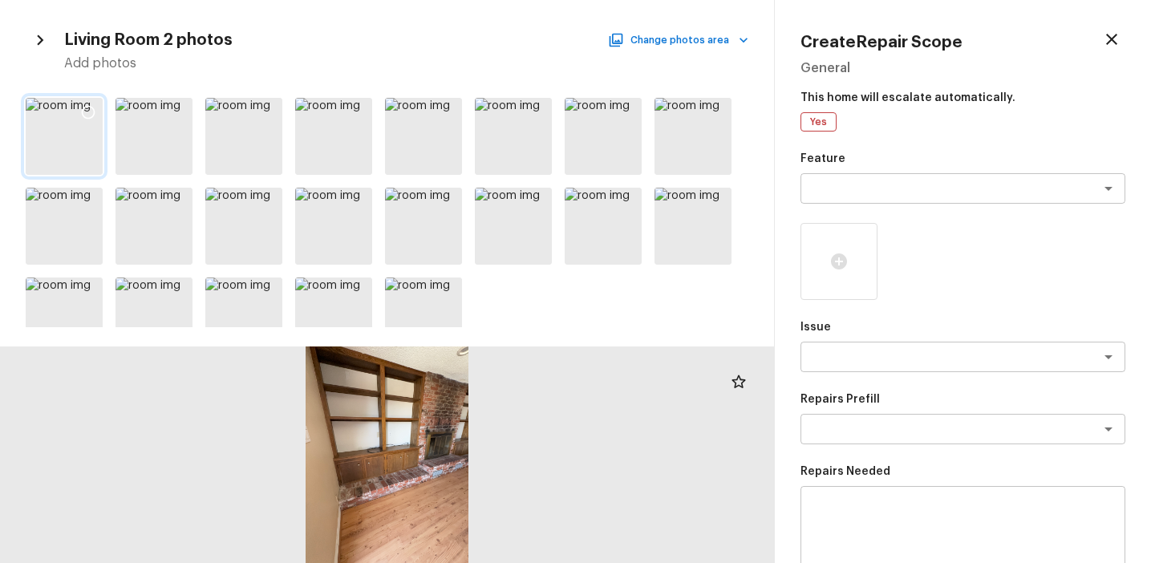
click at [89, 117] on icon at bounding box center [88, 112] width 16 height 16
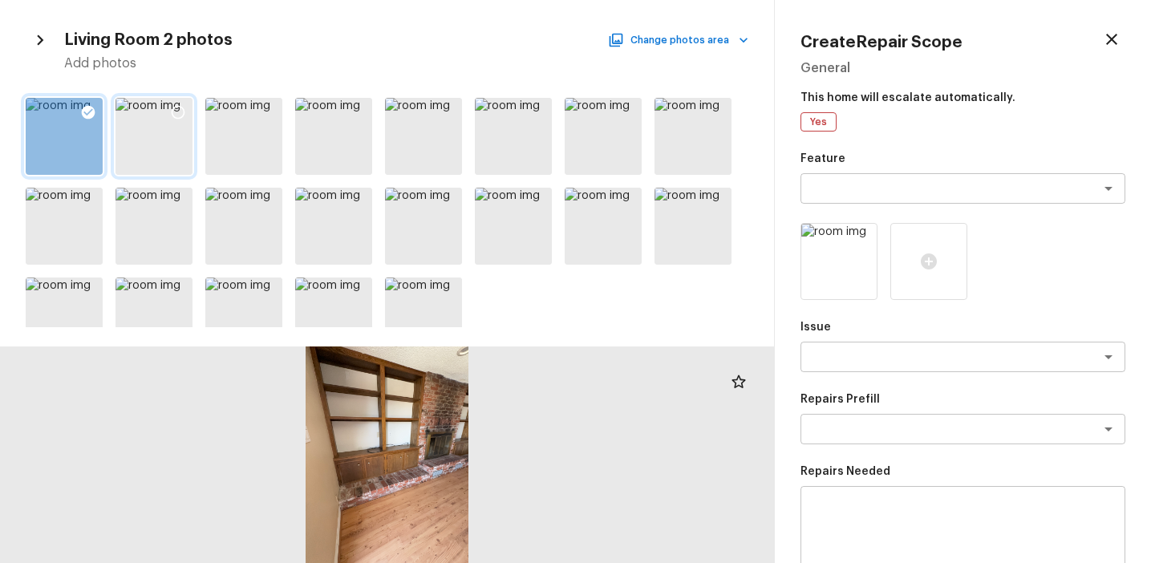
click at [175, 111] on icon at bounding box center [178, 112] width 16 height 16
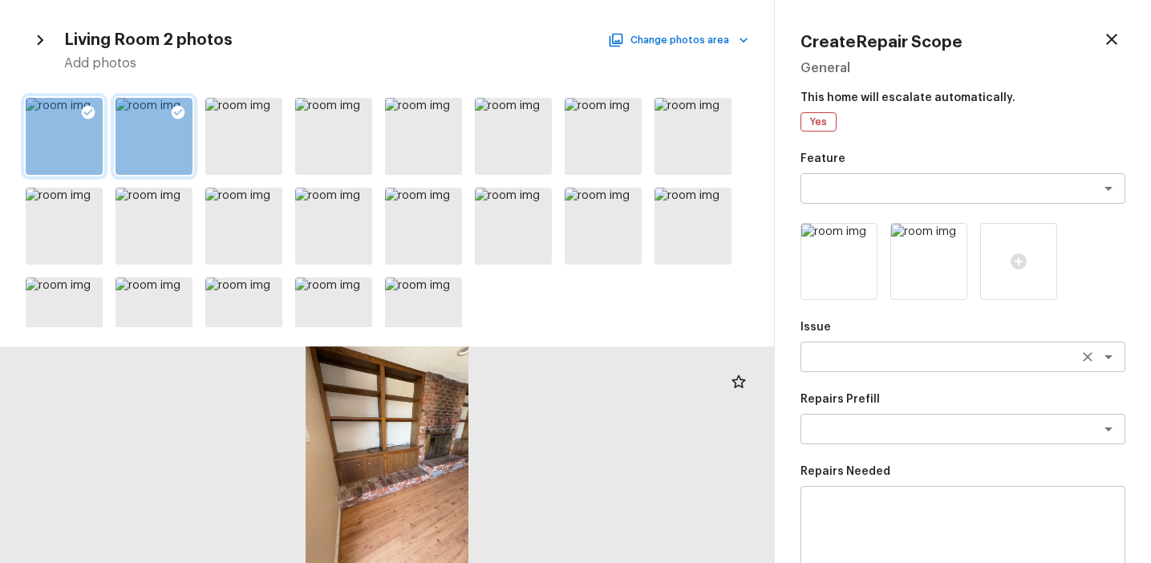
click at [839, 354] on textarea at bounding box center [940, 357] width 265 height 16
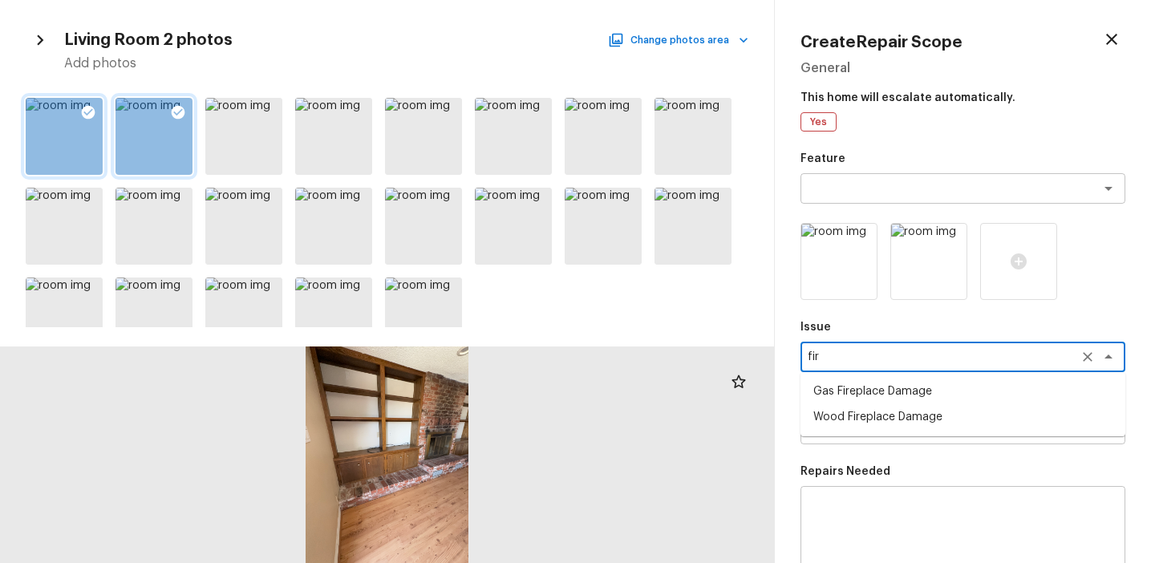
click at [882, 408] on li "Wood Fireplace Damage" at bounding box center [962, 417] width 325 height 26
click at [868, 433] on textarea at bounding box center [940, 429] width 265 height 16
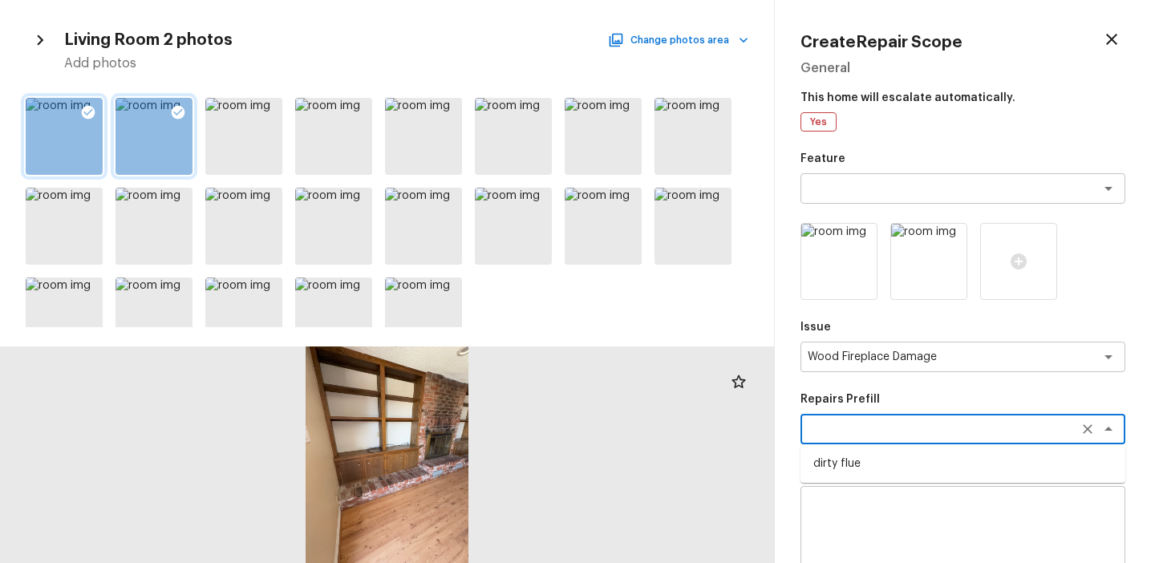
click at [865, 456] on li "dirty flue" at bounding box center [962, 464] width 325 height 26
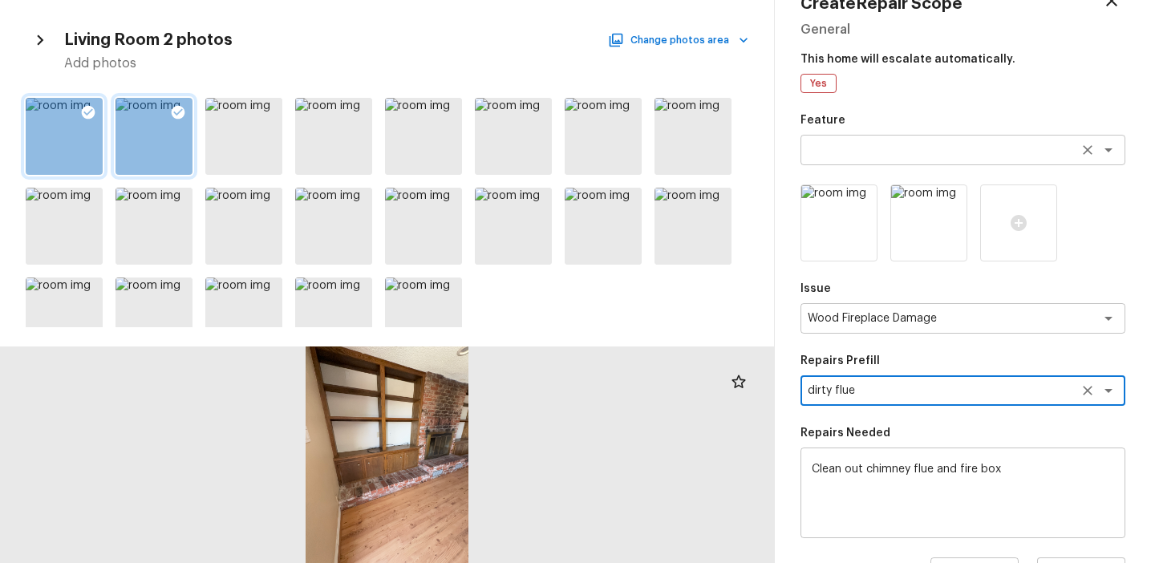
scroll to position [22, 0]
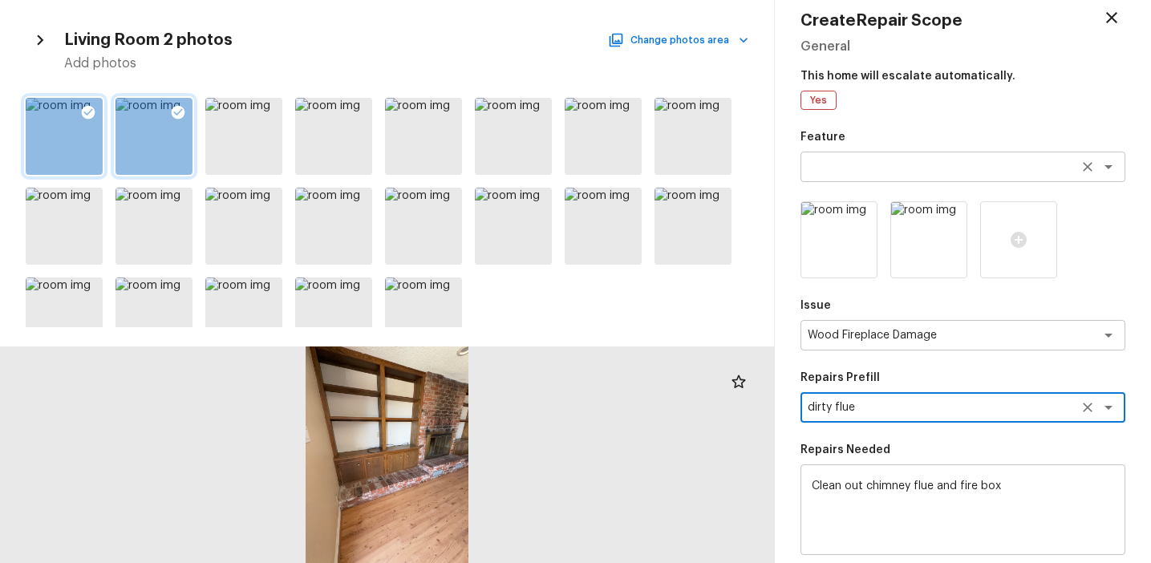
click at [886, 174] on textarea at bounding box center [940, 167] width 265 height 16
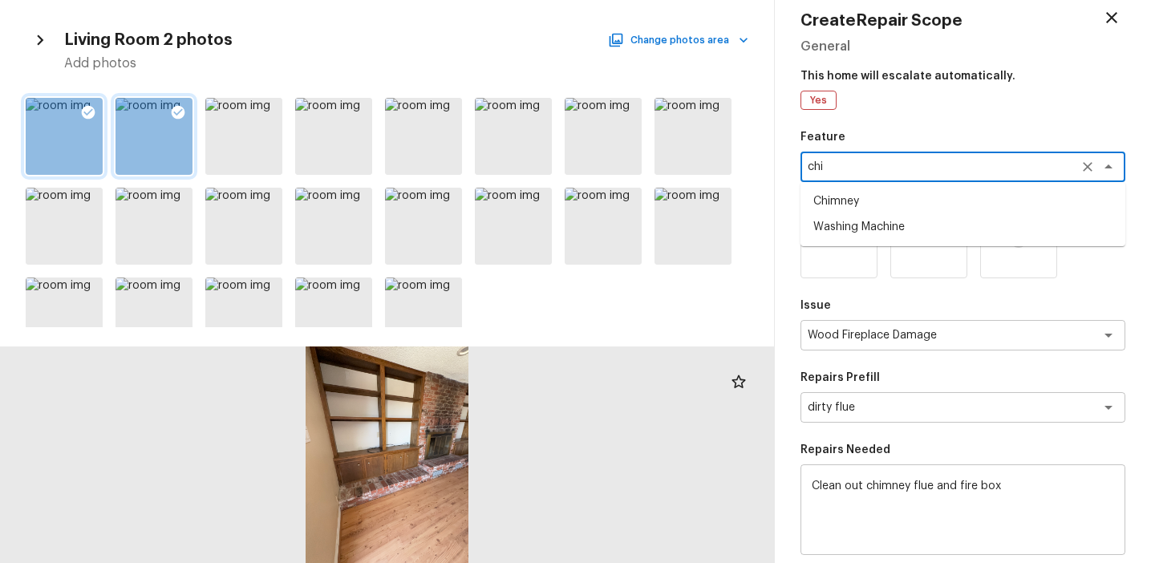
click at [914, 203] on li "Chimney" at bounding box center [962, 201] width 325 height 26
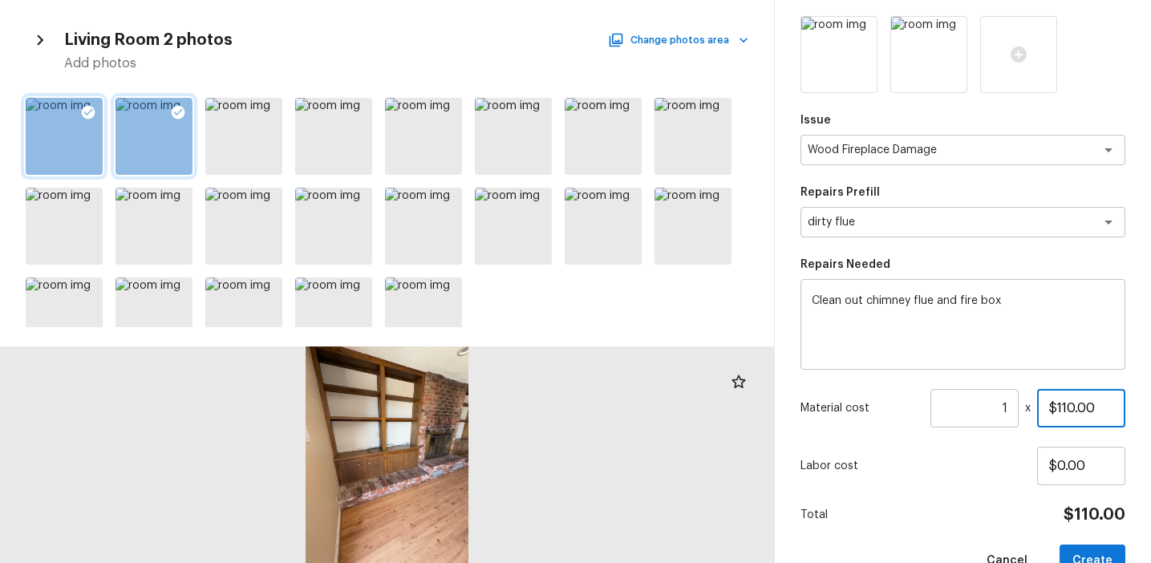
click at [1098, 412] on input "$110.00" at bounding box center [1081, 408] width 88 height 38
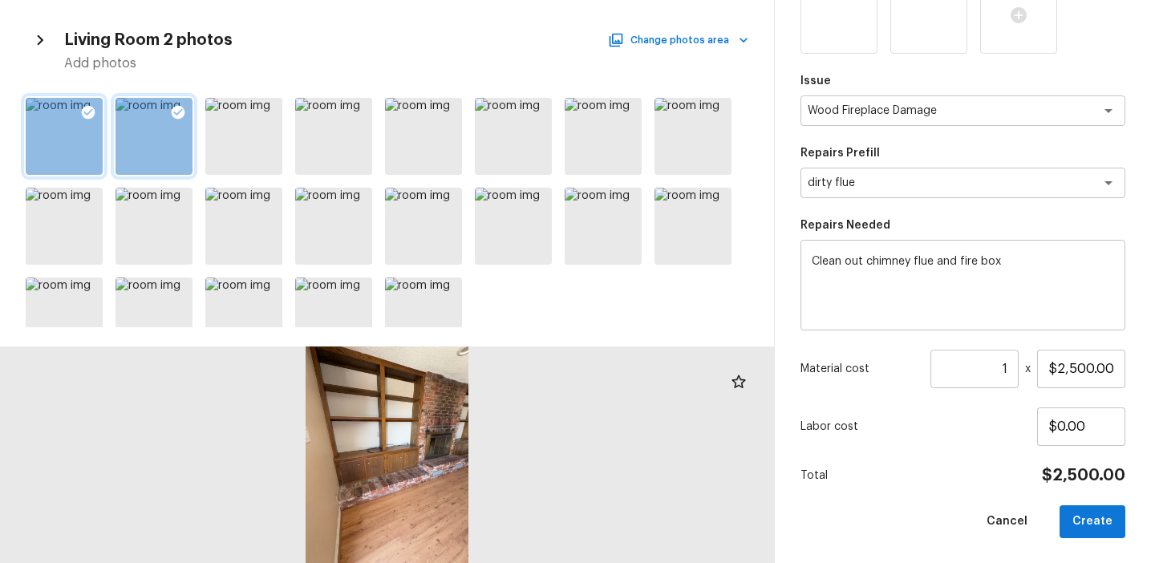
click at [1091, 542] on div "Create Repair Scope General This home will escalate automatically. Yes Feature …" at bounding box center [963, 281] width 376 height 563
click at [1097, 521] on button "Create" at bounding box center [1092, 521] width 66 height 33
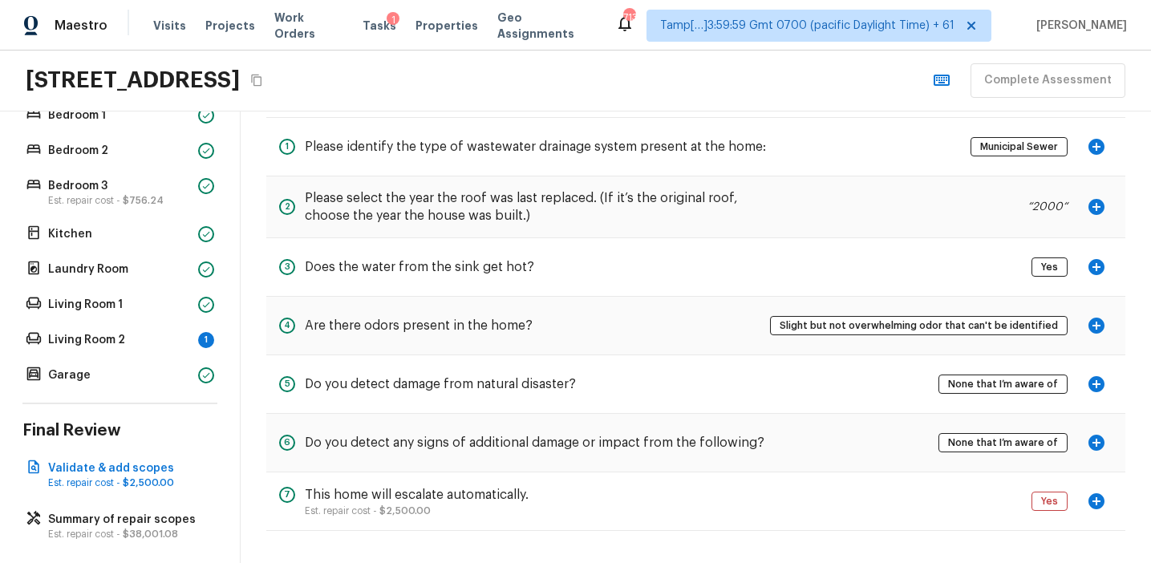
click at [175, 325] on div "Floor 1 Bathroom Est. repair cost - $24,744.84 Bedroom 1 Bedroom 2 Bedroom 3 Es…" at bounding box center [119, 204] width 195 height 364
click at [188, 342] on p "Living Room 2" at bounding box center [120, 340] width 144 height 16
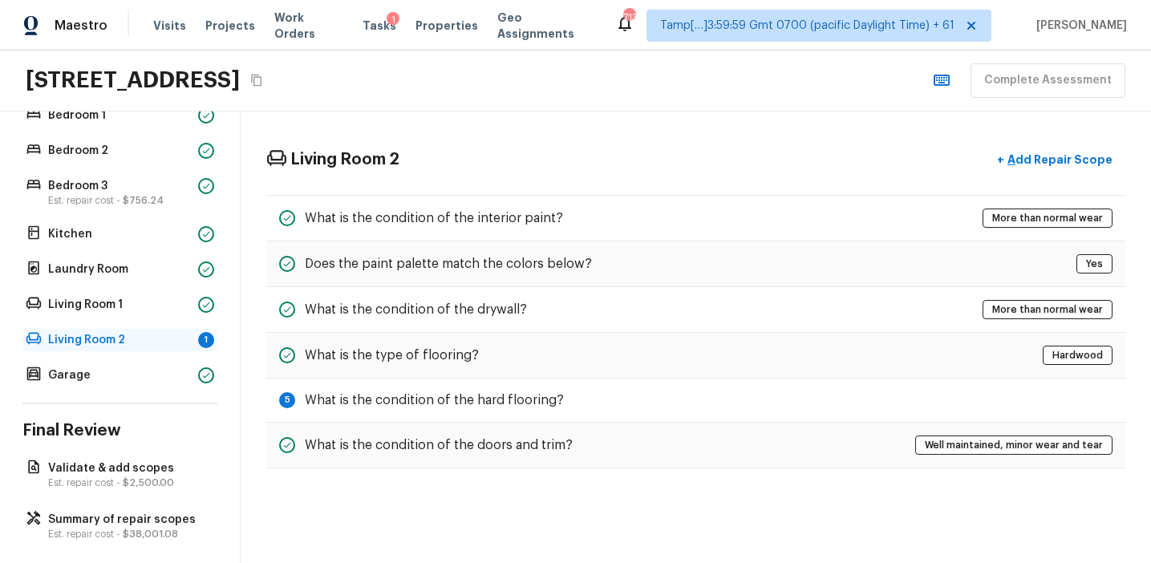
scroll to position [0, 0]
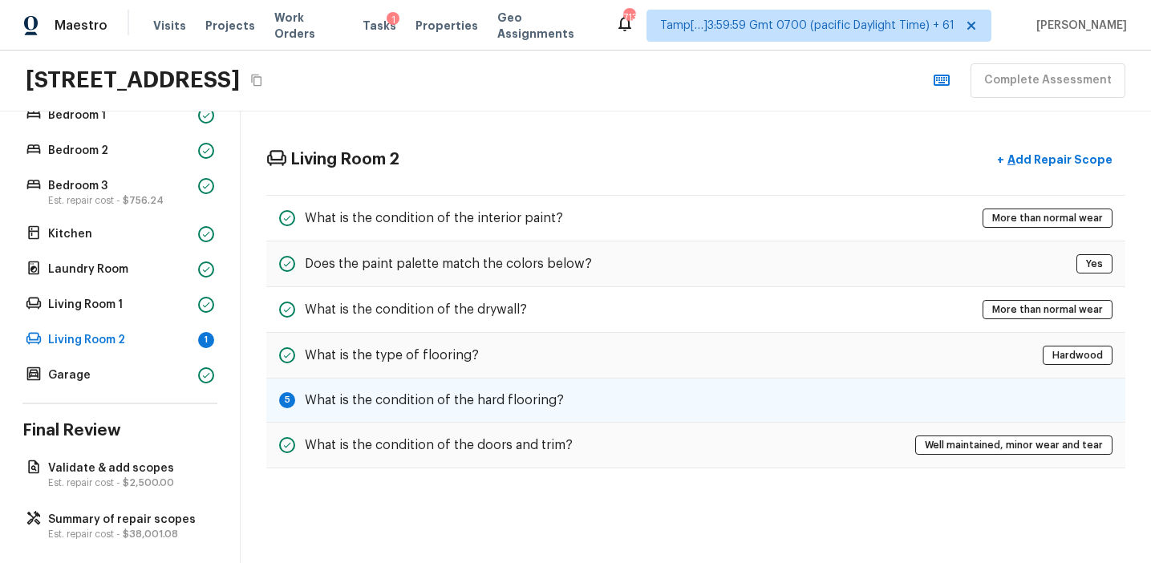
click at [316, 397] on h5 "What is the condition of the hard flooring?" at bounding box center [434, 400] width 259 height 18
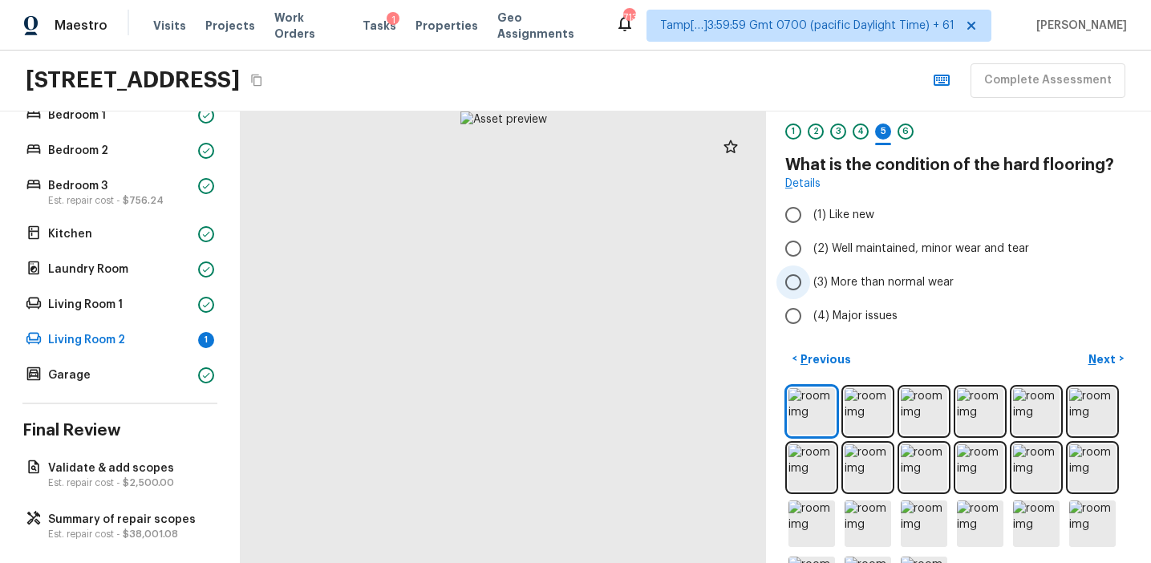
scroll to position [80, 0]
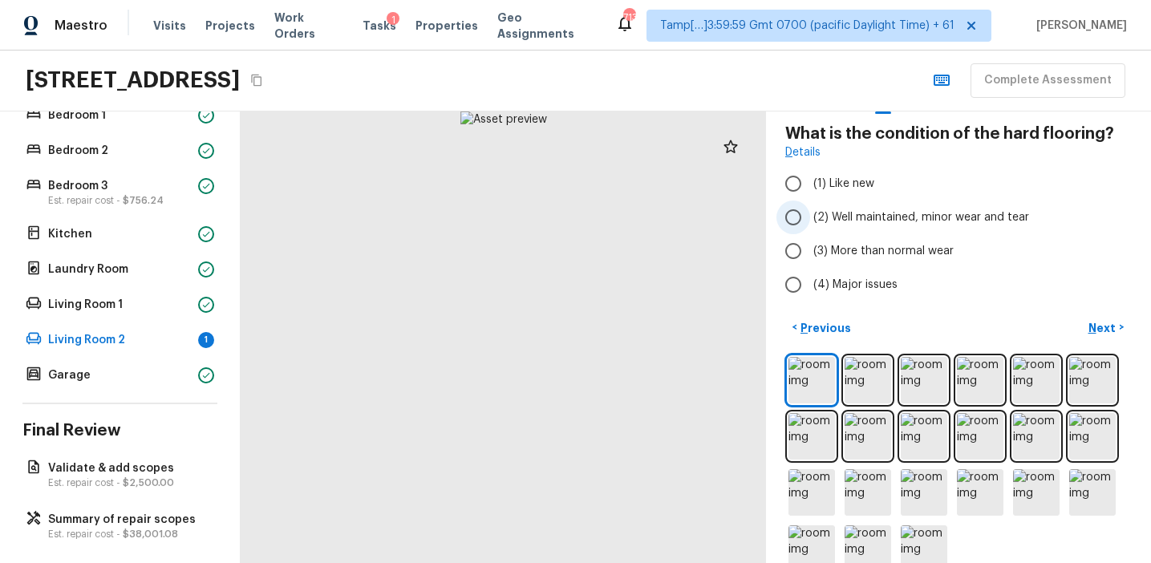
click at [897, 209] on span "(2) Well maintained, minor wear and tear" at bounding box center [921, 217] width 216 height 16
click at [810, 209] on input "(2) Well maintained, minor wear and tear" at bounding box center [793, 217] width 34 height 34
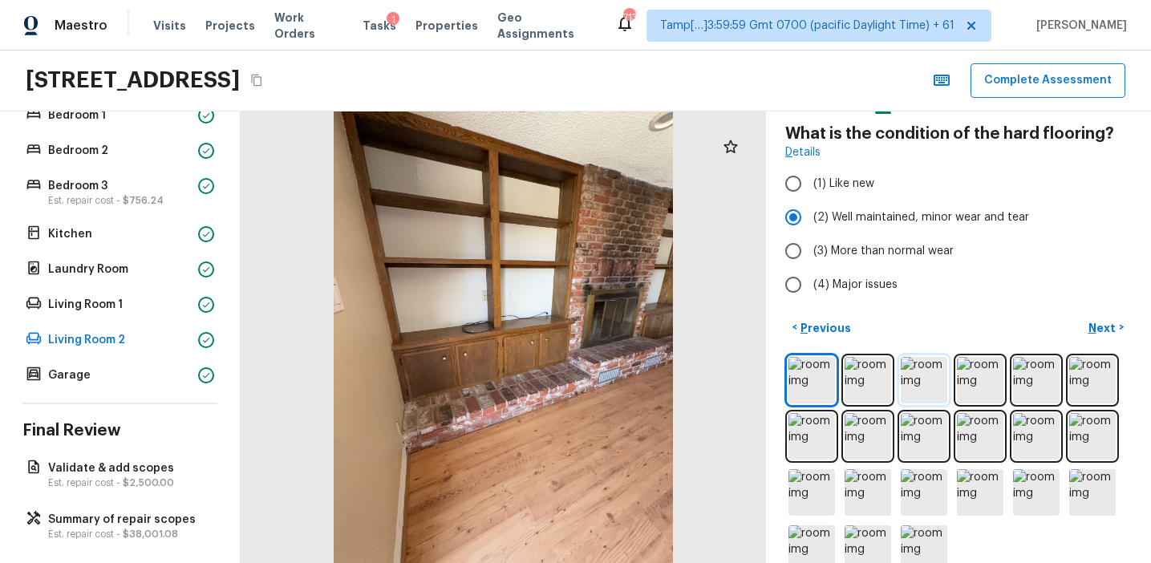
click at [928, 375] on img at bounding box center [924, 380] width 47 height 47
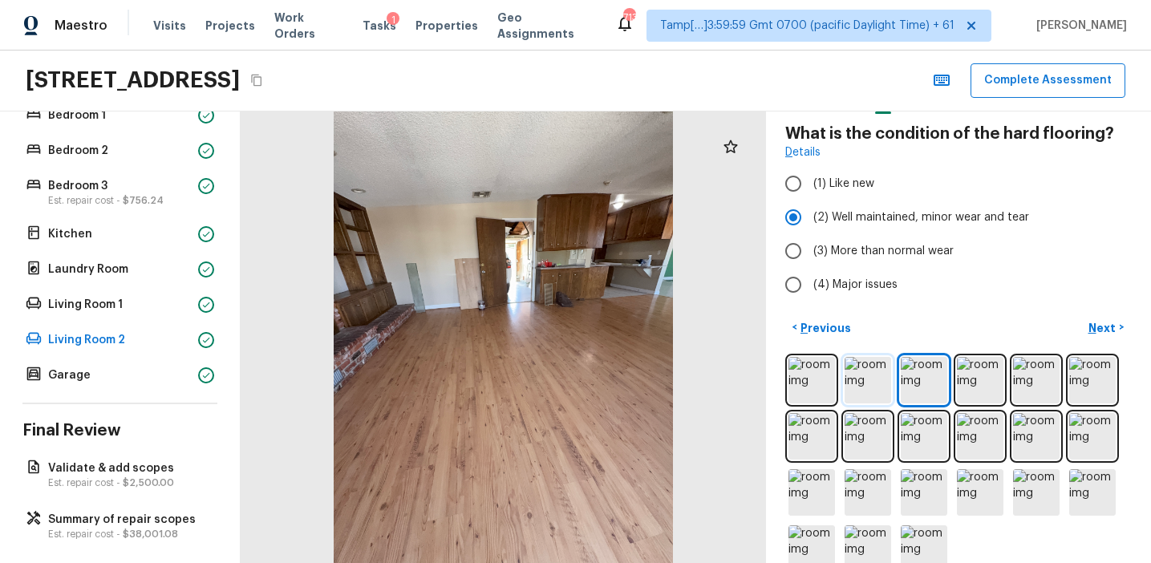
click at [885, 387] on img at bounding box center [867, 380] width 47 height 47
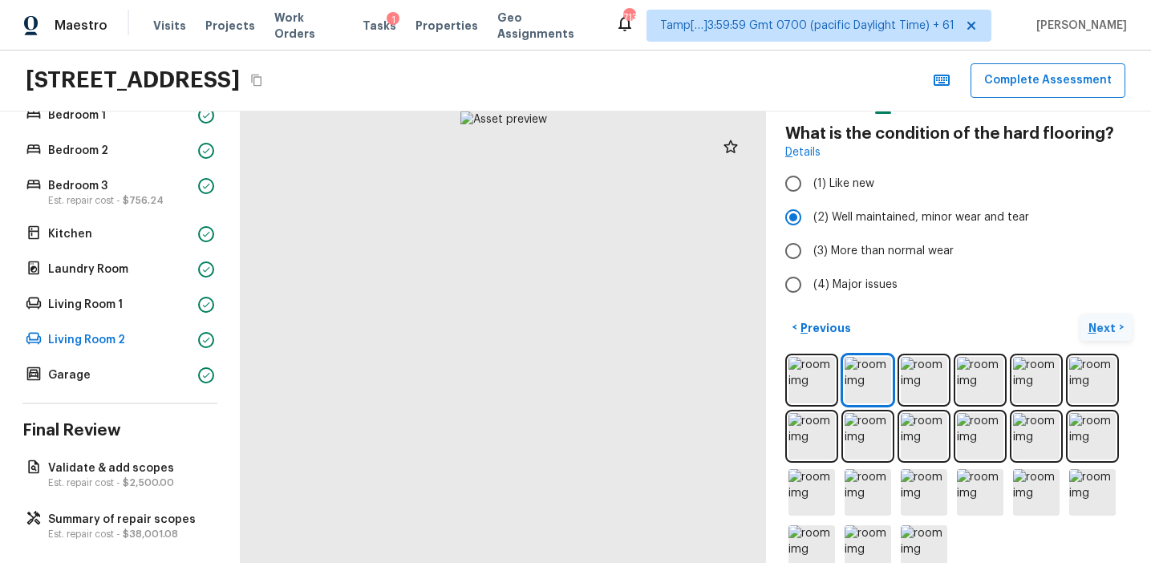
click at [1087, 323] on button "Next >" at bounding box center [1105, 327] width 51 height 26
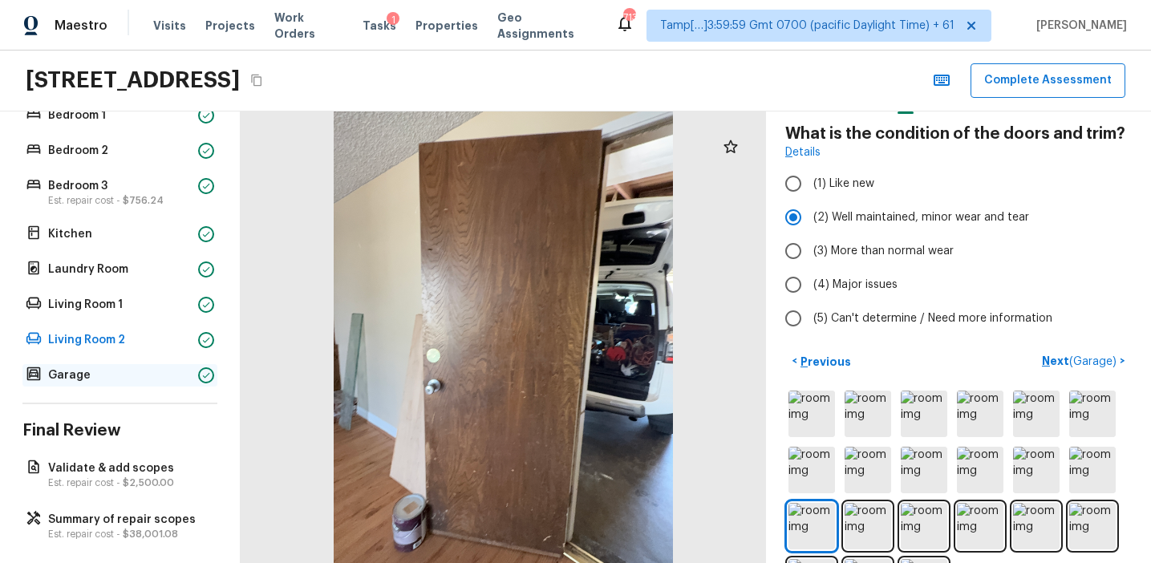
scroll to position [423, 0]
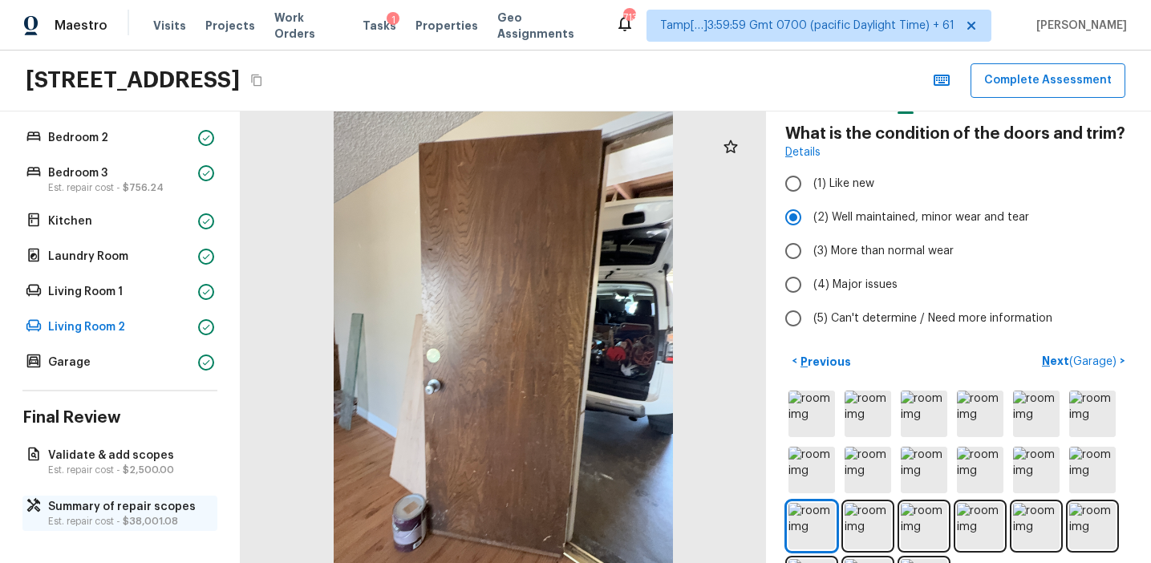
click at [157, 515] on p "Est. repair cost - $38,001.08" at bounding box center [128, 521] width 160 height 13
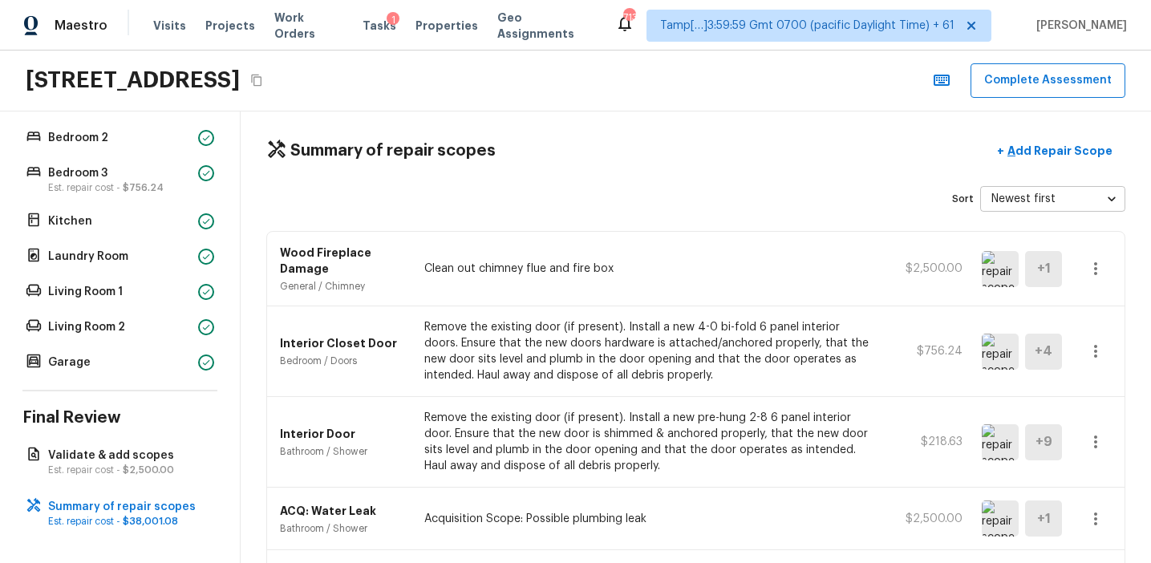
scroll to position [0, 0]
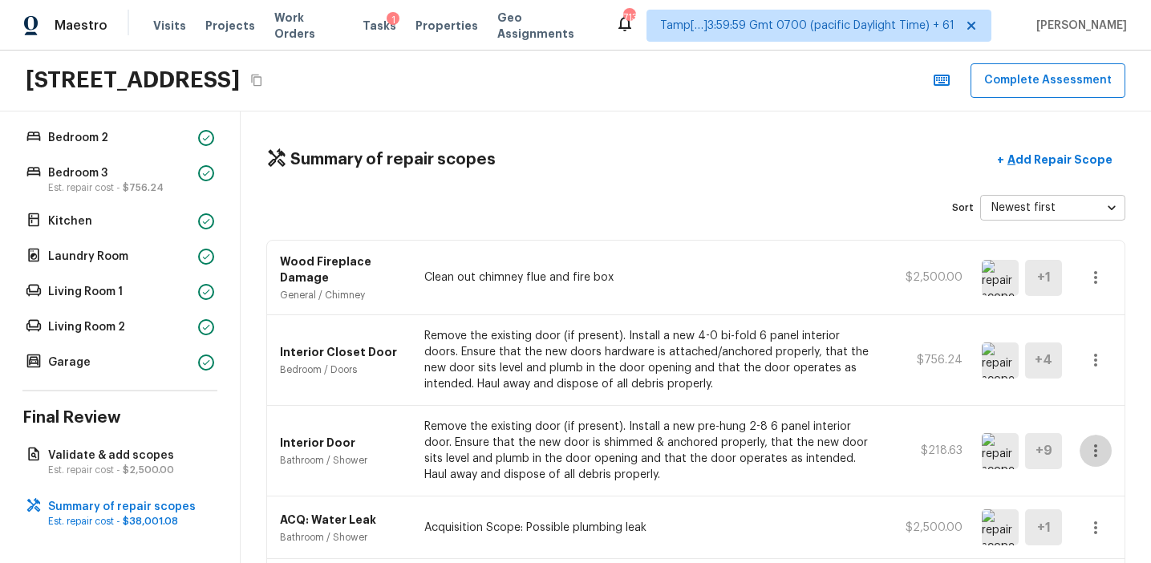
click at [1095, 454] on icon "button" at bounding box center [1095, 450] width 3 height 13
click at [1121, 448] on li "Edit" at bounding box center [1100, 472] width 75 height 48
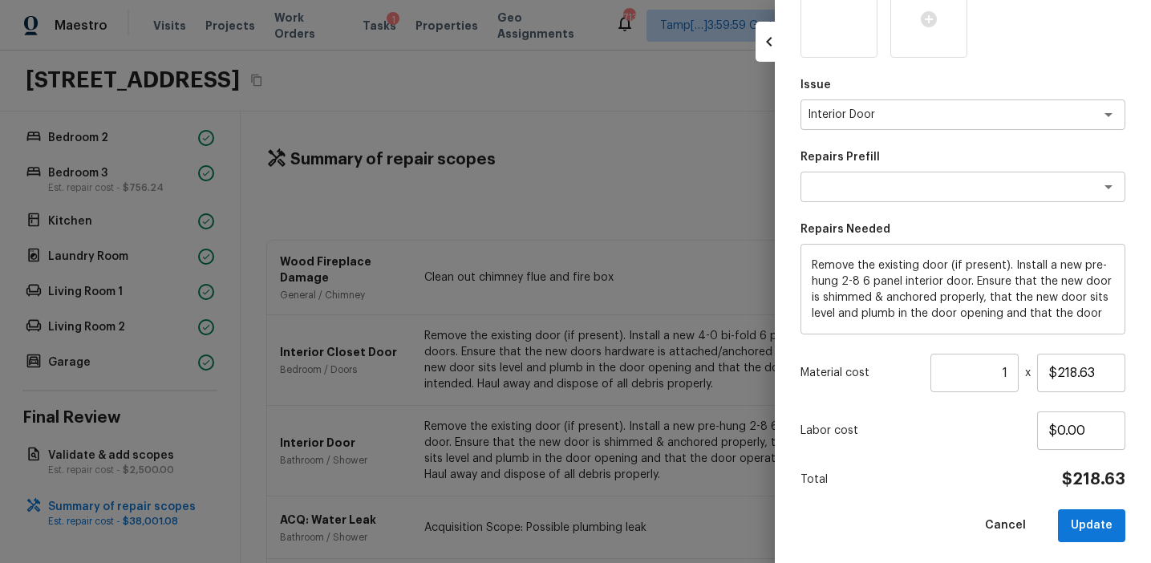
scroll to position [516, 0]
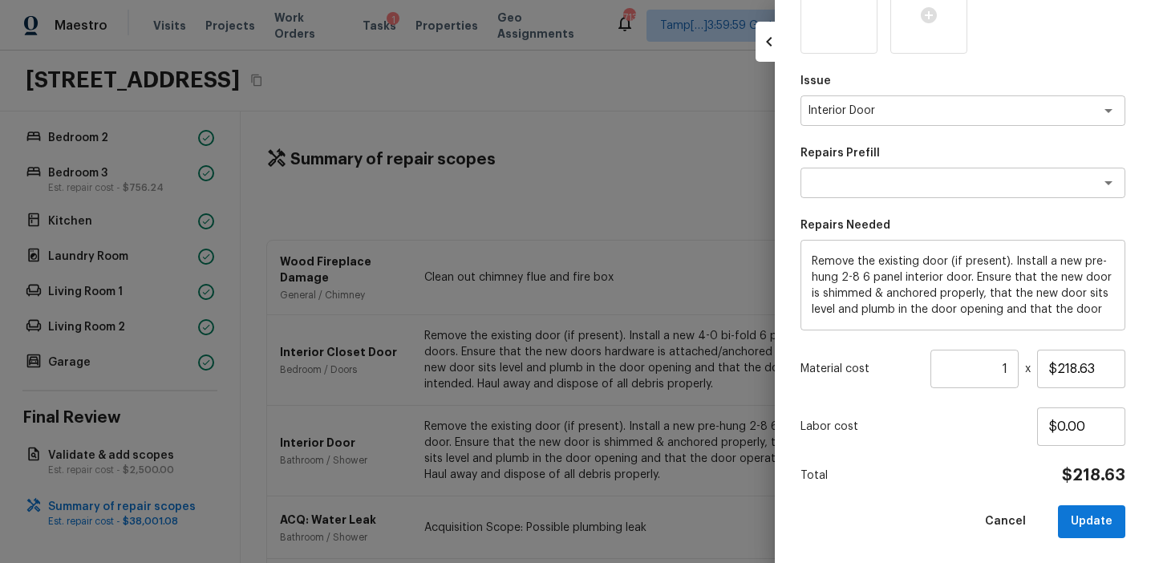
click at [1005, 365] on input "1" at bounding box center [974, 369] width 88 height 38
click at [1087, 523] on button "Update" at bounding box center [1091, 521] width 67 height 33
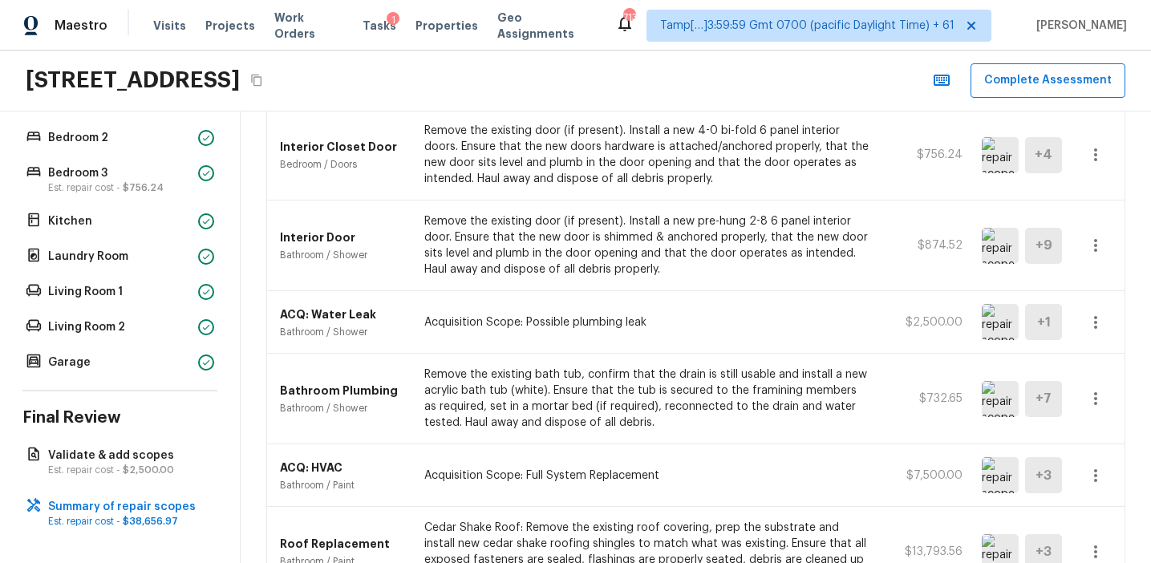
scroll to position [0, 0]
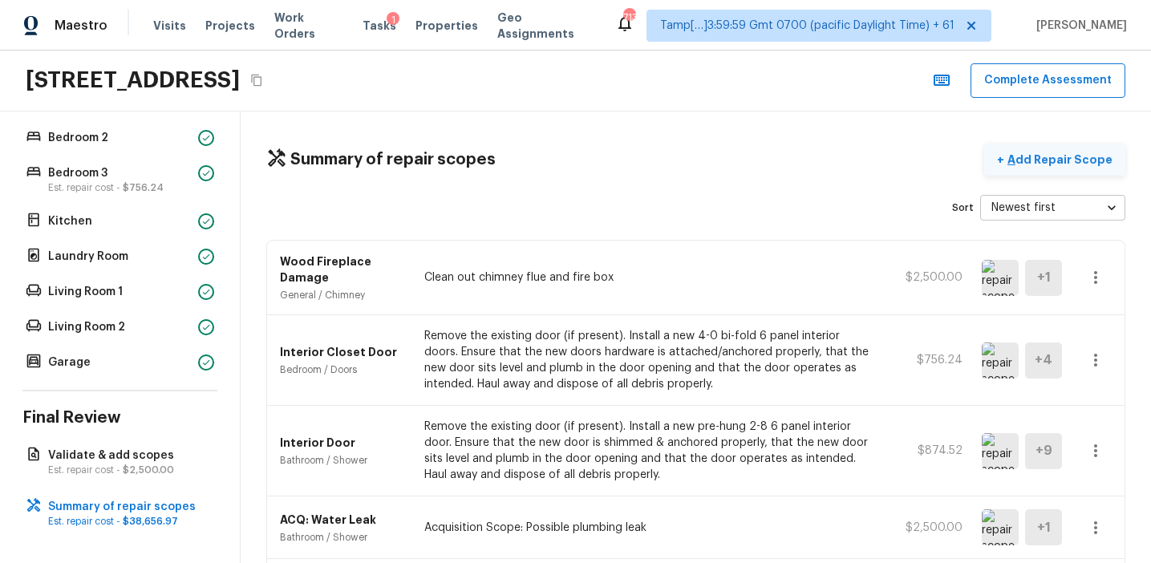
click at [1050, 165] on p "Add Repair Scope" at bounding box center [1058, 160] width 108 height 16
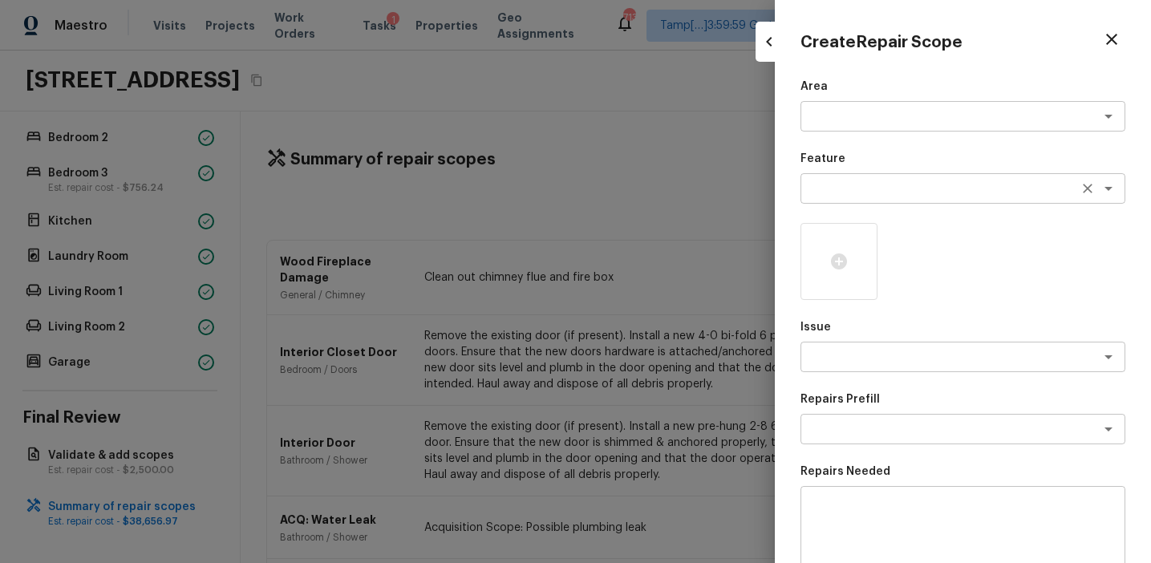
click at [831, 196] on div "x ​" at bounding box center [962, 188] width 325 height 30
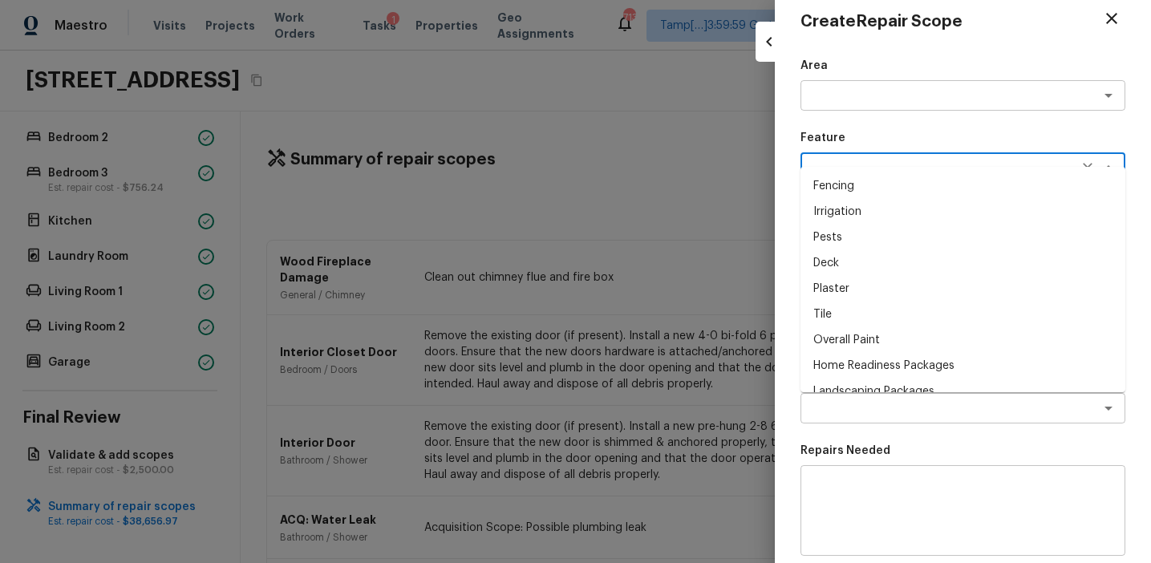
scroll to position [40, 0]
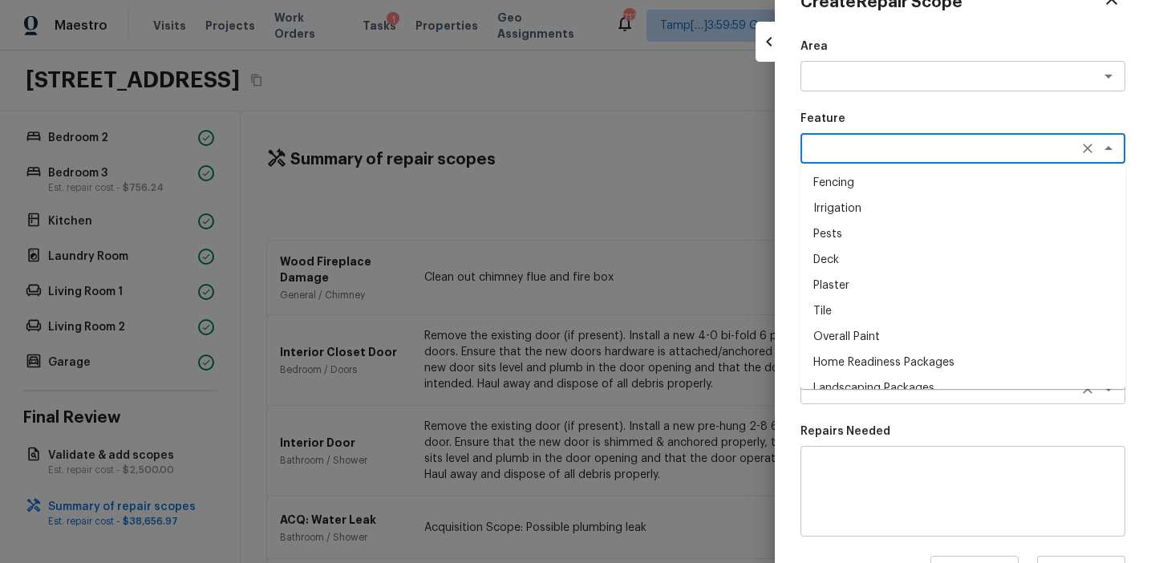
click at [853, 396] on textarea at bounding box center [940, 389] width 265 height 16
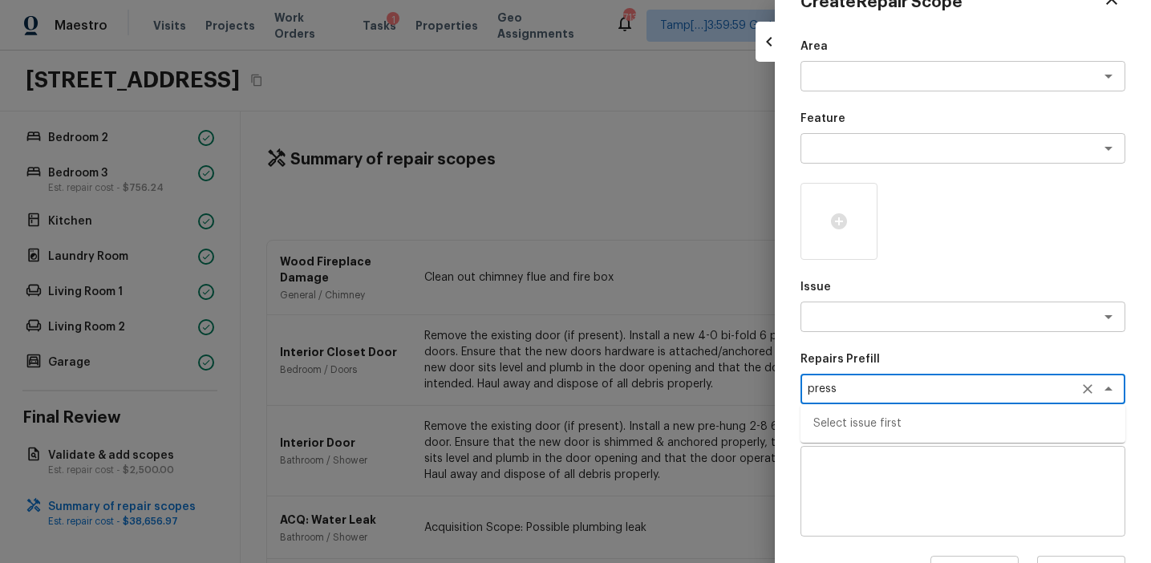
click at [855, 383] on textarea "press" at bounding box center [940, 389] width 265 height 16
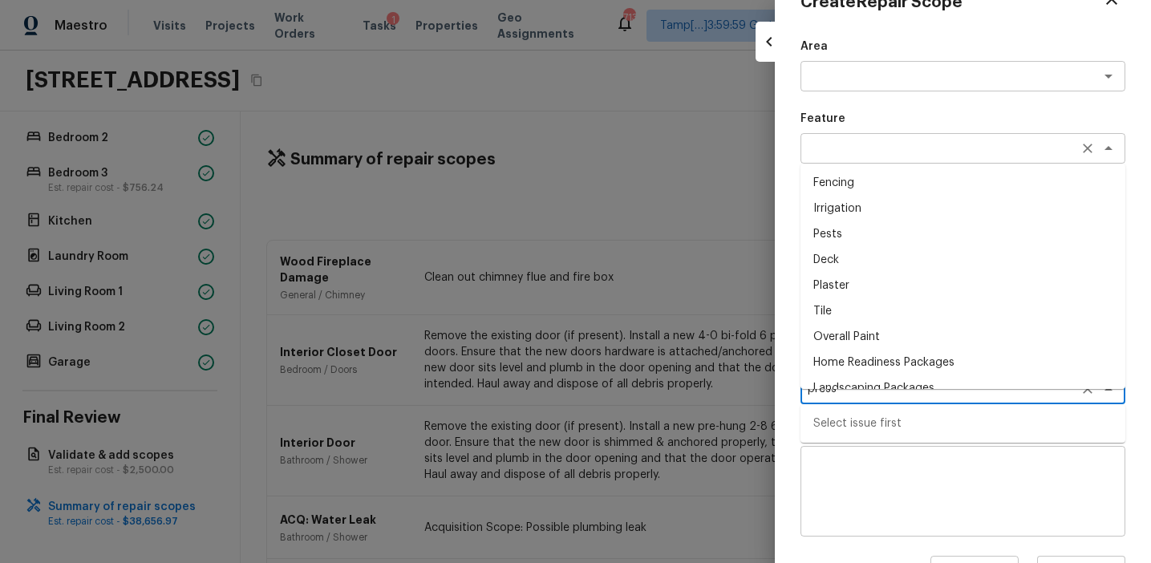
click at [880, 159] on div "x ​" at bounding box center [962, 148] width 325 height 30
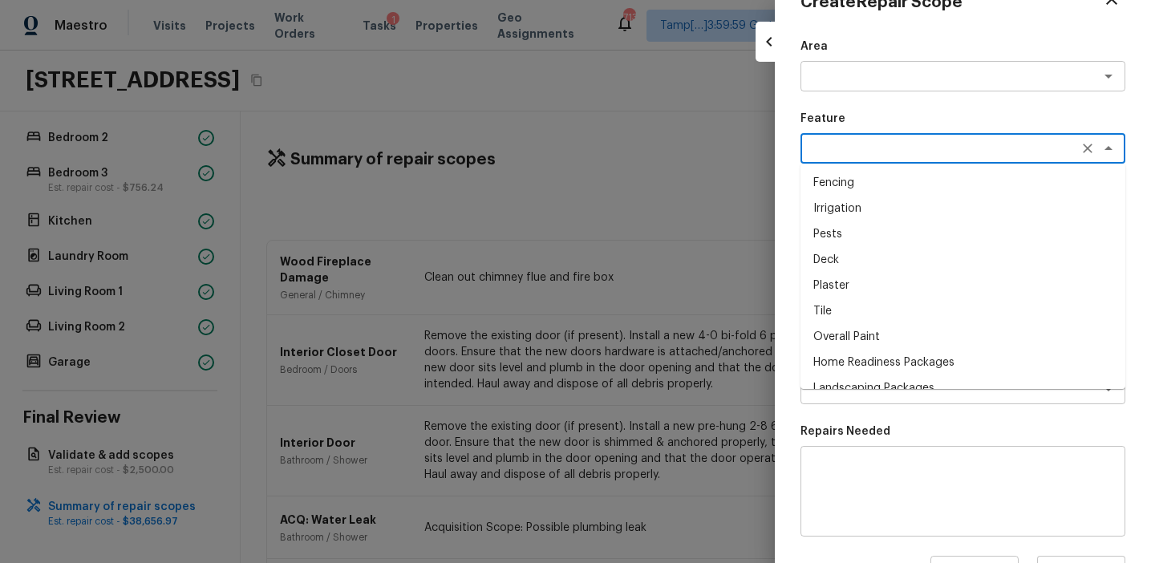
click at [774, 306] on div at bounding box center [575, 281] width 1151 height 563
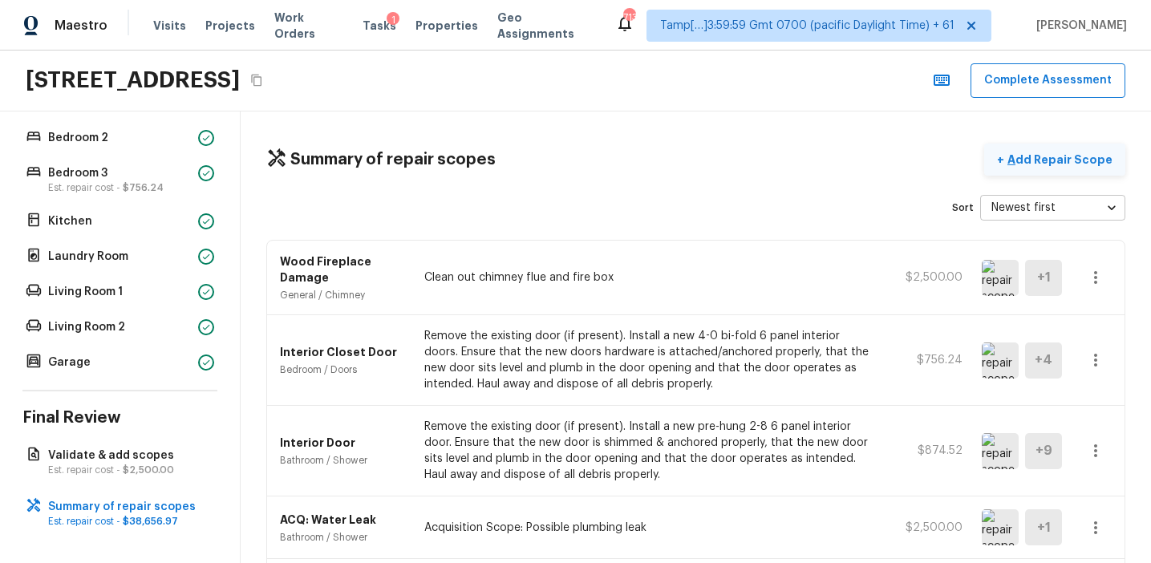
click at [1025, 160] on p "Add Repair Scope" at bounding box center [1058, 160] width 108 height 16
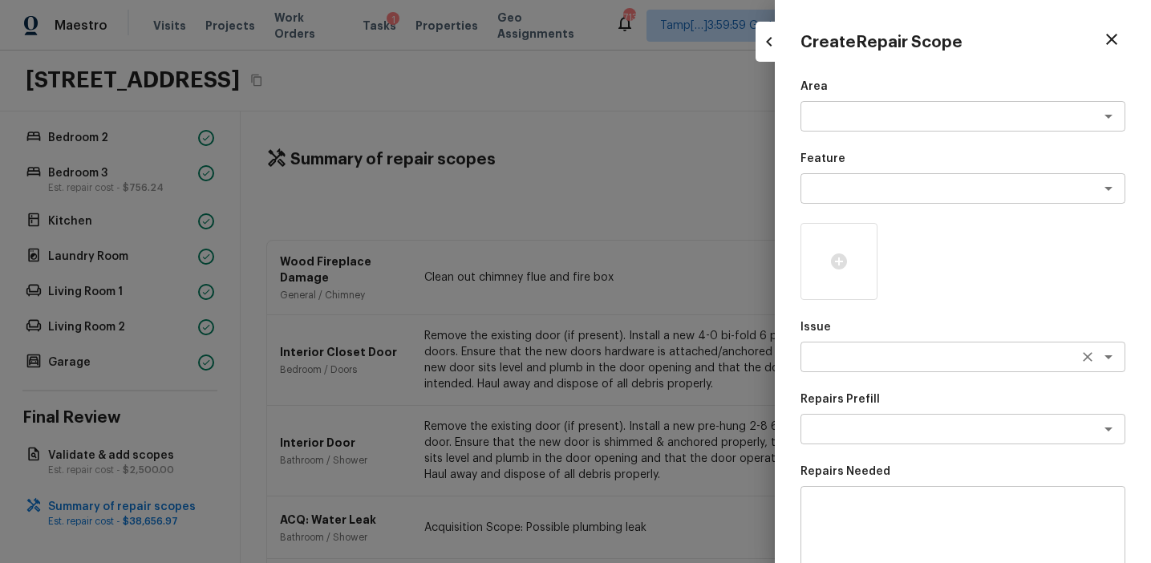
click at [847, 356] on textarea at bounding box center [940, 357] width 265 height 16
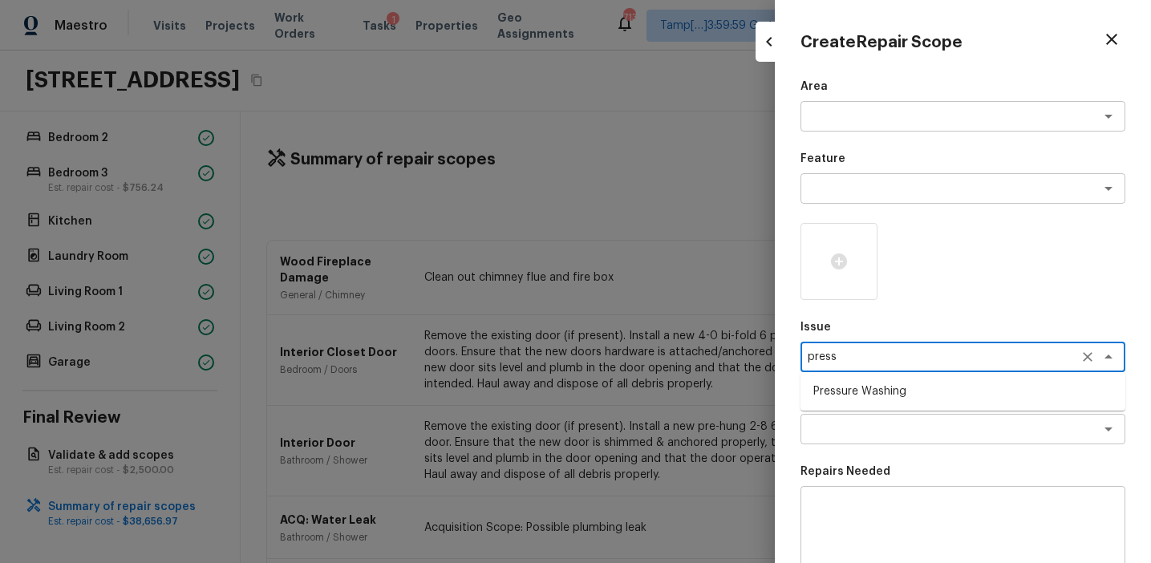
click at [873, 395] on li "Pressure Washing" at bounding box center [962, 392] width 325 height 26
click at [873, 414] on div "x ​" at bounding box center [962, 429] width 325 height 30
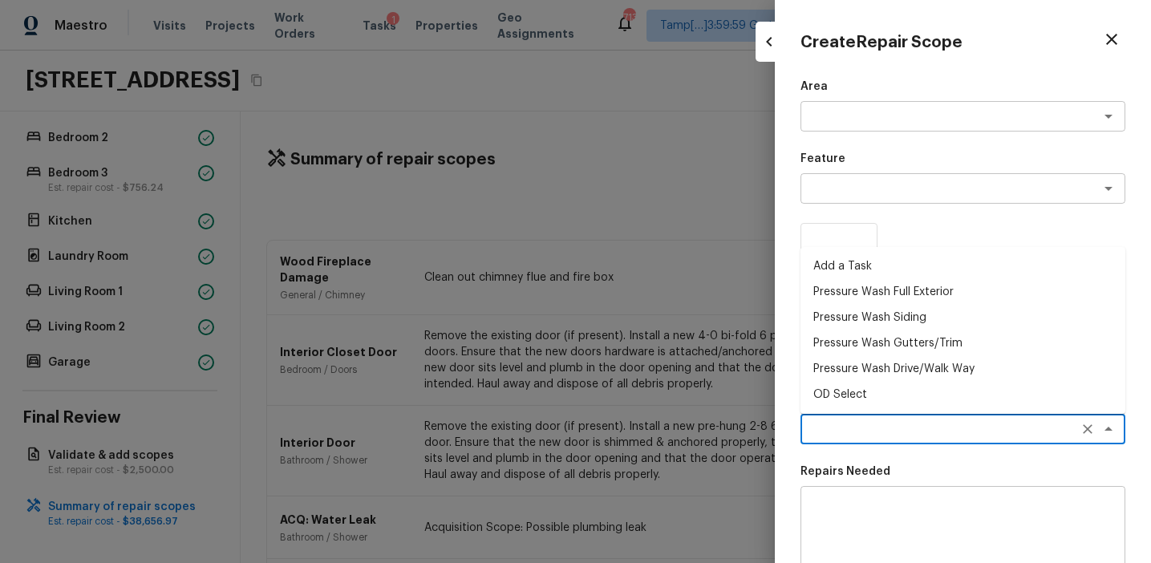
click at [891, 296] on li "Pressure Wash Full Exterior" at bounding box center [962, 292] width 325 height 26
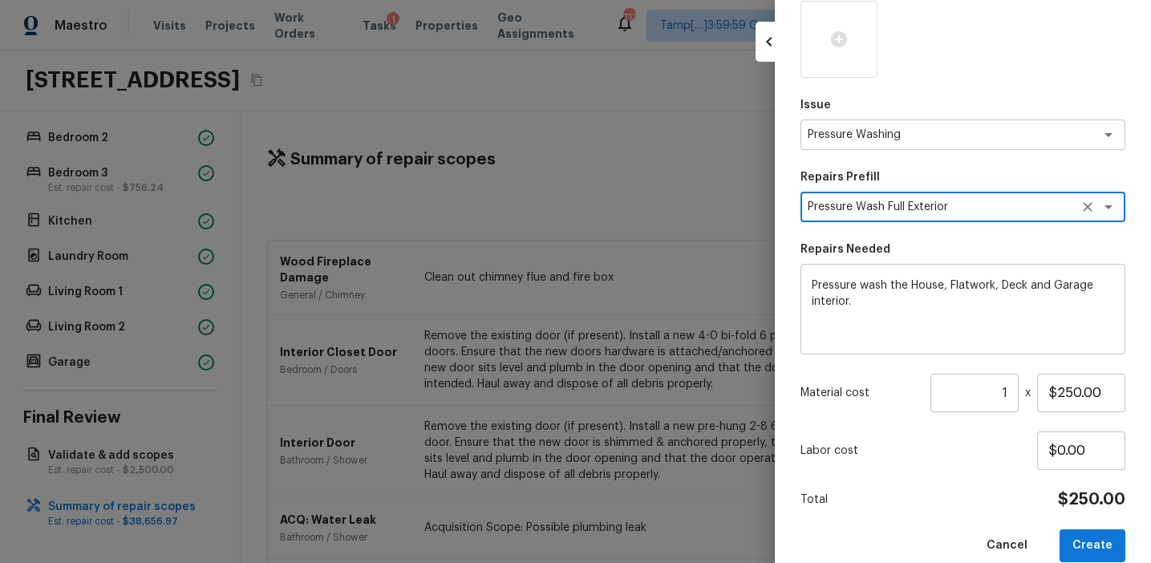
scroll to position [246, 0]
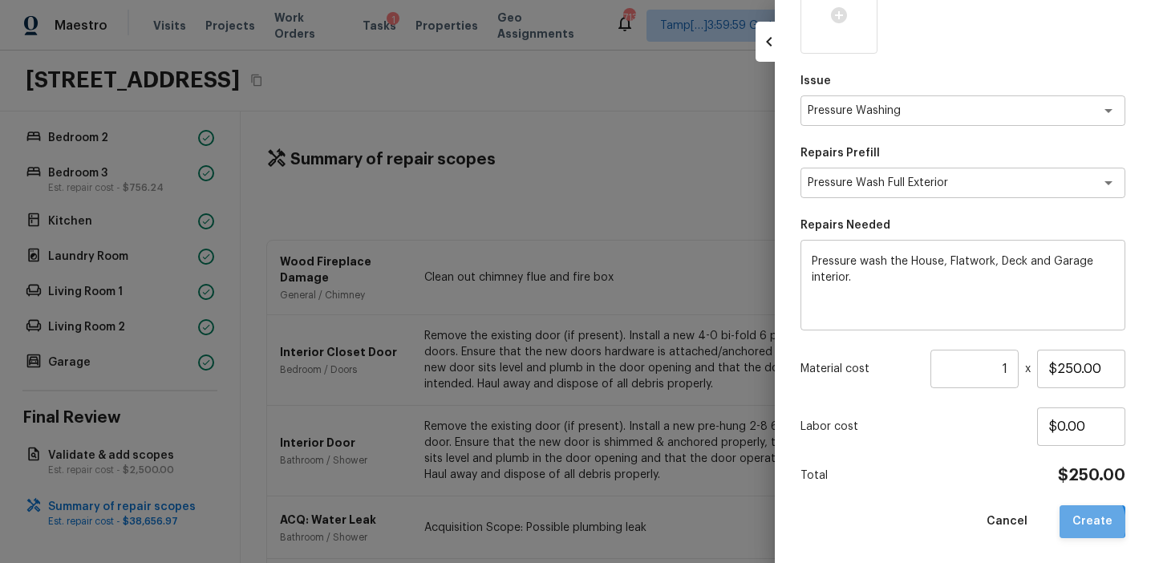
click at [1085, 523] on button "Create" at bounding box center [1092, 521] width 66 height 33
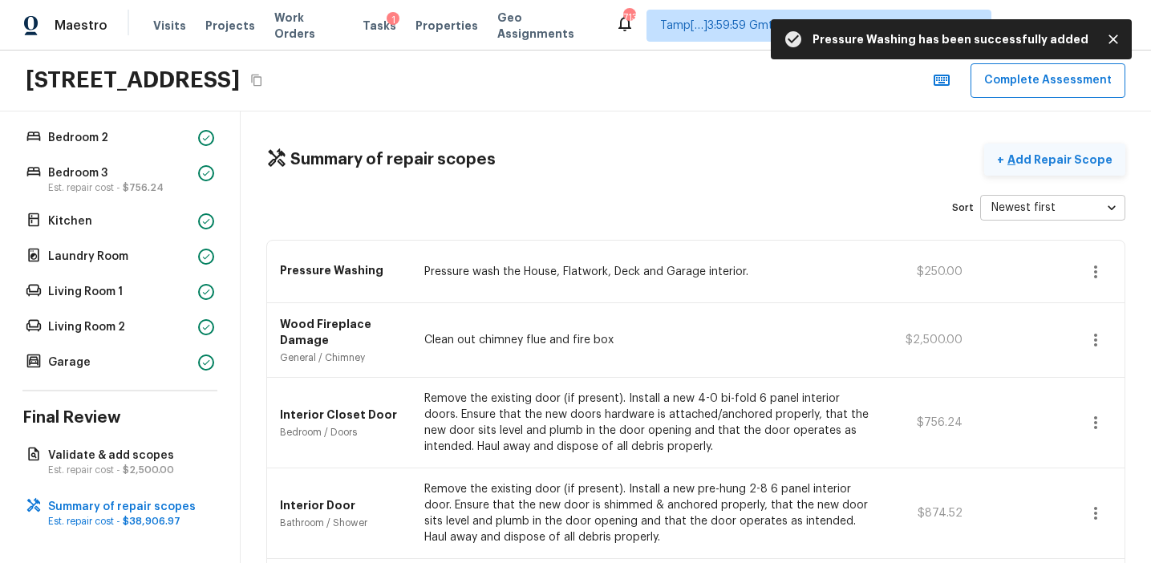
click at [1031, 161] on p "Add Repair Scope" at bounding box center [1058, 160] width 108 height 16
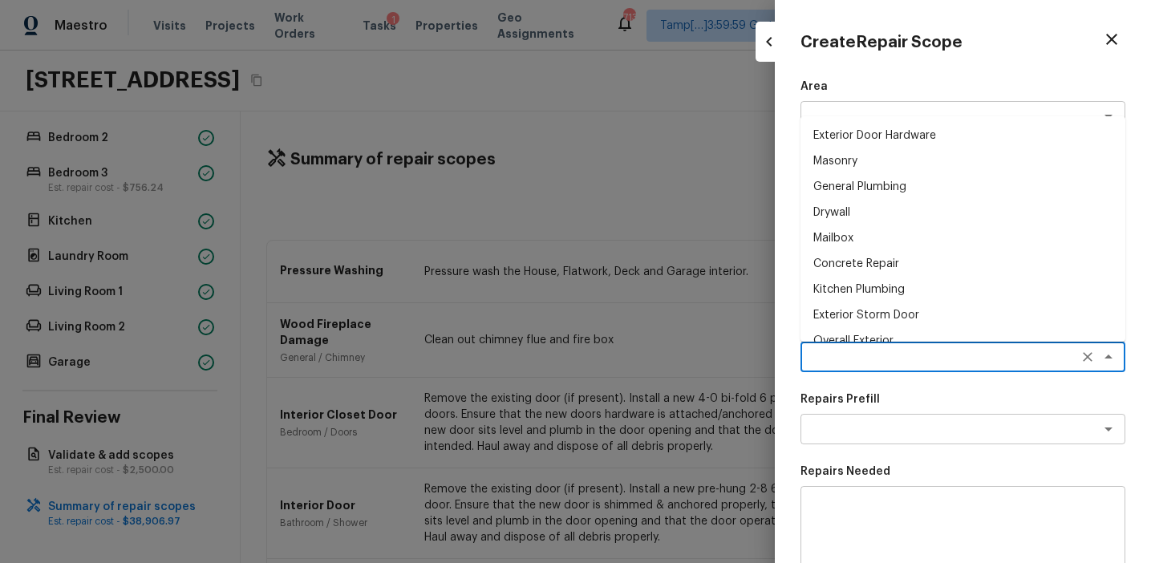
click at [831, 350] on textarea at bounding box center [940, 357] width 265 height 16
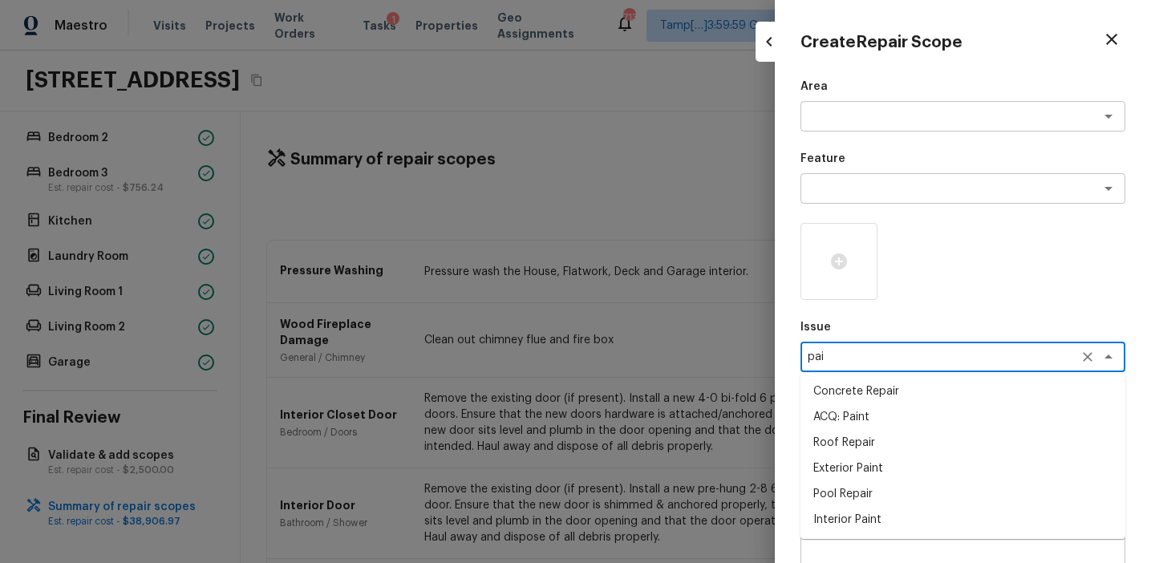
click at [846, 419] on li "ACQ: Paint" at bounding box center [962, 417] width 325 height 26
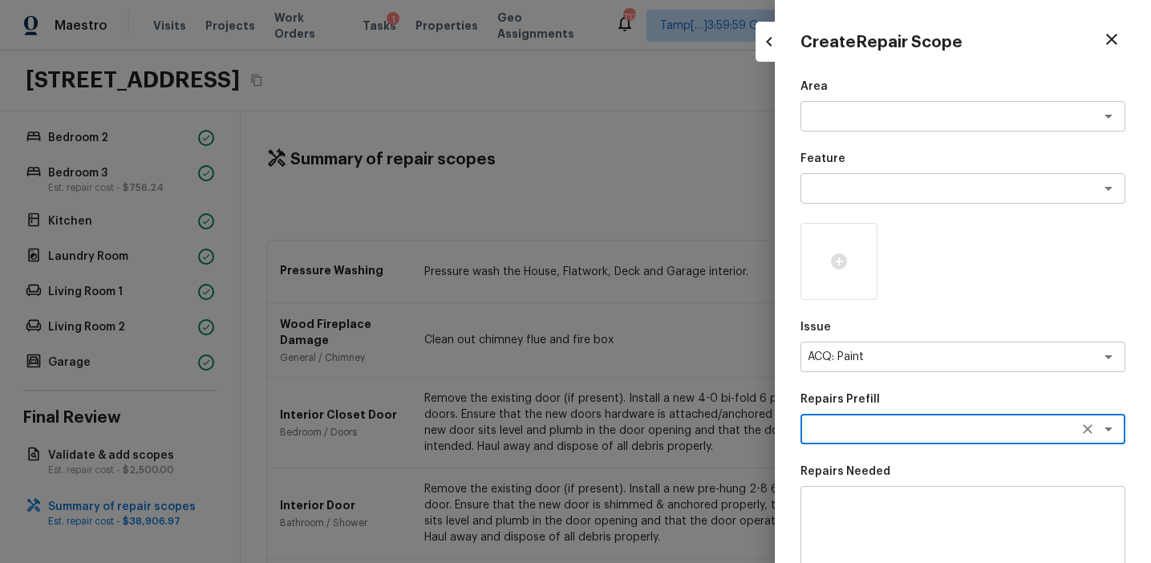
click at [846, 419] on div "x ​" at bounding box center [962, 429] width 325 height 30
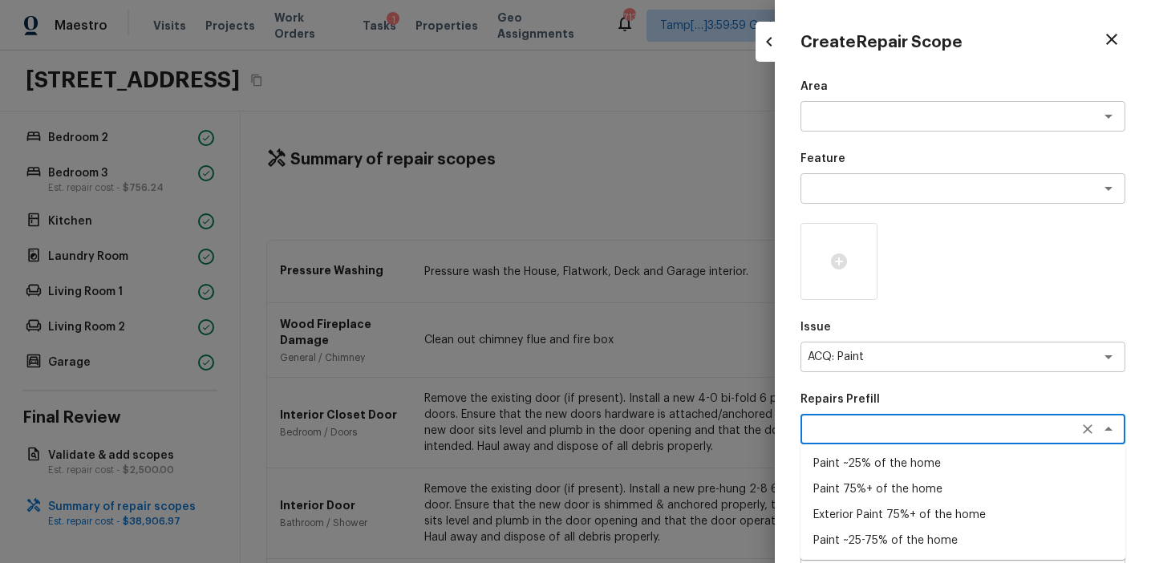
click at [853, 512] on li "Exterior Paint 75%+ of the home" at bounding box center [962, 515] width 325 height 26
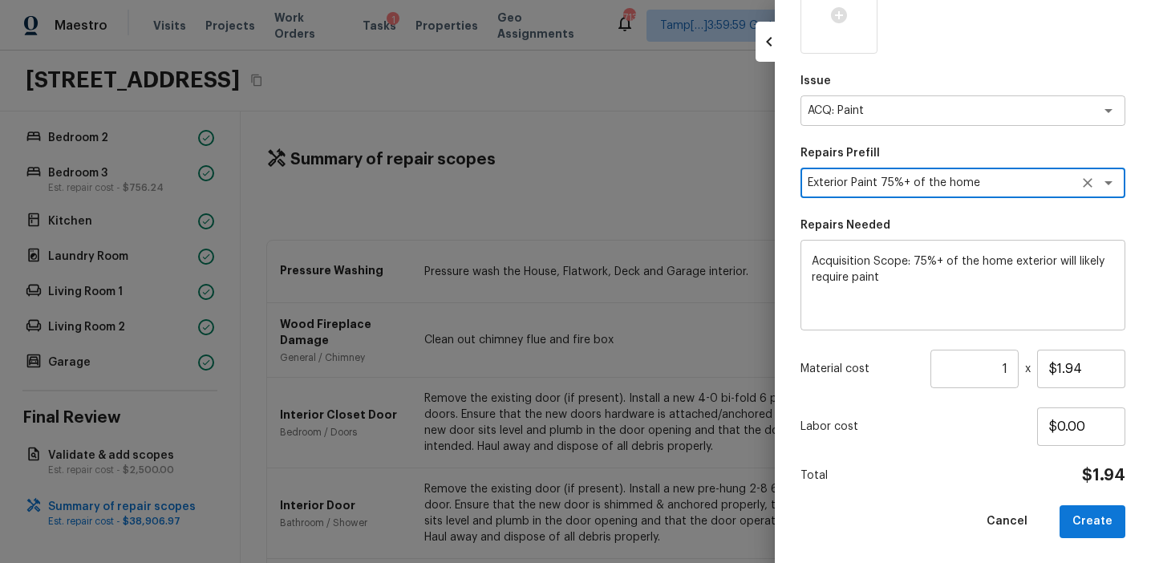
click at [1011, 363] on input "1" at bounding box center [974, 369] width 88 height 38
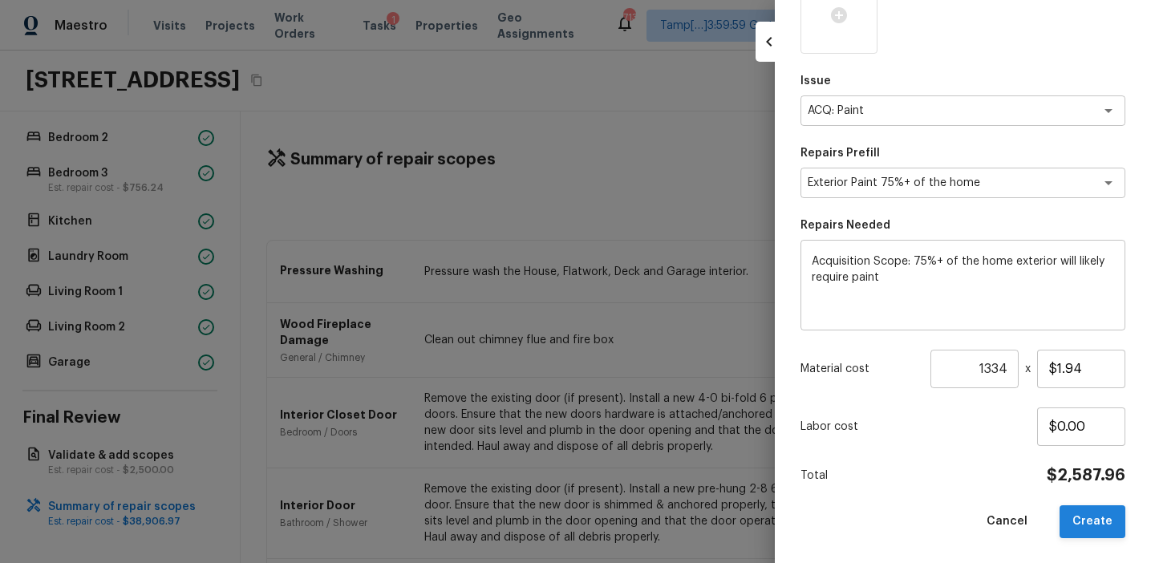
click at [1095, 520] on button "Create" at bounding box center [1092, 521] width 66 height 33
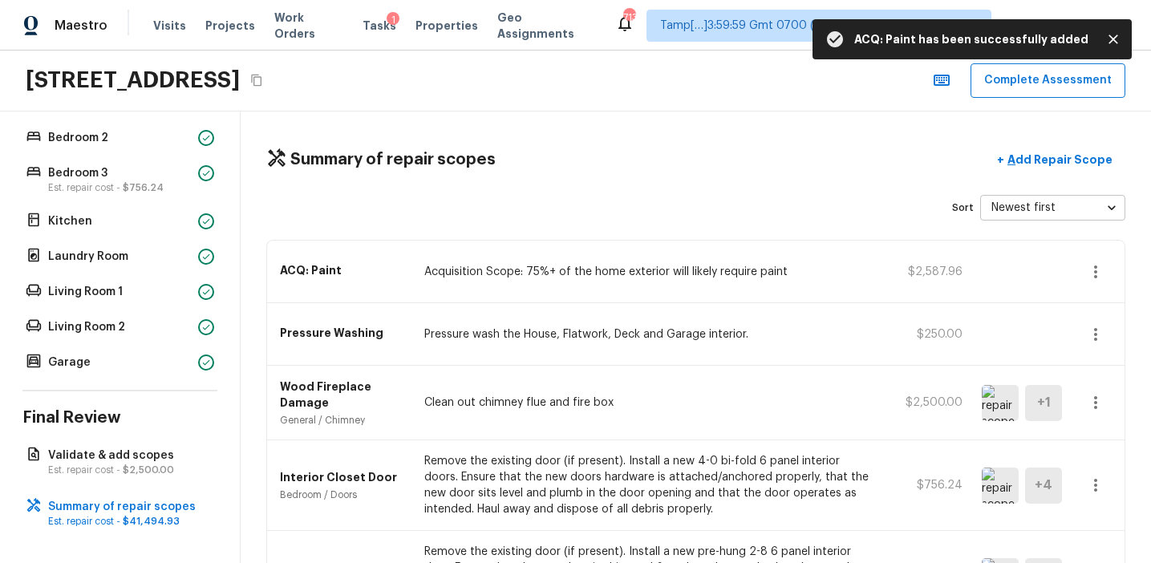
click at [794, 278] on p "Acquisition Scope: 75%+ of the home exterior will likely require paint" at bounding box center [647, 272] width 447 height 16
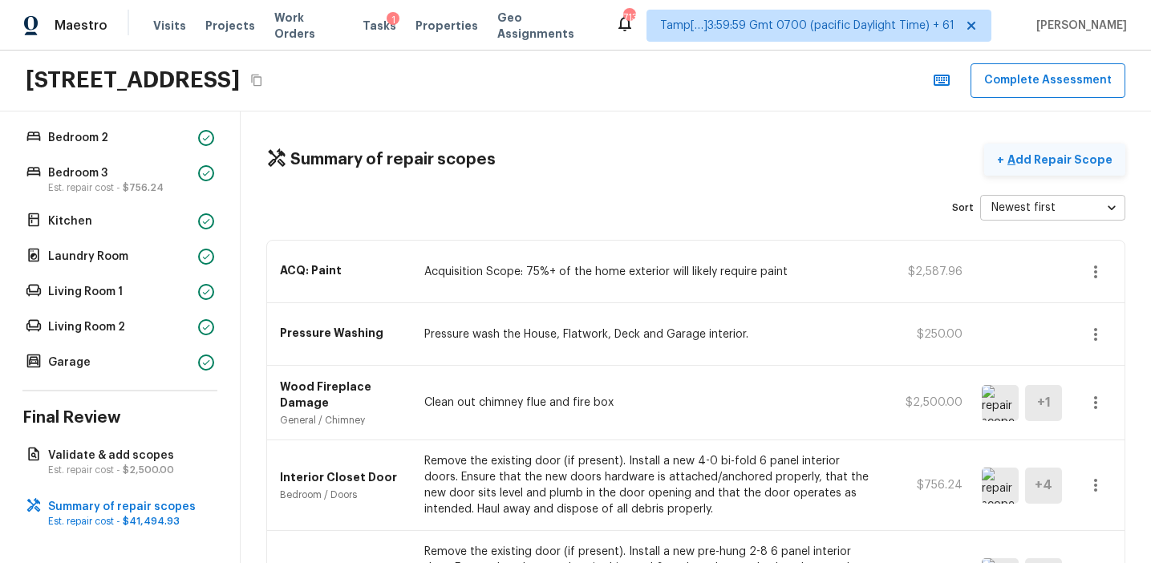
click at [1043, 155] on p "Add Repair Scope" at bounding box center [1058, 160] width 108 height 16
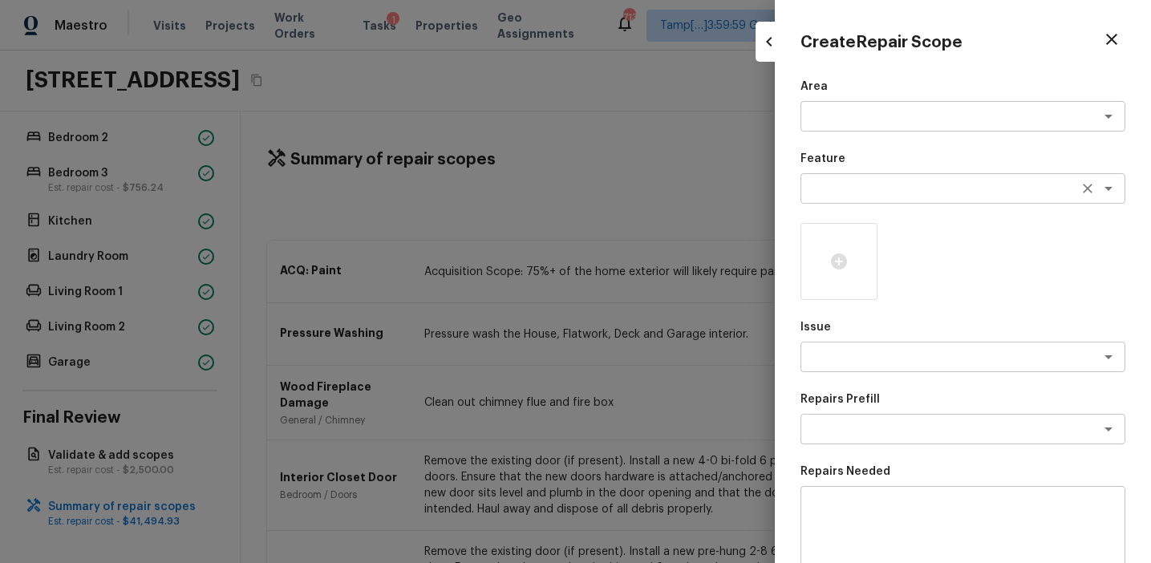
click at [836, 186] on textarea at bounding box center [940, 188] width 265 height 16
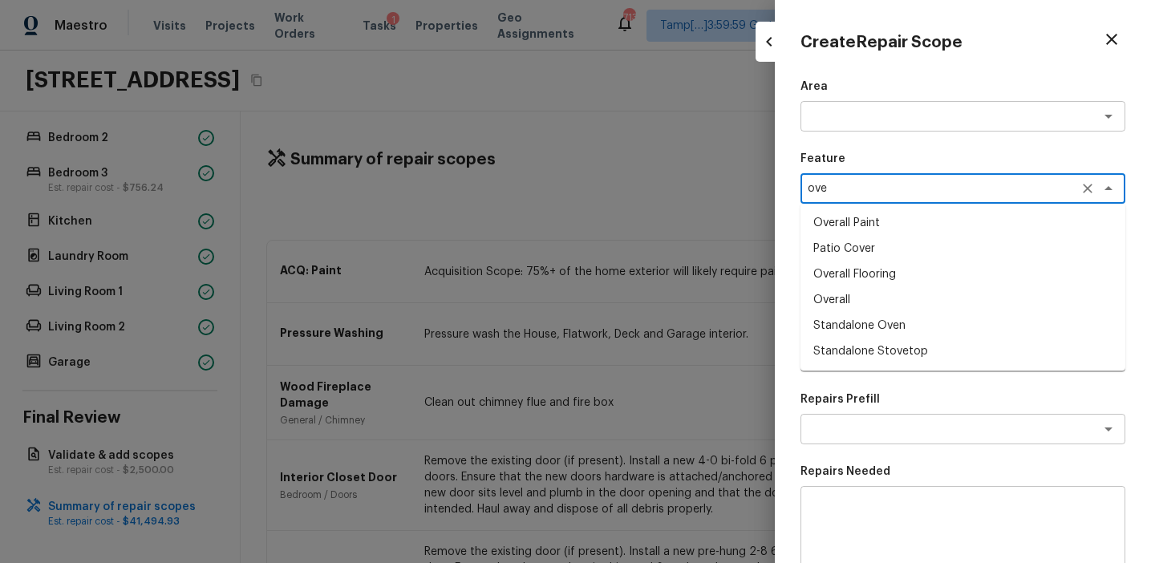
click at [852, 301] on li "Overall" at bounding box center [962, 300] width 325 height 26
click at [854, 363] on textarea at bounding box center [940, 357] width 265 height 16
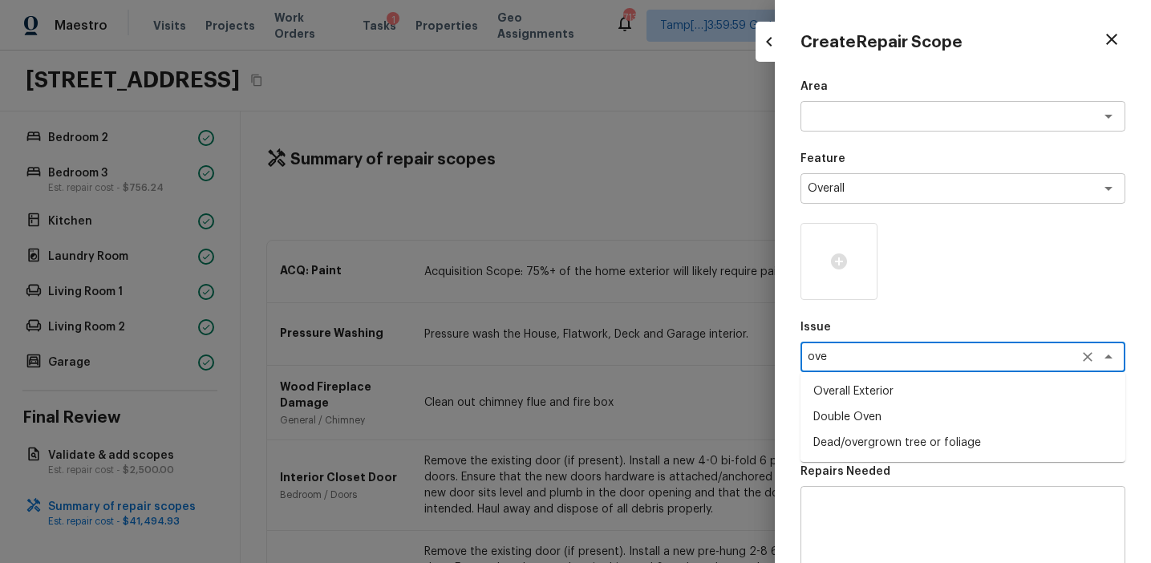
click at [894, 383] on li "Overall Exterior" at bounding box center [962, 392] width 325 height 26
click at [876, 506] on textarea at bounding box center [963, 532] width 302 height 64
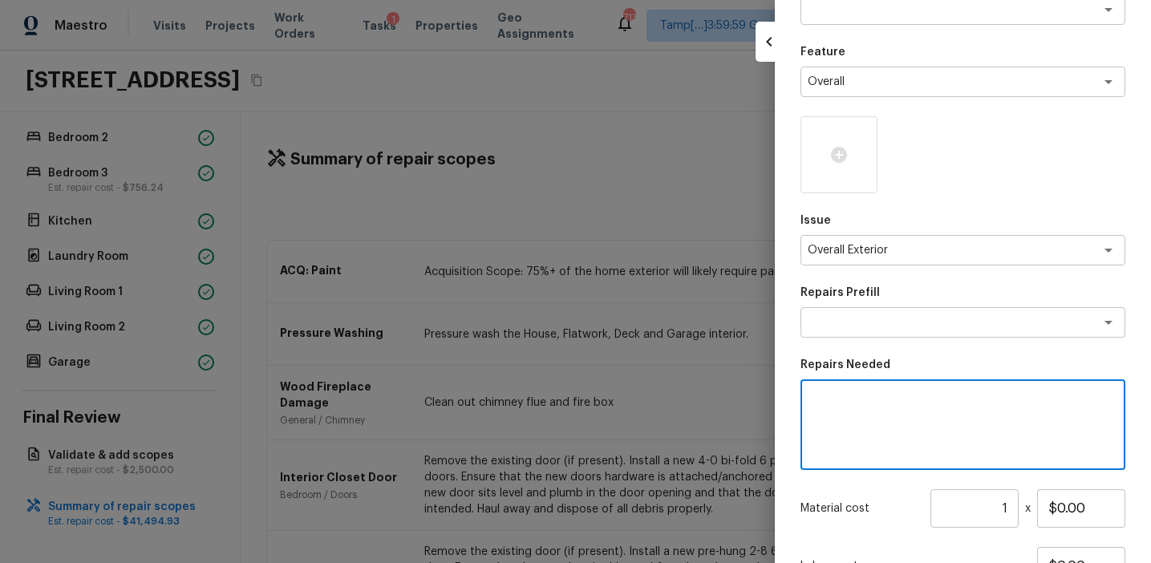
scroll to position [108, 0]
paste textarea "Overall exterior repairs (siding, stucco, fencing, soffit, [PERSON_NAME], trims…"
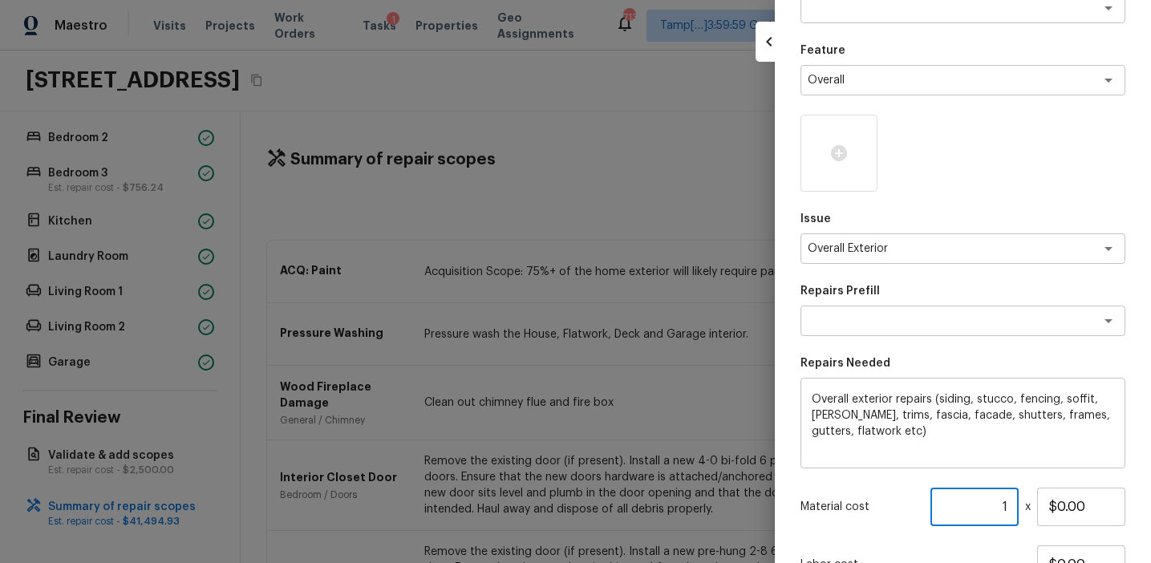
scroll to position [176, 0]
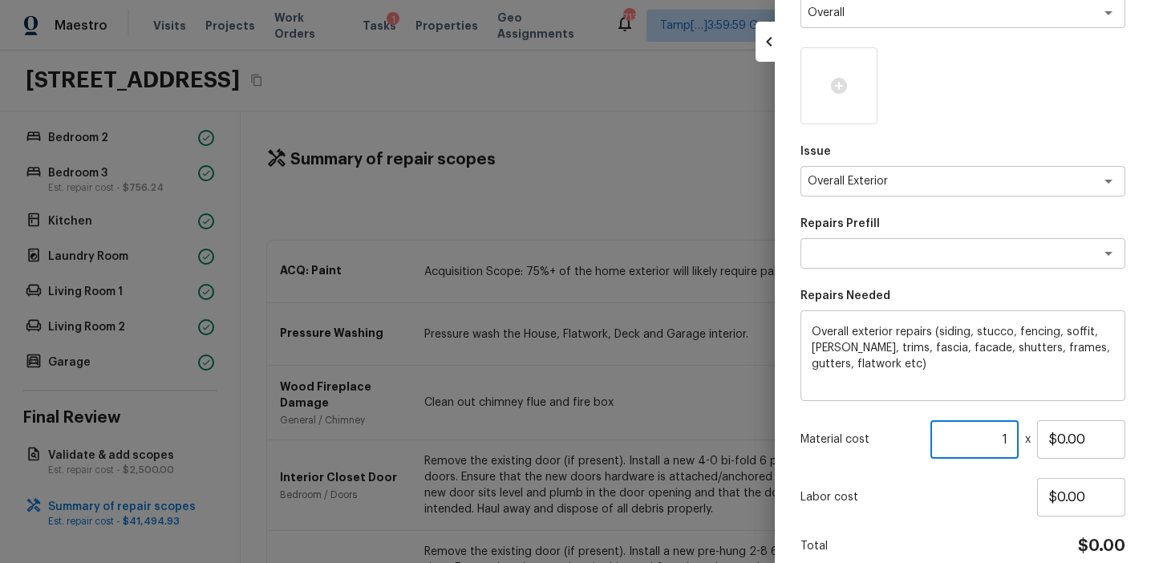
click at [831, 362] on textarea "Overall exterior repairs (siding, stucco, fencing, soffit, [PERSON_NAME], trims…" at bounding box center [963, 356] width 302 height 64
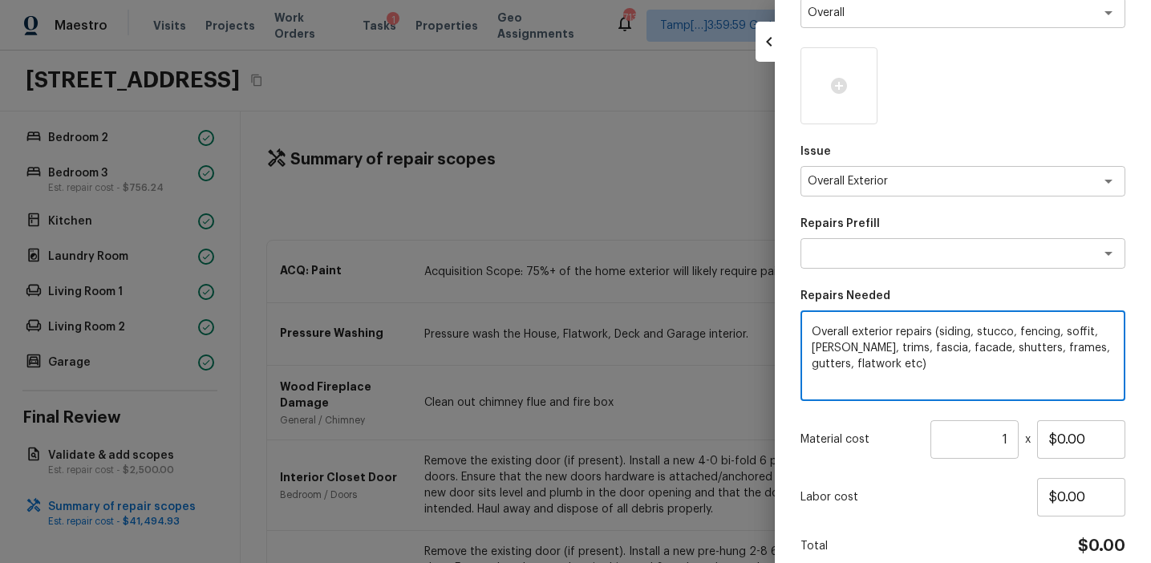
click at [831, 362] on textarea "Overall exterior repairs (siding, stucco, fencing, soffit, [PERSON_NAME], trims…" at bounding box center [963, 356] width 302 height 64
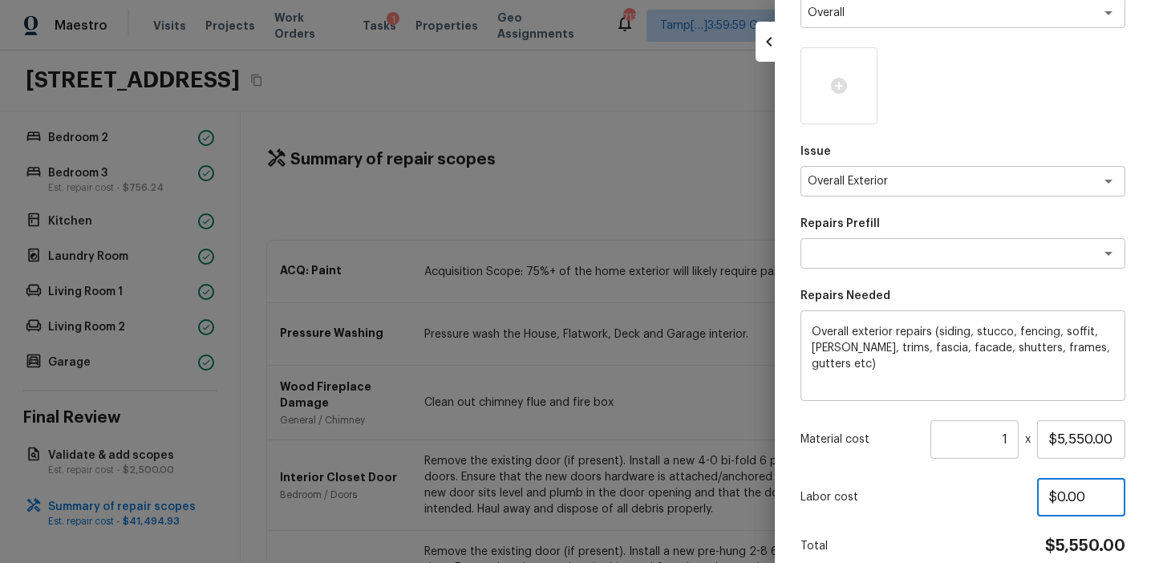
scroll to position [246, 0]
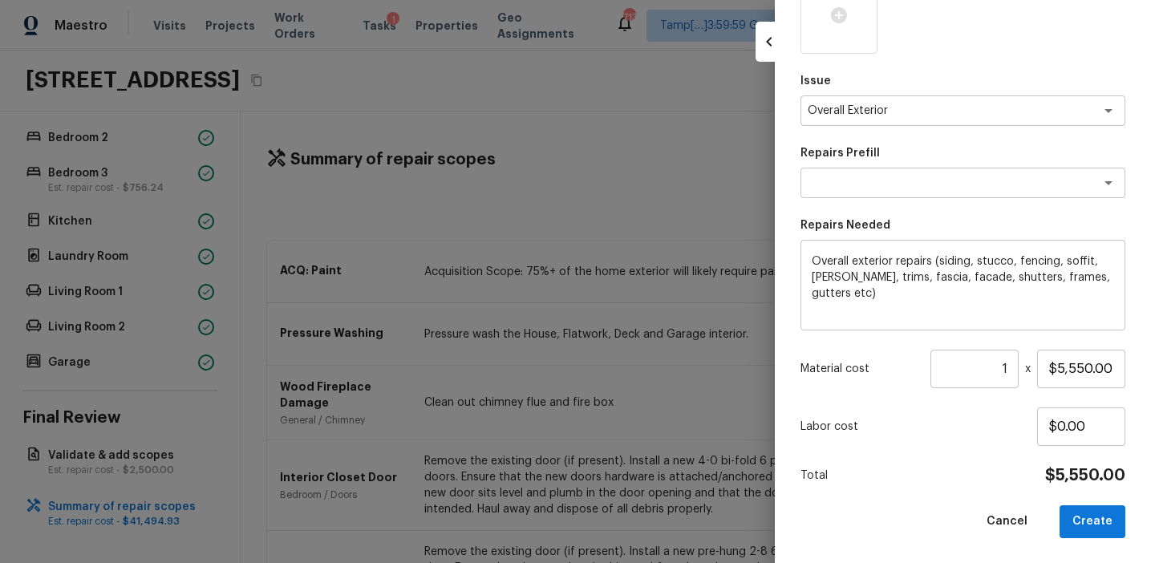
click at [990, 465] on div "Total $5,550.00" at bounding box center [962, 475] width 325 height 21
drag, startPoint x: 1071, startPoint y: 367, endPoint x: 1052, endPoint y: 367, distance: 19.2
click at [1052, 367] on input "$5,550.00" at bounding box center [1081, 369] width 88 height 38
click at [1075, 371] on input "$5,550.00" at bounding box center [1081, 369] width 88 height 38
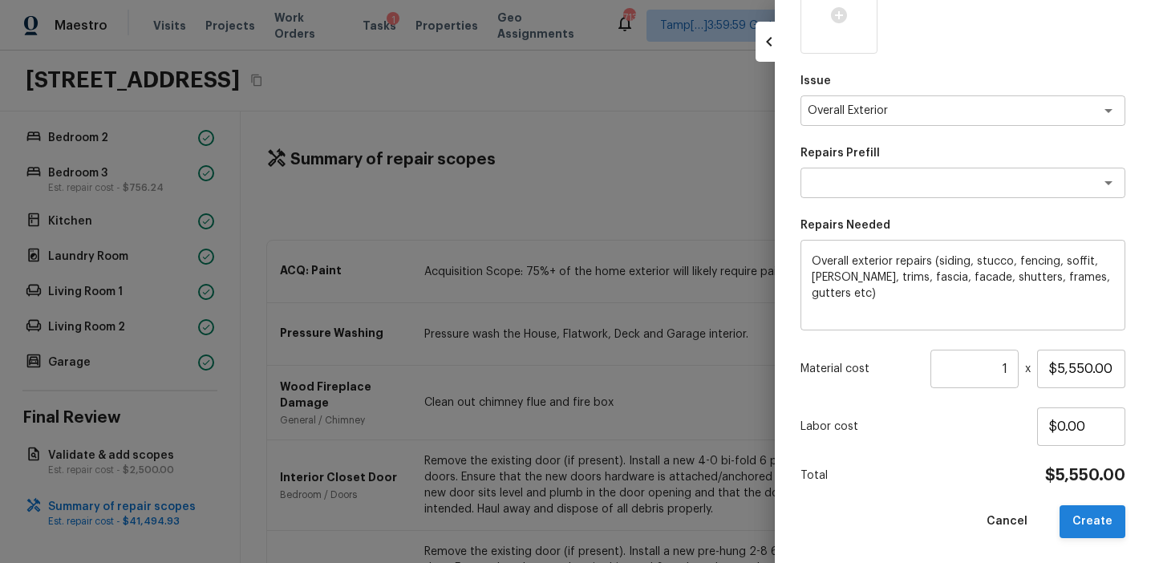
click at [1075, 525] on button "Create" at bounding box center [1092, 521] width 66 height 33
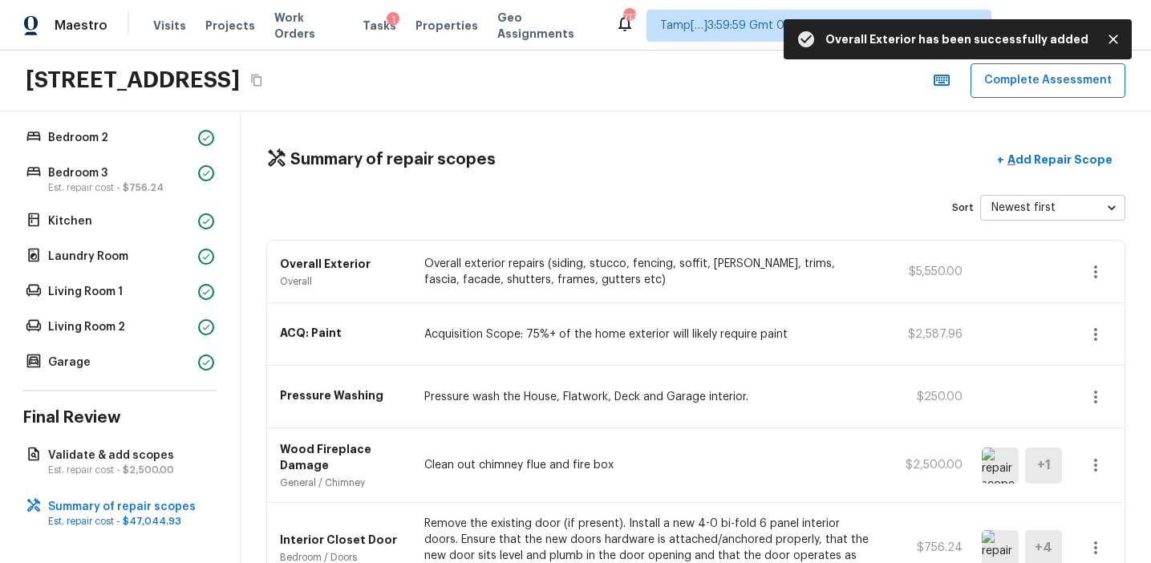
click at [1094, 270] on icon "button" at bounding box center [1095, 271] width 3 height 13
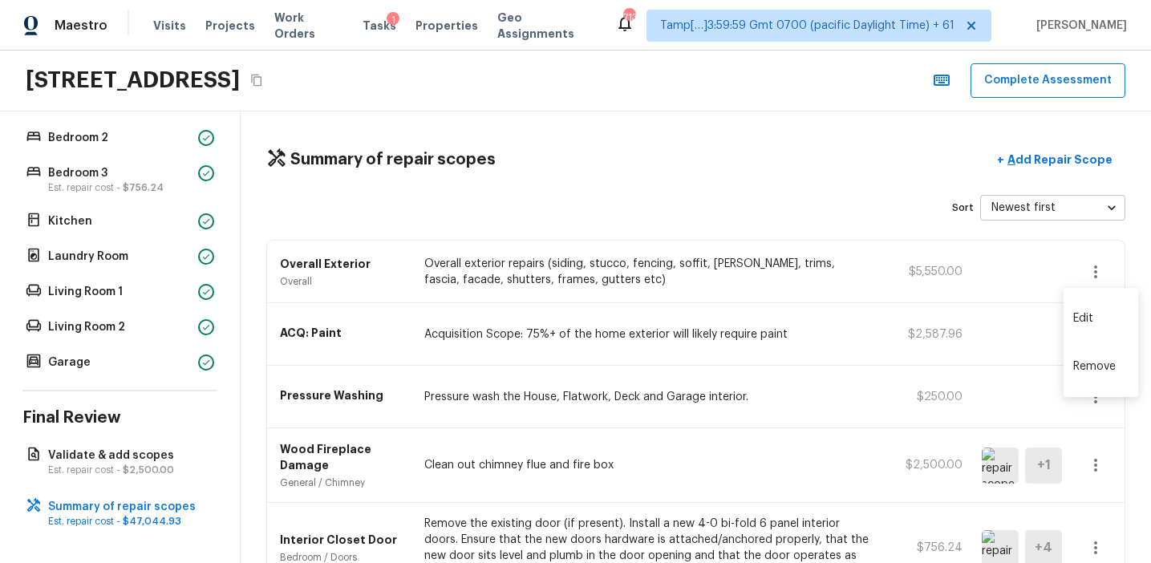
click at [1096, 317] on li "Edit" at bounding box center [1100, 318] width 75 height 48
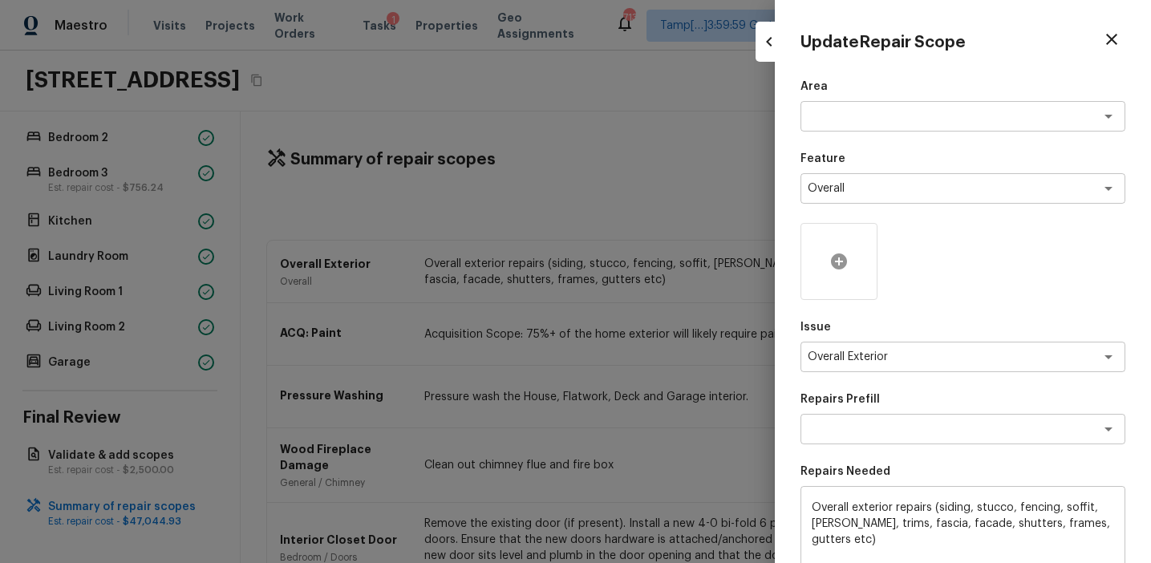
click at [826, 260] on div at bounding box center [838, 261] width 77 height 77
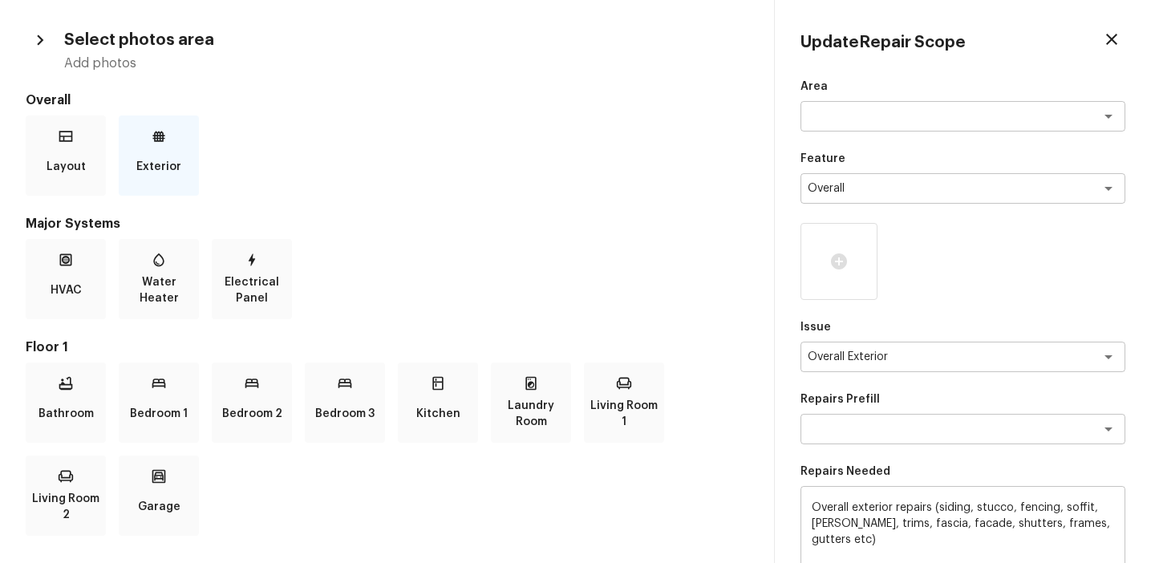
click at [152, 162] on p "Exterior" at bounding box center [158, 167] width 45 height 32
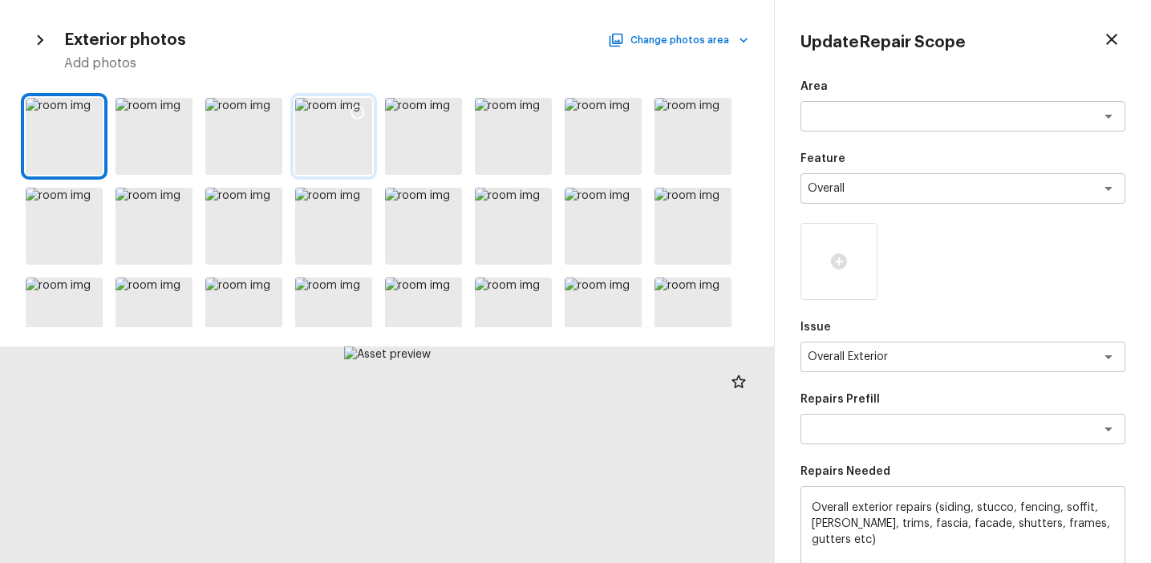
click at [357, 116] on icon at bounding box center [358, 112] width 16 height 16
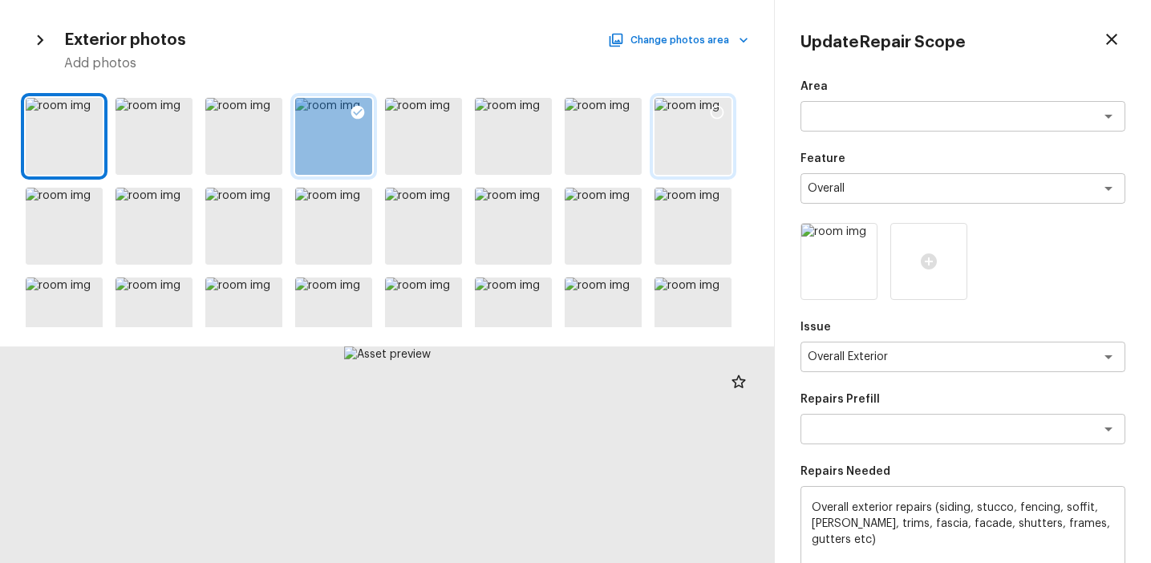
click at [725, 115] on div at bounding box center [717, 115] width 29 height 34
click at [622, 198] on icon at bounding box center [628, 203] width 14 height 14
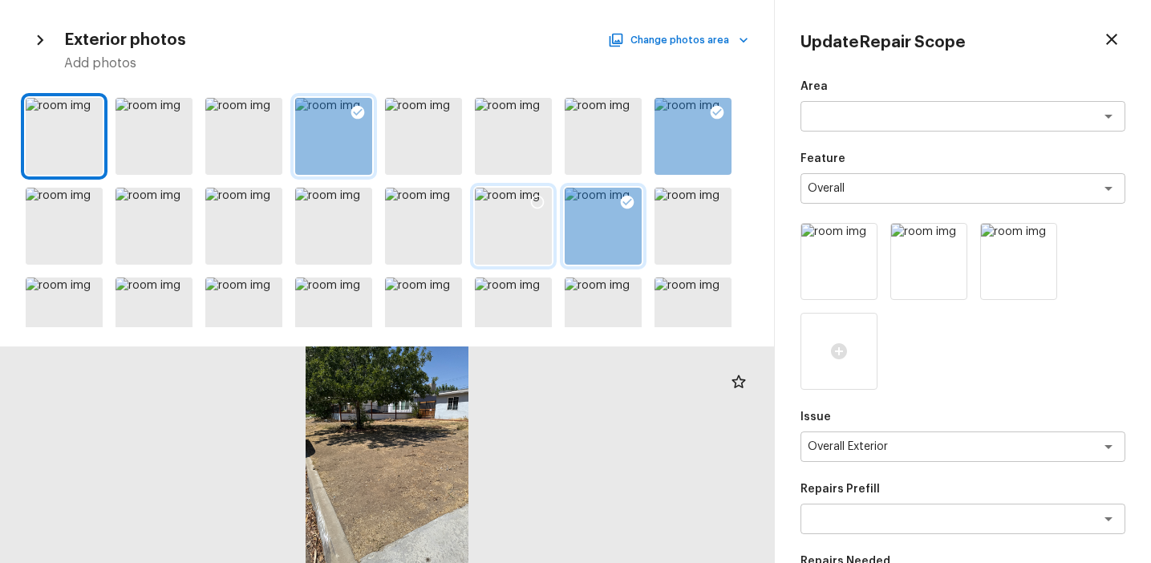
click at [537, 210] on div at bounding box center [537, 205] width 29 height 34
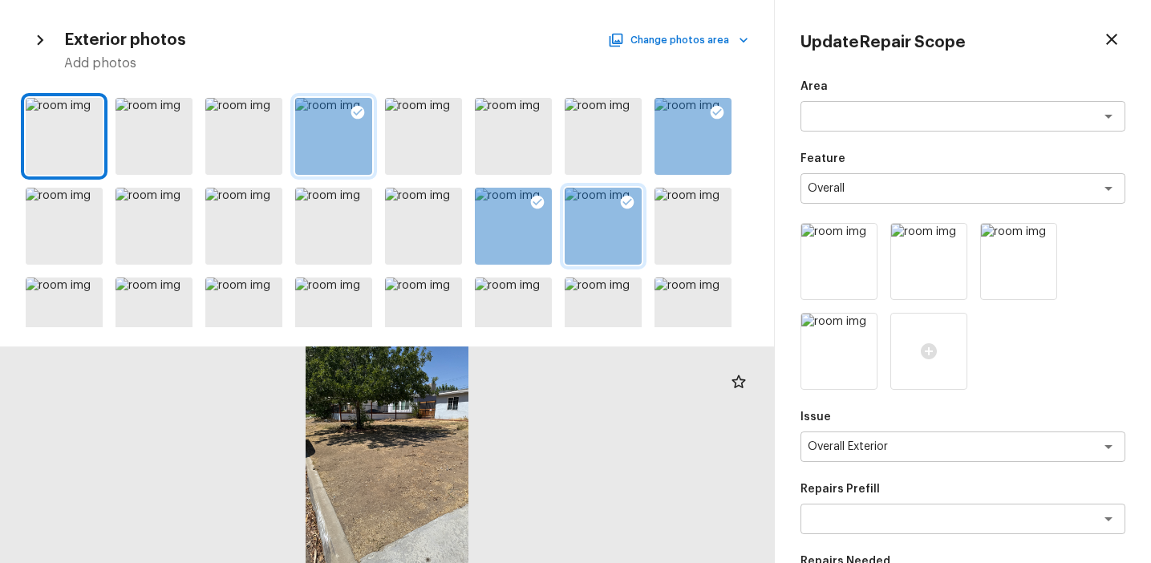
click at [625, 202] on icon at bounding box center [628, 203] width 14 height 14
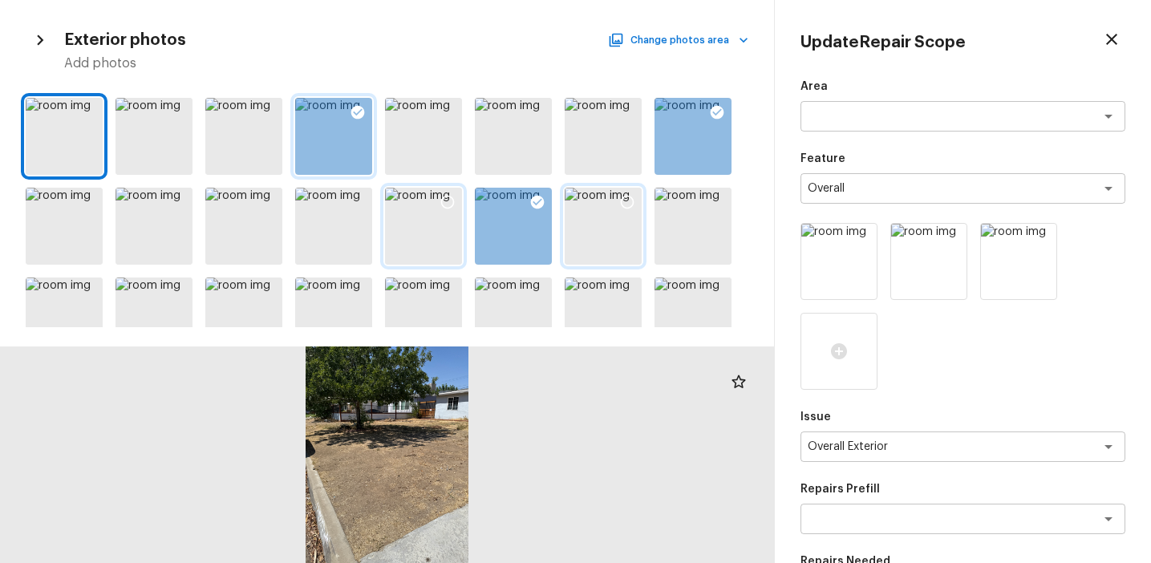
click at [448, 198] on icon at bounding box center [447, 202] width 16 height 16
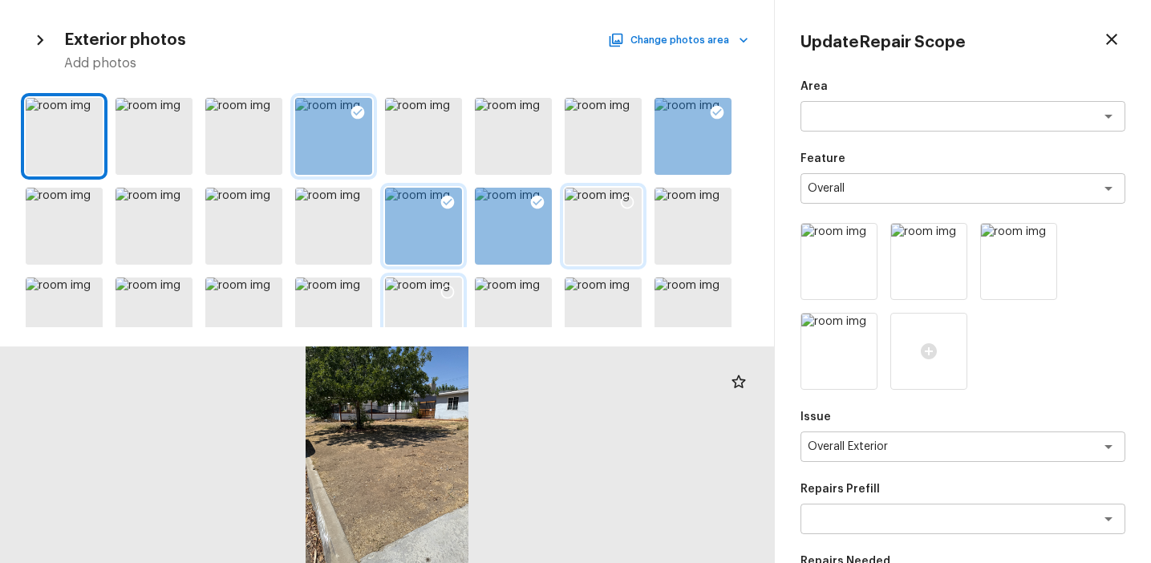
click at [448, 288] on icon at bounding box center [447, 292] width 16 height 16
click at [538, 290] on icon at bounding box center [537, 292] width 16 height 16
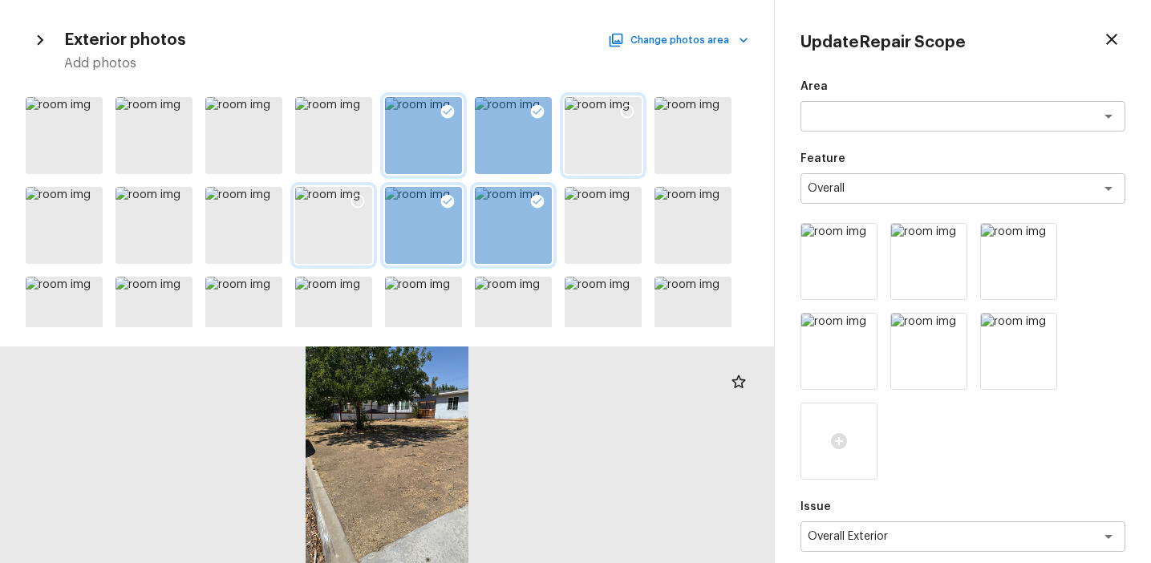
click at [351, 193] on icon at bounding box center [358, 201] width 16 height 16
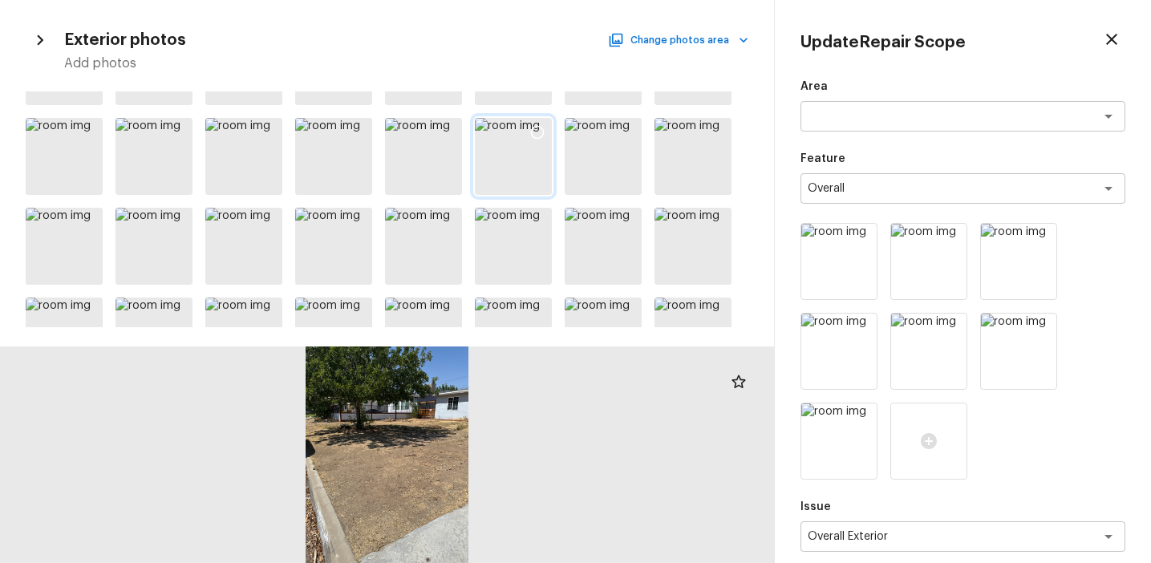
scroll to position [387, 0]
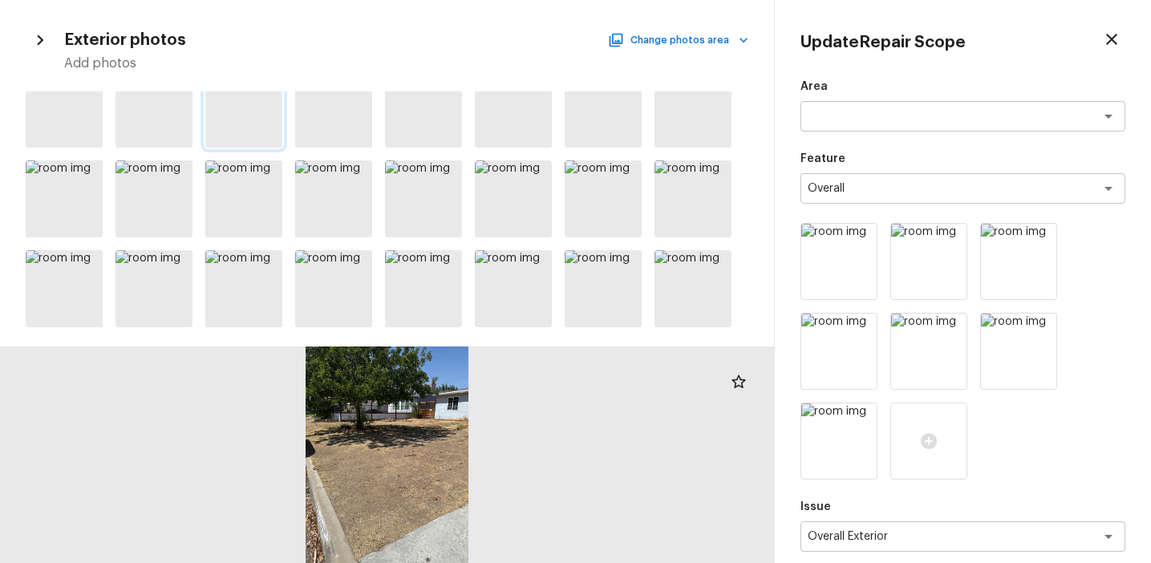
click at [269, 98] on div at bounding box center [267, 88] width 29 height 34
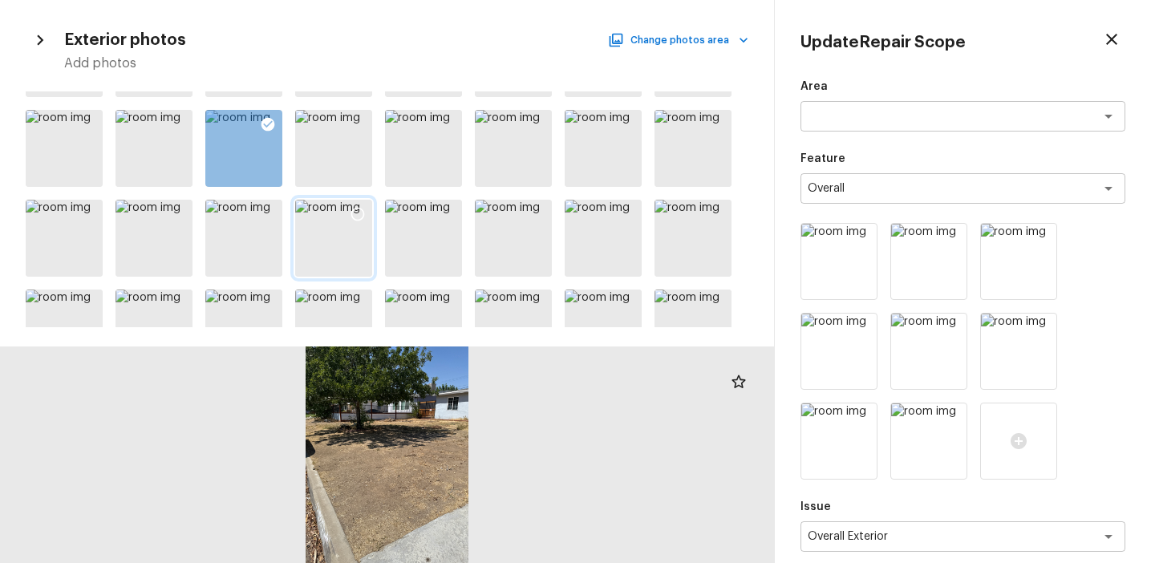
scroll to position [348, 0]
click at [366, 113] on div at bounding box center [357, 126] width 29 height 34
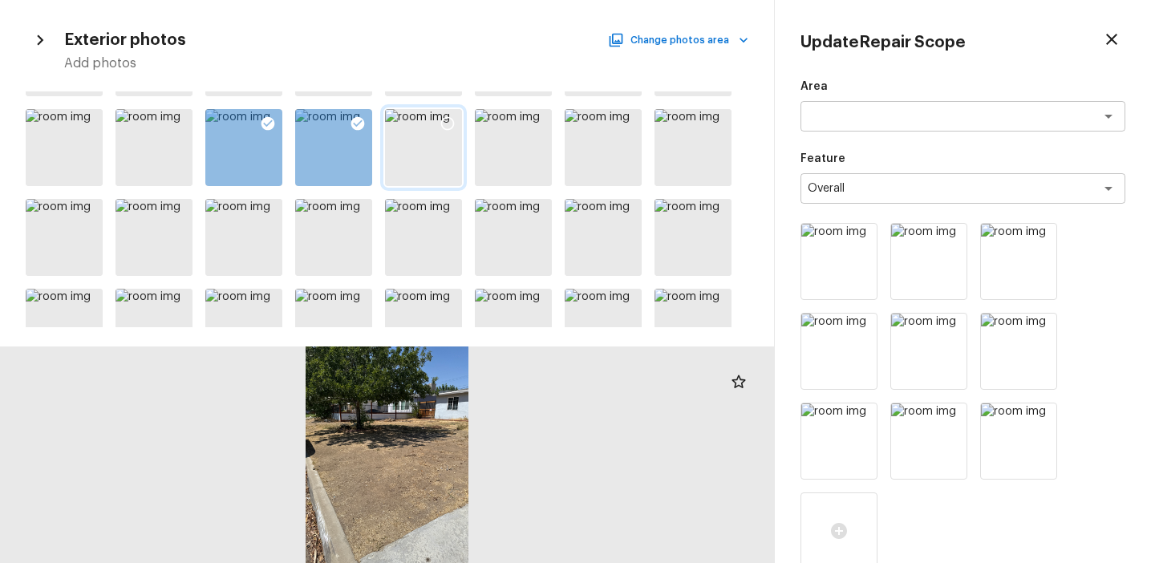
click at [446, 121] on icon at bounding box center [447, 123] width 16 height 16
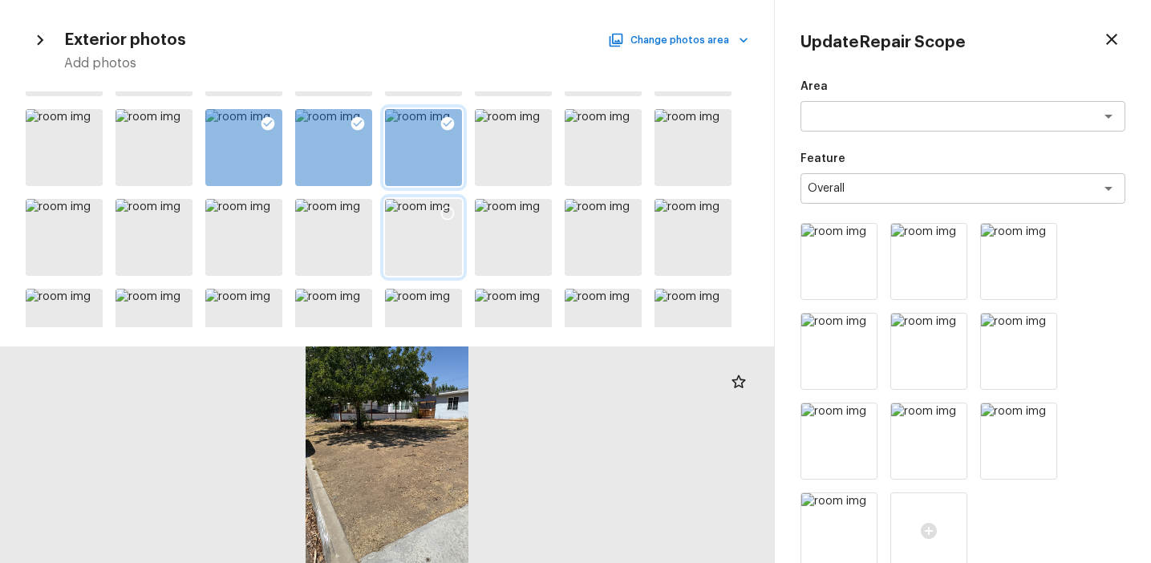
click at [448, 209] on icon at bounding box center [447, 213] width 16 height 16
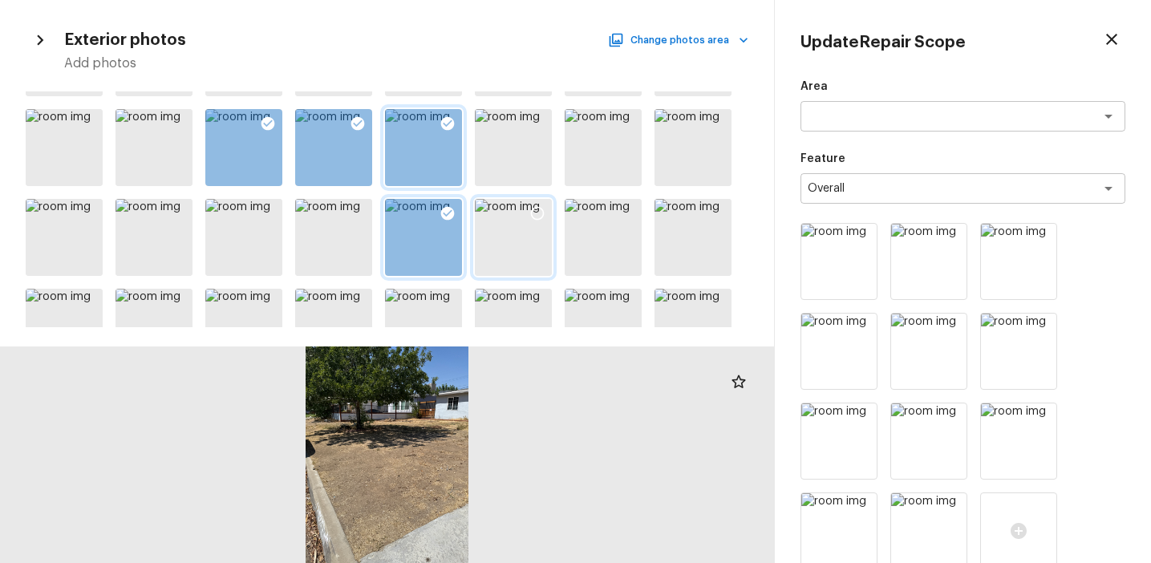
click at [545, 211] on div at bounding box center [537, 216] width 29 height 34
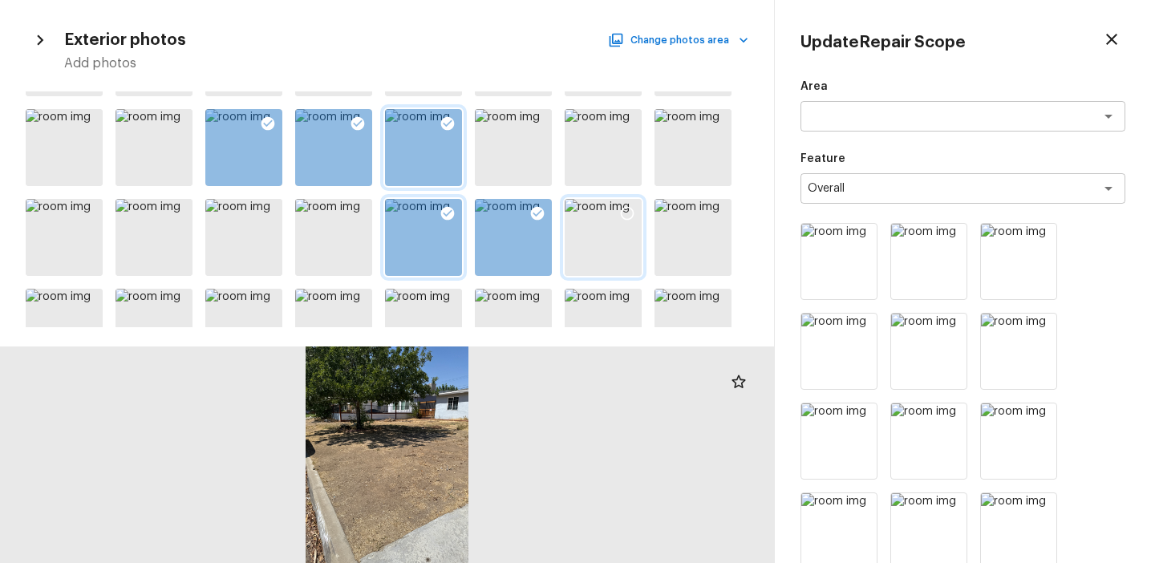
click at [635, 213] on div at bounding box center [627, 216] width 29 height 34
click at [715, 213] on icon at bounding box center [717, 213] width 16 height 16
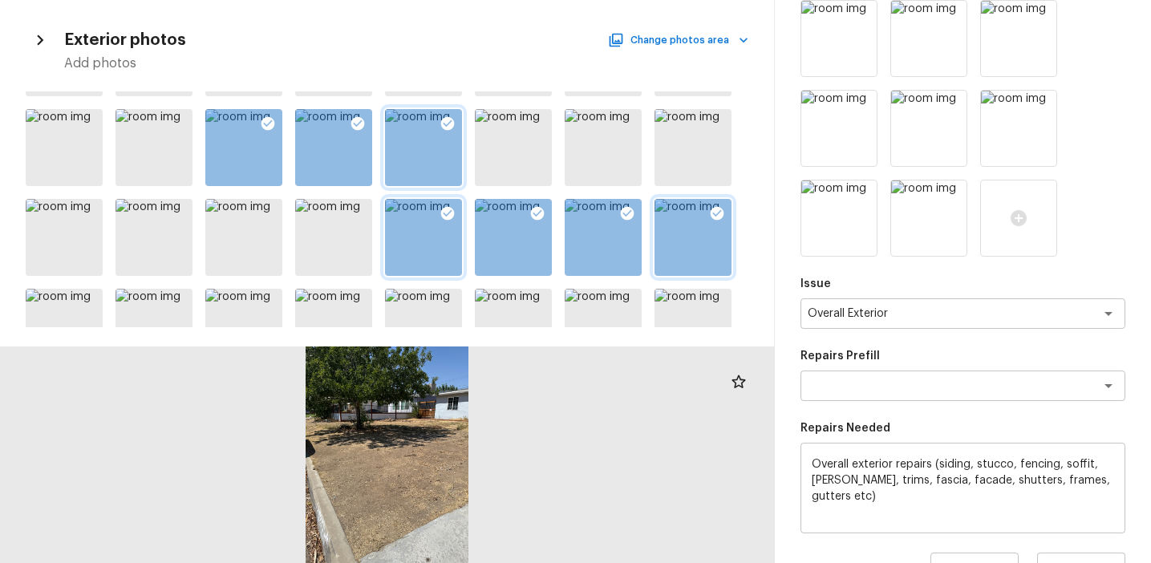
scroll to position [605, 0]
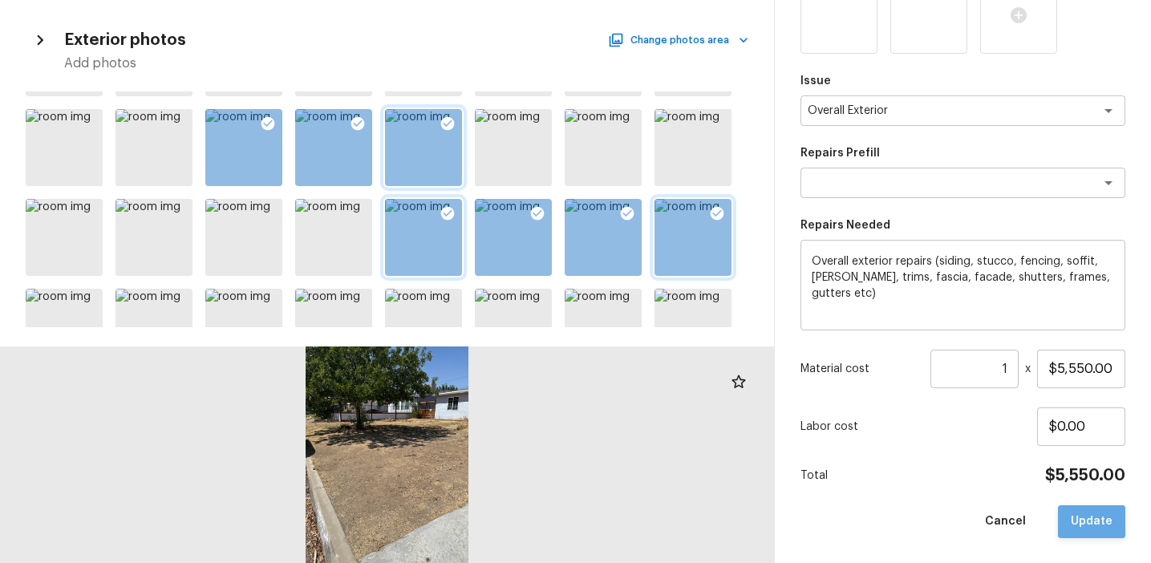
click at [1084, 531] on button "Update" at bounding box center [1091, 521] width 67 height 33
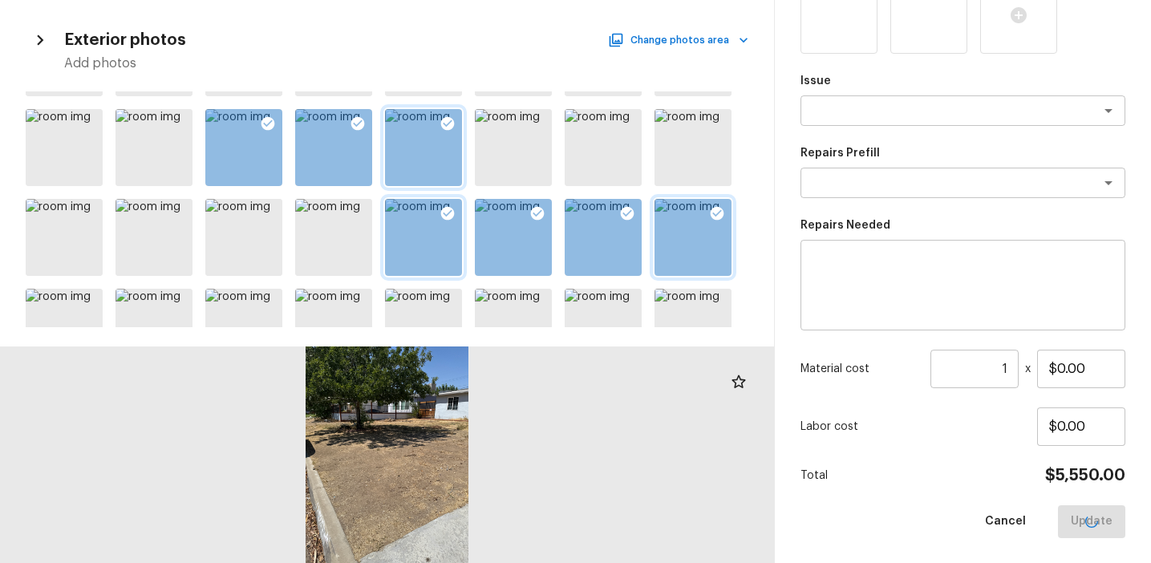
scroll to position [246, 0]
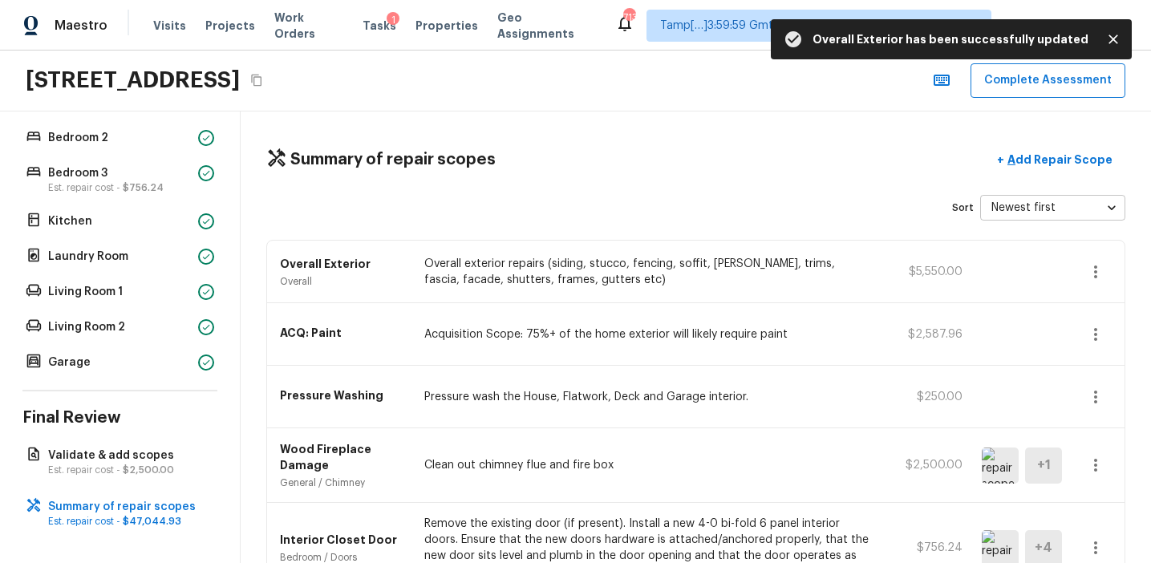
click at [849, 208] on div "Sort Newest first newestFirst ​" at bounding box center [695, 208] width 859 height 26
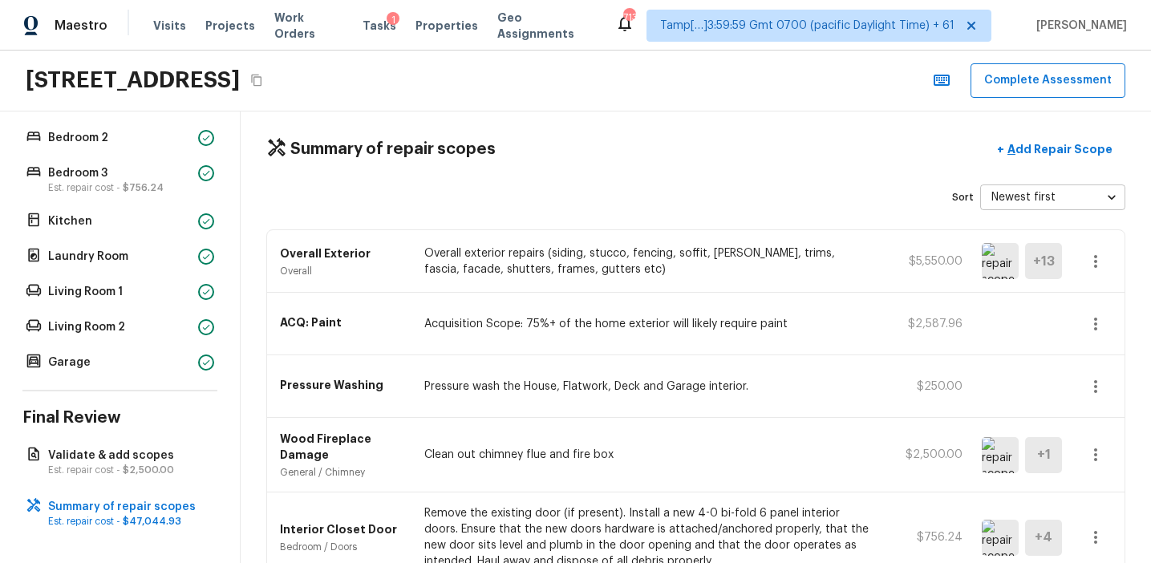
scroll to position [0, 0]
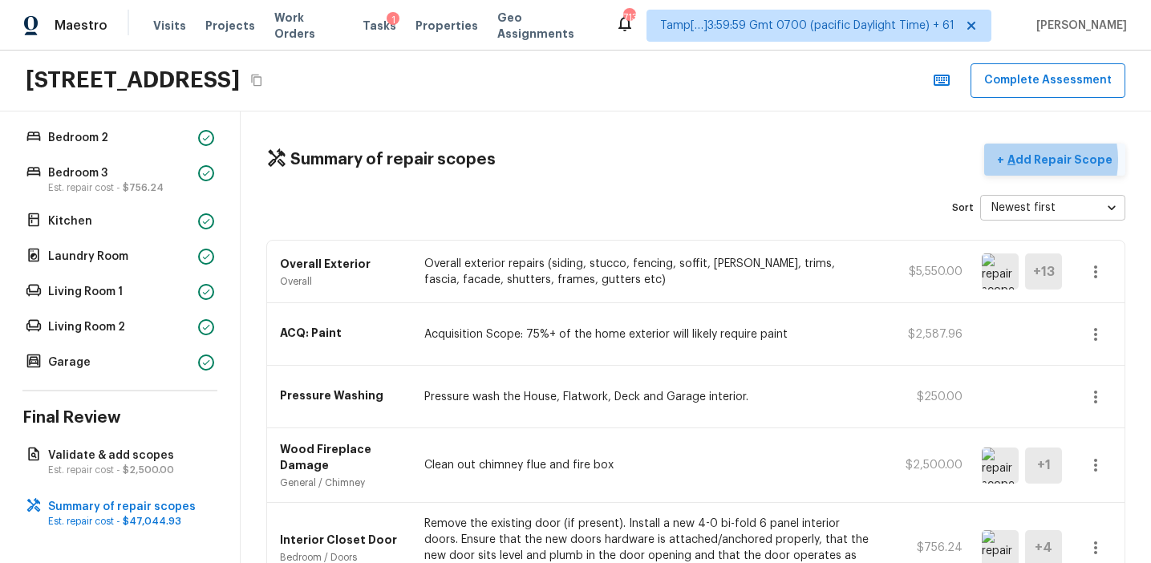
click at [1033, 160] on p "Add Repair Scope" at bounding box center [1058, 160] width 108 height 16
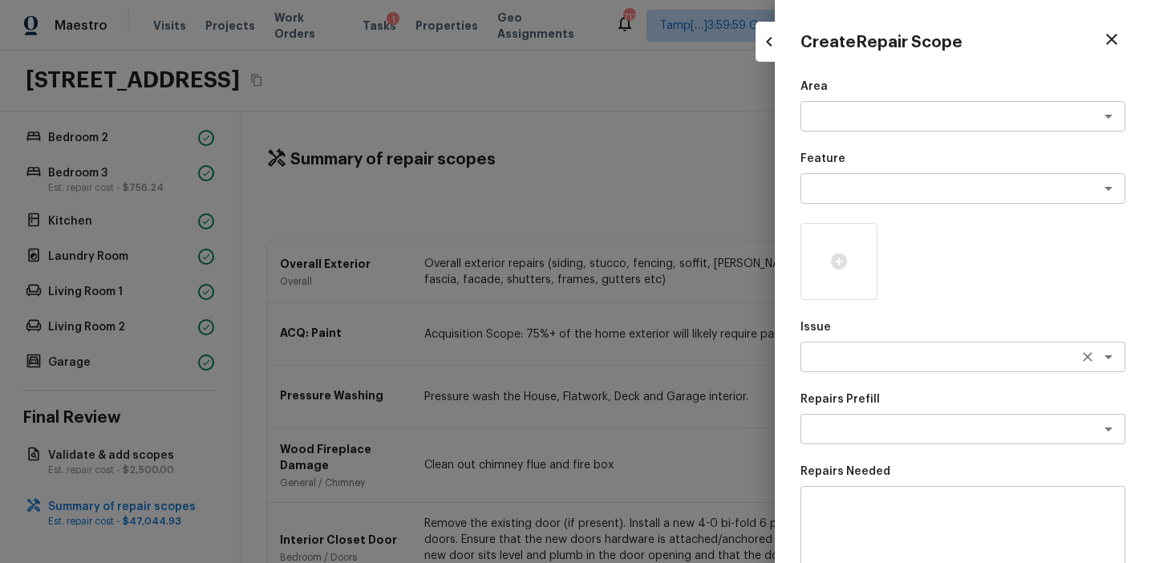
click at [828, 354] on textarea at bounding box center [940, 357] width 265 height 16
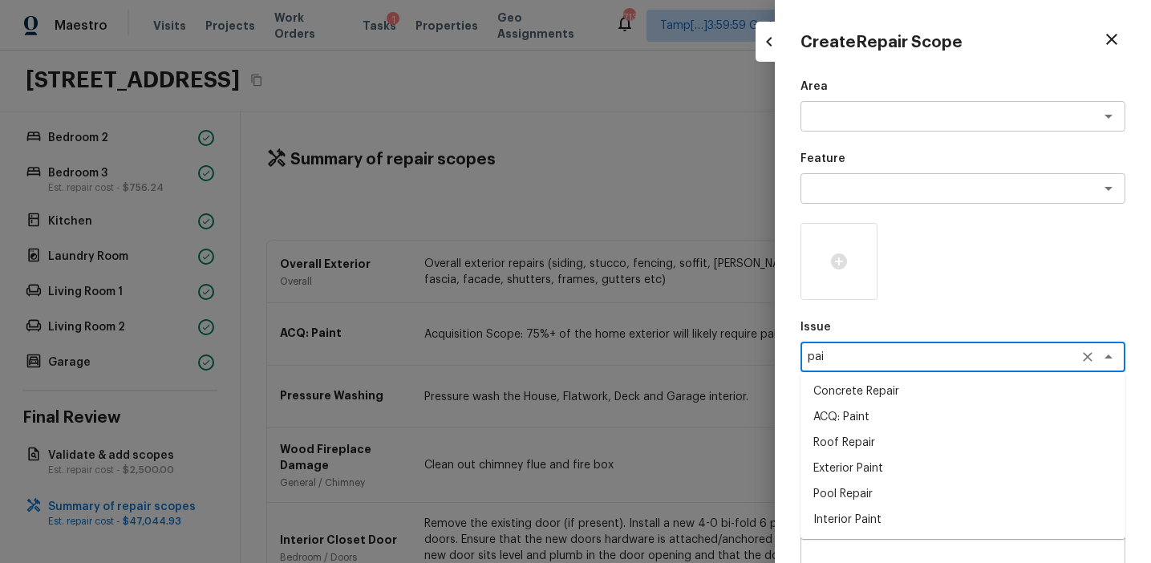
click at [856, 514] on li "Interior Paint" at bounding box center [962, 520] width 325 height 26
click at [844, 411] on div "Repairs Prefill x ​" at bounding box center [962, 417] width 325 height 53
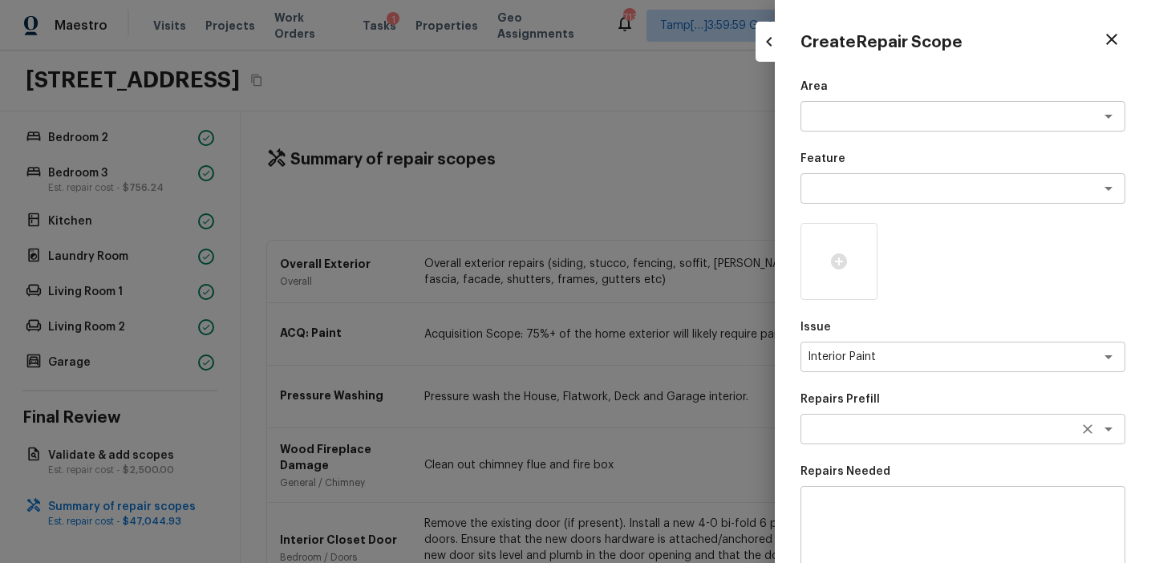
click at [847, 431] on textarea at bounding box center [940, 429] width 265 height 16
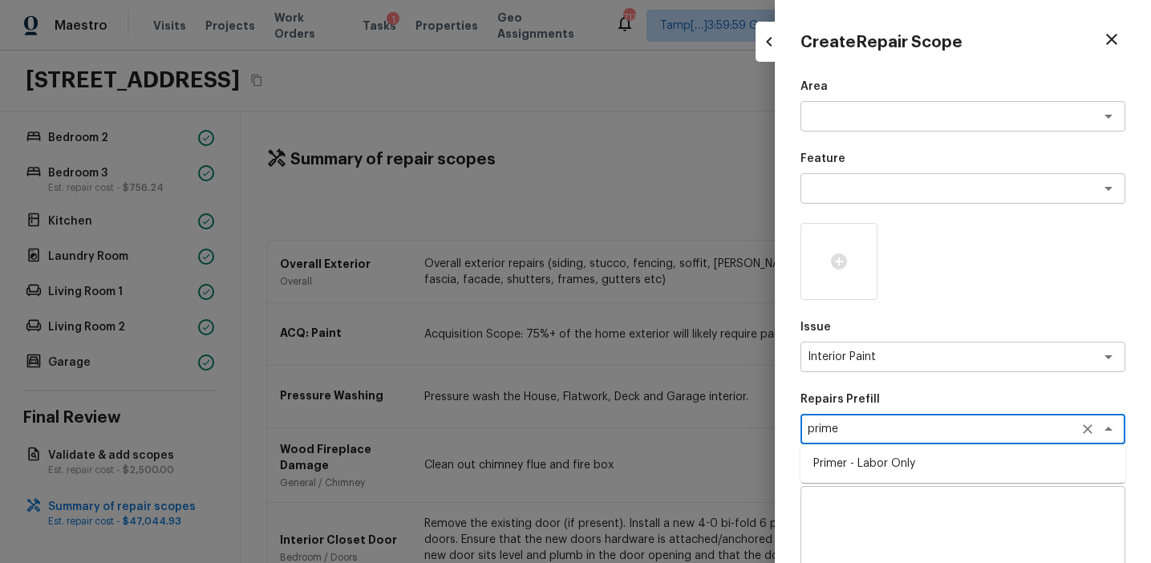
click at [862, 462] on li "Primer - Labor Only" at bounding box center [962, 464] width 325 height 26
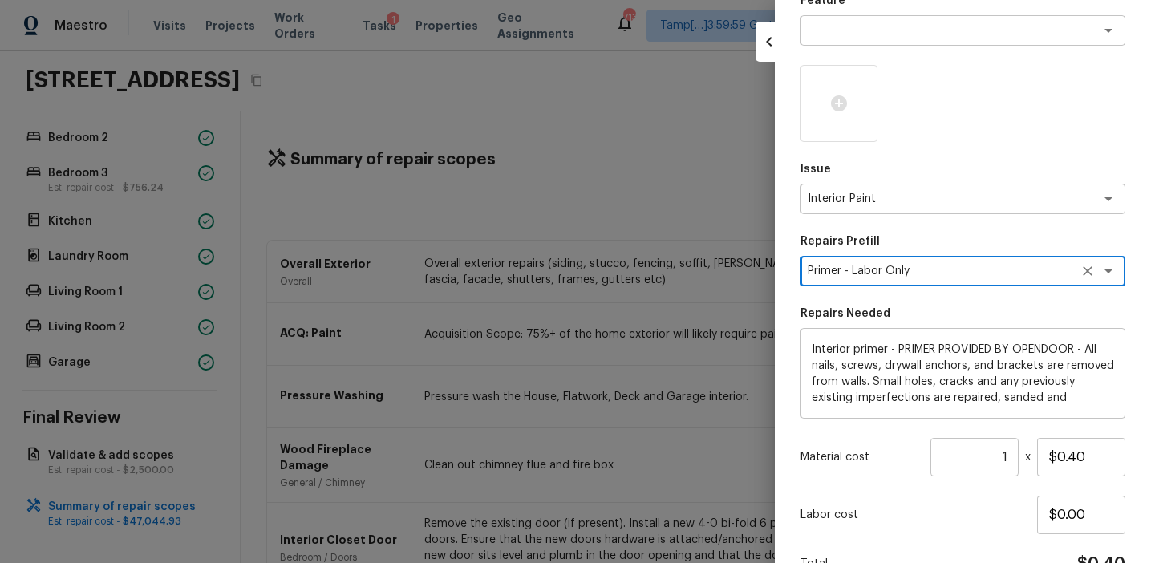
scroll to position [246, 0]
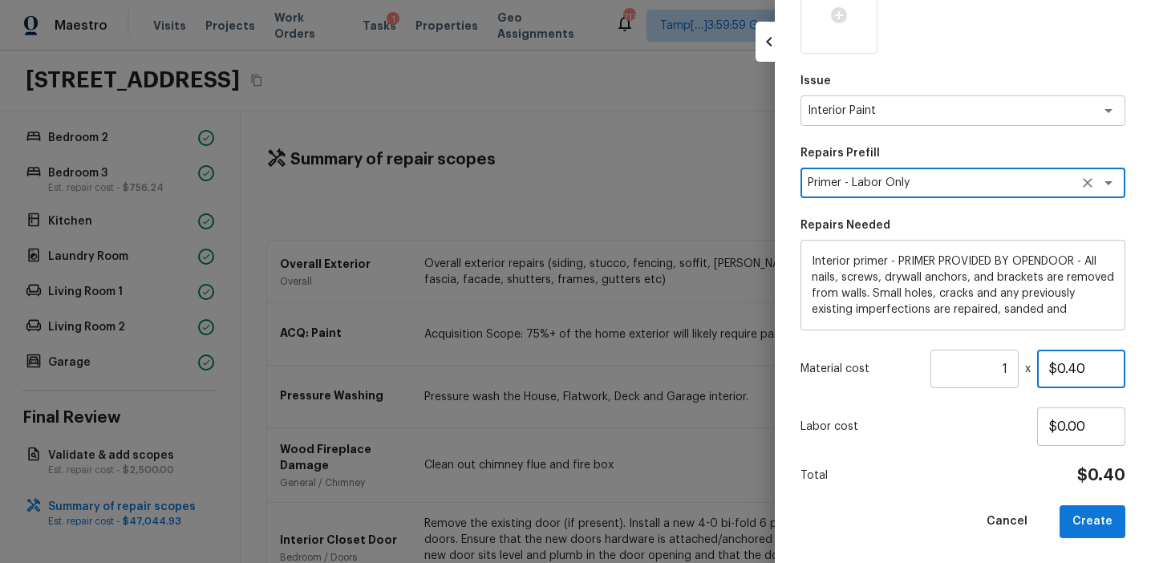
click at [1071, 362] on input "$0.40" at bounding box center [1081, 369] width 88 height 38
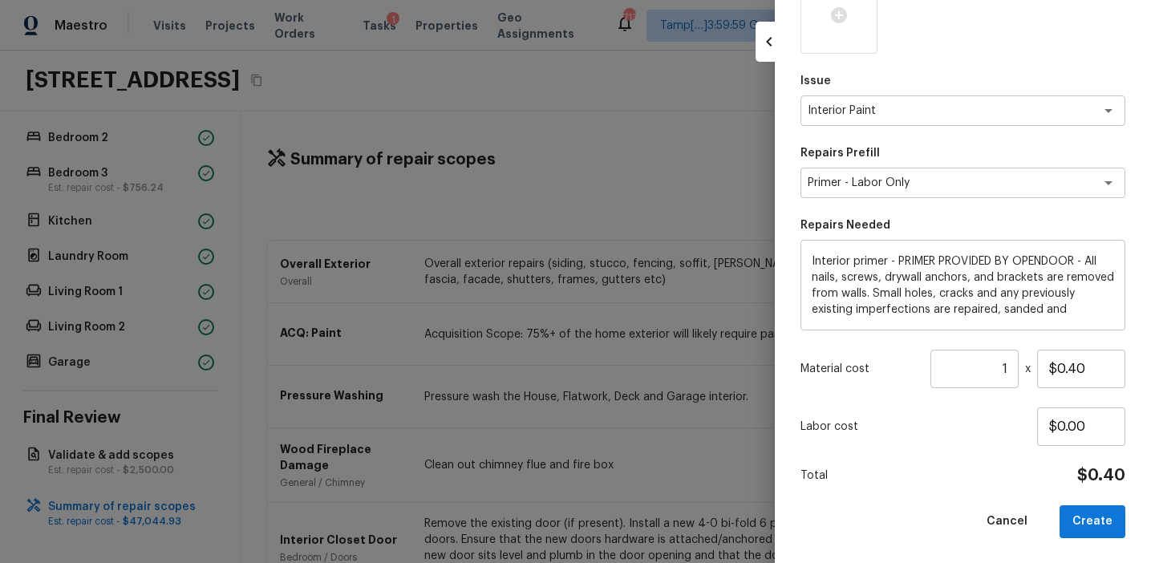
click at [1011, 367] on input "1" at bounding box center [974, 369] width 88 height 38
click at [1088, 520] on button "Create" at bounding box center [1092, 521] width 66 height 33
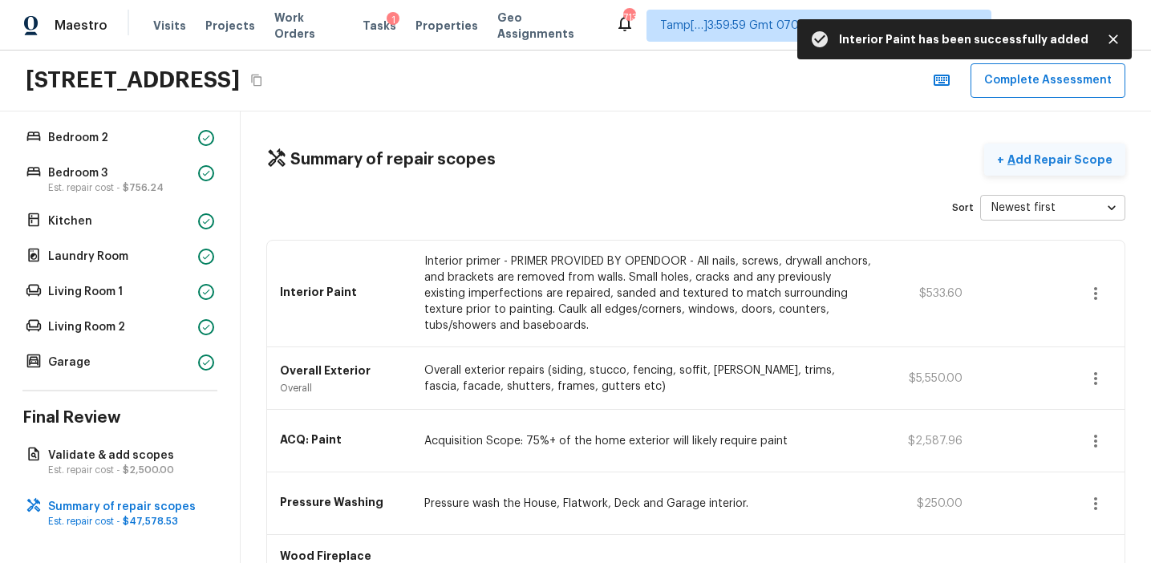
click at [1043, 168] on button "+ Add Repair Scope" at bounding box center [1054, 160] width 141 height 33
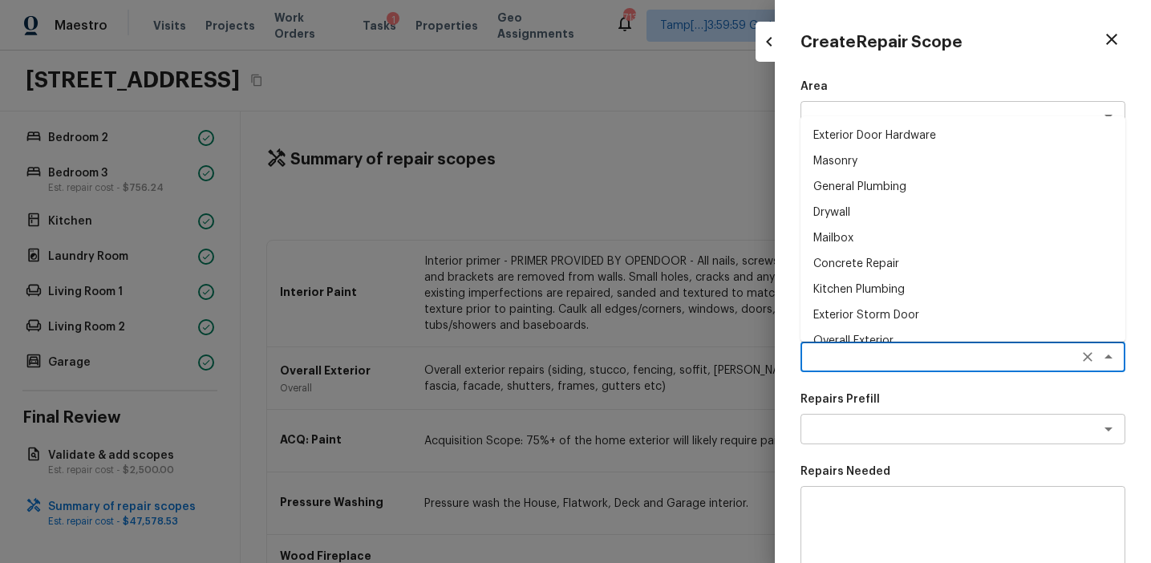
click at [834, 362] on textarea at bounding box center [940, 357] width 265 height 16
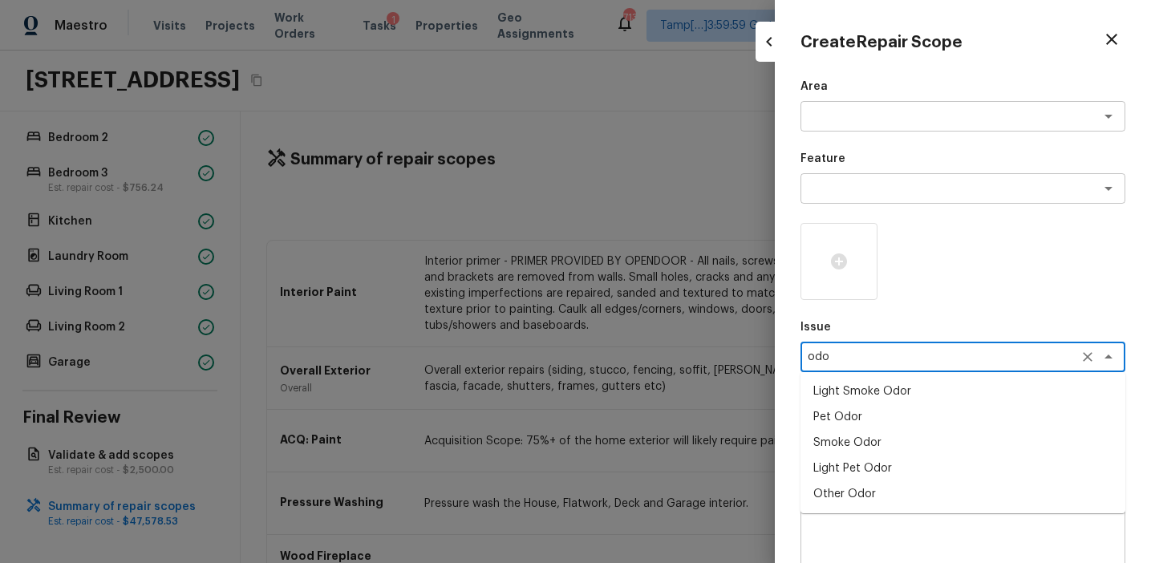
click at [848, 468] on li "Light Pet Odor" at bounding box center [962, 469] width 325 height 26
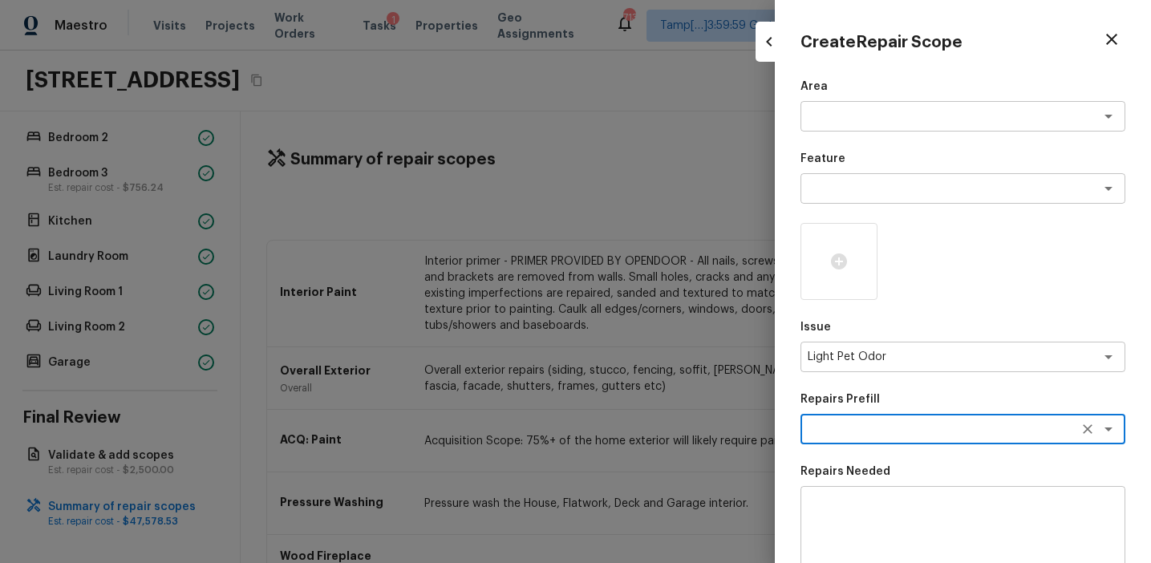
click at [877, 445] on div "Area x ​ Feature x ​ Issue Light Pet Odor x ​ Repairs Prefill x ​ Repairs Neede…" at bounding box center [962, 432] width 325 height 706
click at [870, 430] on textarea at bounding box center [940, 429] width 265 height 16
click at [880, 454] on li "Acquisition Scope: 1-2 pets present" at bounding box center [962, 464] width 325 height 26
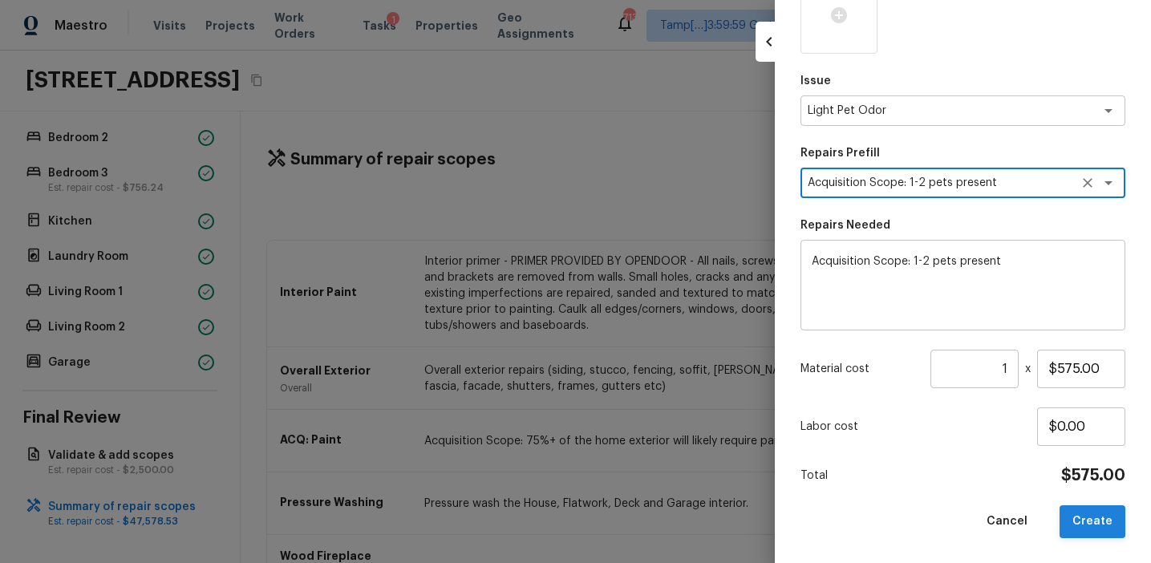
click at [1079, 520] on button "Create" at bounding box center [1092, 521] width 66 height 33
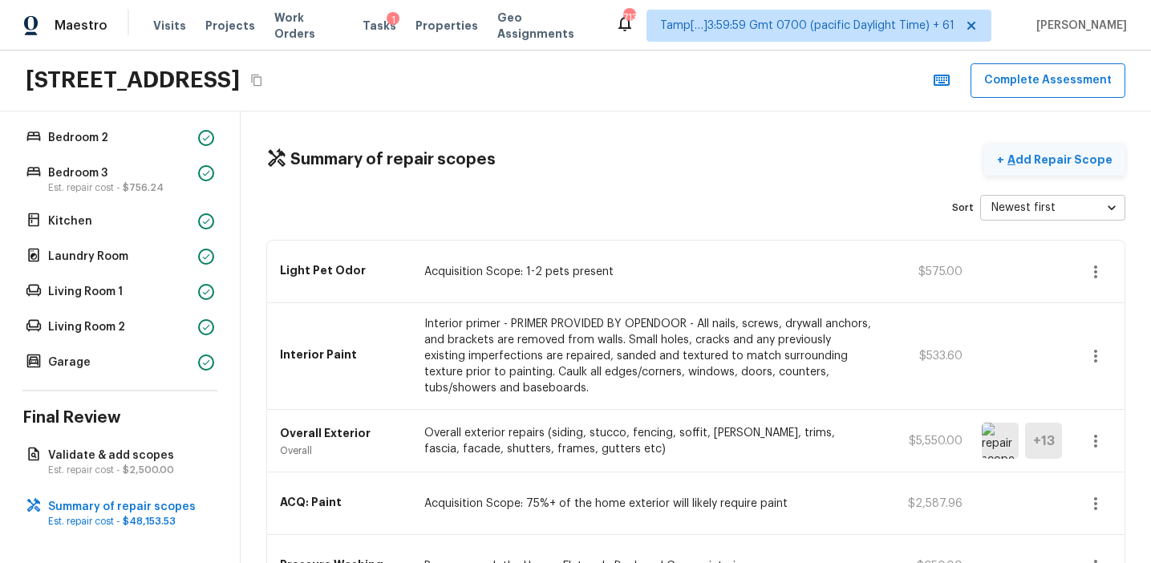
click at [1029, 169] on button "+ Add Repair Scope" at bounding box center [1054, 160] width 141 height 33
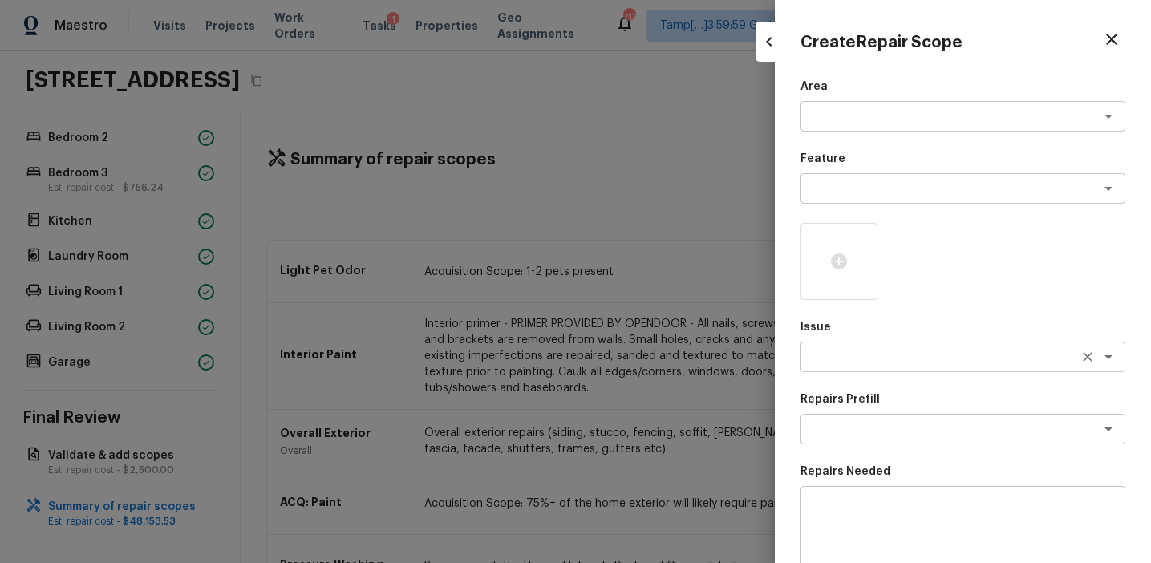
click at [828, 356] on textarea at bounding box center [940, 357] width 265 height 16
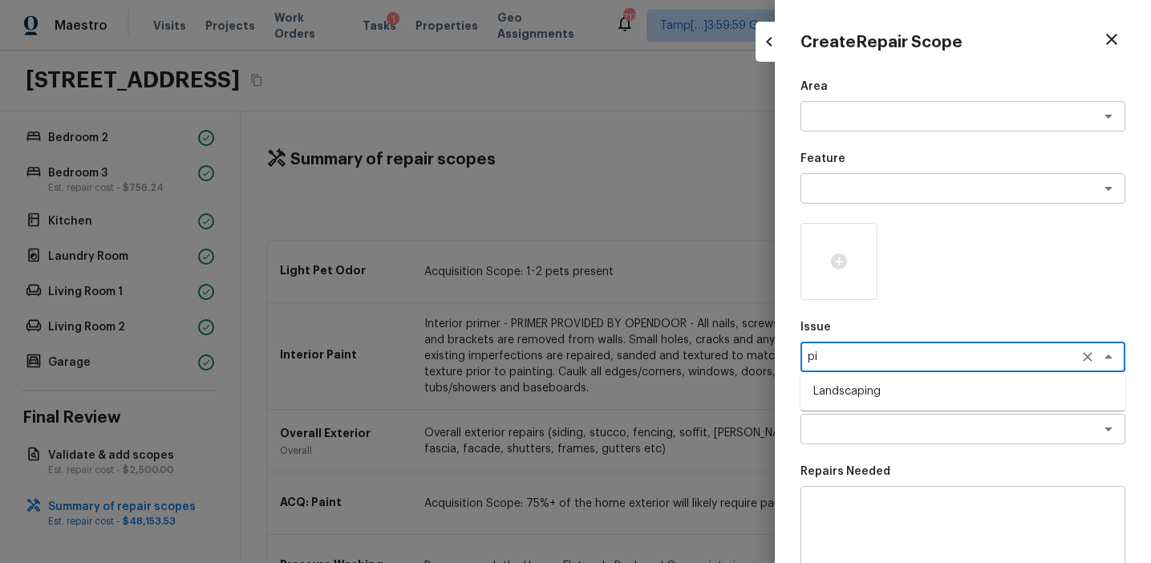
click at [828, 356] on textarea "pi" at bounding box center [940, 357] width 265 height 16
click at [874, 421] on li "ACQ: Paint" at bounding box center [962, 417] width 325 height 26
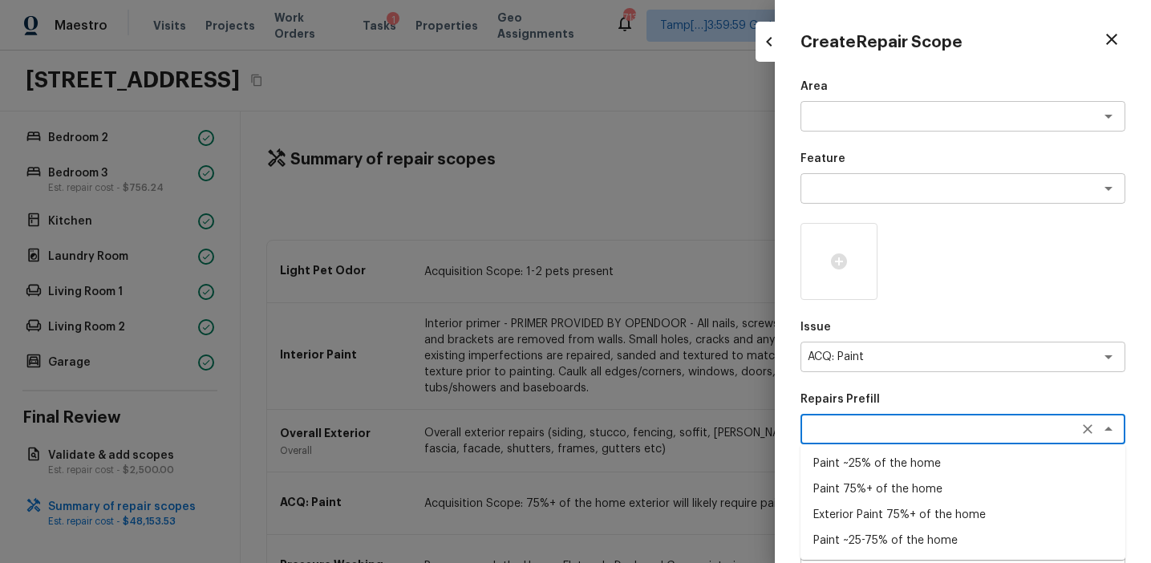
click at [911, 436] on textarea at bounding box center [940, 429] width 265 height 16
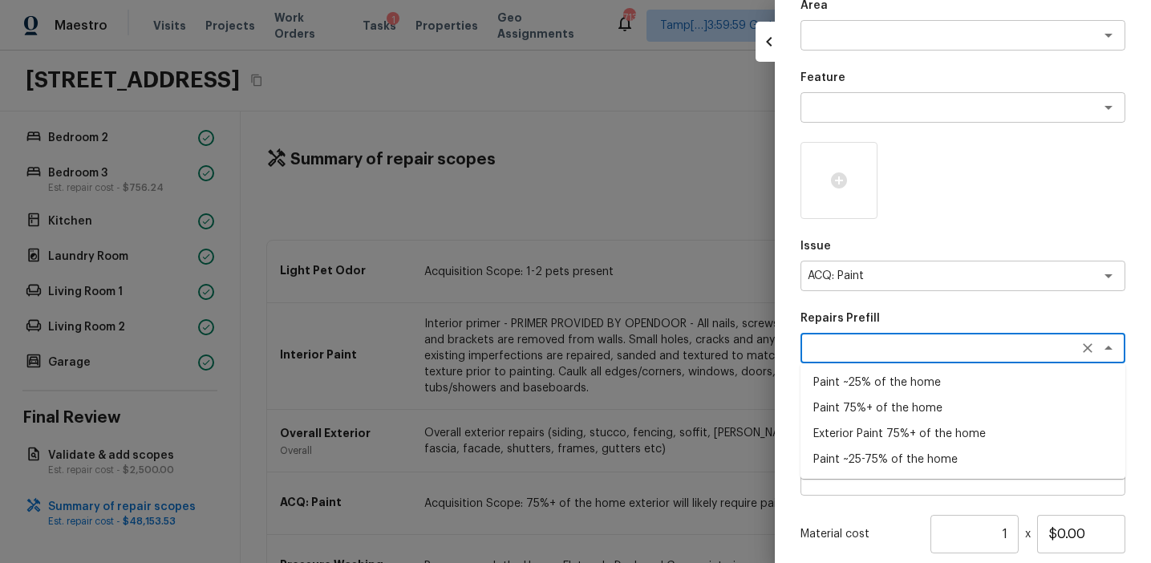
scroll to position [107, 0]
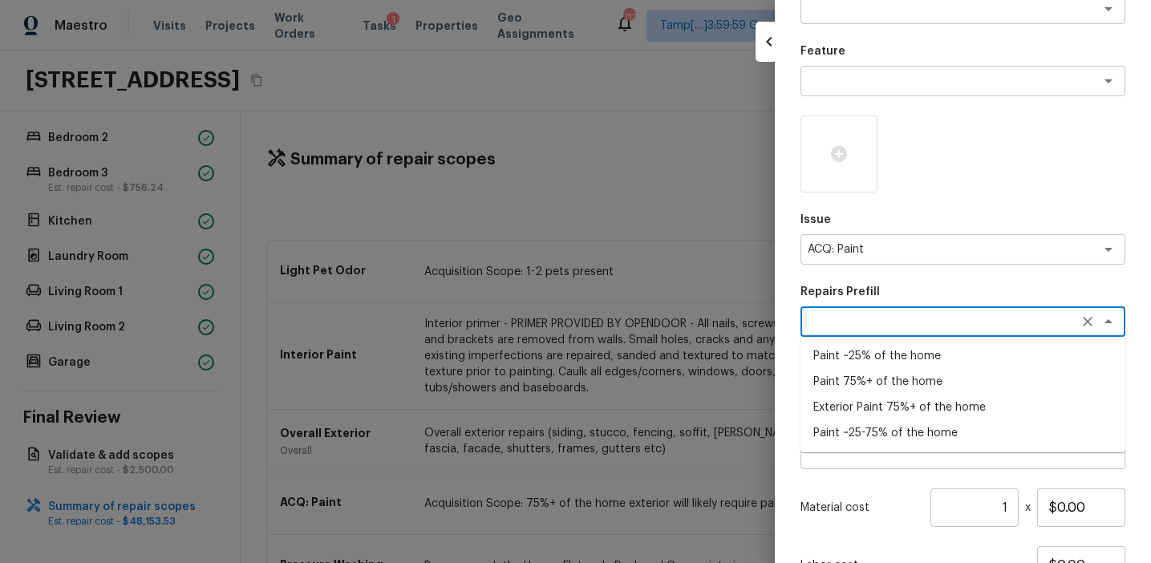
click at [890, 379] on li "Paint 75%+ of the home" at bounding box center [962, 382] width 325 height 26
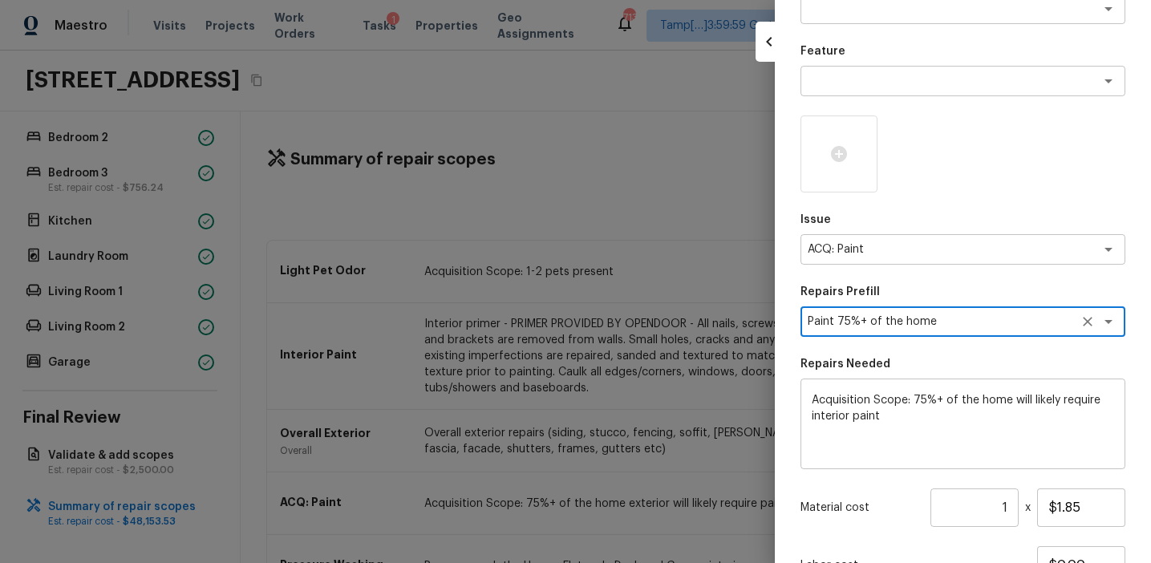
scroll to position [246, 0]
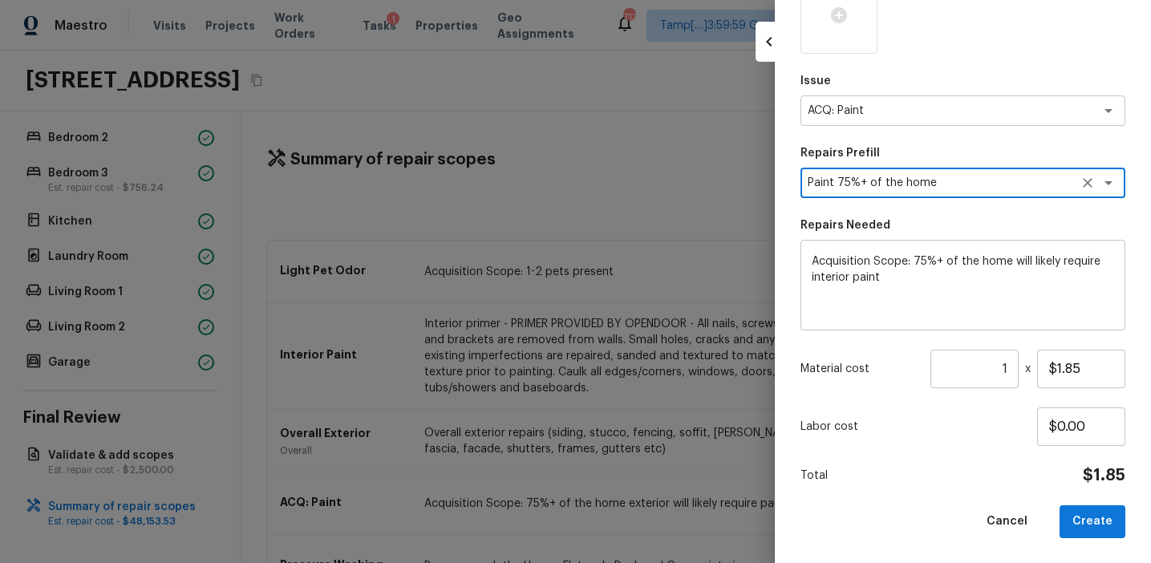
click at [1012, 365] on input "1" at bounding box center [974, 369] width 88 height 38
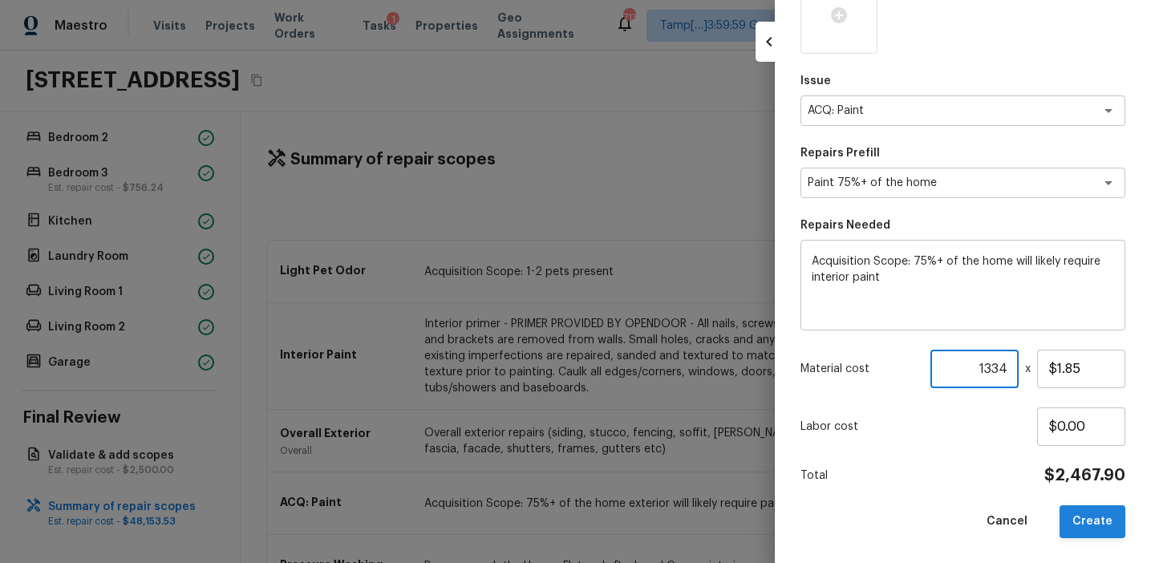
click at [1089, 507] on button "Create" at bounding box center [1092, 521] width 66 height 33
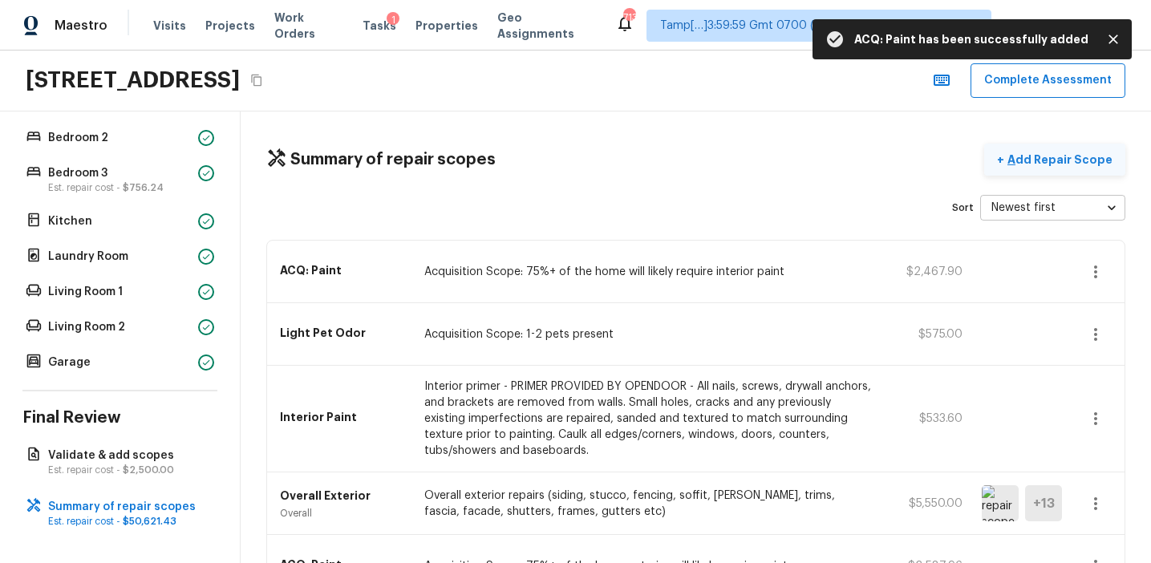
click at [1031, 159] on p "Add Repair Scope" at bounding box center [1058, 160] width 108 height 16
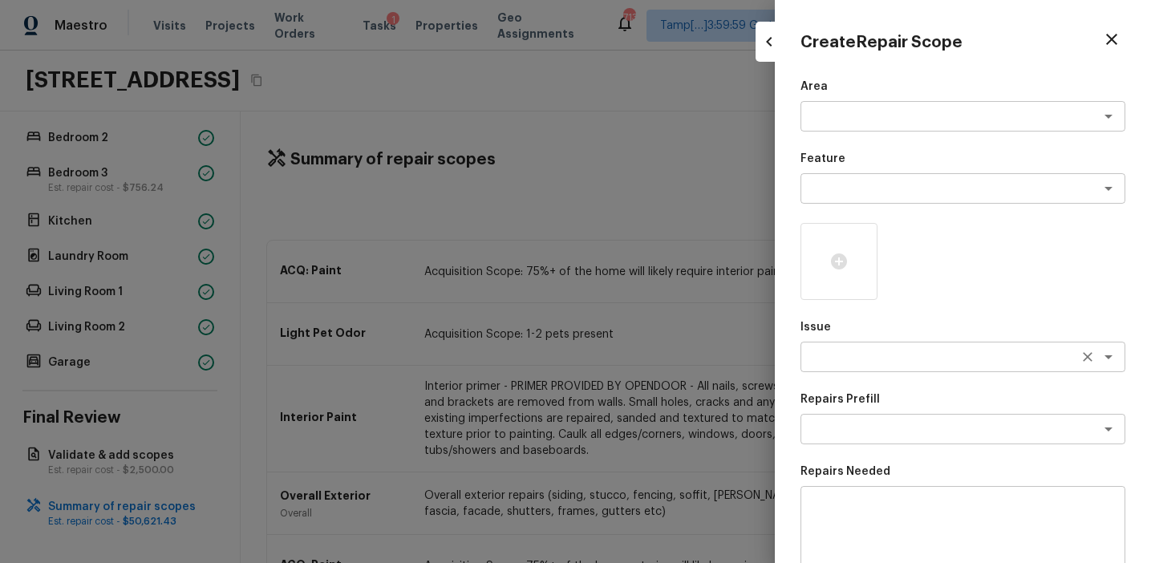
click at [826, 347] on div "x ​" at bounding box center [962, 357] width 325 height 30
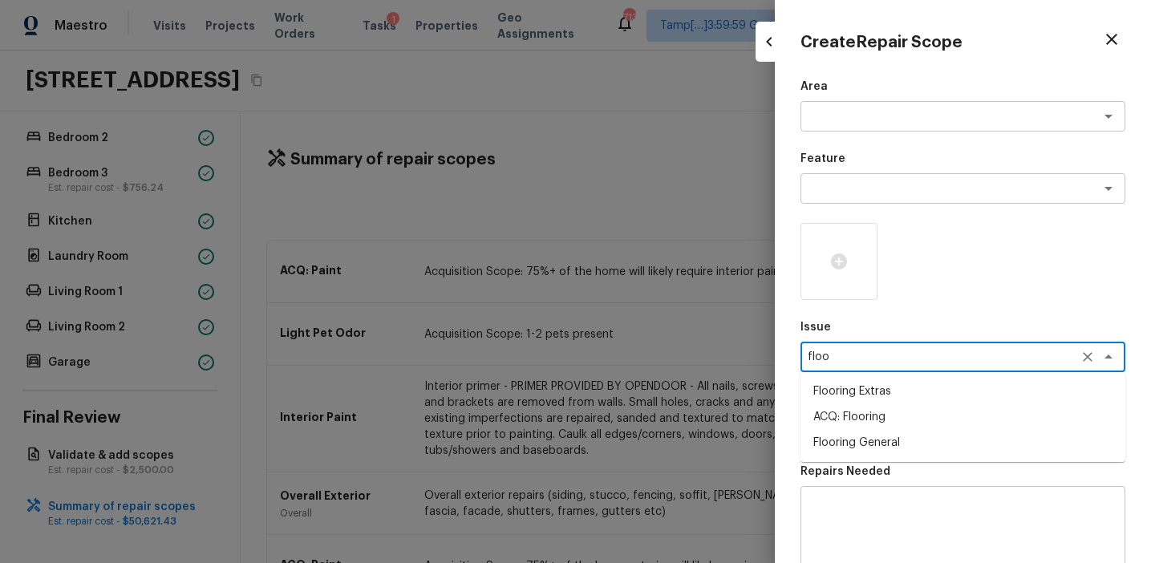
click at [868, 398] on li "Flooring Extras" at bounding box center [962, 392] width 325 height 26
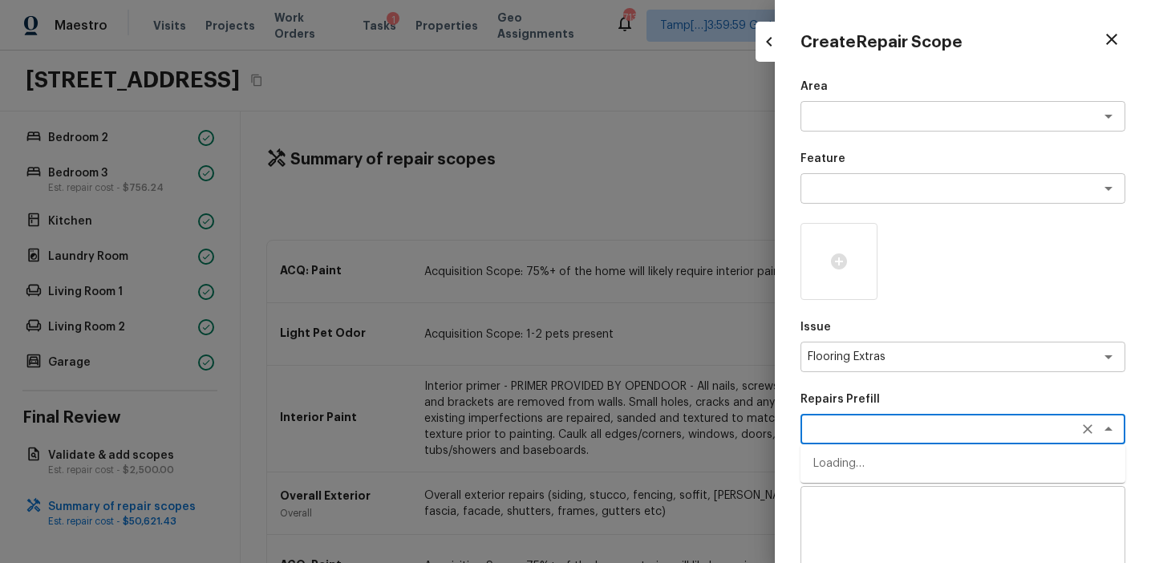
click at [841, 423] on textarea at bounding box center [940, 429] width 265 height 16
click at [863, 465] on li "Flooring Demo" at bounding box center [962, 464] width 325 height 26
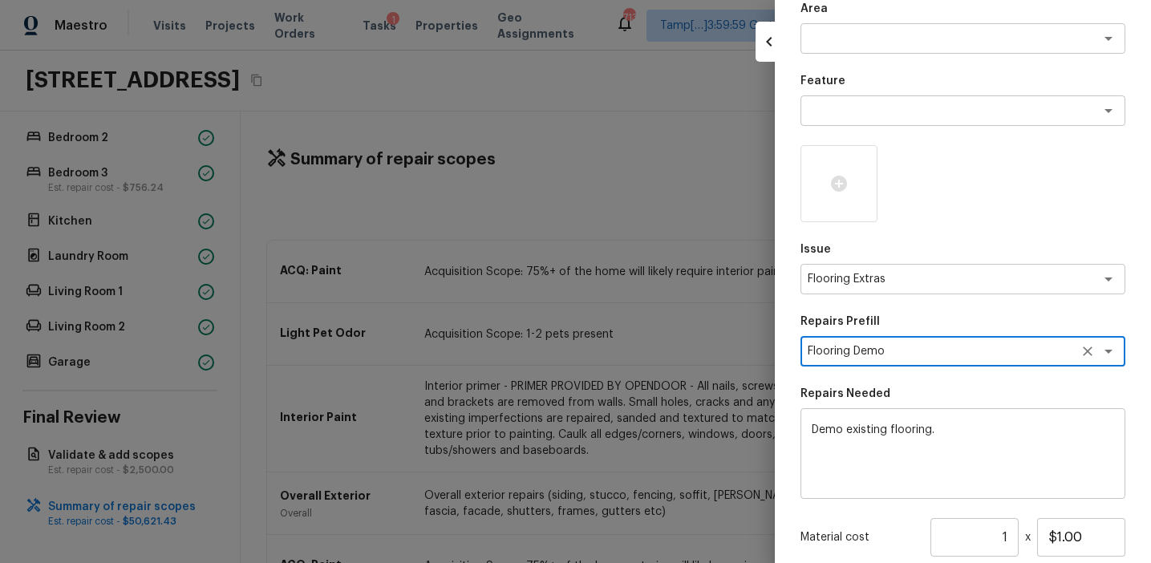
scroll to position [155, 0]
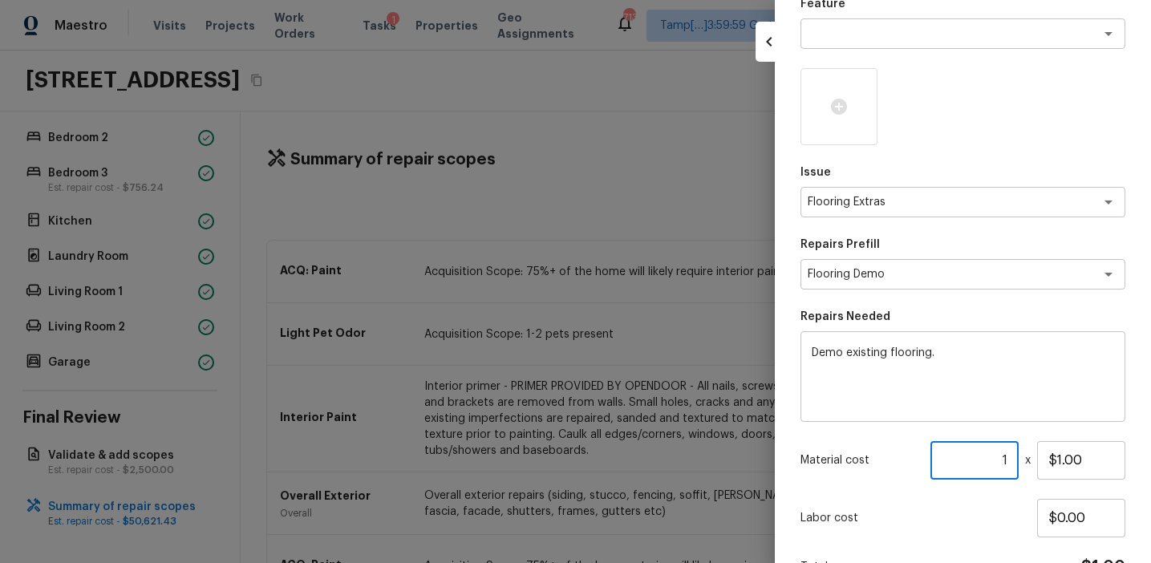
click at [1009, 463] on input "1" at bounding box center [974, 460] width 88 height 38
click at [1003, 459] on input "300" at bounding box center [974, 460] width 88 height 38
click at [1007, 459] on input "3002" at bounding box center [974, 460] width 88 height 38
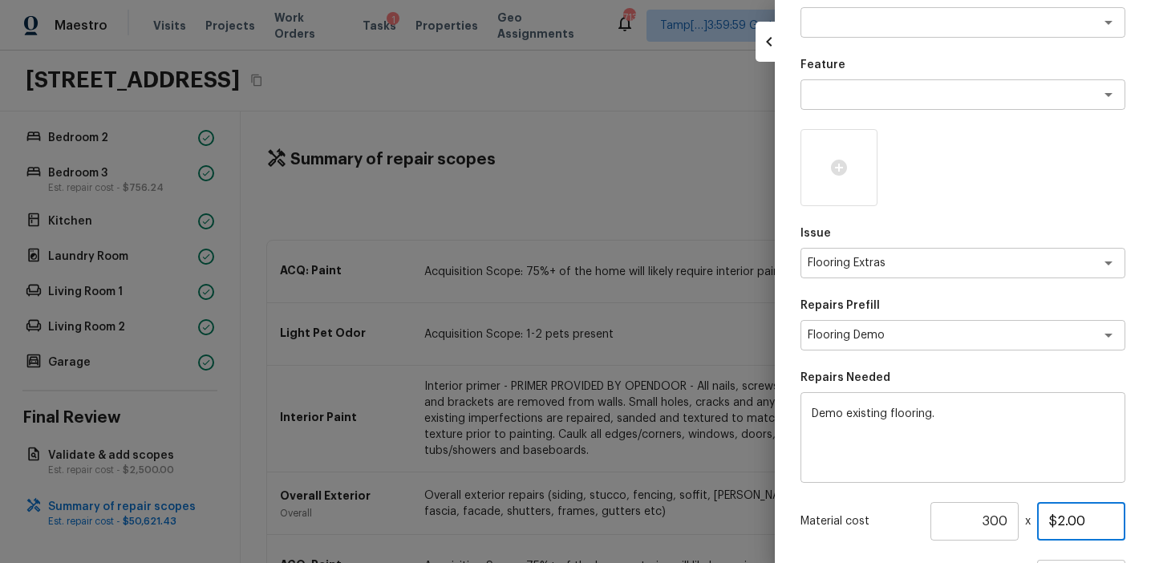
scroll to position [74, 0]
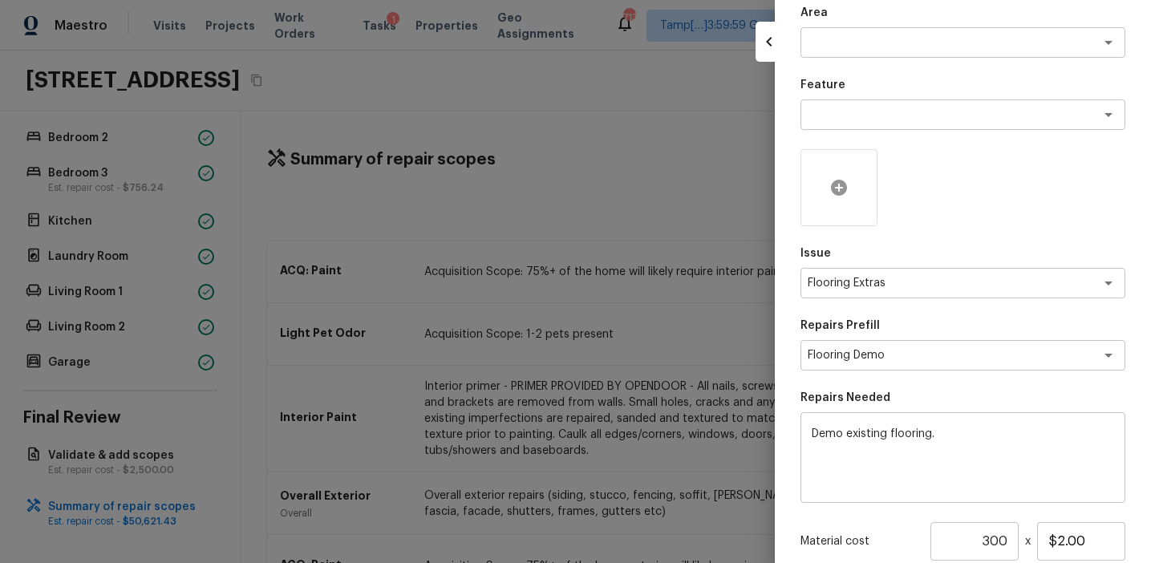
click at [836, 180] on icon at bounding box center [839, 188] width 16 height 16
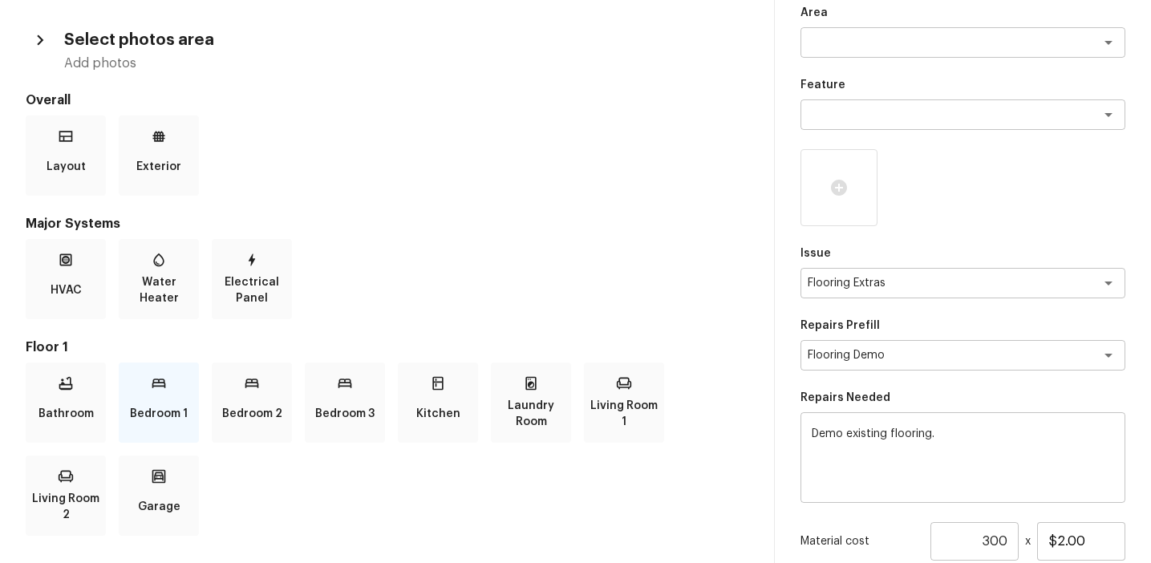
click at [157, 391] on div "Bedroom 1" at bounding box center [159, 402] width 80 height 80
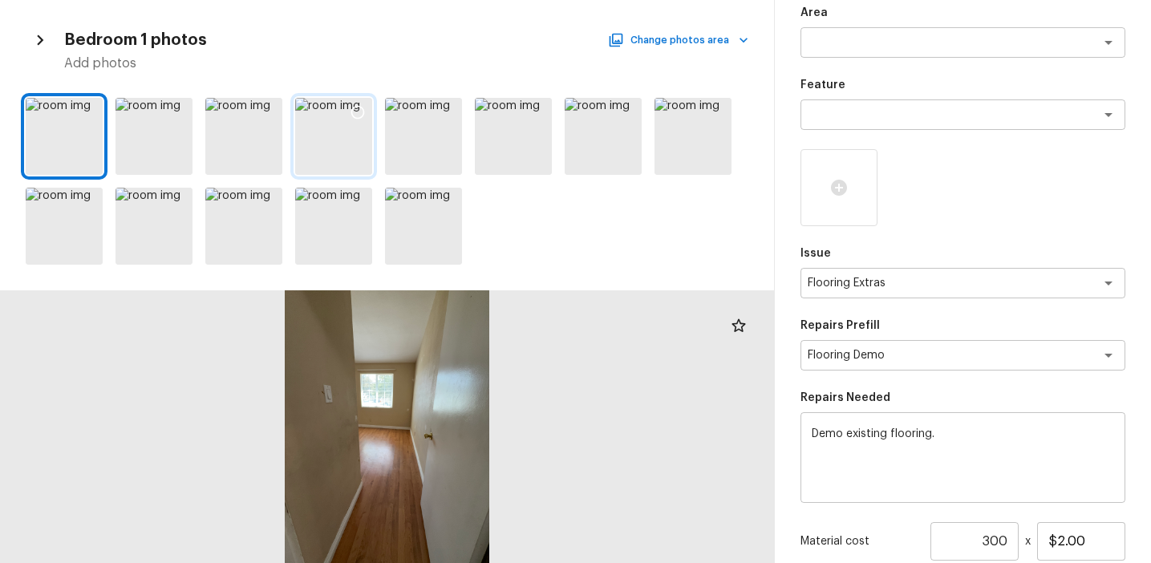
click at [344, 129] on div at bounding box center [357, 115] width 29 height 34
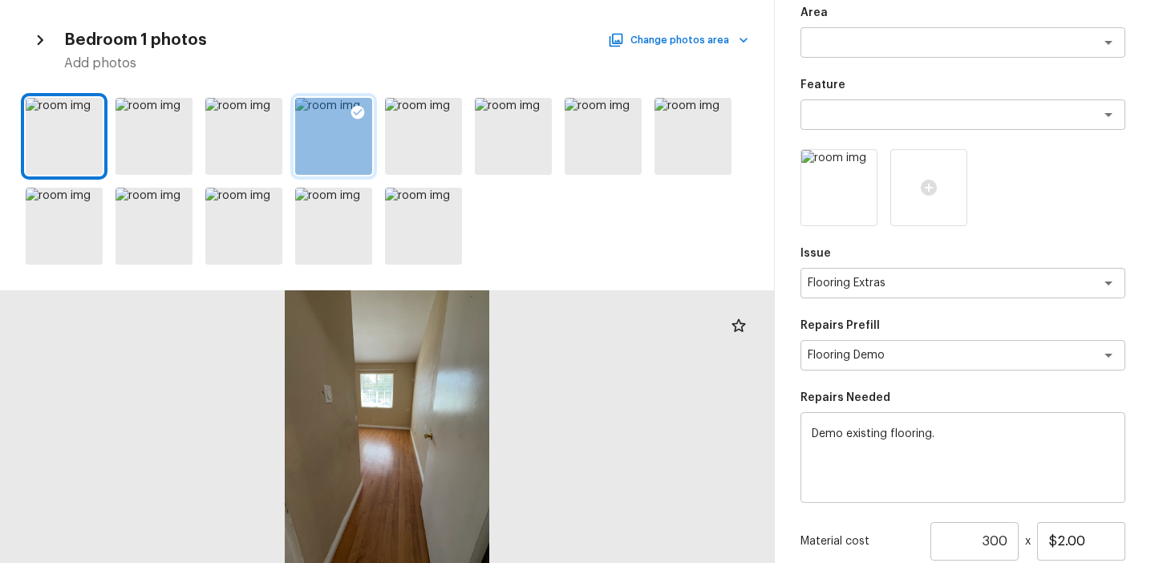
click at [354, 104] on icon at bounding box center [358, 112] width 16 height 16
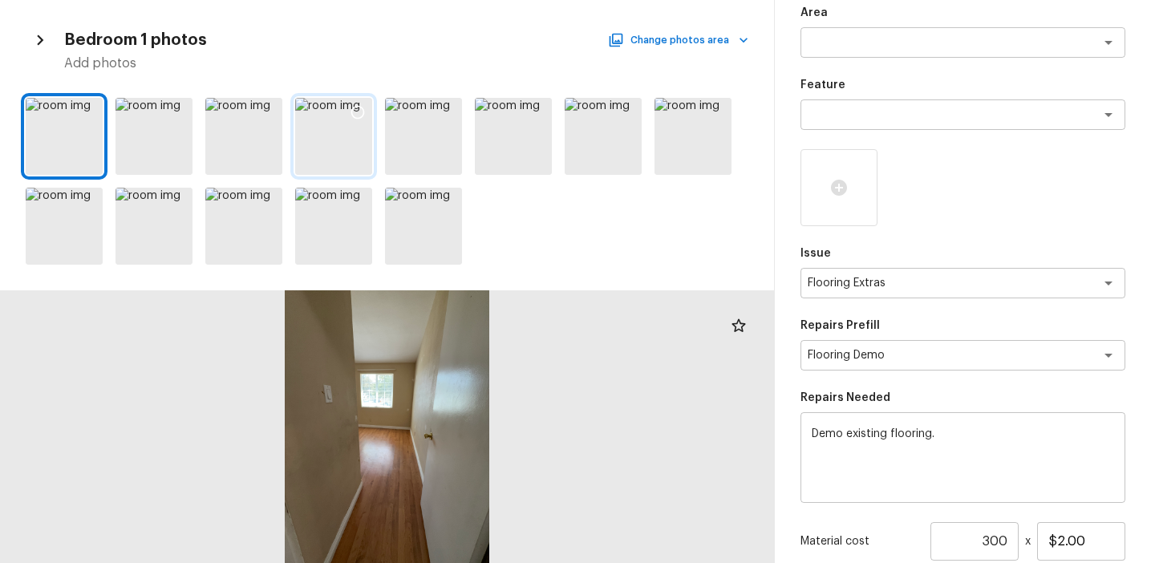
click at [41, 43] on icon "button" at bounding box center [40, 40] width 21 height 21
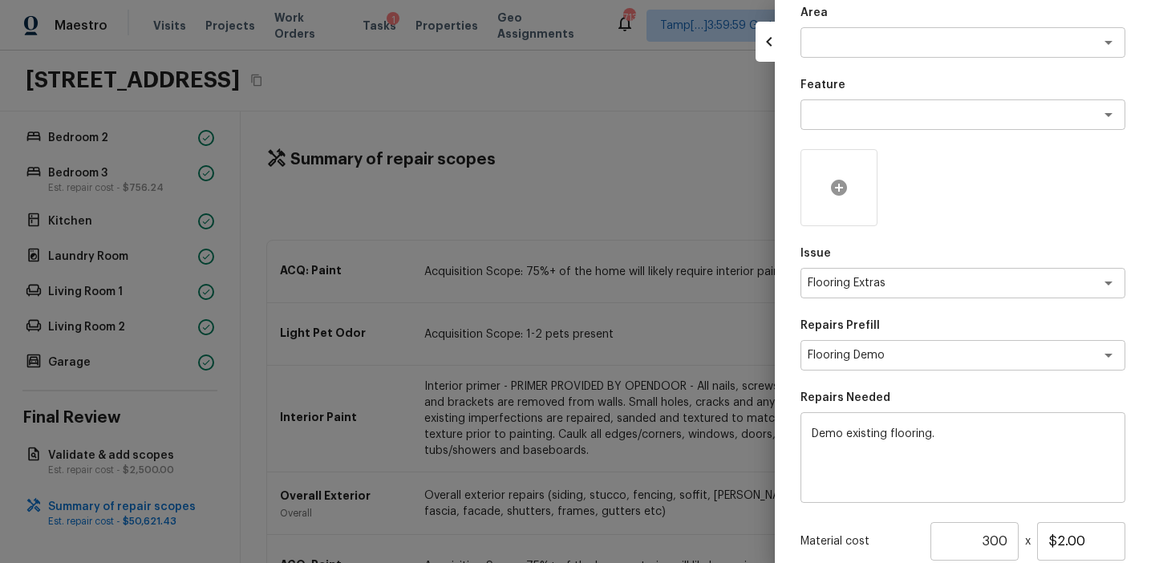
click at [832, 185] on icon at bounding box center [839, 188] width 16 height 16
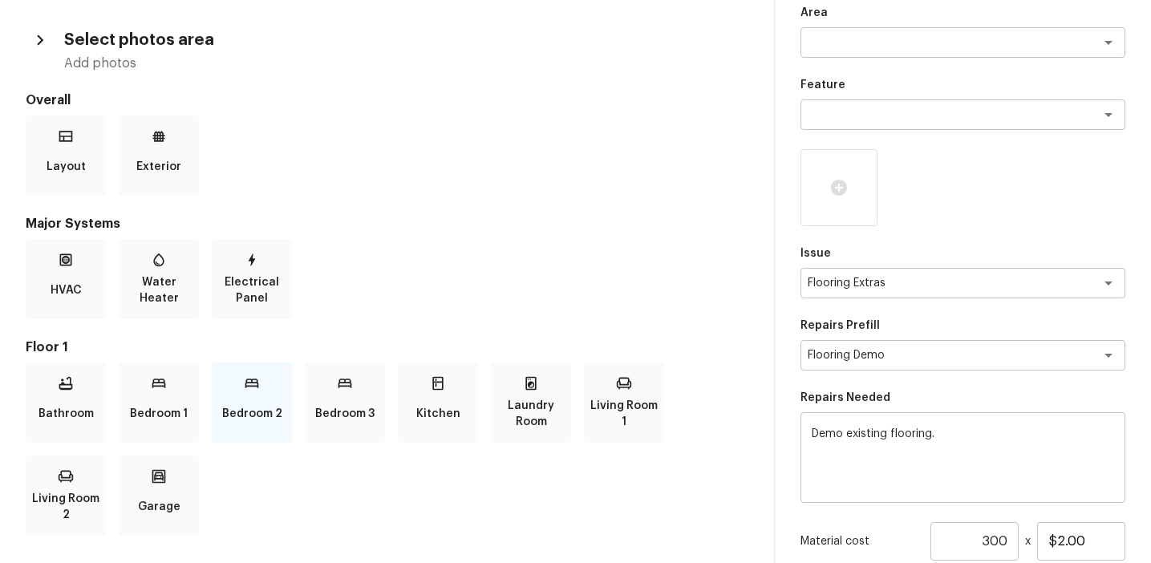
click at [242, 389] on div "Bedroom 2" at bounding box center [252, 402] width 80 height 80
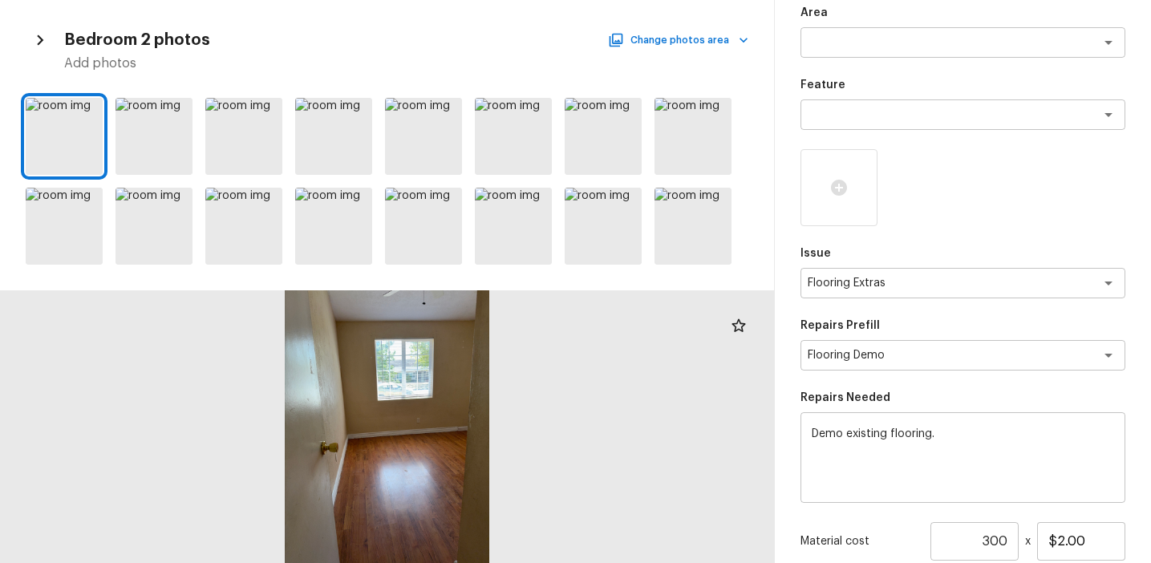
click at [740, 270] on div at bounding box center [387, 181] width 774 height 180
click at [689, 227] on div at bounding box center [692, 226] width 77 height 77
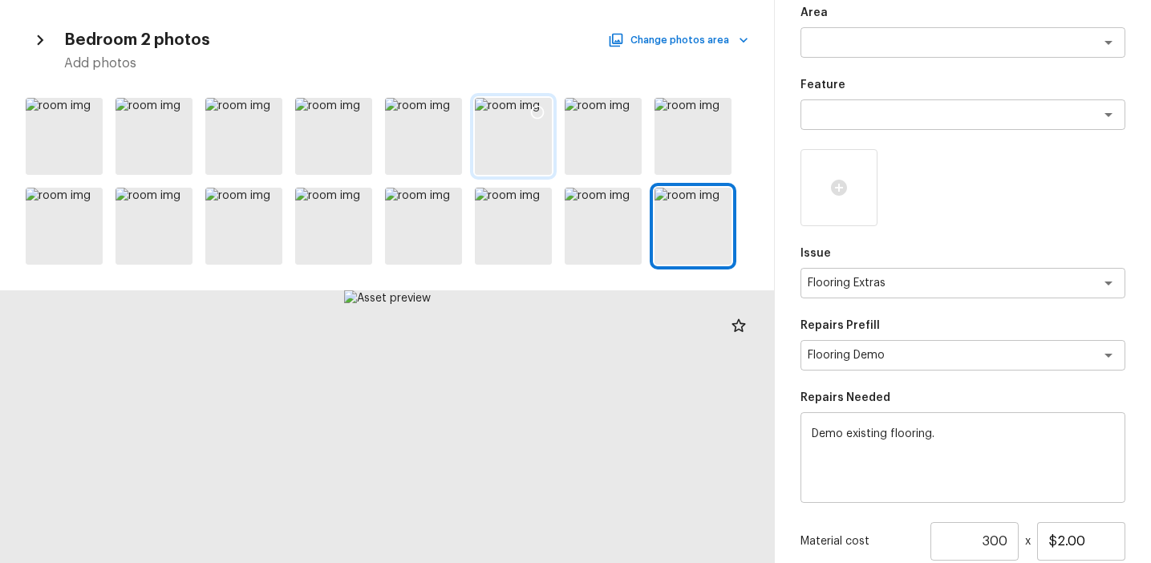
click at [535, 134] on div at bounding box center [513, 136] width 77 height 77
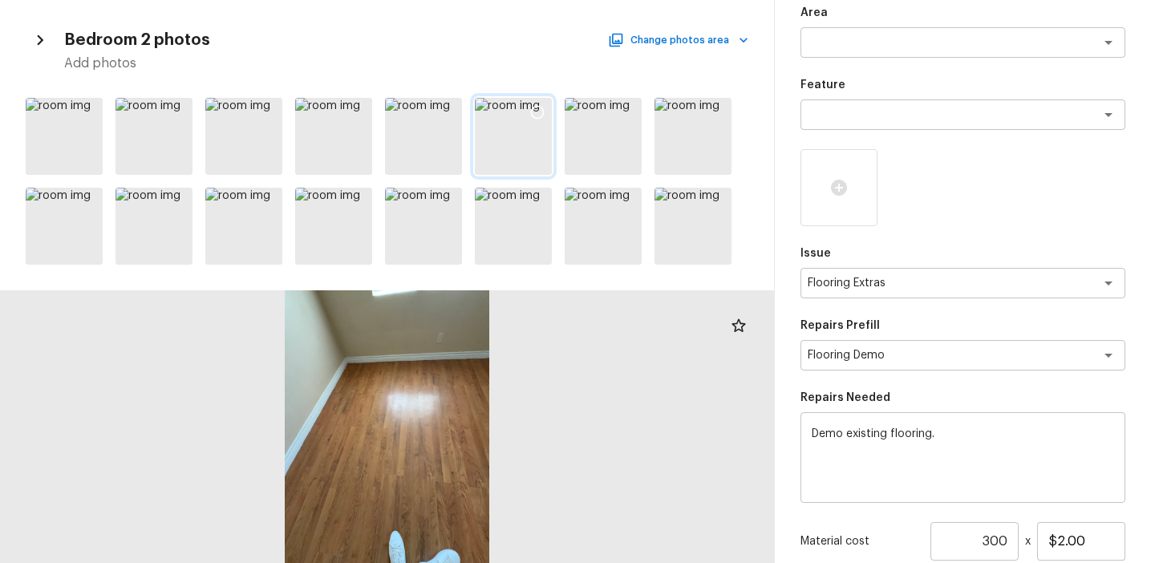
click at [535, 111] on icon at bounding box center [537, 112] width 16 height 16
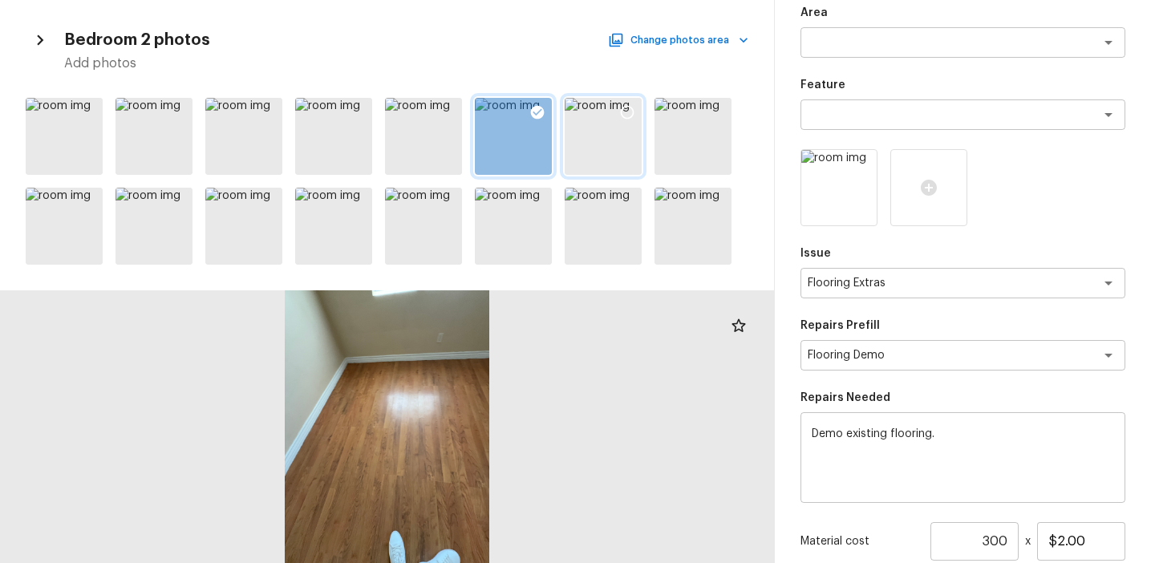
click at [630, 111] on icon at bounding box center [627, 112] width 16 height 16
click at [627, 111] on icon at bounding box center [628, 113] width 14 height 14
click at [715, 197] on icon at bounding box center [717, 202] width 16 height 16
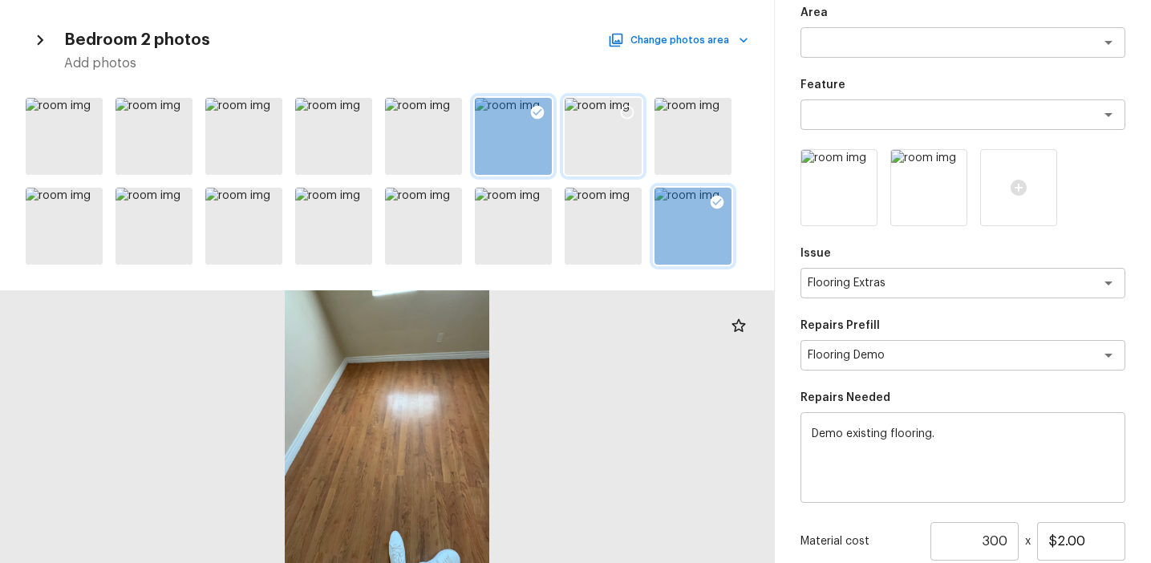
click at [537, 115] on icon at bounding box center [538, 113] width 14 height 14
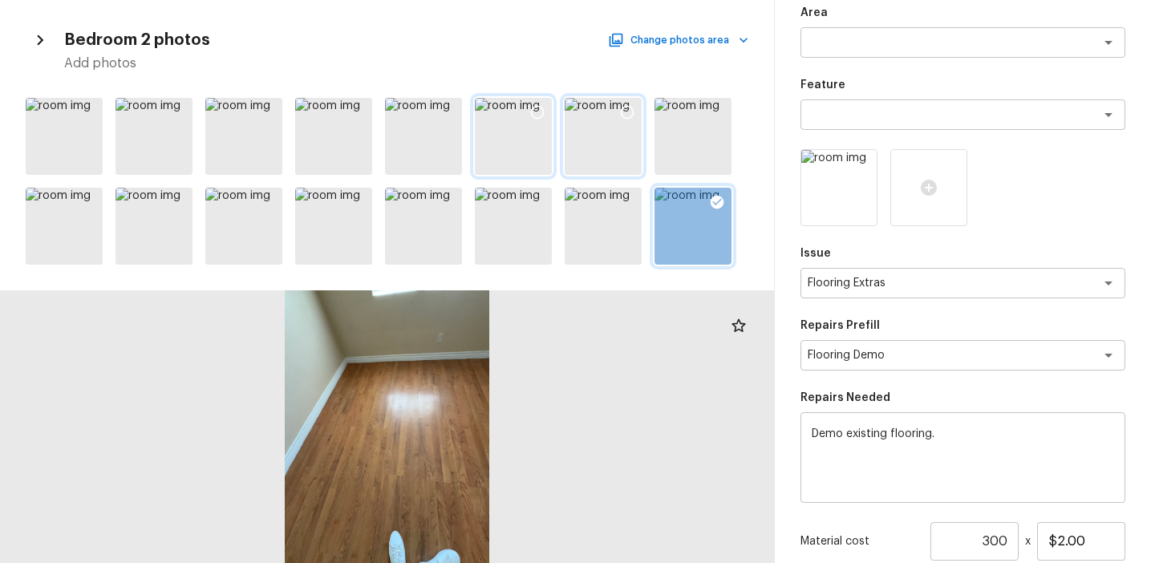
click at [48, 36] on icon "button" at bounding box center [40, 40] width 21 height 21
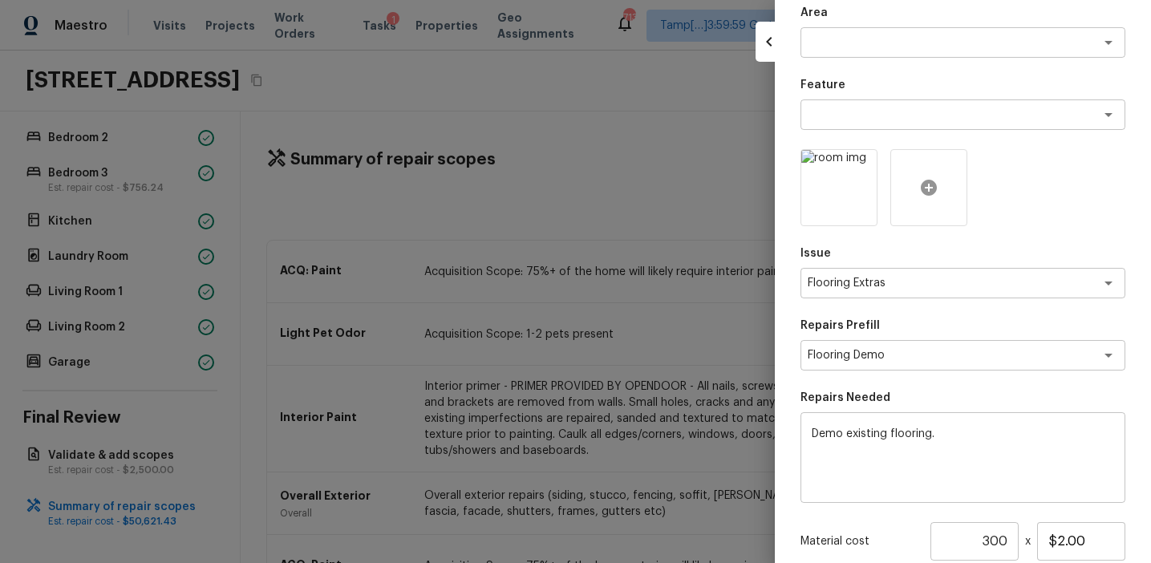
click at [930, 185] on icon at bounding box center [929, 188] width 16 height 16
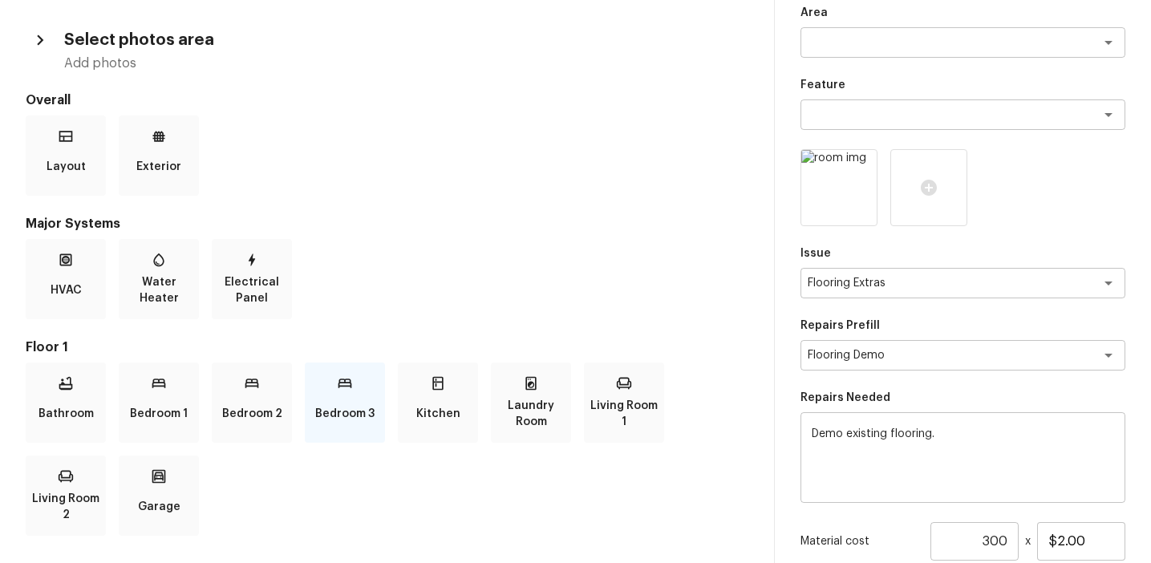
click at [355, 396] on div "Bedroom 3" at bounding box center [345, 402] width 80 height 80
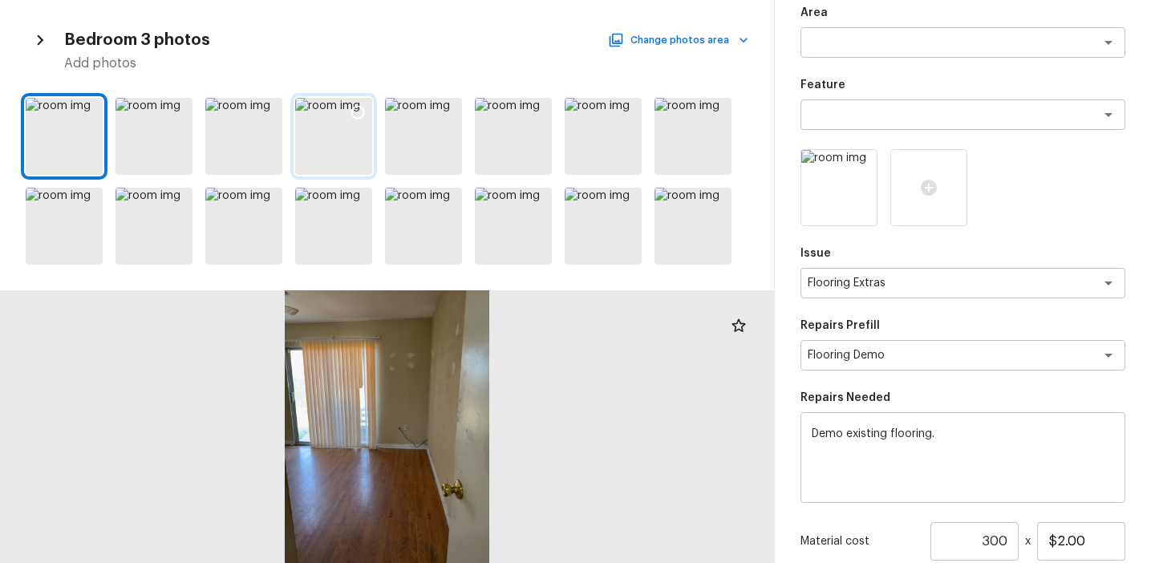
click at [356, 107] on icon at bounding box center [358, 113] width 14 height 14
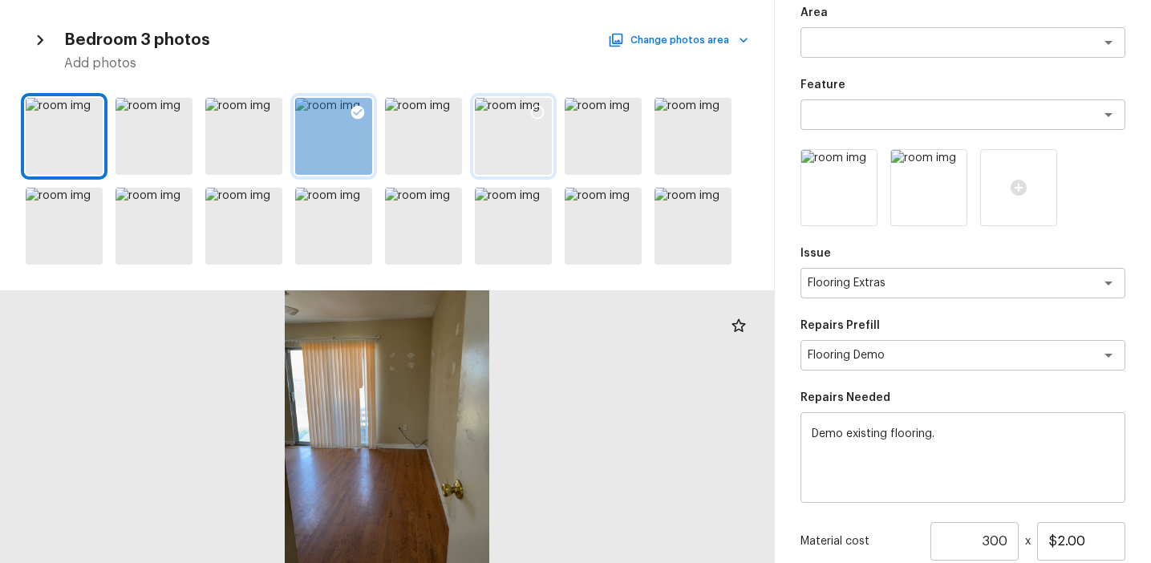
click at [539, 108] on icon at bounding box center [537, 112] width 16 height 16
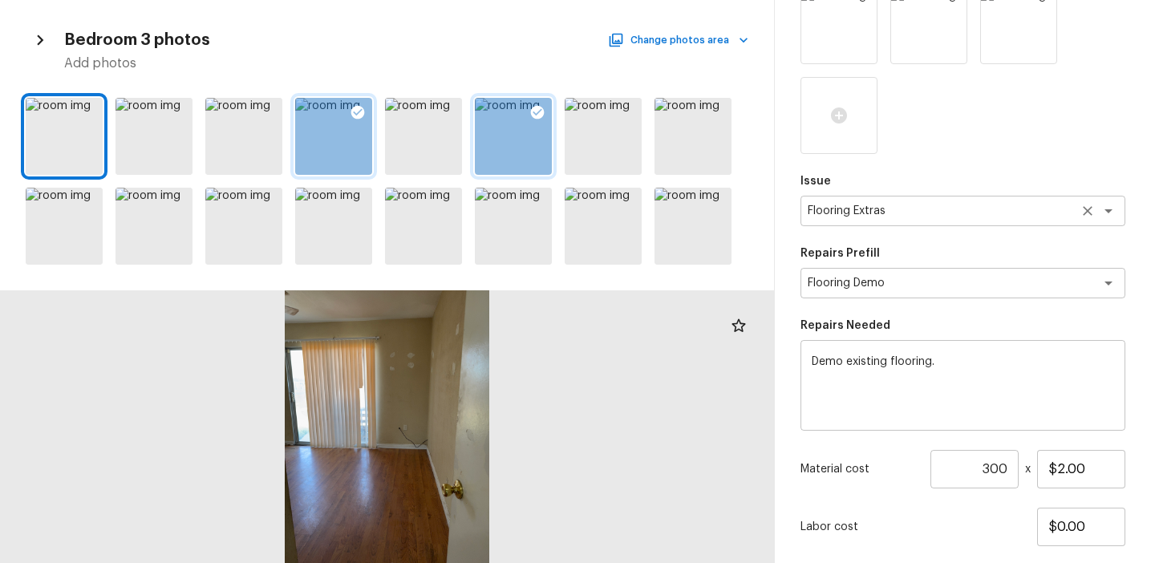
scroll to position [336, 0]
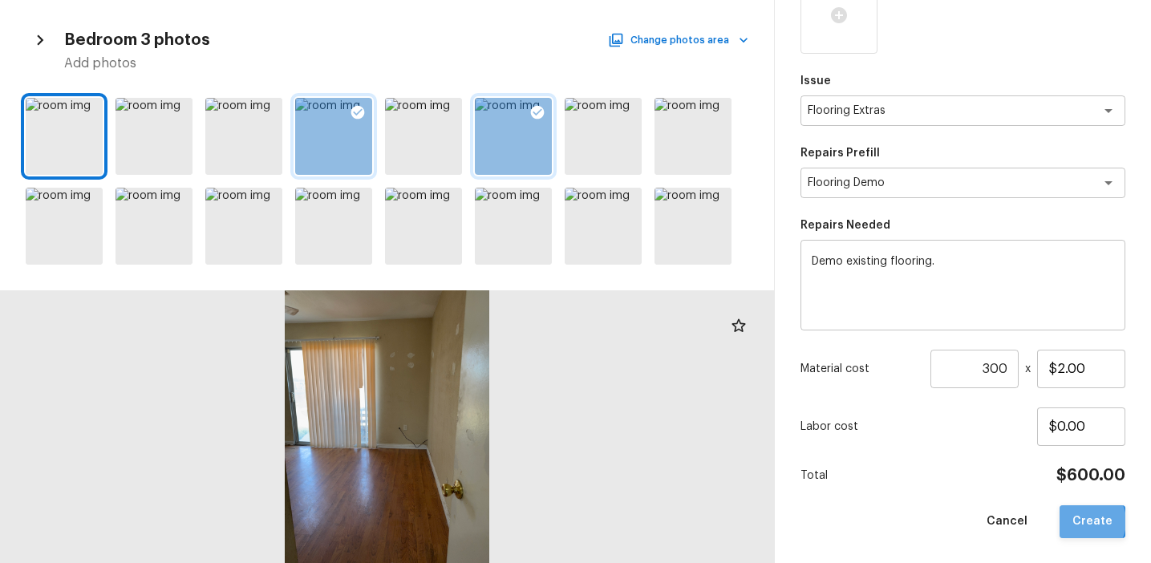
click at [1087, 520] on button "Create" at bounding box center [1092, 521] width 66 height 33
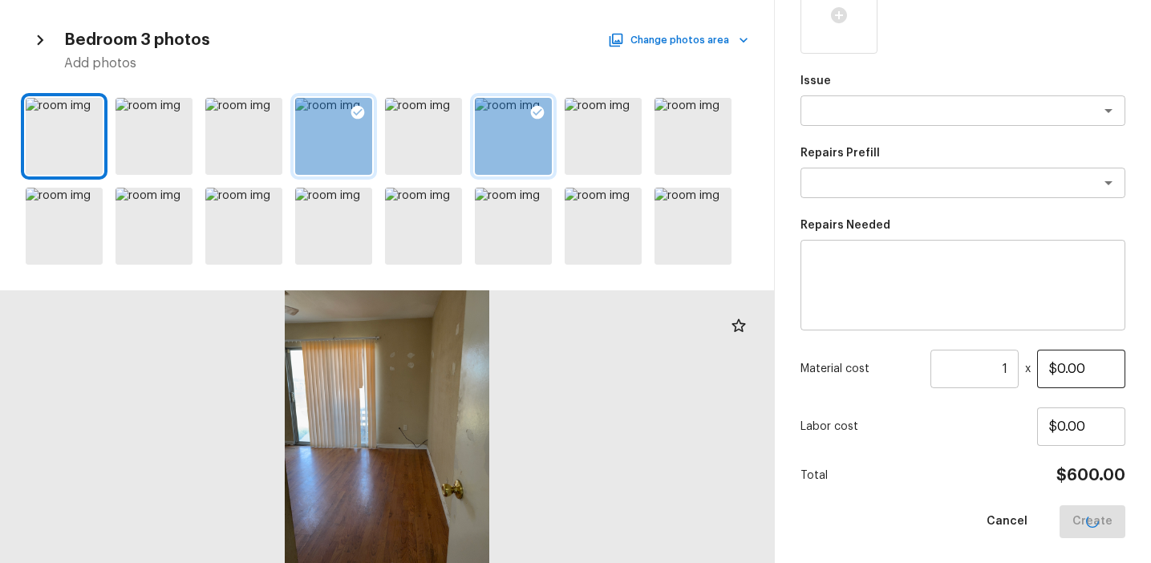
scroll to position [246, 0]
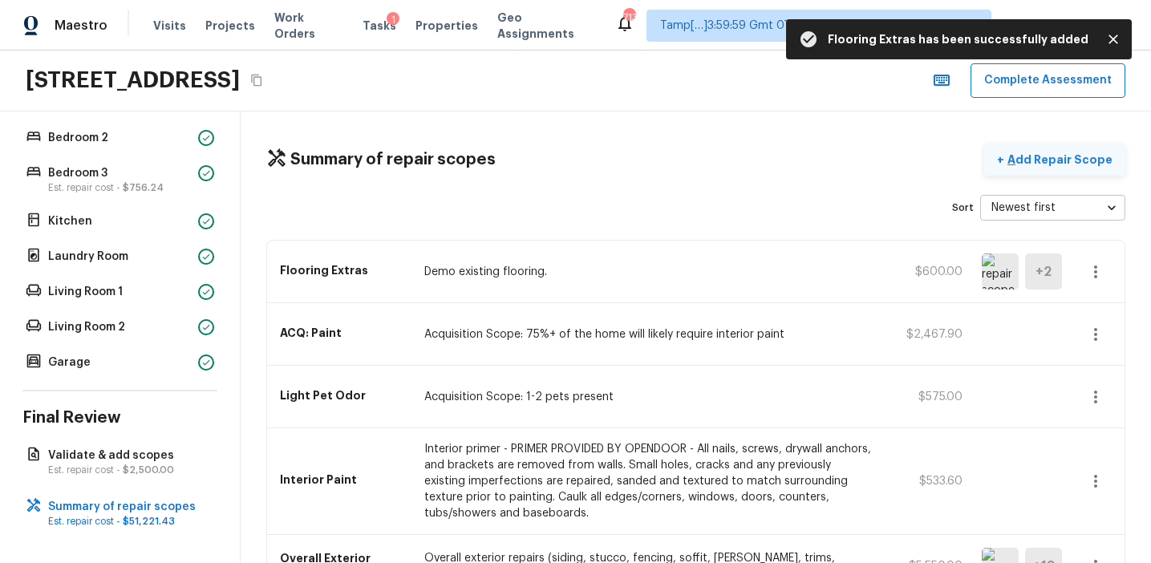
click at [1044, 162] on p "Add Repair Scope" at bounding box center [1058, 160] width 108 height 16
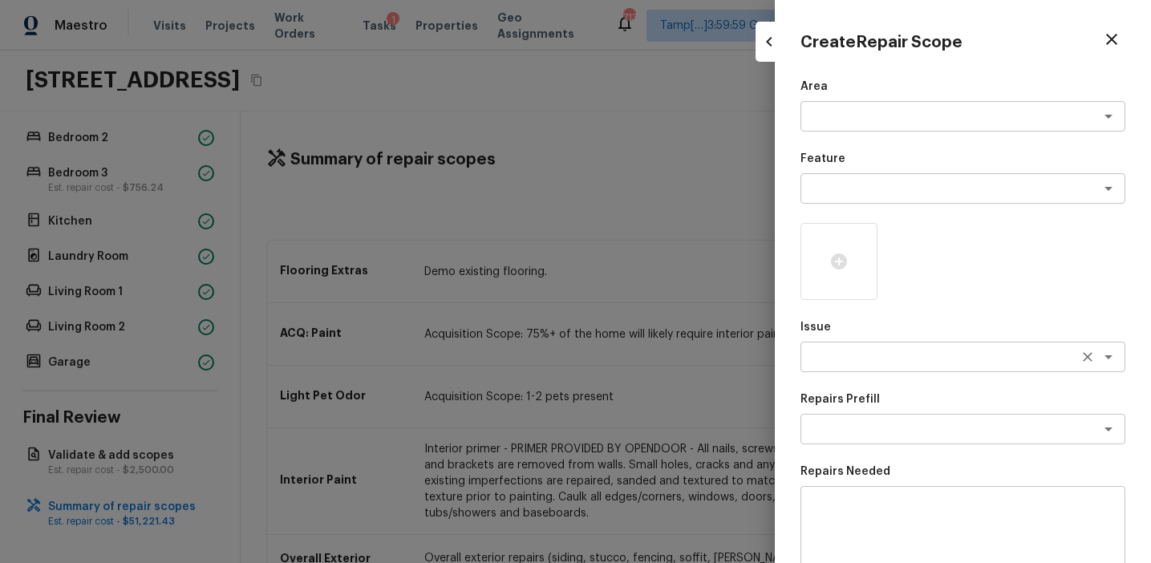
click at [840, 354] on textarea at bounding box center [940, 357] width 265 height 16
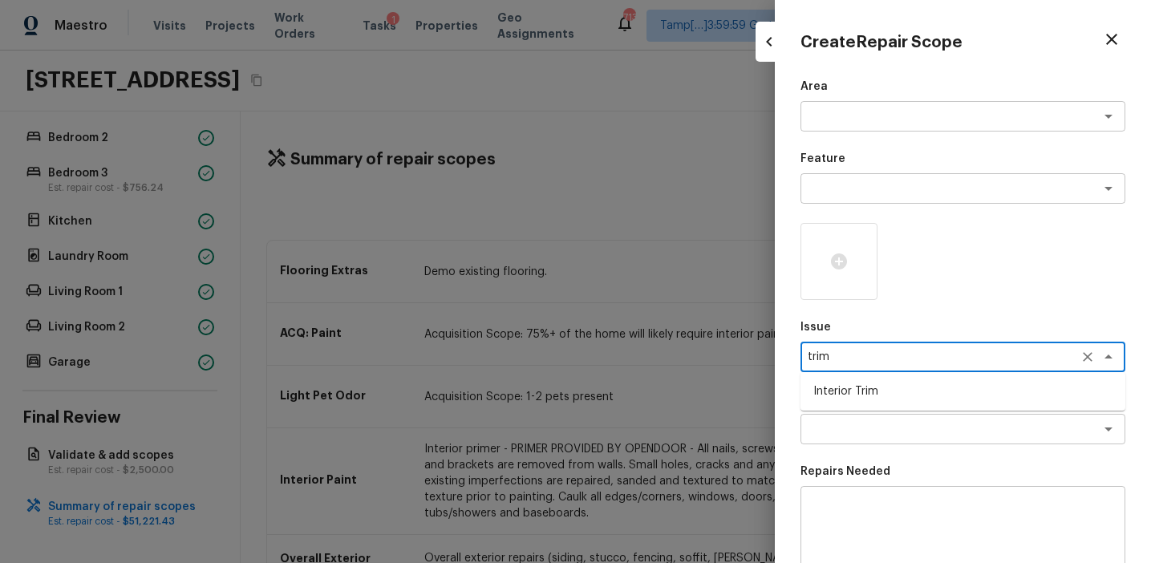
click at [889, 395] on li "Interior Trim" at bounding box center [962, 392] width 325 height 26
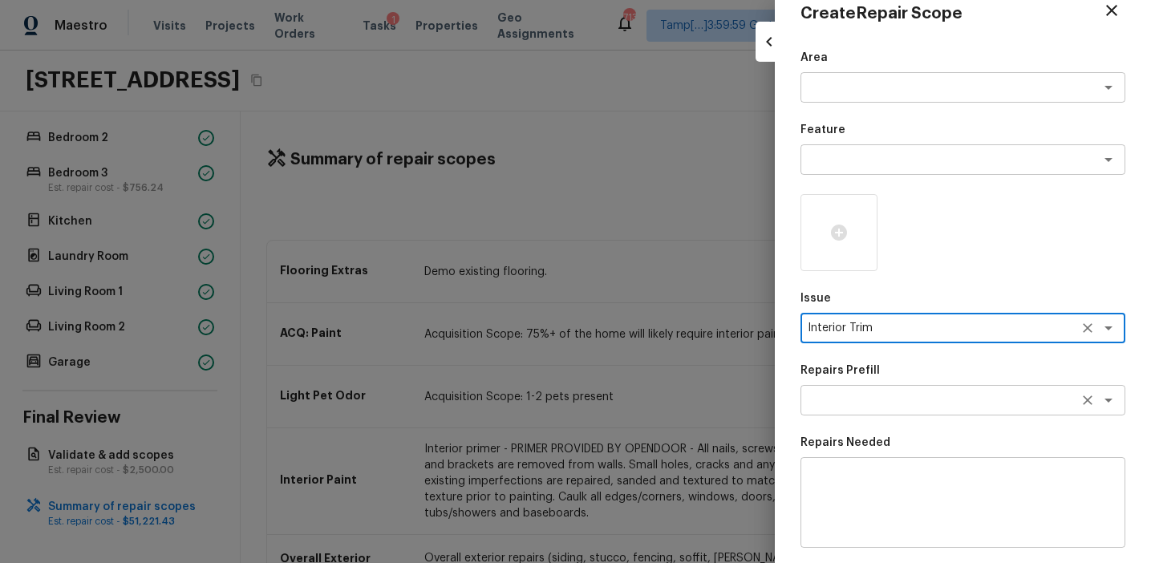
click at [867, 414] on div "x ​" at bounding box center [962, 400] width 325 height 30
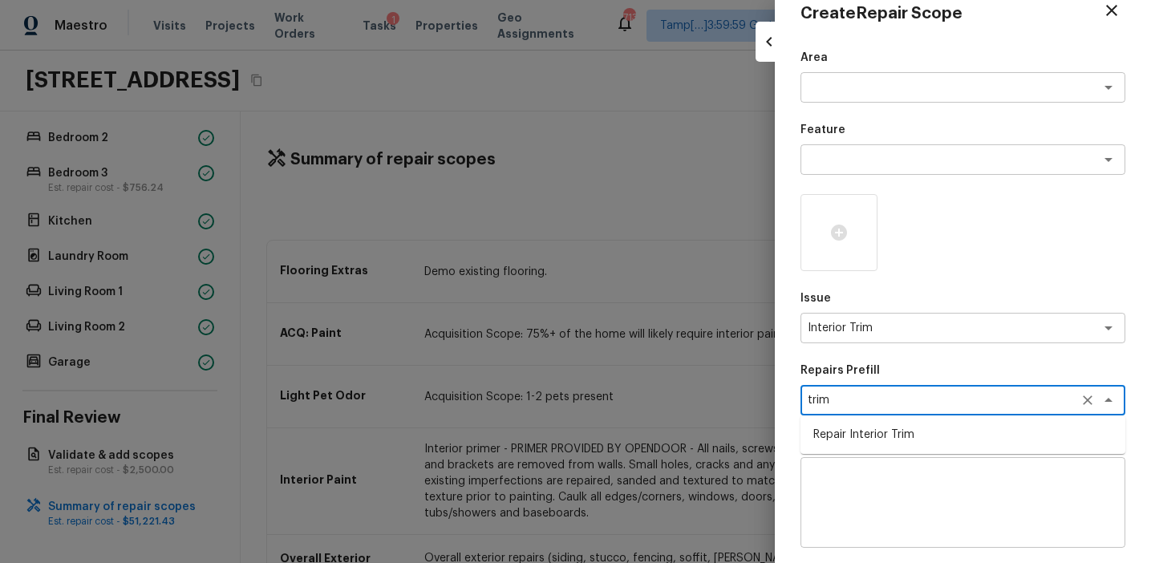
click at [889, 440] on li "Repair Interior Trim" at bounding box center [962, 435] width 325 height 26
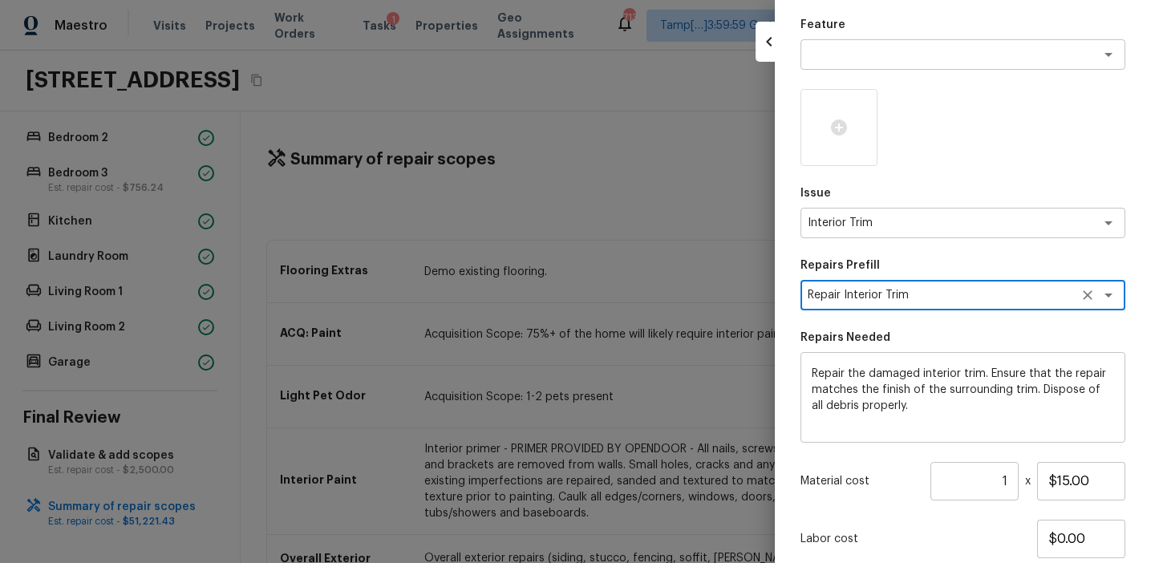
scroll to position [246, 0]
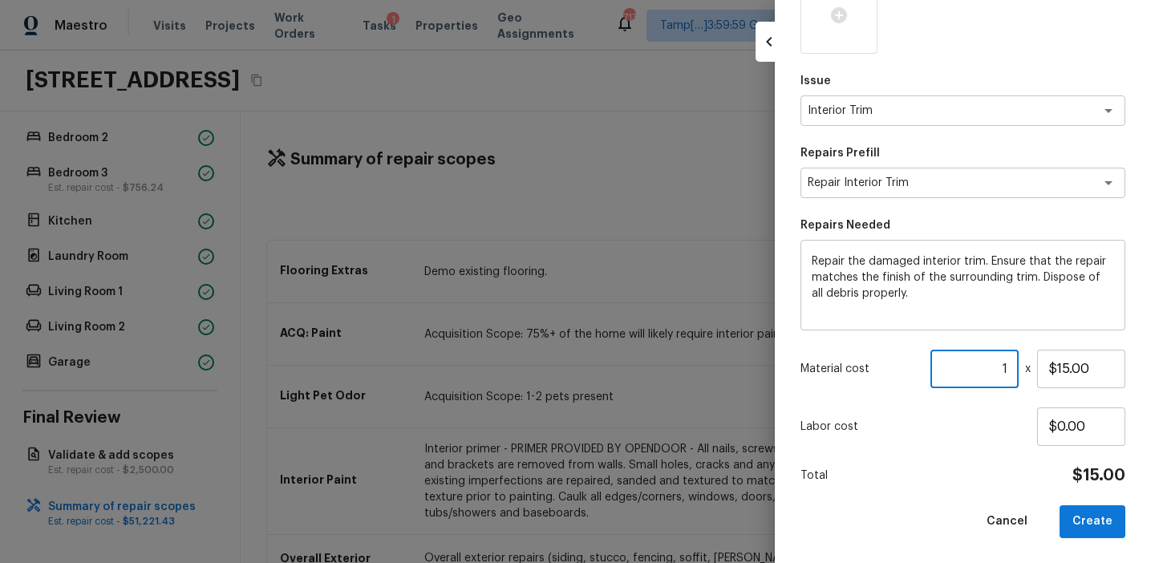
click at [1011, 367] on input "1" at bounding box center [974, 369] width 88 height 38
click at [1088, 515] on button "Create" at bounding box center [1092, 521] width 66 height 33
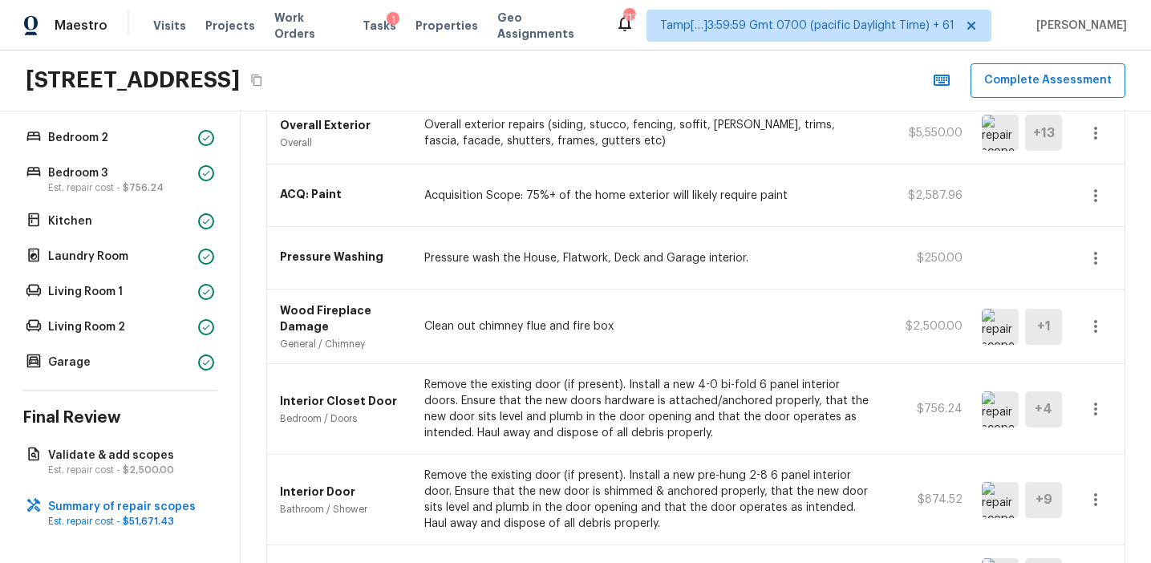
scroll to position [493, 0]
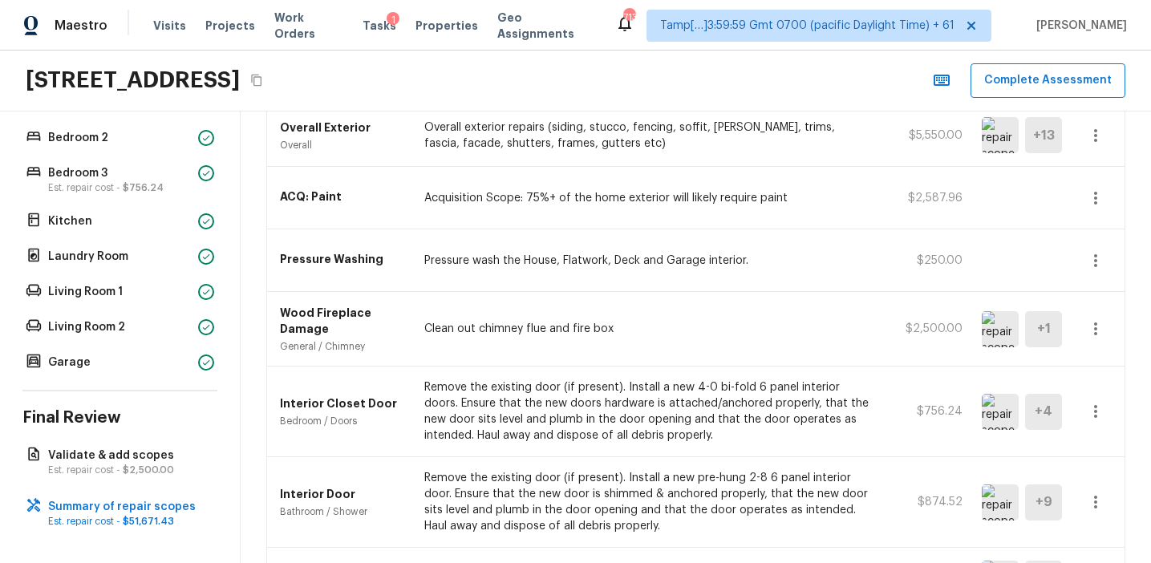
click at [1098, 499] on icon "button" at bounding box center [1095, 501] width 19 height 19
click at [1134, 492] on li "Edit" at bounding box center [1100, 472] width 75 height 48
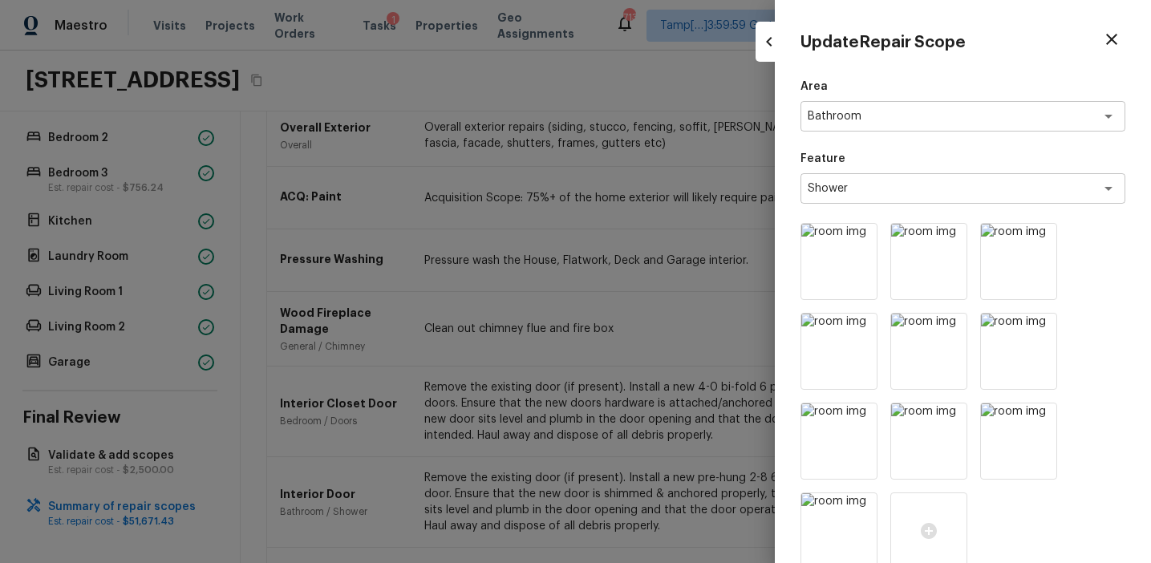
click at [729, 415] on div at bounding box center [575, 281] width 1151 height 563
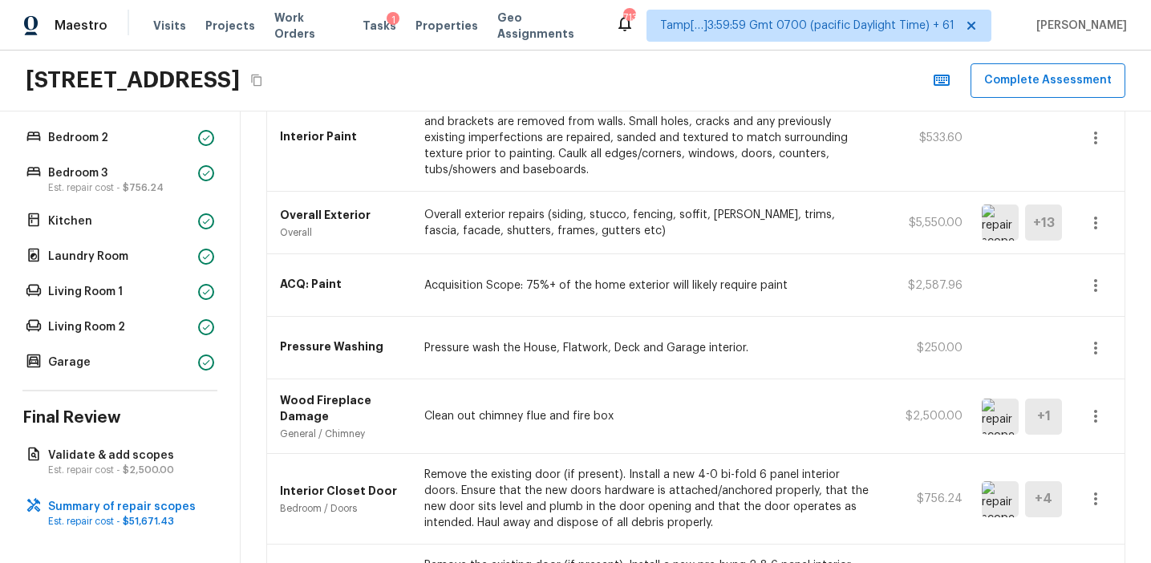
scroll to position [403, 0]
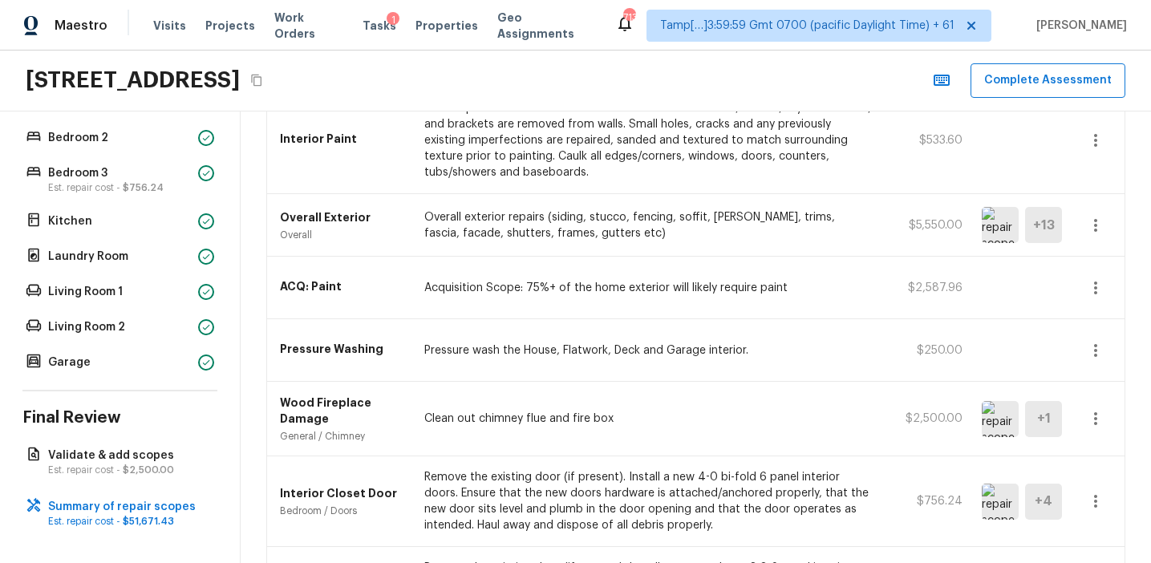
click at [994, 416] on img at bounding box center [1000, 419] width 37 height 36
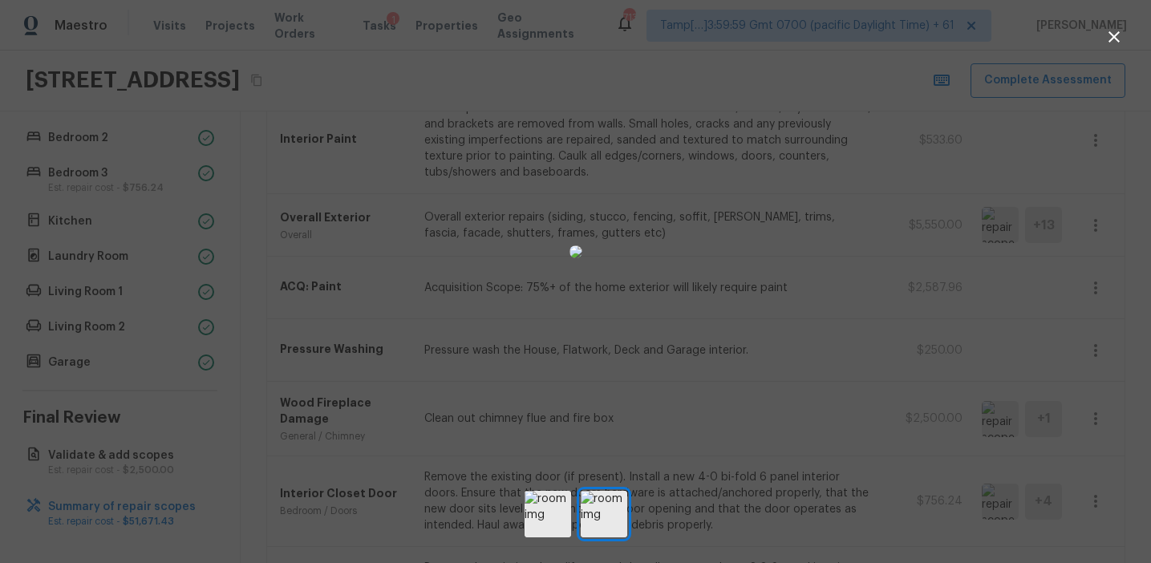
click at [1096, 275] on div at bounding box center [575, 252] width 1151 height 452
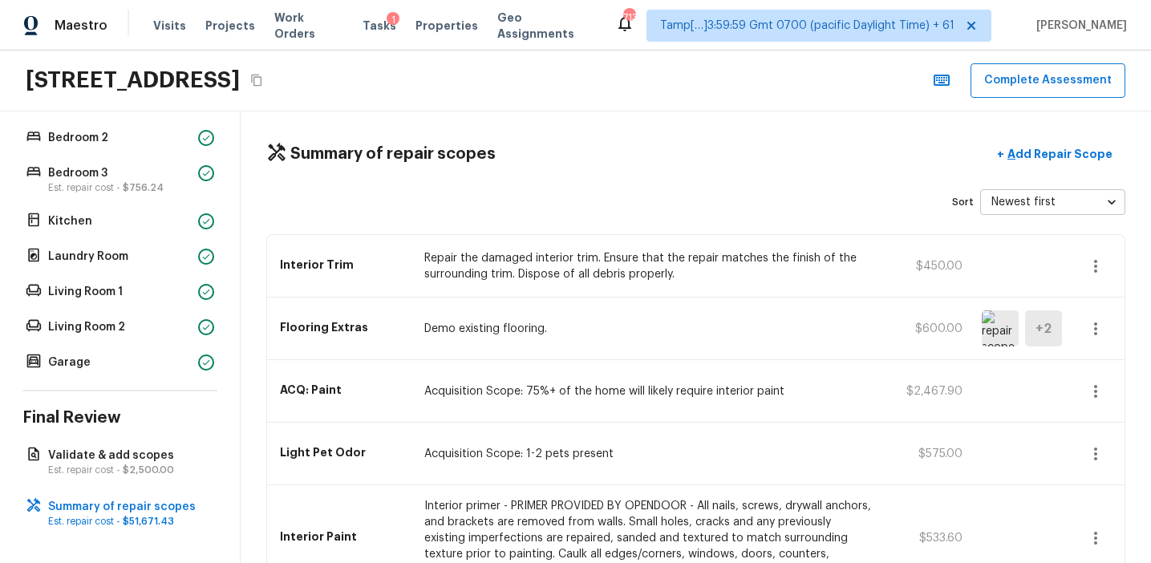
scroll to position [0, 0]
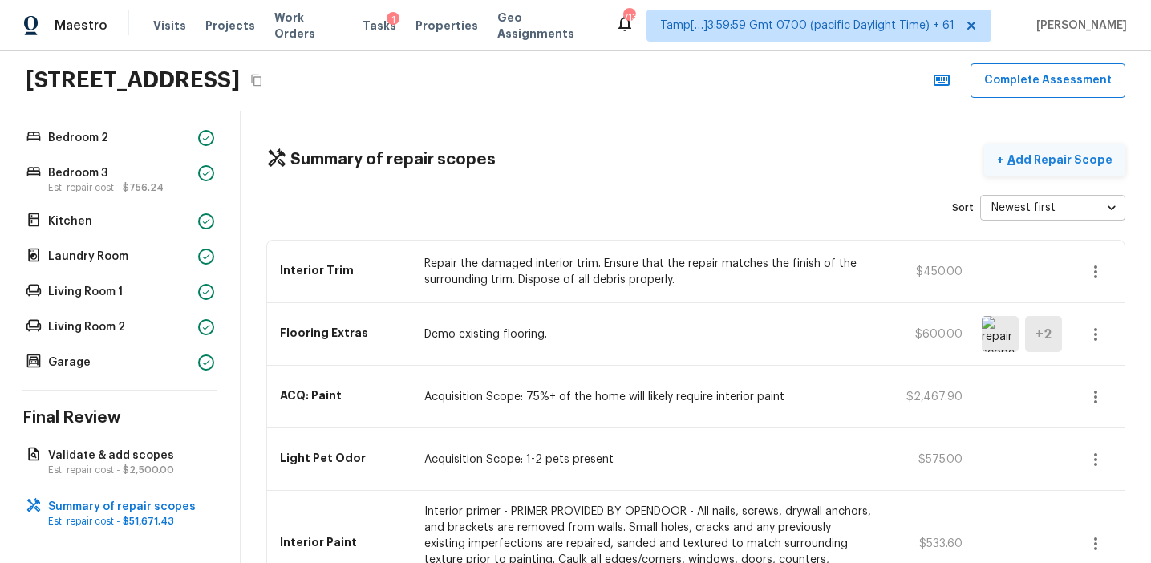
click at [1042, 155] on p "Add Repair Scope" at bounding box center [1058, 160] width 108 height 16
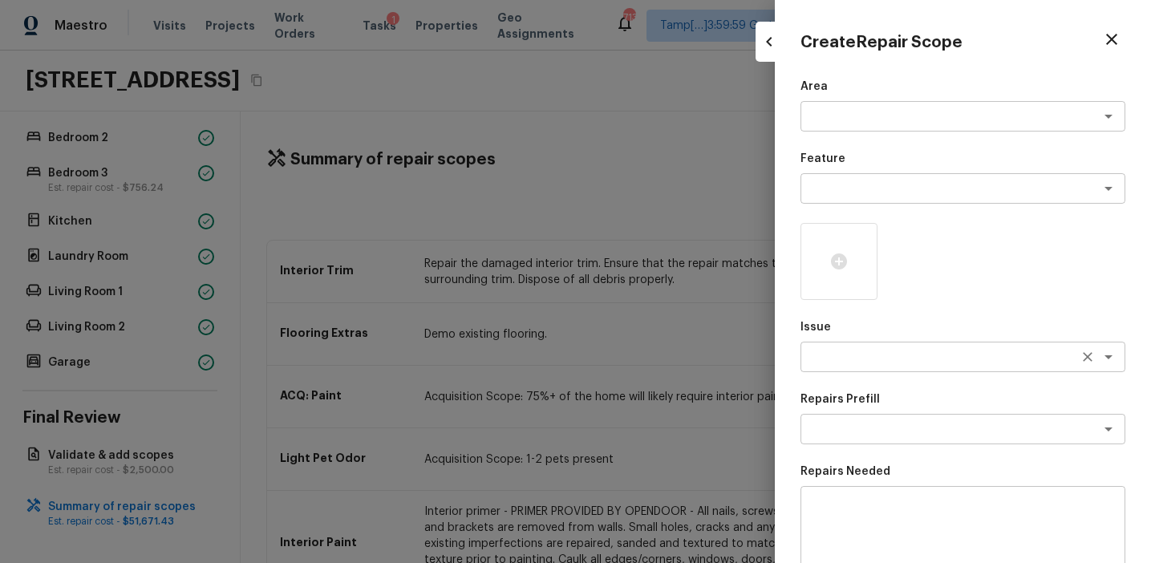
click at [844, 361] on textarea at bounding box center [940, 357] width 265 height 16
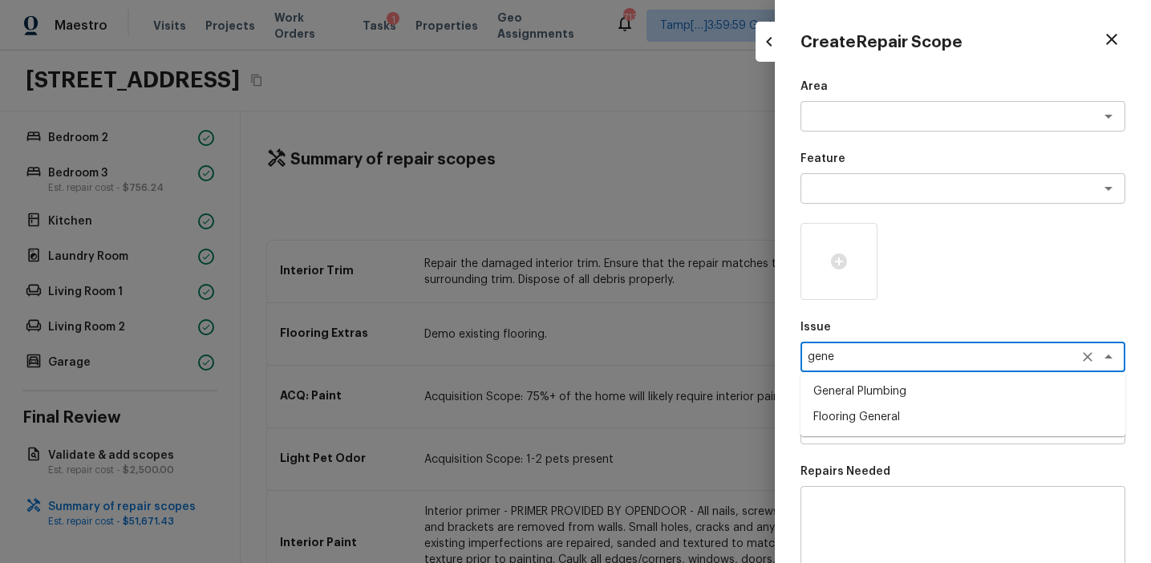
click at [875, 423] on li "Flooring General" at bounding box center [962, 417] width 325 height 26
click at [875, 423] on textarea at bounding box center [940, 429] width 265 height 16
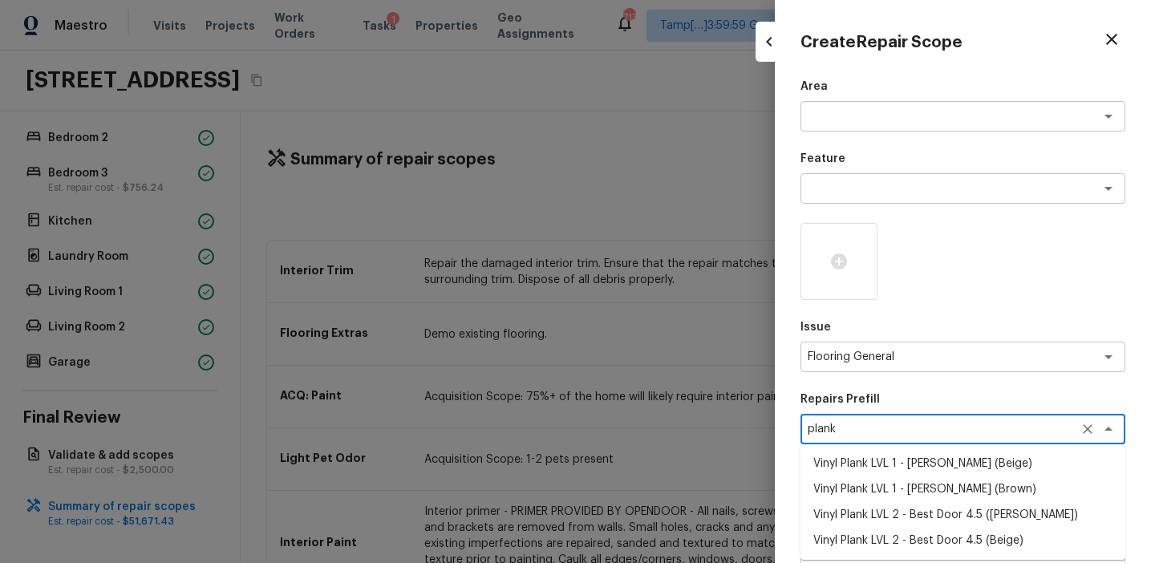
click at [900, 504] on li "Vinyl Plank LVL 2 - Best Door 4.5 ([PERSON_NAME])" at bounding box center [962, 515] width 325 height 26
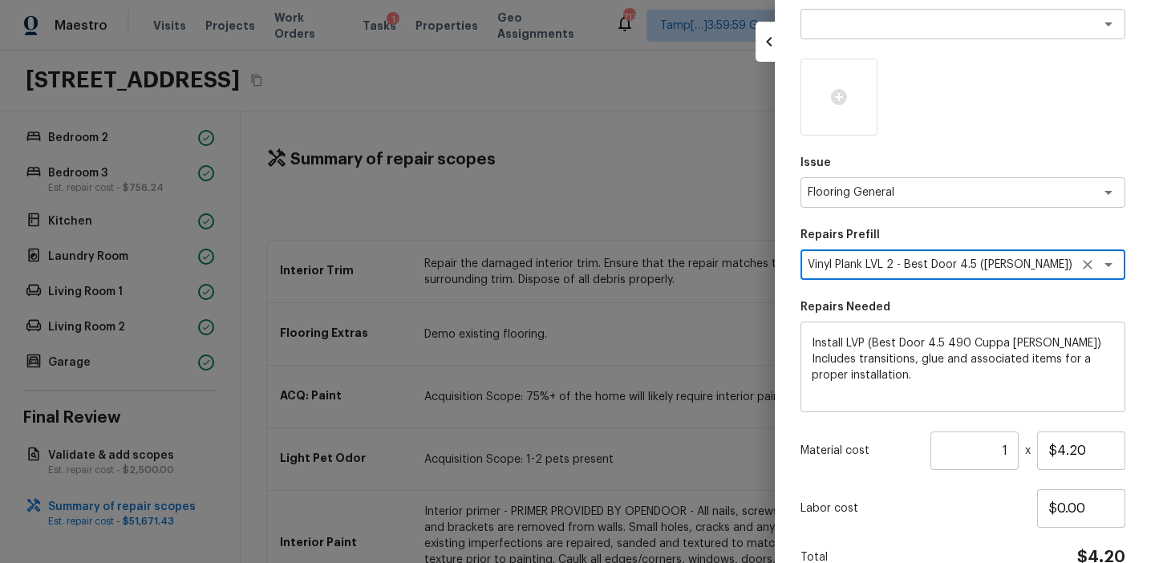
scroll to position [246, 0]
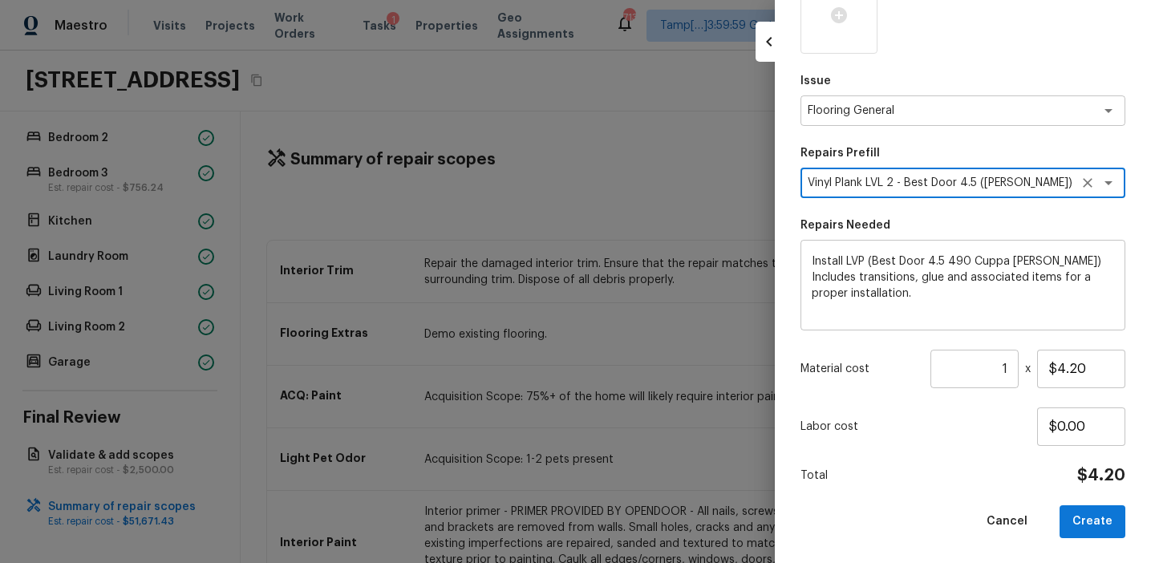
click at [1011, 366] on input "1" at bounding box center [974, 369] width 88 height 38
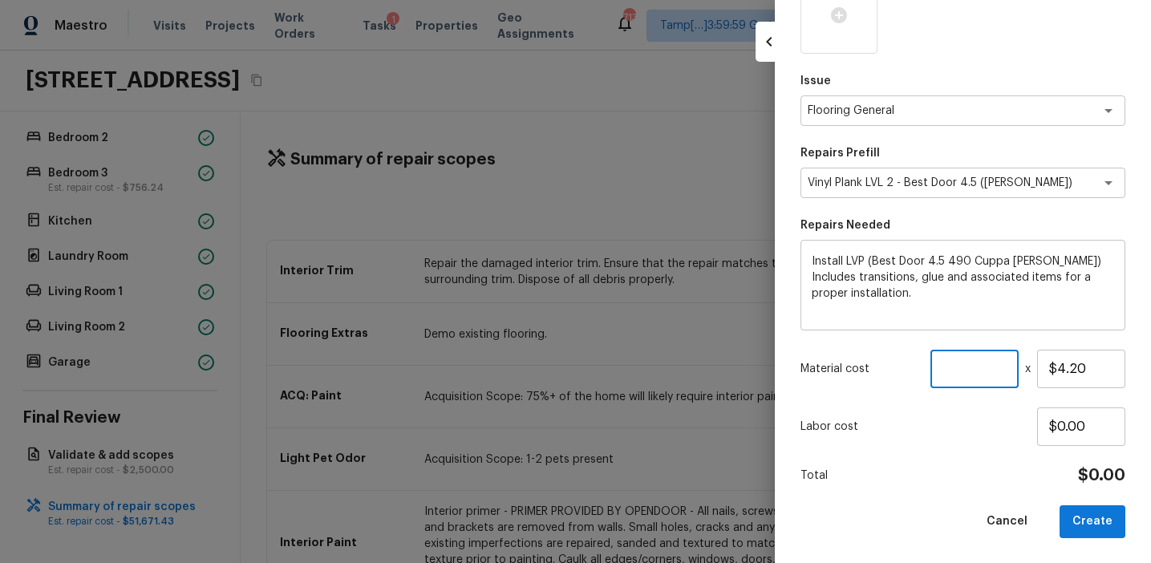
paste input "667"
click at [1098, 517] on button "Create" at bounding box center [1092, 521] width 66 height 33
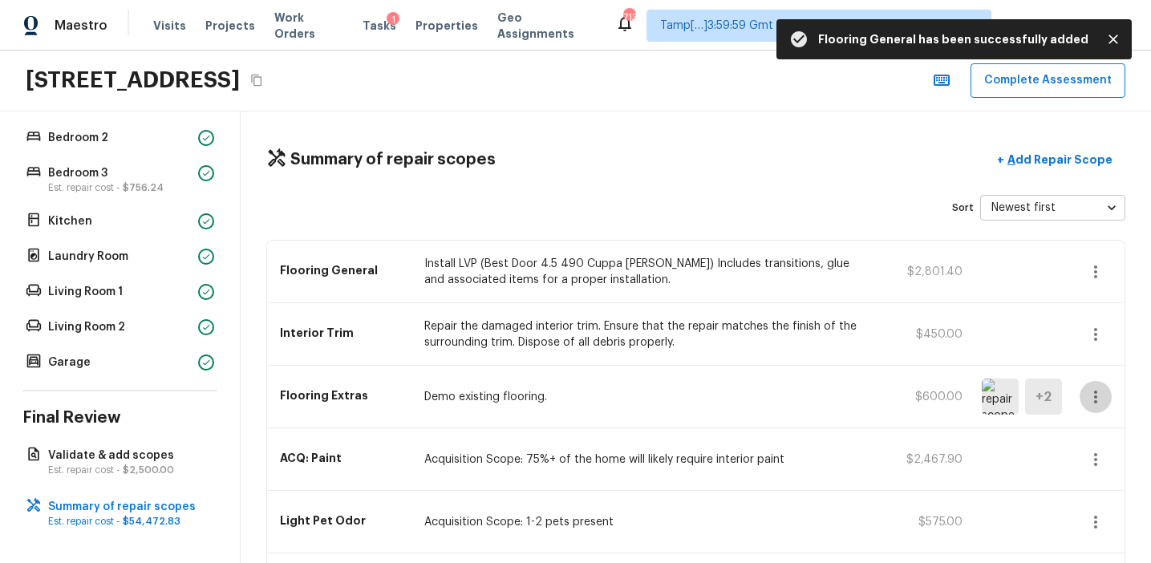
click at [1095, 393] on icon "button" at bounding box center [1095, 396] width 19 height 19
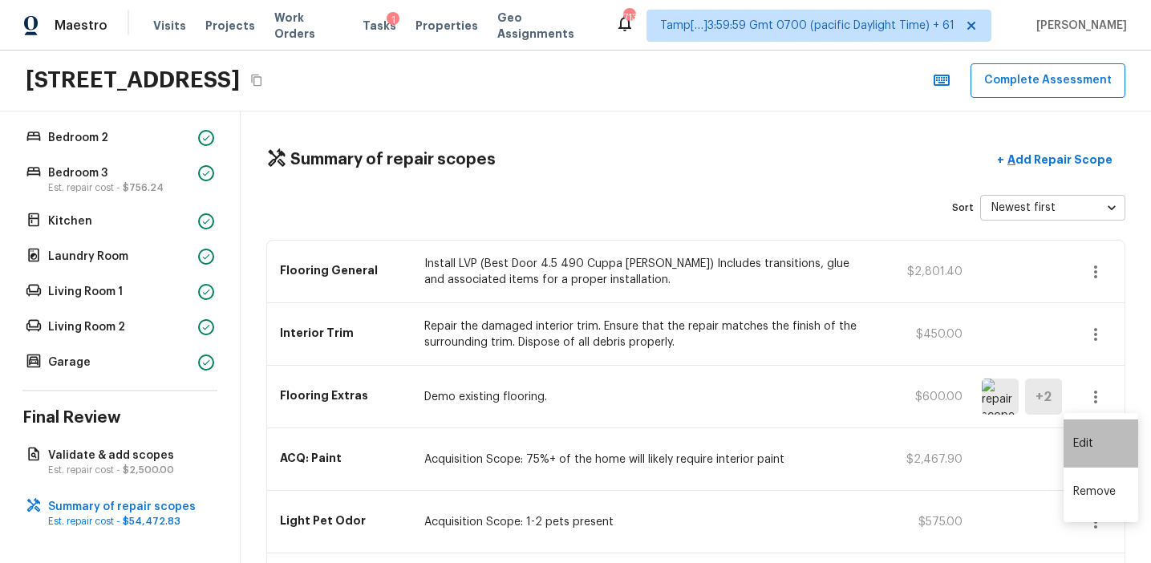
click at [1091, 433] on li "Edit" at bounding box center [1100, 443] width 75 height 48
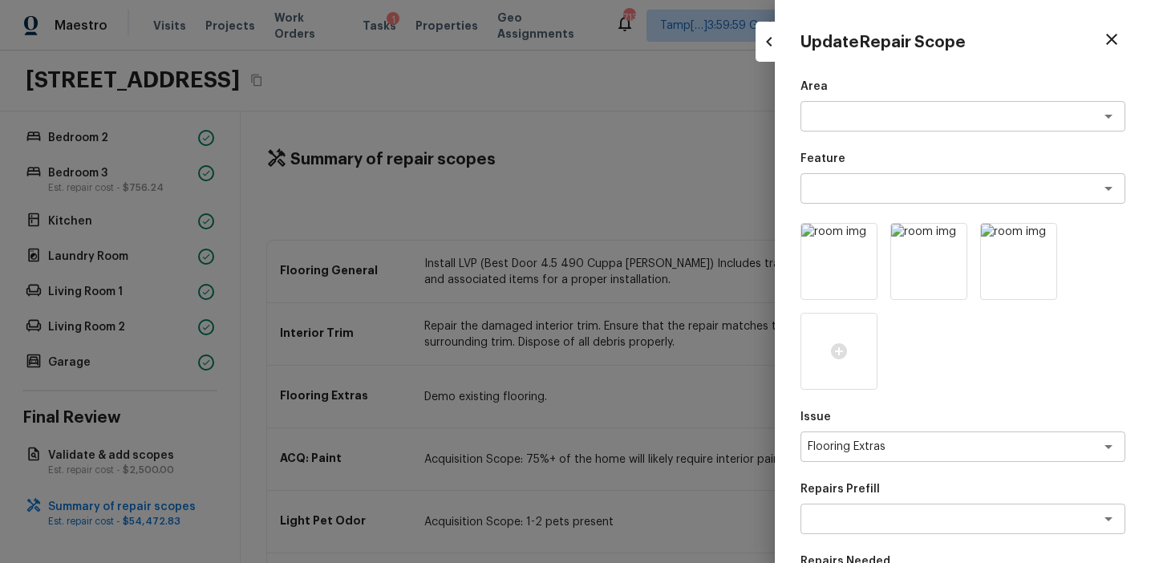
scroll to position [336, 0]
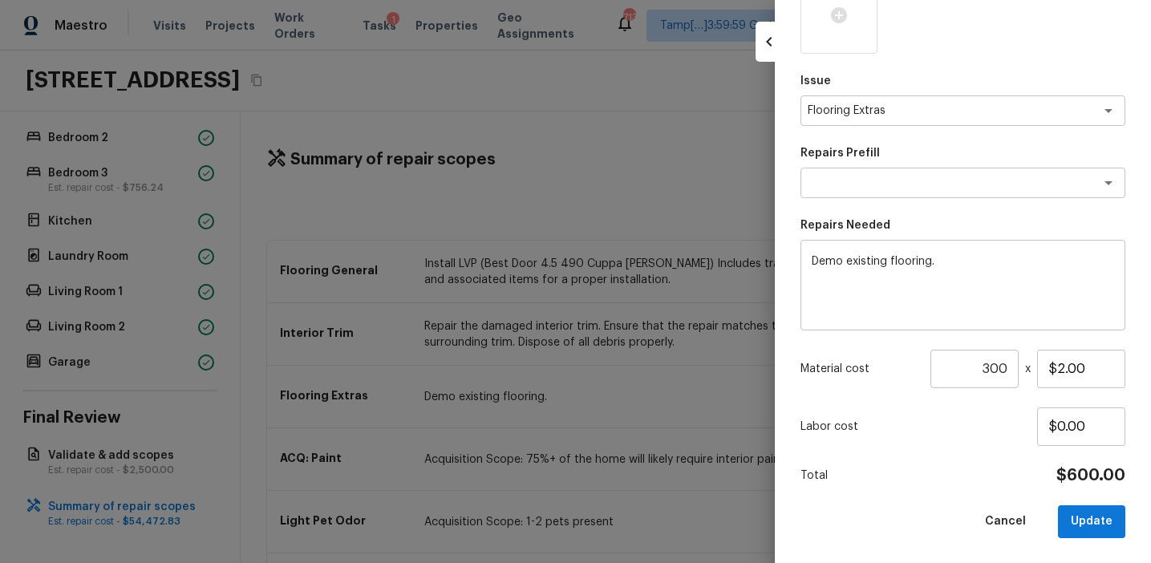
click at [994, 371] on input "300" at bounding box center [974, 369] width 88 height 38
paste input "667"
click at [1084, 529] on button "Update" at bounding box center [1091, 521] width 67 height 33
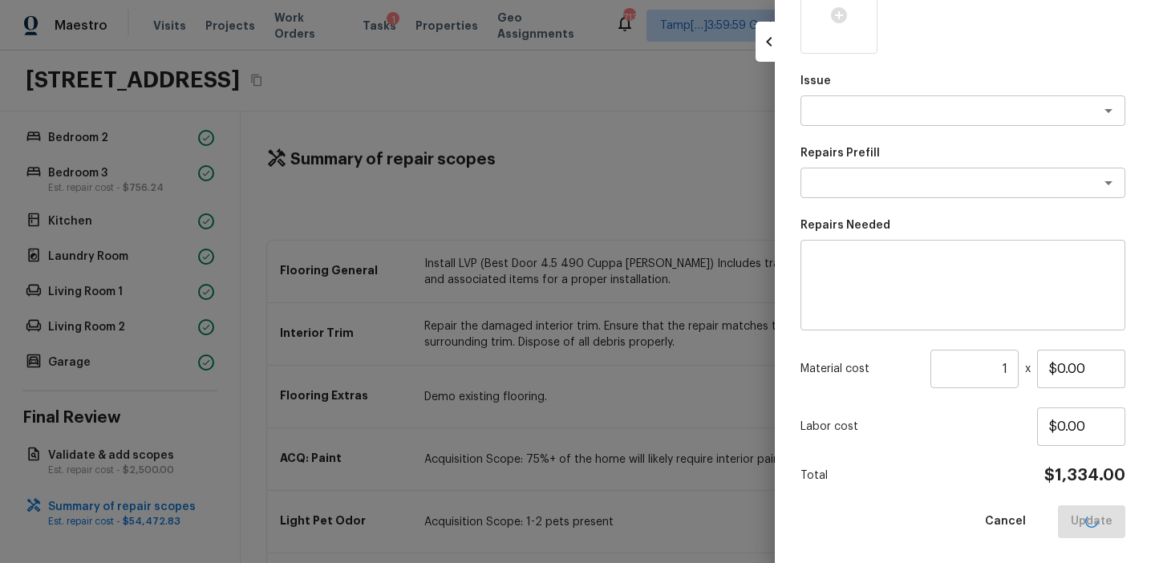
scroll to position [246, 0]
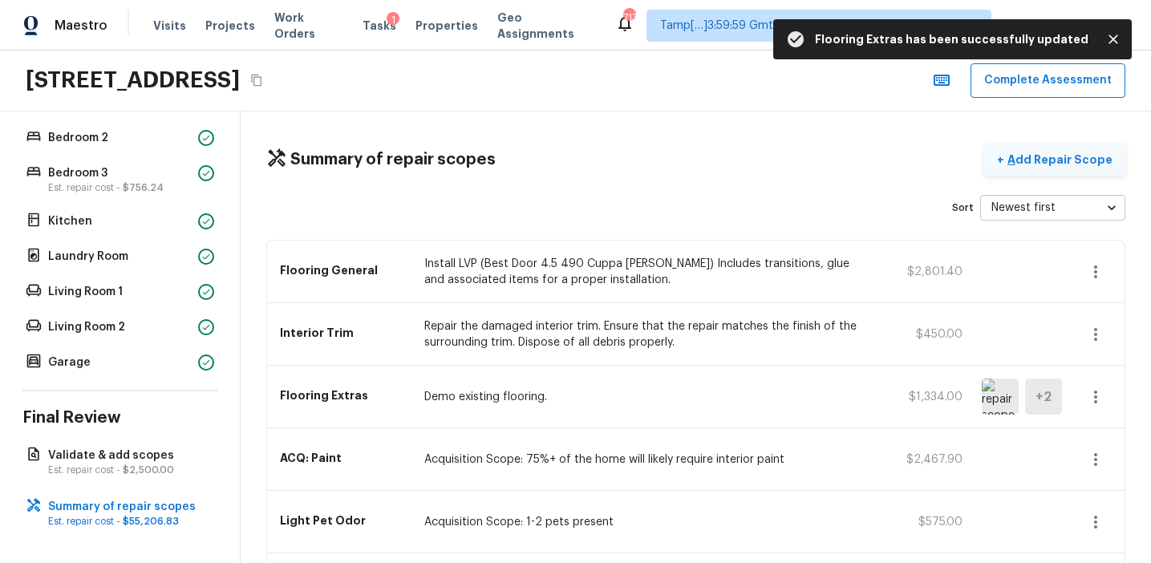
click at [1043, 159] on p "Add Repair Scope" at bounding box center [1058, 160] width 108 height 16
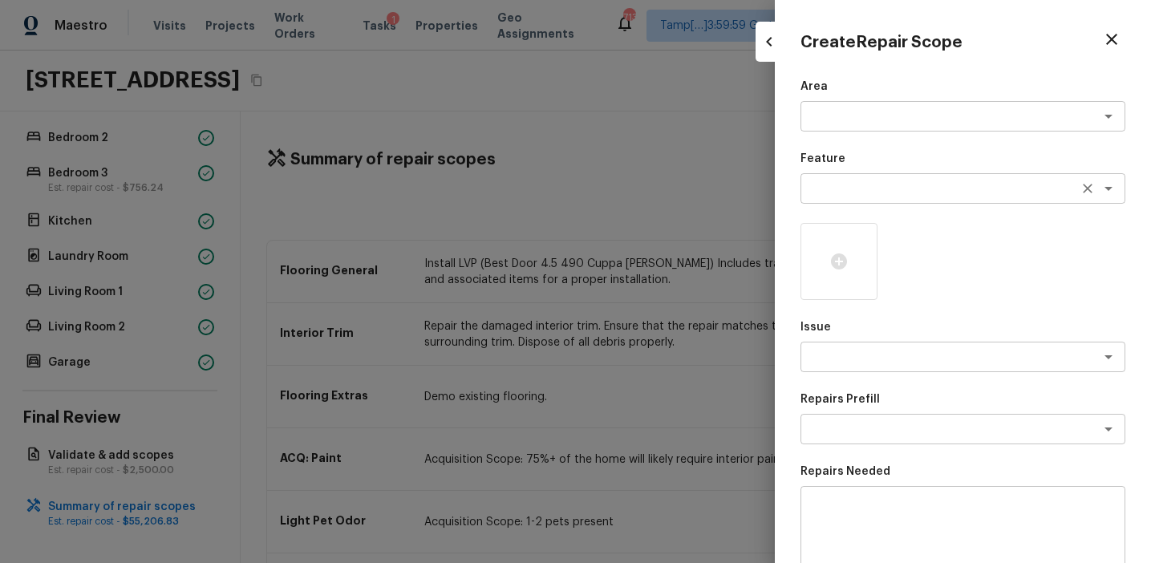
click at [840, 196] on div "x ​" at bounding box center [962, 188] width 325 height 30
click at [781, 399] on div "Create Repair Scope Area x ​ Feature x ​ Issue x ​ Repairs Prefill x ​ Repairs …" at bounding box center [963, 281] width 376 height 563
click at [844, 367] on div "x ​" at bounding box center [962, 357] width 325 height 30
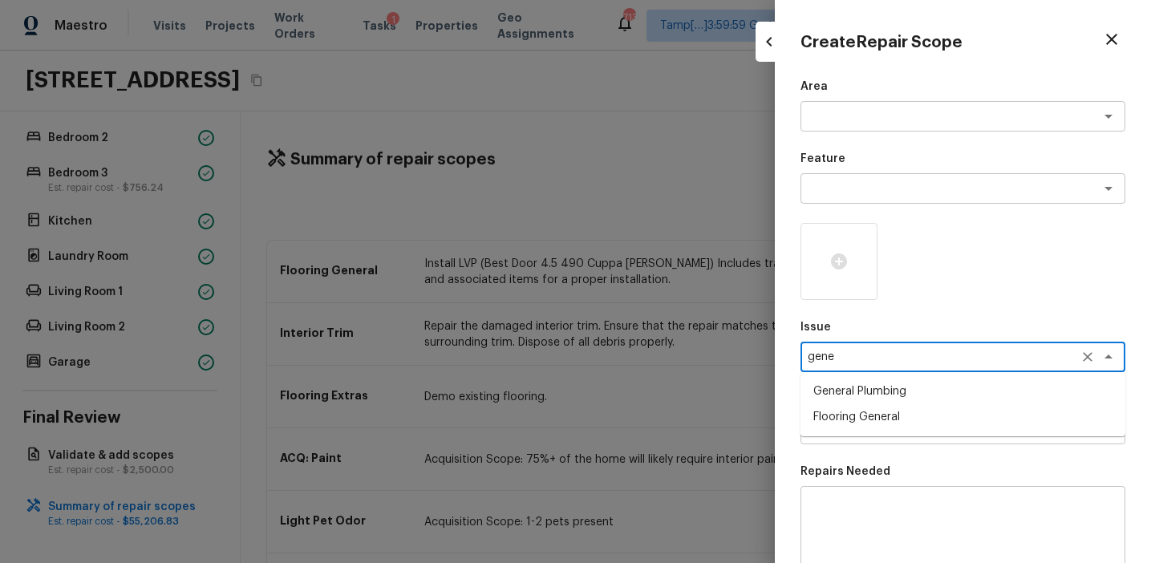
click at [864, 390] on li "General Plumbing" at bounding box center [962, 392] width 325 height 26
click at [1092, 355] on icon "Clear" at bounding box center [1087, 357] width 16 height 16
click at [954, 421] on li "Flooring General" at bounding box center [962, 417] width 325 height 26
click at [920, 423] on textarea at bounding box center [940, 429] width 265 height 16
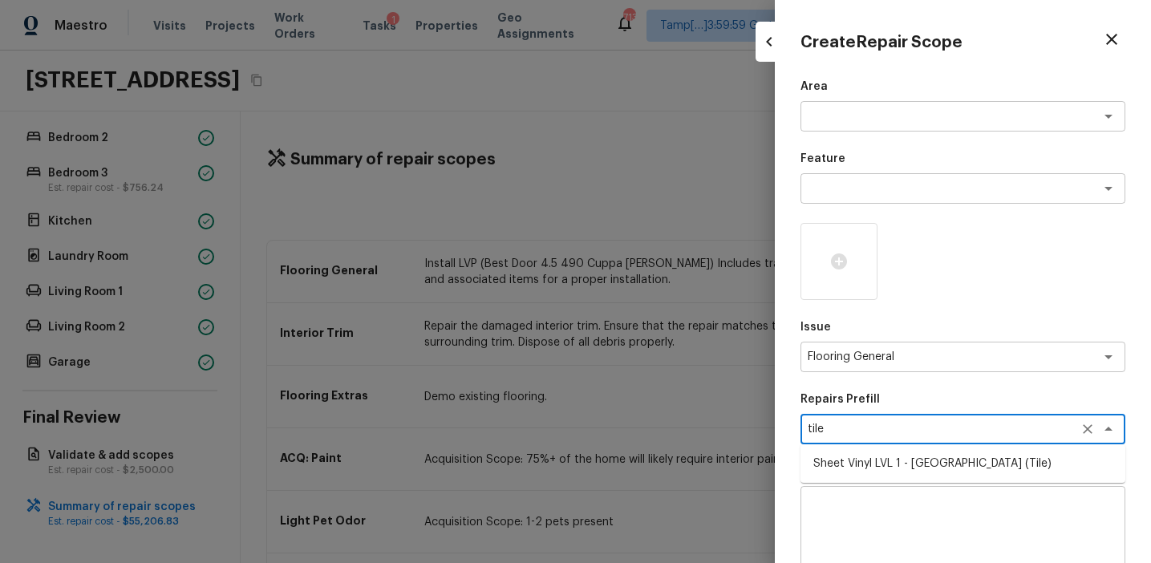
click at [919, 460] on li "Sheet Vinyl LVL 1 - [GEOGRAPHIC_DATA] (Tile)" at bounding box center [962, 464] width 325 height 26
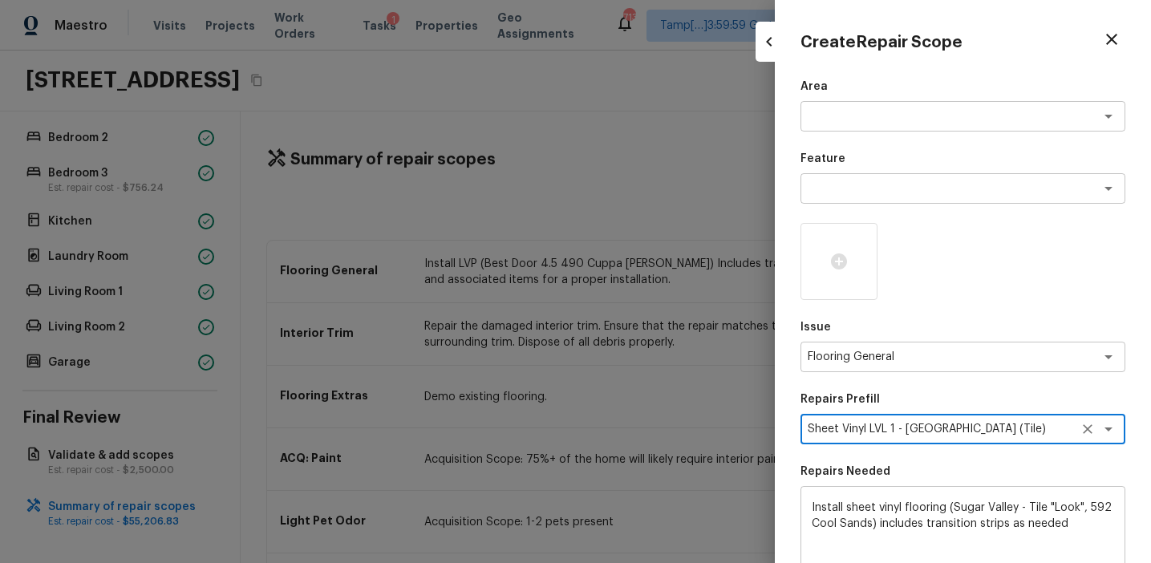
scroll to position [241, 0]
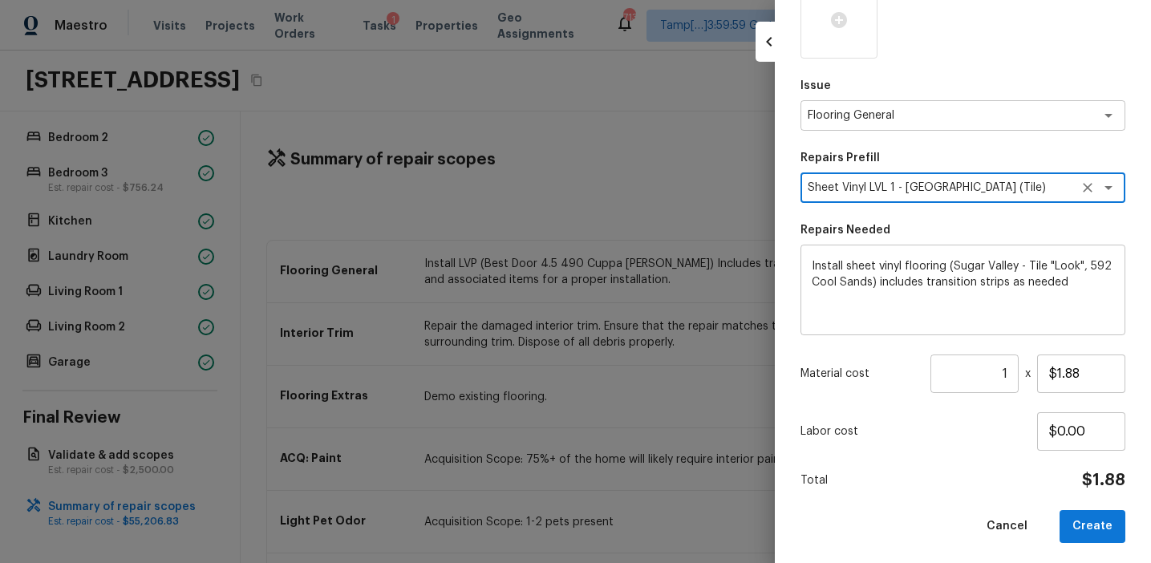
click at [1012, 371] on input "1" at bounding box center [974, 373] width 88 height 38
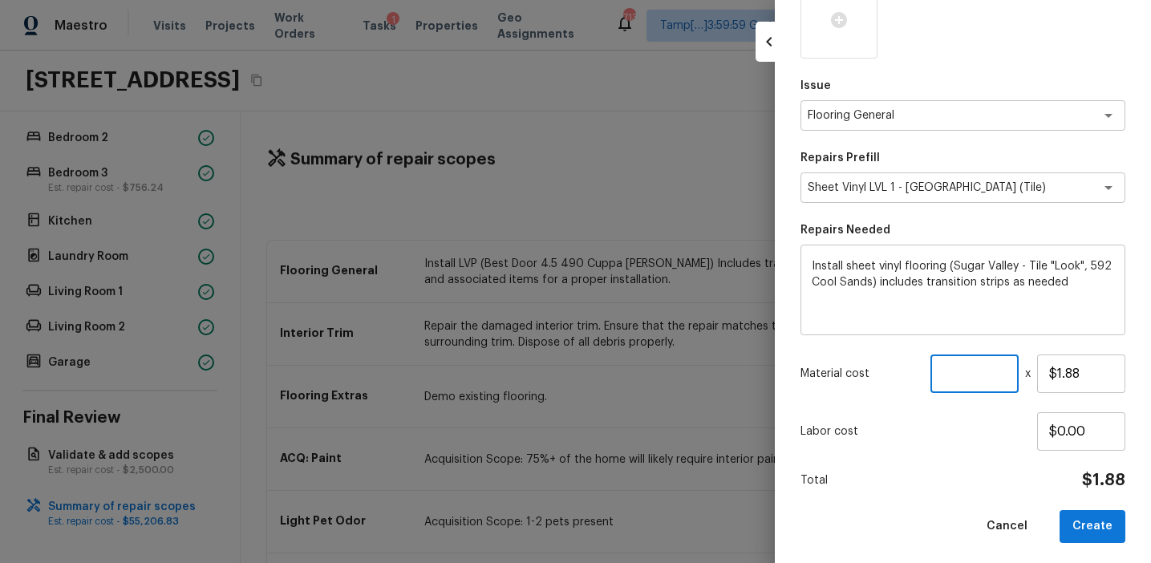
paste input "667"
click at [1092, 524] on button "Create" at bounding box center [1092, 526] width 66 height 33
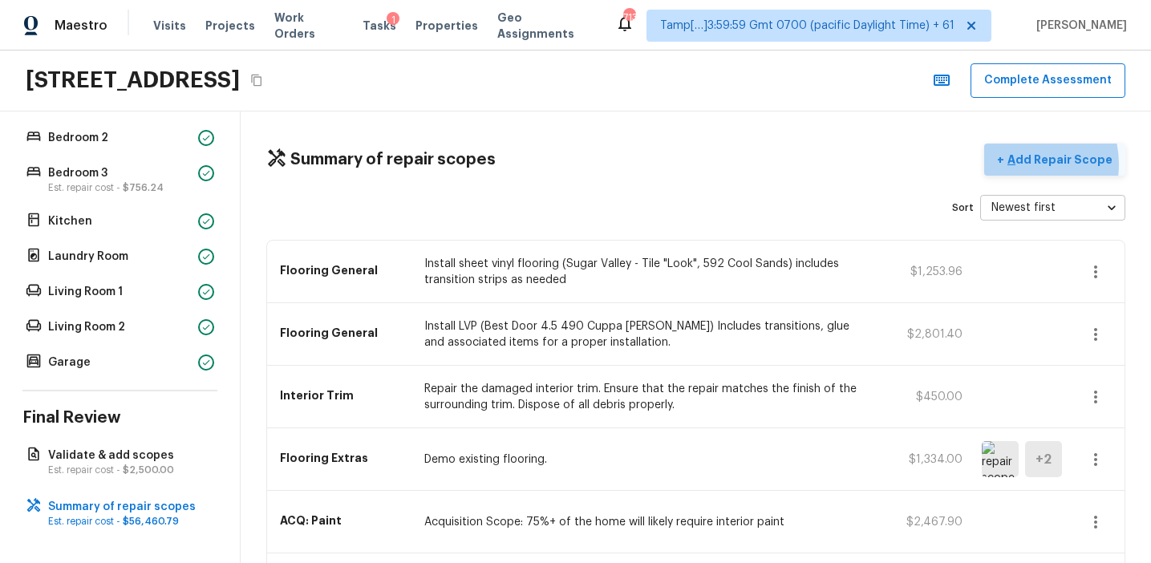
click at [1026, 164] on p "Add Repair Scope" at bounding box center [1058, 160] width 108 height 16
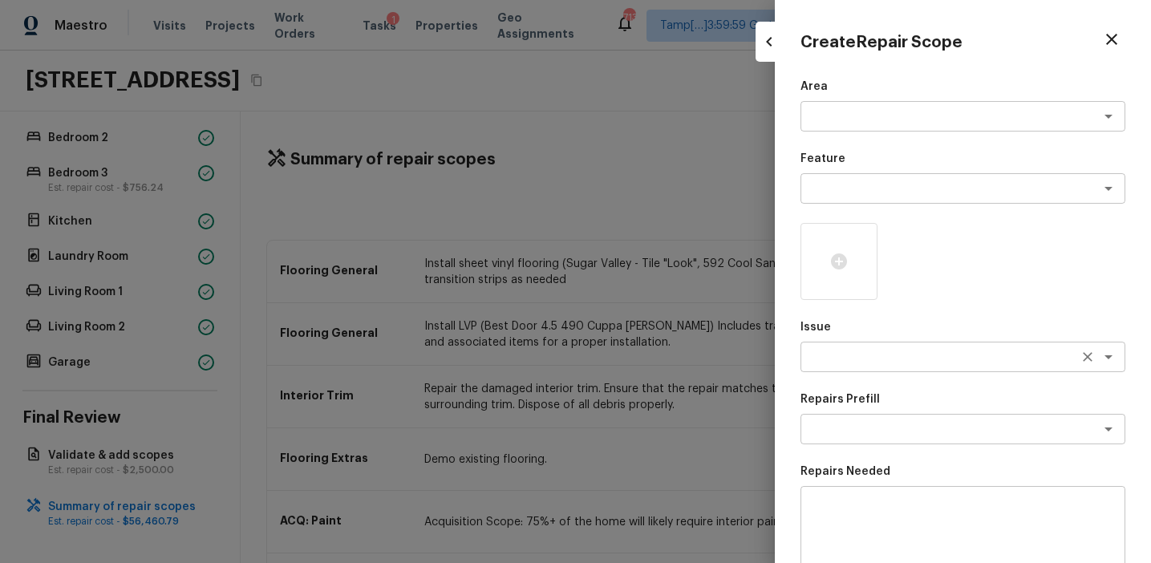
click at [853, 367] on div "x ​" at bounding box center [962, 357] width 325 height 30
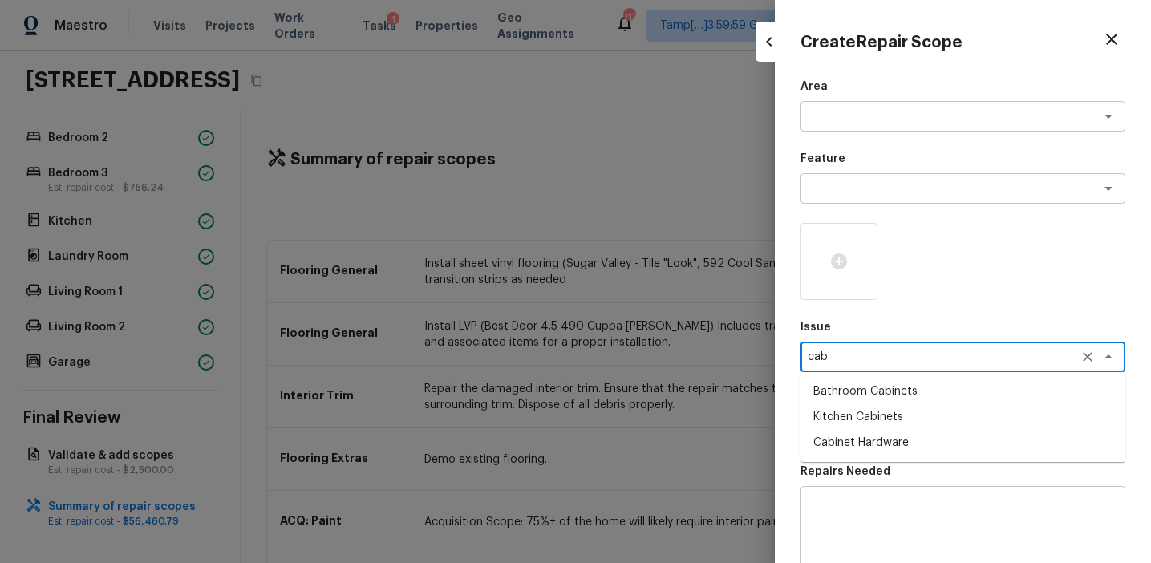
click at [877, 443] on li "Cabinet Hardware" at bounding box center [962, 443] width 325 height 26
click at [880, 204] on div "Area x ​ Feature x ​ Issue Cabinet Hardware x ​ Repairs Prefill x ​ Repairs Nee…" at bounding box center [962, 432] width 325 height 706
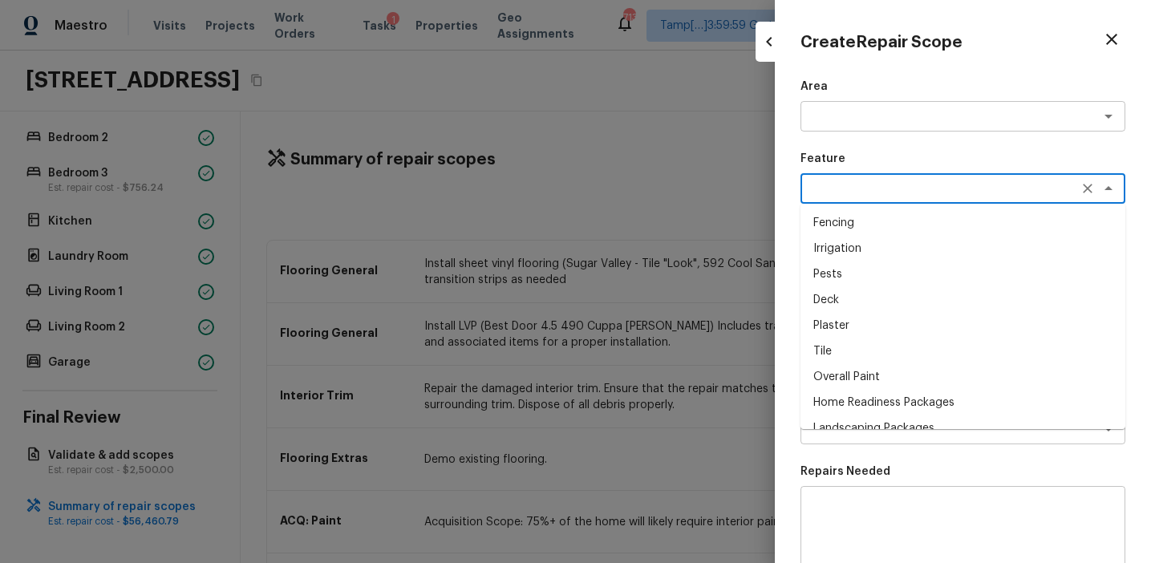
click at [870, 184] on textarea at bounding box center [940, 188] width 265 height 16
click at [893, 230] on li "Cabinets" at bounding box center [962, 223] width 325 height 26
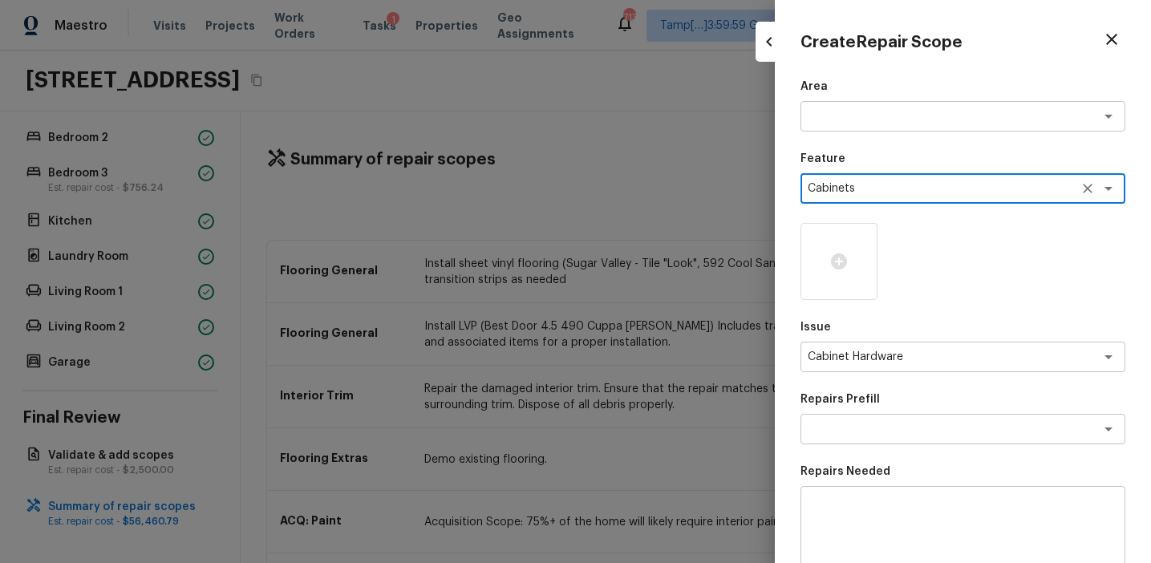
click at [838, 185] on textarea "Cabinets" at bounding box center [940, 188] width 265 height 16
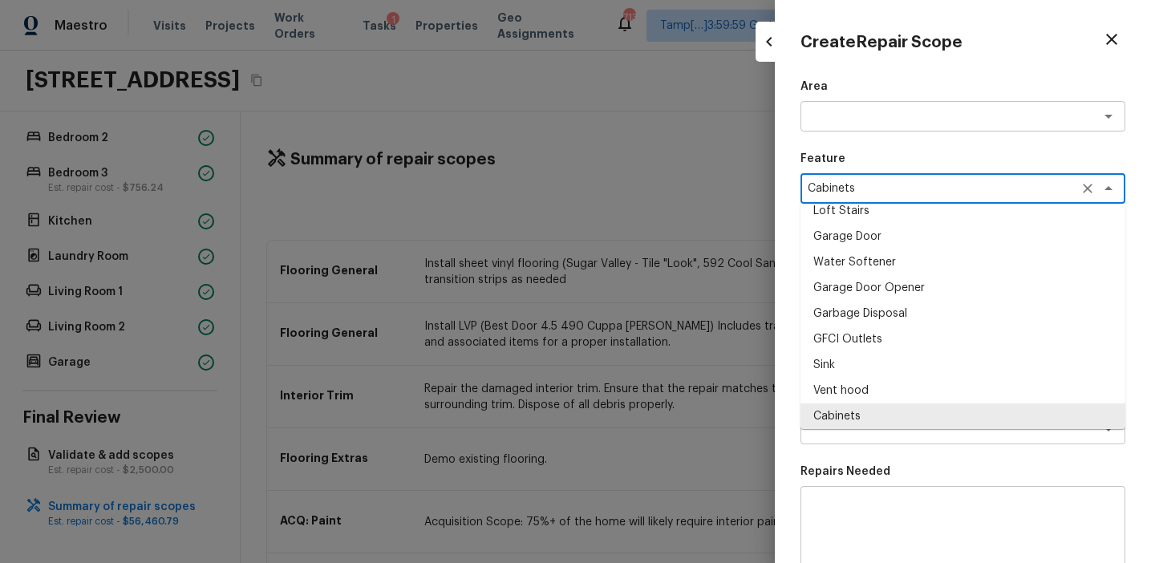
click at [865, 498] on div "x ​" at bounding box center [962, 531] width 325 height 91
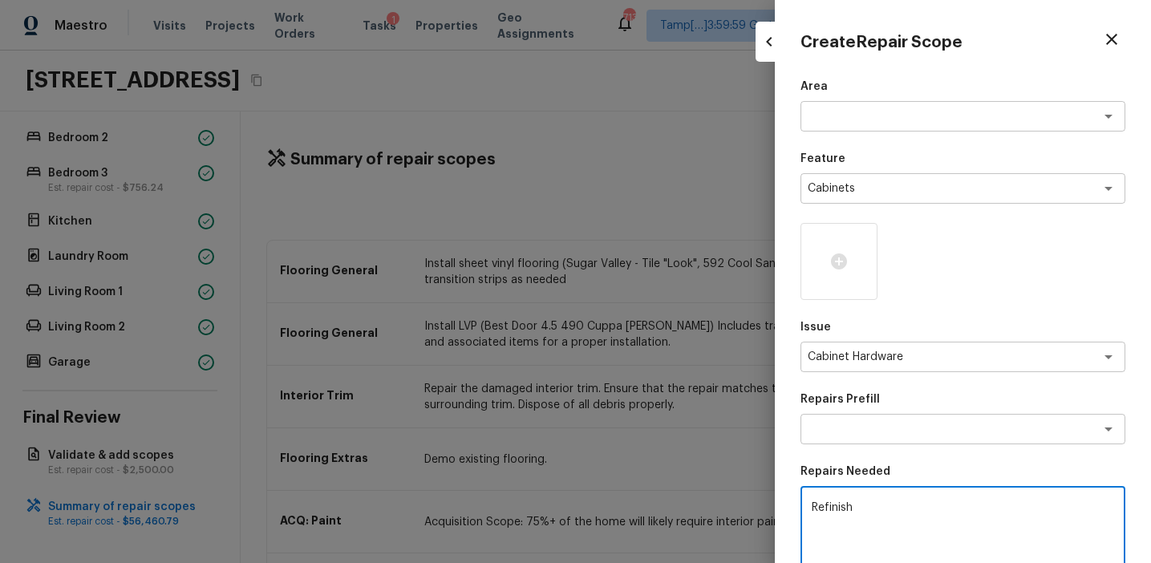
paste textarea "Cabinets"
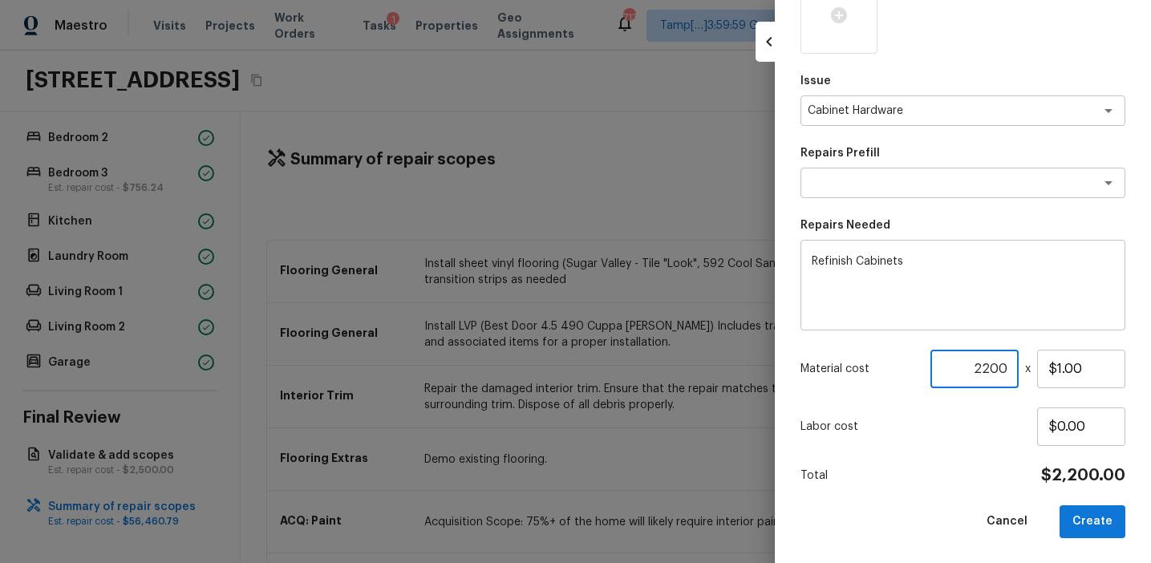
click at [998, 369] on input "2200" at bounding box center [974, 369] width 88 height 38
click at [1096, 520] on button "Create" at bounding box center [1092, 521] width 66 height 33
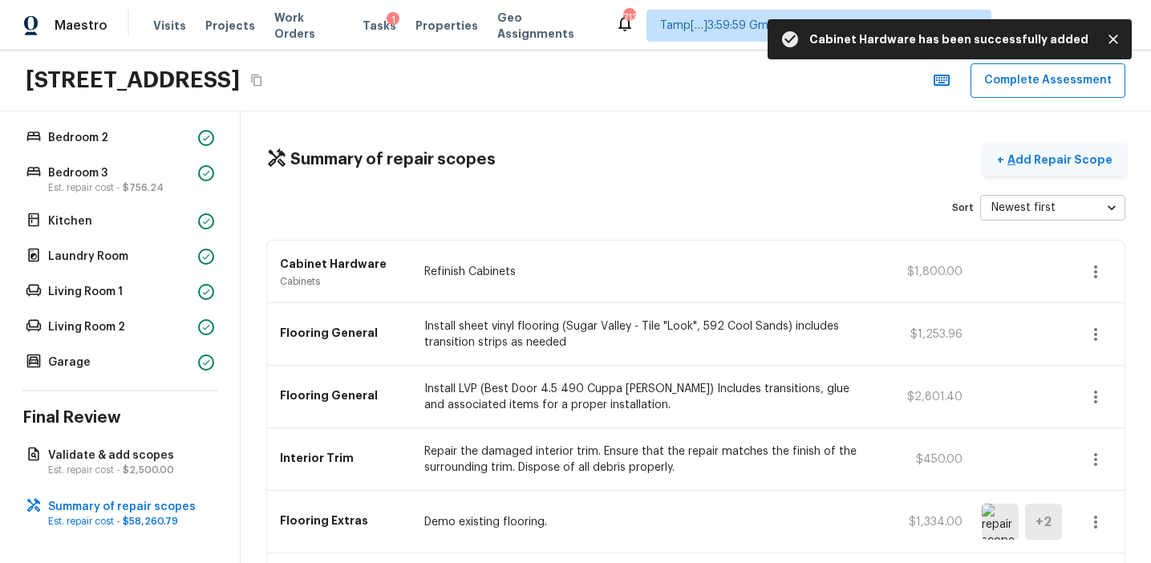
click at [1027, 160] on p "Add Repair Scope" at bounding box center [1058, 160] width 108 height 16
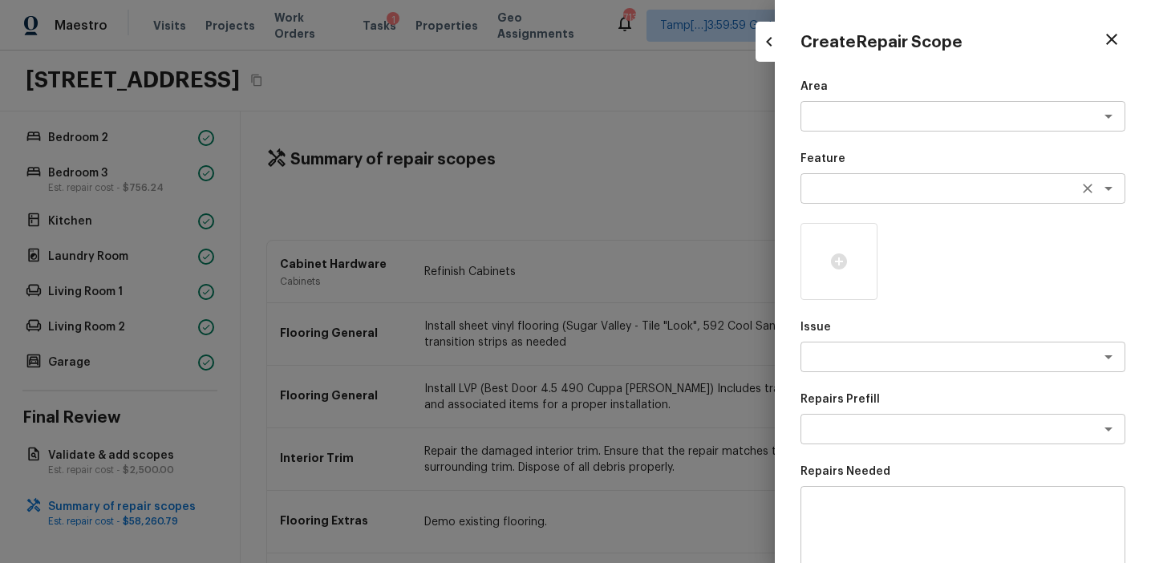
click at [859, 195] on textarea at bounding box center [940, 188] width 265 height 16
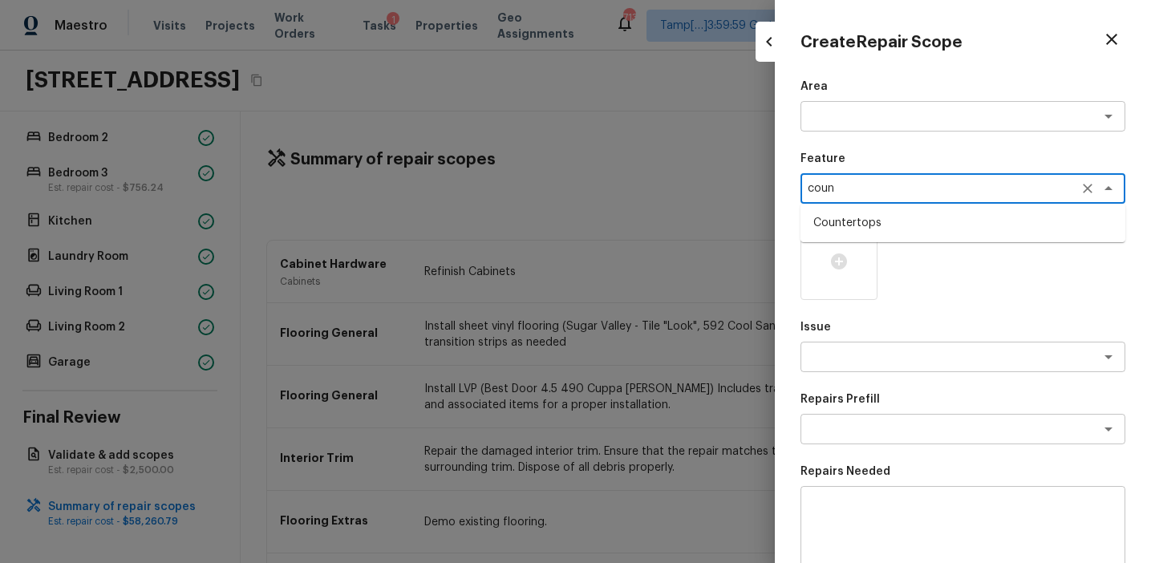
click at [873, 215] on li "Countertops" at bounding box center [962, 223] width 325 height 26
click at [841, 188] on textarea "Countertops" at bounding box center [940, 188] width 265 height 16
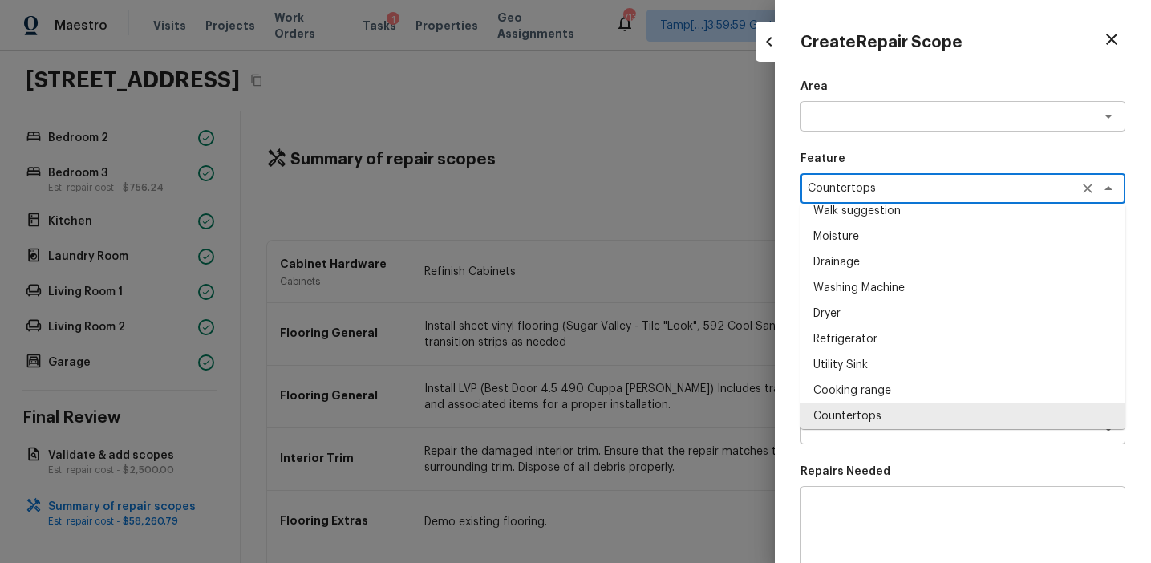
click at [841, 188] on textarea "Countertops" at bounding box center [940, 188] width 265 height 16
click at [840, 451] on div "Area x ​ Feature Countertops x ​ Fencing Irrigation Pests Deck Plaster Tile Ove…" at bounding box center [962, 432] width 325 height 706
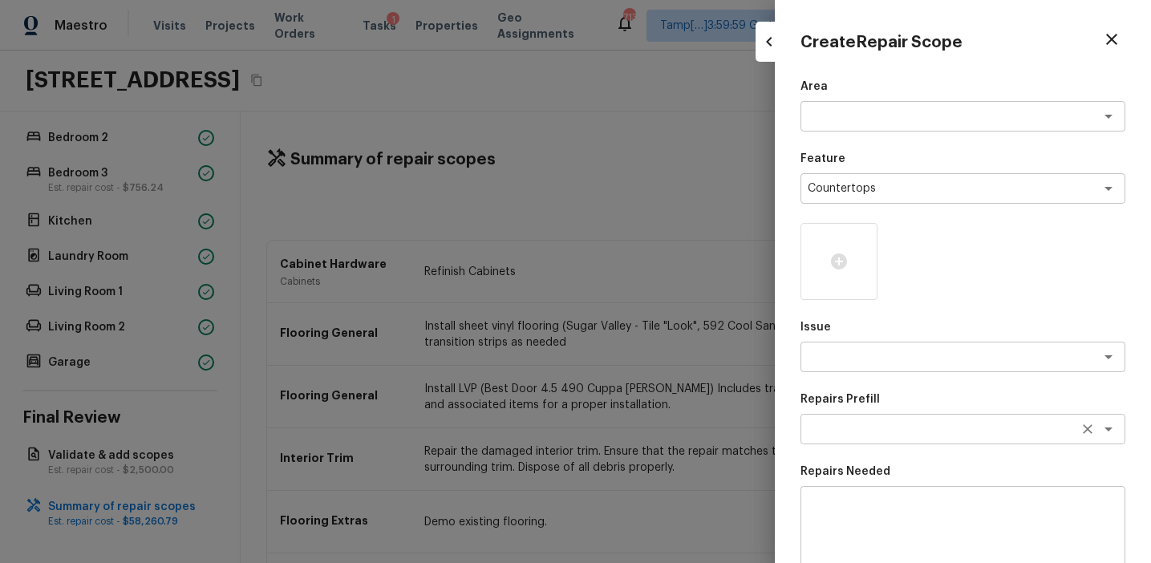
click at [839, 436] on textarea at bounding box center [940, 429] width 265 height 16
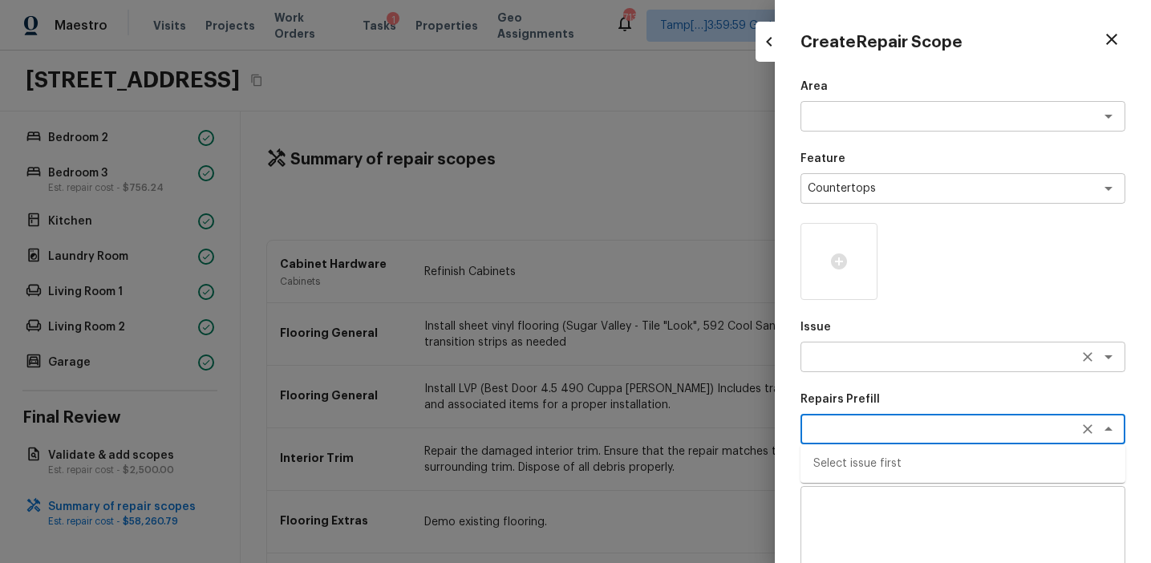
click at [839, 358] on textarea at bounding box center [940, 357] width 265 height 16
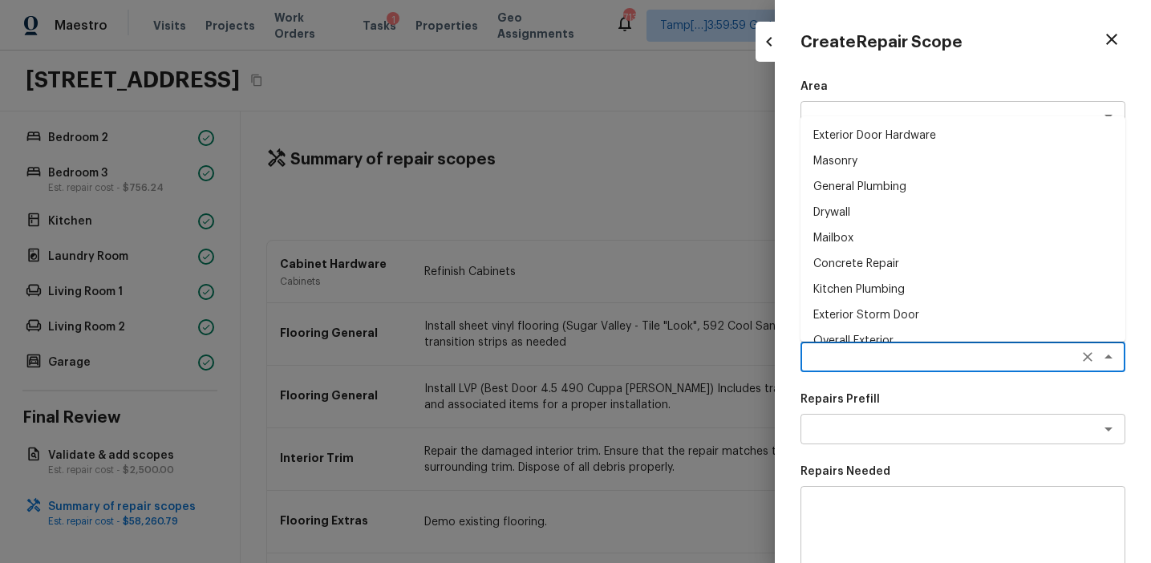
paste textarea "Countertops"
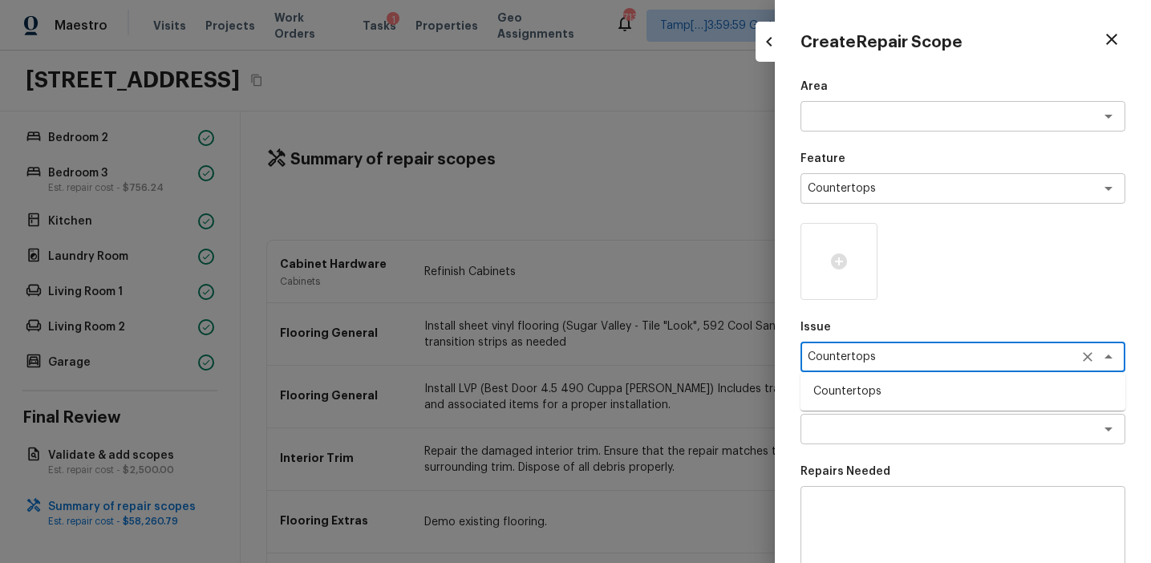
click at [859, 395] on li "Countertops" at bounding box center [962, 392] width 325 height 26
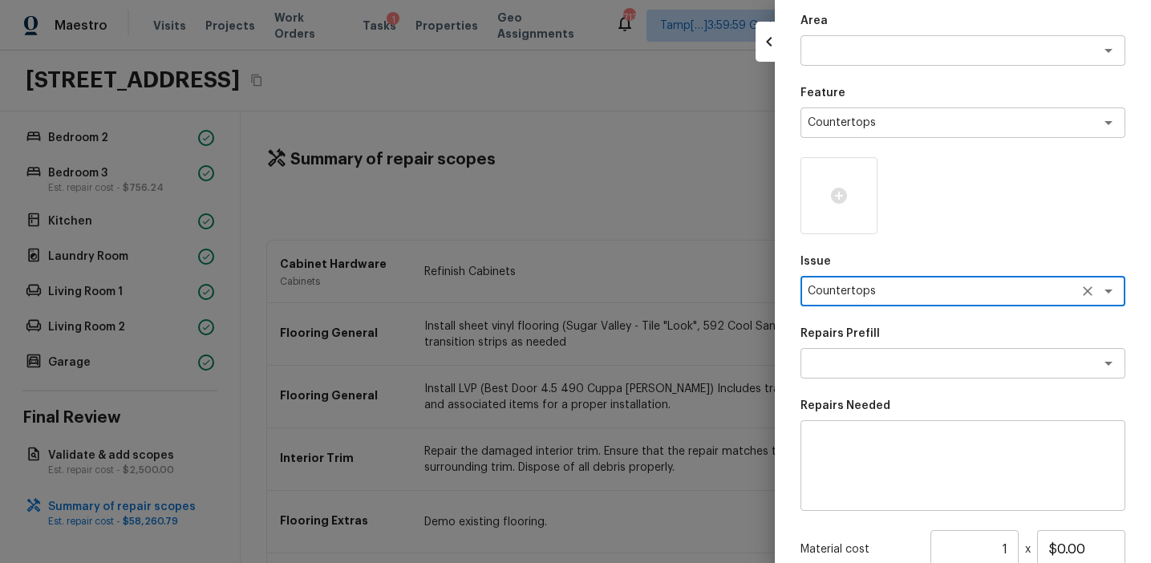
scroll to position [111, 0]
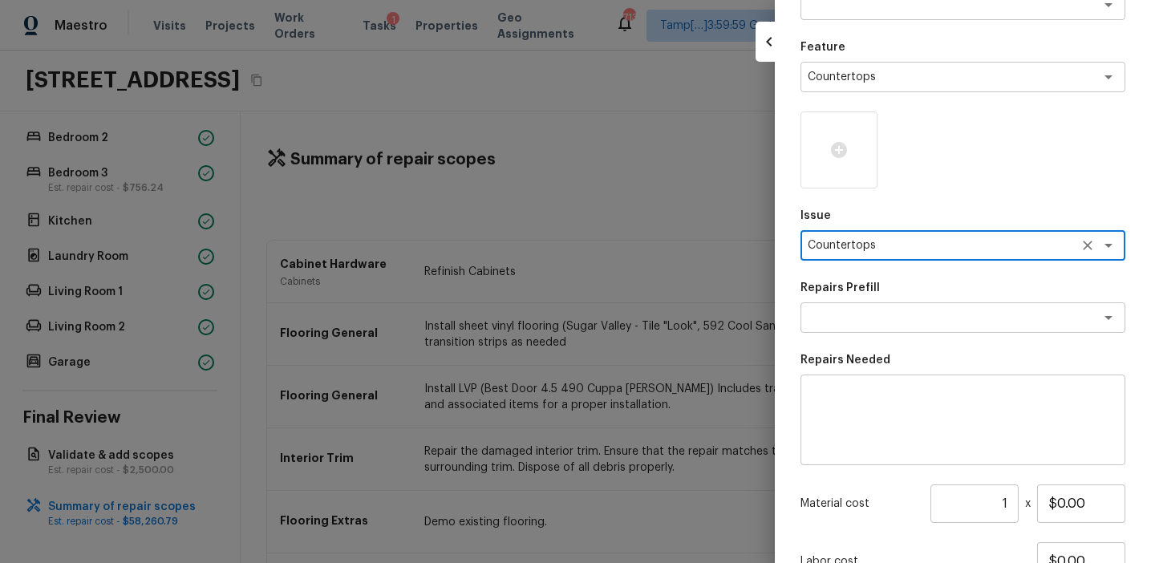
click at [849, 417] on textarea at bounding box center [963, 420] width 302 height 64
paste textarea "Countertops"
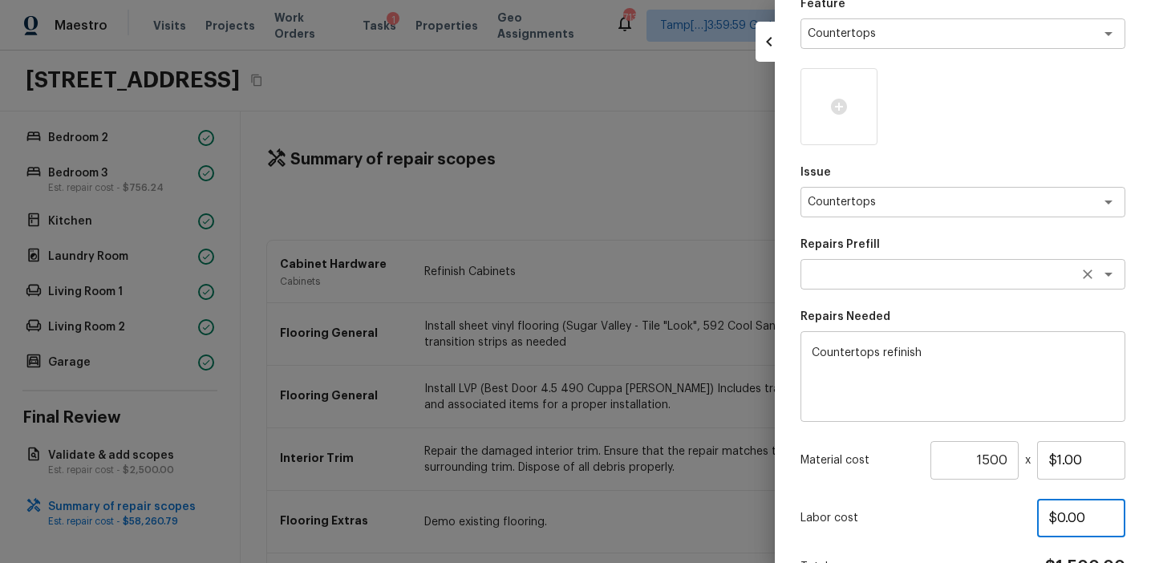
scroll to position [61, 0]
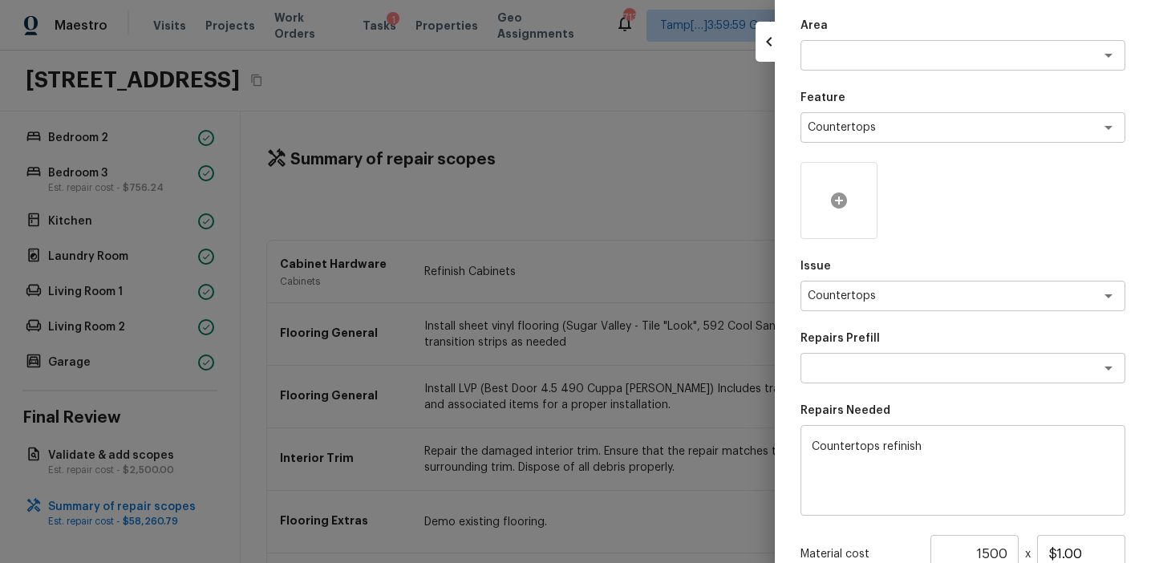
click at [842, 205] on icon at bounding box center [839, 200] width 16 height 16
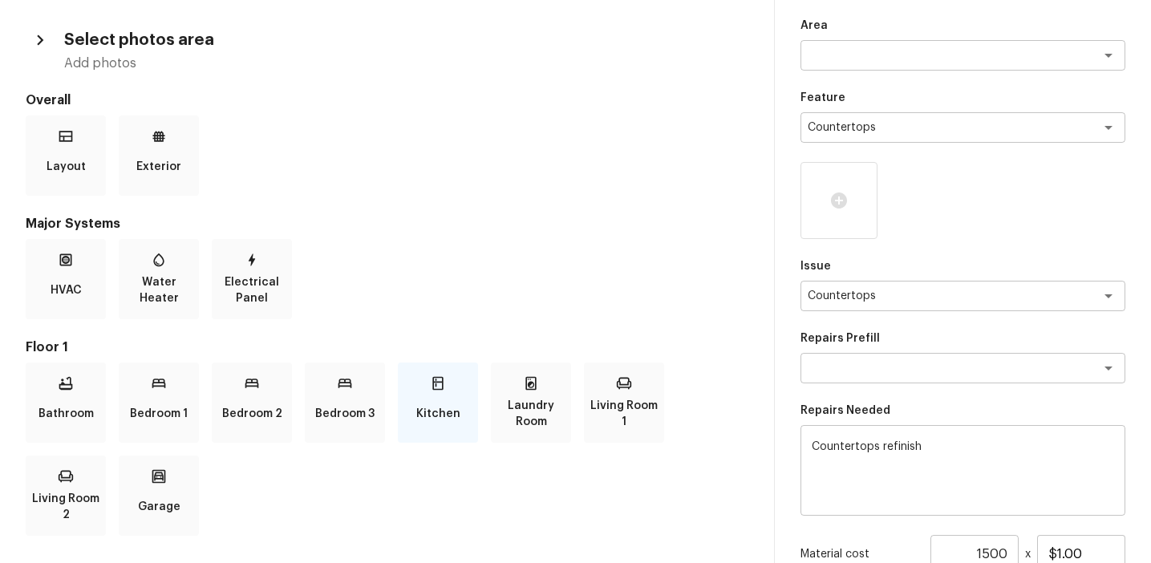
click at [439, 383] on icon at bounding box center [438, 383] width 16 height 16
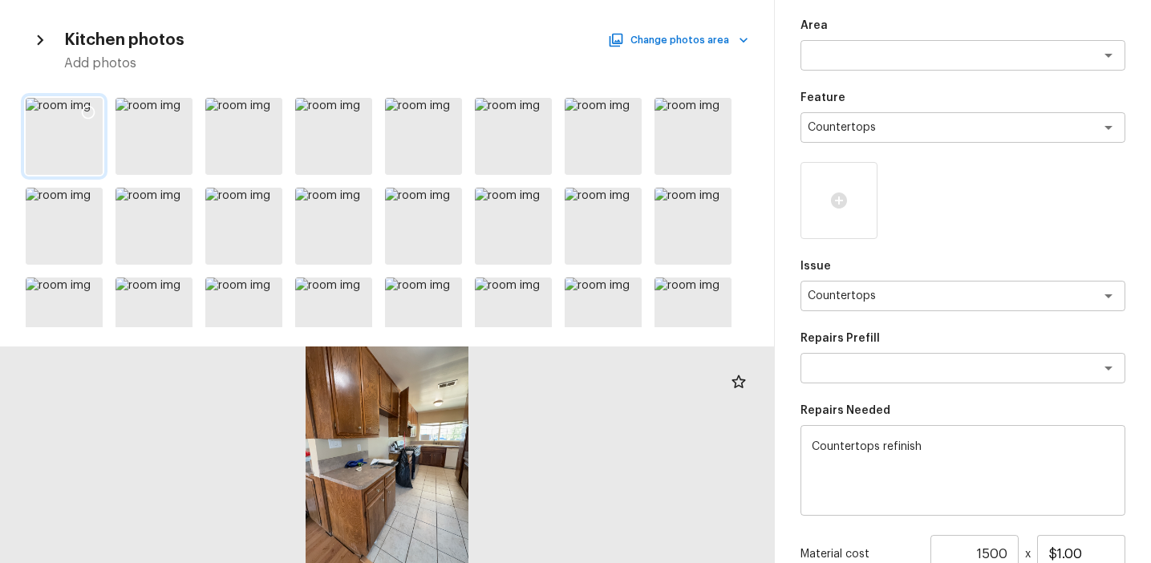
click at [46, 136] on div at bounding box center [64, 136] width 77 height 77
click at [155, 299] on div at bounding box center [153, 315] width 77 height 77
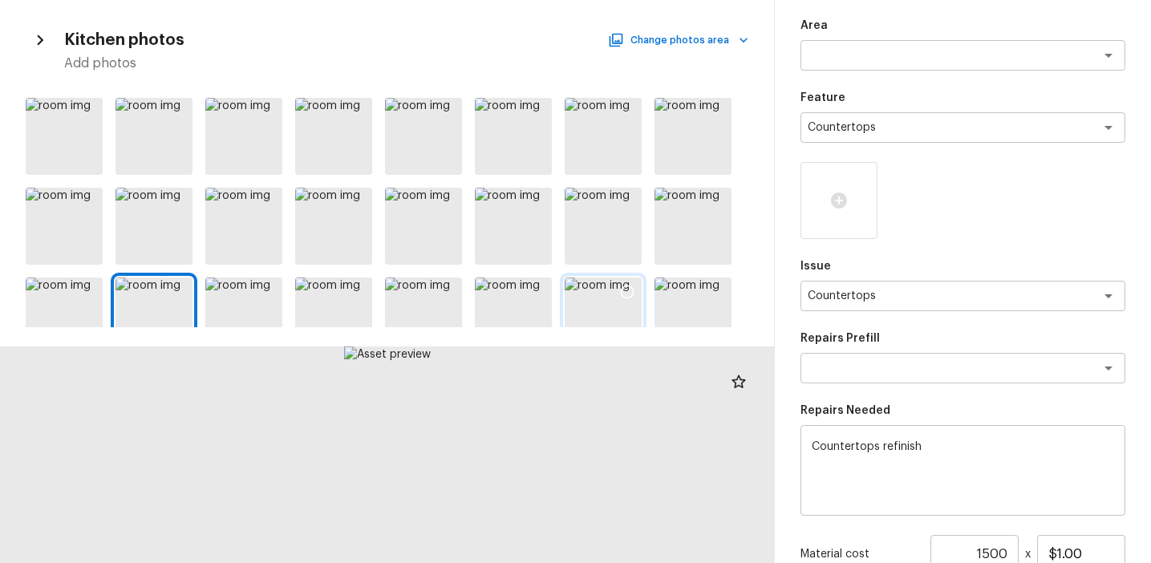
click at [601, 295] on div at bounding box center [603, 315] width 77 height 77
click at [614, 296] on div at bounding box center [627, 294] width 29 height 34
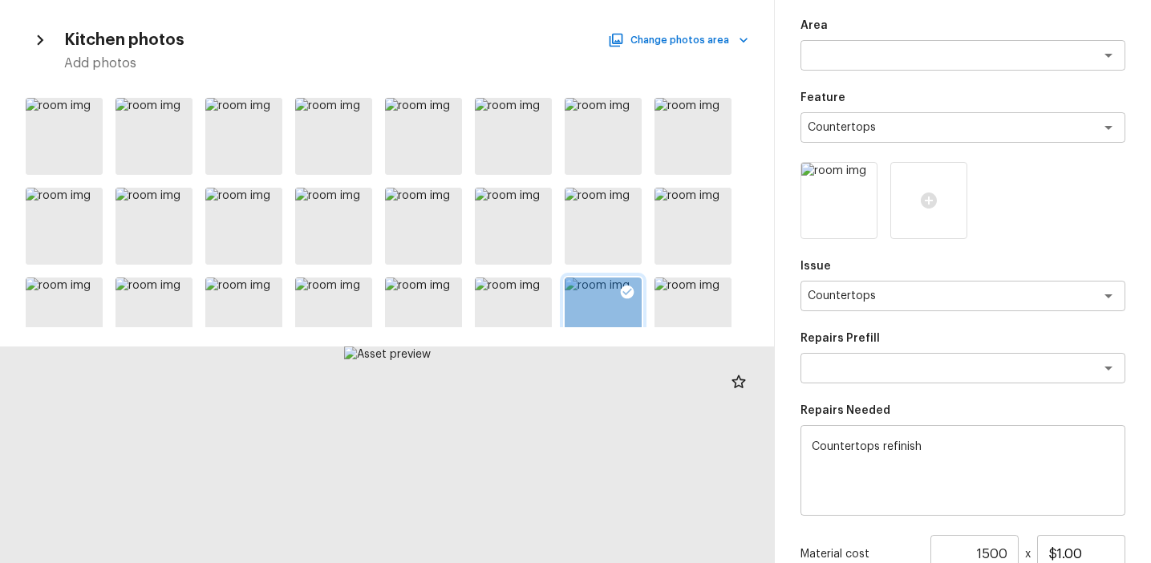
click at [627, 294] on icon at bounding box center [628, 293] width 14 height 14
click at [693, 101] on div at bounding box center [692, 136] width 77 height 77
click at [719, 114] on icon at bounding box center [717, 112] width 16 height 16
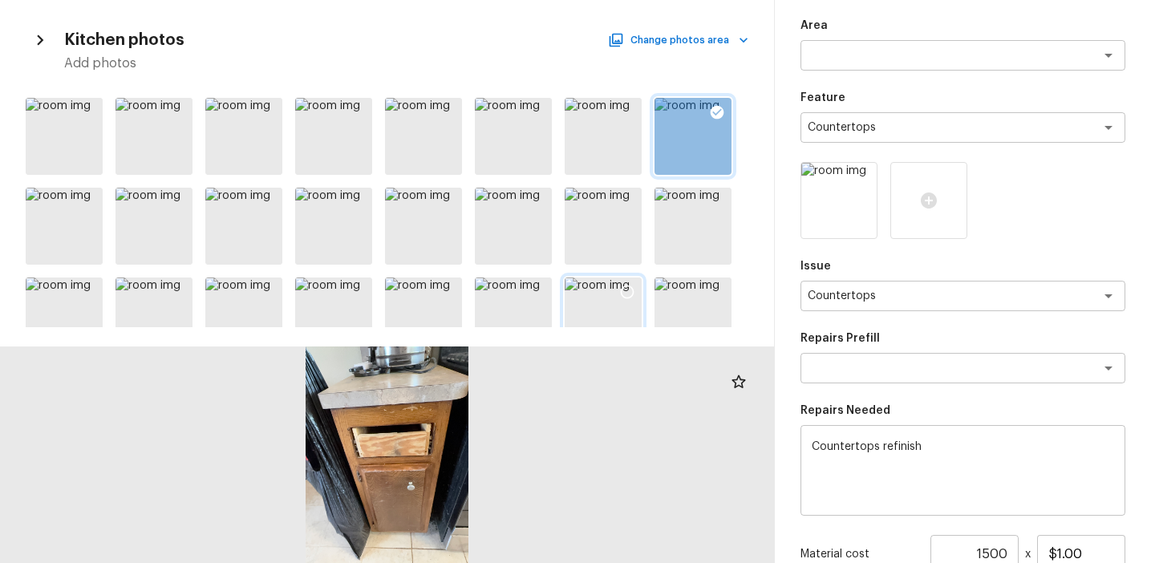
scroll to position [246, 0]
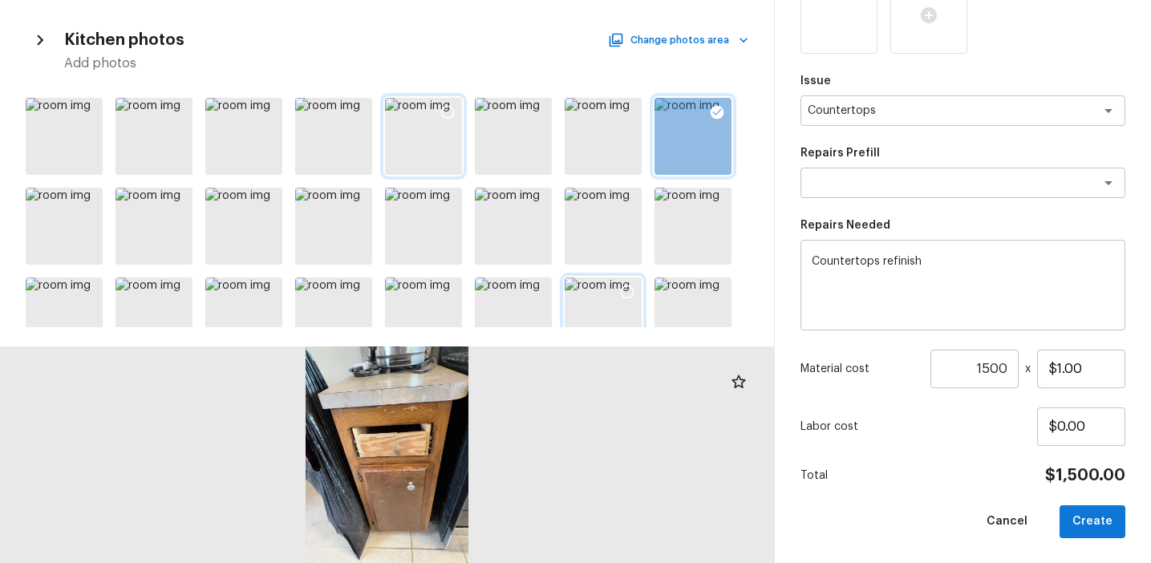
click at [446, 110] on icon at bounding box center [447, 112] width 16 height 16
click at [351, 110] on icon at bounding box center [358, 113] width 14 height 14
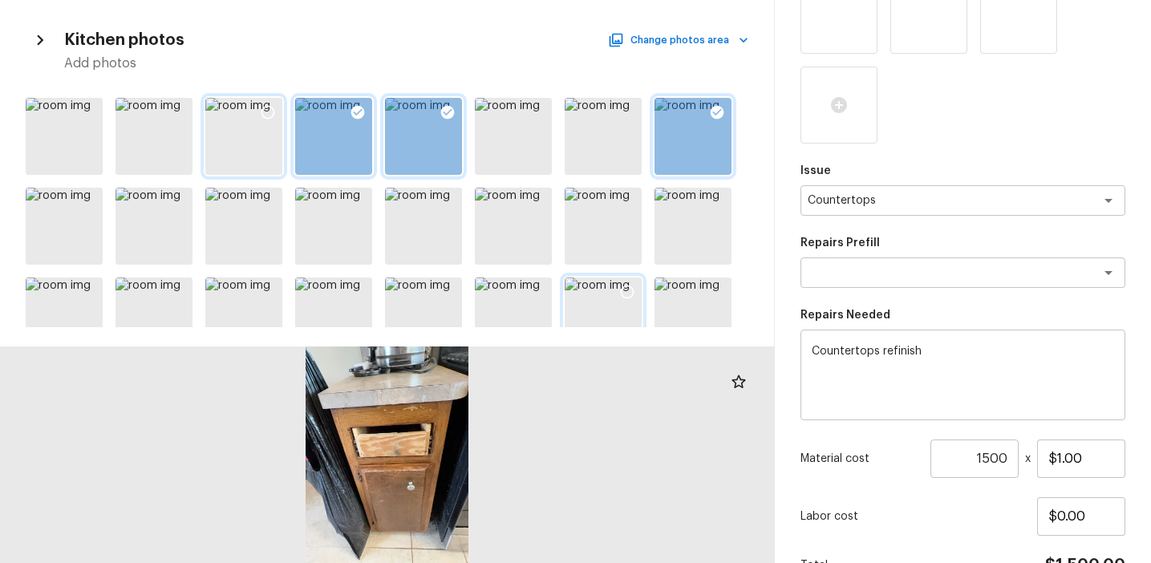
click at [274, 107] on icon at bounding box center [268, 112] width 16 height 16
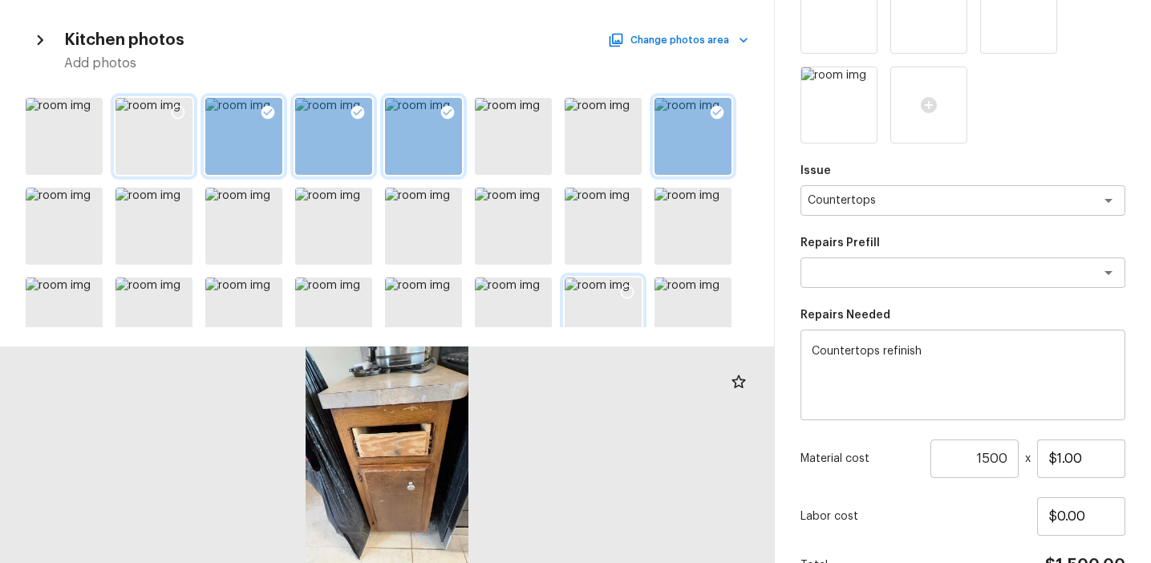
click at [182, 111] on icon at bounding box center [178, 112] width 16 height 16
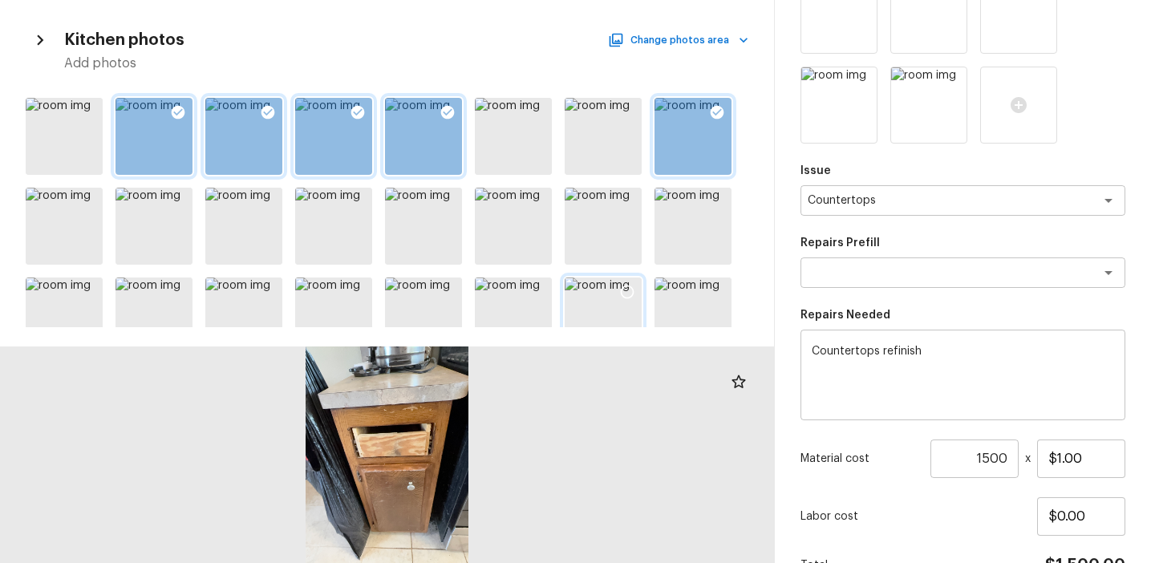
scroll to position [336, 0]
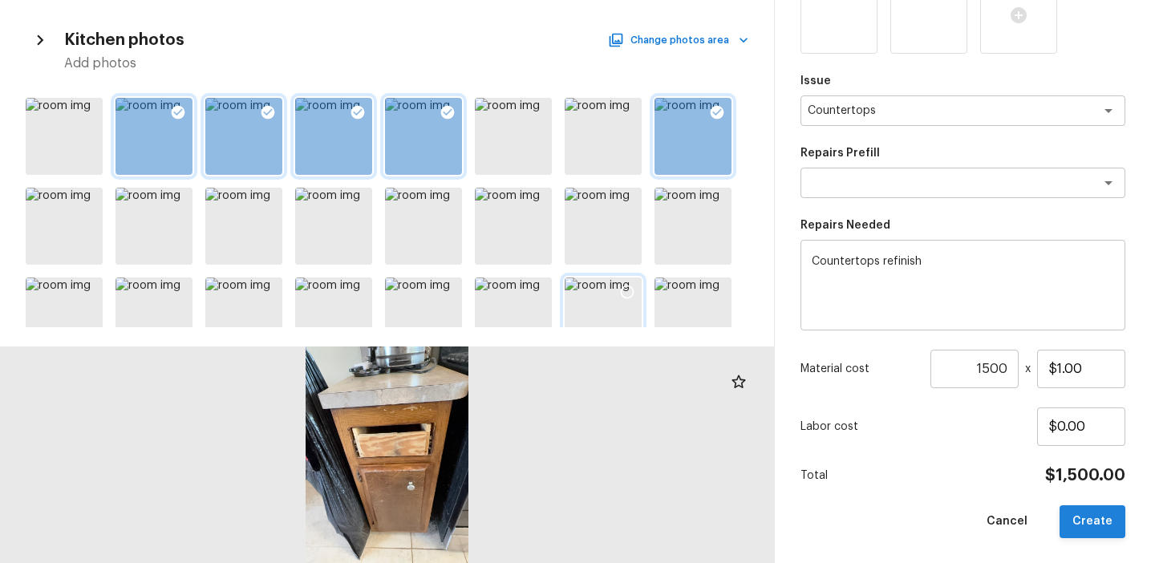
click at [1098, 524] on button "Create" at bounding box center [1092, 521] width 66 height 33
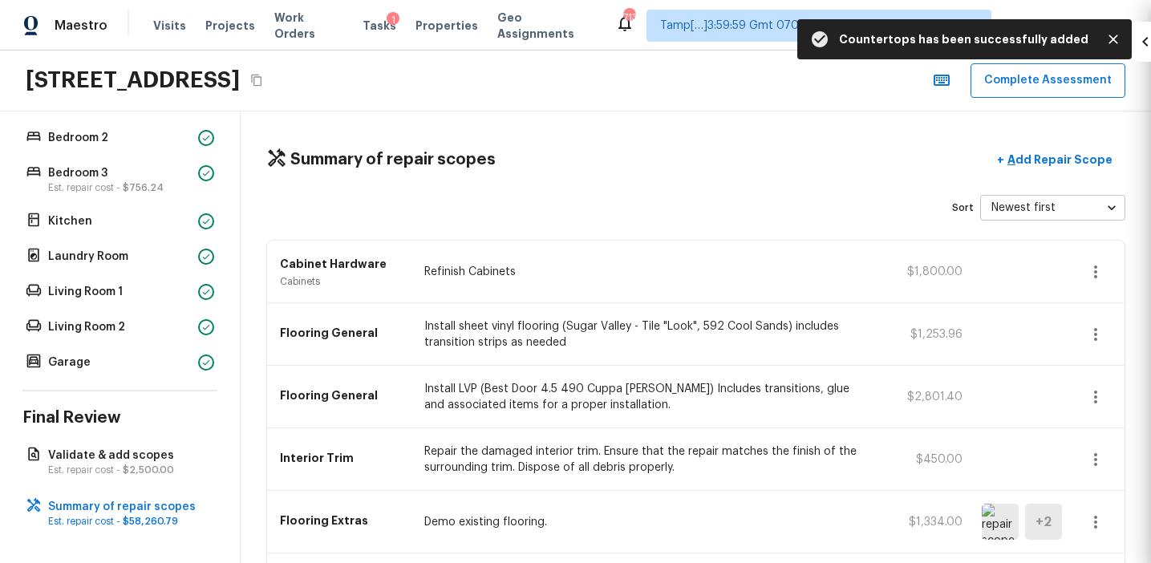
scroll to position [246, 0]
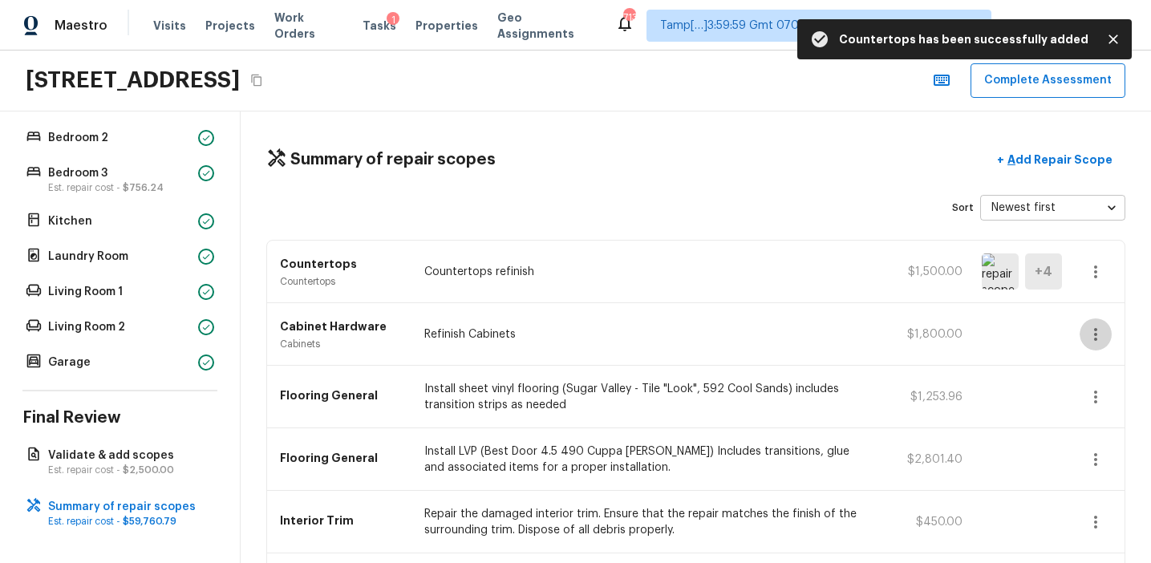
click at [1086, 330] on icon "button" at bounding box center [1095, 334] width 19 height 19
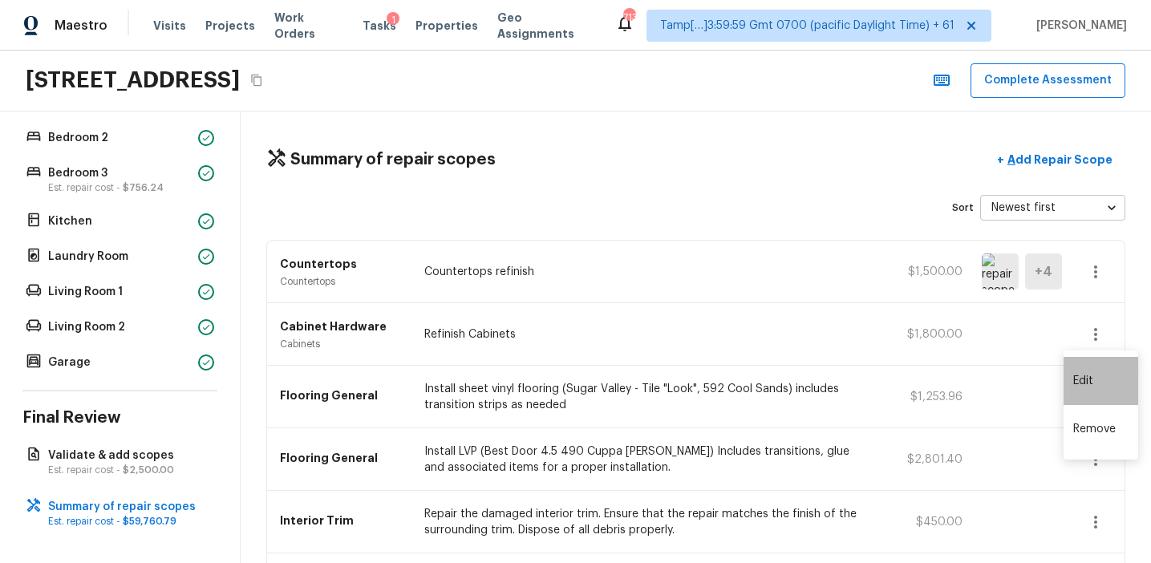
click at [1096, 373] on li "Edit" at bounding box center [1100, 381] width 75 height 48
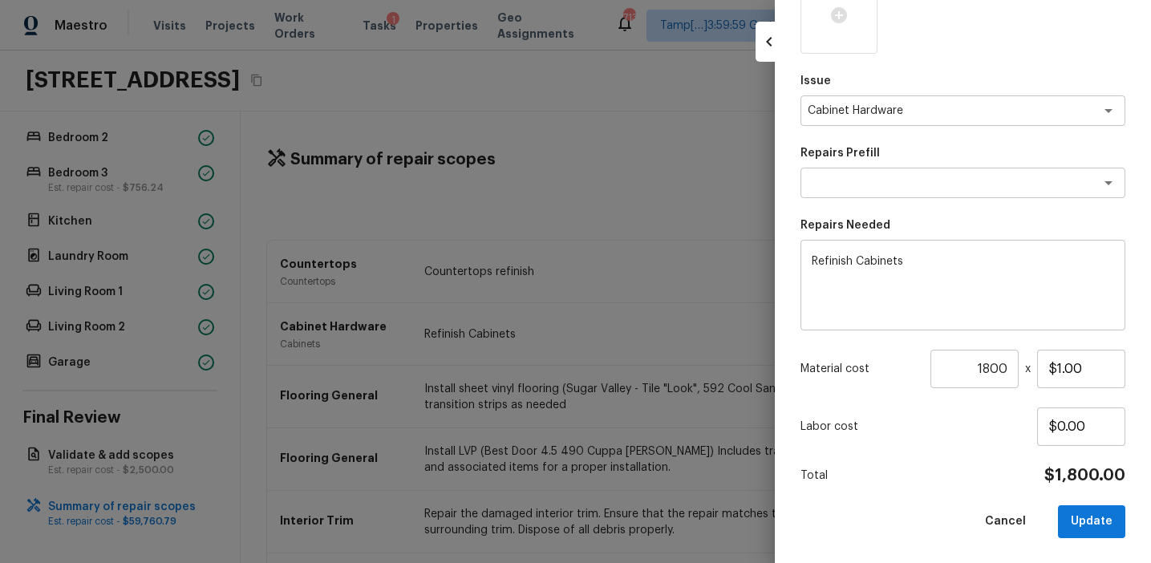
click at [994, 365] on input "1800" at bounding box center [974, 369] width 88 height 38
click at [836, 15] on icon at bounding box center [838, 15] width 19 height 19
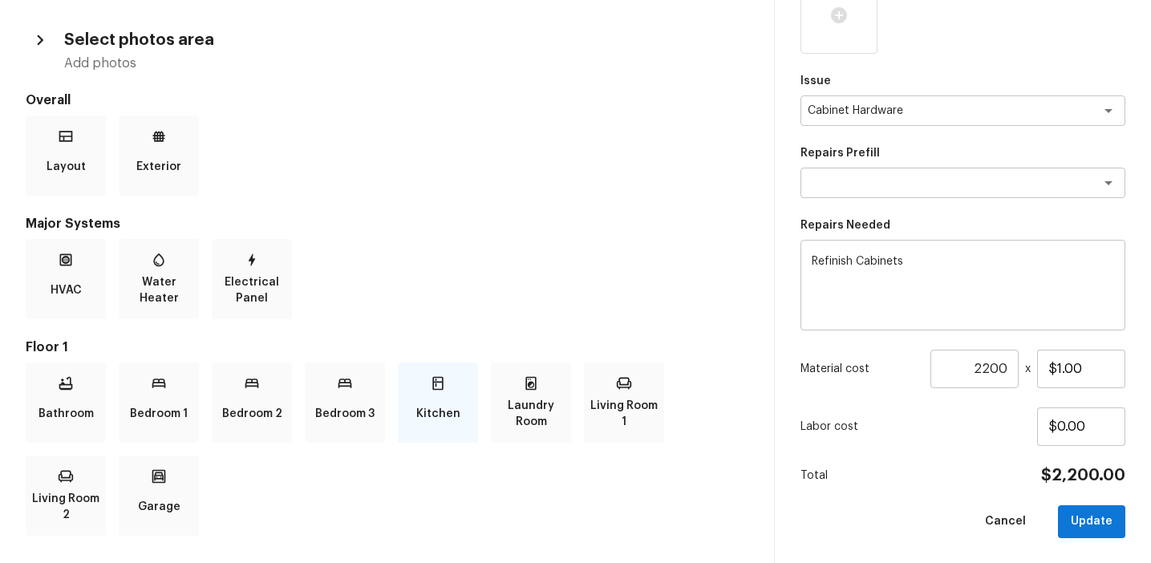
click at [445, 395] on div "Kitchen" at bounding box center [438, 402] width 80 height 80
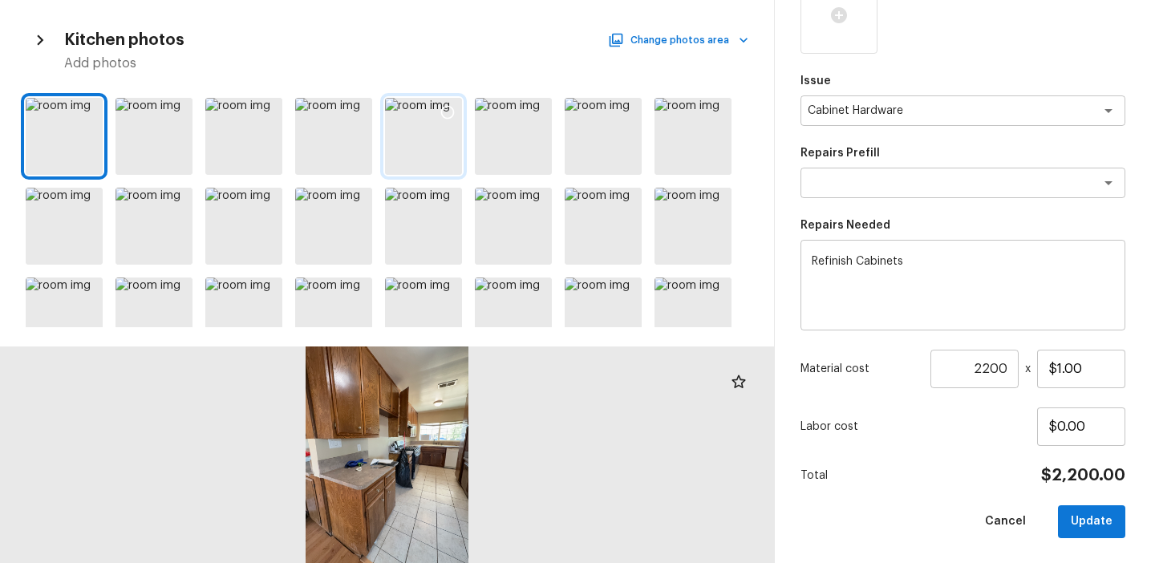
click at [420, 132] on div at bounding box center [423, 136] width 77 height 77
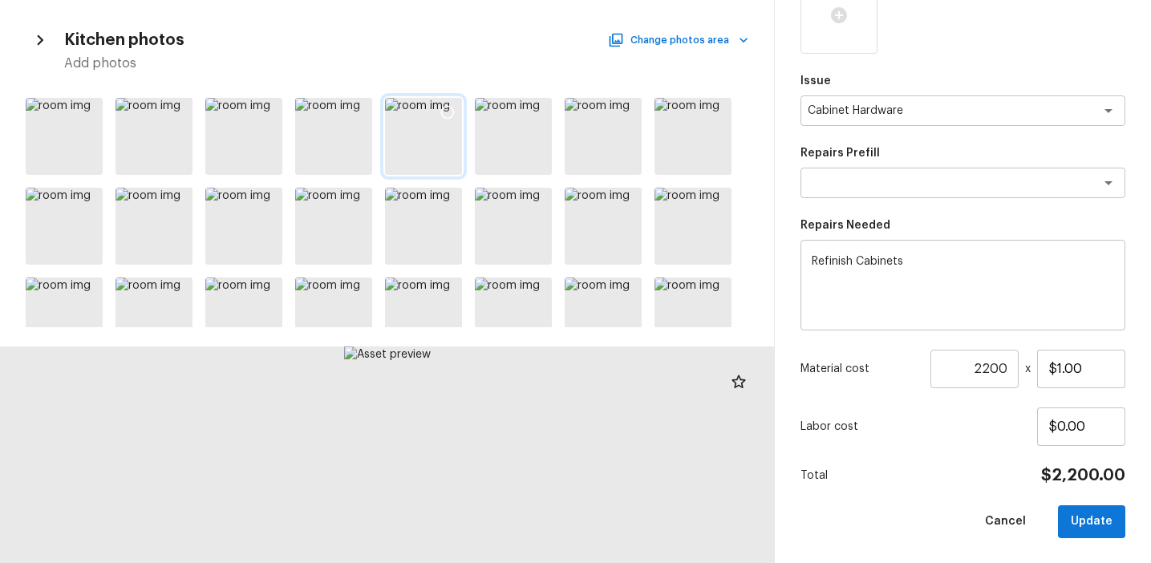
click at [448, 111] on icon at bounding box center [447, 112] width 16 height 16
click at [533, 111] on icon at bounding box center [537, 112] width 16 height 16
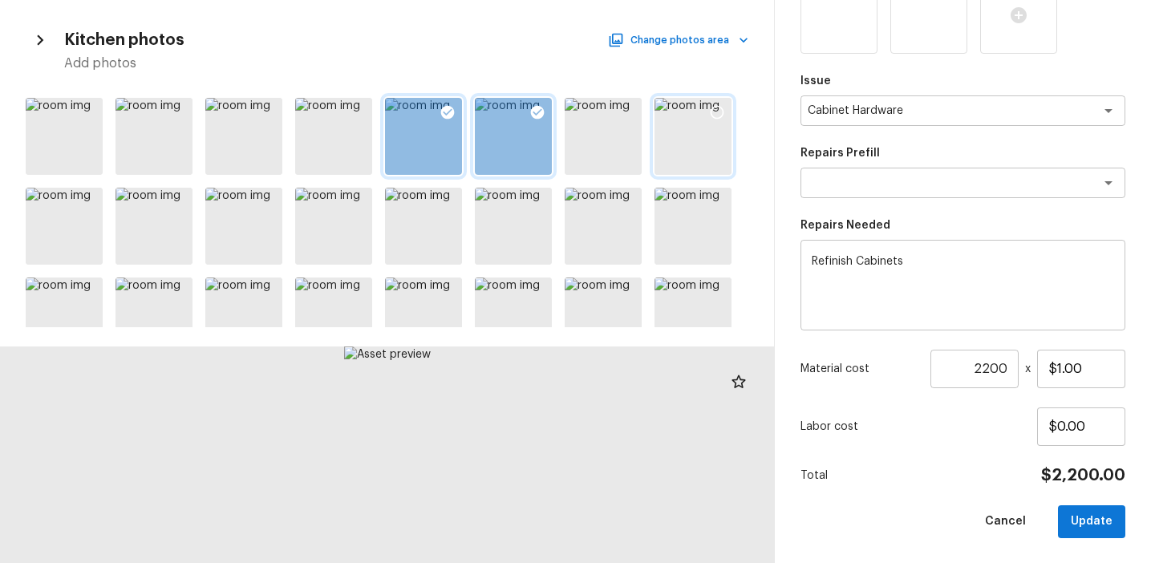
click at [717, 107] on icon at bounding box center [717, 112] width 16 height 16
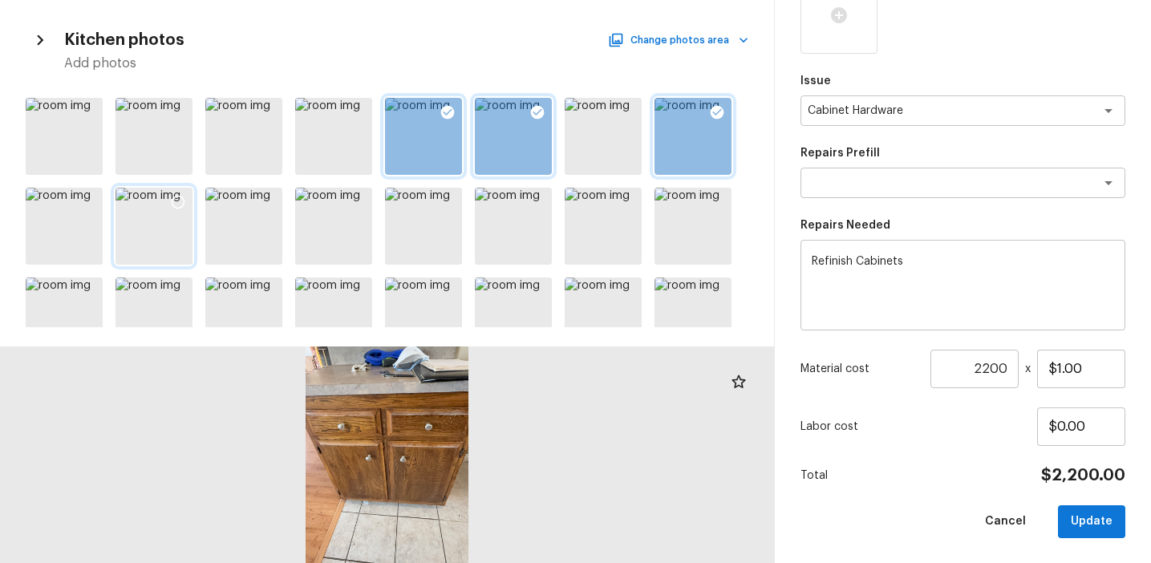
click at [184, 200] on icon at bounding box center [179, 203] width 14 height 14
click at [40, 32] on icon "button" at bounding box center [40, 40] width 21 height 21
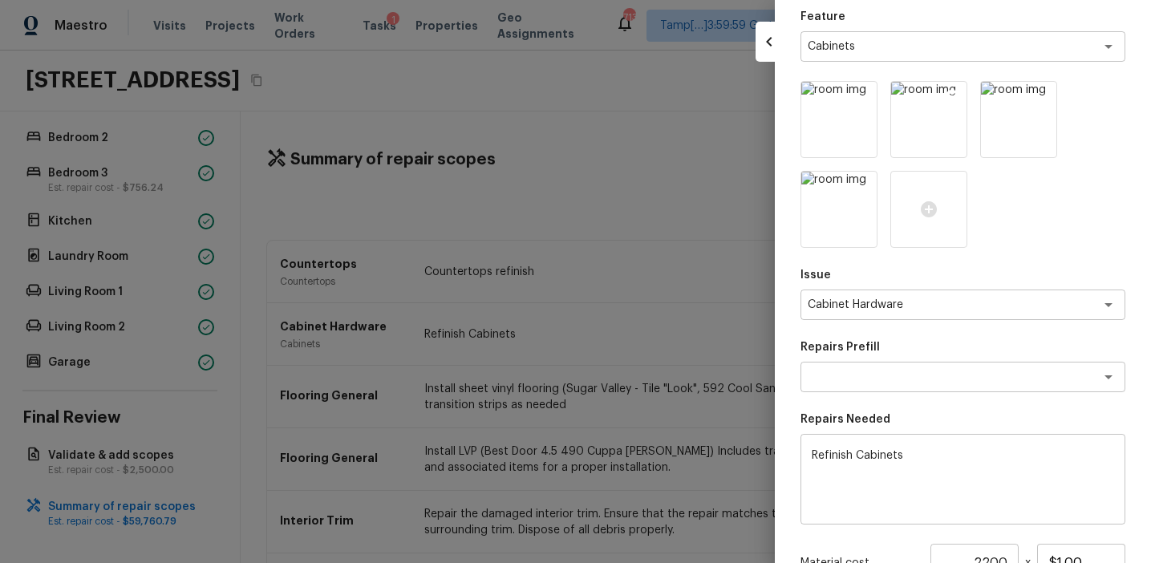
scroll to position [118, 0]
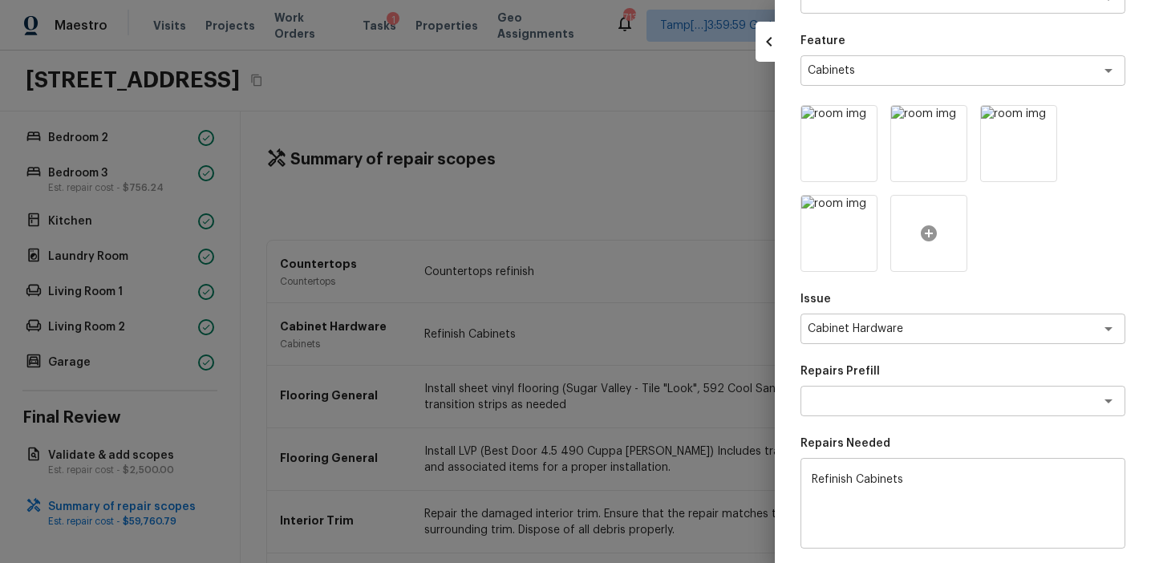
click at [925, 228] on icon at bounding box center [929, 233] width 16 height 16
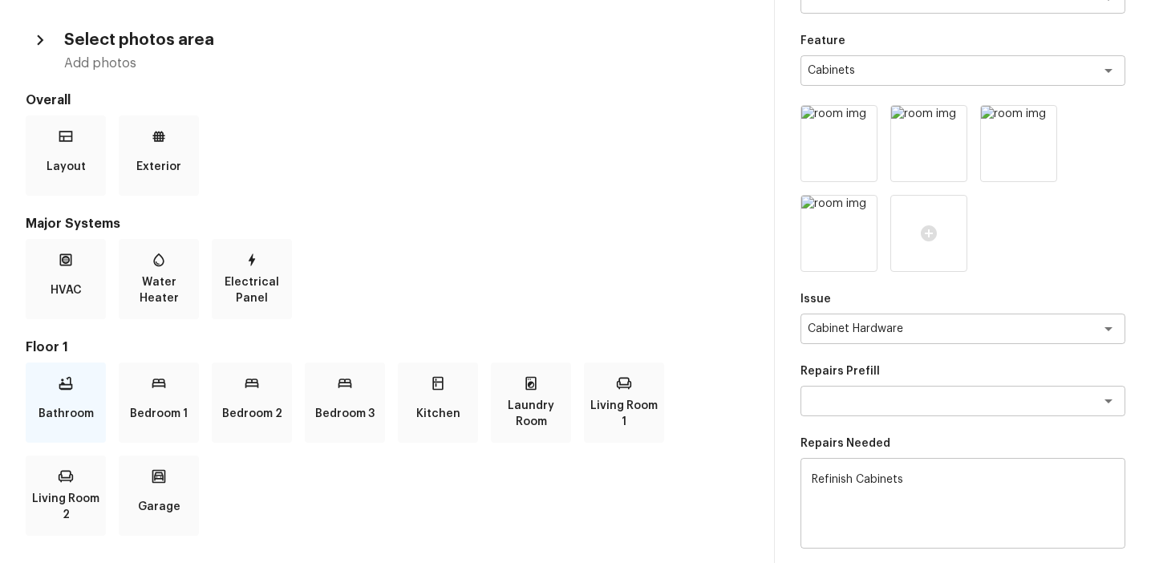
click at [69, 387] on icon at bounding box center [66, 383] width 16 height 16
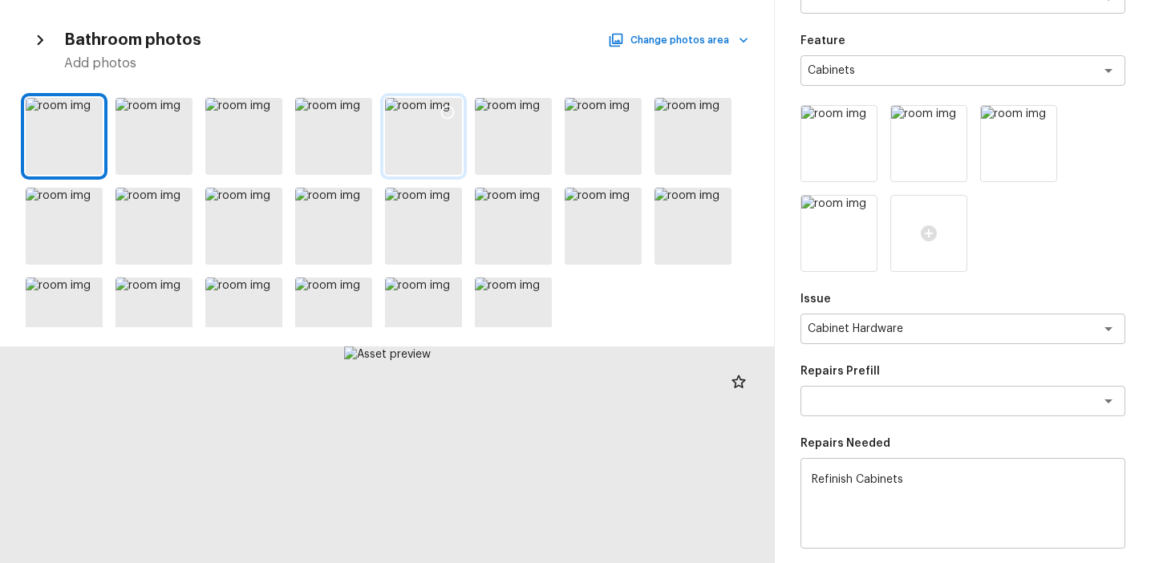
click at [452, 111] on icon at bounding box center [447, 112] width 16 height 16
click at [582, 157] on div at bounding box center [603, 136] width 77 height 77
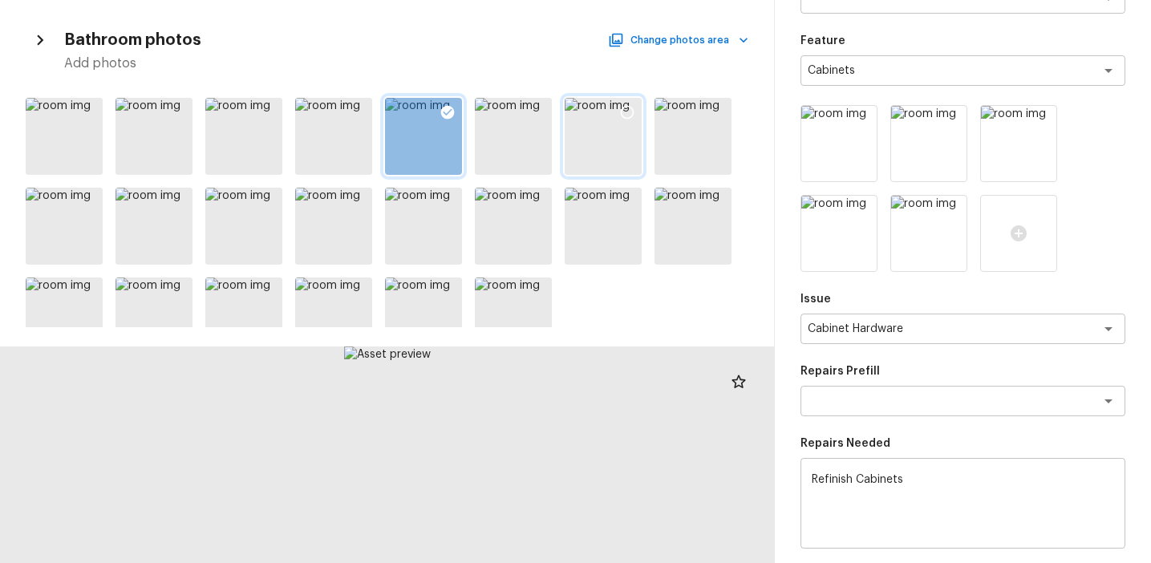
click at [625, 111] on icon at bounding box center [627, 112] width 16 height 16
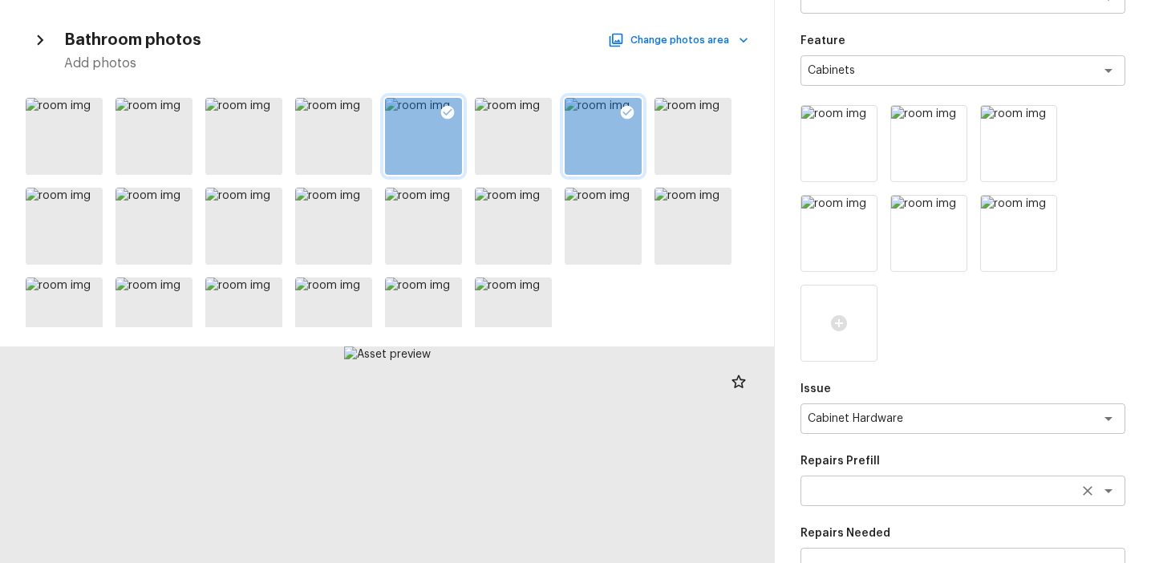
scroll to position [424, 0]
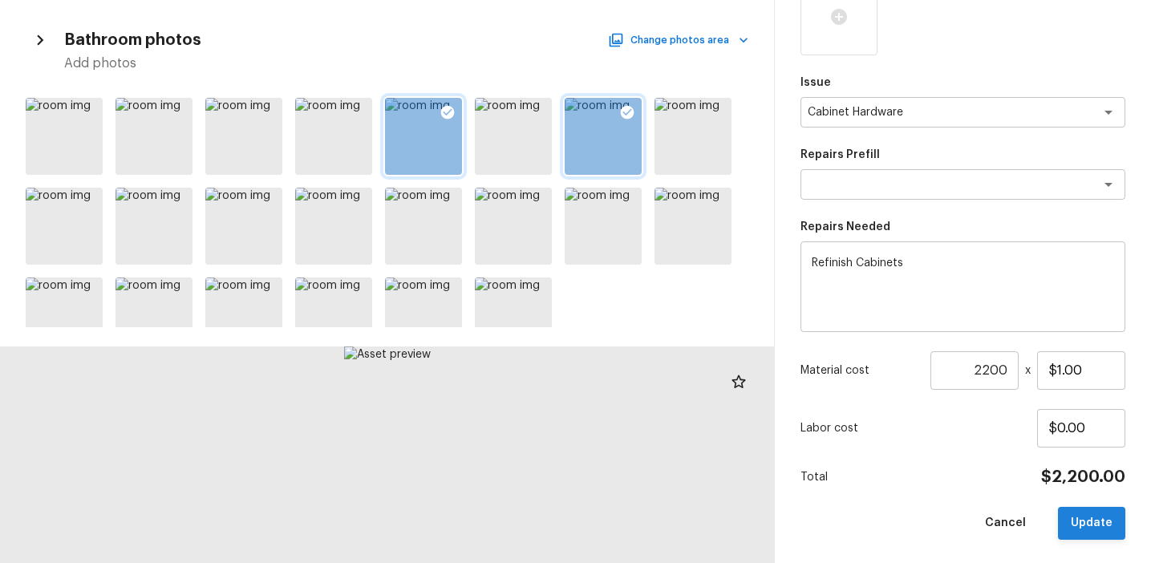
click at [1083, 529] on button "Update" at bounding box center [1091, 523] width 67 height 33
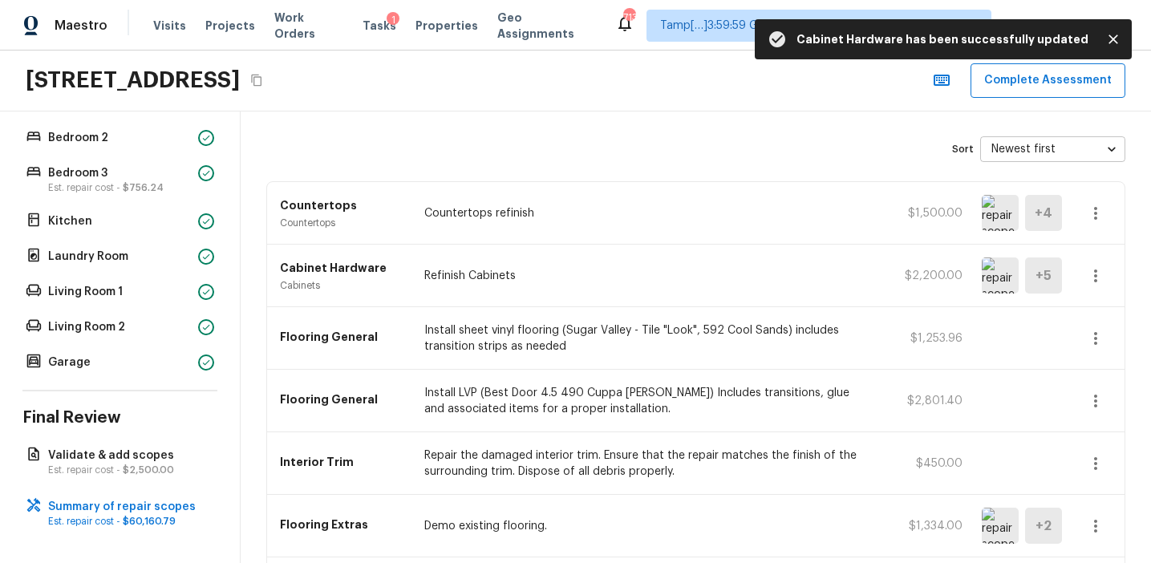
scroll to position [76, 0]
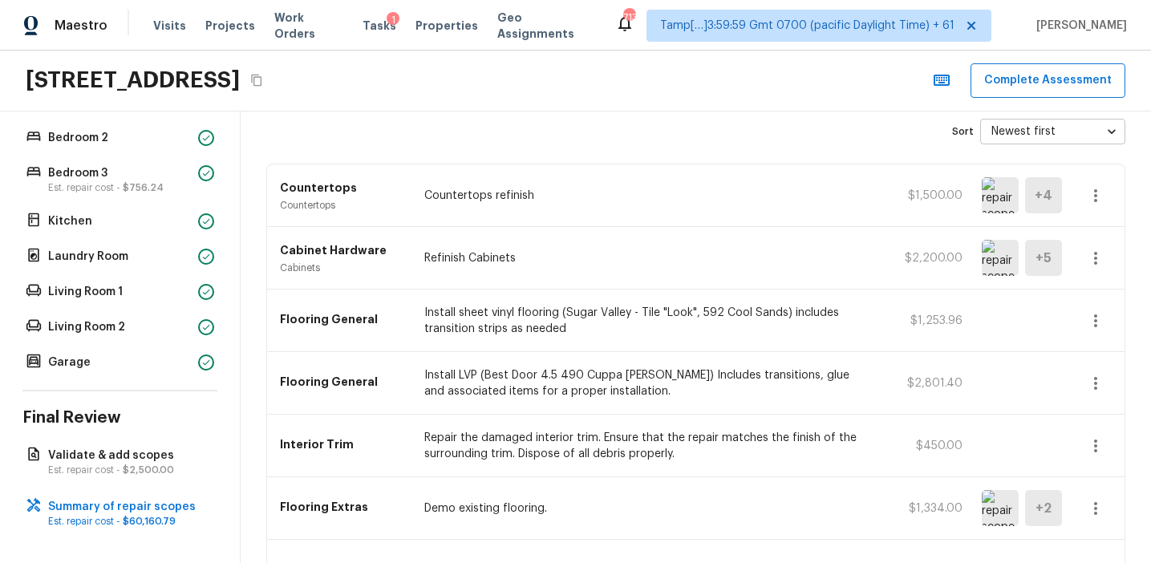
click at [1100, 318] on icon "button" at bounding box center [1095, 320] width 19 height 19
click at [1001, 338] on div at bounding box center [575, 281] width 1151 height 563
click at [1093, 320] on icon "button" at bounding box center [1095, 320] width 19 height 19
click at [1083, 371] on li "Edit" at bounding box center [1100, 367] width 75 height 48
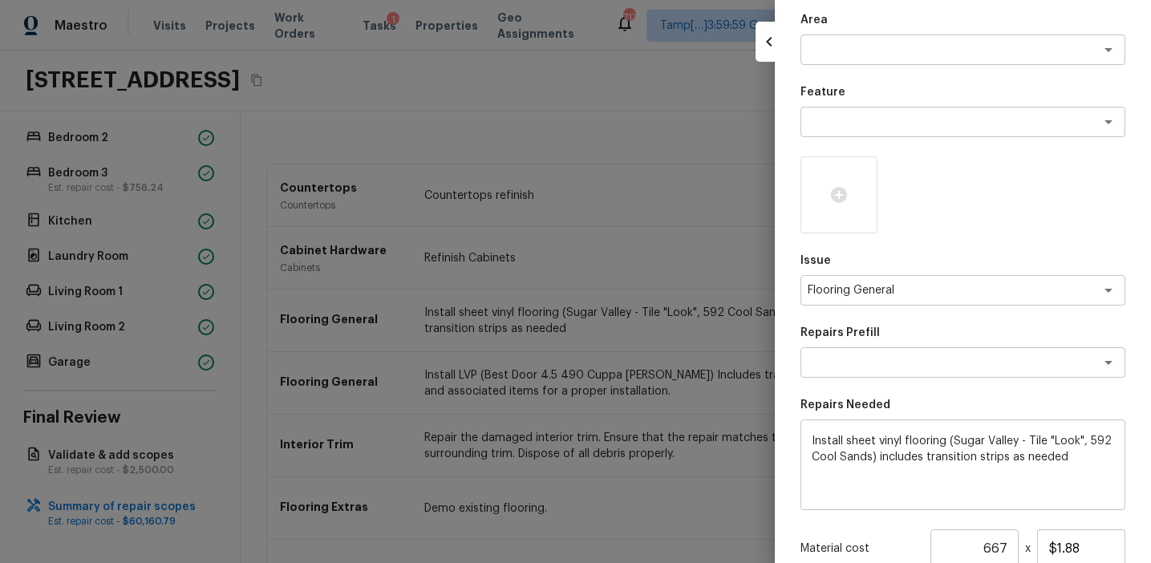
scroll to position [35, 0]
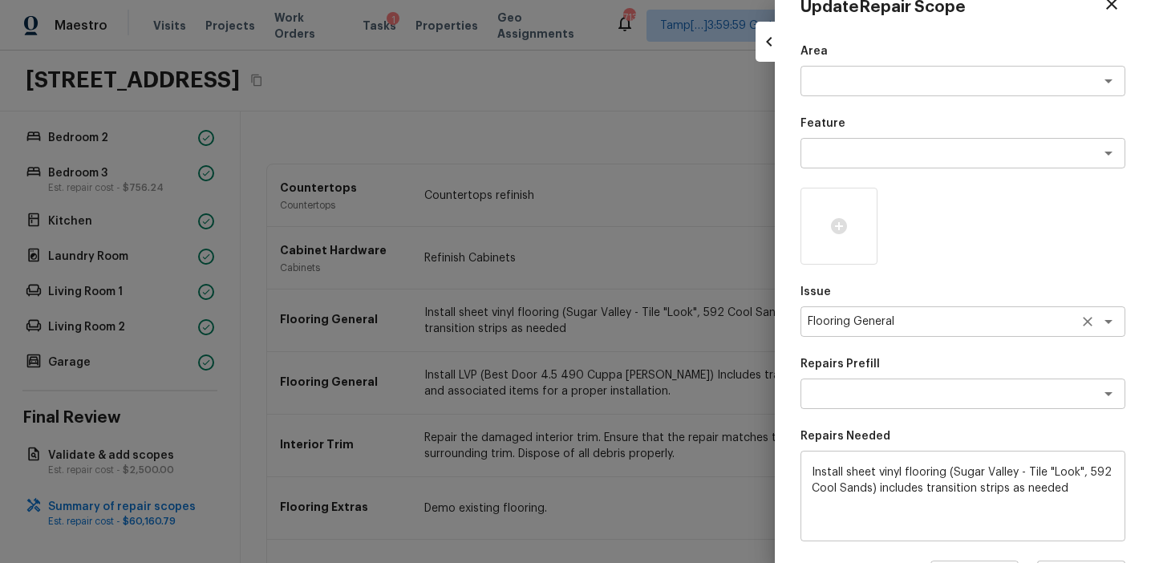
click at [1081, 320] on icon "Clear" at bounding box center [1087, 322] width 16 height 16
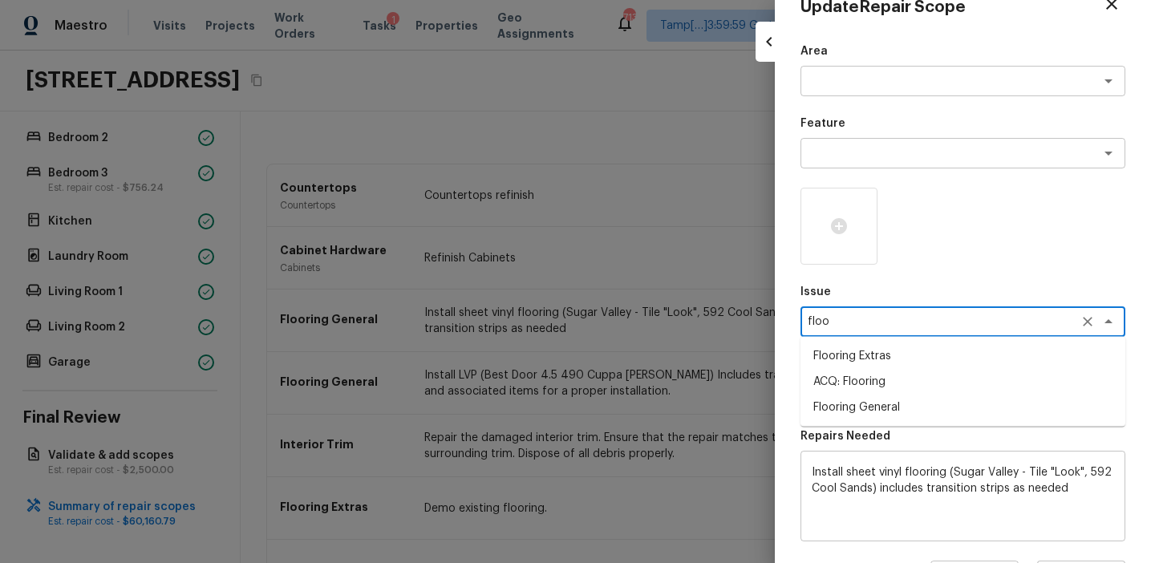
click at [912, 379] on li "ACQ: Flooring" at bounding box center [962, 382] width 325 height 26
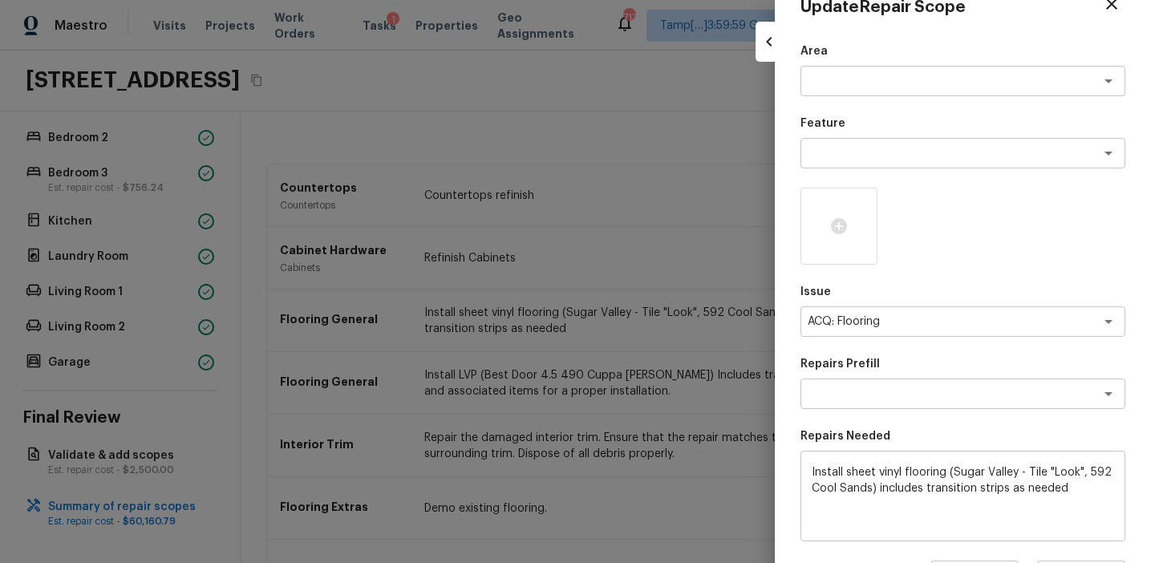
click at [961, 358] on p "Repairs Prefill" at bounding box center [962, 364] width 325 height 16
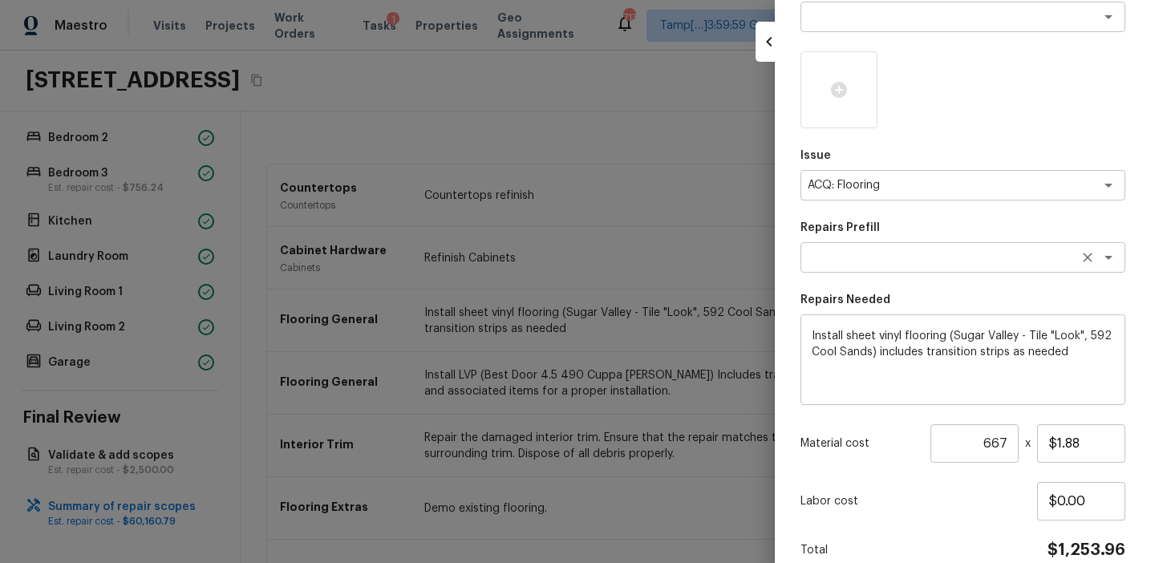
click at [1051, 258] on textarea at bounding box center [940, 257] width 265 height 16
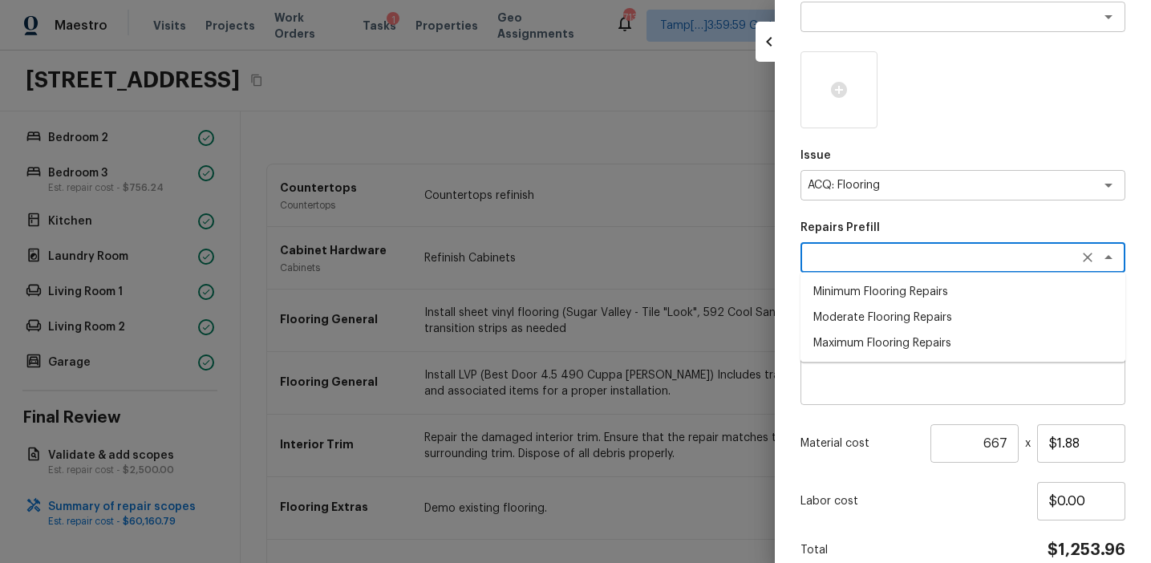
click at [947, 315] on li "Moderate Flooring Repairs" at bounding box center [962, 318] width 325 height 26
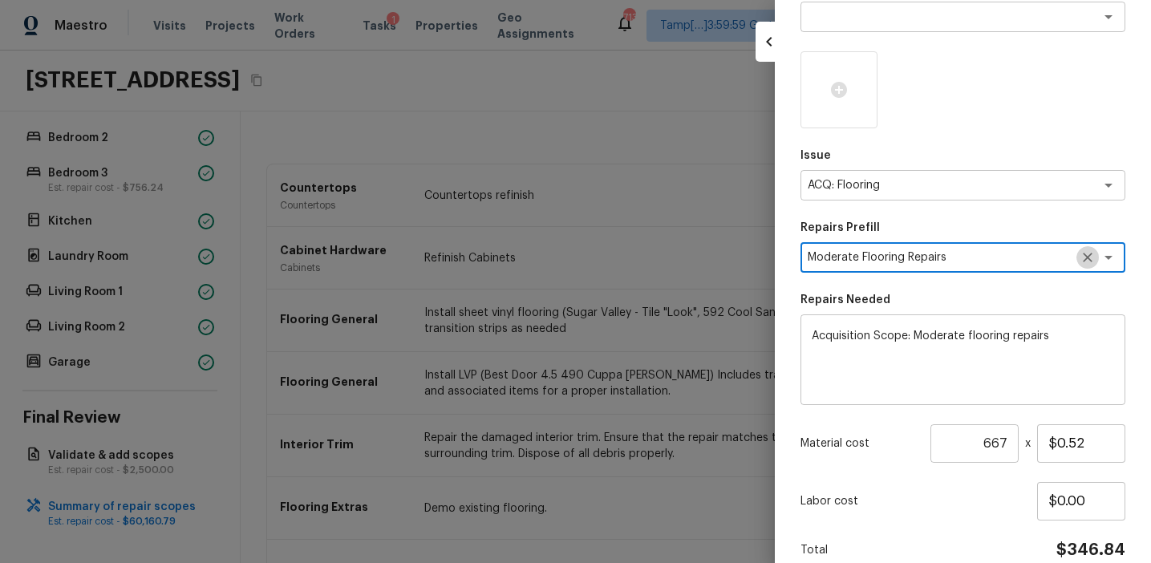
click at [1094, 256] on icon "Clear" at bounding box center [1087, 257] width 16 height 16
click at [1083, 256] on icon "Clear" at bounding box center [1087, 257] width 16 height 16
click at [979, 252] on textarea at bounding box center [940, 257] width 265 height 16
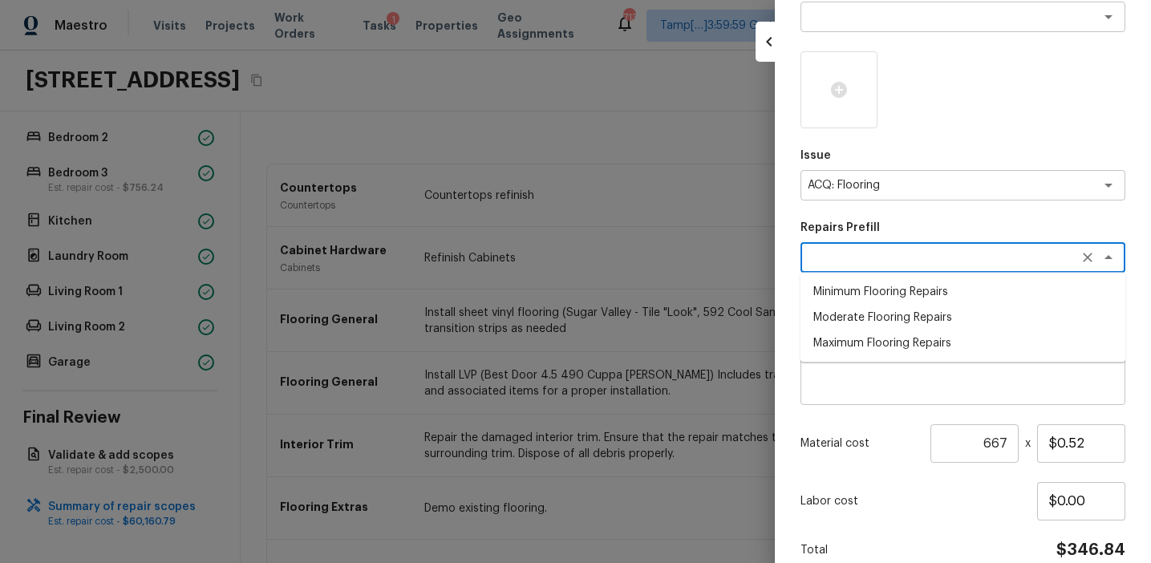
click at [940, 343] on li "Maximum Flooring Repairs" at bounding box center [962, 343] width 325 height 26
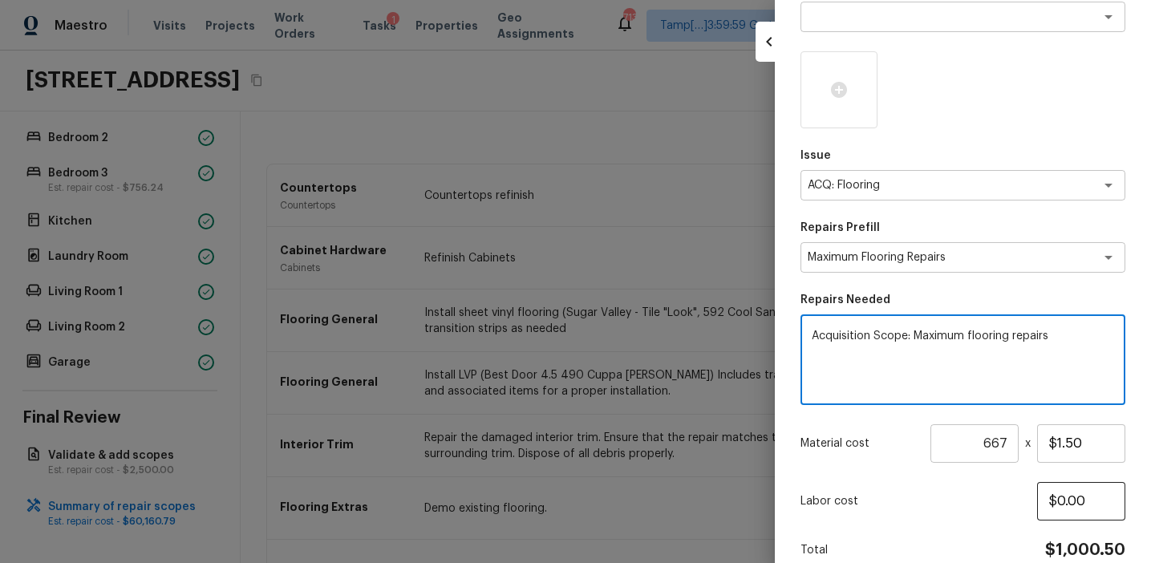
scroll to position [246, 0]
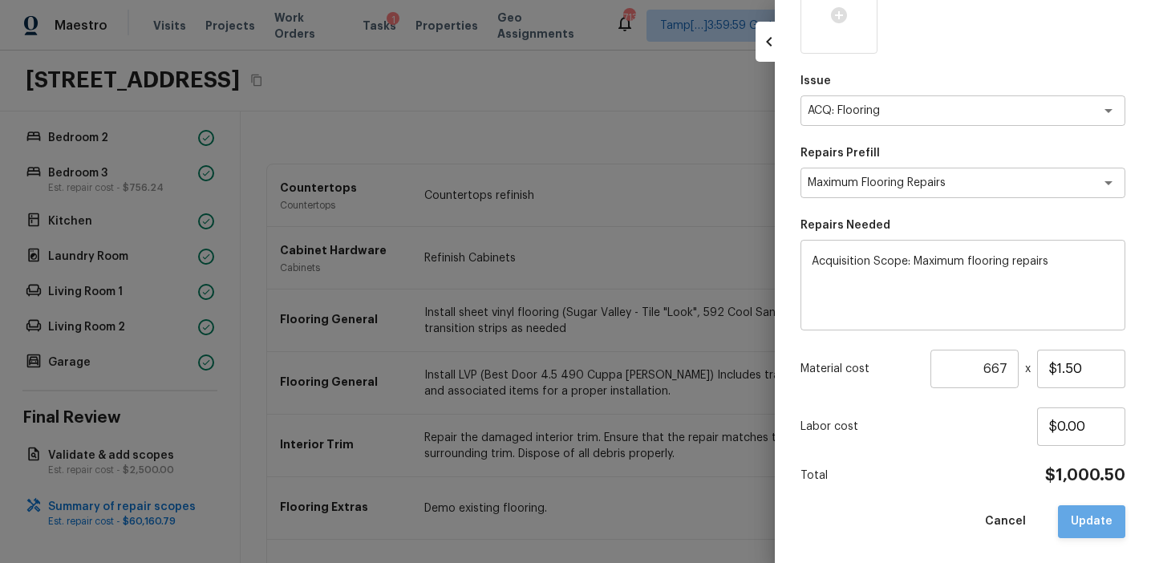
click at [1103, 524] on button "Update" at bounding box center [1091, 521] width 67 height 33
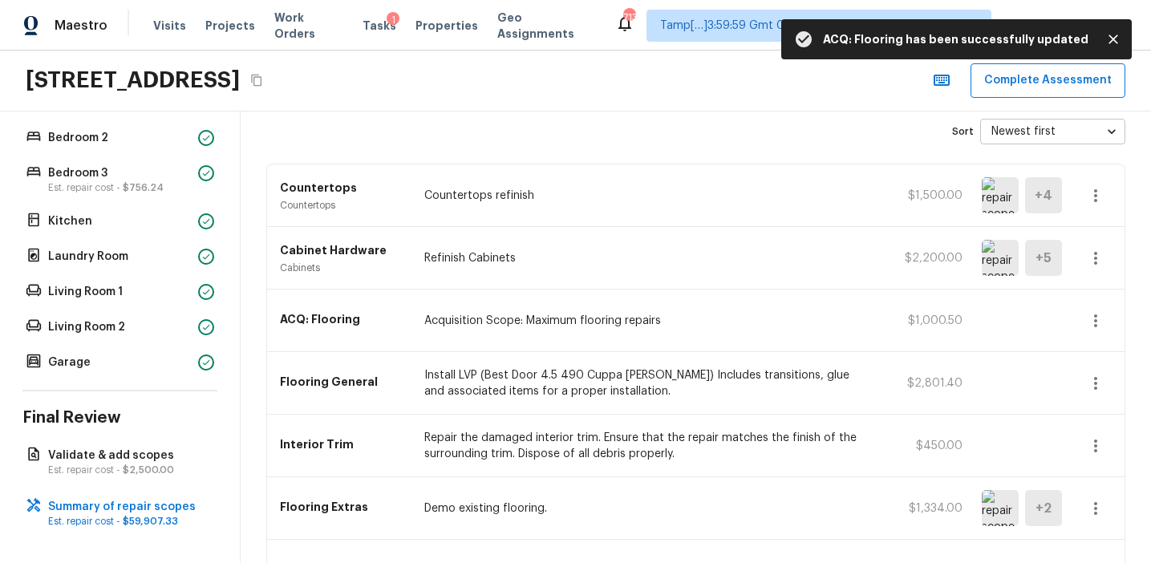
scroll to position [0, 0]
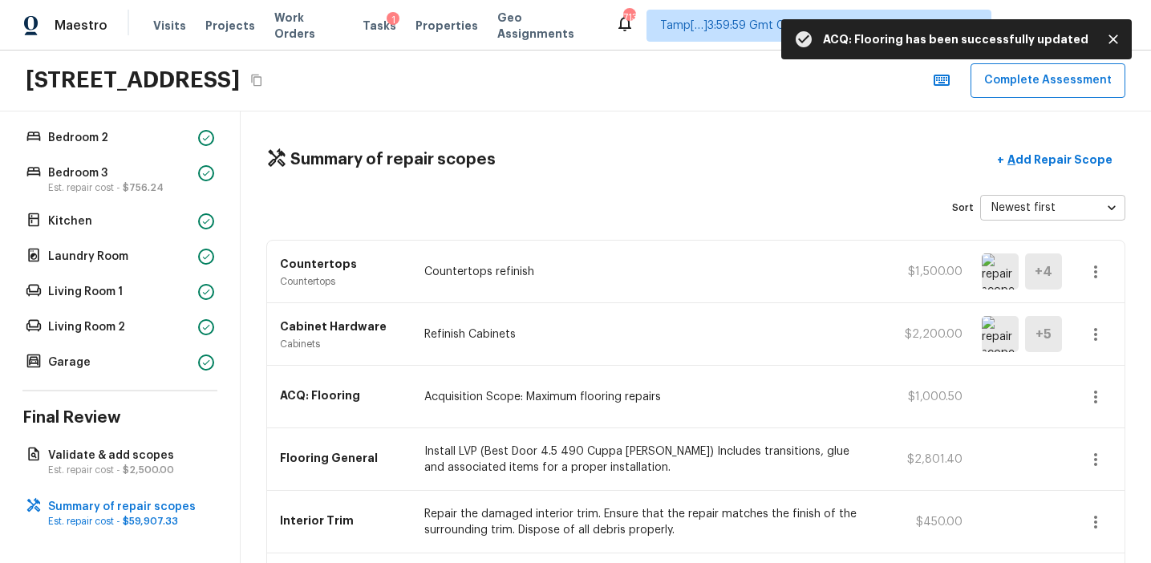
click at [814, 170] on div "Summary of repair scopes + Add Repair Scope" at bounding box center [695, 160] width 859 height 33
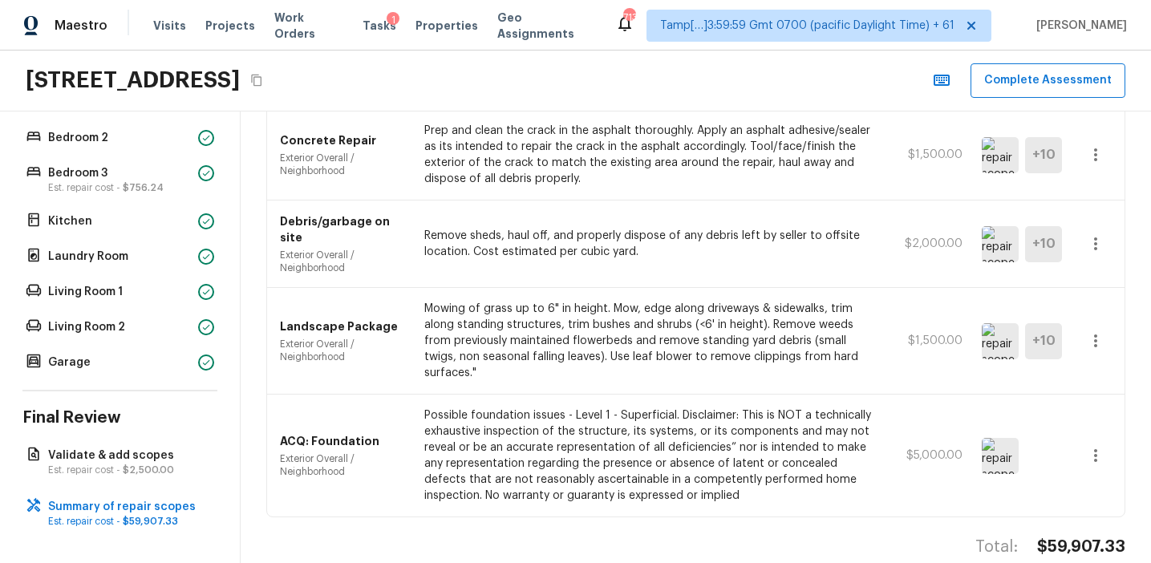
scroll to position [1498, 0]
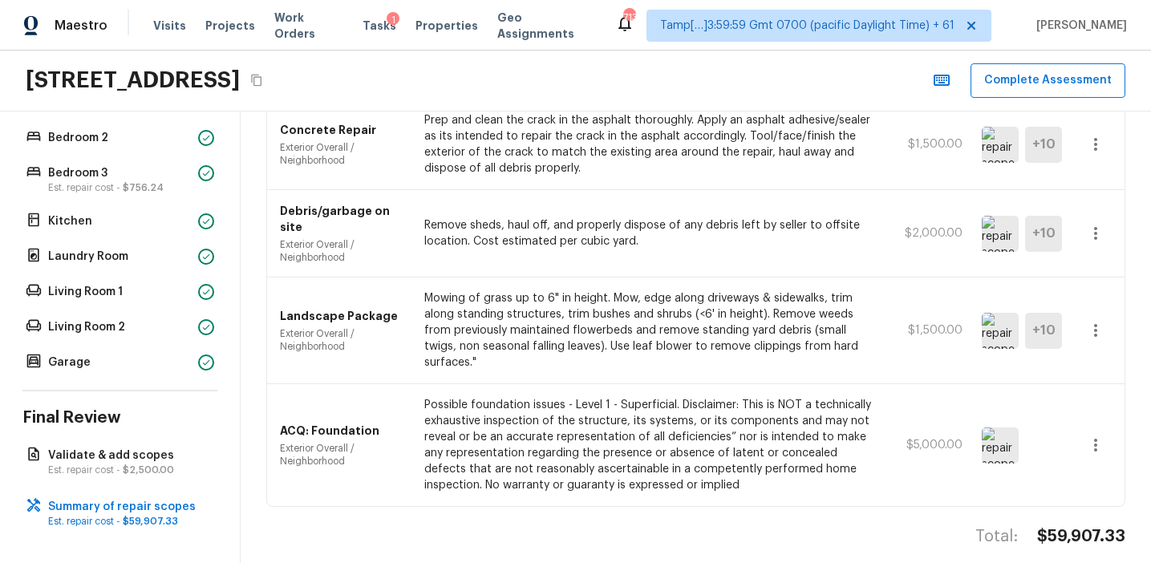
click at [1061, 526] on h4 "$59,907.33" at bounding box center [1081, 536] width 88 height 21
copy h4 "59,907.33"
click at [322, 132] on p "Concrete Repair" at bounding box center [342, 130] width 125 height 16
click at [1003, 432] on img at bounding box center [1000, 445] width 37 height 36
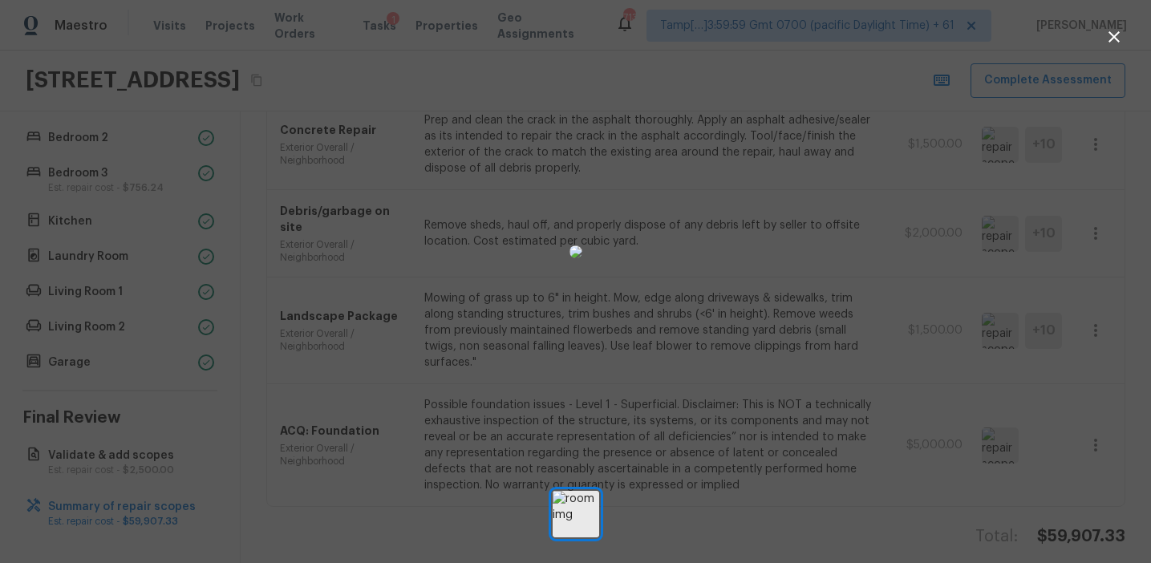
click at [1055, 421] on div at bounding box center [575, 252] width 1151 height 452
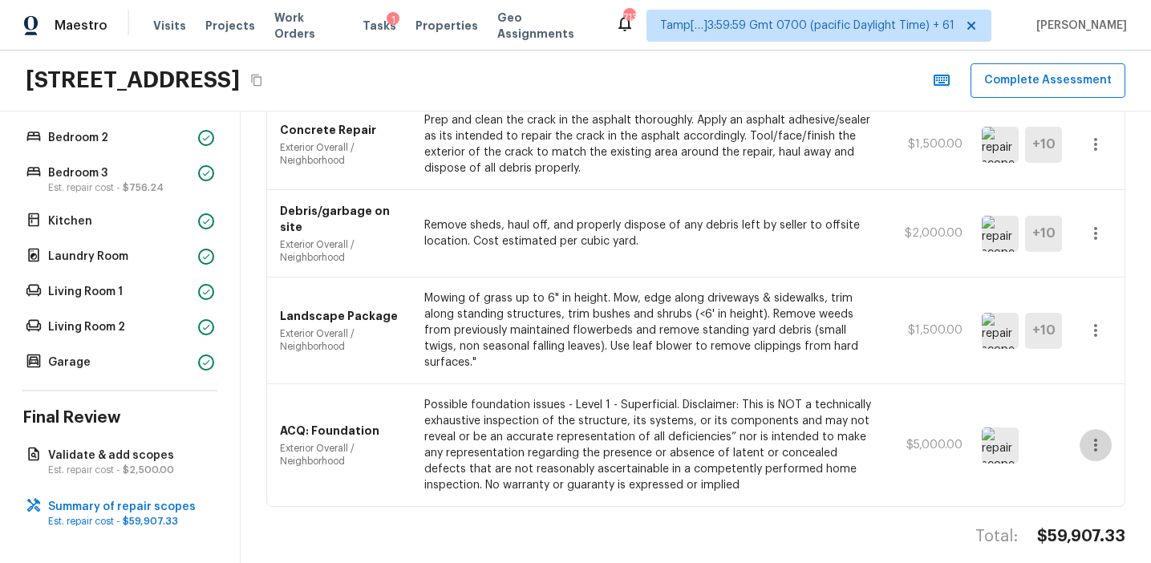
click at [1091, 435] on icon "button" at bounding box center [1095, 444] width 19 height 19
click at [1092, 465] on li "Edit" at bounding box center [1100, 472] width 75 height 48
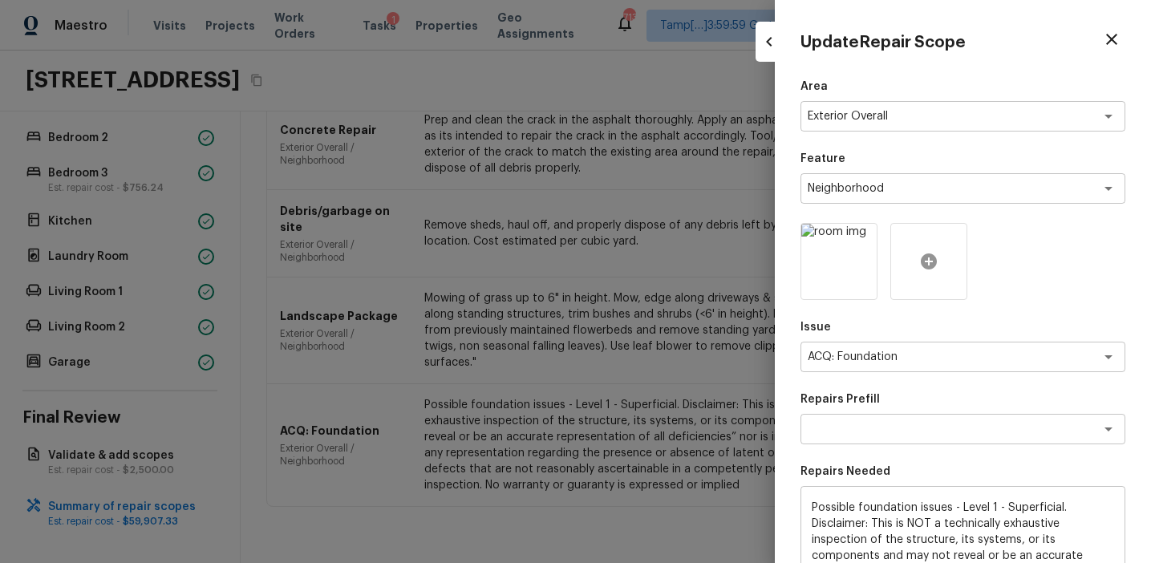
click at [929, 259] on icon at bounding box center [928, 261] width 19 height 19
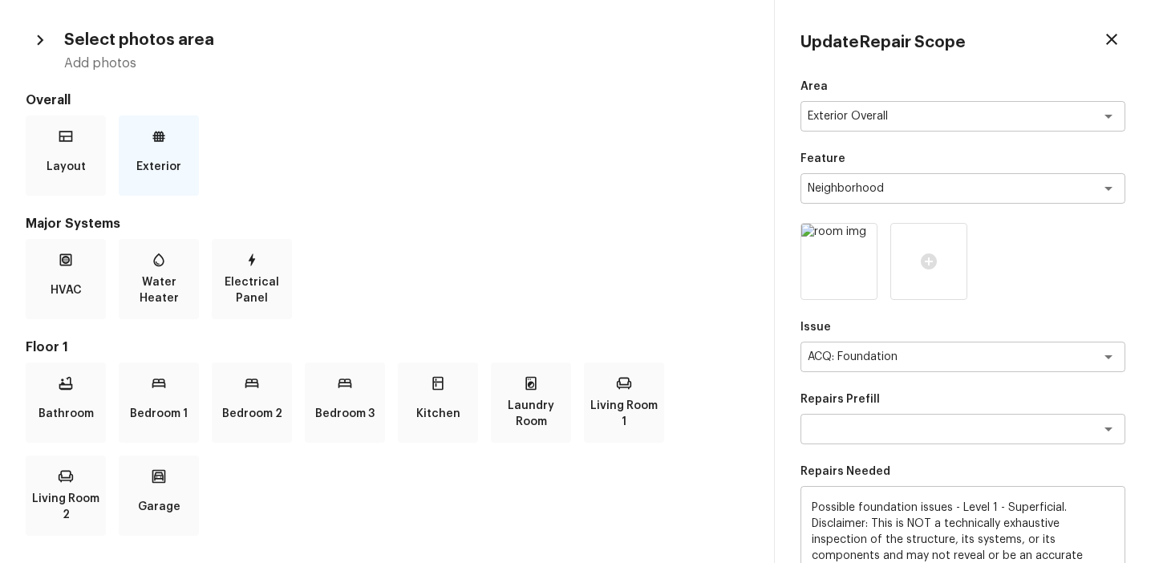
click at [122, 151] on div "Exterior" at bounding box center [159, 155] width 80 height 80
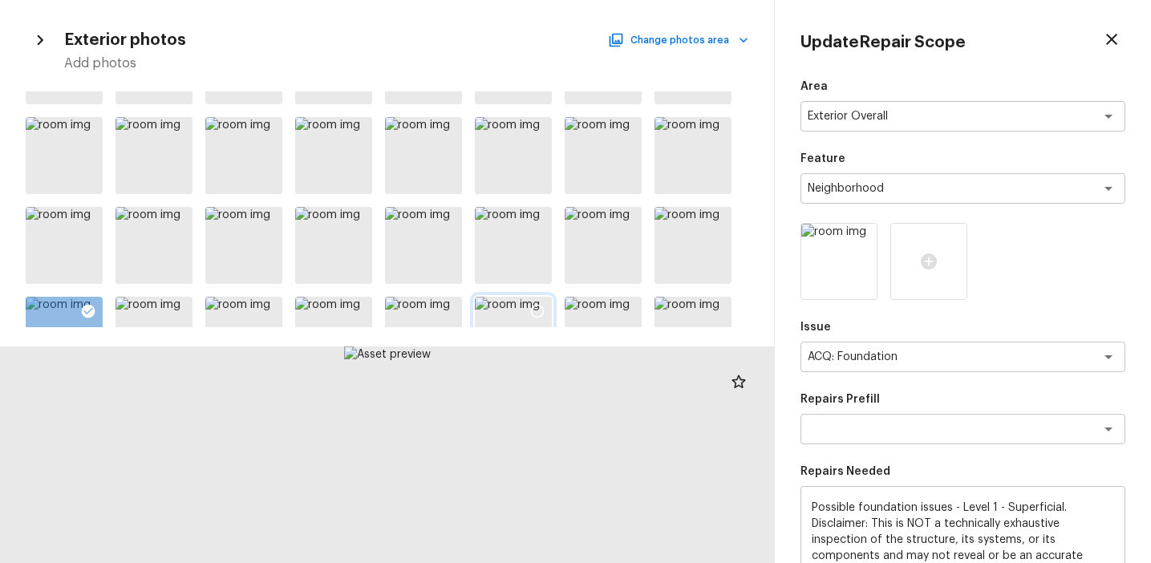
scroll to position [245, 0]
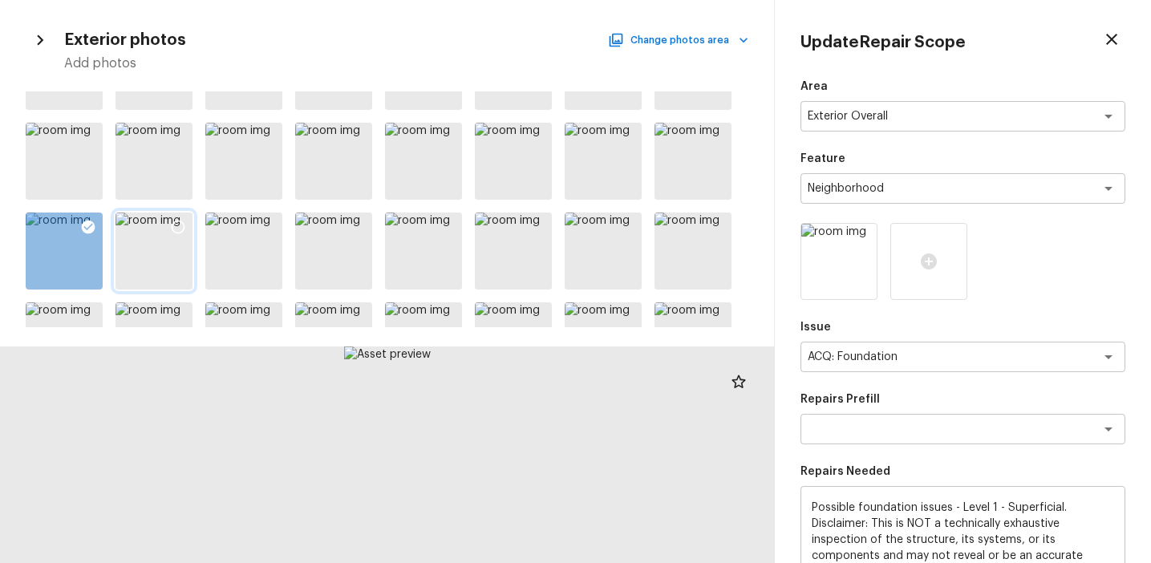
click at [181, 225] on icon at bounding box center [178, 227] width 16 height 16
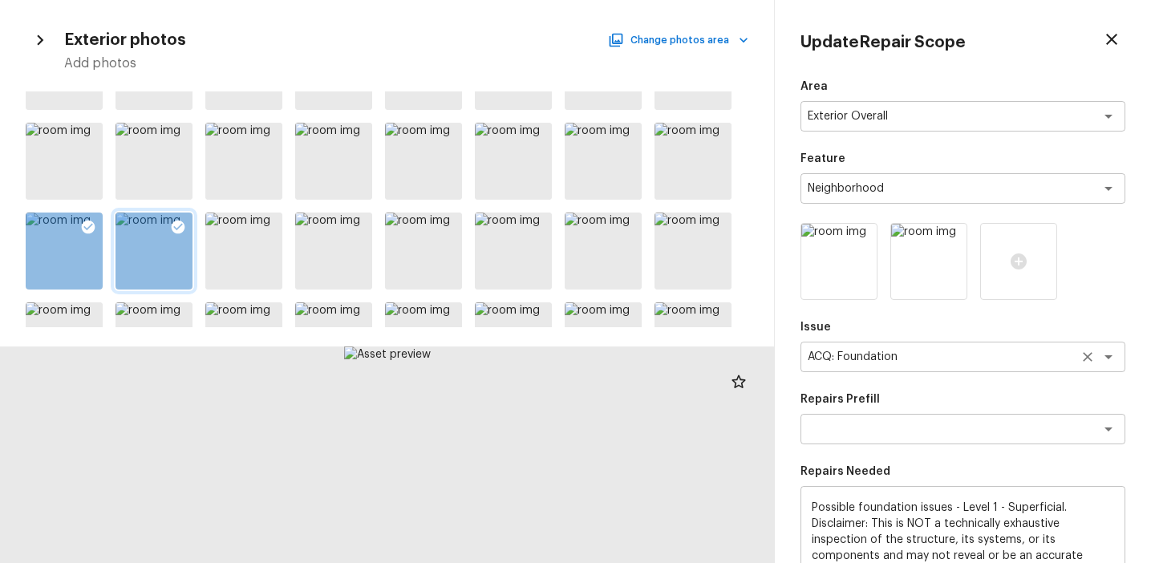
scroll to position [246, 0]
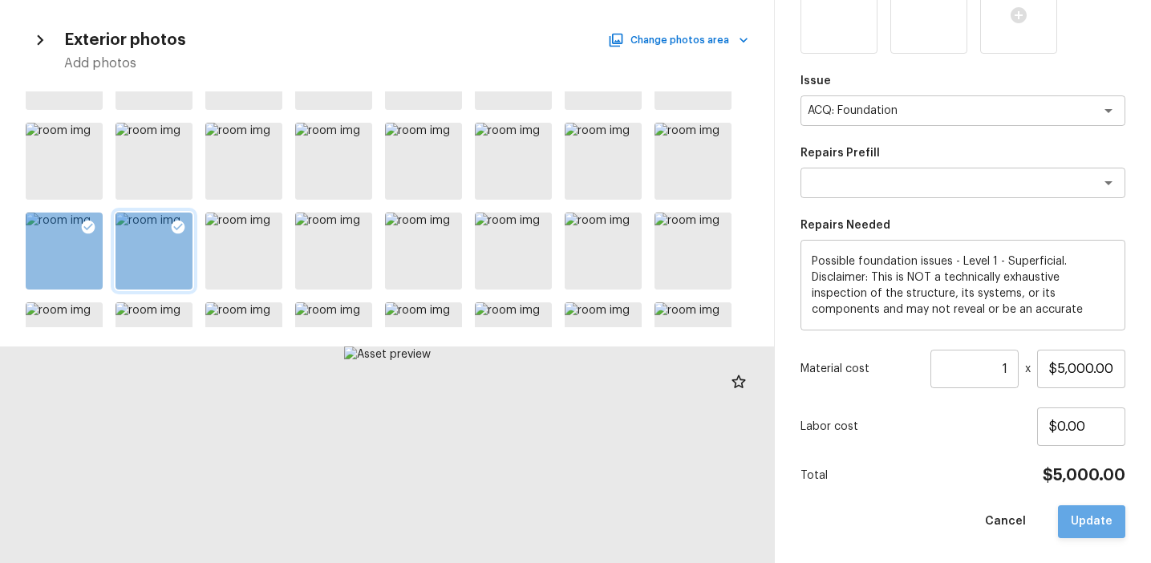
click at [1095, 524] on button "Update" at bounding box center [1091, 521] width 67 height 33
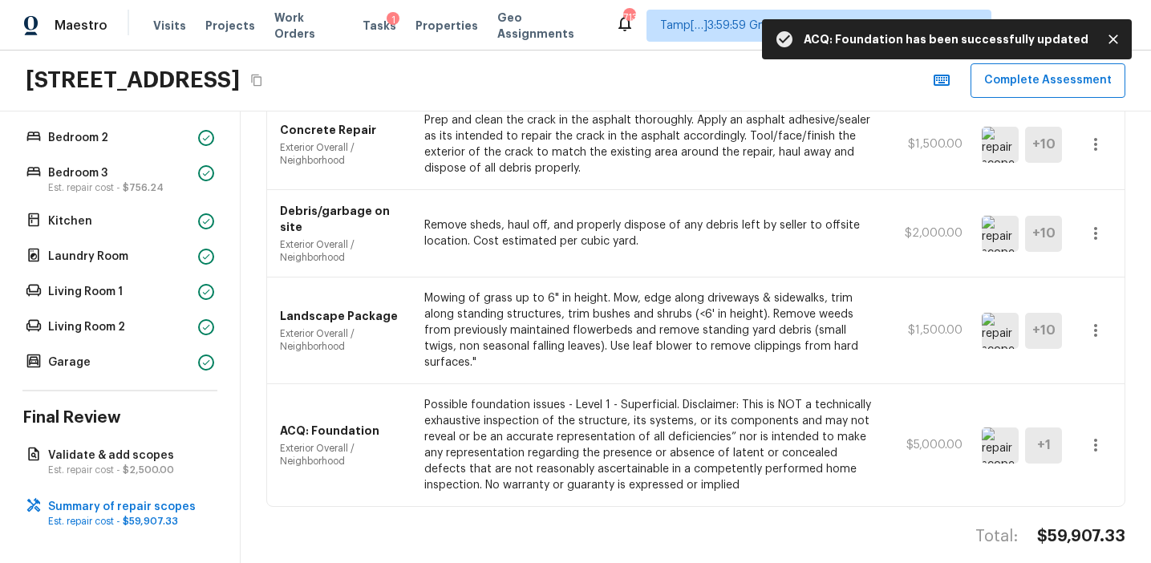
click at [1041, 436] on h5 "+ 1" at bounding box center [1044, 445] width 14 height 18
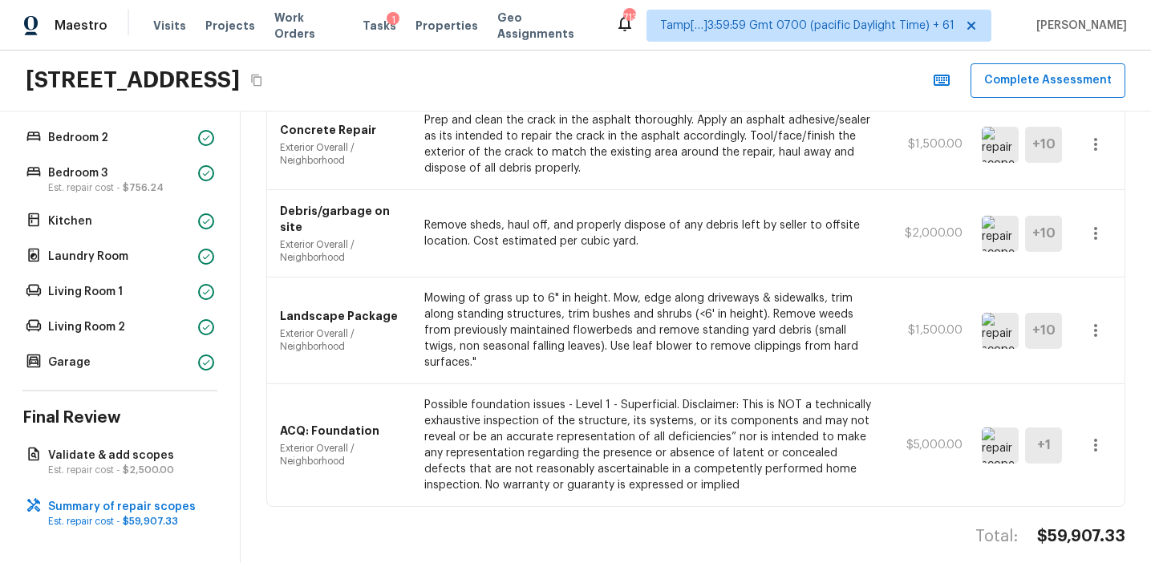
click at [1003, 427] on img at bounding box center [1000, 445] width 37 height 36
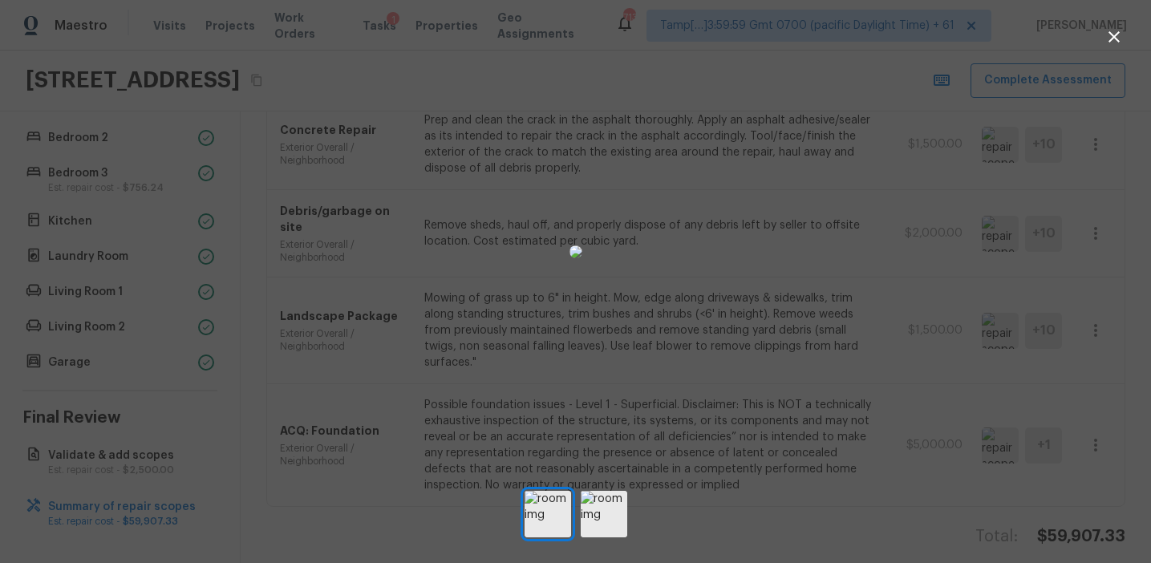
click at [1065, 367] on div at bounding box center [575, 252] width 1151 height 452
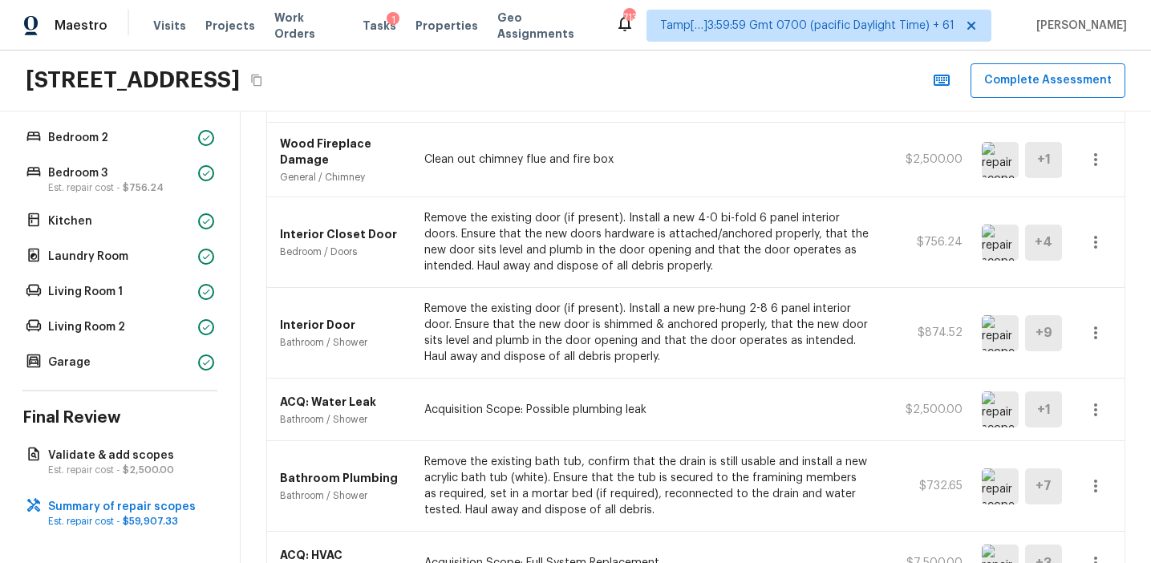
scroll to position [917, 0]
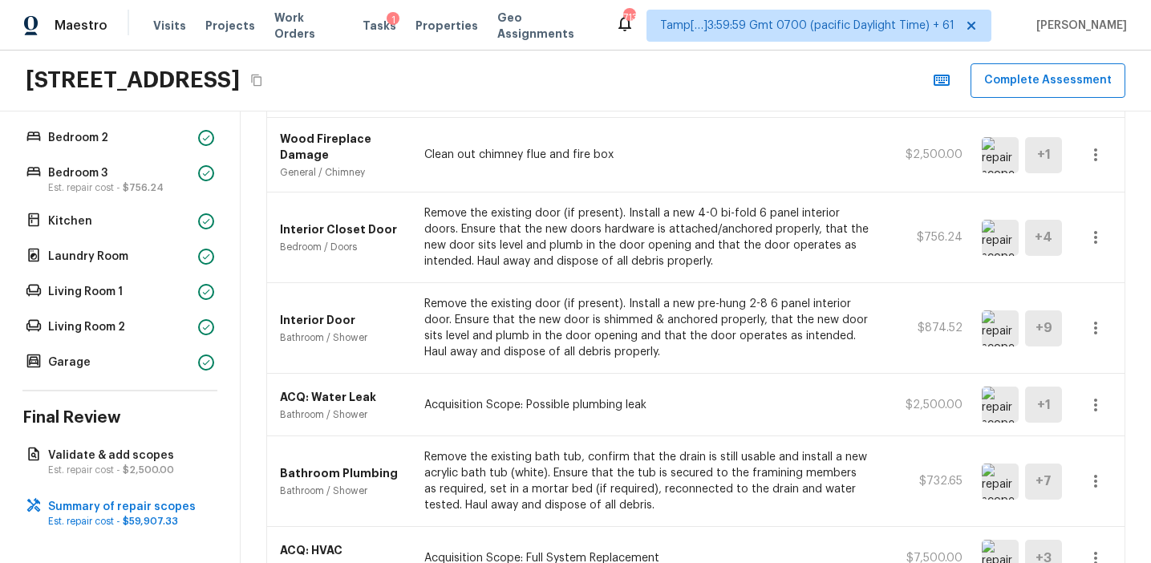
click at [1007, 476] on img at bounding box center [1000, 482] width 37 height 36
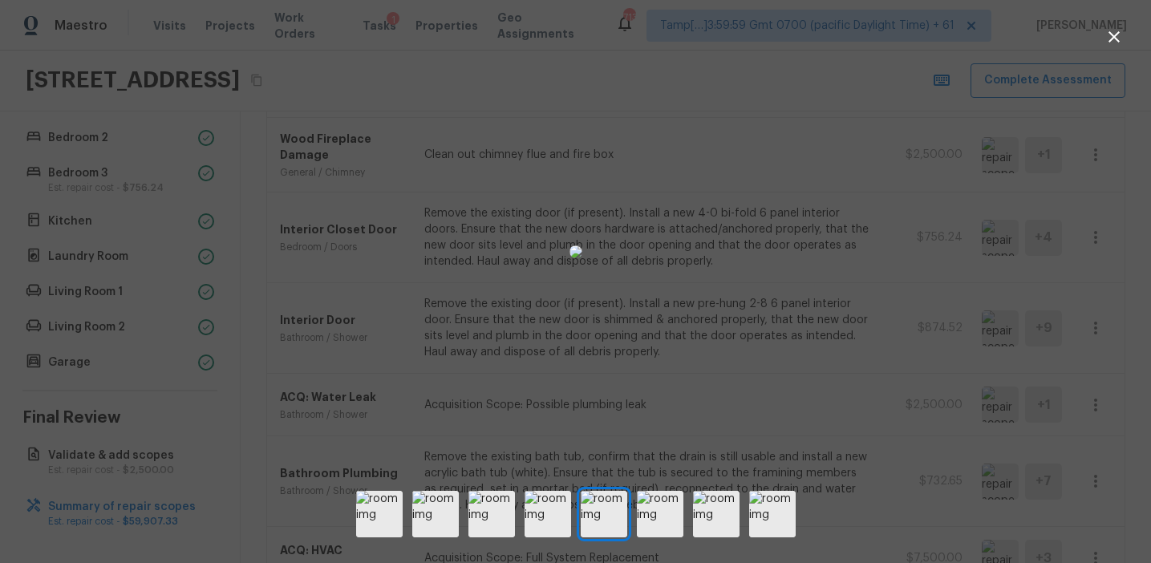
click at [1060, 356] on div at bounding box center [575, 252] width 1151 height 452
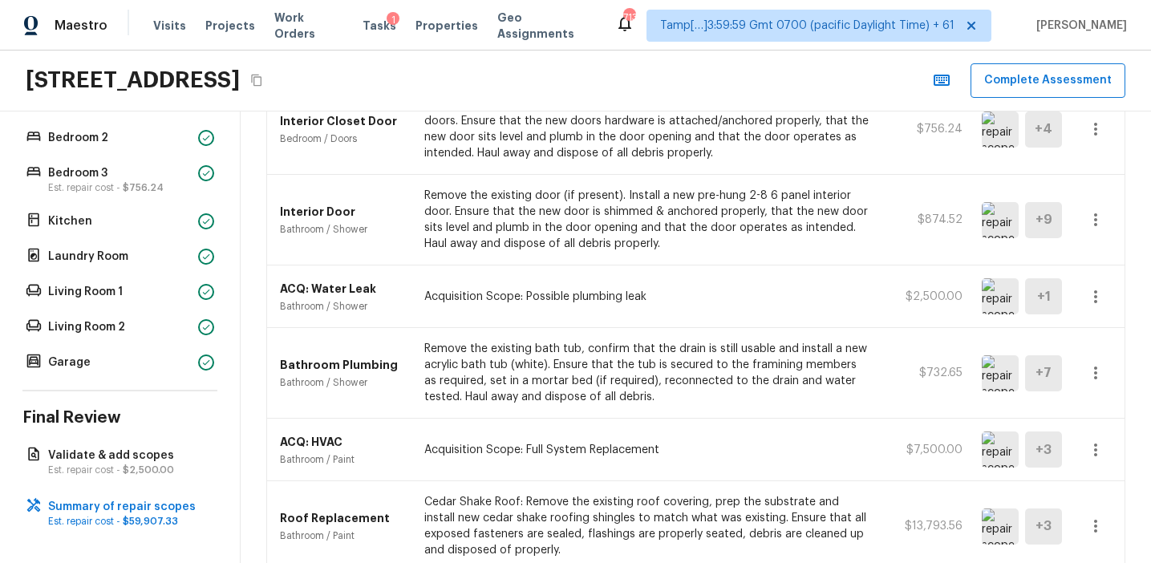
scroll to position [1109, 0]
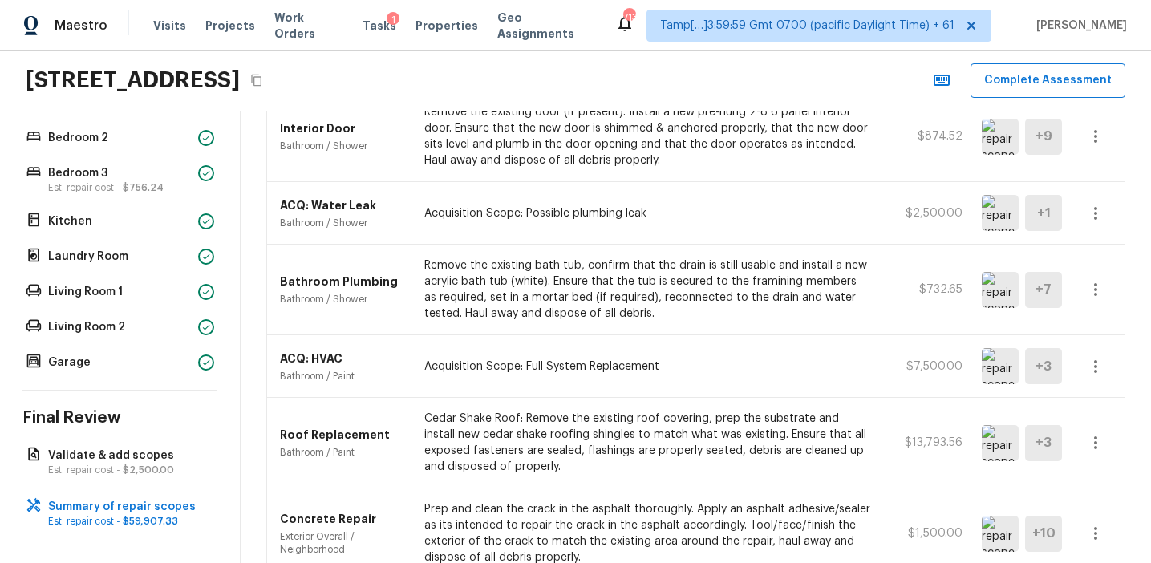
click at [1006, 215] on img at bounding box center [1000, 213] width 37 height 36
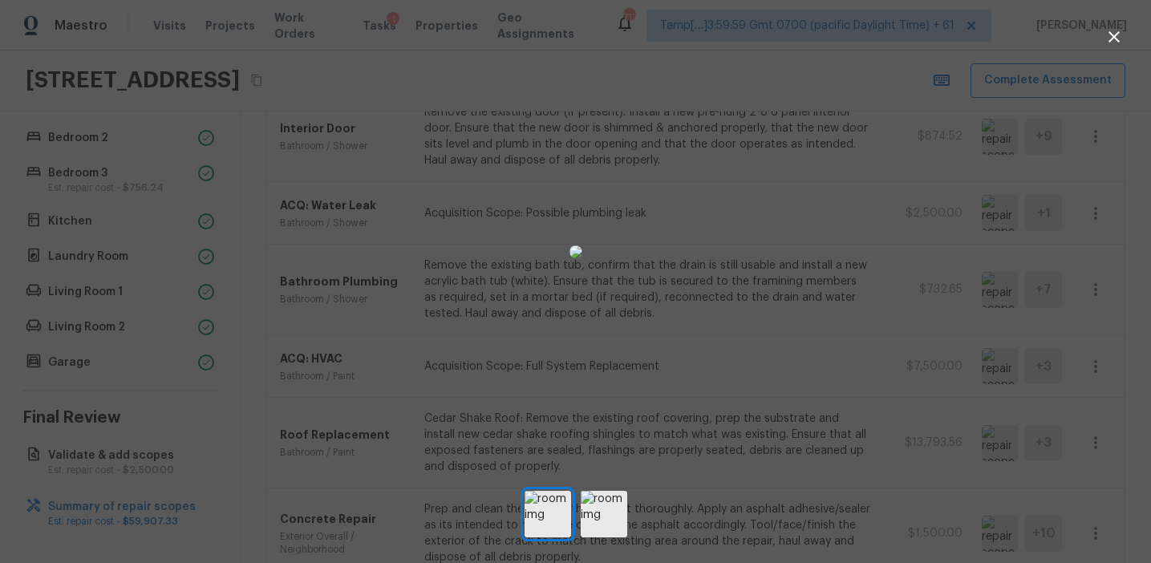
click at [1087, 216] on div at bounding box center [575, 252] width 1151 height 452
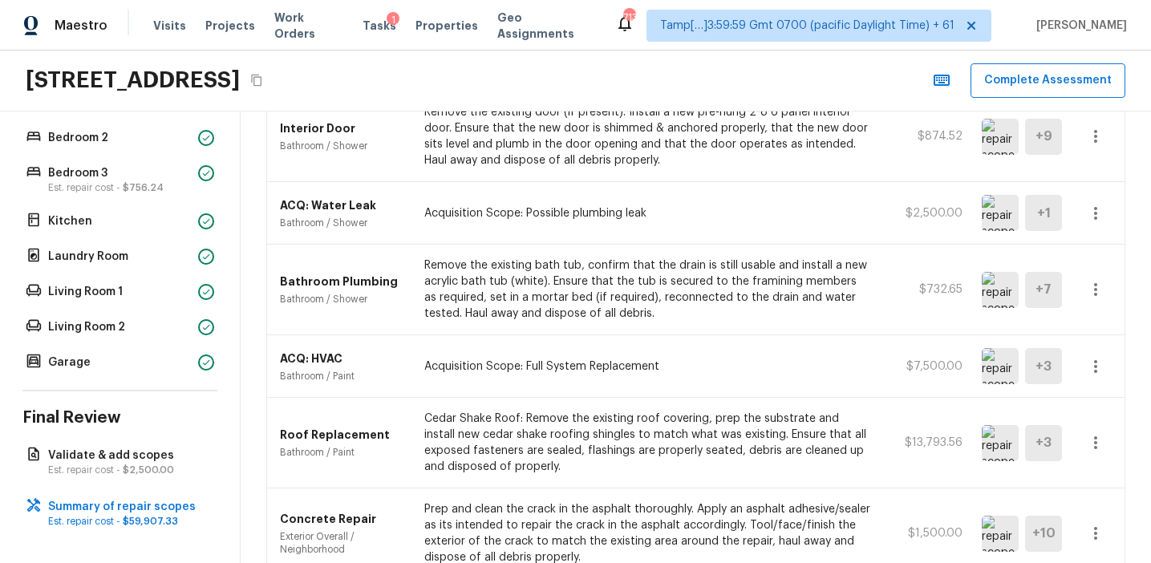
click at [1097, 216] on icon "button" at bounding box center [1095, 213] width 19 height 19
click at [891, 258] on div at bounding box center [575, 281] width 1151 height 563
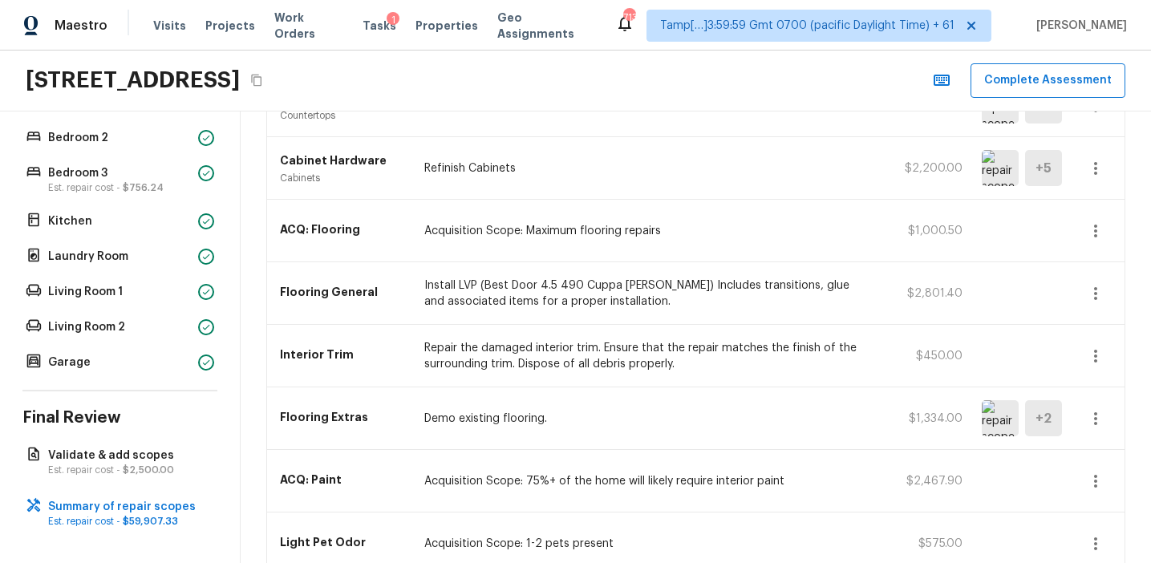
scroll to position [0, 0]
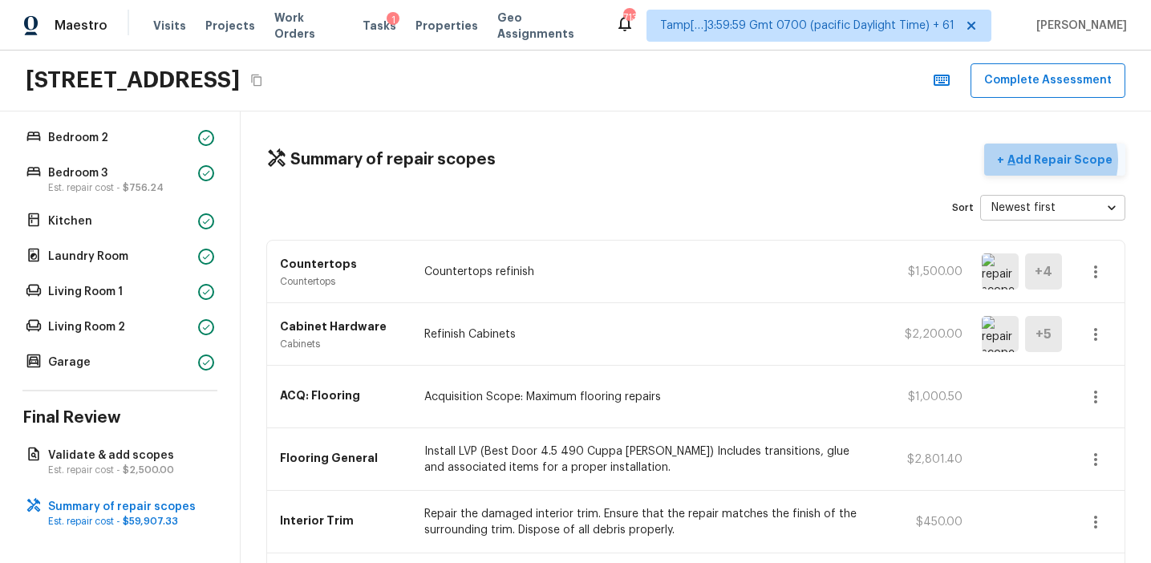
click at [1048, 160] on p "Add Repair Scope" at bounding box center [1058, 160] width 108 height 16
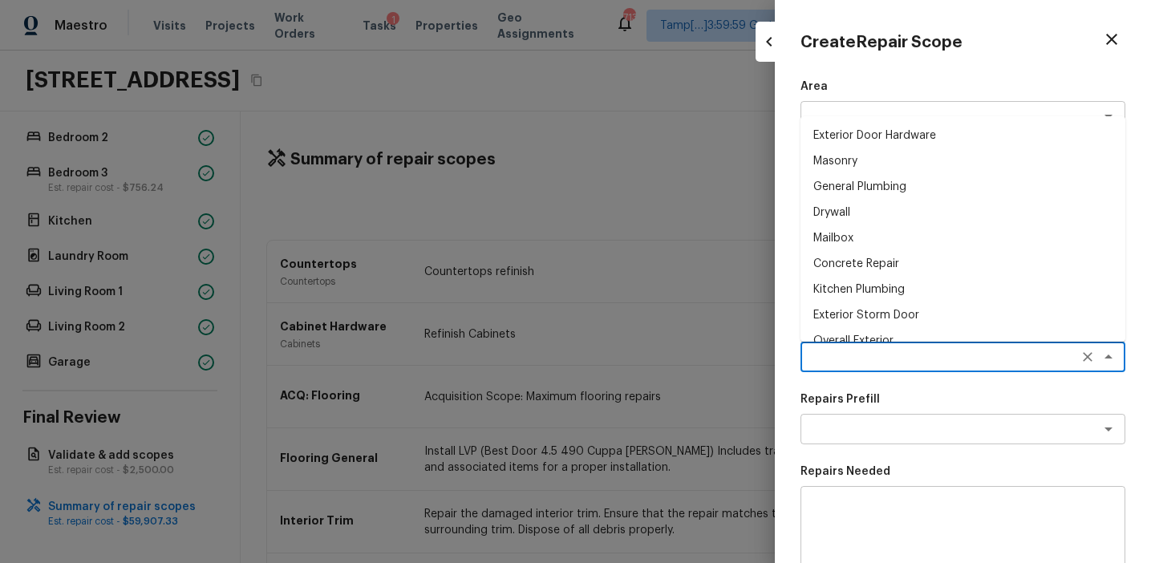
click at [825, 363] on textarea at bounding box center [940, 357] width 265 height 16
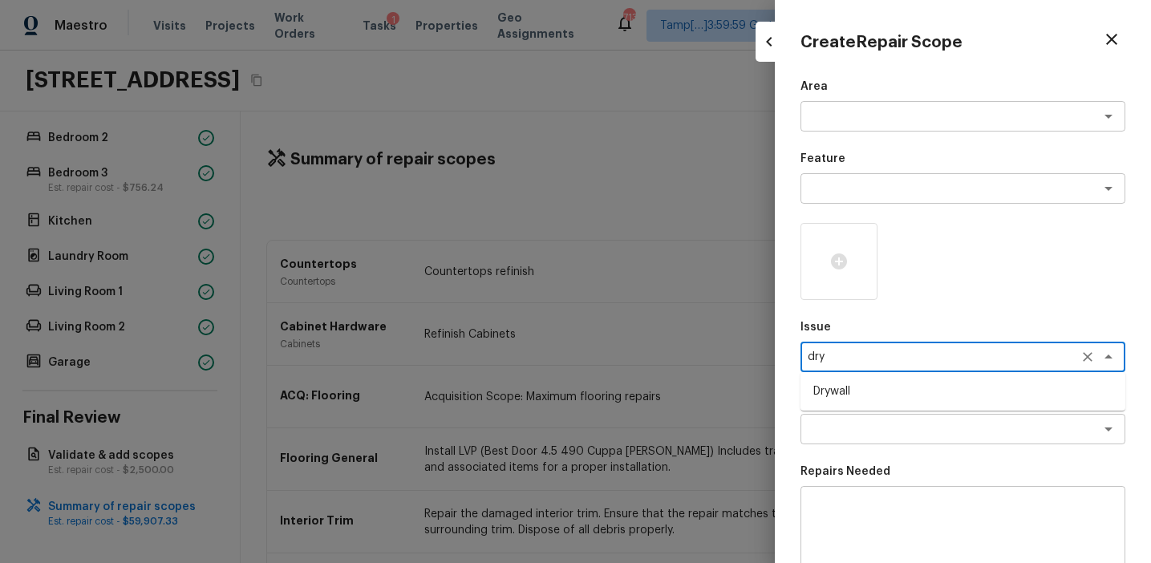
click at [864, 387] on li "Drywall" at bounding box center [962, 392] width 325 height 26
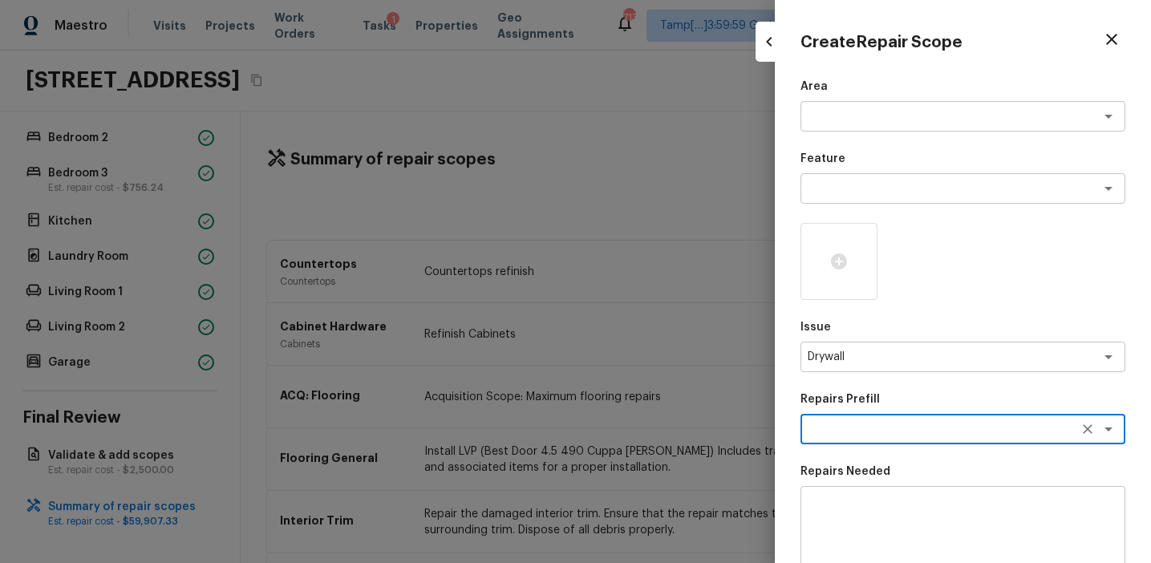
click at [857, 425] on textarea at bounding box center [940, 429] width 265 height 16
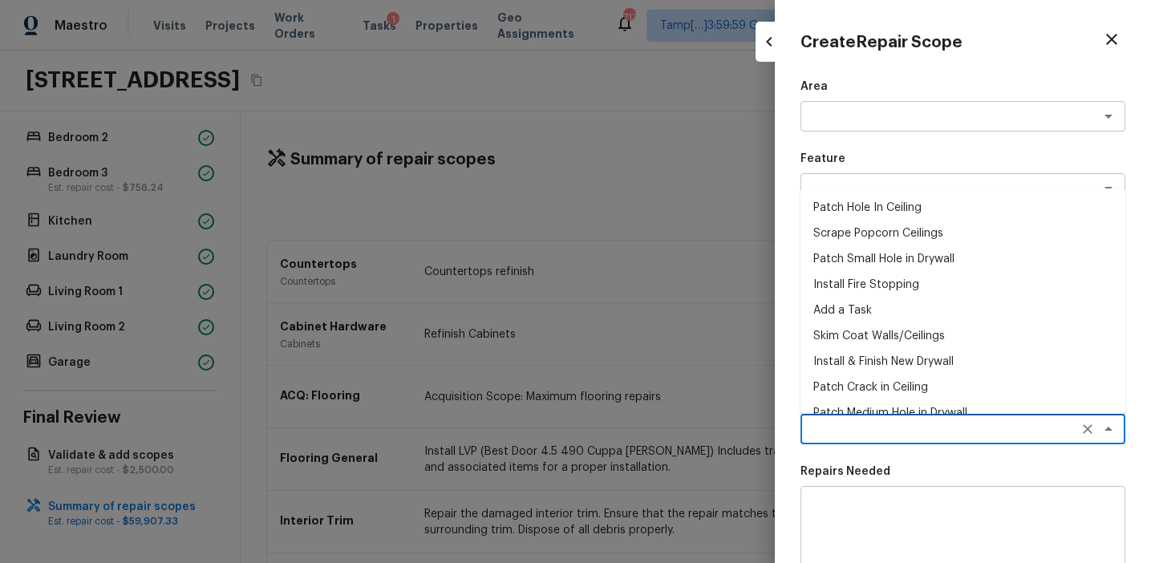
scroll to position [44, 0]
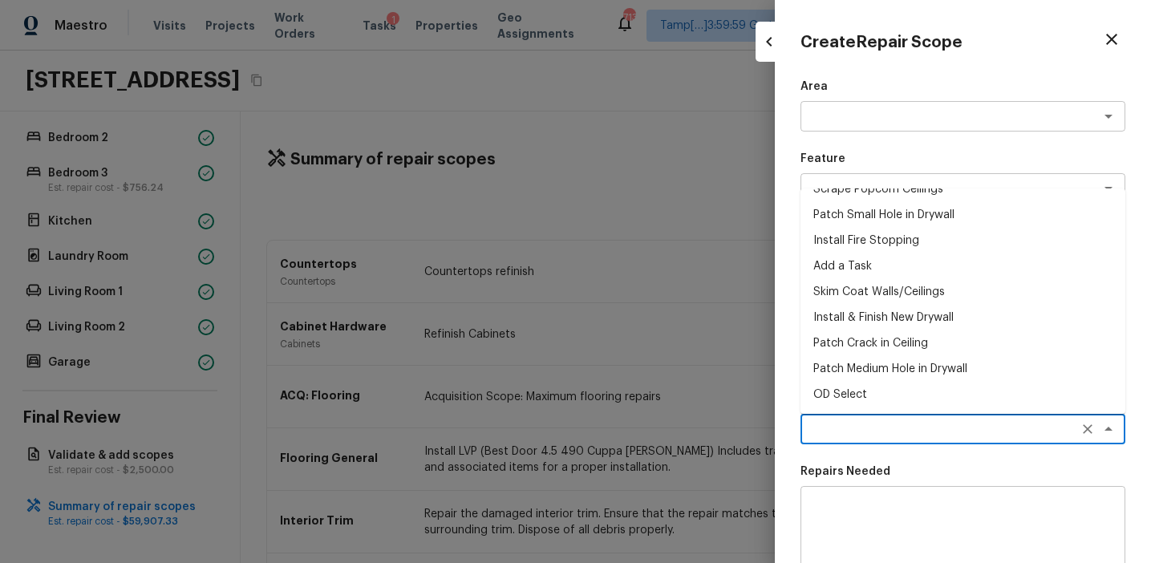
click at [854, 319] on li "Install & Finish New Drywall" at bounding box center [962, 318] width 325 height 26
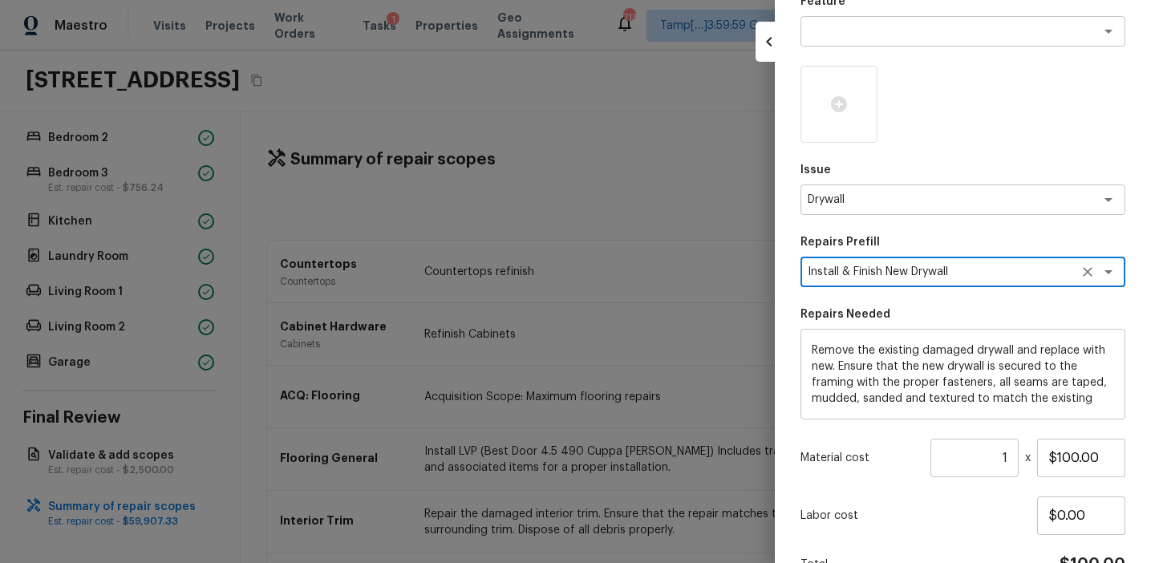
scroll to position [246, 0]
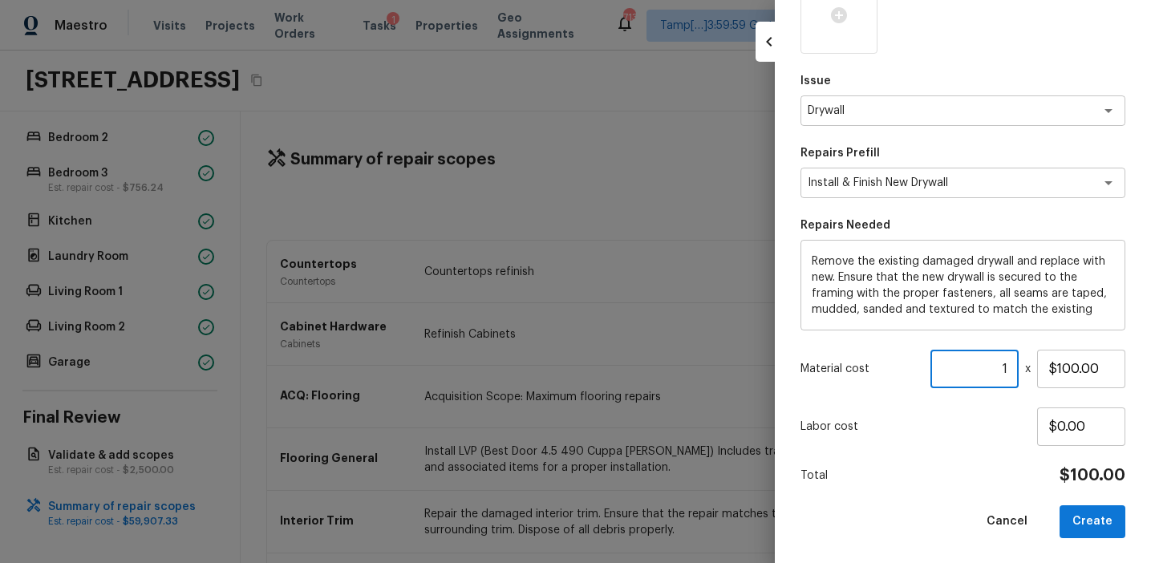
click at [1008, 366] on input "1" at bounding box center [974, 369] width 88 height 38
click at [1010, 367] on input "4" at bounding box center [974, 369] width 88 height 38
click at [994, 367] on input "450" at bounding box center [974, 369] width 88 height 38
click at [1096, 525] on button "Create" at bounding box center [1092, 521] width 66 height 33
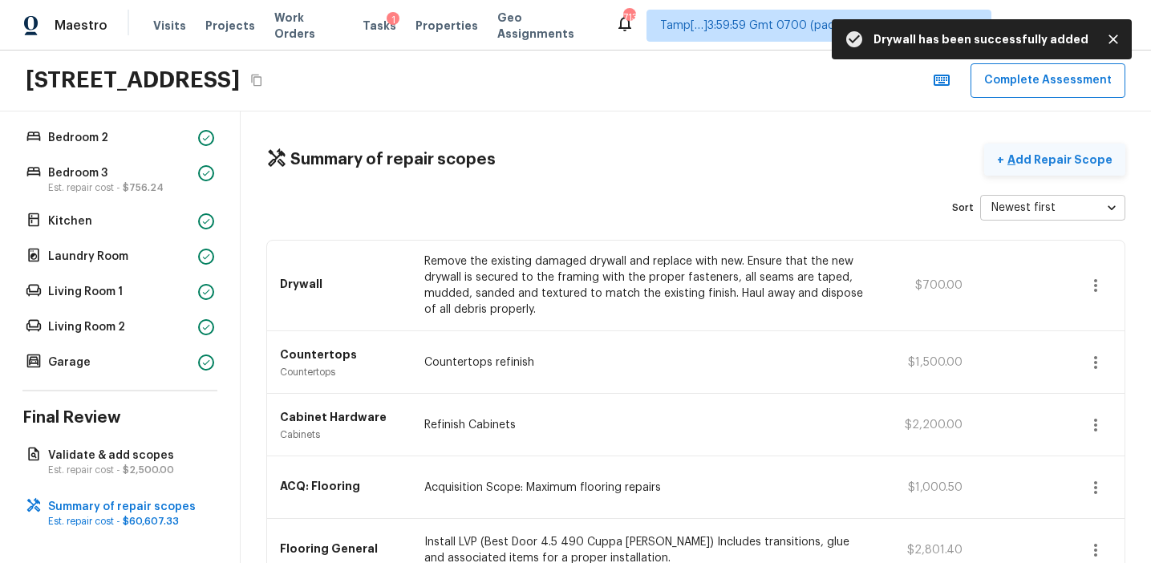
click at [1035, 153] on p "Add Repair Scope" at bounding box center [1058, 160] width 108 height 16
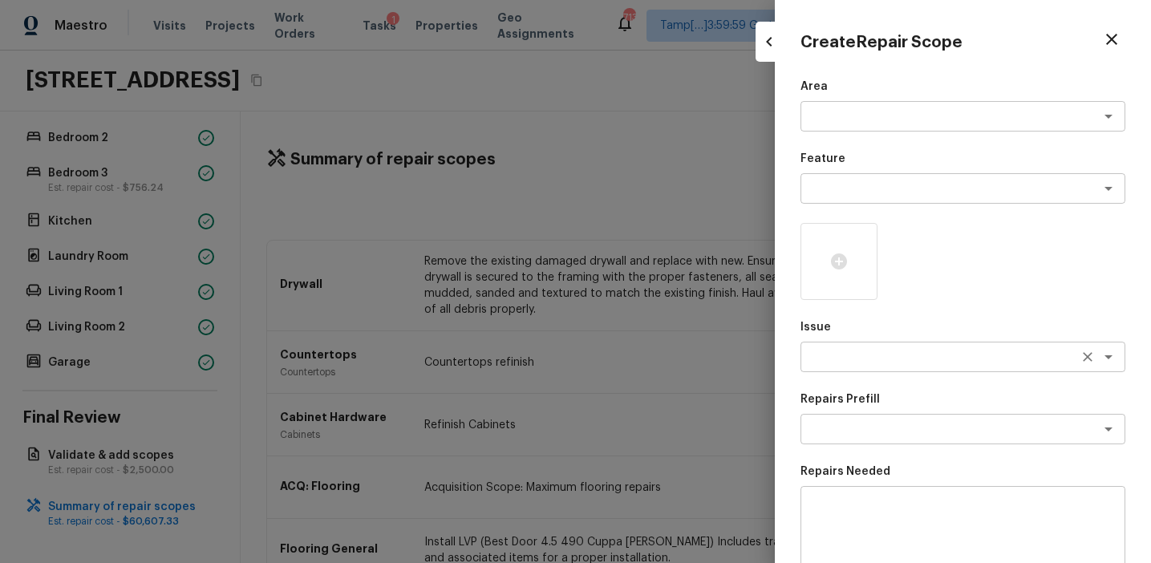
click at [835, 349] on textarea at bounding box center [940, 357] width 265 height 16
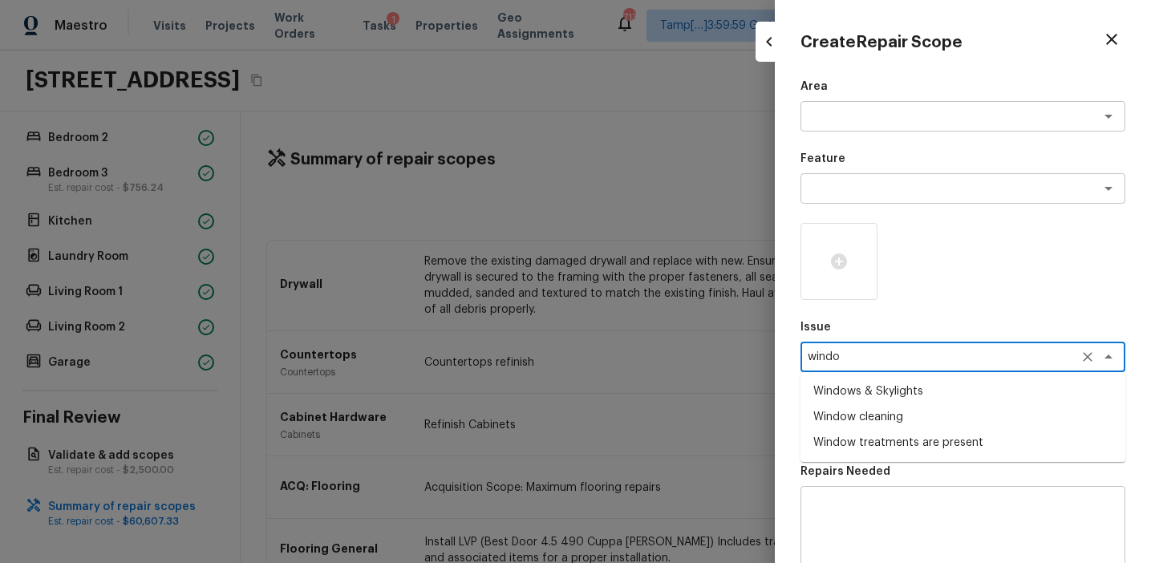
click at [869, 406] on li "Window cleaning" at bounding box center [962, 417] width 325 height 26
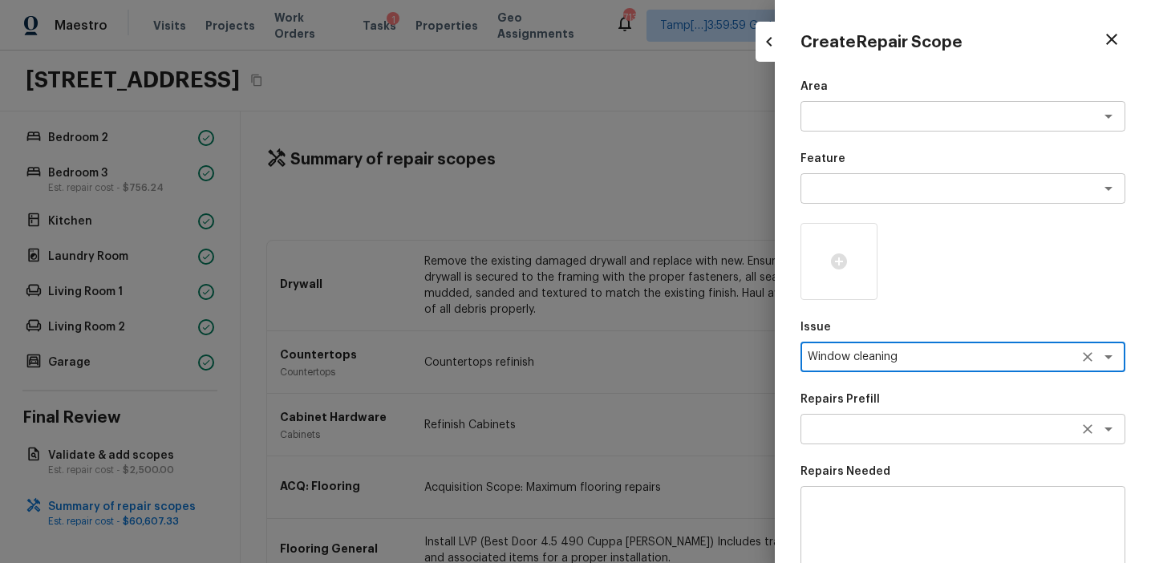
scroll to position [245, 0]
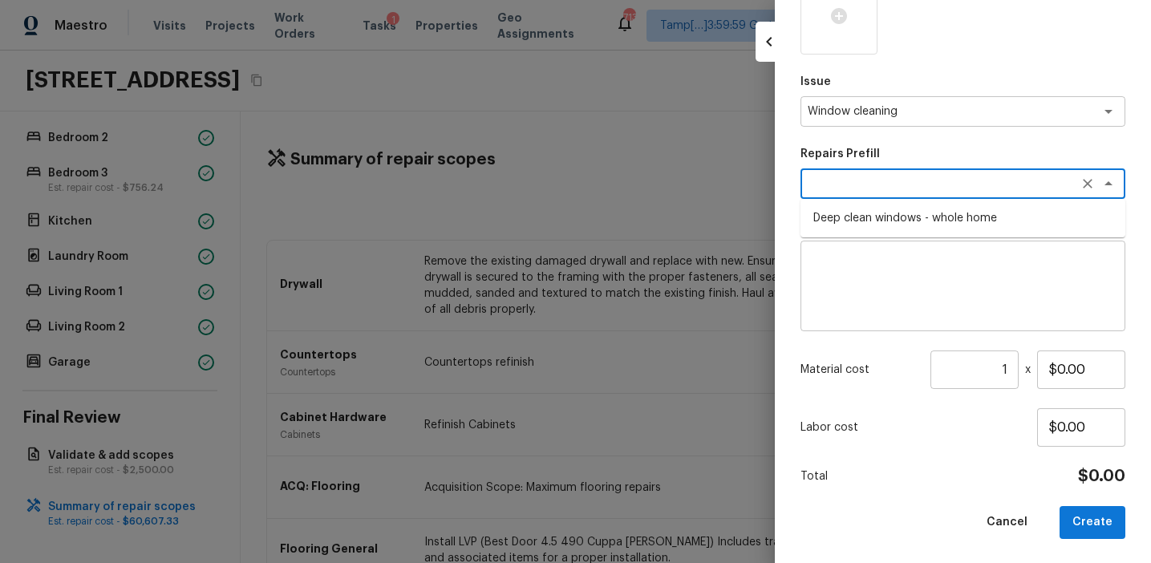
click at [875, 186] on textarea at bounding box center [940, 184] width 265 height 16
click at [893, 212] on li "Deep clean windows - whole home" at bounding box center [962, 218] width 325 height 26
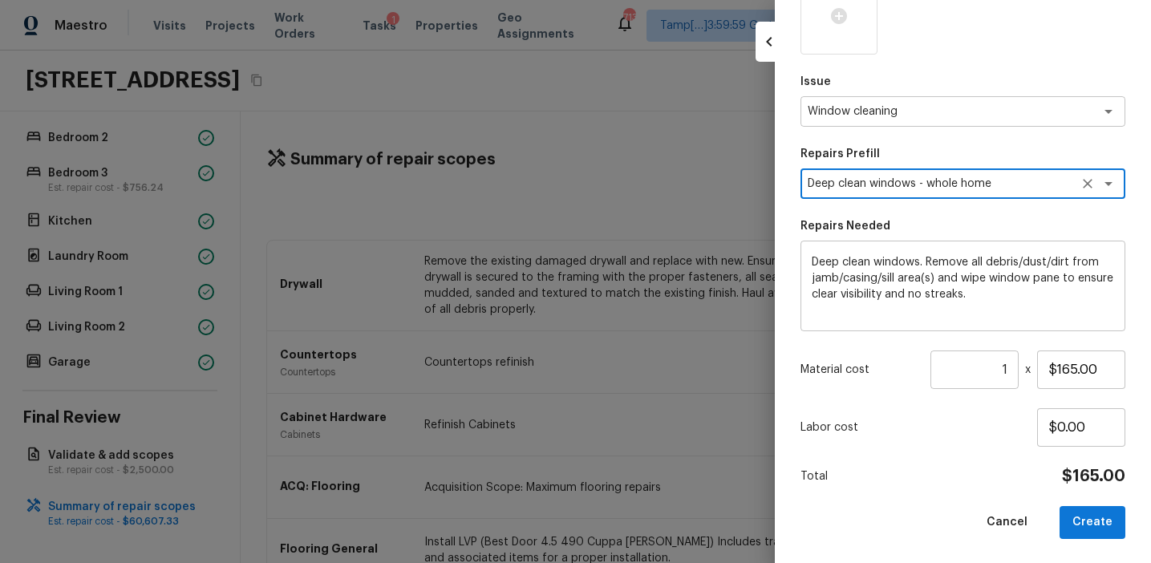
scroll to position [246, 0]
click at [1063, 363] on input "$165.00" at bounding box center [1081, 369] width 88 height 38
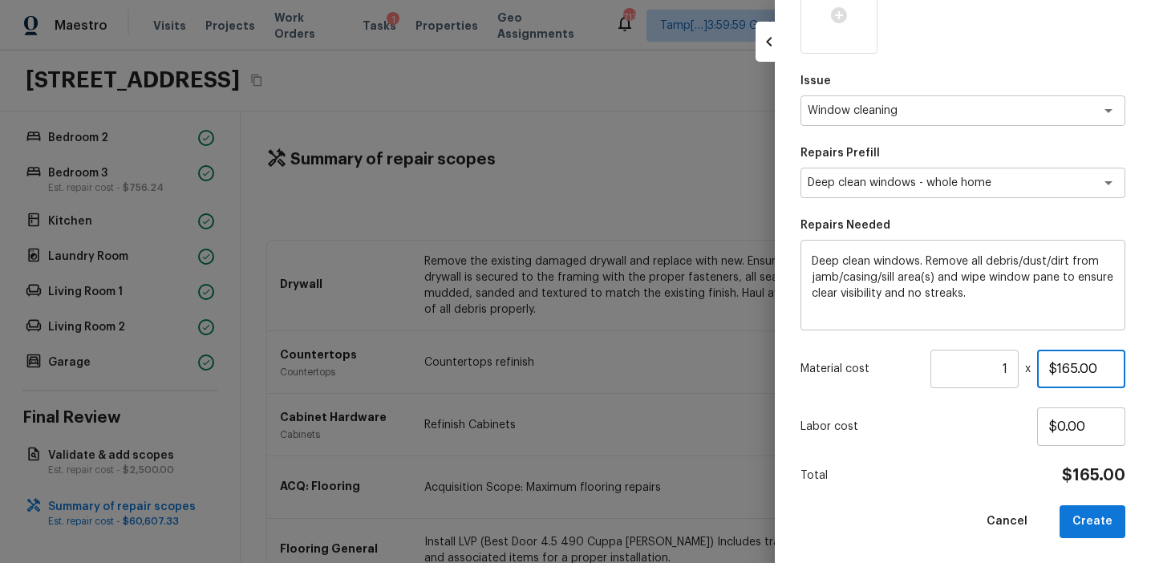
click at [1063, 363] on input "$165.00" at bounding box center [1081, 369] width 88 height 38
click at [1104, 517] on button "Create" at bounding box center [1092, 521] width 66 height 33
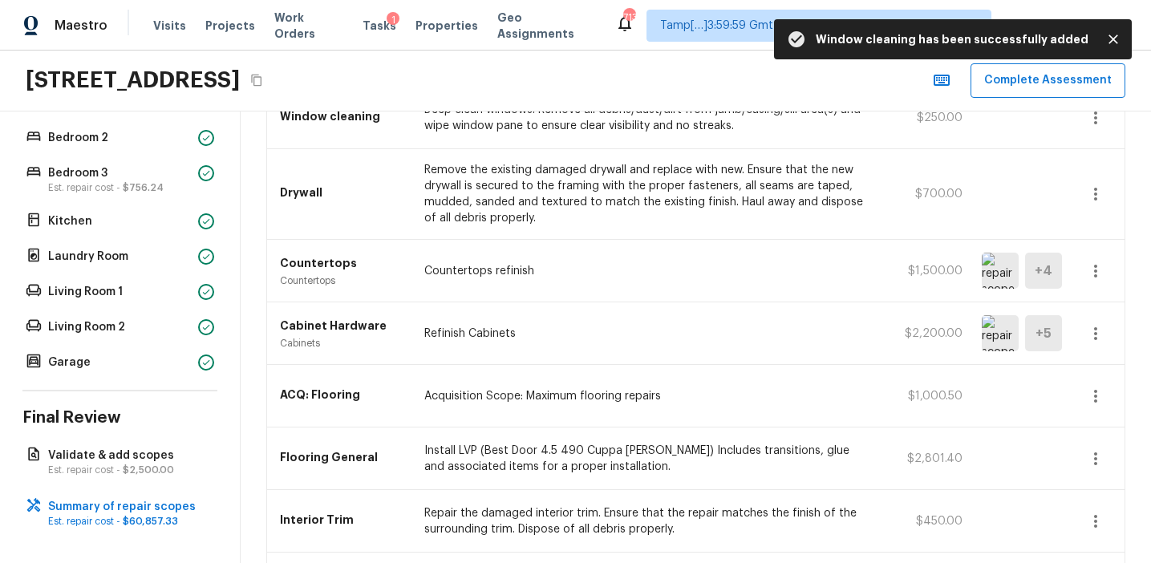
scroll to position [0, 0]
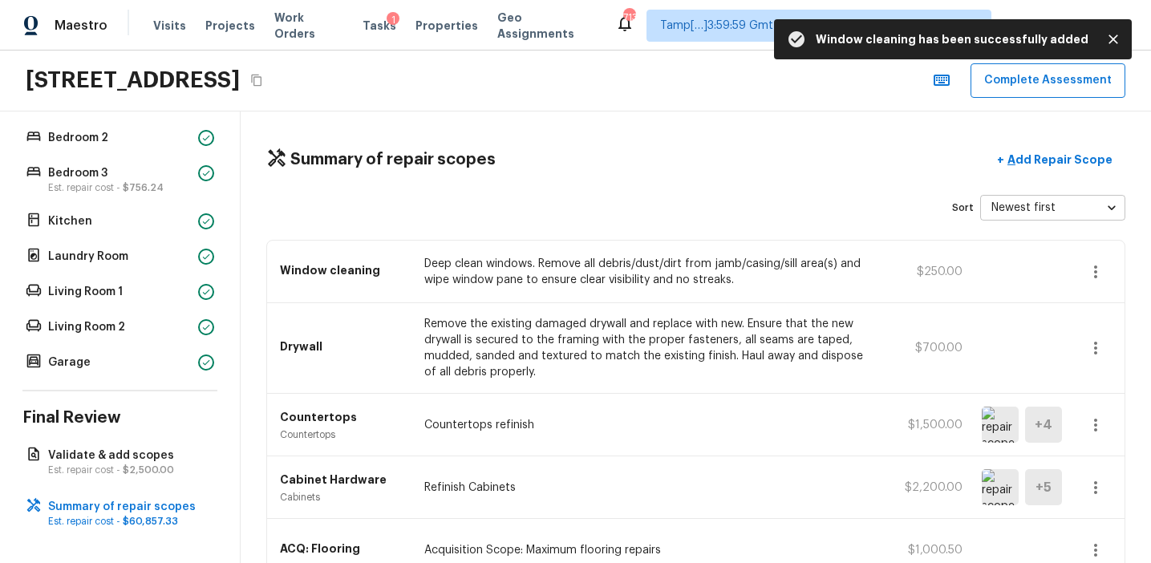
click at [358, 201] on div "Sort Newest first newestFirst ​" at bounding box center [695, 208] width 859 height 26
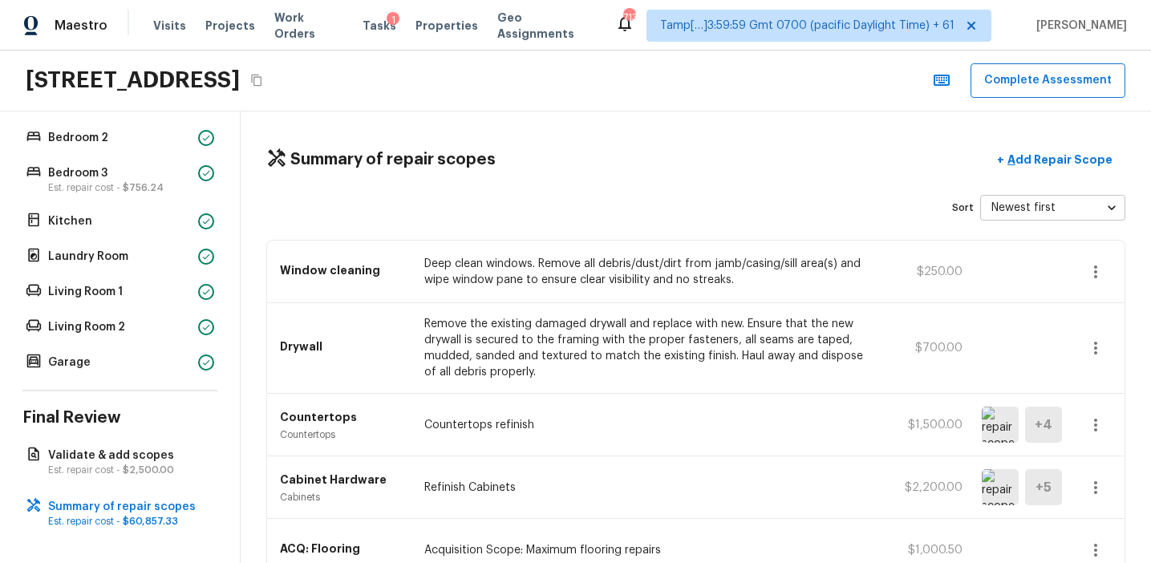
click at [372, 205] on div "Sort Newest first newestFirst ​" at bounding box center [695, 208] width 859 height 26
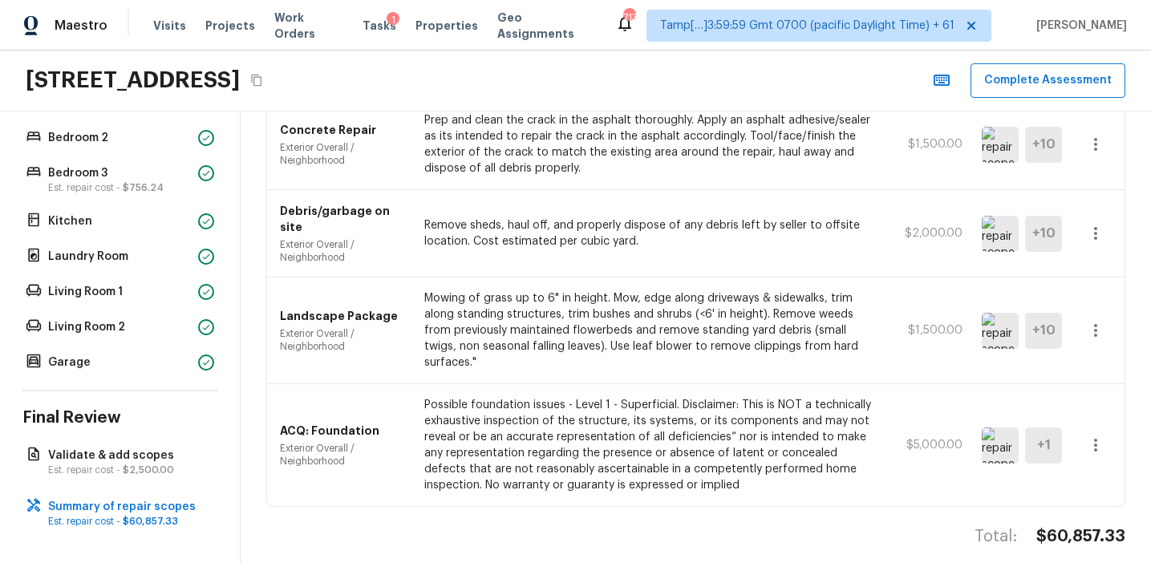
click at [1064, 526] on h4 "$60,857.33" at bounding box center [1080, 536] width 89 height 21
copy h4 "60,857.33"
click at [416, 227] on div "Debris/garbage on site Exterior Overall / Neighborhood Remove sheds, haul off, …" at bounding box center [695, 233] width 857 height 87
click at [478, 290] on p "Mowing of grass up to 6" in height. Mow, edge along driveways & sidewalks, trim…" at bounding box center [647, 330] width 447 height 80
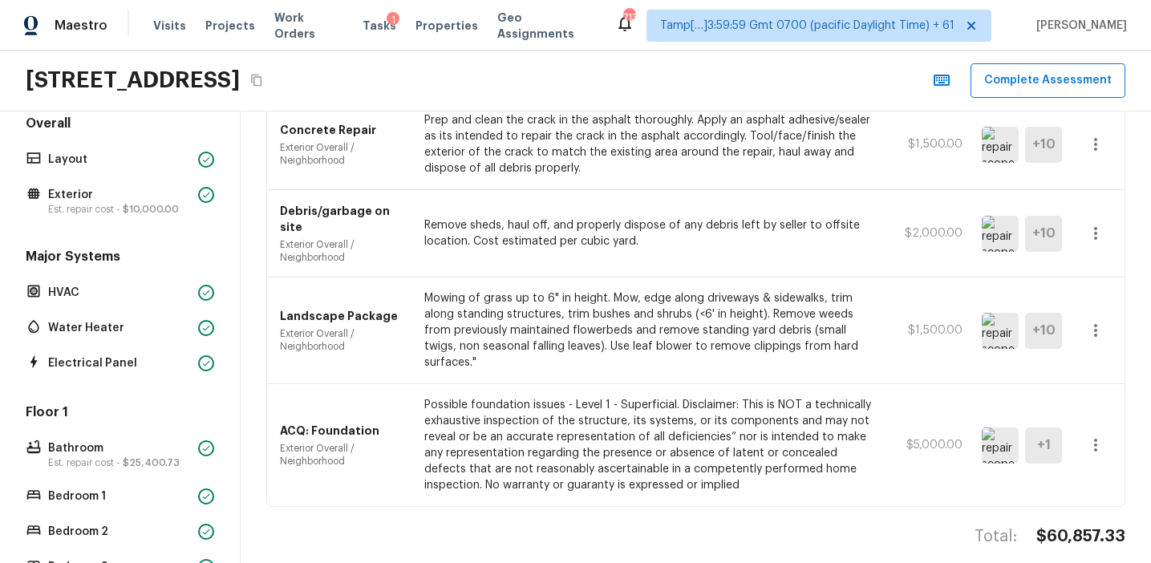
scroll to position [0, 0]
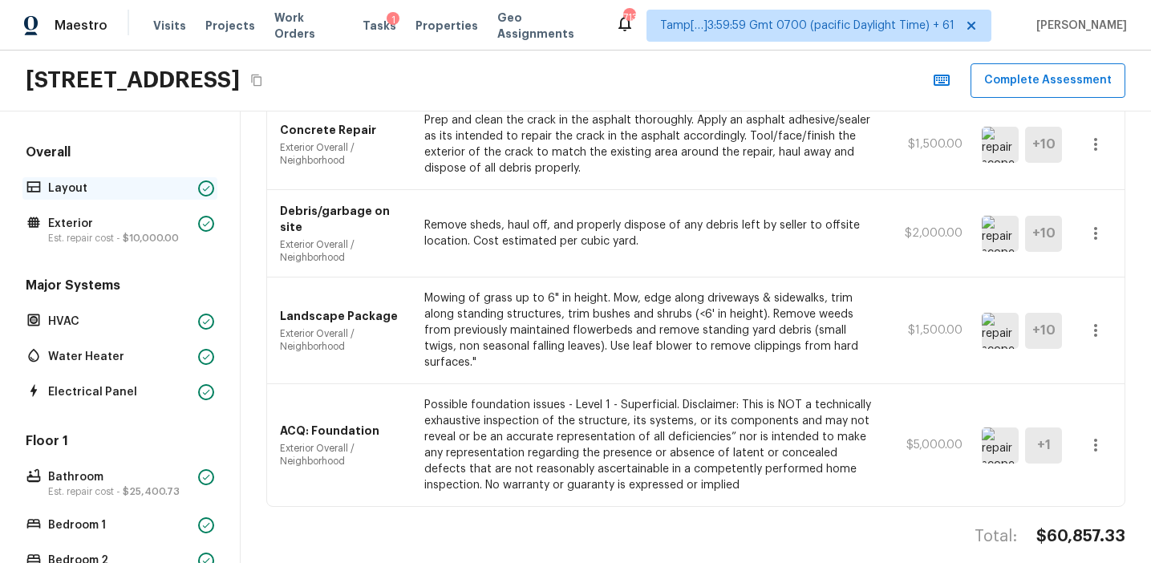
click at [128, 195] on p "Layout" at bounding box center [120, 188] width 144 height 16
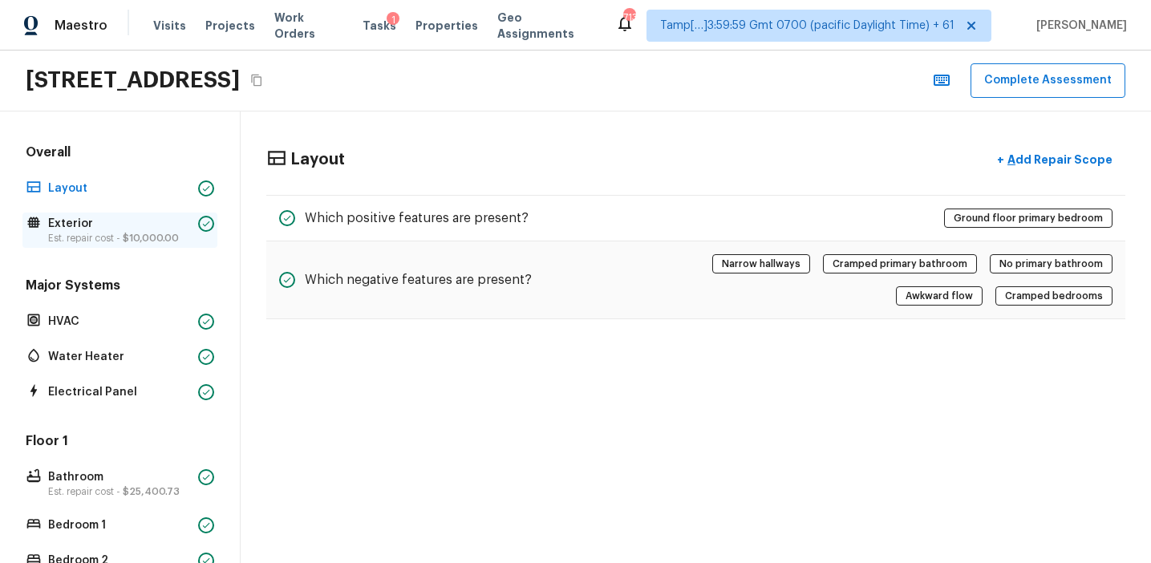
click at [154, 229] on p "Exterior" at bounding box center [120, 224] width 144 height 16
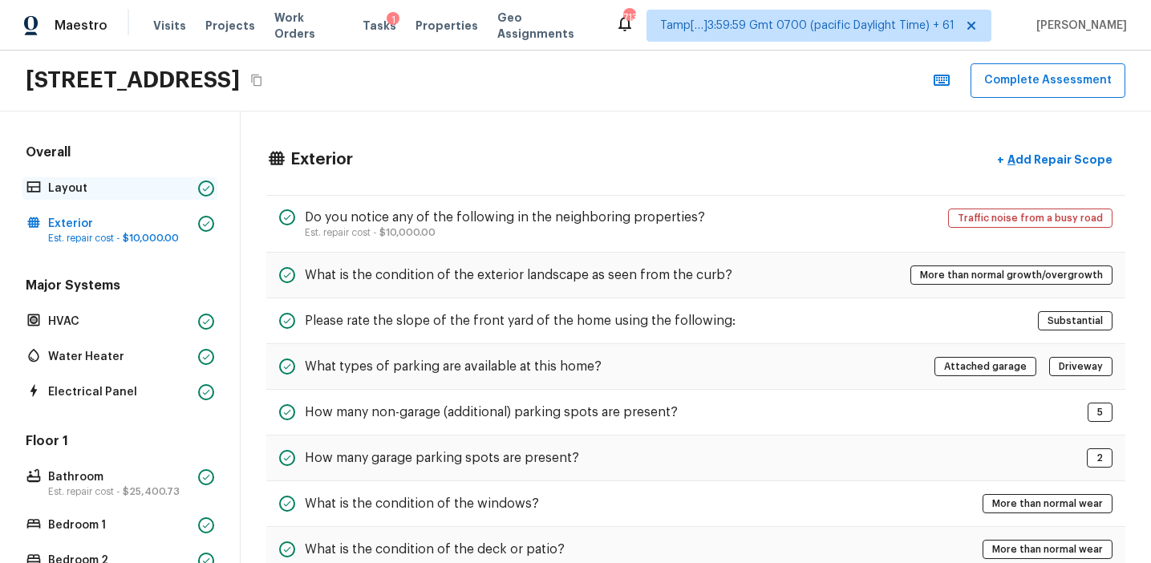
click at [176, 181] on p "Layout" at bounding box center [120, 188] width 144 height 16
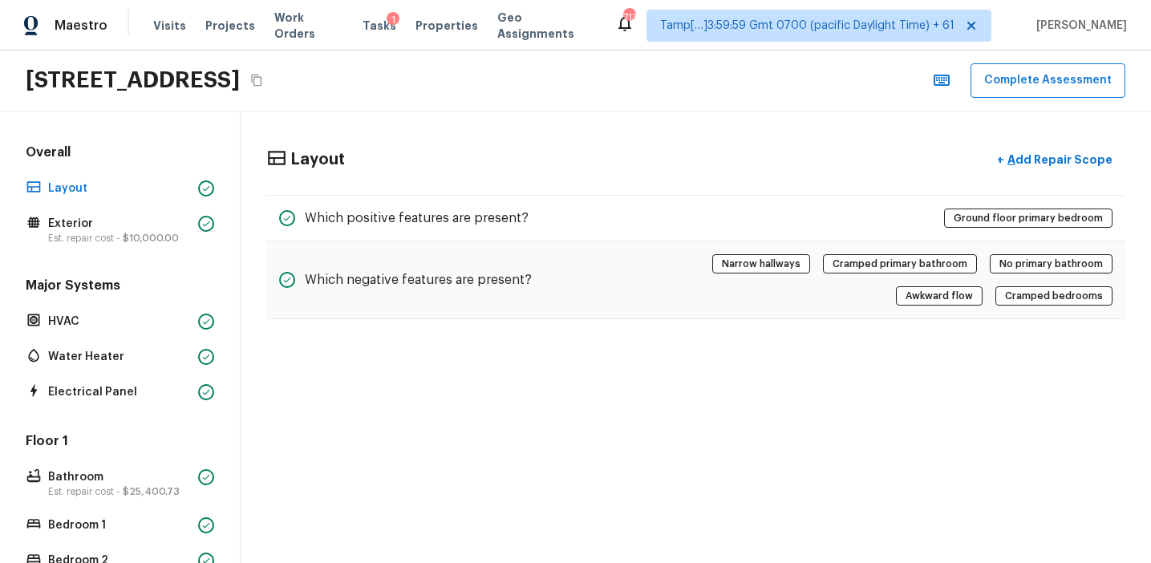
click at [184, 205] on div "Overall Layout Exterior Est. repair cost - $10,000.00" at bounding box center [119, 196] width 195 height 104
click at [186, 229] on p "Exterior" at bounding box center [120, 224] width 144 height 16
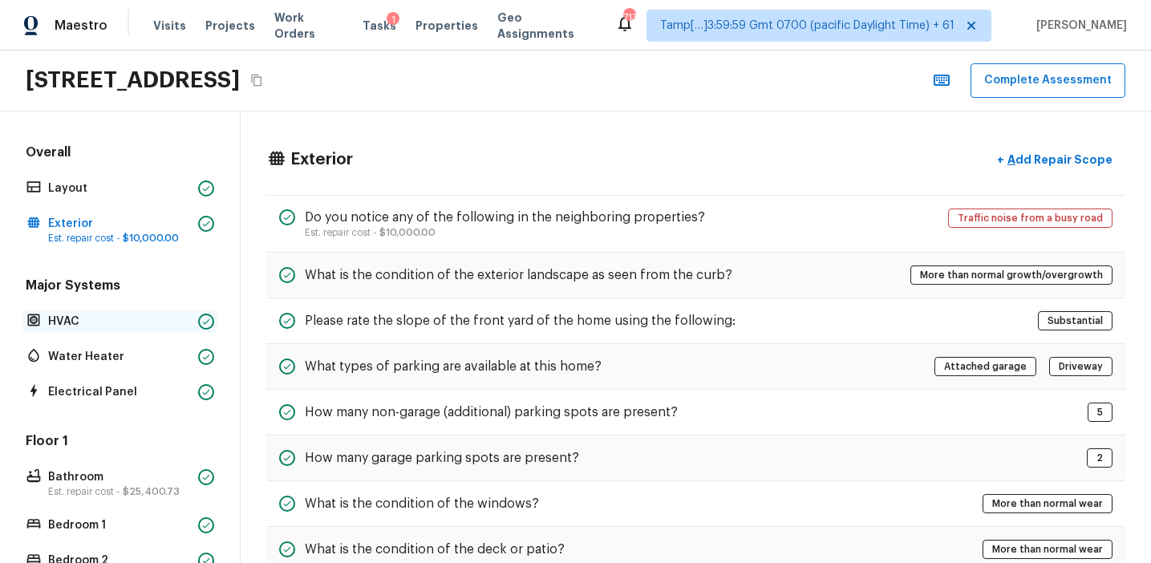
click at [192, 321] on div "HVAC" at bounding box center [119, 321] width 195 height 22
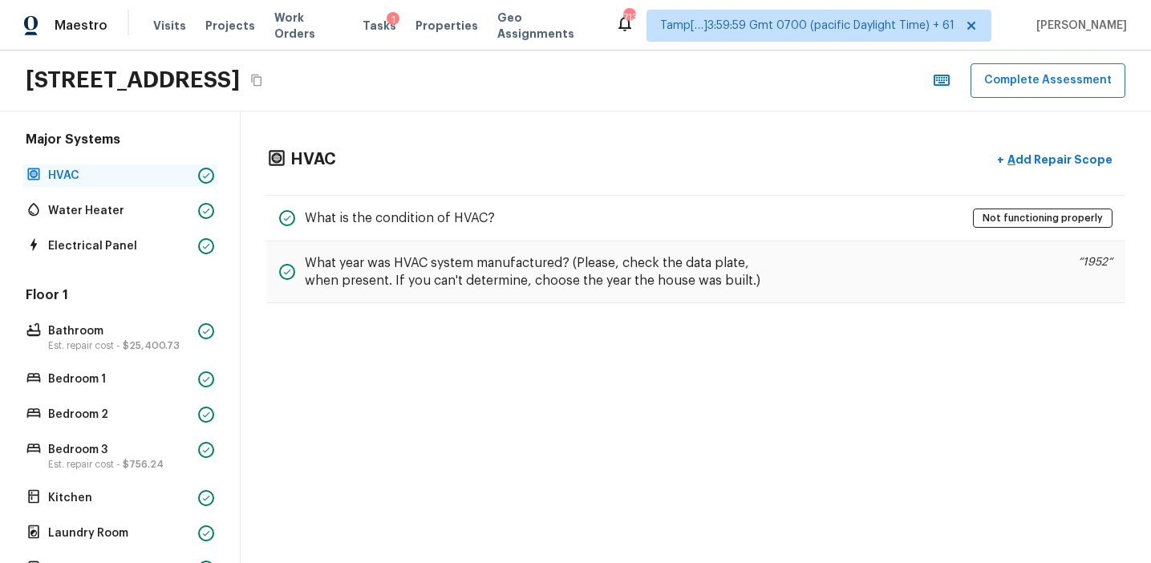
scroll to position [169, 0]
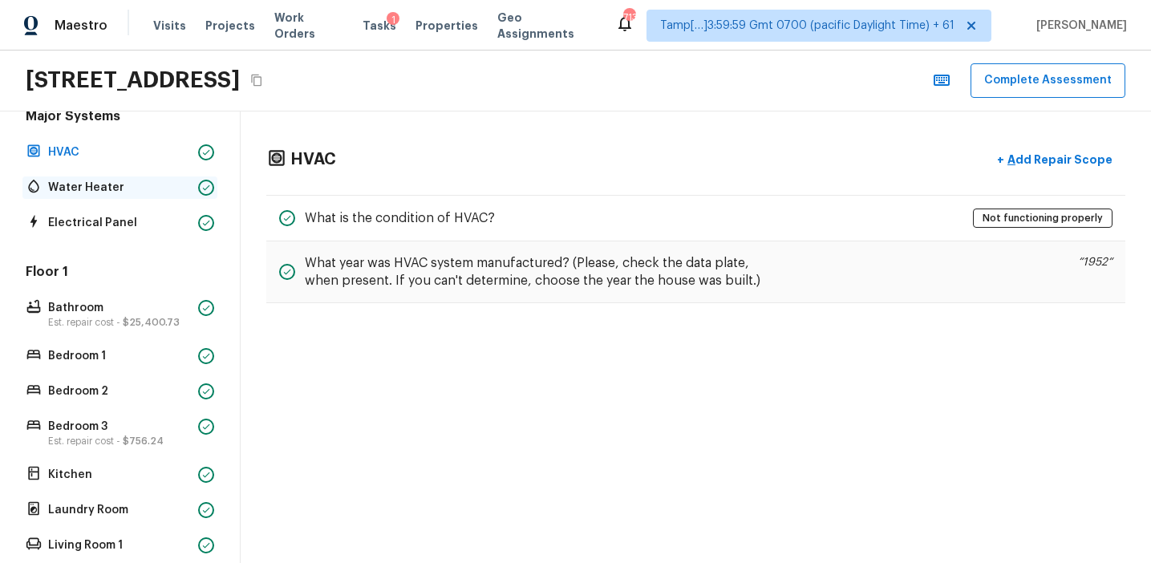
click at [188, 187] on p "Water Heater" at bounding box center [120, 188] width 144 height 16
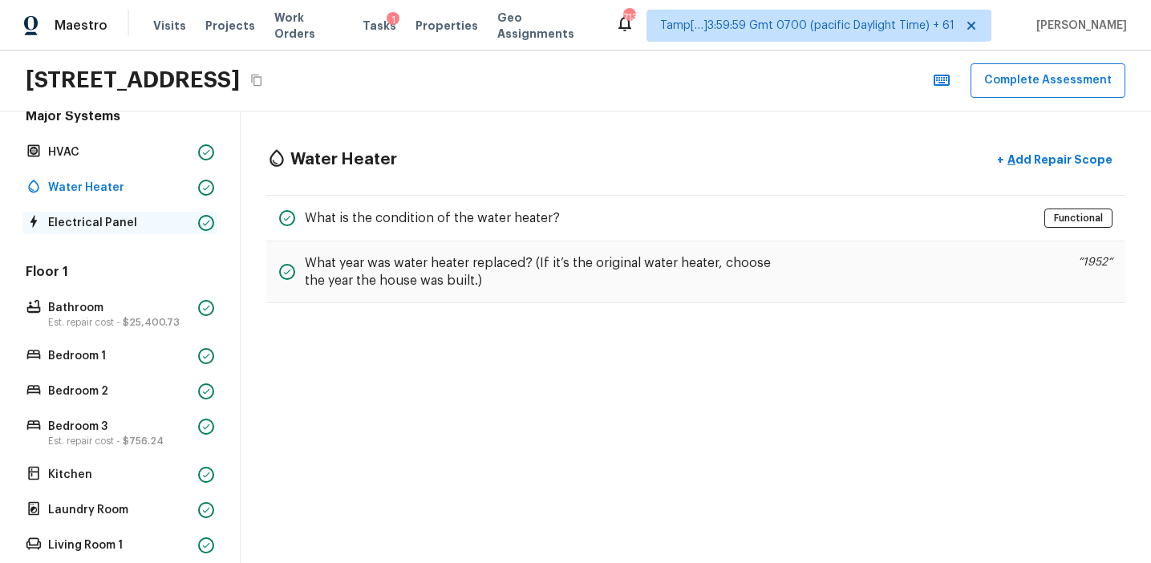
click at [188, 222] on p "Electrical Panel" at bounding box center [120, 223] width 144 height 16
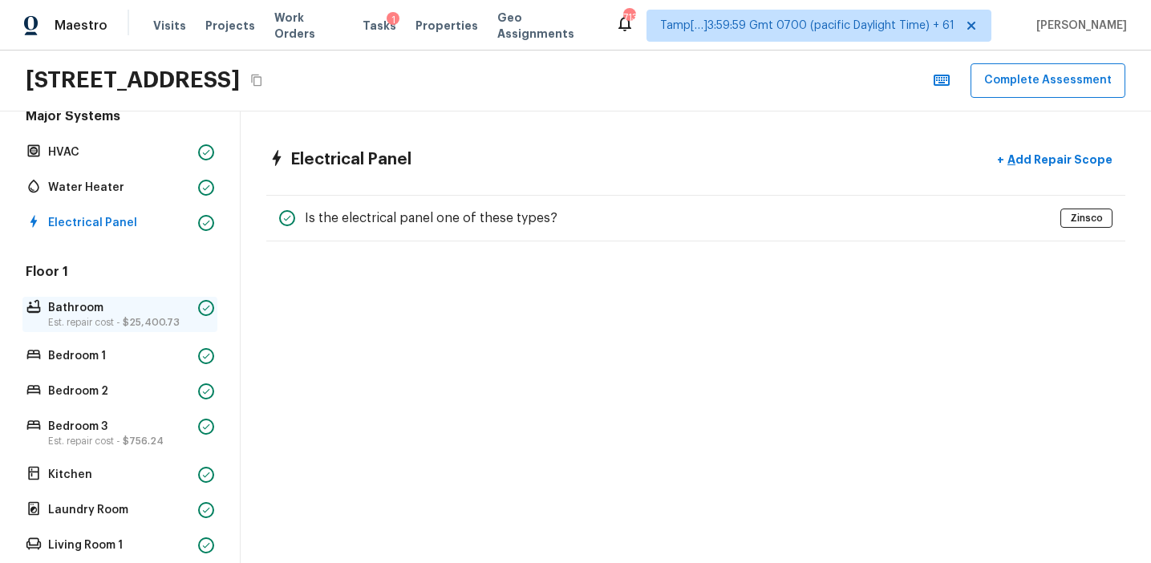
click at [187, 306] on p "Bathroom" at bounding box center [120, 308] width 144 height 16
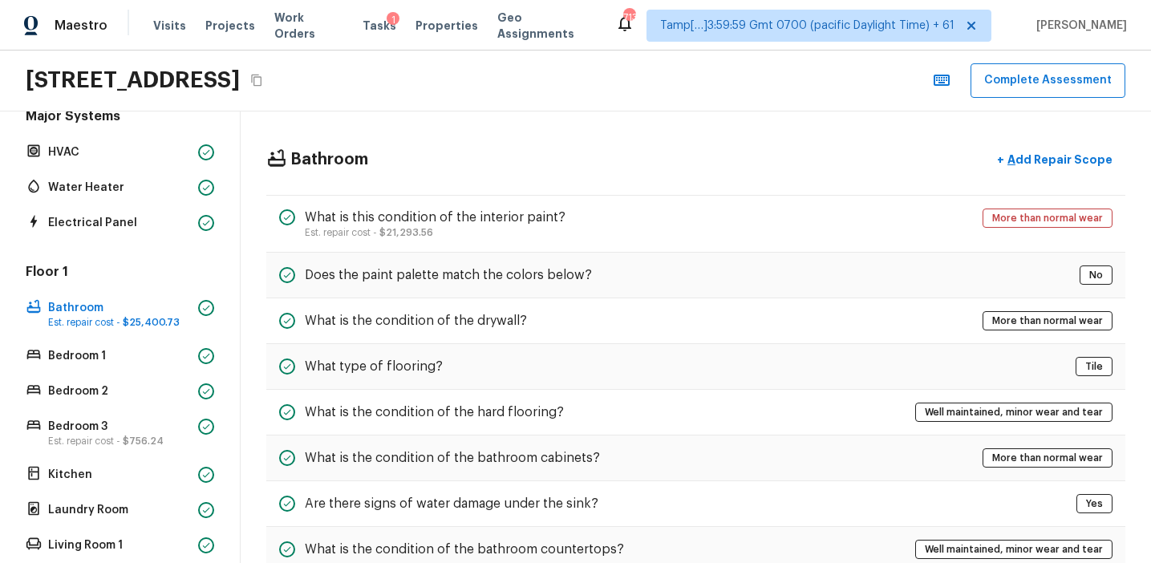
click at [200, 378] on div "Floor 1 Bathroom Est. repair cost - $25,400.73 Bedroom 1 Bedroom 2 Bedroom 3 Es…" at bounding box center [119, 445] width 195 height 364
click at [188, 361] on p "Bedroom 1" at bounding box center [120, 356] width 144 height 16
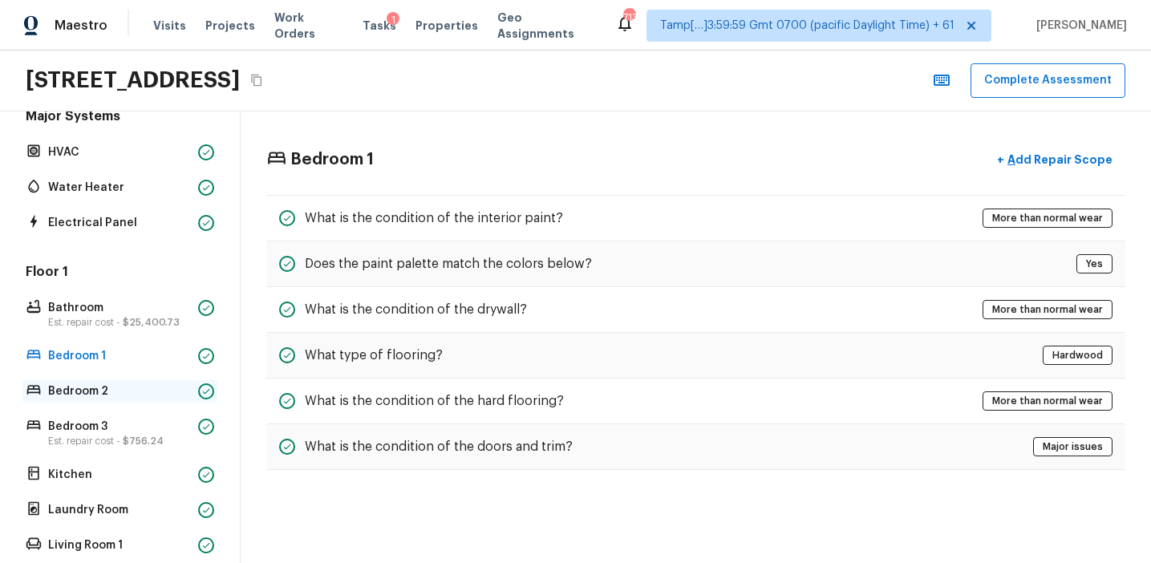
click at [191, 387] on p "Bedroom 2" at bounding box center [120, 391] width 144 height 16
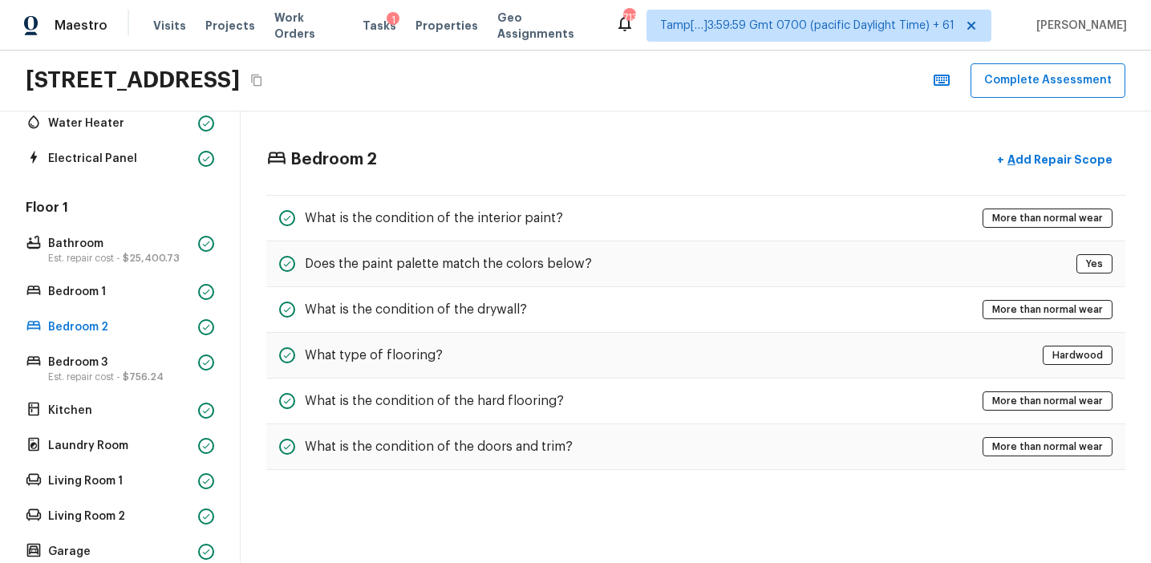
click at [191, 387] on div "Floor 1 Bathroom Est. repair cost - $25,400.73 Bedroom 1 Bedroom 2 Bedroom 3 Es…" at bounding box center [119, 381] width 195 height 364
click at [191, 421] on div "Kitchen" at bounding box center [119, 410] width 195 height 22
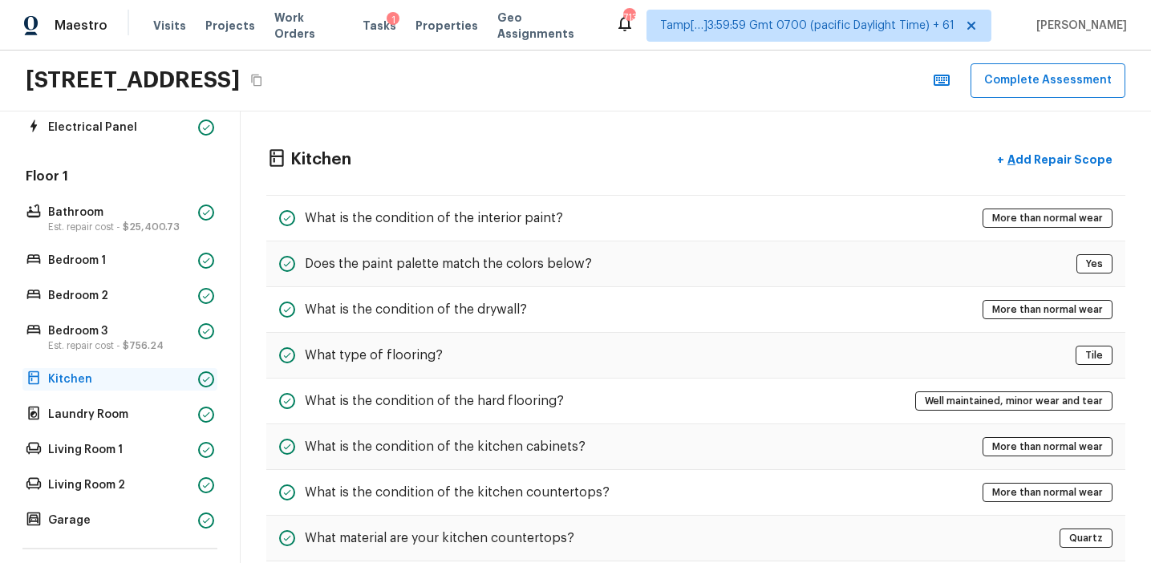
scroll to position [288, 0]
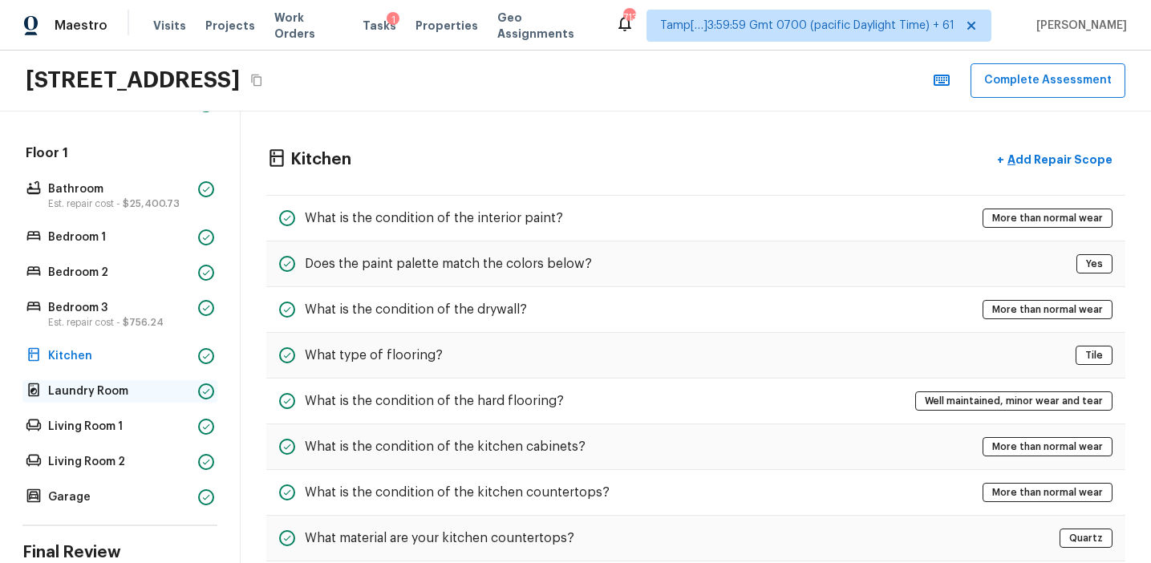
click at [190, 395] on p "Laundry Room" at bounding box center [120, 391] width 144 height 16
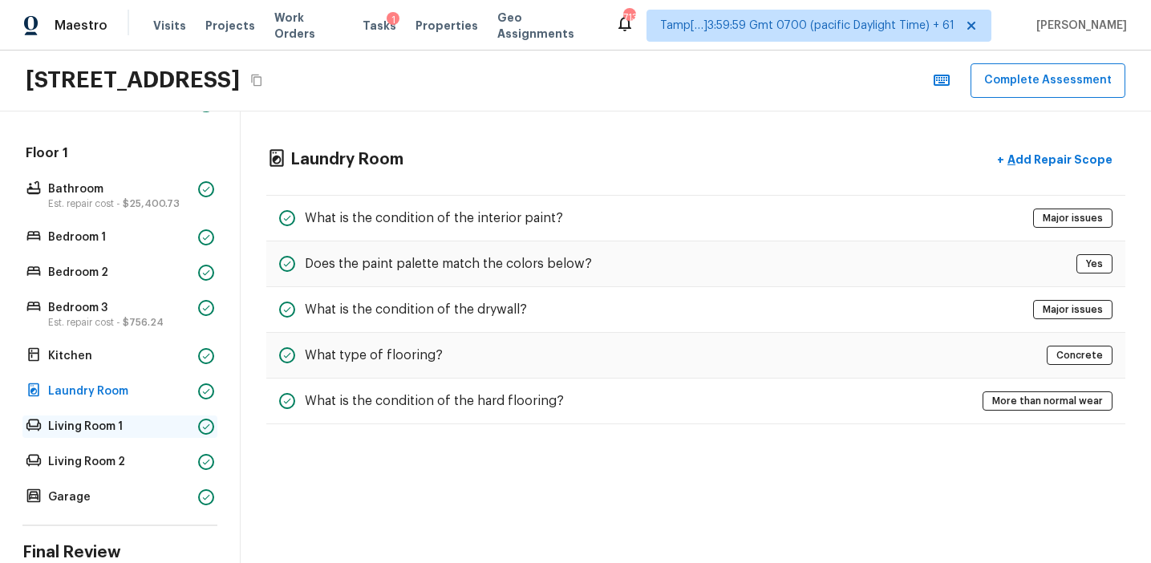
click at [192, 416] on div "Living Room 1" at bounding box center [119, 426] width 195 height 22
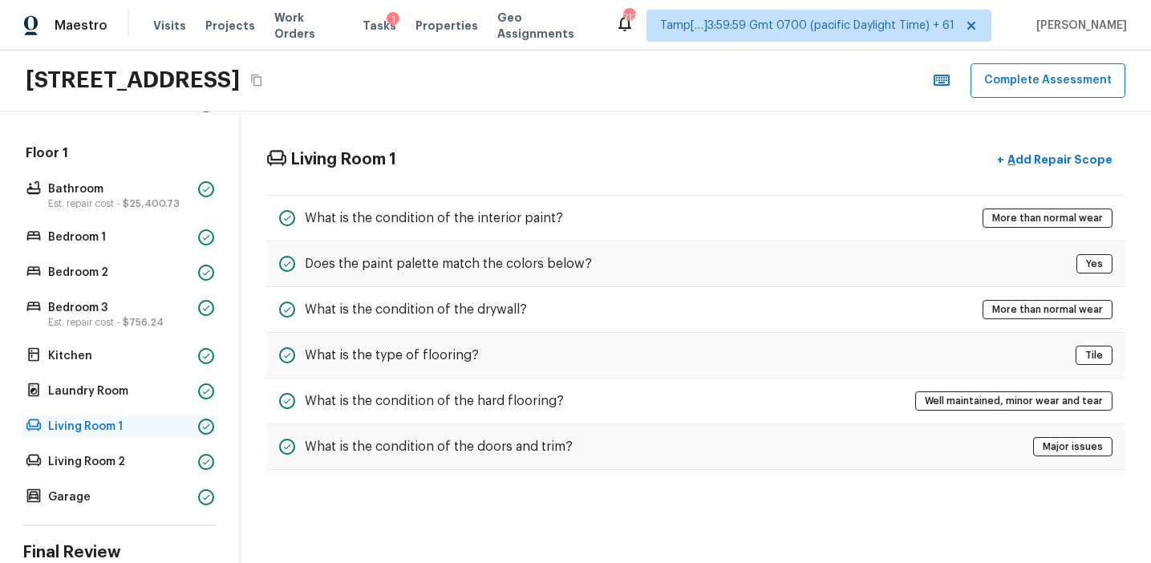
click at [195, 432] on div "Living Room 1" at bounding box center [119, 426] width 195 height 22
click at [195, 460] on div "Living Room 2" at bounding box center [119, 462] width 195 height 22
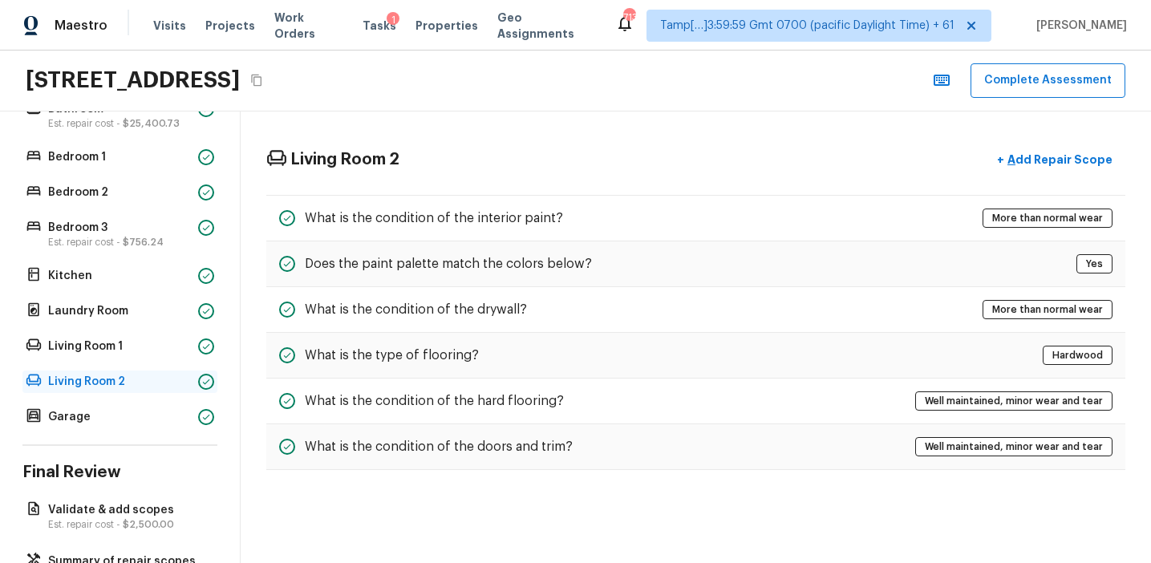
scroll to position [423, 0]
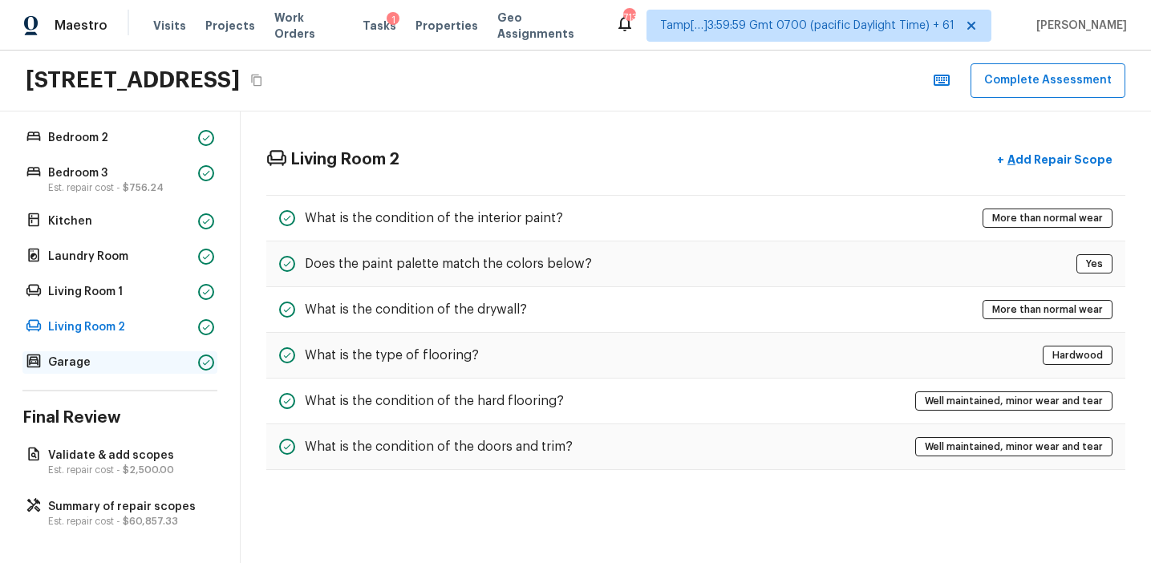
click at [195, 359] on div "Garage" at bounding box center [119, 362] width 195 height 22
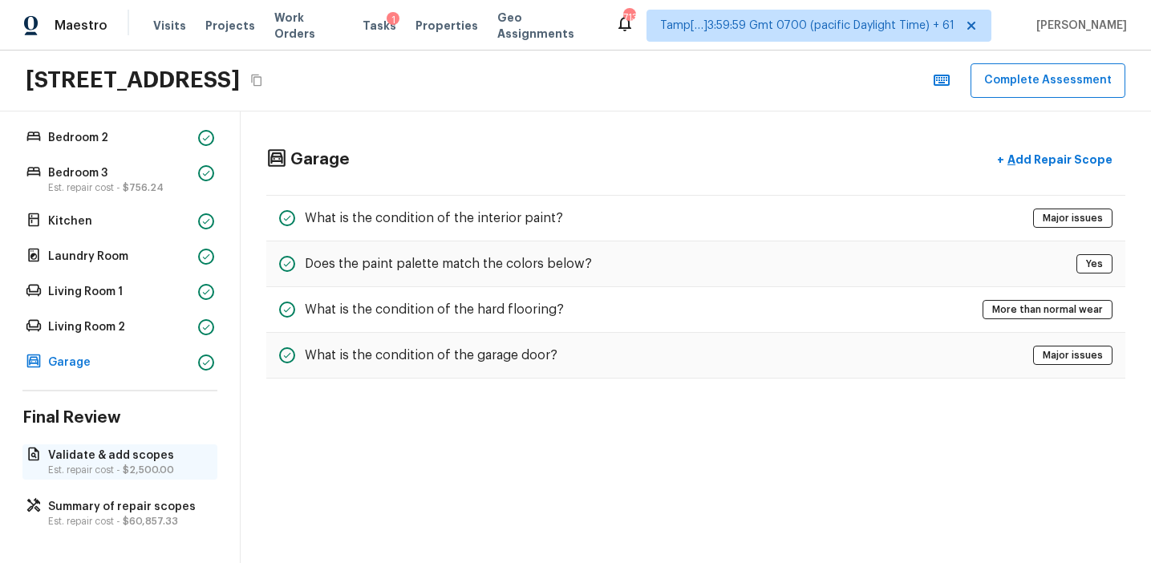
click at [168, 467] on span "$2,500.00" at bounding box center [148, 470] width 51 height 10
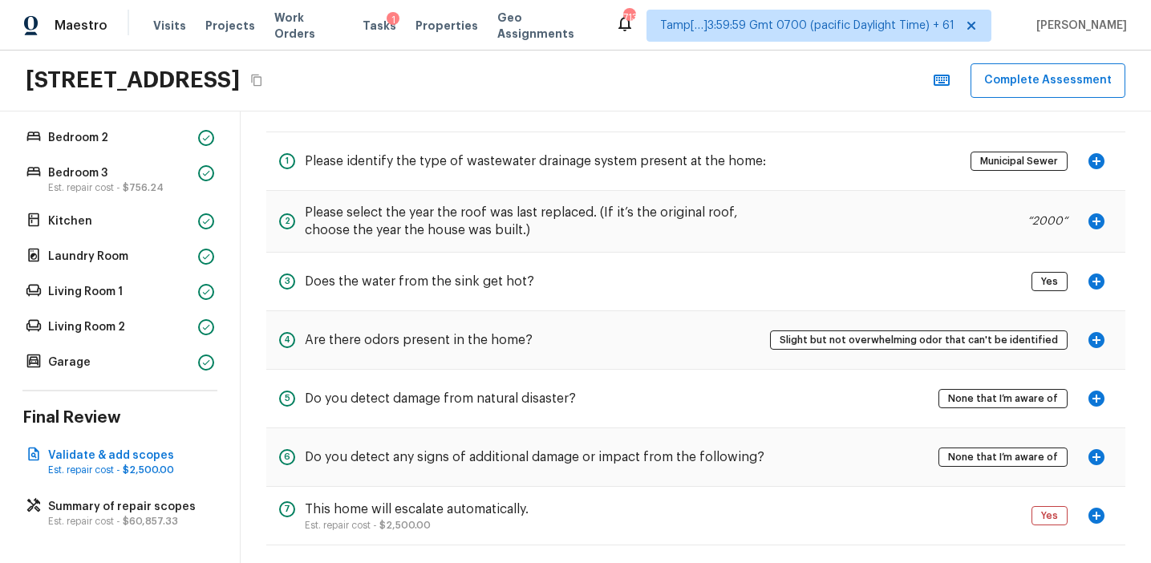
scroll to position [78, 0]
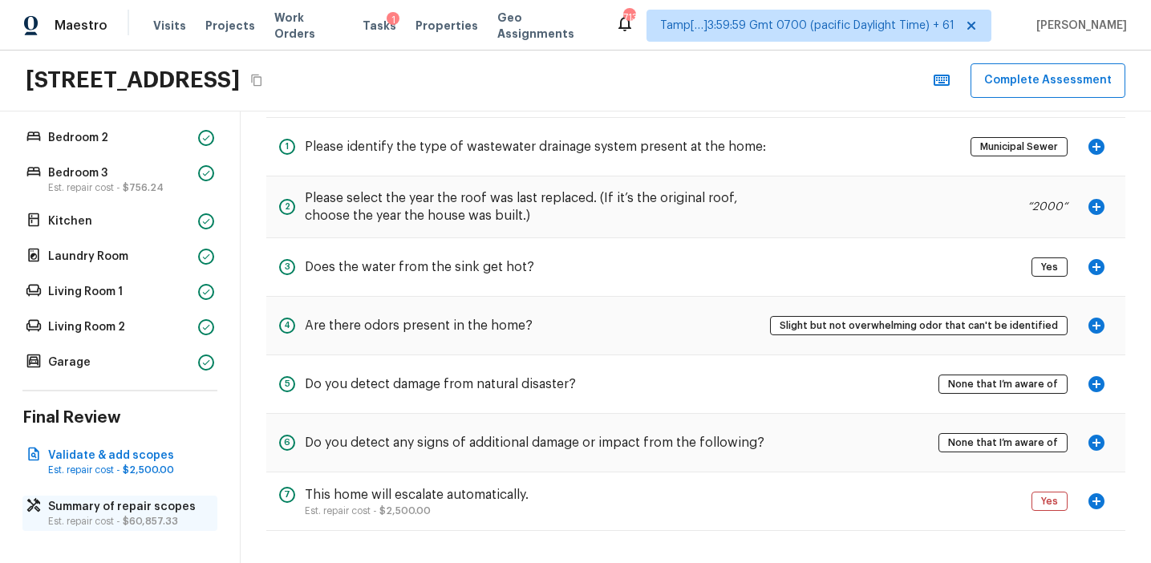
click at [182, 513] on p "Summary of repair scopes" at bounding box center [128, 507] width 160 height 16
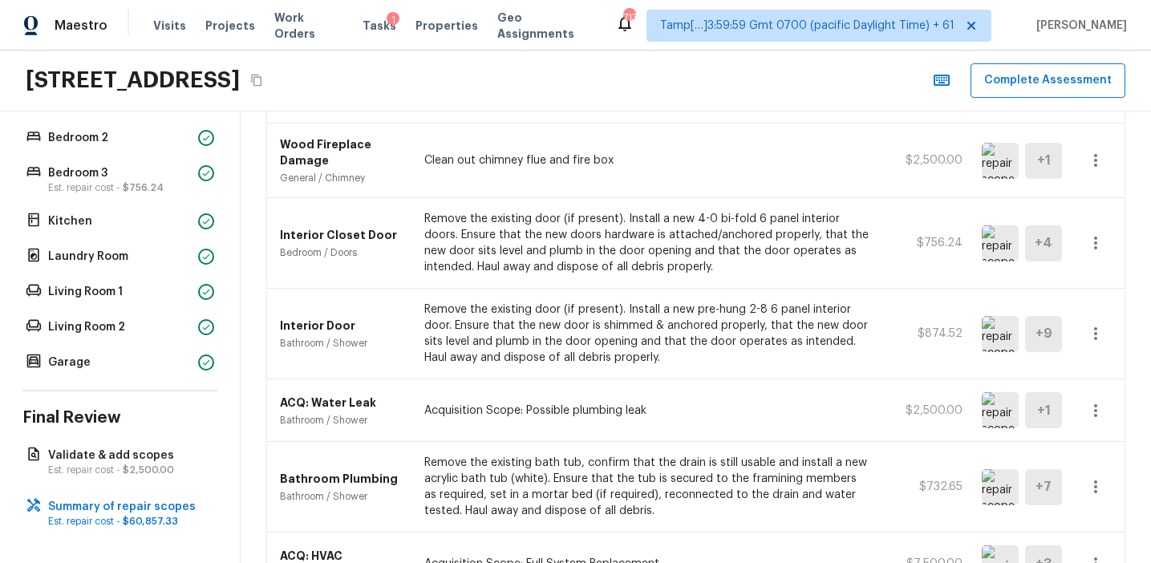
scroll to position [1064, 0]
click at [996, 410] on img at bounding box center [1000, 411] width 37 height 36
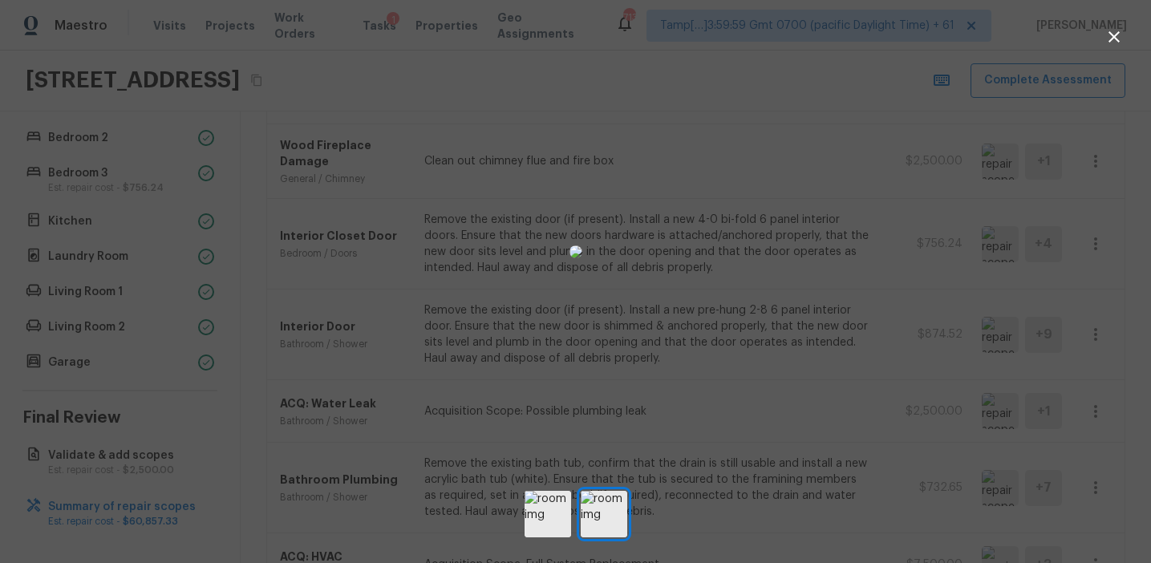
click at [1079, 318] on div at bounding box center [575, 252] width 1151 height 452
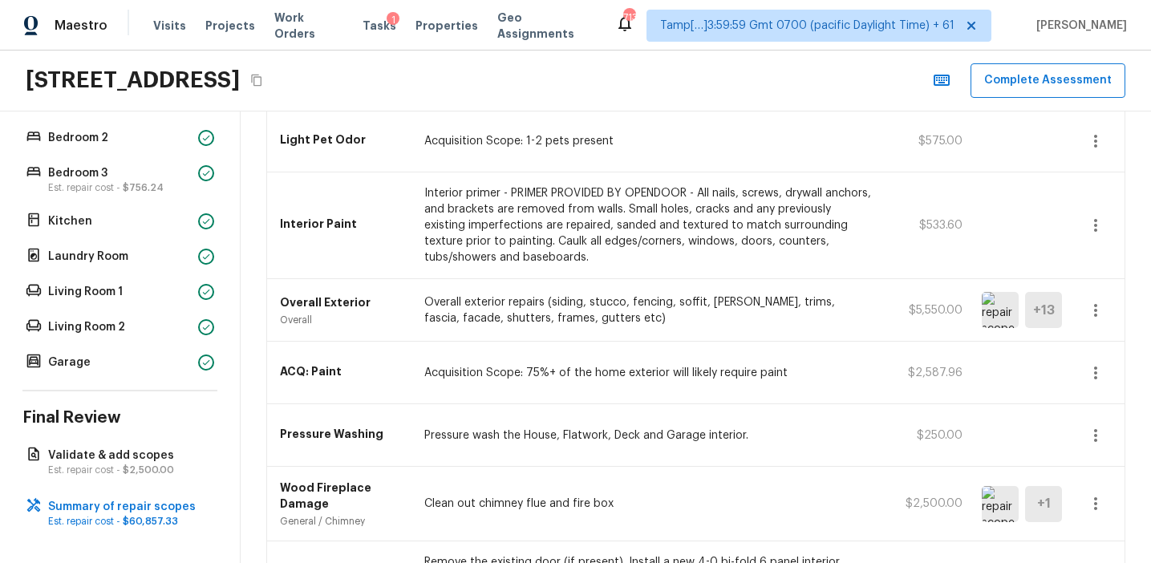
scroll to position [721, 0]
click at [997, 508] on img at bounding box center [1000, 505] width 37 height 36
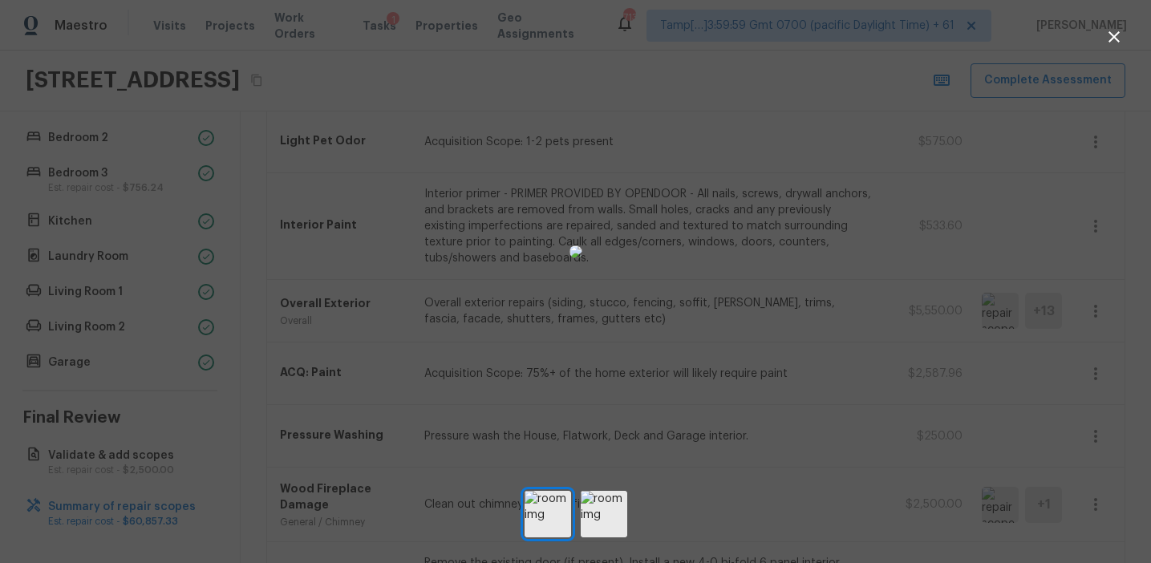
click at [962, 349] on div at bounding box center [575, 252] width 1151 height 452
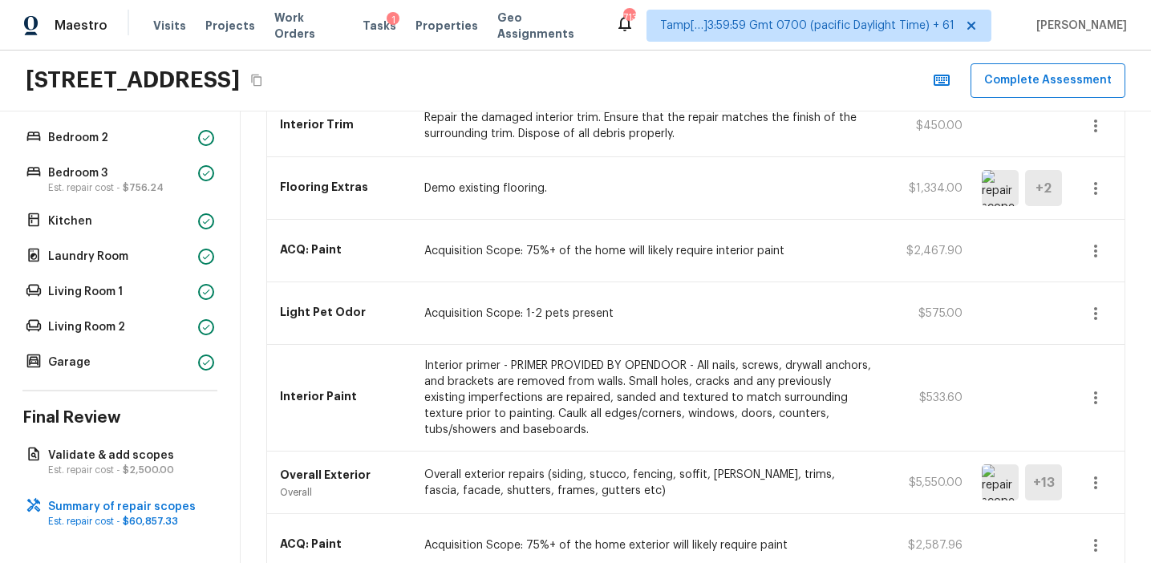
scroll to position [535, 0]
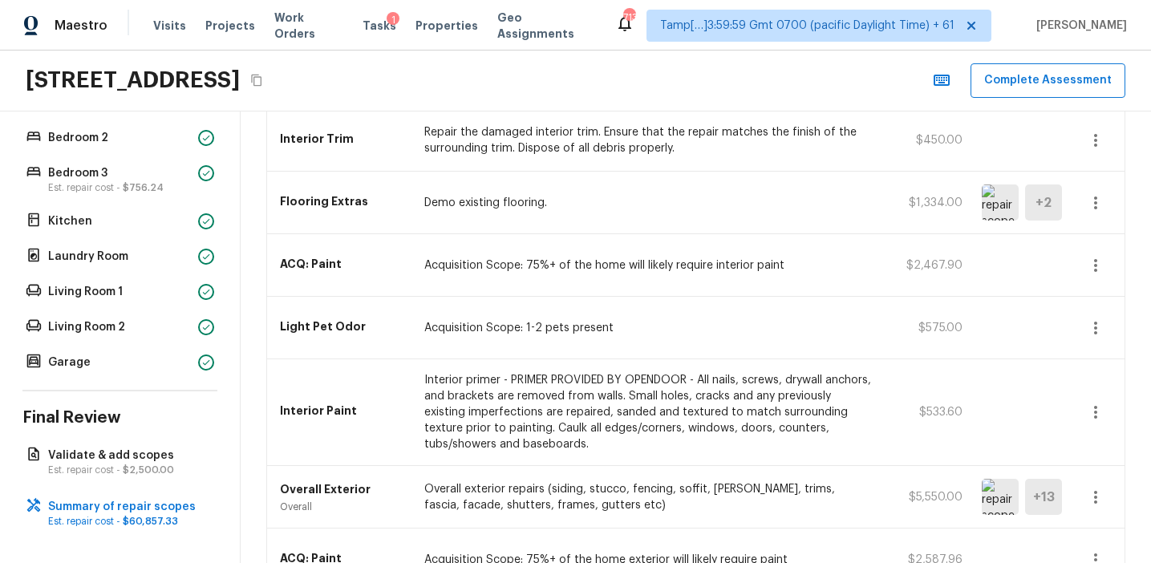
click at [988, 488] on img at bounding box center [1000, 497] width 37 height 36
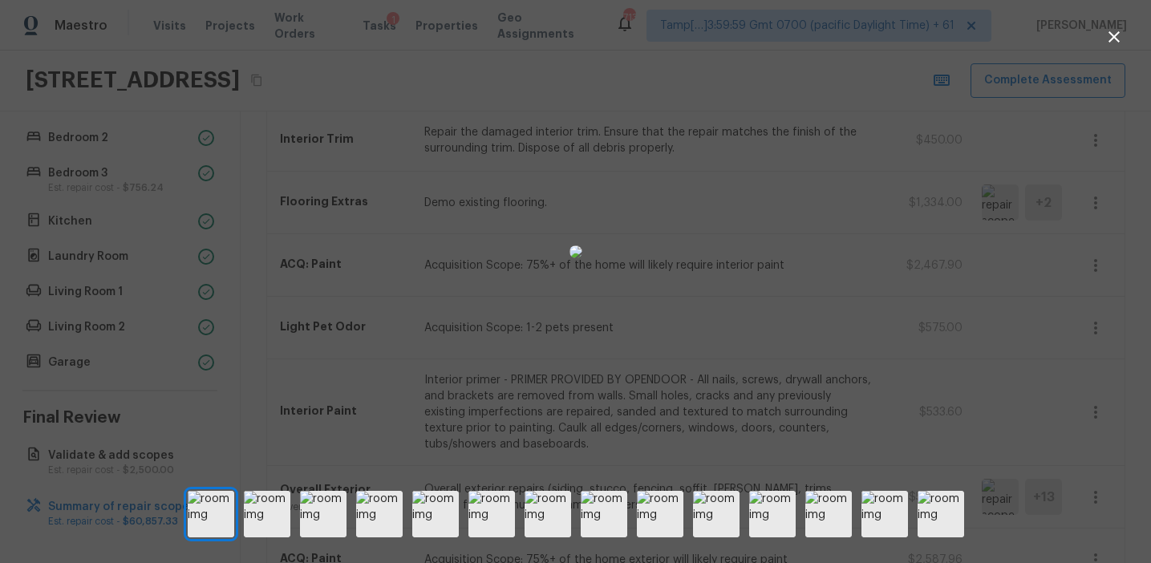
click at [913, 338] on div at bounding box center [575, 252] width 1151 height 452
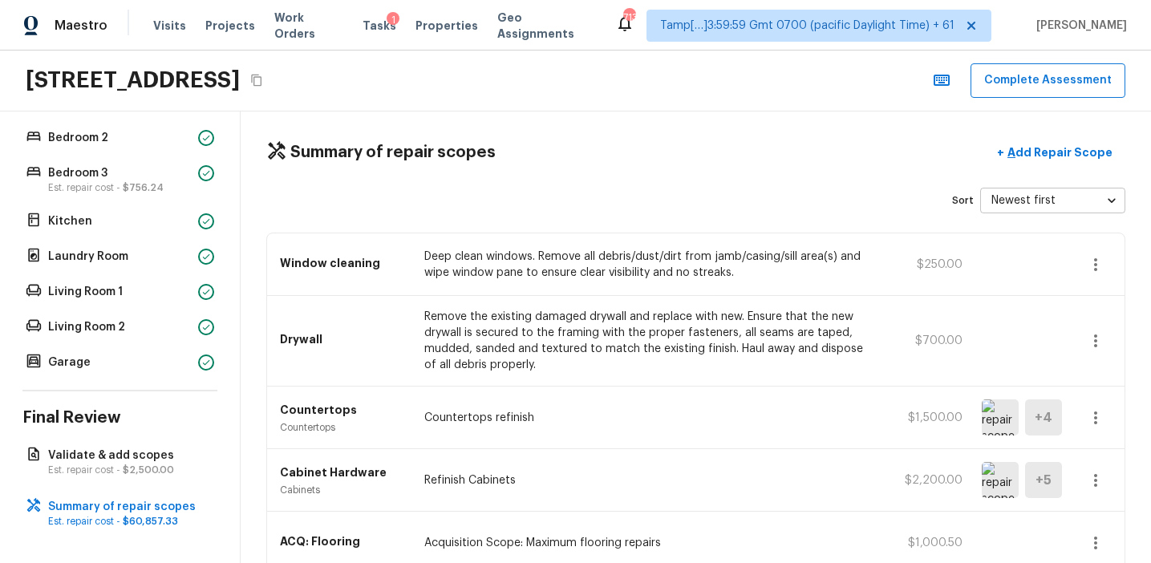
scroll to position [0, 0]
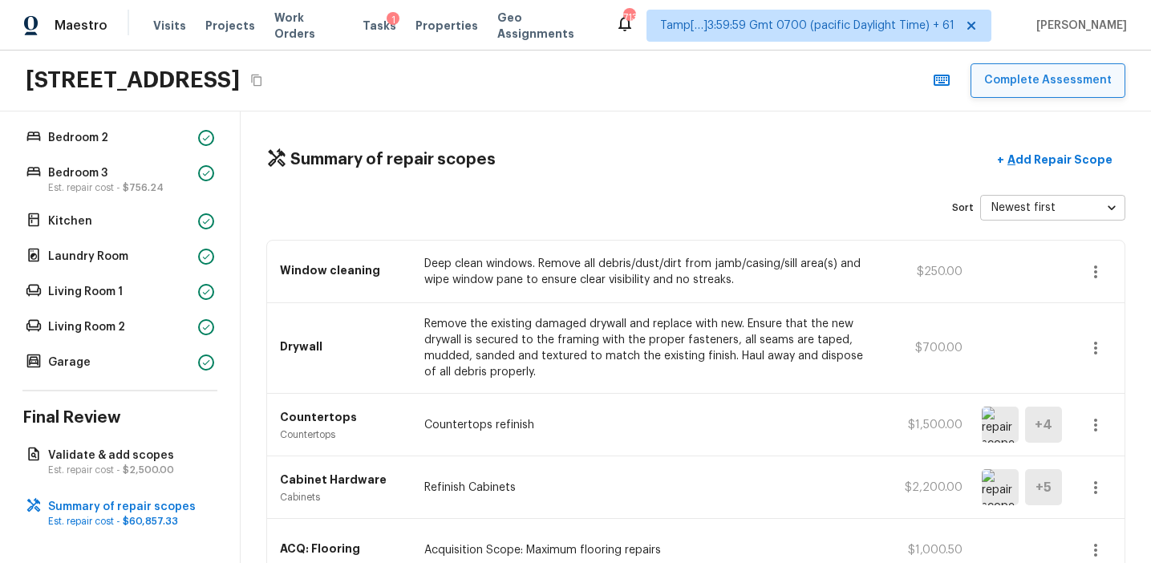
click at [993, 84] on button "Complete Assessment" at bounding box center [1047, 80] width 155 height 34
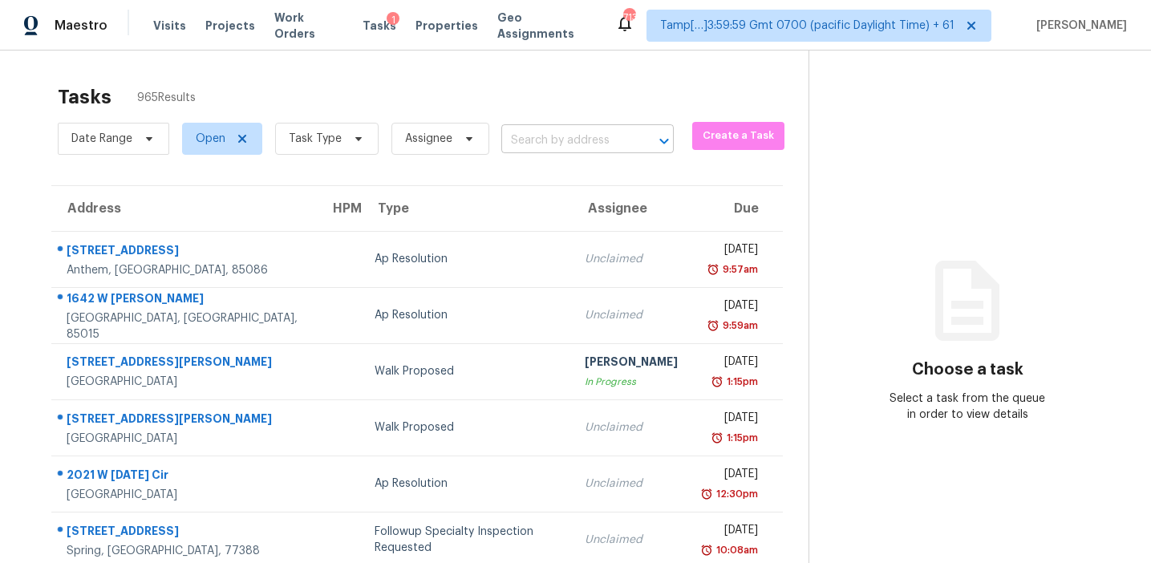
click at [502, 150] on input "text" at bounding box center [565, 140] width 128 height 25
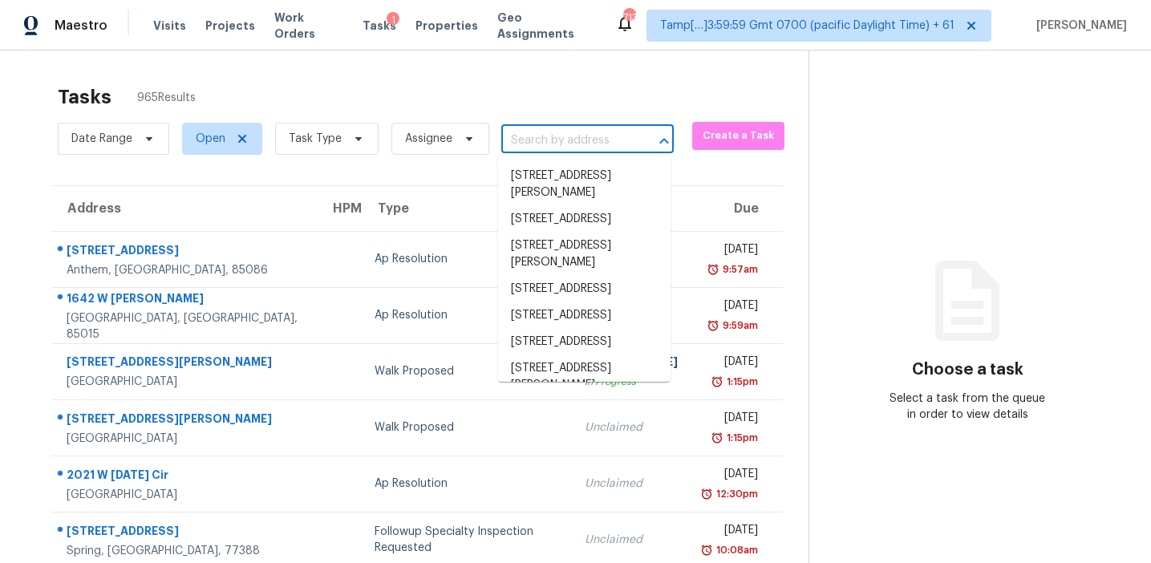
paste input "[STREET_ADDRESS][PERSON_NAME]"
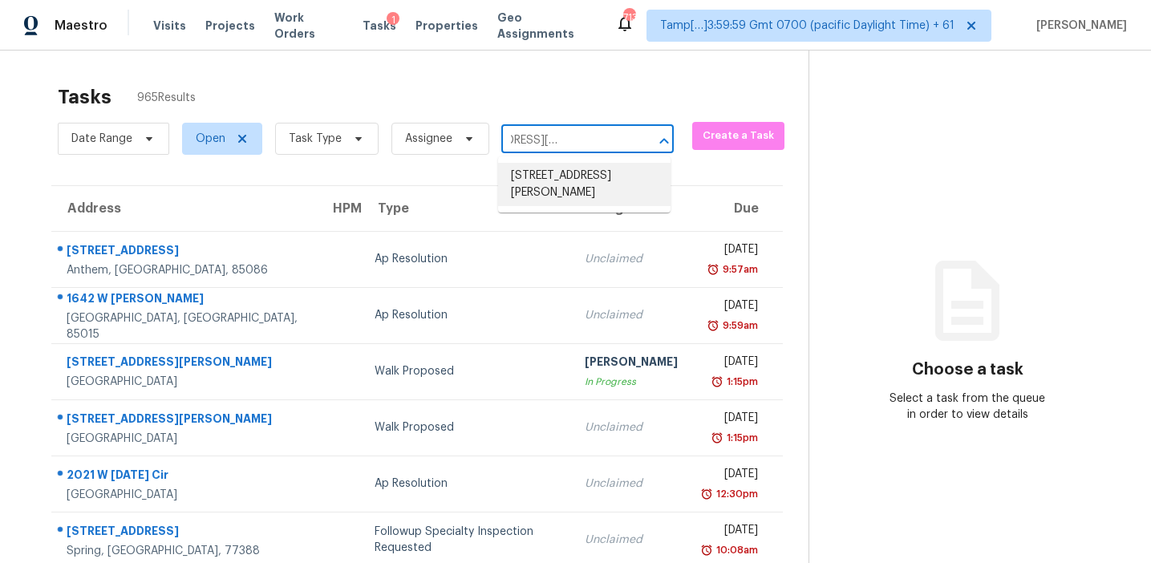
click at [556, 190] on li "[STREET_ADDRESS][PERSON_NAME]" at bounding box center [584, 184] width 172 height 43
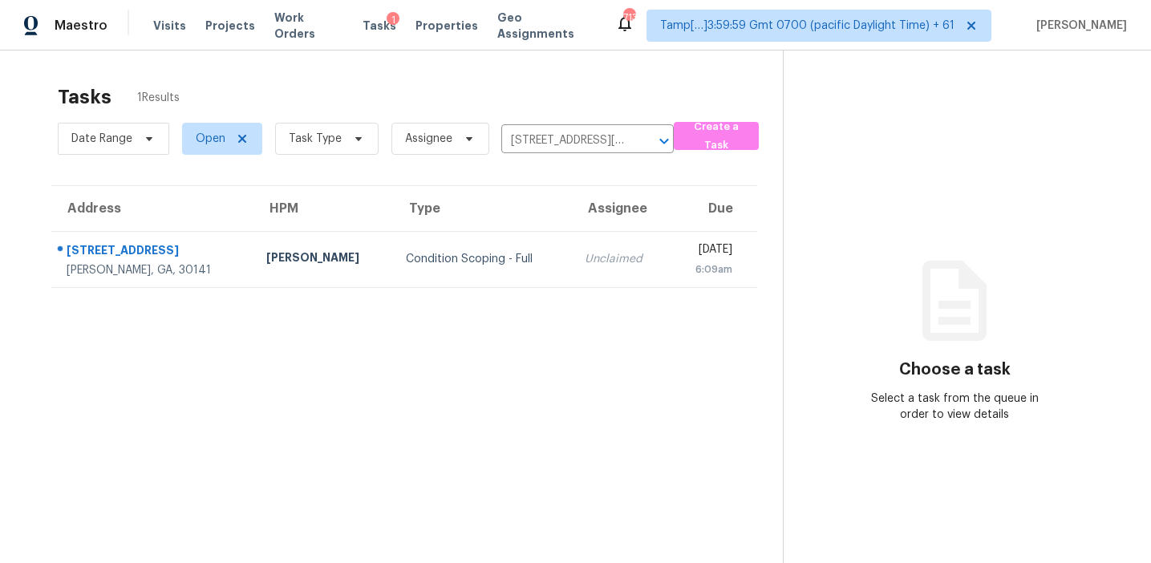
click at [572, 277] on td "Unclaimed" at bounding box center [621, 259] width 98 height 56
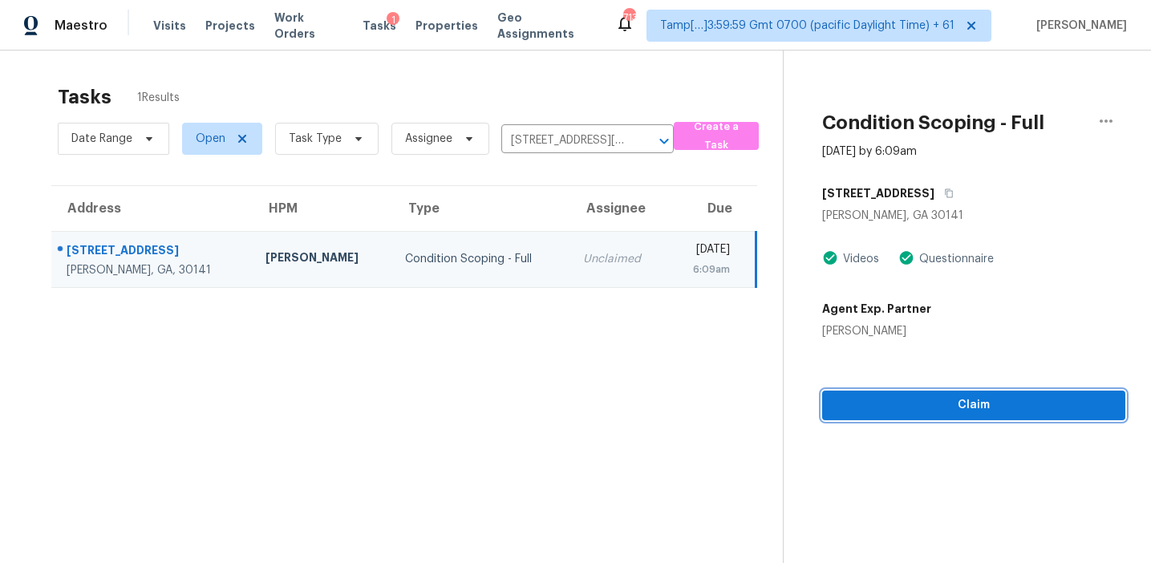
click at [907, 419] on button "Claim" at bounding box center [973, 406] width 303 height 30
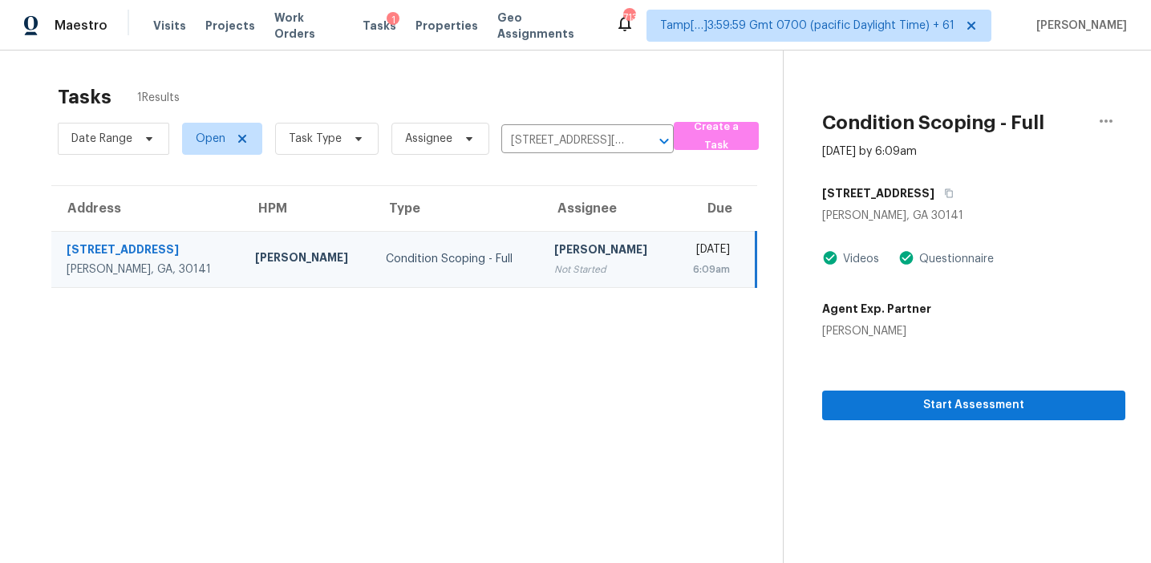
click at [898, 344] on div "Start Assessment" at bounding box center [973, 379] width 303 height 81
click at [848, 393] on button "Start Assessment" at bounding box center [973, 406] width 303 height 30
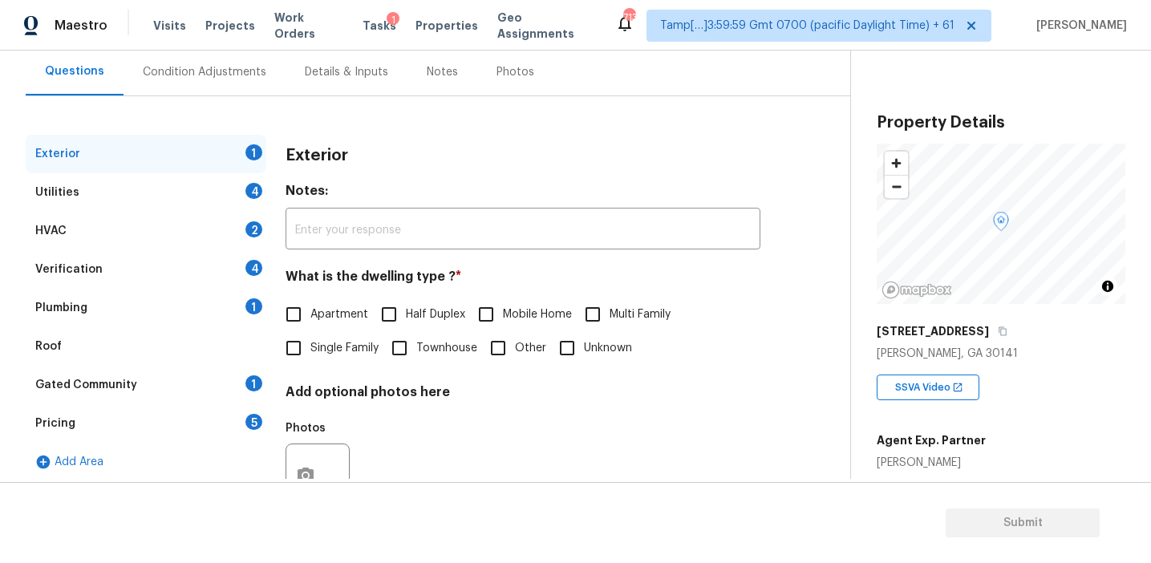
scroll to position [148, 0]
click at [235, 419] on div "Pricing 5" at bounding box center [146, 422] width 241 height 38
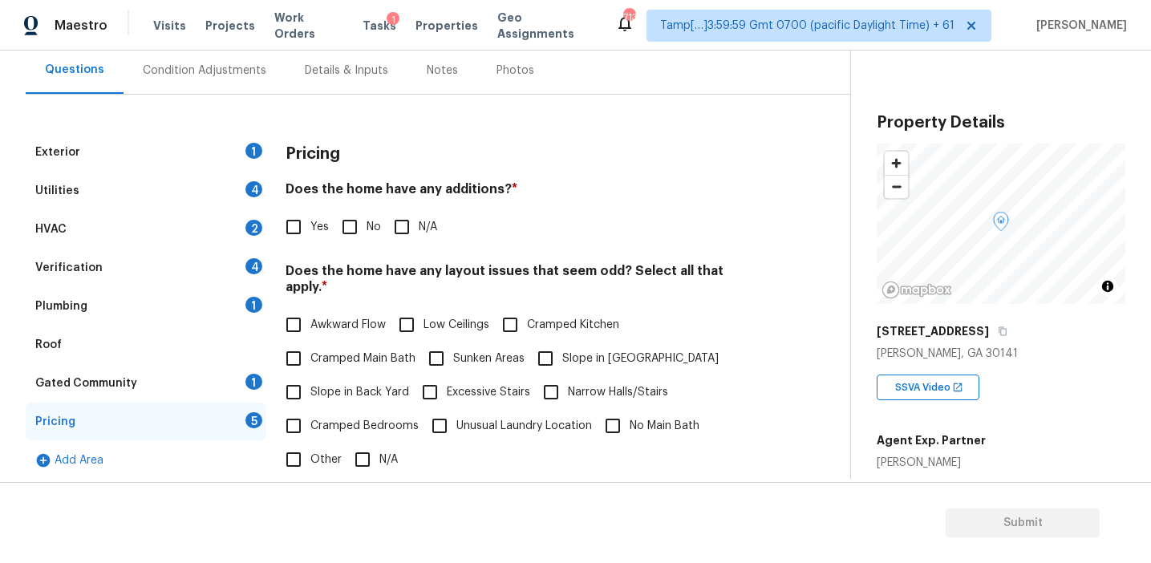
scroll to position [128, 0]
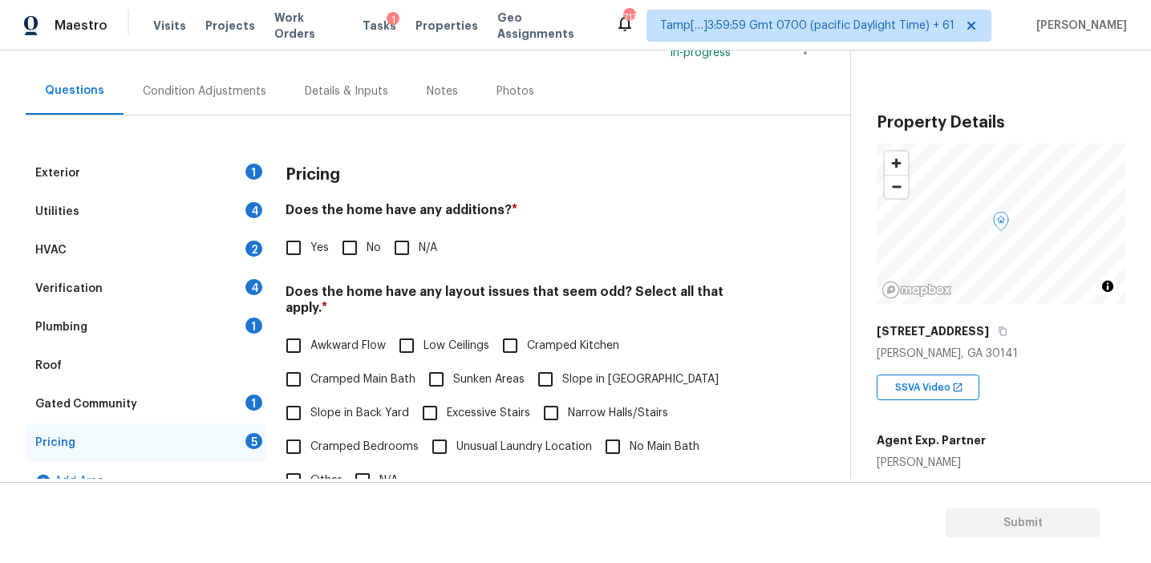
click at [223, 87] on div "Condition Adjustments" at bounding box center [205, 91] width 124 height 16
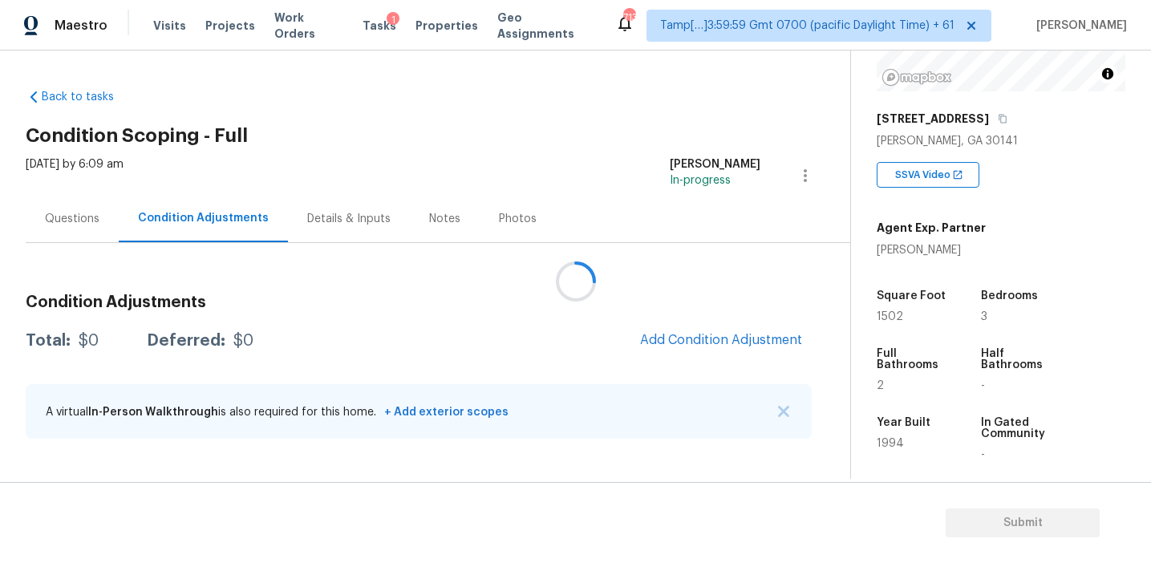
scroll to position [220, 0]
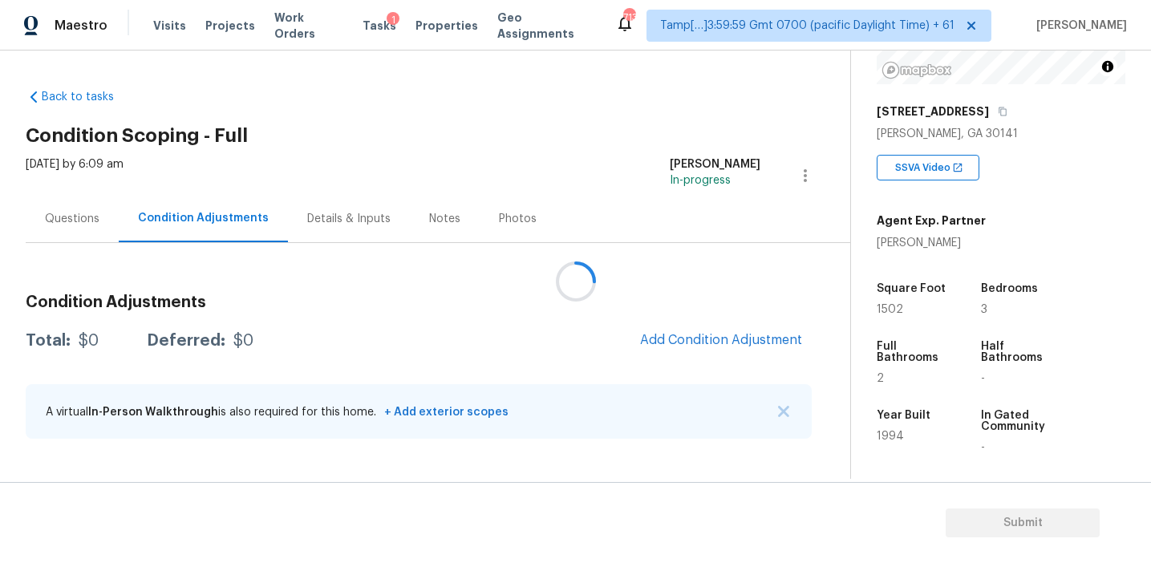
click at [705, 312] on div at bounding box center [575, 281] width 1151 height 563
click at [704, 309] on div at bounding box center [575, 281] width 1151 height 563
click at [658, 347] on button "Add Condition Adjustment" at bounding box center [720, 340] width 181 height 34
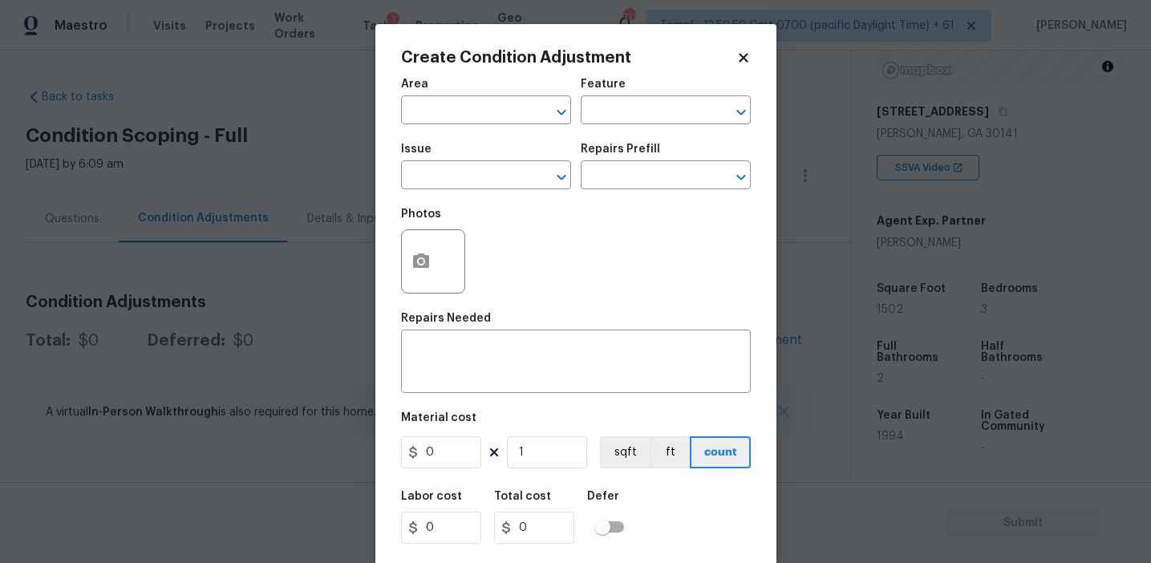
click at [529, 288] on div "Photos" at bounding box center [576, 251] width 350 height 104
click at [462, 185] on input "text" at bounding box center [463, 176] width 125 height 25
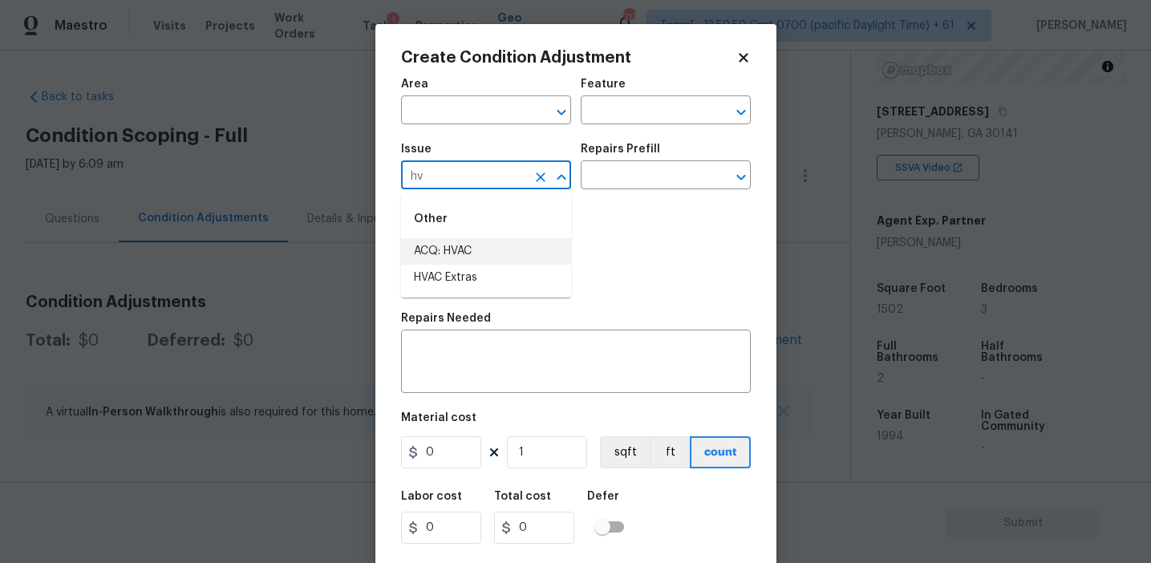
click at [489, 241] on li "ACQ: HVAC" at bounding box center [486, 251] width 170 height 26
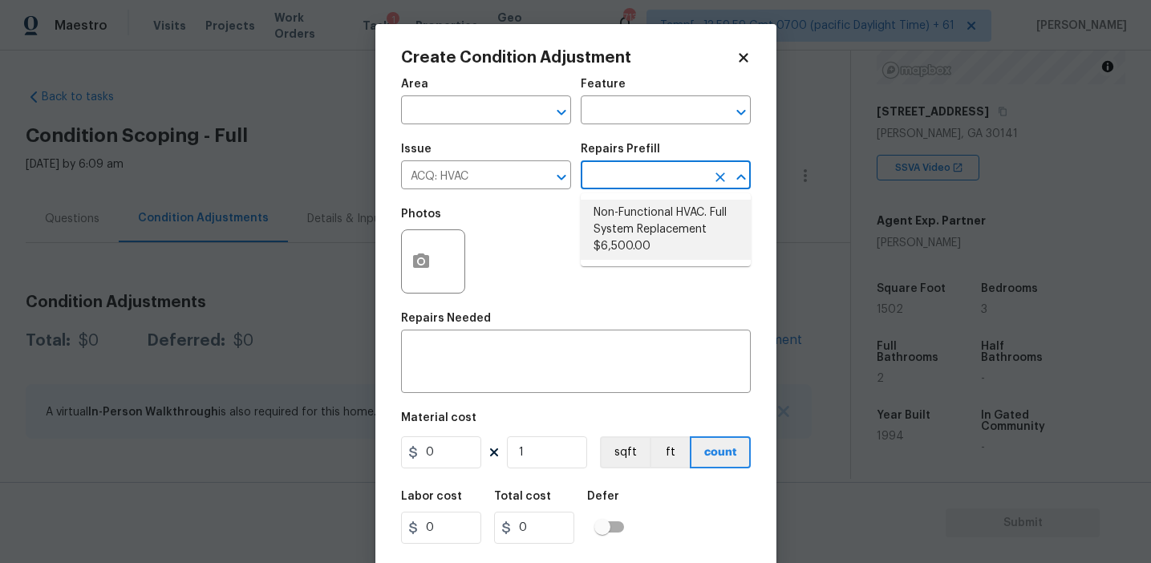
click at [635, 221] on li "Non-Functional HVAC. Full System Replacement $6,500.00" at bounding box center [666, 230] width 170 height 60
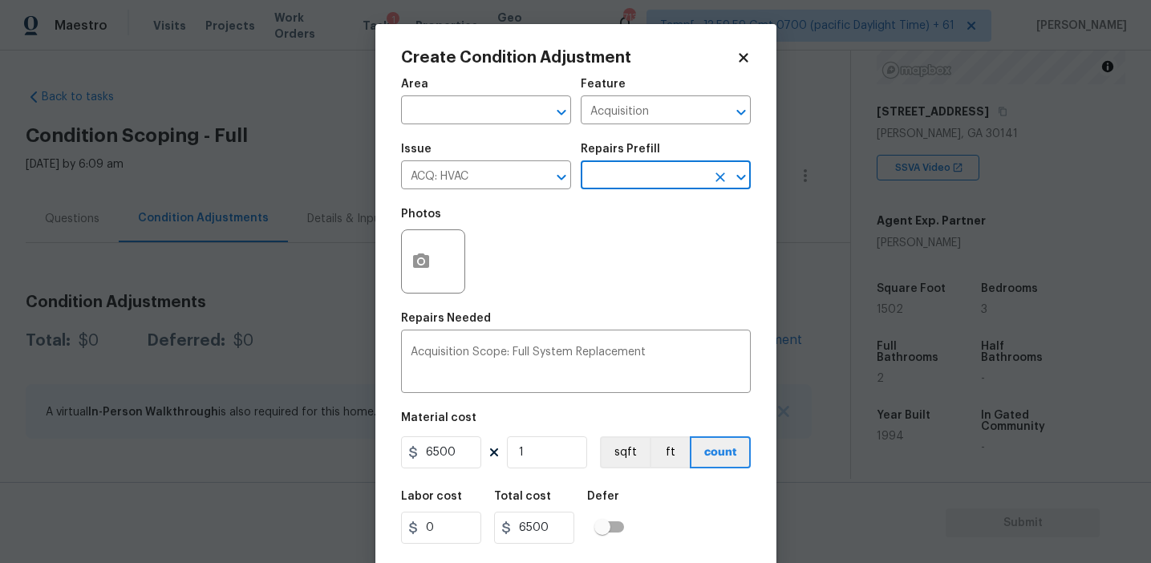
scroll to position [36, 0]
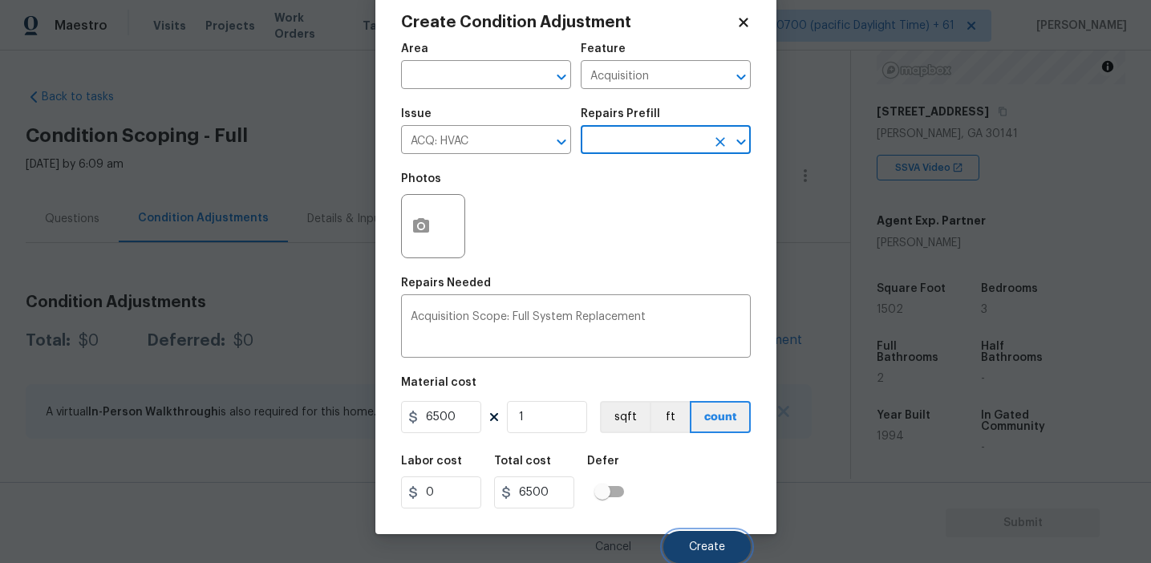
click at [697, 545] on span "Create" at bounding box center [707, 547] width 36 height 12
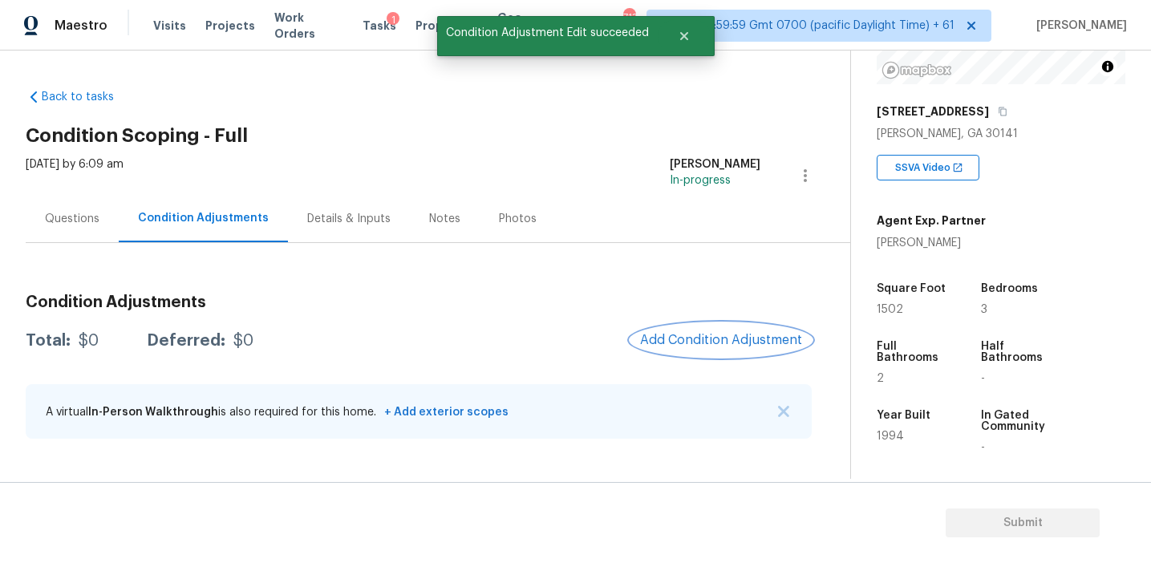
scroll to position [0, 0]
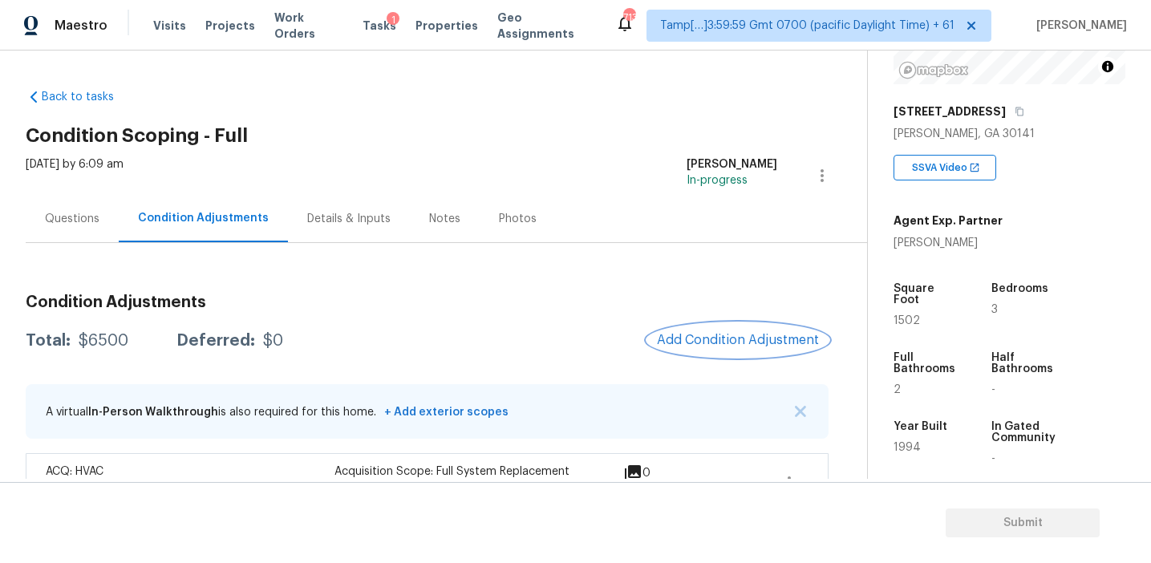
click at [707, 350] on button "Add Condition Adjustment" at bounding box center [737, 340] width 181 height 34
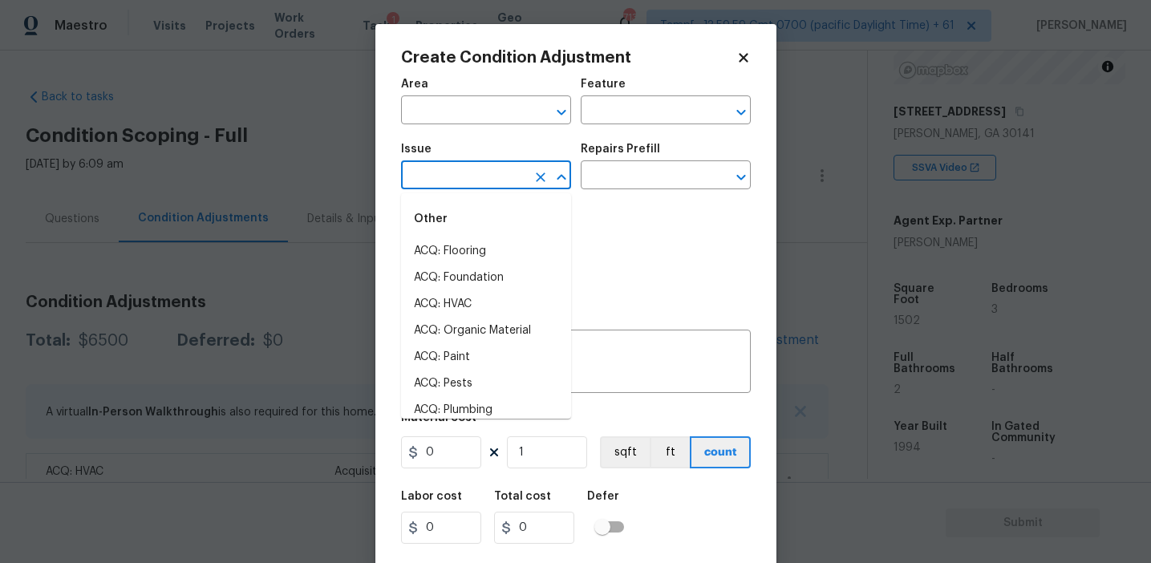
click at [465, 177] on input "text" at bounding box center [463, 176] width 125 height 25
click at [482, 334] on li "Pet Odor" at bounding box center [486, 331] width 170 height 26
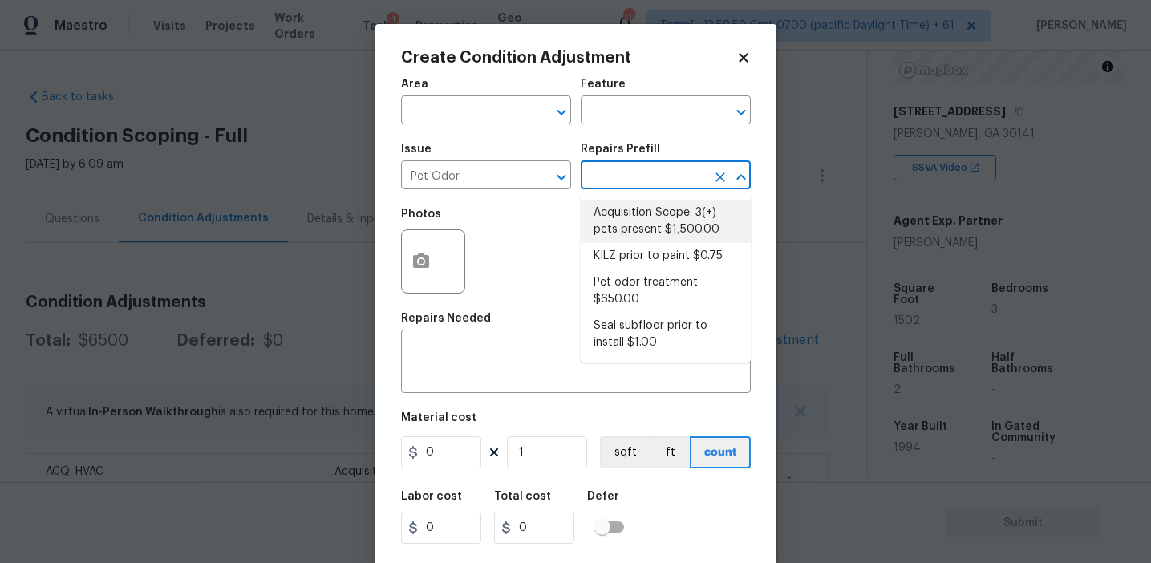
click at [640, 225] on li "Acquisition Scope: 3(+) pets present $1,500.00" at bounding box center [666, 221] width 170 height 43
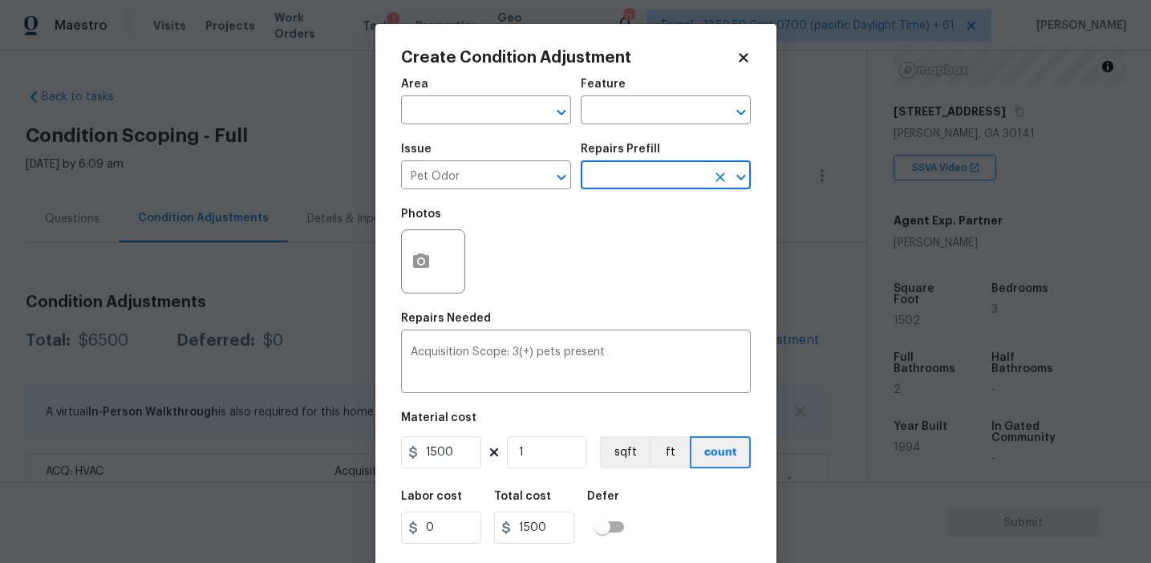
scroll to position [36, 0]
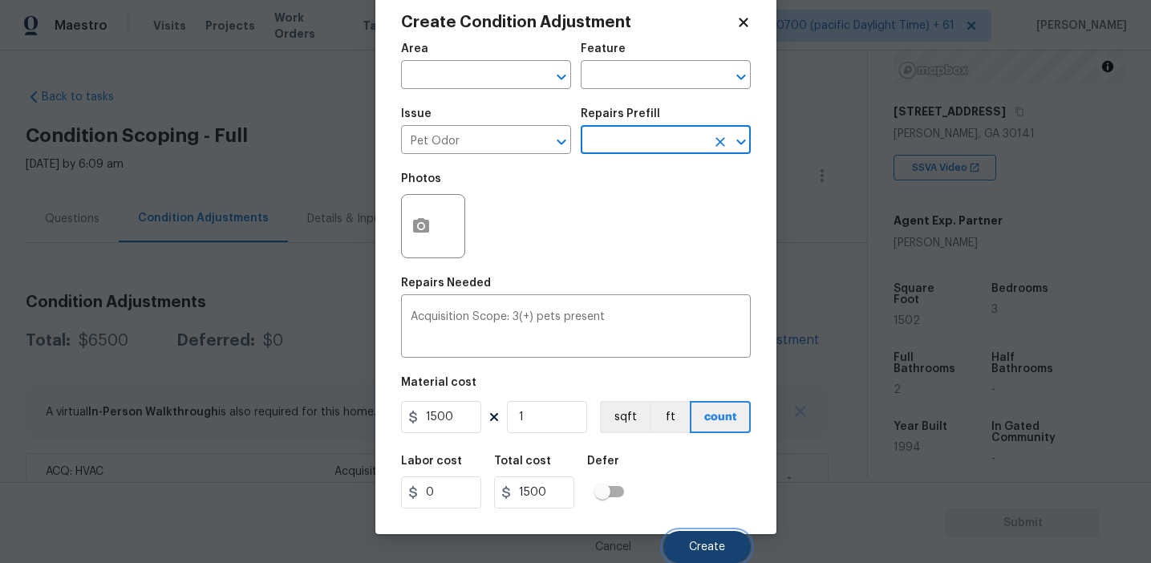
click at [685, 538] on button "Create" at bounding box center [706, 547] width 87 height 32
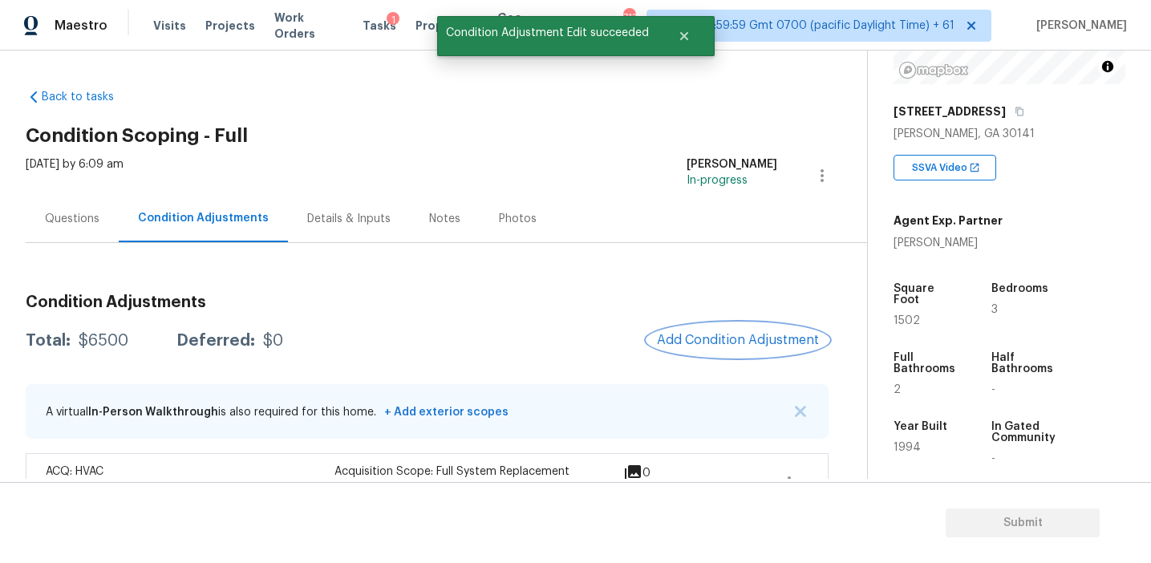
scroll to position [0, 0]
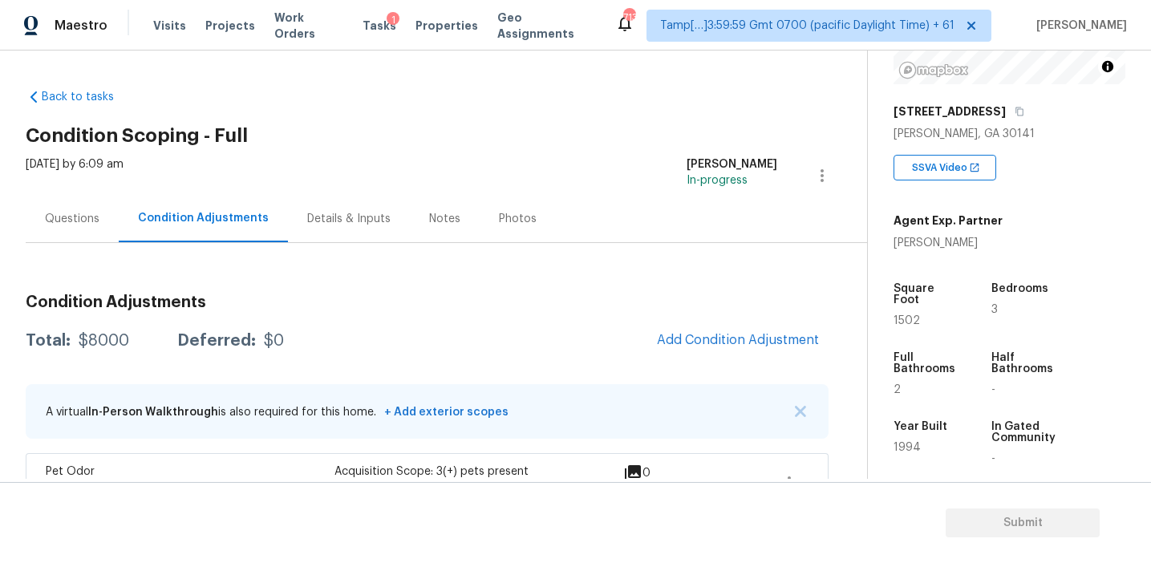
click at [336, 183] on div "[DATE] by 6:09 am [PERSON_NAME] In-progress" at bounding box center [446, 175] width 841 height 38
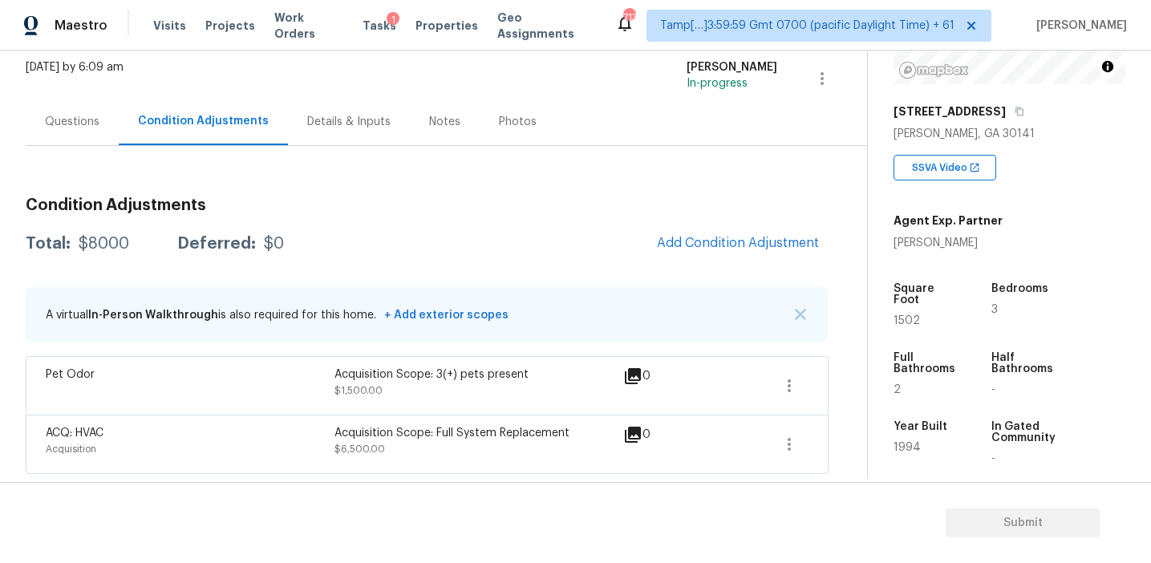
click at [341, 232] on div "Total: $8000 Deferred: $0 Add Condition Adjustment" at bounding box center [427, 243] width 803 height 35
click at [89, 128] on div "Questions" at bounding box center [72, 122] width 55 height 16
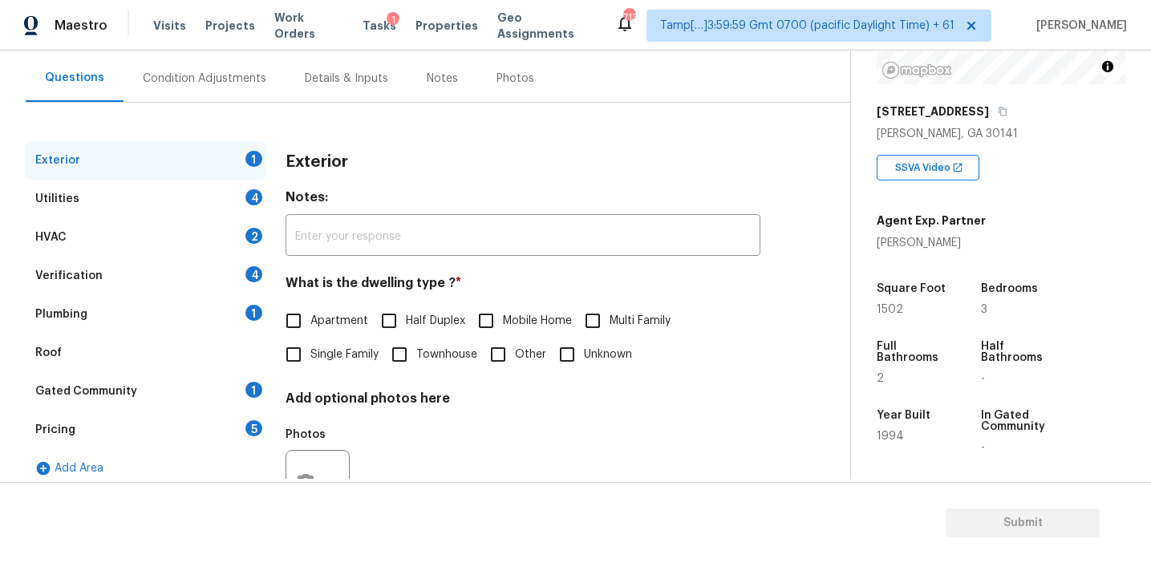
scroll to position [146, 0]
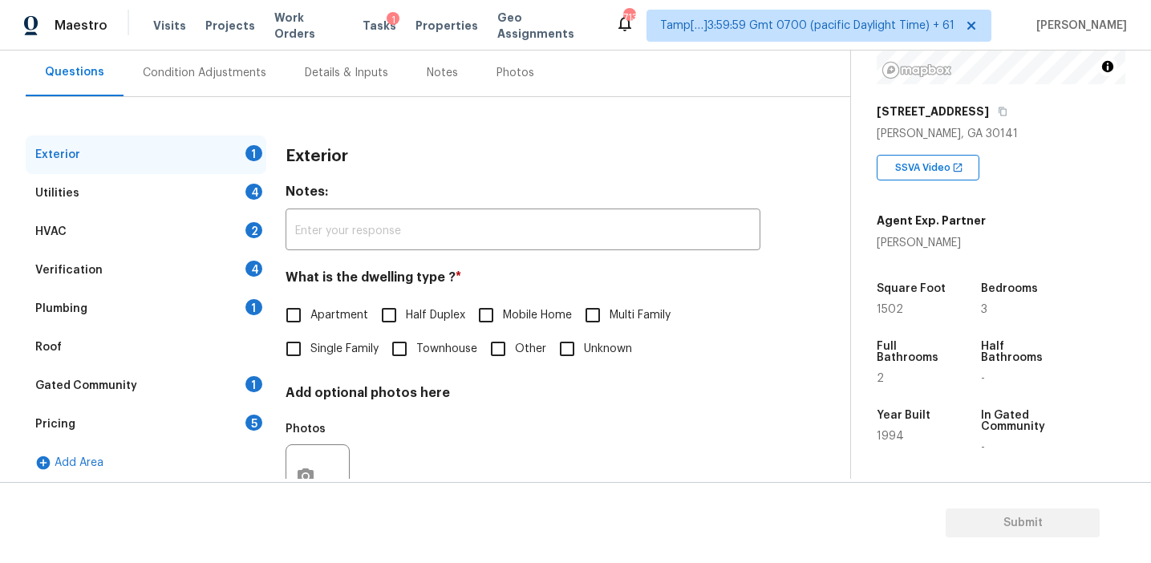
click at [195, 427] on div "Pricing 5" at bounding box center [146, 424] width 241 height 38
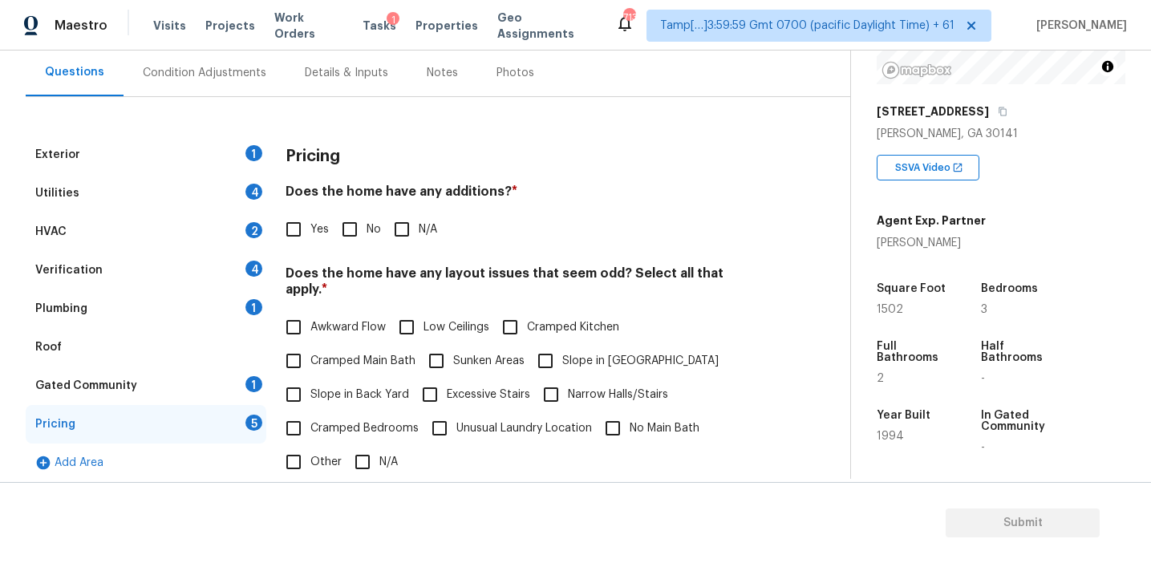
click at [428, 157] on div "Pricing" at bounding box center [523, 157] width 475 height 42
click at [478, 192] on h4 "Does the home have any additions? *" at bounding box center [523, 195] width 475 height 22
click at [474, 188] on h4 "Does the home have any additions? *" at bounding box center [523, 195] width 475 height 22
click at [536, 189] on h4 "Does the home have any additions? *" at bounding box center [523, 195] width 475 height 22
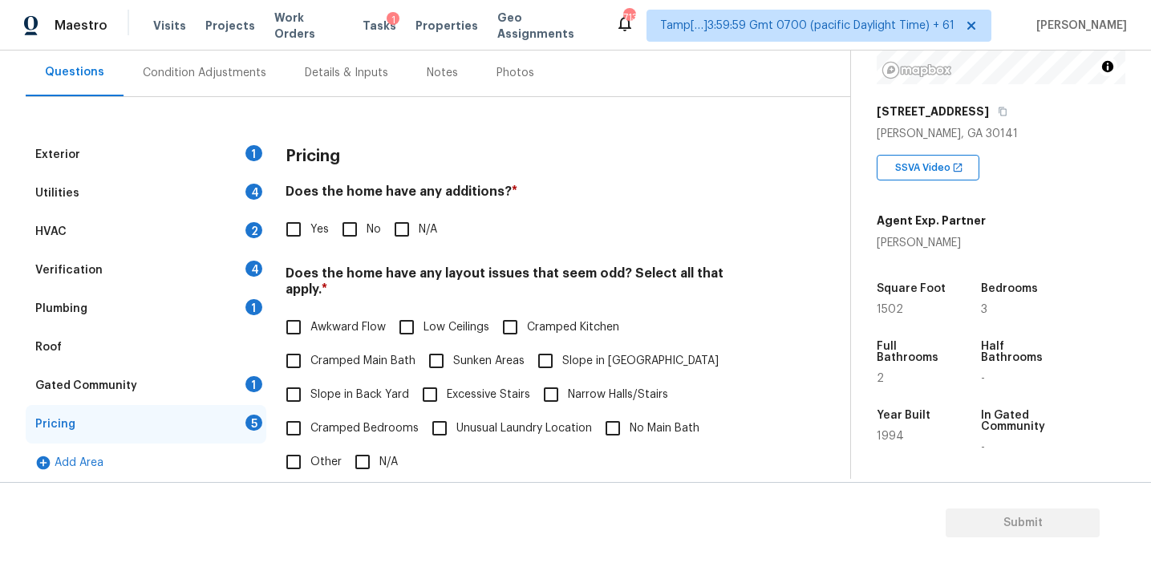
click at [466, 188] on h4 "Does the home have any additions? *" at bounding box center [523, 195] width 475 height 22
click at [549, 188] on h4 "Does the home have any additions? *" at bounding box center [523, 195] width 475 height 22
click at [443, 200] on h4 "Does the home have any additions? *" at bounding box center [523, 195] width 475 height 22
click at [468, 190] on h4 "Does the home have any additions? *" at bounding box center [523, 195] width 475 height 22
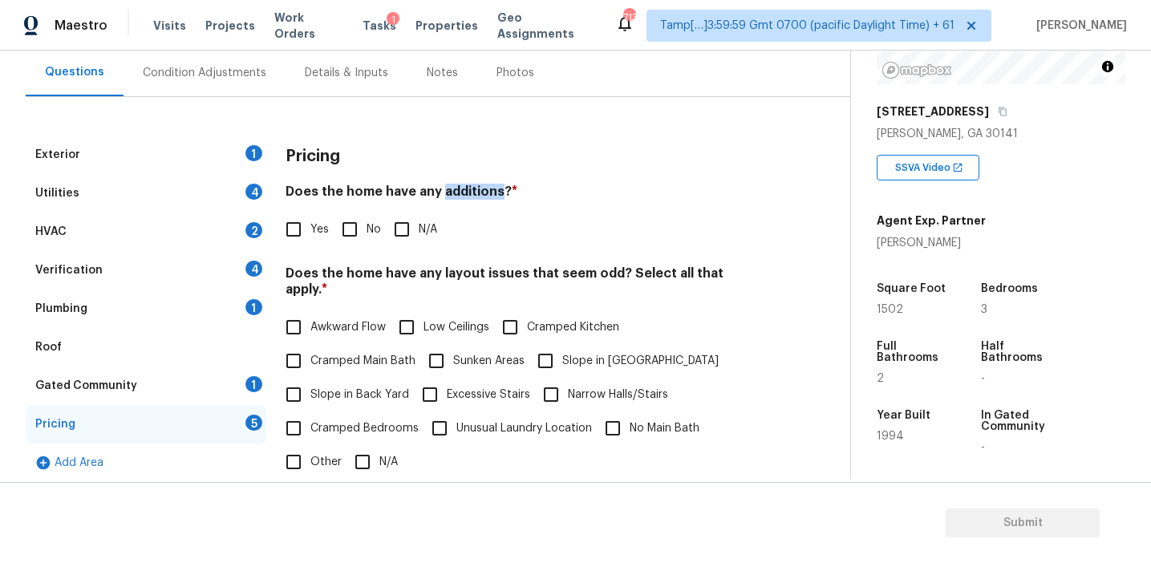
click at [468, 190] on h4 "Does the home have any additions? *" at bounding box center [523, 195] width 475 height 22
click at [572, 188] on h4 "Does the home have any additions? *" at bounding box center [523, 195] width 475 height 22
click at [630, 202] on h4 "Does the home have any additions? *" at bounding box center [523, 195] width 475 height 22
click at [896, 228] on h5 "Agent Exp. Partner" at bounding box center [931, 221] width 109 height 16
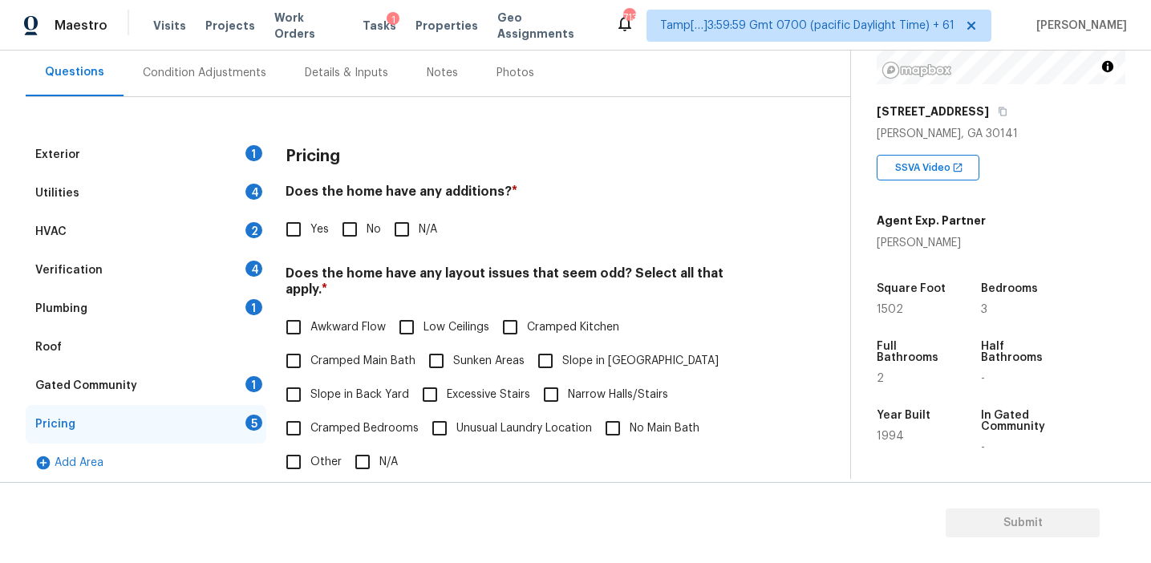
click at [731, 184] on h4 "Does the home have any additions? *" at bounding box center [523, 195] width 475 height 22
click at [288, 276] on h4 "Does the home have any layout issues that seem odd? Select all that apply. *" at bounding box center [523, 284] width 475 height 38
click at [229, 261] on div "Verification 4" at bounding box center [146, 270] width 241 height 38
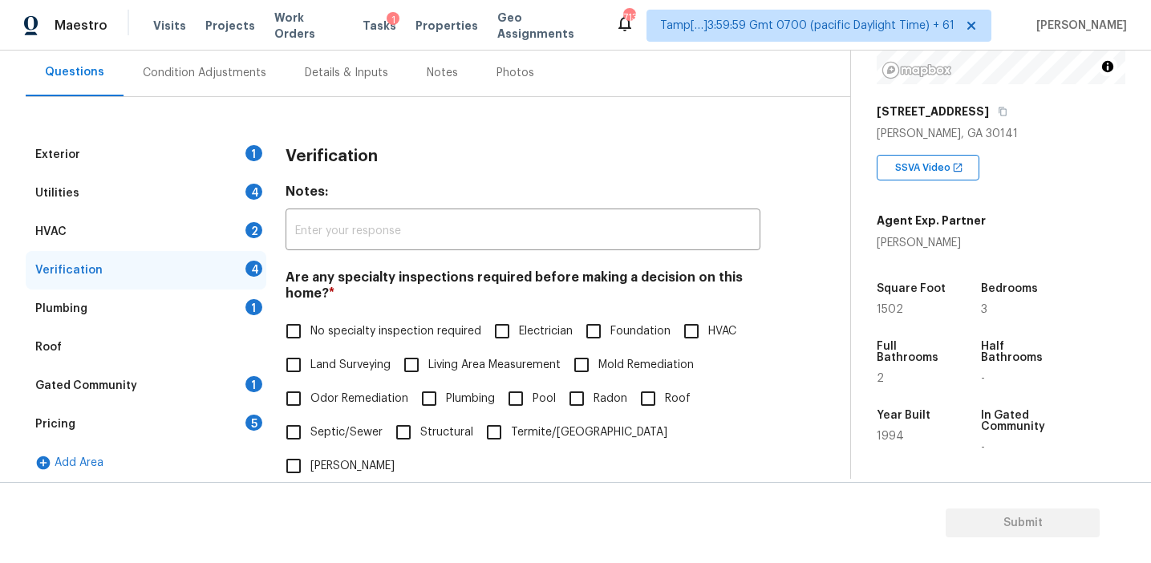
scroll to position [402, 0]
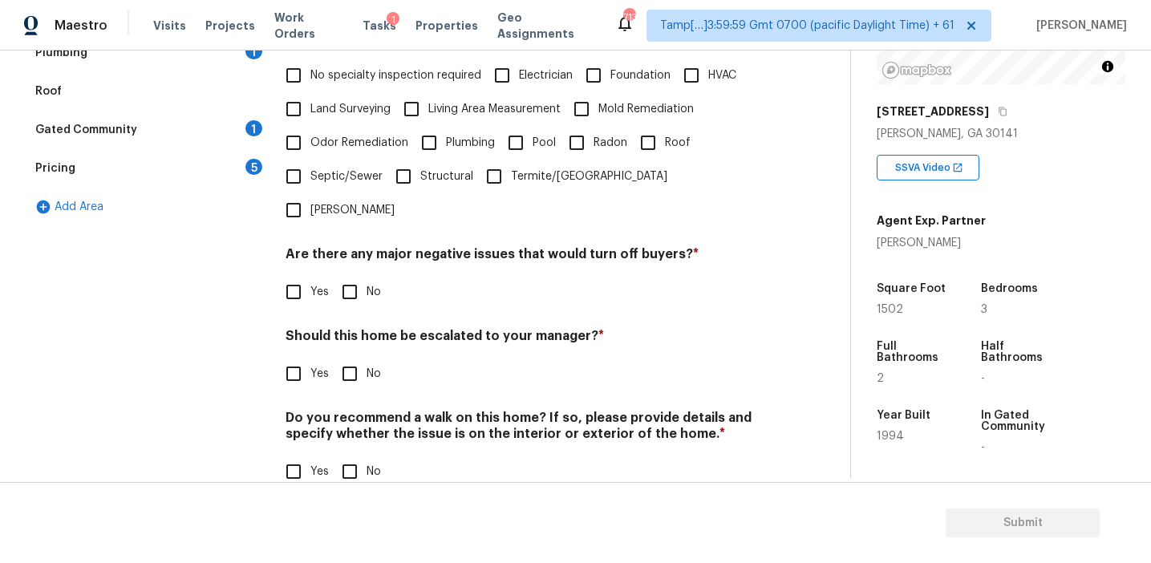
click at [290, 358] on div "Verification Notes: ​ Are any specialty inspections required before making a de…" at bounding box center [523, 194] width 475 height 628
click at [288, 357] on input "Yes" at bounding box center [294, 374] width 34 height 34
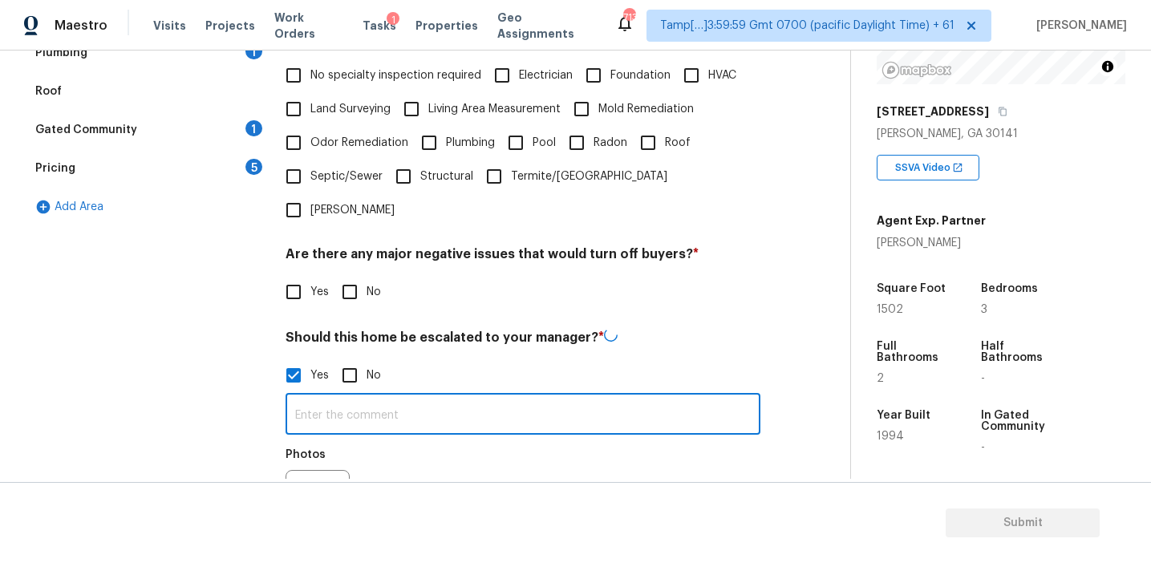
click at [357, 397] on input "text" at bounding box center [523, 416] width 475 height 38
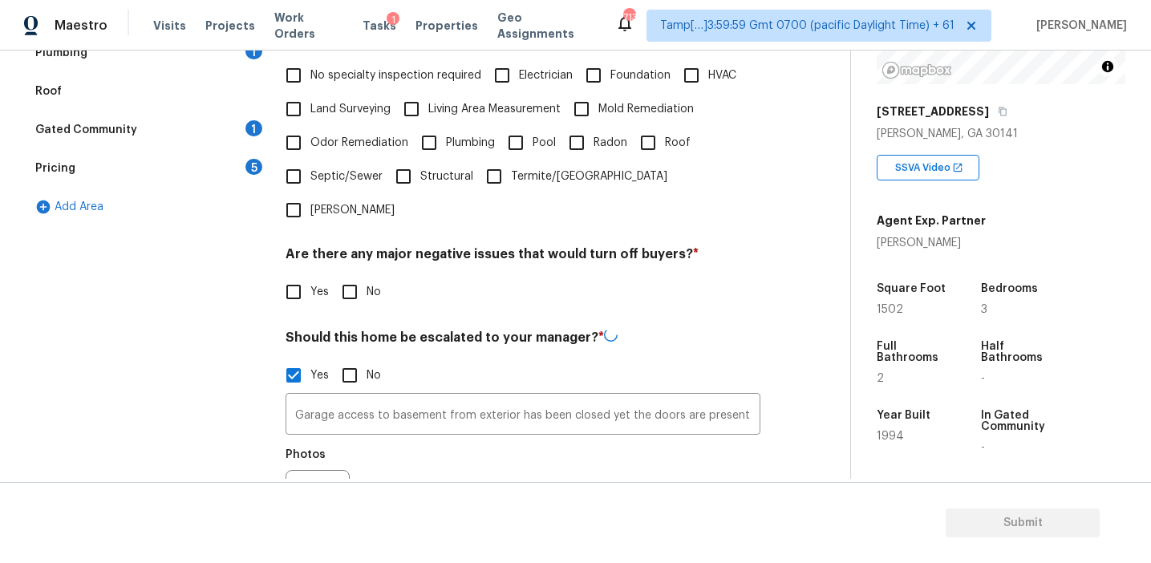
click at [283, 467] on div "Exterior 1 Utilities 4 HVAC 2 Verification 5 Plumbing 1 Roof Gated Community 1 …" at bounding box center [419, 270] width 786 height 781
click at [325, 470] on div at bounding box center [318, 502] width 64 height 64
click at [291, 469] on button "button" at bounding box center [305, 500] width 38 height 63
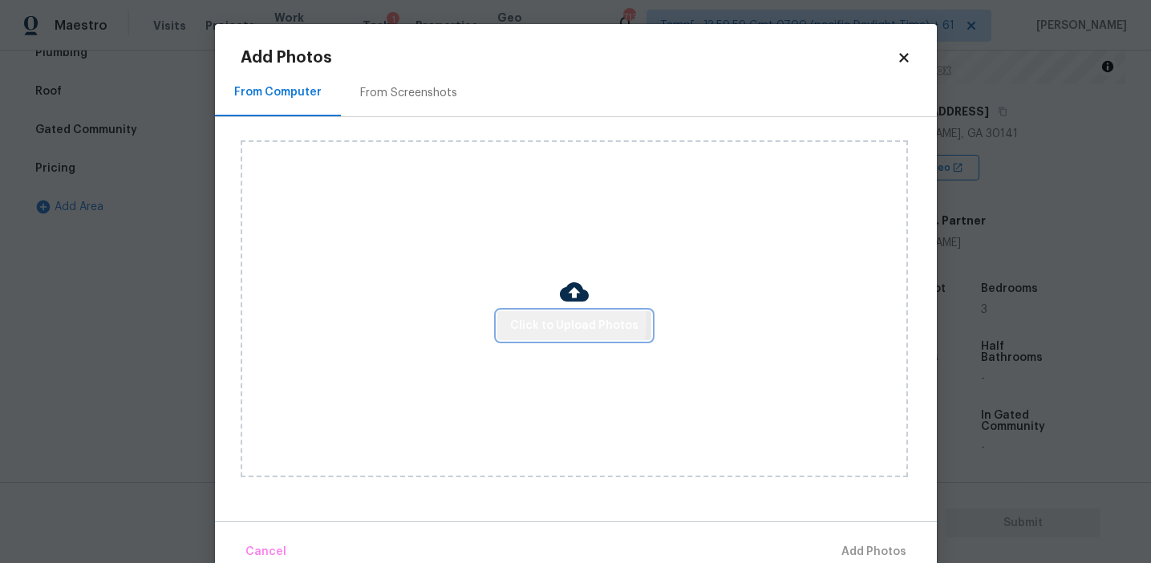
click at [553, 322] on span "Click to Upload Photos" at bounding box center [574, 326] width 128 height 20
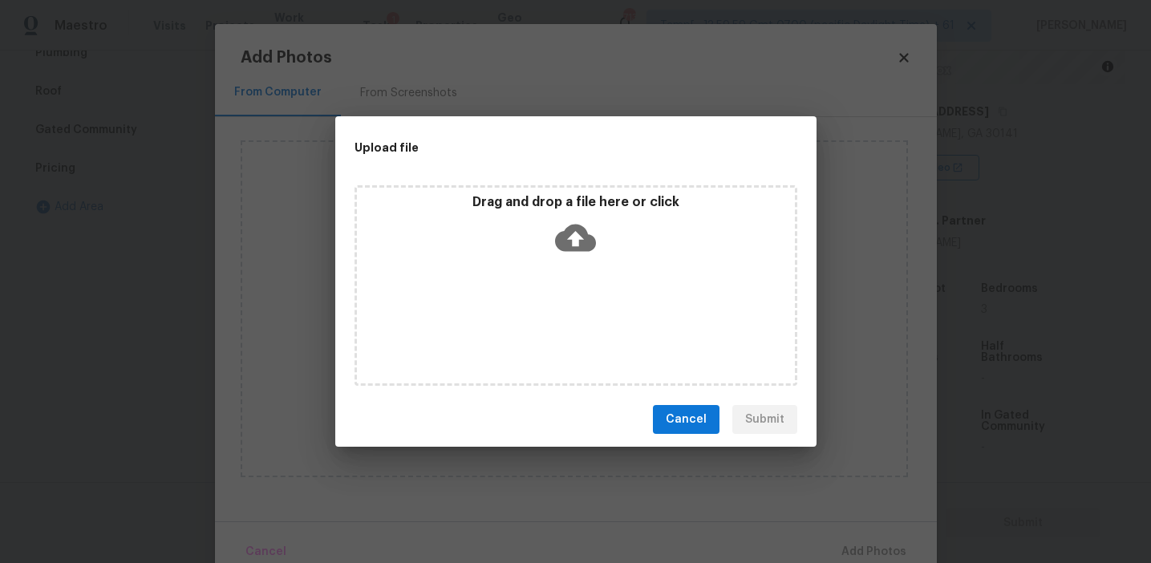
click at [553, 213] on div "Drag and drop a file here or click" at bounding box center [576, 228] width 438 height 69
